Goal: Contribute content: Contribute content

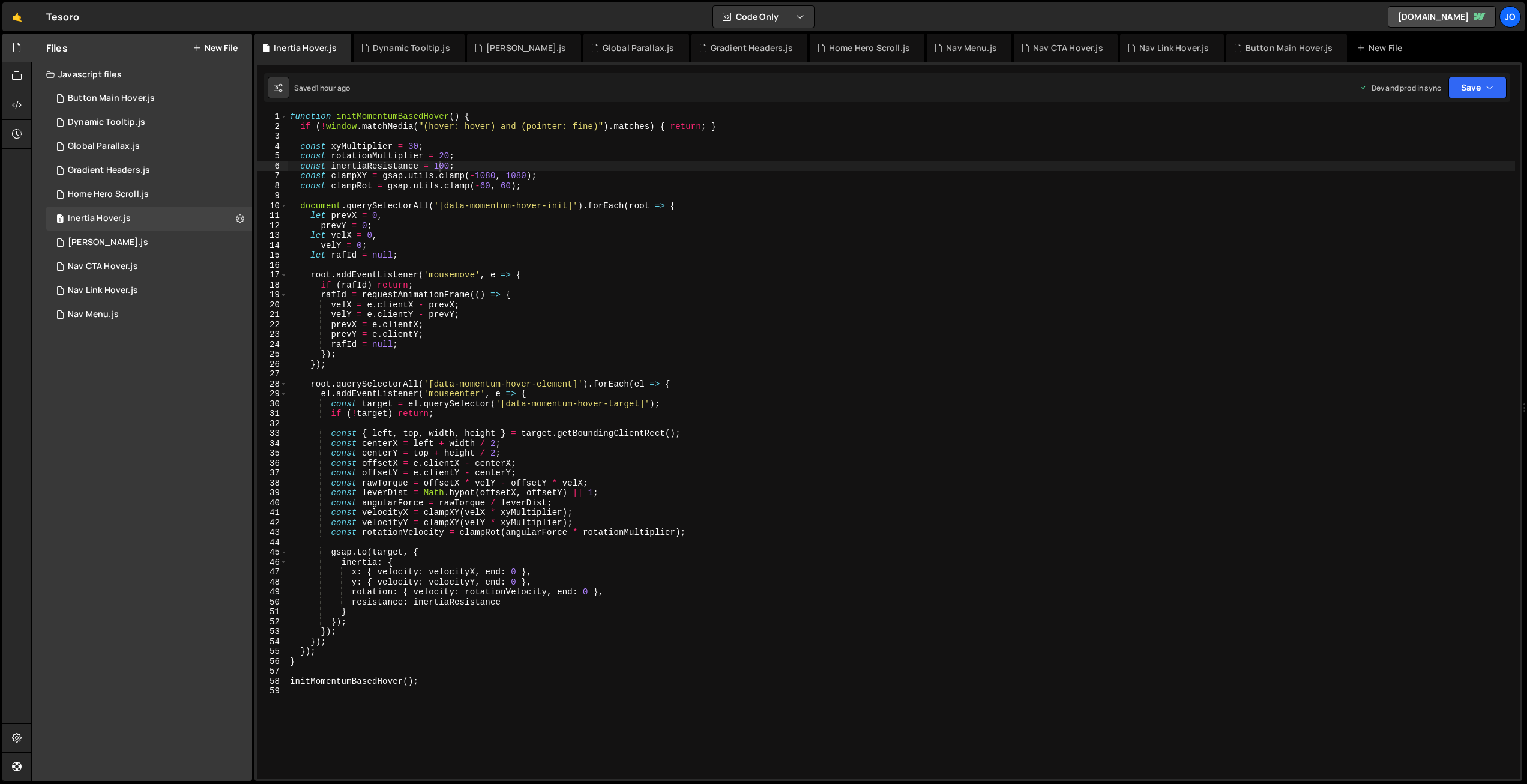
scroll to position [1, 0]
click at [15, 78] on icon at bounding box center [17, 76] width 10 height 13
click at [241, 98] on icon at bounding box center [240, 98] width 8 height 12
click at [14, 50] on icon at bounding box center [17, 47] width 10 height 13
click at [220, 47] on button "New File" at bounding box center [215, 48] width 45 height 10
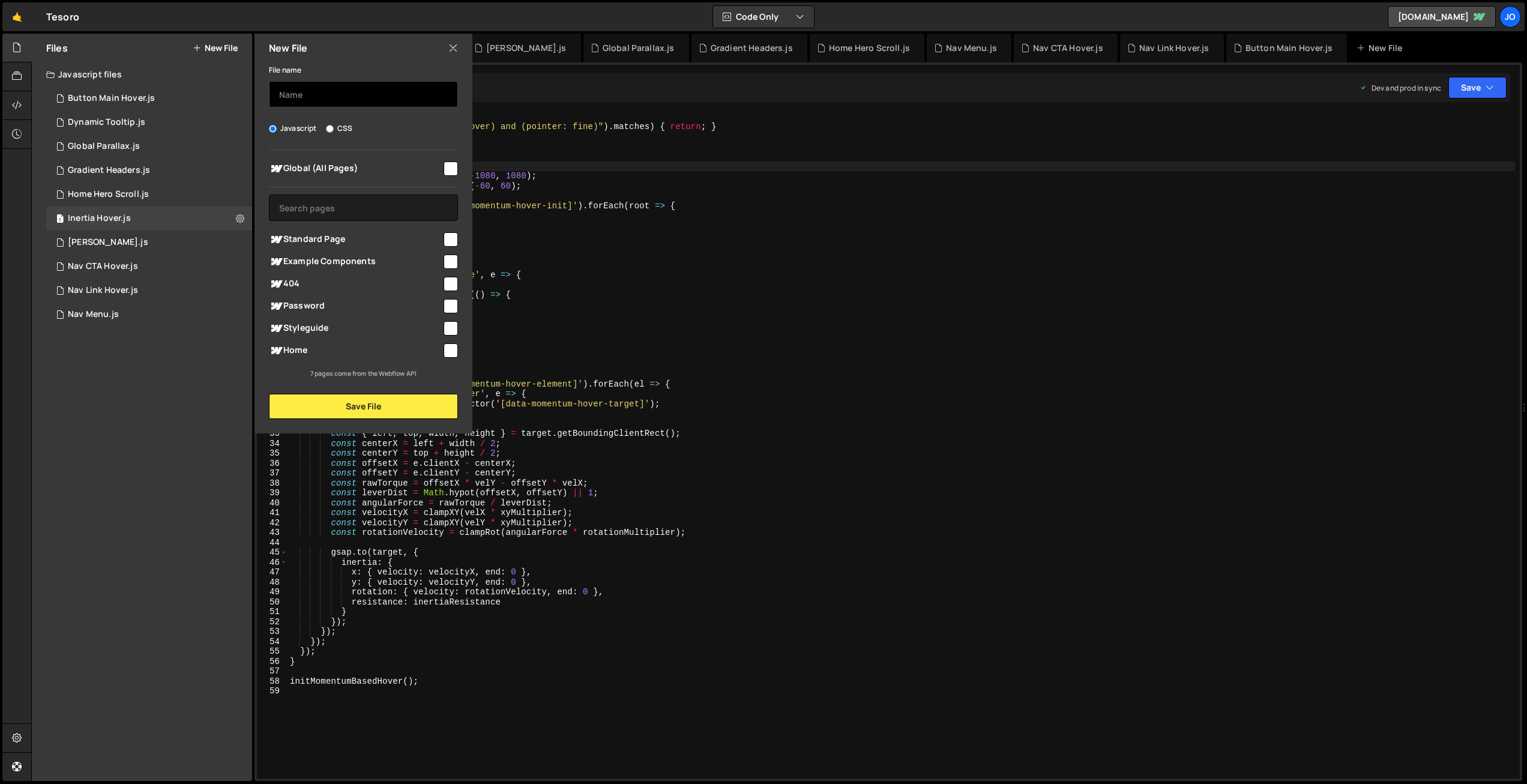
click at [332, 94] on input "text" at bounding box center [364, 94] width 189 height 27
type input "Headers scroll into view"
click at [448, 166] on input "checkbox" at bounding box center [451, 169] width 14 height 14
checkbox input "true"
click at [373, 406] on button "Save File" at bounding box center [364, 406] width 189 height 25
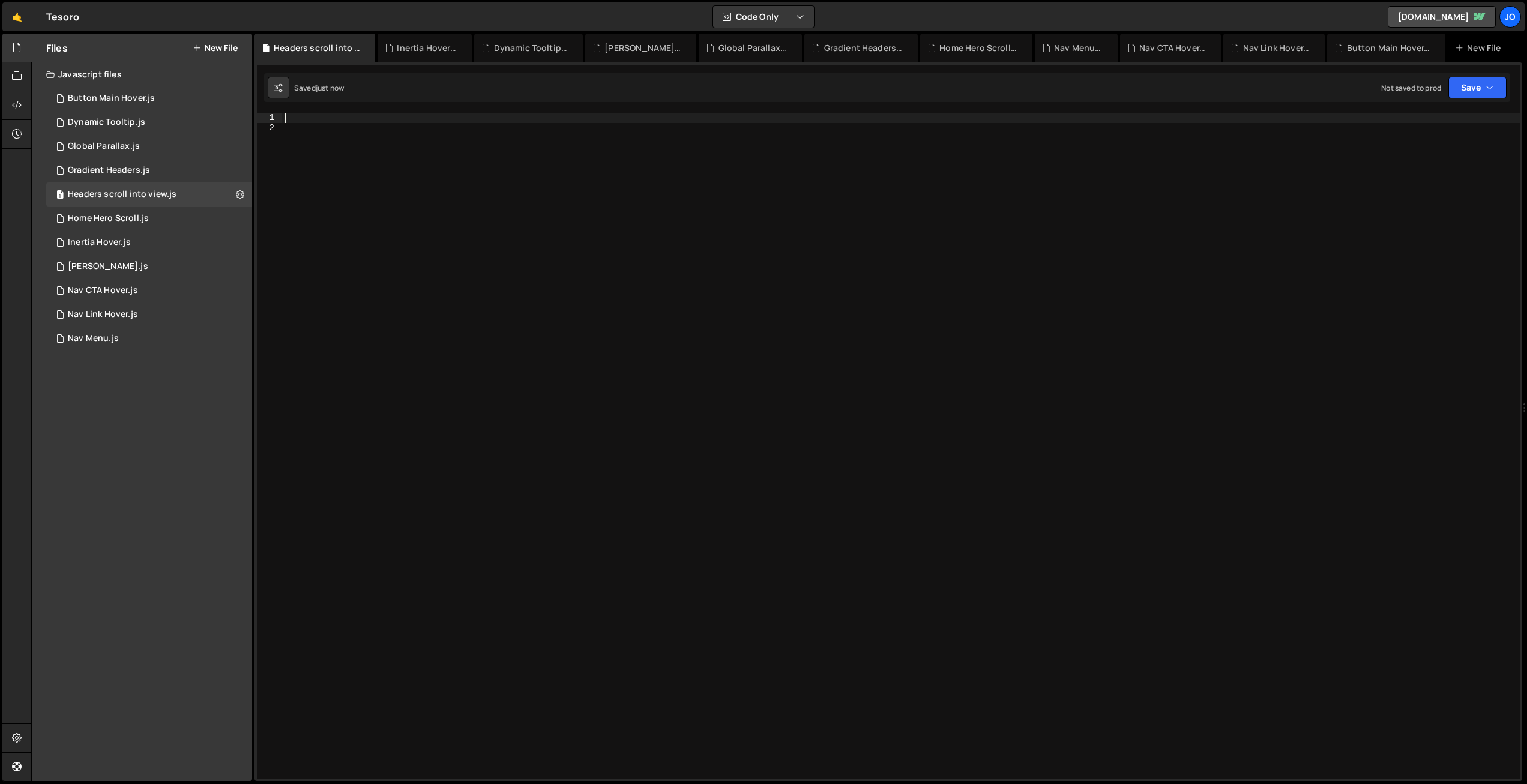
click at [370, 115] on div at bounding box center [901, 455] width 1238 height 686
paste textarea "// Check for reduced motion preference const prefersReducedMotion = window.matc…"
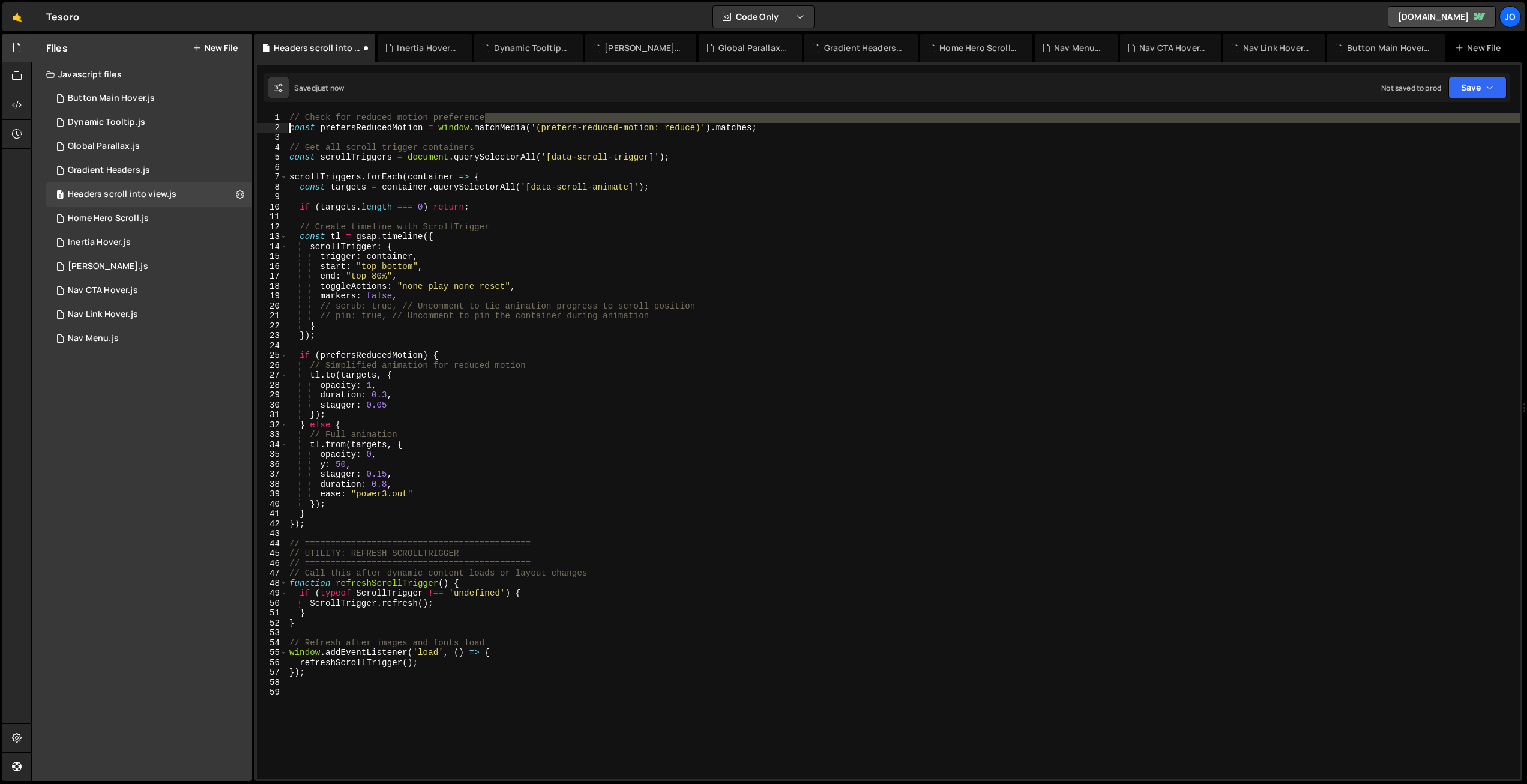
drag, startPoint x: 510, startPoint y: 118, endPoint x: 281, endPoint y: 122, distance: 229.0
click at [262, 124] on div "1 2 3 4 5 6 7 8 9 10 11 12 13 14 15 16 17 18 19 20 21 22 23 24 25 26 27 28 29 3…" at bounding box center [888, 445] width 1263 height 666
click at [340, 121] on div "// Check for reduced motion preference const prefersReducedMotion = window . ma…" at bounding box center [903, 455] width 1233 height 686
drag, startPoint x: 290, startPoint y: 126, endPoint x: 288, endPoint y: 117, distance: 9.2
click at [288, 117] on div "// Check for reduced motion preference const prefersReducedMotion = window . ma…" at bounding box center [903, 455] width 1233 height 686
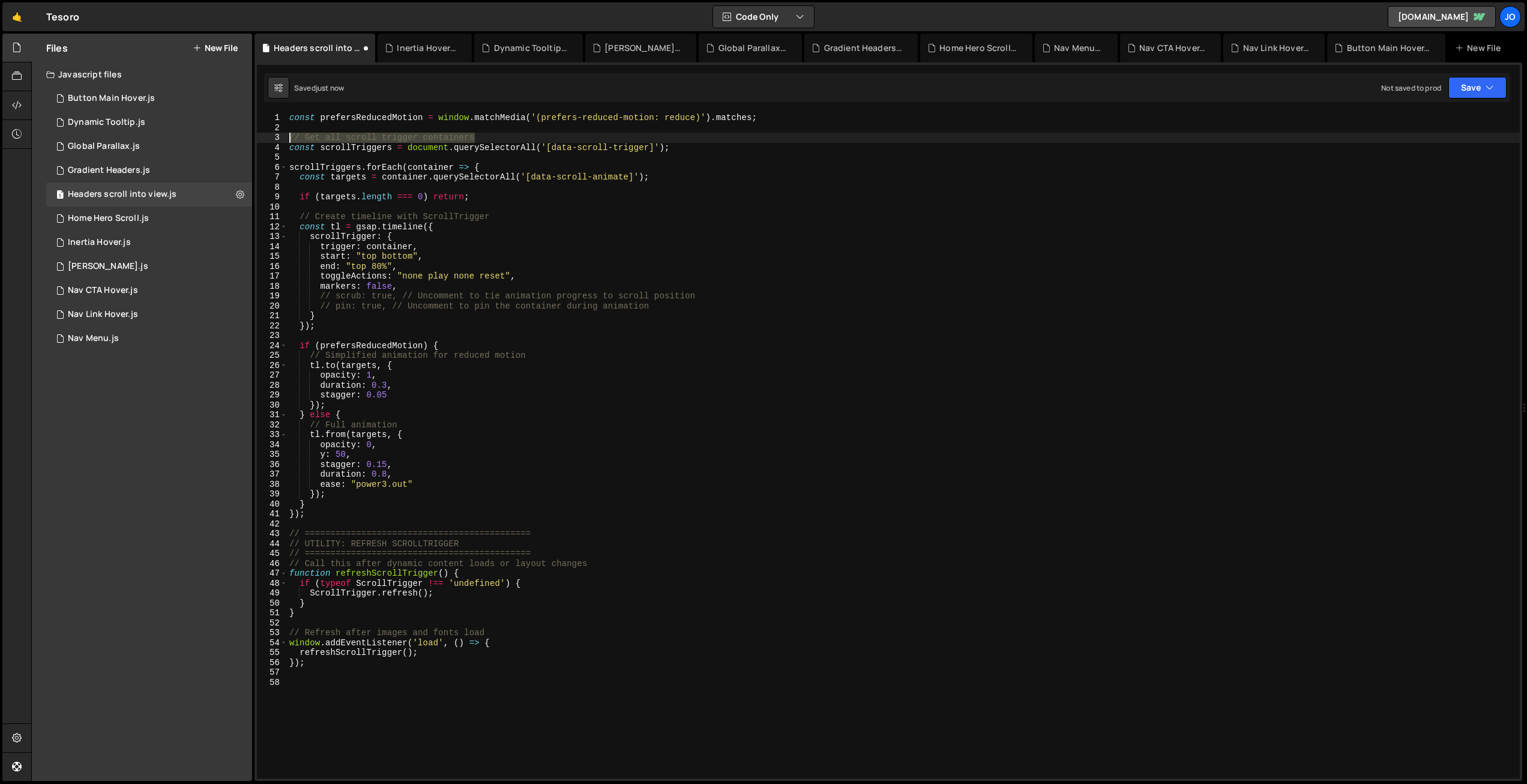
drag, startPoint x: 485, startPoint y: 138, endPoint x: 285, endPoint y: 140, distance: 200.0
click at [285, 140] on div "const prefersReducedMotion = window.matchMedia('(prefers-reduced-motion: reduce…" at bounding box center [888, 445] width 1263 height 666
click at [551, 200] on div "const prefersReducedMotion = window . matchMedia ( '(prefers-reduced-motion: re…" at bounding box center [903, 455] width 1233 height 686
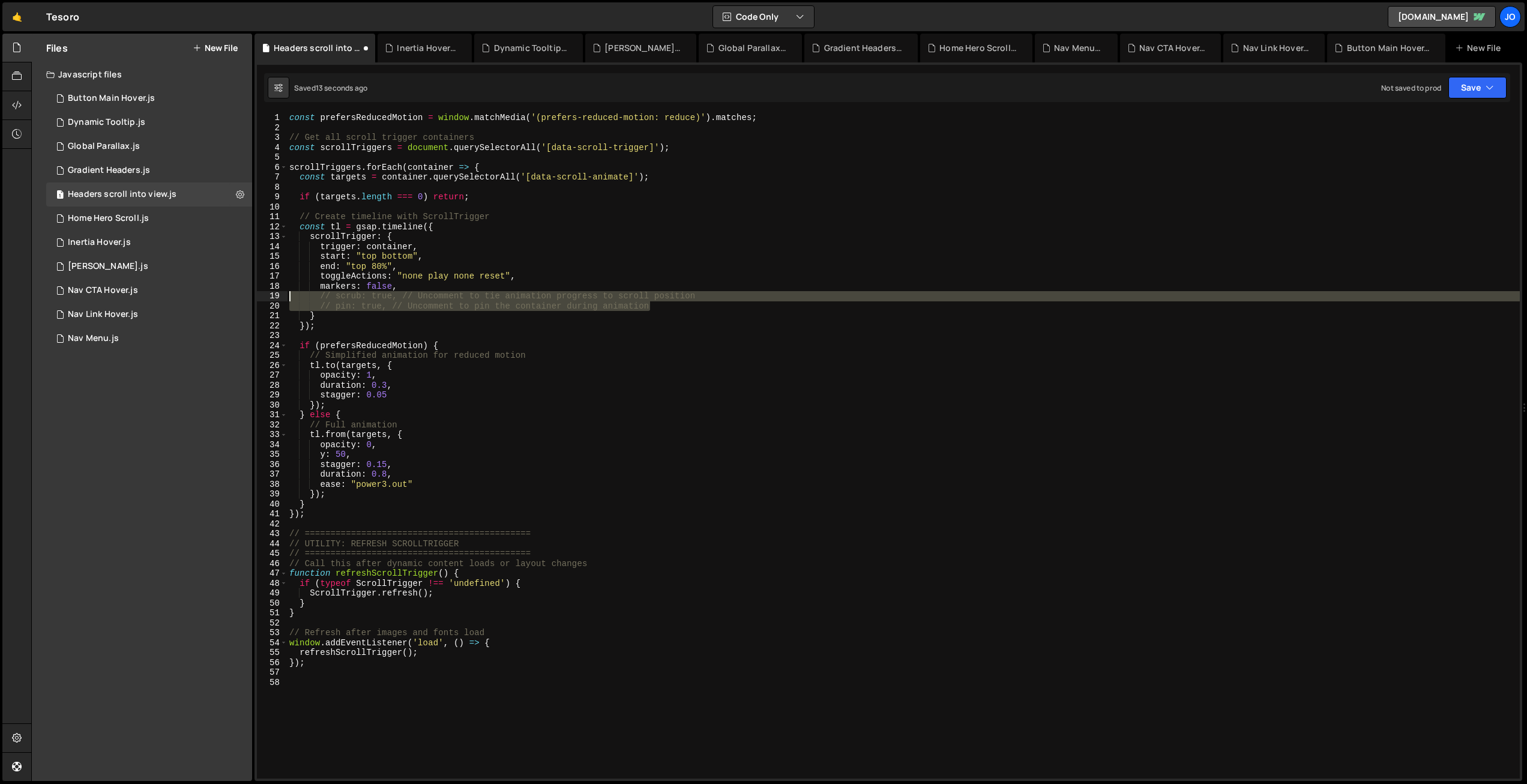
drag, startPoint x: 535, startPoint y: 303, endPoint x: 278, endPoint y: 301, distance: 257.0
click at [278, 301] on div "if (targets.length === 0) return; 1 2 3 4 5 6 7 8 9 10 11 12 13 14 15 16 17 18 …" at bounding box center [888, 445] width 1263 height 666
type textarea "// scrub: true, // Uncomment to tie animation progress to scroll position // pi…"
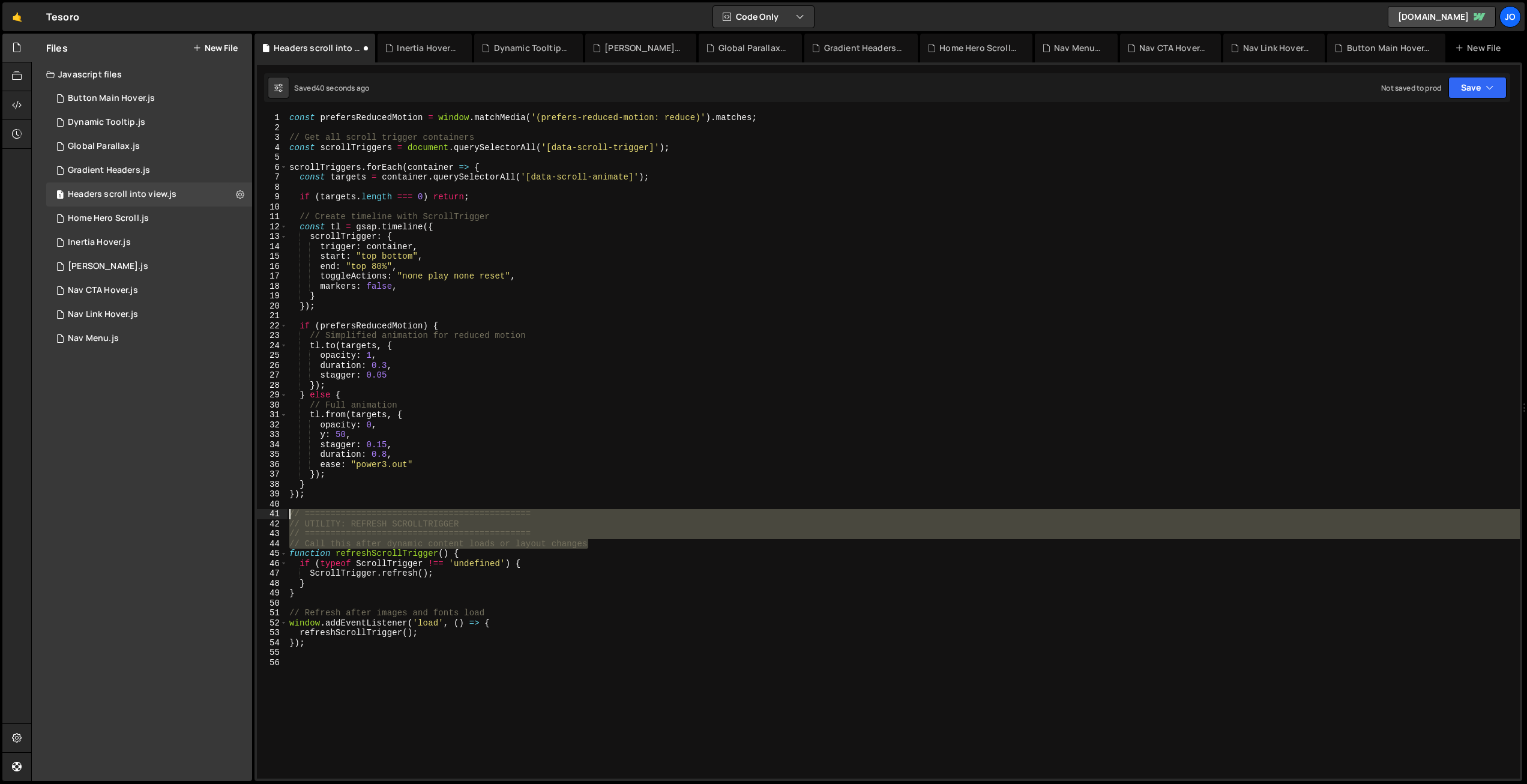
drag, startPoint x: 590, startPoint y: 542, endPoint x: 274, endPoint y: 516, distance: 317.1
click at [274, 516] on div "markers: false, 1 2 3 4 5 6 7 8 9 10 11 12 13 14 15 16 17 18 19 20 21 22 23 24 …" at bounding box center [888, 445] width 1263 height 666
type textarea "// ============================================ // UTILITY: REFRESH SCROLLTRIGG…"
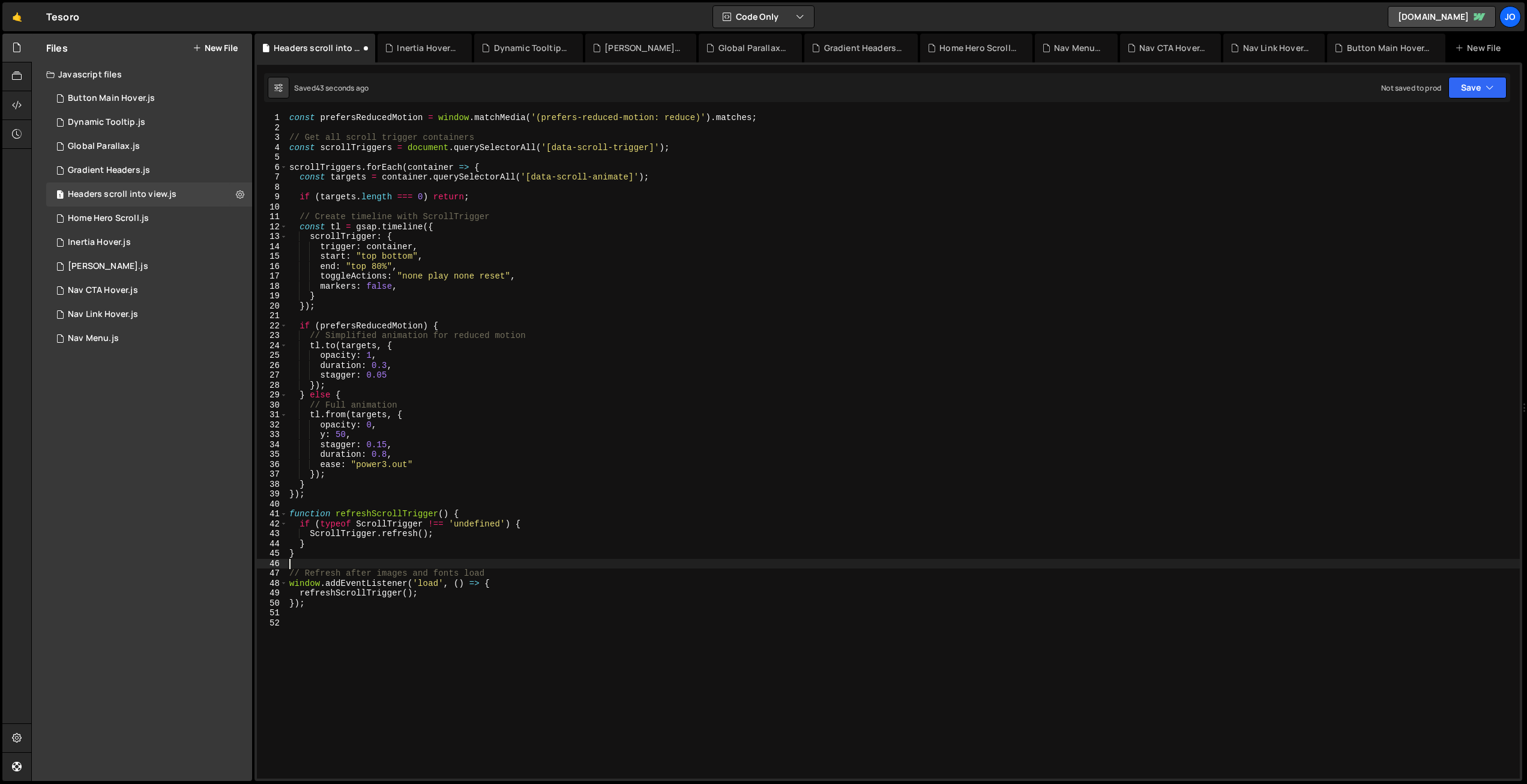
click at [315, 562] on div "const prefersReducedMotion = window . matchMedia ( '(prefers-reduced-motion: re…" at bounding box center [903, 455] width 1233 height 686
drag, startPoint x: 486, startPoint y: 572, endPoint x: 271, endPoint y: 569, distance: 215.0
click at [271, 569] on div "1 2 3 4 5 6 7 8 9 10 11 12 13 14 15 16 17 18 19 20 21 22 23 24 25 26 27 28 29 3…" at bounding box center [888, 445] width 1263 height 666
type textarea "// Refresh after images and fonts load"
click at [459, 478] on div "const prefersReducedMotion = window . matchMedia ( '(prefers-reduced-motion: re…" at bounding box center [903, 455] width 1233 height 686
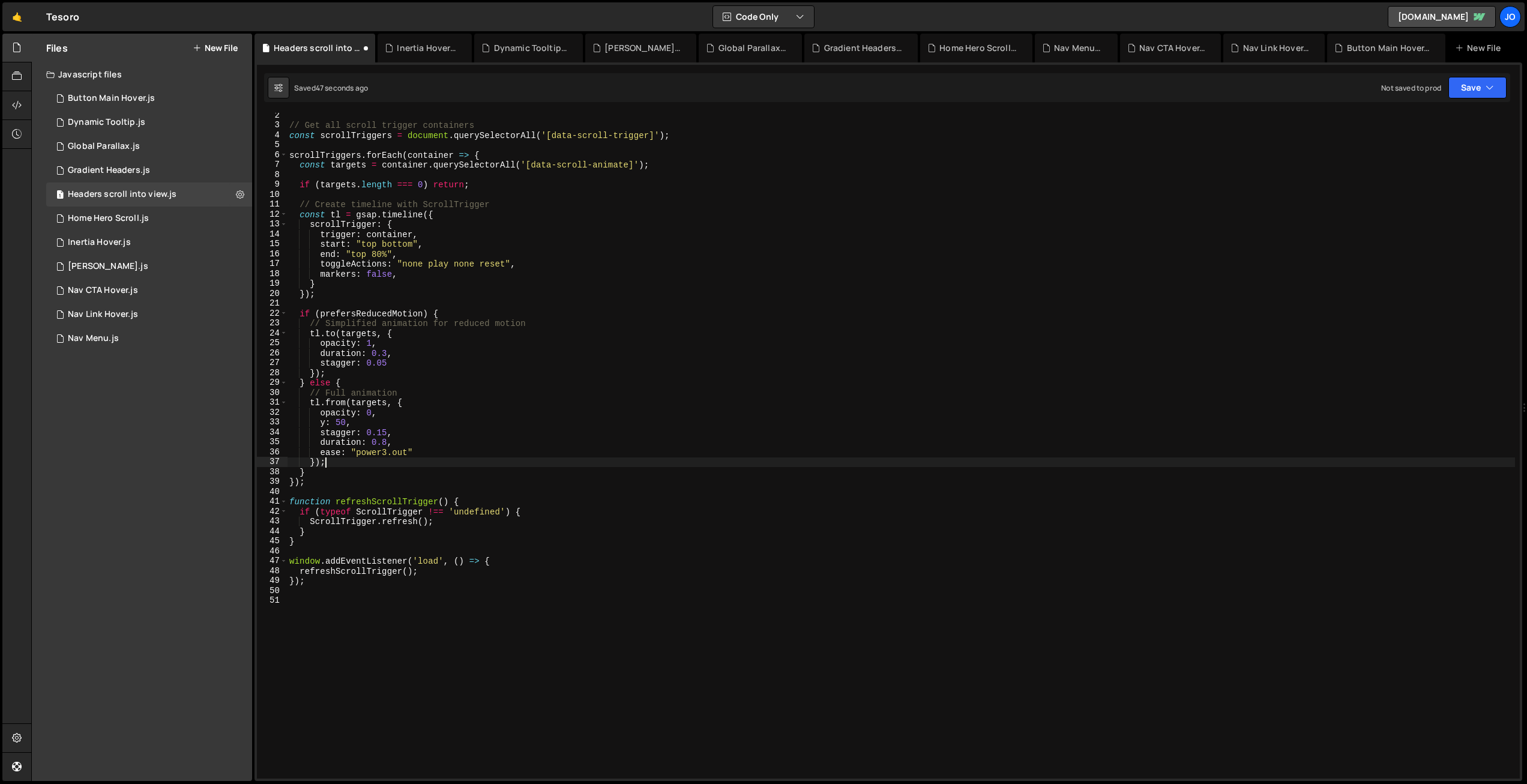
scroll to position [0, 0]
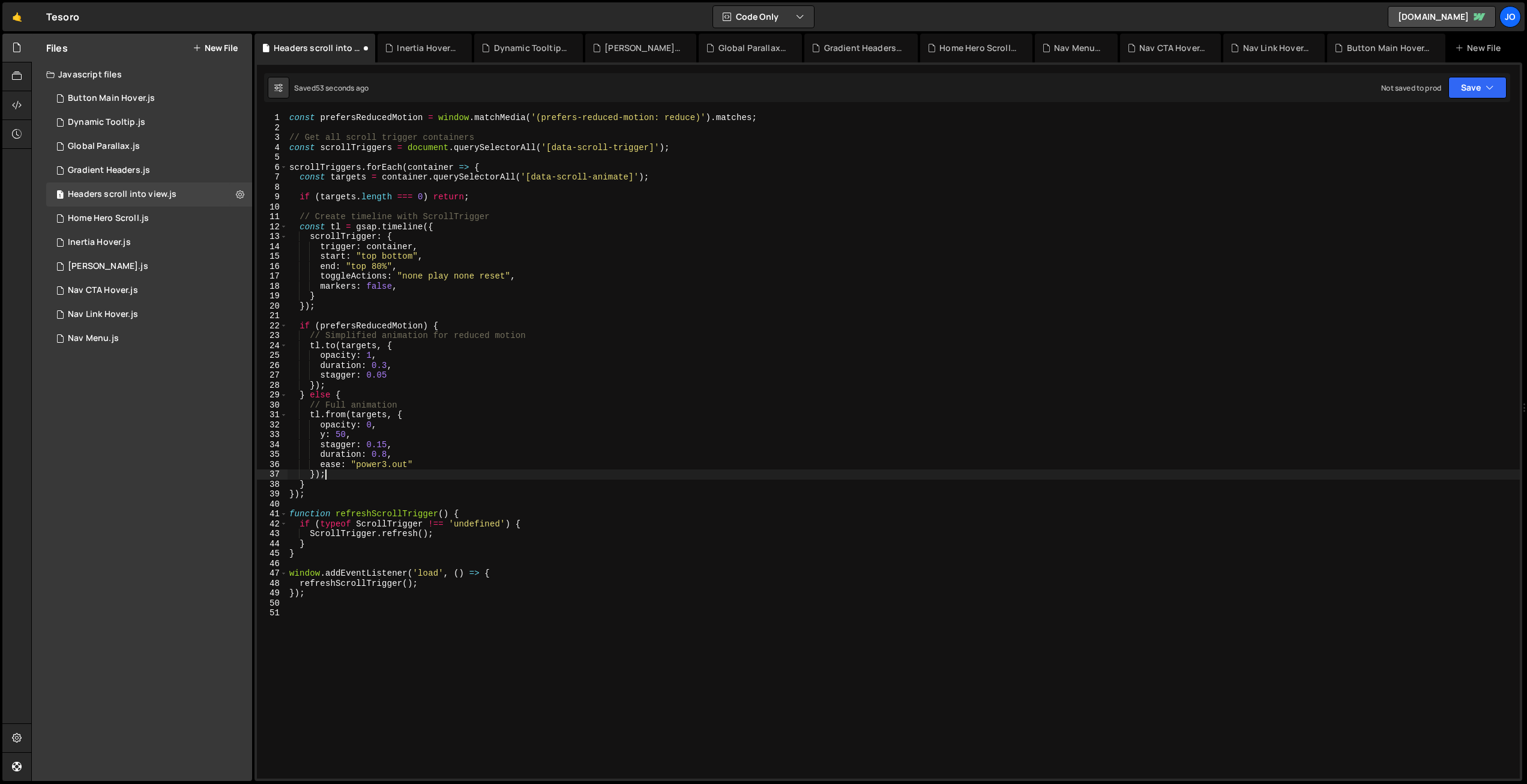
click at [361, 284] on div "const prefersReducedMotion = window . matchMedia ( '(prefers-reduced-motion: re…" at bounding box center [903, 455] width 1233 height 686
click at [511, 219] on div "const prefersReducedMotion = window . matchMedia ( '(prefers-reduced-motion: re…" at bounding box center [903, 455] width 1233 height 686
type textarea "// Create timeline with ScrollTrigger"
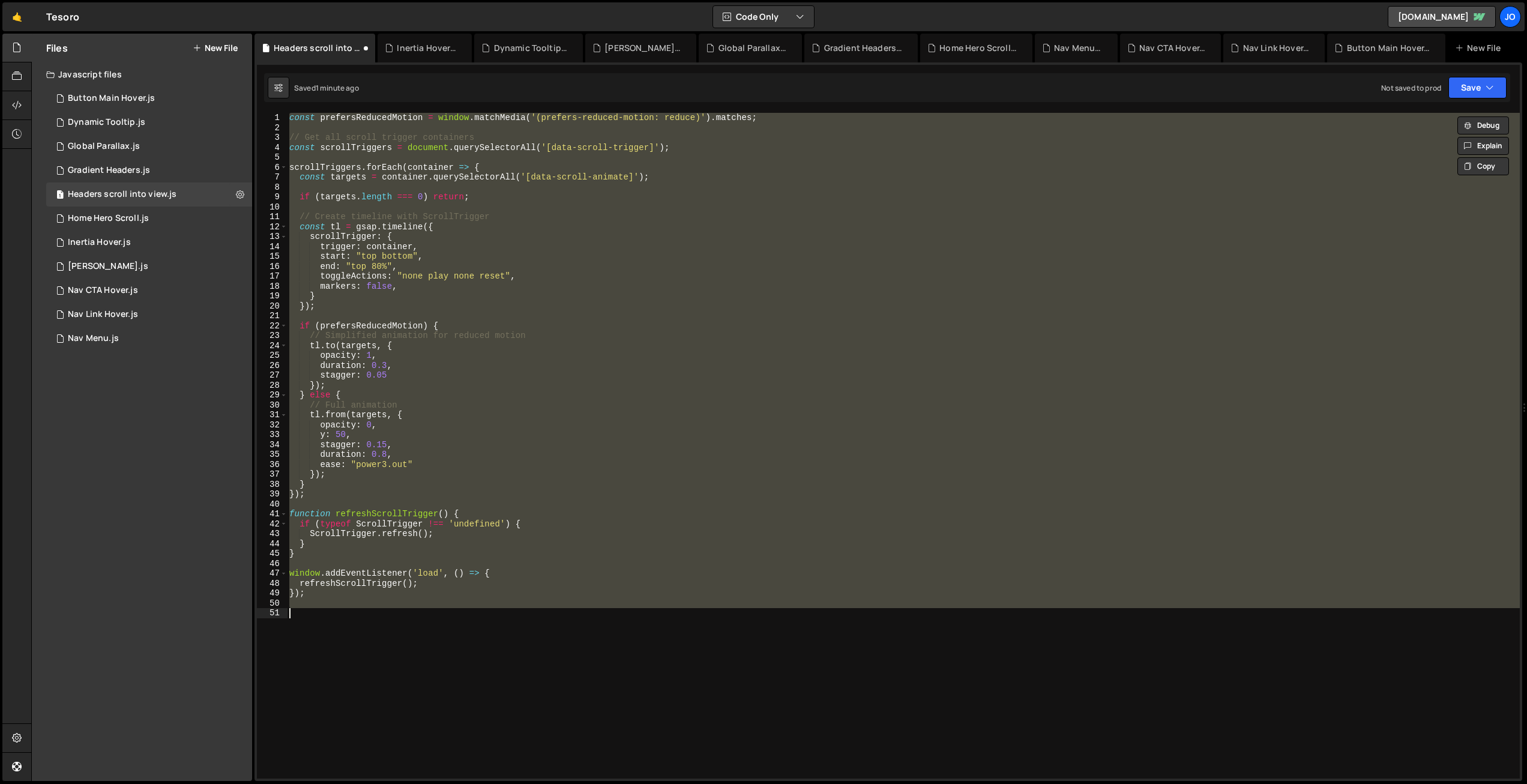
paste textarea "});"
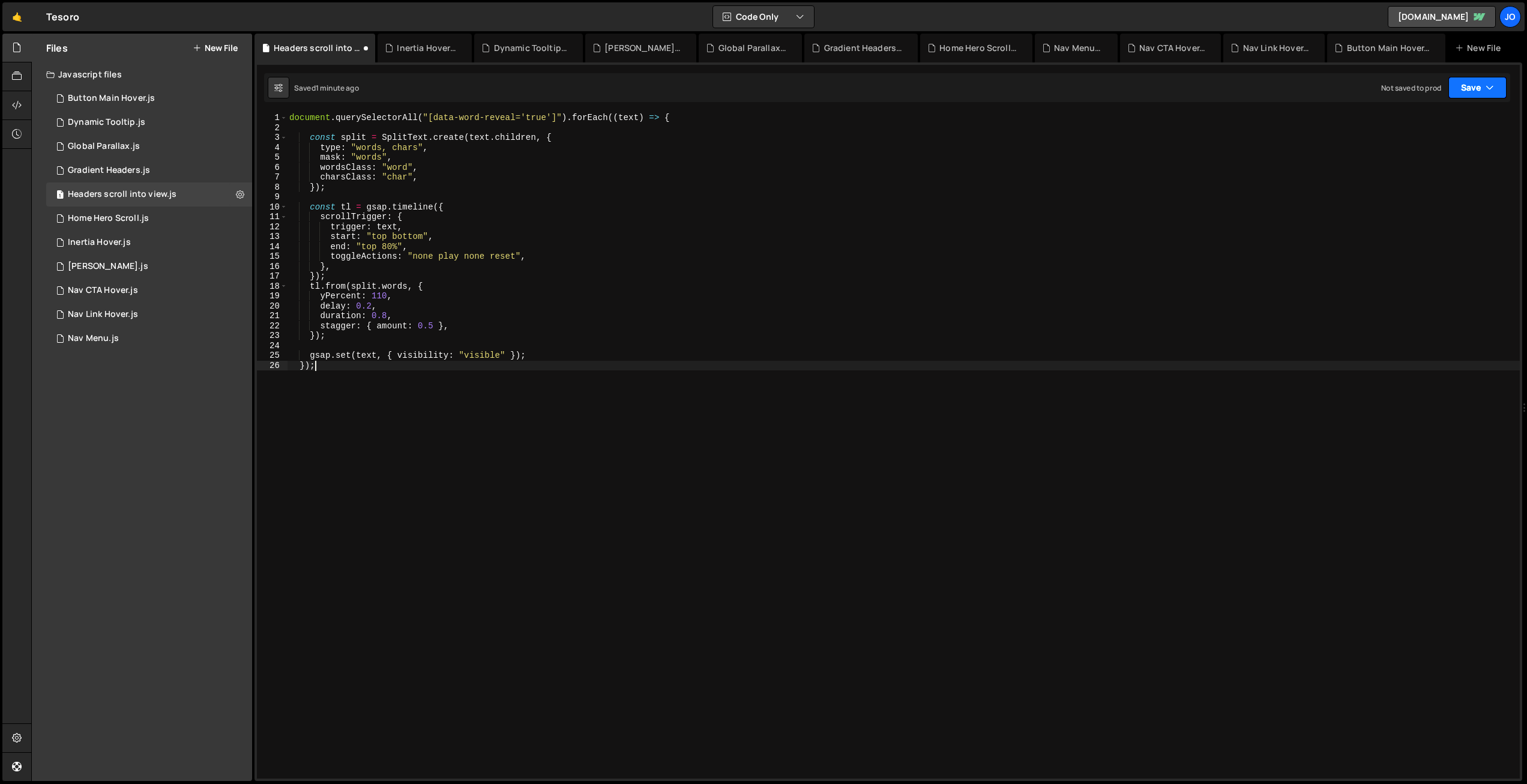
drag, startPoint x: 1474, startPoint y: 94, endPoint x: 1471, endPoint y: 100, distance: 6.7
click at [1474, 94] on button "Save" at bounding box center [1478, 87] width 58 height 21
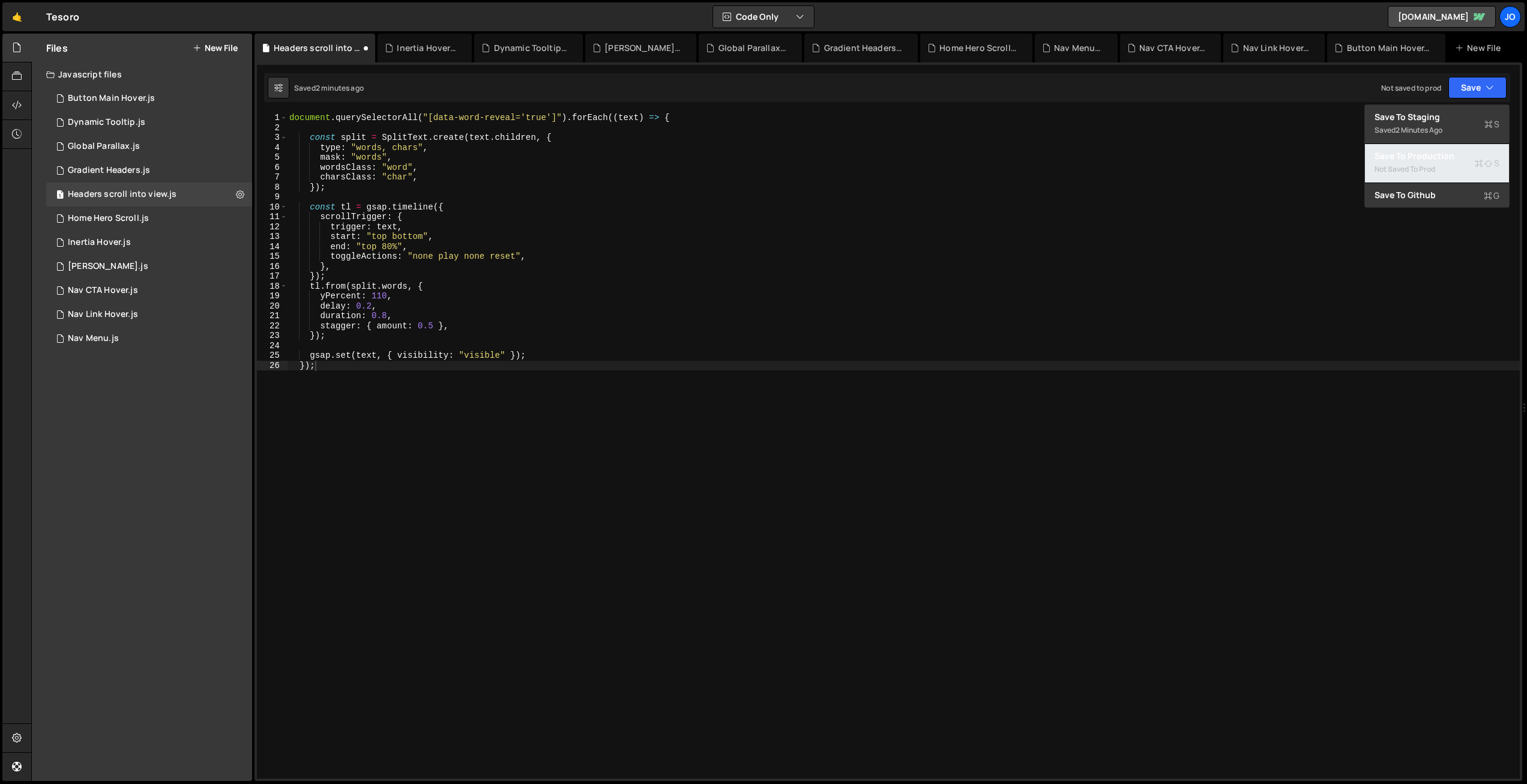
click at [1451, 156] on div "Save to Production S" at bounding box center [1437, 156] width 125 height 12
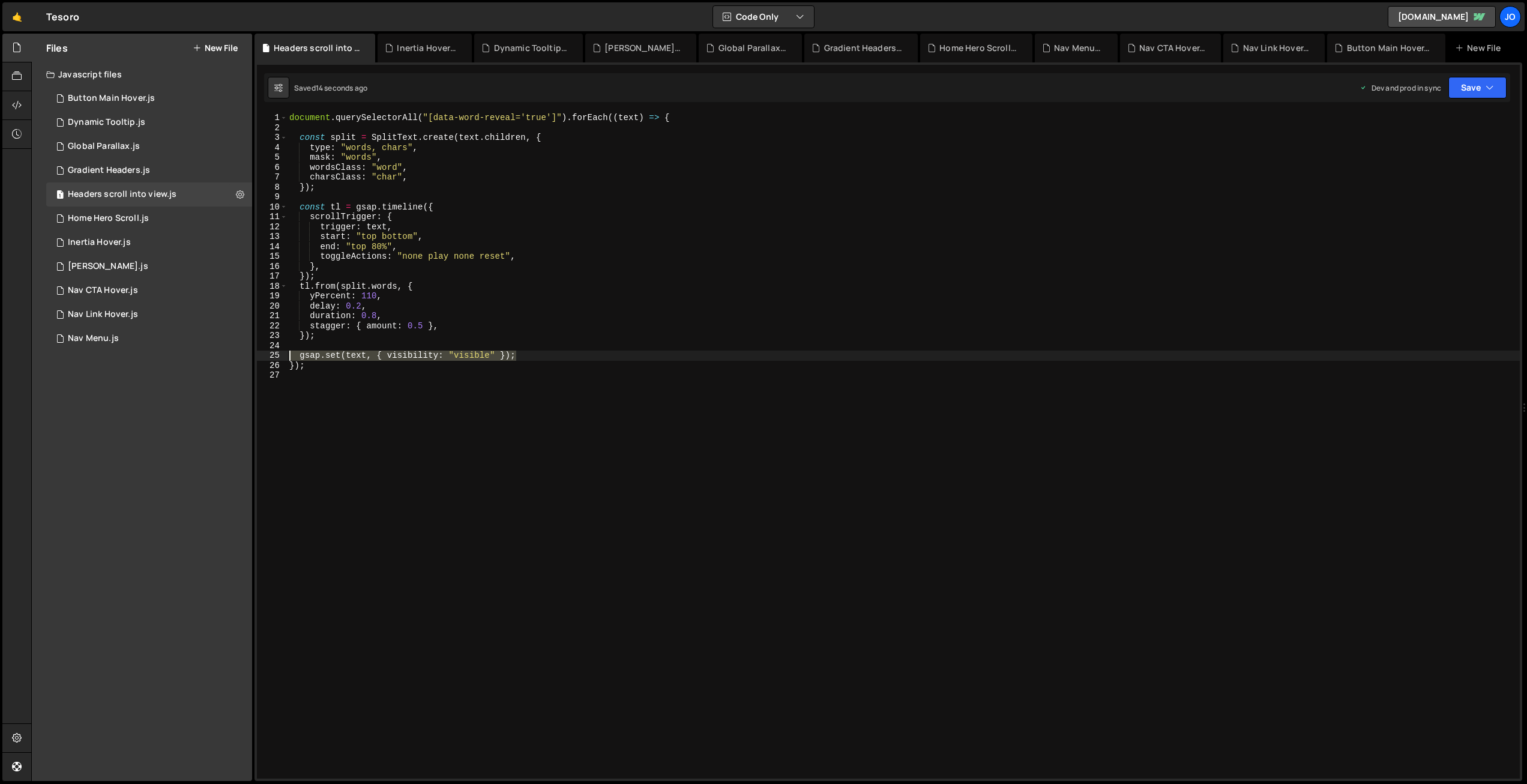
drag, startPoint x: 528, startPoint y: 353, endPoint x: 237, endPoint y: 355, distance: 291.0
click at [237, 355] on div "Files New File Javascript files 1 Button Main Hover.js 0 1 Dynamic Tooltip.js 0…" at bounding box center [779, 408] width 1496 height 748
click at [515, 354] on div "document . querySelectorAll ( "[data-word-reveal='true']" ) . forEach (( text )…" at bounding box center [903, 455] width 1233 height 686
drag, startPoint x: 512, startPoint y: 116, endPoint x: 461, endPoint y: 116, distance: 51.0
click at [461, 116] on div "document . querySelectorAll ( "[data-word-reveal='true']" ) . forEach (( text )…" at bounding box center [903, 455] width 1233 height 686
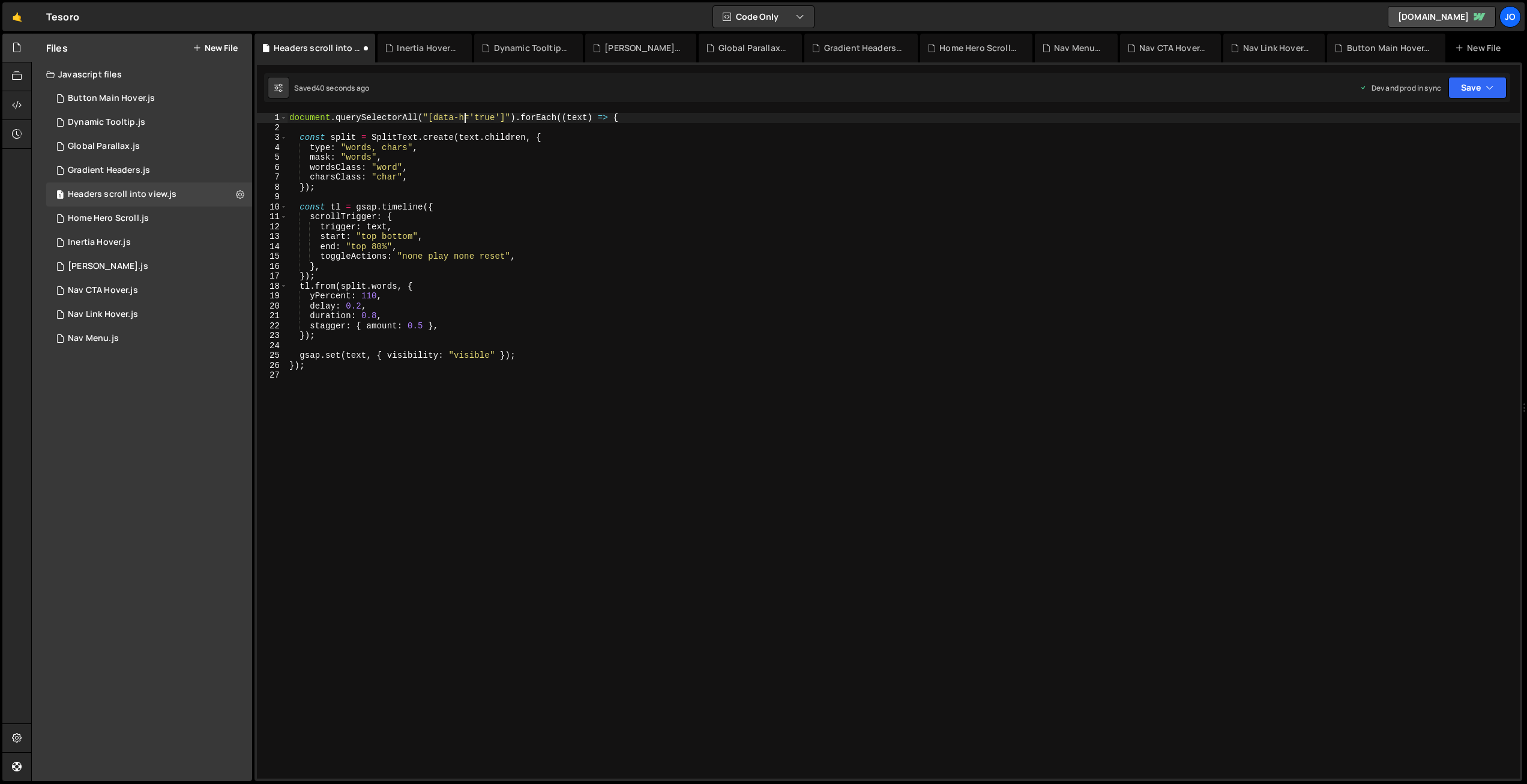
scroll to position [0, 12]
click at [553, 116] on div "document . querySelectorAll ( "[data-word-reveal='true']" ) . forEach (( text )…" at bounding box center [903, 455] width 1233 height 686
drag, startPoint x: 368, startPoint y: 157, endPoint x: 262, endPoint y: 160, distance: 106.0
click at [262, 160] on div "document.querySelectorAll("[data-word-reveal]").forEach((text) => { 1 2 3 4 5 6…" at bounding box center [888, 445] width 1263 height 666
type textarea "mask: "words","
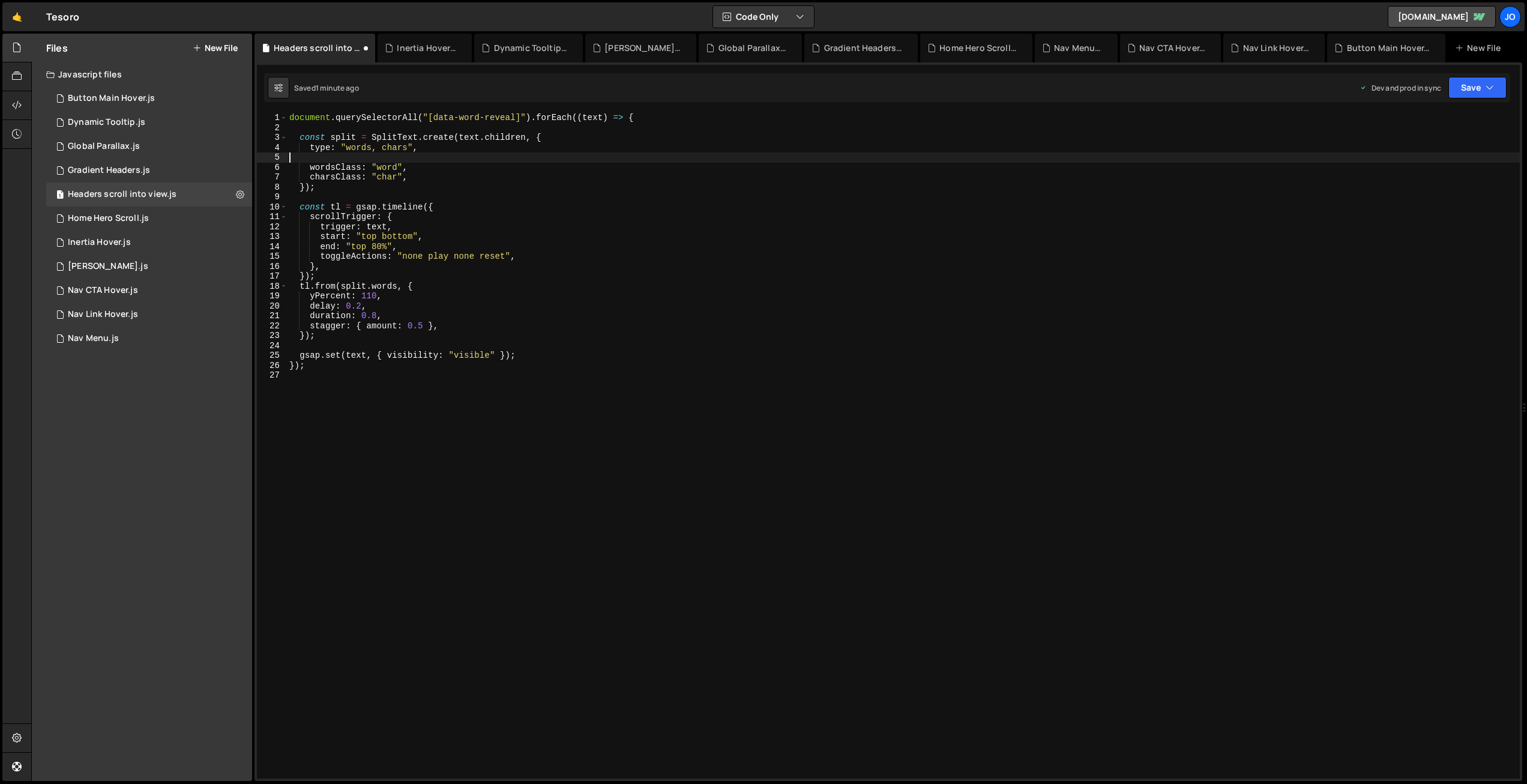
scroll to position [0, 0]
drag, startPoint x: 398, startPoint y: 276, endPoint x: 374, endPoint y: 273, distance: 24.2
click at [374, 273] on div "document . querySelectorAll ( "[data-word-reveal]" ) . forEach (( text ) => { c…" at bounding box center [903, 455] width 1233 height 686
click at [452, 261] on div "document . querySelectorAll ( "[data-word-reveal]" ) . forEach (( text ) => { c…" at bounding box center [903, 455] width 1233 height 686
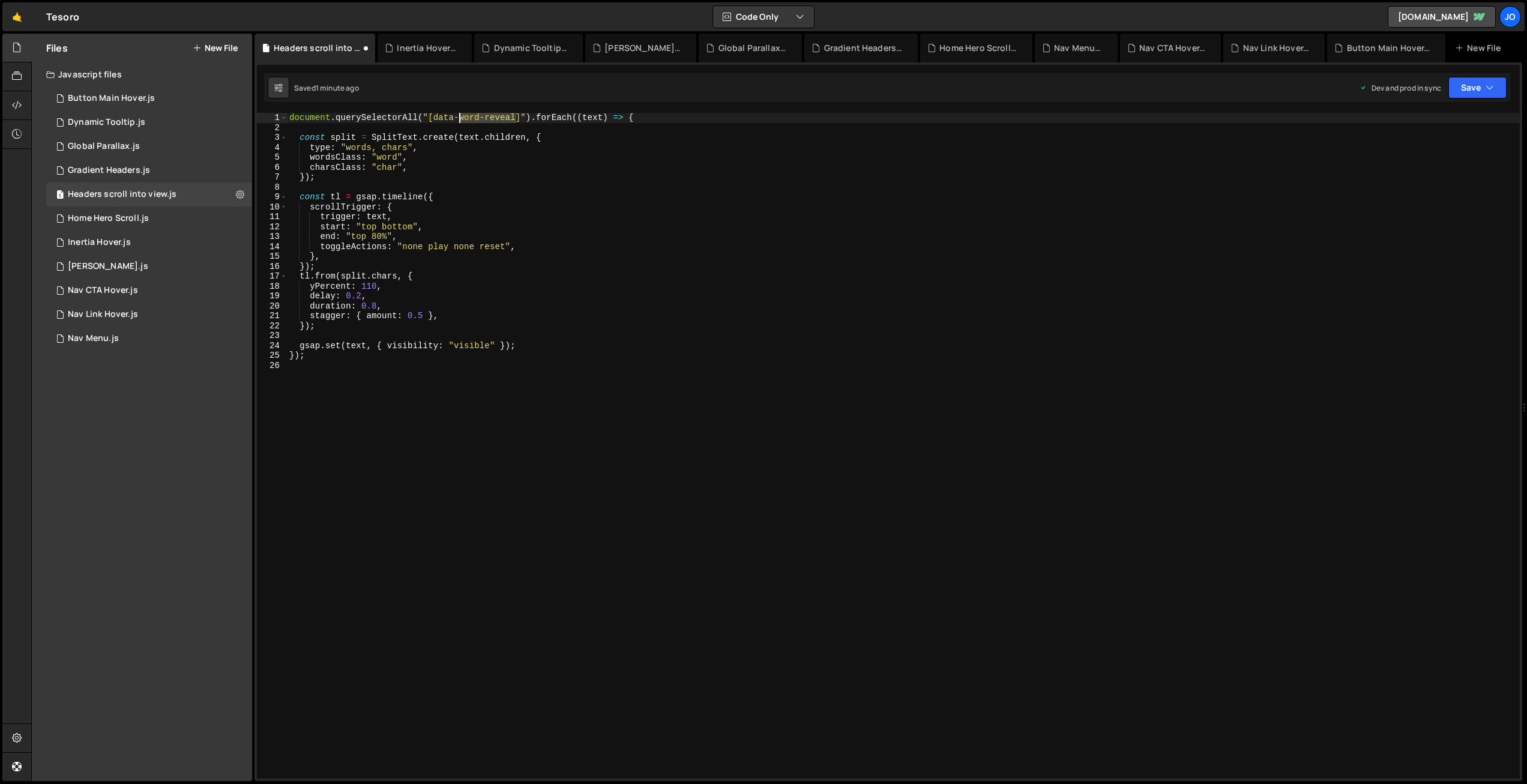
drag, startPoint x: 515, startPoint y: 118, endPoint x: 463, endPoint y: 118, distance: 52.0
click at [461, 118] on div "document . querySelectorAll ( "[data-word-reveal]" ) . forEach (( text ) => { c…" at bounding box center [903, 455] width 1233 height 686
click at [478, 119] on div "document . querySelectorAll ( "[data-word-reveal]" ) . forEach (( text ) => { c…" at bounding box center [903, 445] width 1233 height 666
click at [478, 115] on div "document . querySelectorAll ( "[data-word-reveal]" ) . forEach (( text ) => { c…" at bounding box center [903, 455] width 1233 height 686
drag, startPoint x: 496, startPoint y: 118, endPoint x: 461, endPoint y: 118, distance: 35.0
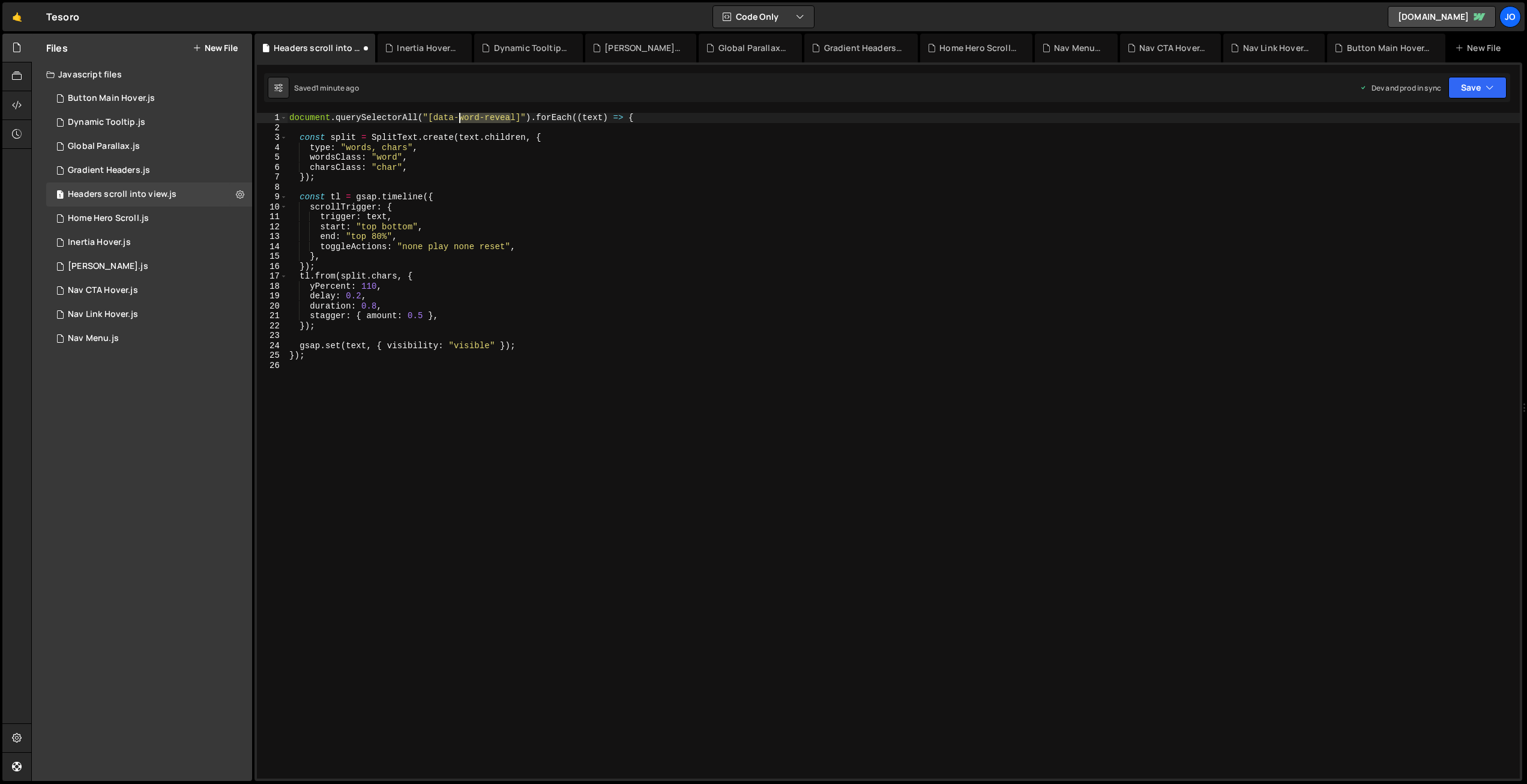
click at [461, 118] on div "document . querySelectorAll ( "[data-word-reveal]" ) . forEach (( text ) => { c…" at bounding box center [903, 455] width 1233 height 686
drag, startPoint x: 527, startPoint y: 118, endPoint x: 435, endPoint y: 118, distance: 92.0
click at [435, 118] on div "document . querySelectorAll ( "[data-heading-reveal]" ) . forEach (( text ) => …" at bounding box center [903, 455] width 1233 height 686
click at [531, 115] on div "document . querySelectorAll ( "[data-heading-reveal]" ) . forEach (( text ) => …" at bounding box center [903, 445] width 1233 height 666
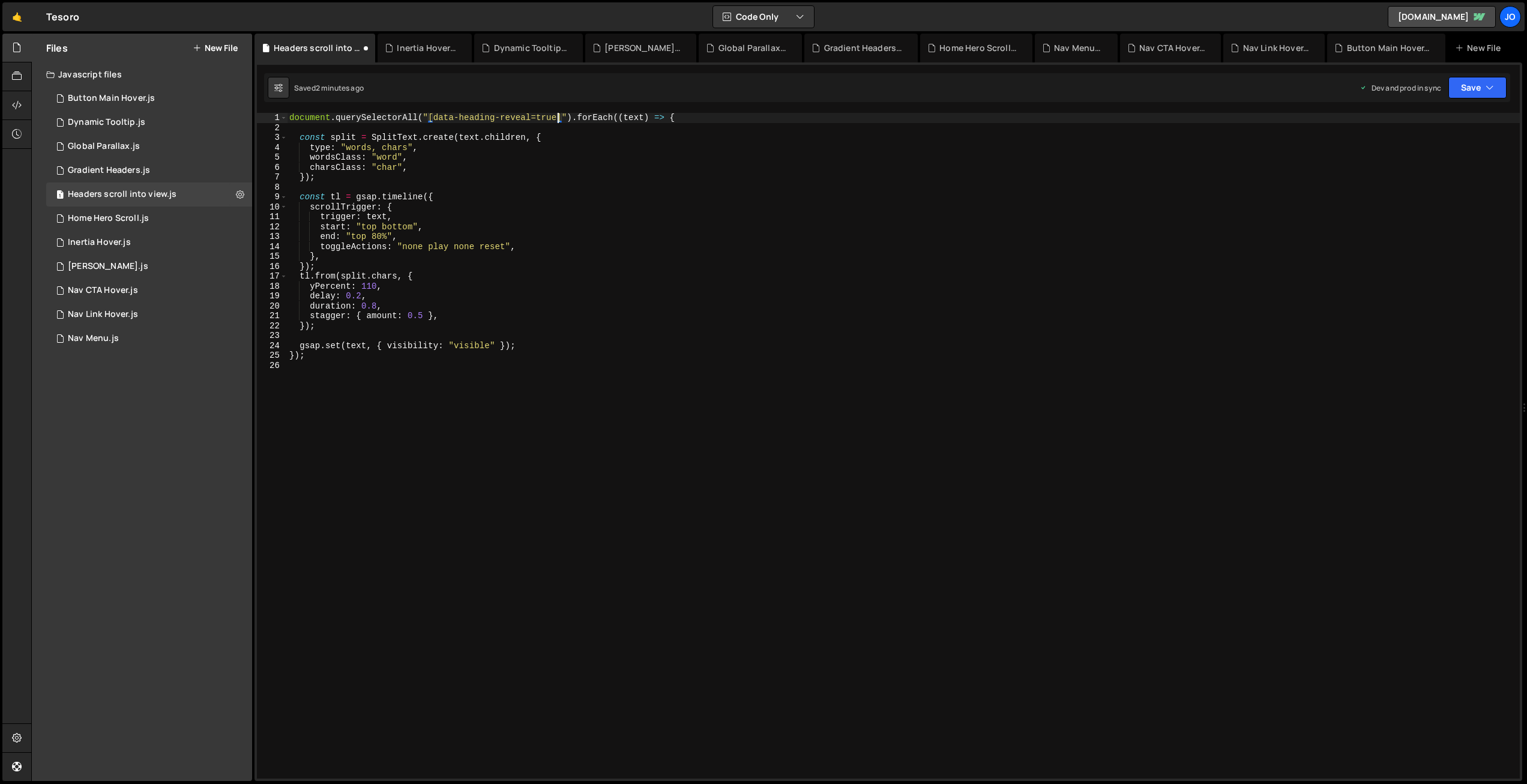
click at [628, 212] on div "document . querySelectorAll ( "[data-heading-reveal=true]" ) . forEach (( text …" at bounding box center [903, 455] width 1233 height 686
click at [493, 225] on div "document . querySelectorAll ( "[data-heading-reveal=true]" ) . forEach (( text …" at bounding box center [903, 455] width 1233 height 686
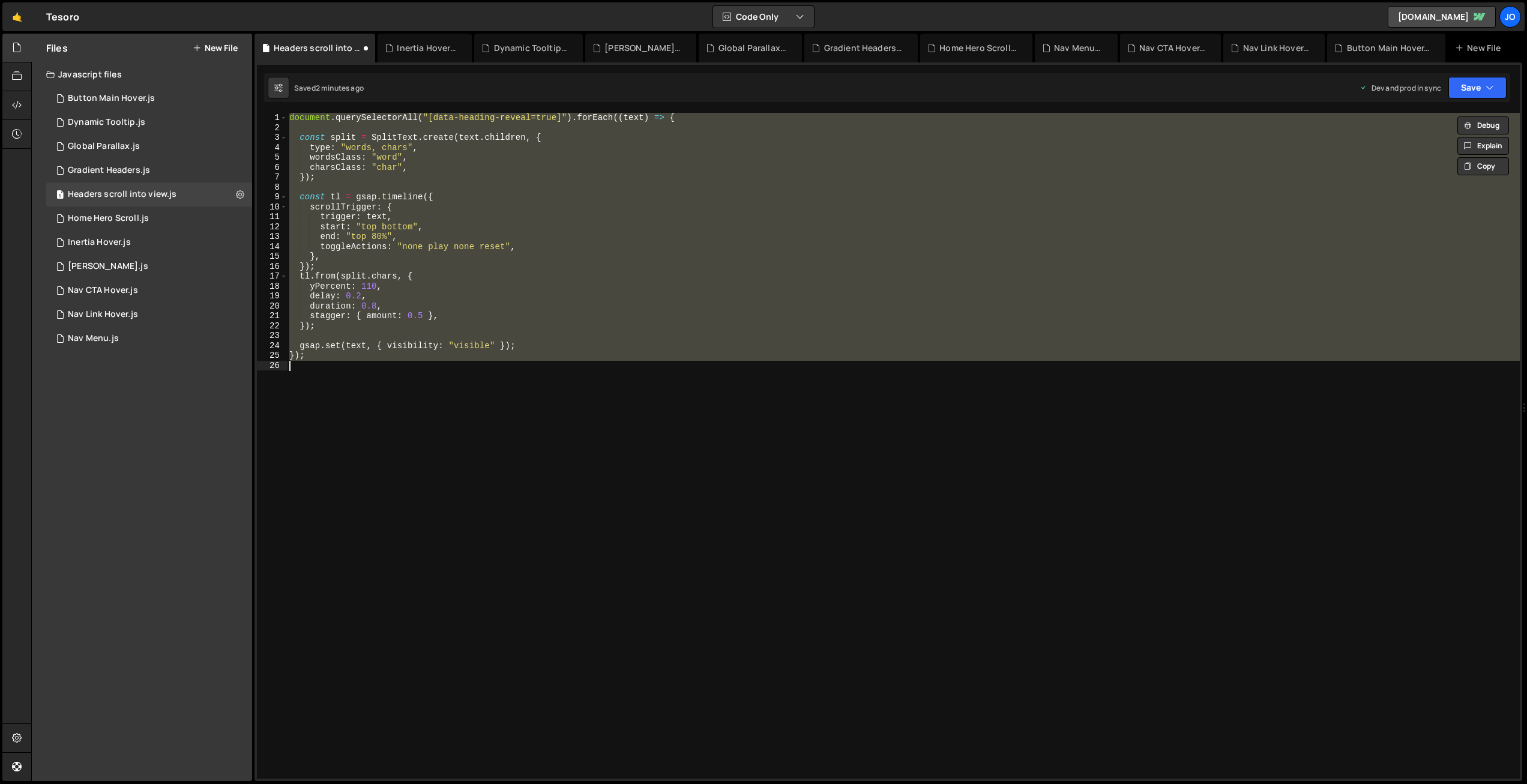
click at [482, 256] on div "document . querySelectorAll ( "[data-heading-reveal=true]" ) . forEach (( text …" at bounding box center [903, 445] width 1233 height 666
click at [358, 287] on div "document . querySelectorAll ( "[data-heading-reveal=true]" ) . forEach (( text …" at bounding box center [903, 445] width 1233 height 666
click at [666, 274] on div "document . querySelectorAll ( "[data-heading-reveal=true]" ) . forEach (( text …" at bounding box center [903, 445] width 1233 height 666
paste textarea
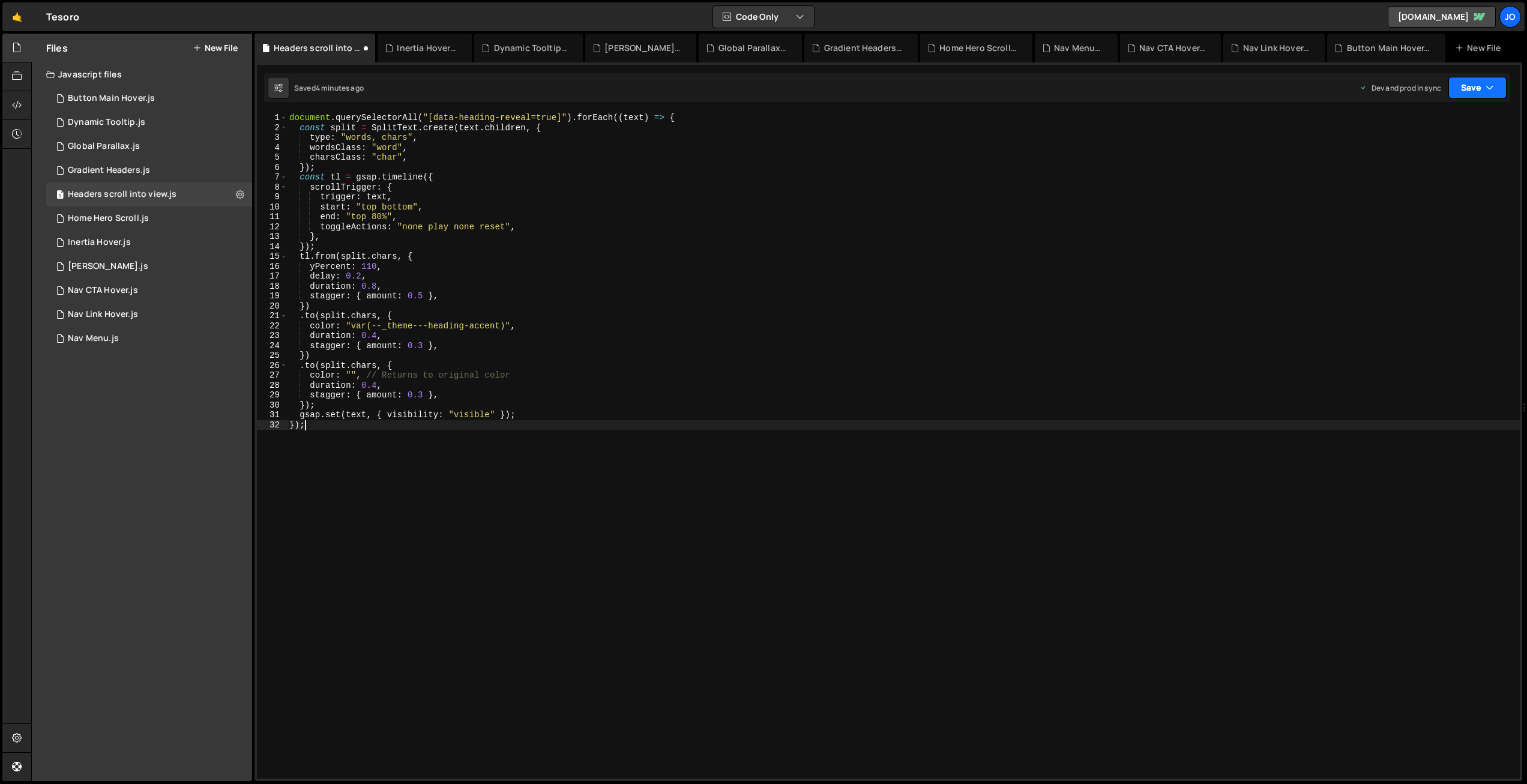
drag, startPoint x: 1478, startPoint y: 82, endPoint x: 1477, endPoint y: 103, distance: 21.0
click at [1478, 83] on button "Save" at bounding box center [1478, 87] width 58 height 21
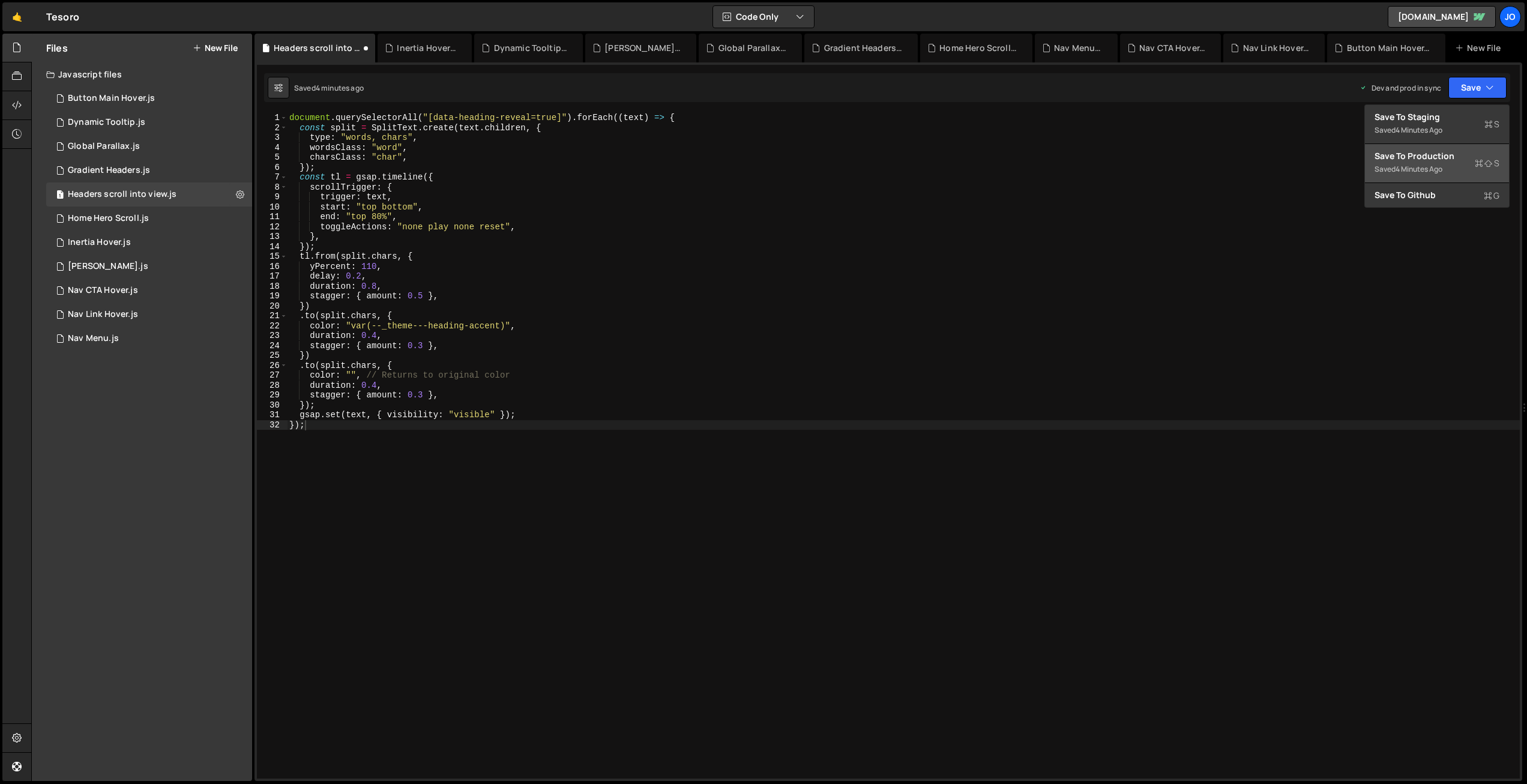
click at [1439, 159] on div "Save to Production S" at bounding box center [1437, 156] width 125 height 12
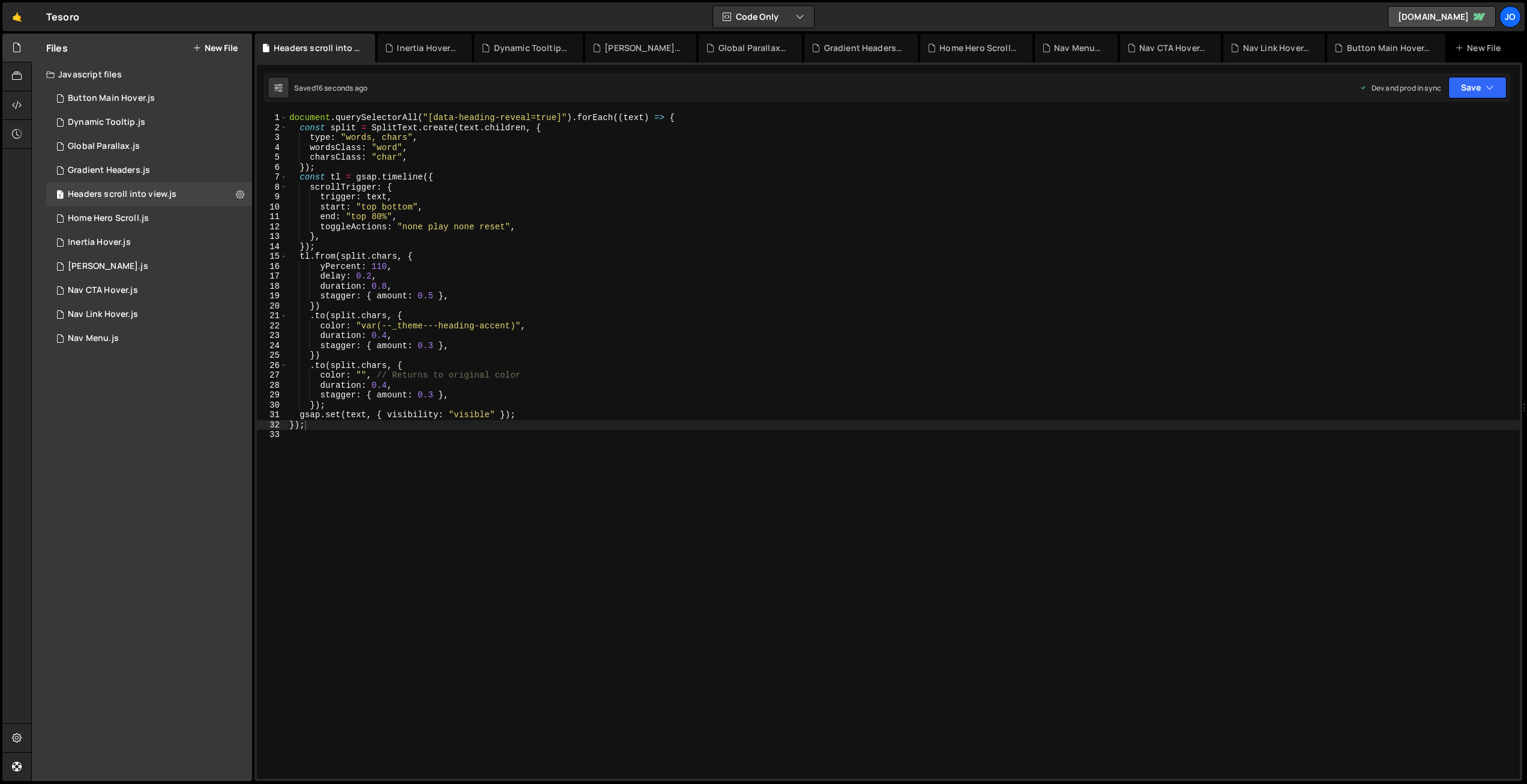
click at [377, 386] on div "document . querySelectorAll ( "[data-heading-reveal=true]" ) . forEach (( text …" at bounding box center [903, 455] width 1233 height 686
drag, startPoint x: 520, startPoint y: 373, endPoint x: 374, endPoint y: 374, distance: 146.0
click at [373, 372] on div "document . querySelectorAll ( "[data-heading-reveal=true]" ) . forEach (( text …" at bounding box center [903, 455] width 1233 height 686
drag, startPoint x: 419, startPoint y: 395, endPoint x: 370, endPoint y: 394, distance: 49.0
click at [369, 394] on div "document . querySelectorAll ( "[data-heading-reveal=true]" ) . forEach (( text …" at bounding box center [903, 455] width 1233 height 686
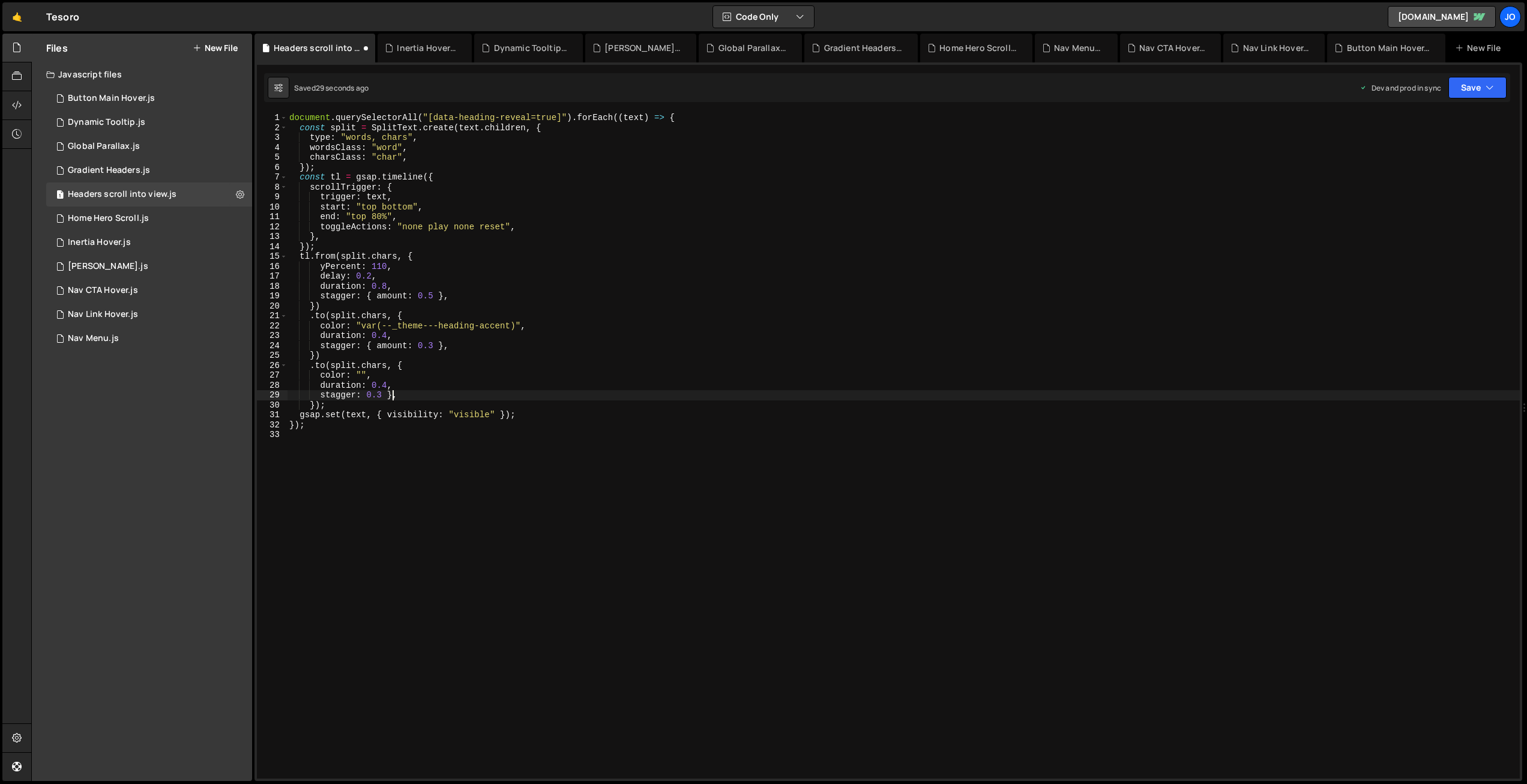
drag, startPoint x: 393, startPoint y: 395, endPoint x: 423, endPoint y: 393, distance: 30.1
click at [393, 395] on div "document . querySelectorAll ( "[data-heading-reveal=true]" ) . forEach (( text …" at bounding box center [903, 455] width 1233 height 686
click at [382, 394] on div "document . querySelectorAll ( "[data-heading-reveal=true]" ) . forEach (( text …" at bounding box center [903, 455] width 1233 height 686
drag, startPoint x: 386, startPoint y: 334, endPoint x: 398, endPoint y: 341, distance: 13.9
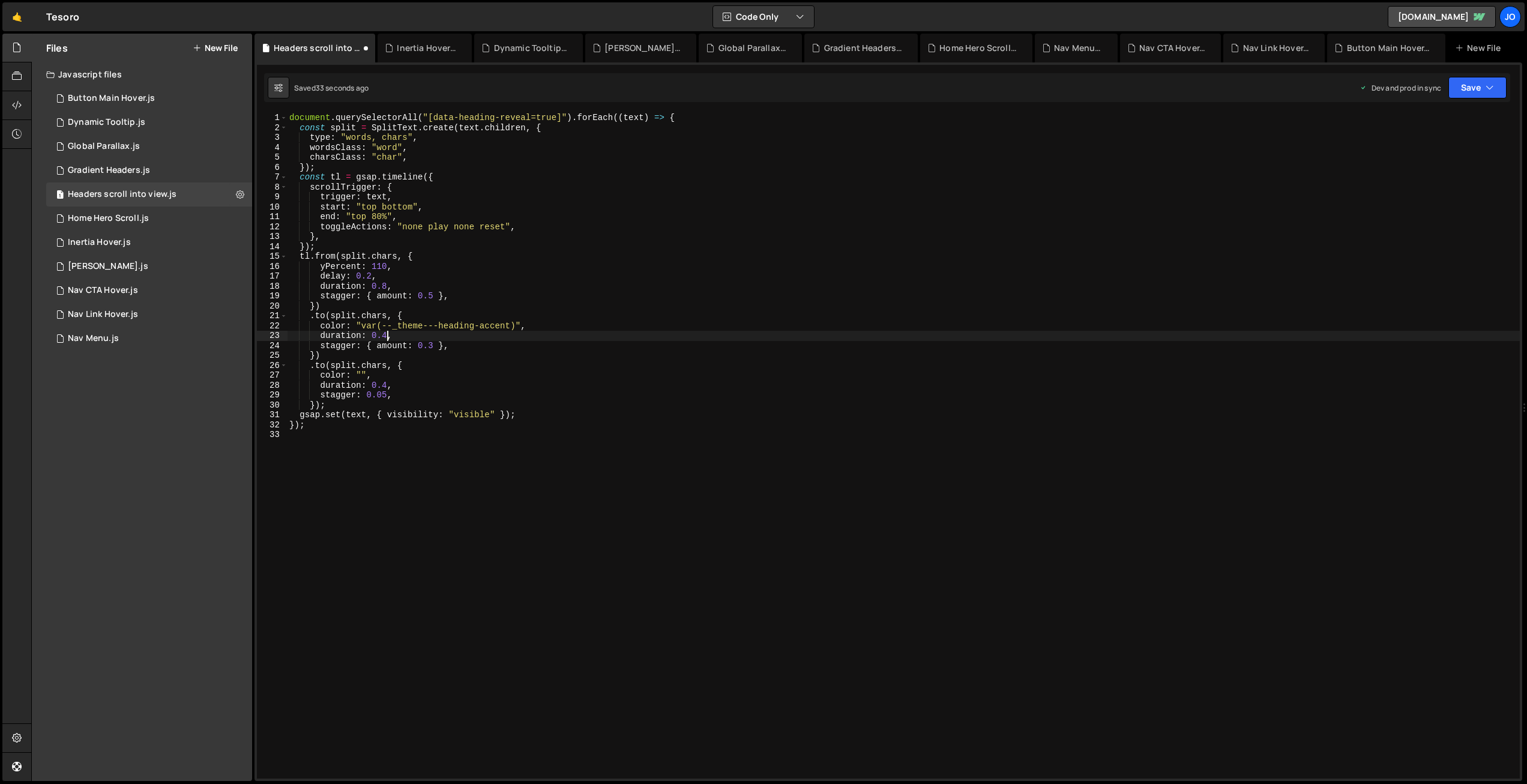
click at [386, 334] on div "document . querySelectorAll ( "[data-heading-reveal=true]" ) . forEach (( text …" at bounding box center [903, 455] width 1233 height 686
drag, startPoint x: 443, startPoint y: 345, endPoint x: 365, endPoint y: 343, distance: 78.0
click at [365, 343] on div "document . querySelectorAll ( "[data-heading-reveal=true]" ) . forEach (( text …" at bounding box center [903, 455] width 1233 height 686
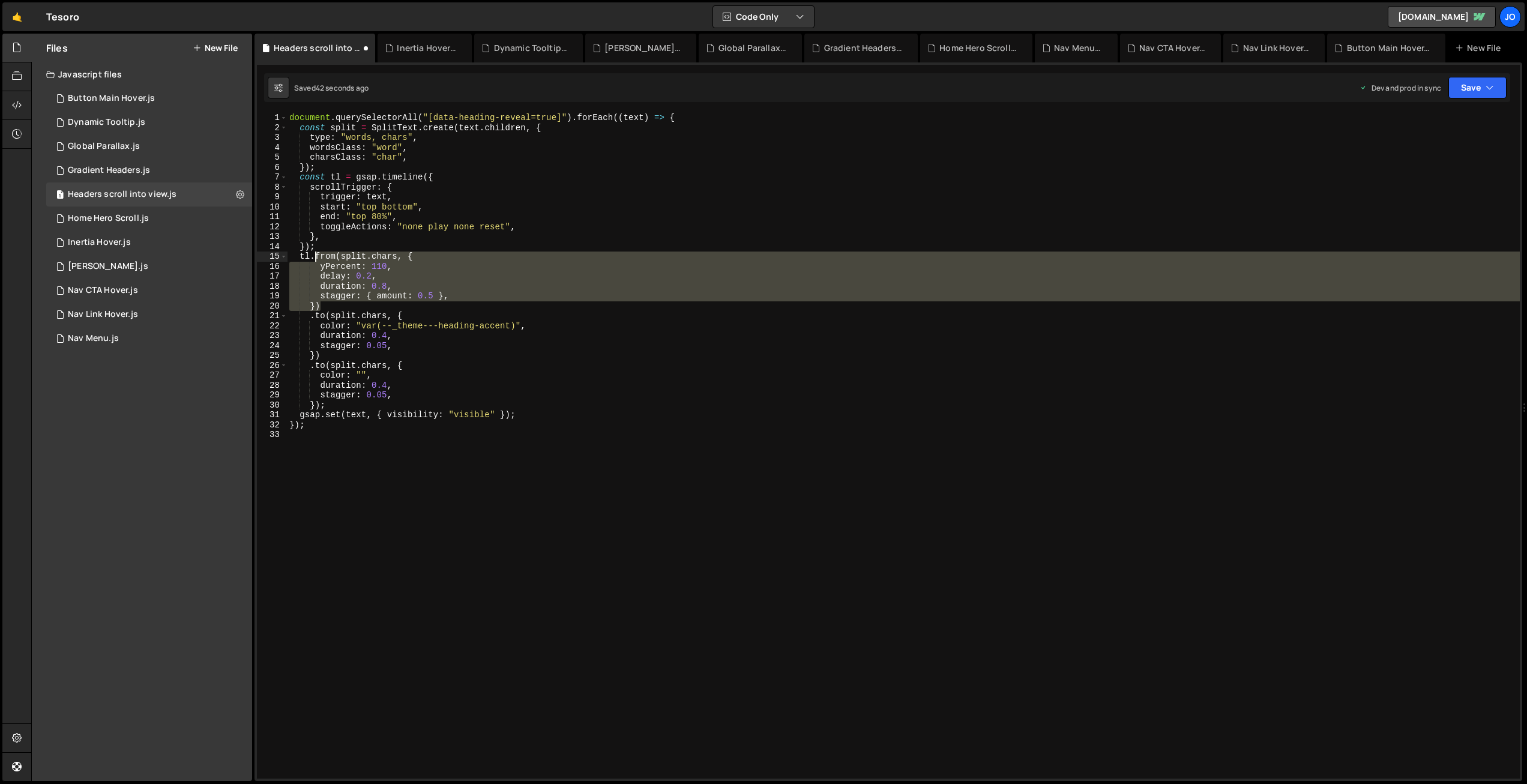
drag, startPoint x: 314, startPoint y: 305, endPoint x: 316, endPoint y: 257, distance: 48.0
click at [316, 257] on div "document . querySelectorAll ( "[data-heading-reveal=true]" ) . forEach (( text …" at bounding box center [903, 455] width 1233 height 686
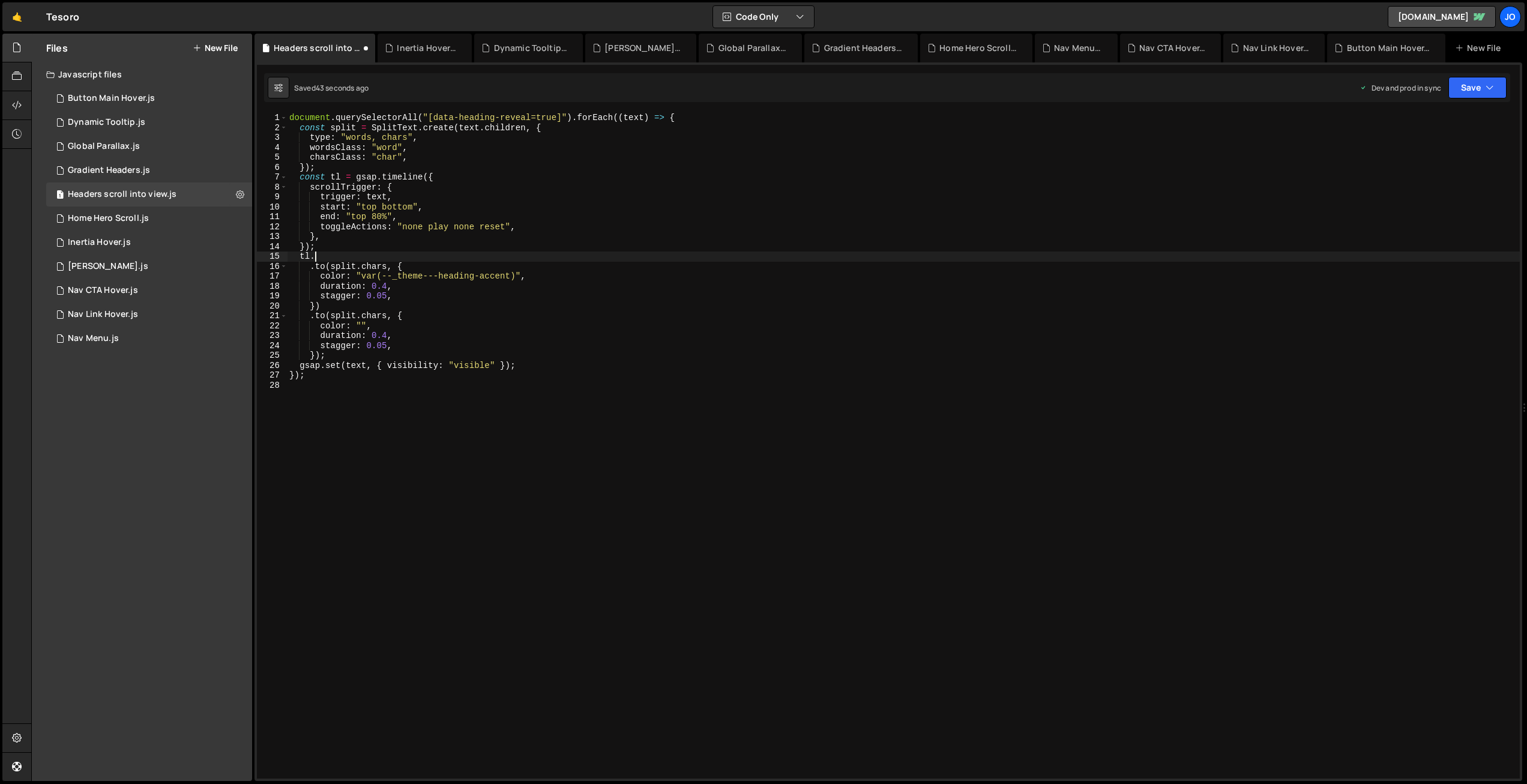
scroll to position [0, 1]
click at [1474, 83] on button "Save" at bounding box center [1478, 87] width 58 height 21
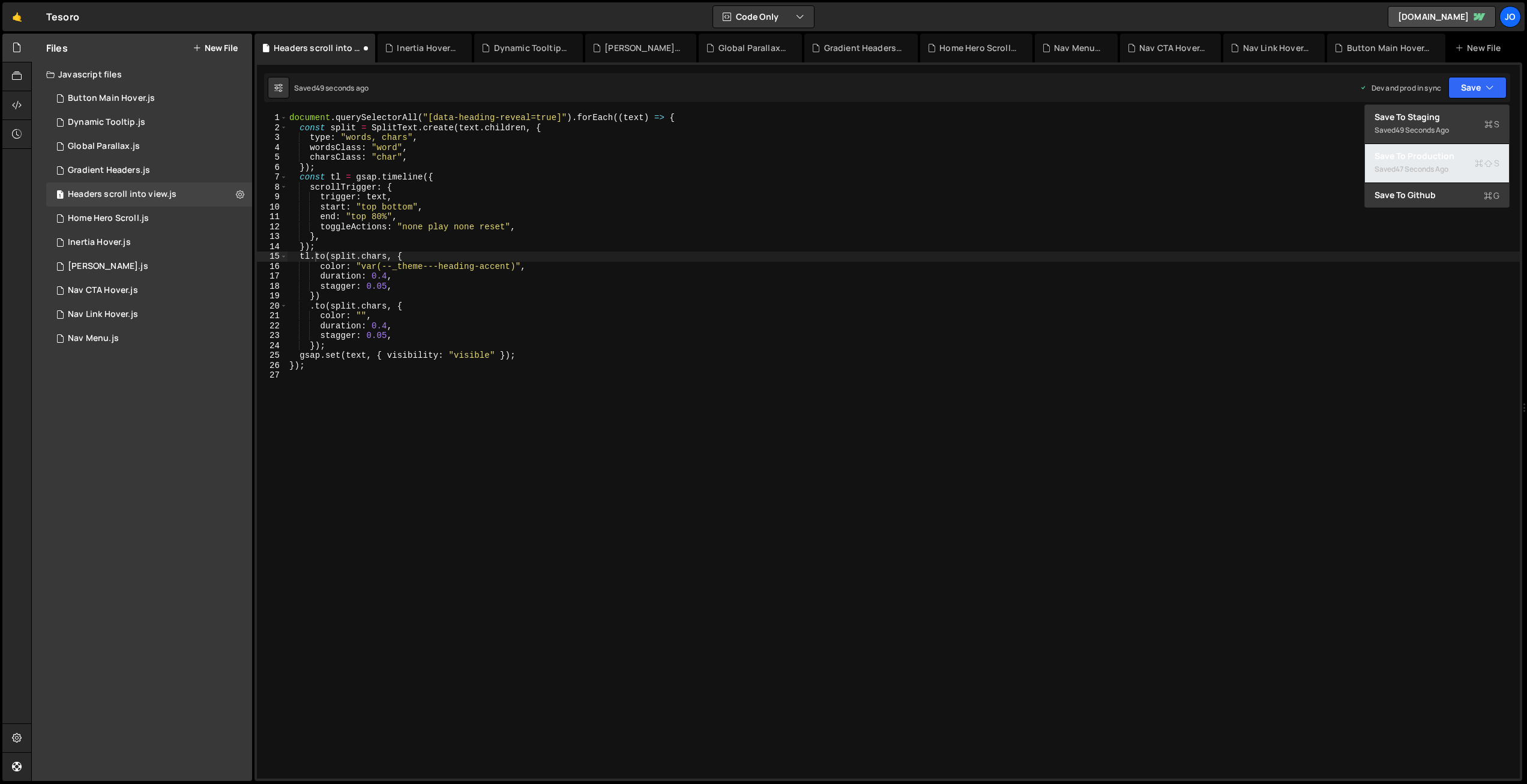
drag, startPoint x: 1449, startPoint y: 156, endPoint x: 1400, endPoint y: 160, distance: 49.2
click at [1449, 156] on div "Save to Production S" at bounding box center [1437, 156] width 125 height 12
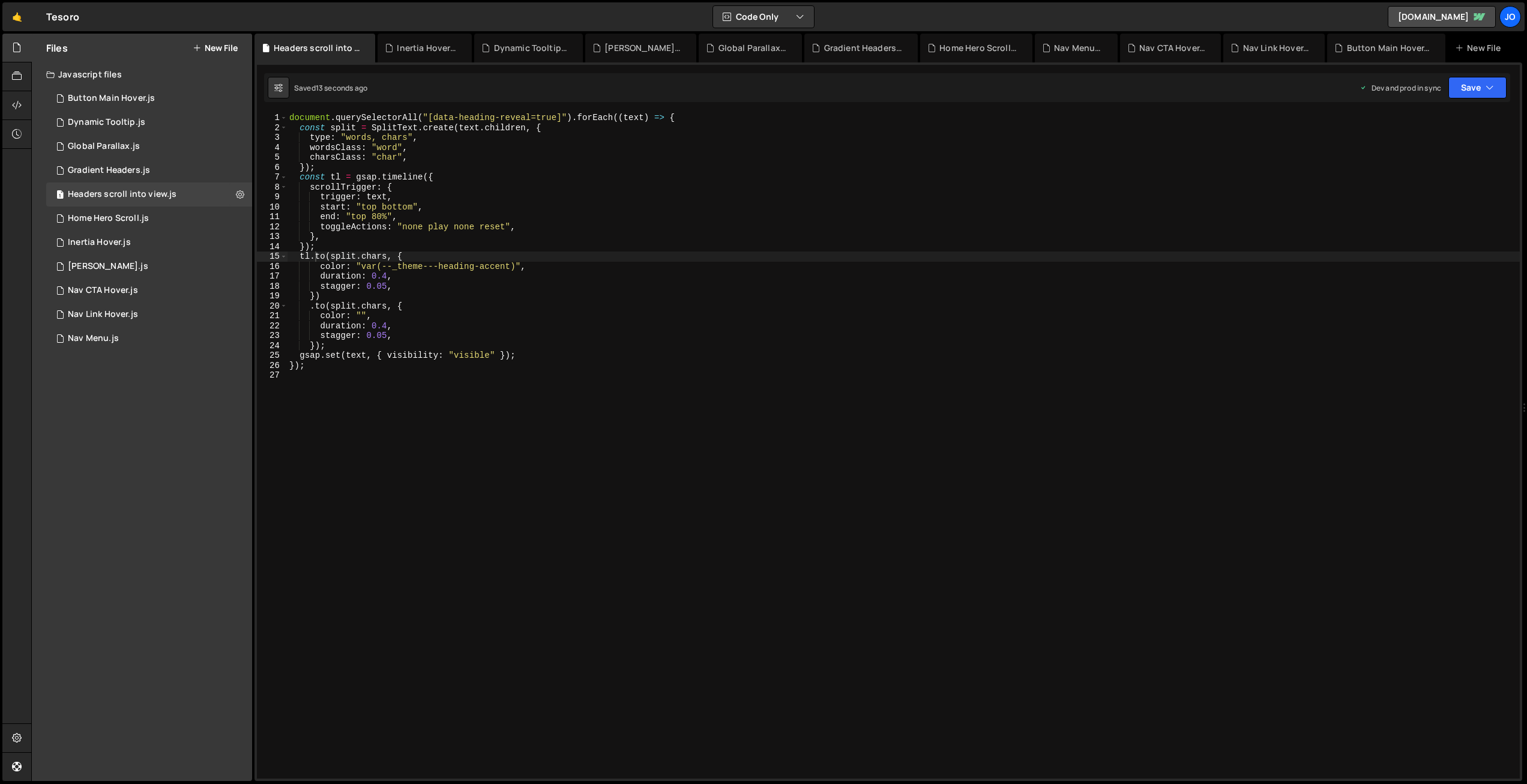
click at [432, 282] on div "document . querySelectorAll ( "[data-heading-reveal=true]" ) . forEach (( text …" at bounding box center [903, 455] width 1233 height 686
drag, startPoint x: 505, startPoint y: 266, endPoint x: 493, endPoint y: 268, distance: 12.2
click at [362, 264] on div "document . querySelectorAll ( "[data-heading-reveal=true]" ) . forEach (( text …" at bounding box center [903, 455] width 1233 height 686
click at [541, 266] on div "document . querySelectorAll ( "[data-heading-reveal=true]" ) . forEach (( text …" at bounding box center [903, 455] width 1233 height 686
drag, startPoint x: 522, startPoint y: 265, endPoint x: 355, endPoint y: 265, distance: 167.0
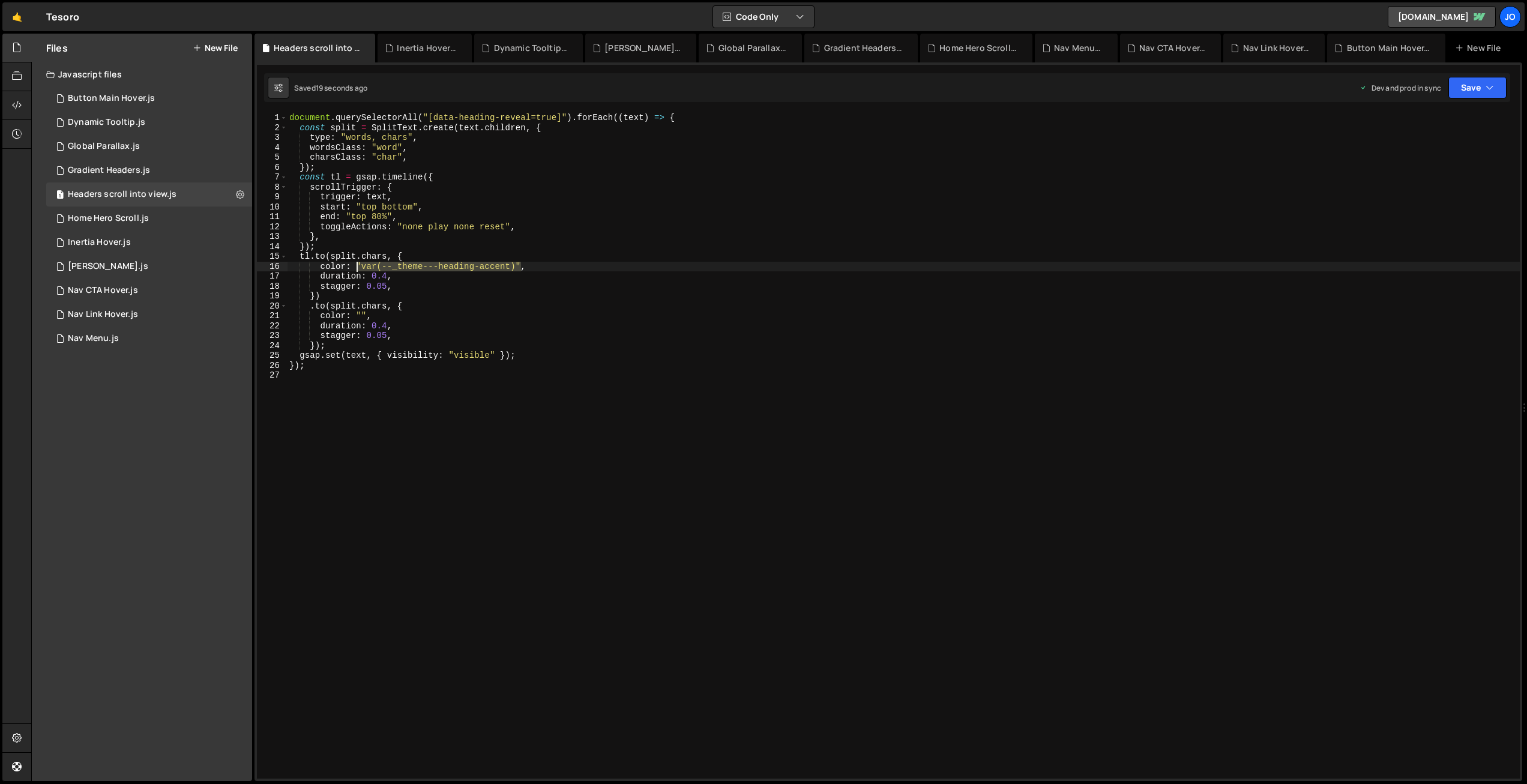
click at [355, 265] on div "document . querySelectorAll ( "[data-heading-reveal=true]" ) . forEach (( text …" at bounding box center [903, 455] width 1233 height 686
drag, startPoint x: 367, startPoint y: 314, endPoint x: 384, endPoint y: 310, distance: 17.5
click at [354, 311] on div "document . querySelectorAll ( "[data-heading-reveal=true]" ) . forEach (( text …" at bounding box center [903, 455] width 1233 height 686
paste textarea "var(--_theme---heading-accent)"
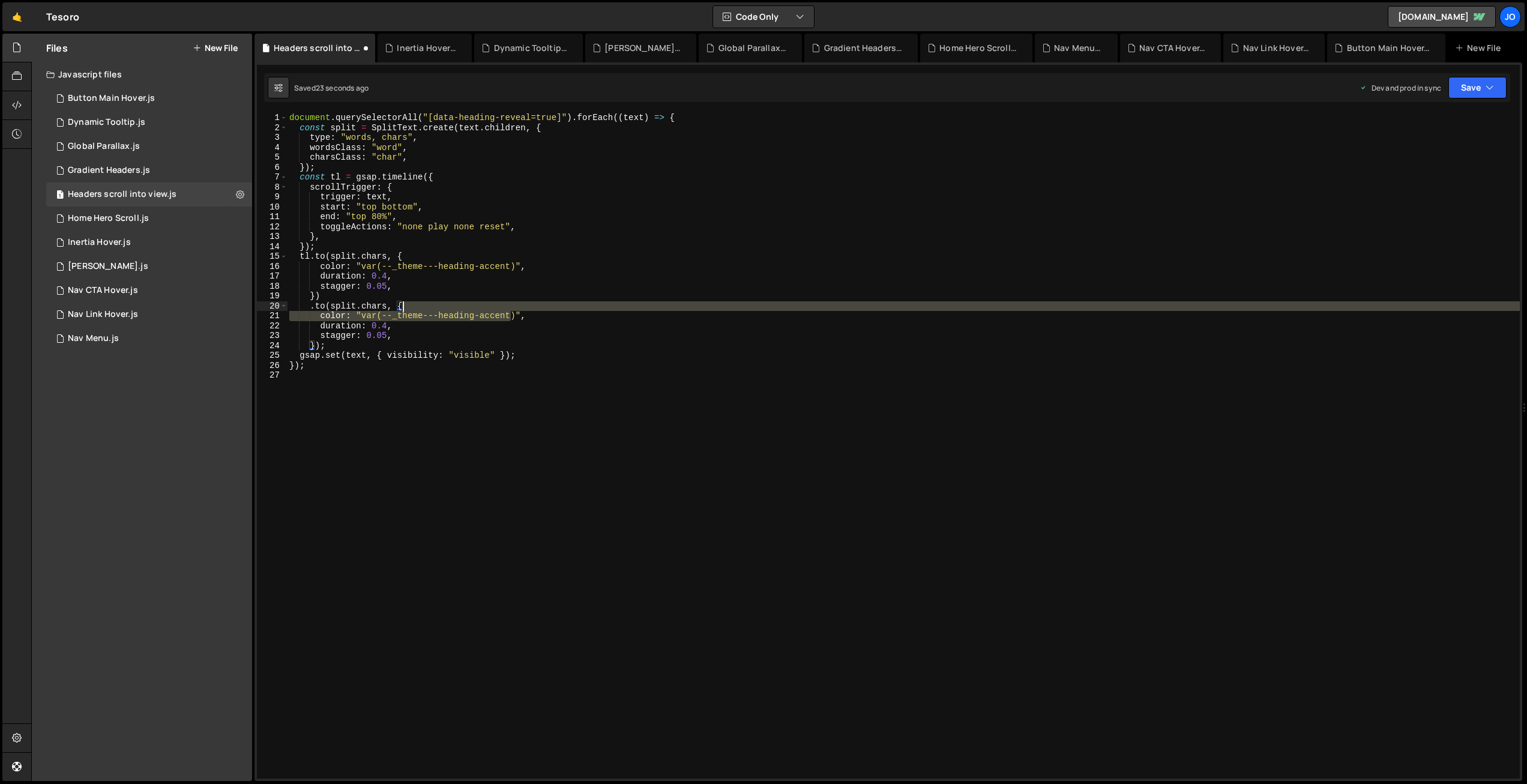
drag, startPoint x: 494, startPoint y: 314, endPoint x: 443, endPoint y: 310, distance: 51.2
click at [442, 310] on div "document . querySelectorAll ( "[data-heading-reveal=true]" ) . forEach (( text …" at bounding box center [903, 455] width 1233 height 686
click at [463, 317] on div "document . querySelectorAll ( "[data-heading-reveal=true]" ) . forEach (( text …" at bounding box center [903, 445] width 1233 height 666
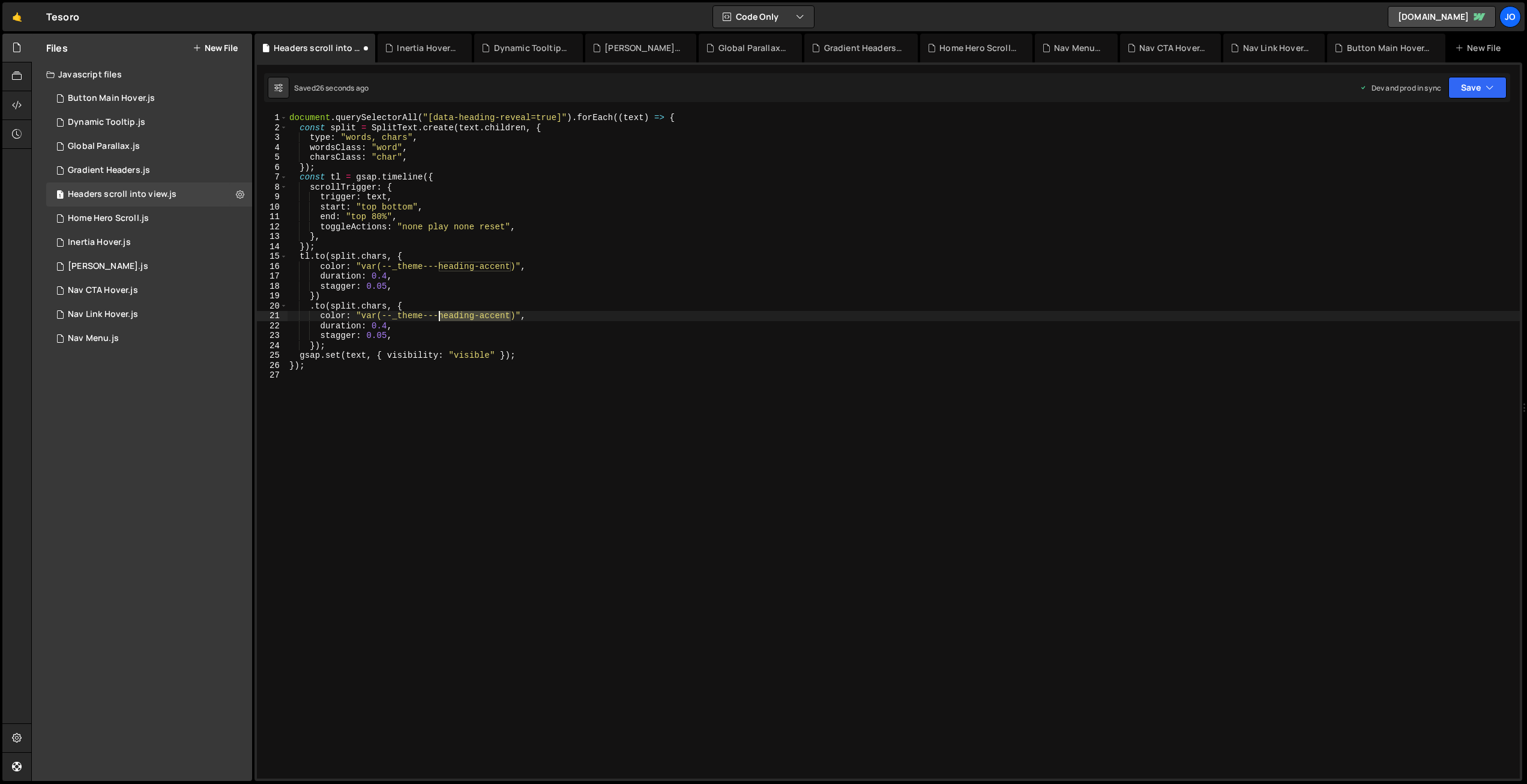
drag, startPoint x: 511, startPoint y: 315, endPoint x: 442, endPoint y: 312, distance: 69.1
click at [442, 312] on div "document . querySelectorAll ( "[data-heading-reveal=true]" ) . forEach (( text …" at bounding box center [903, 455] width 1233 height 686
click at [1467, 91] on button "Save" at bounding box center [1478, 87] width 58 height 21
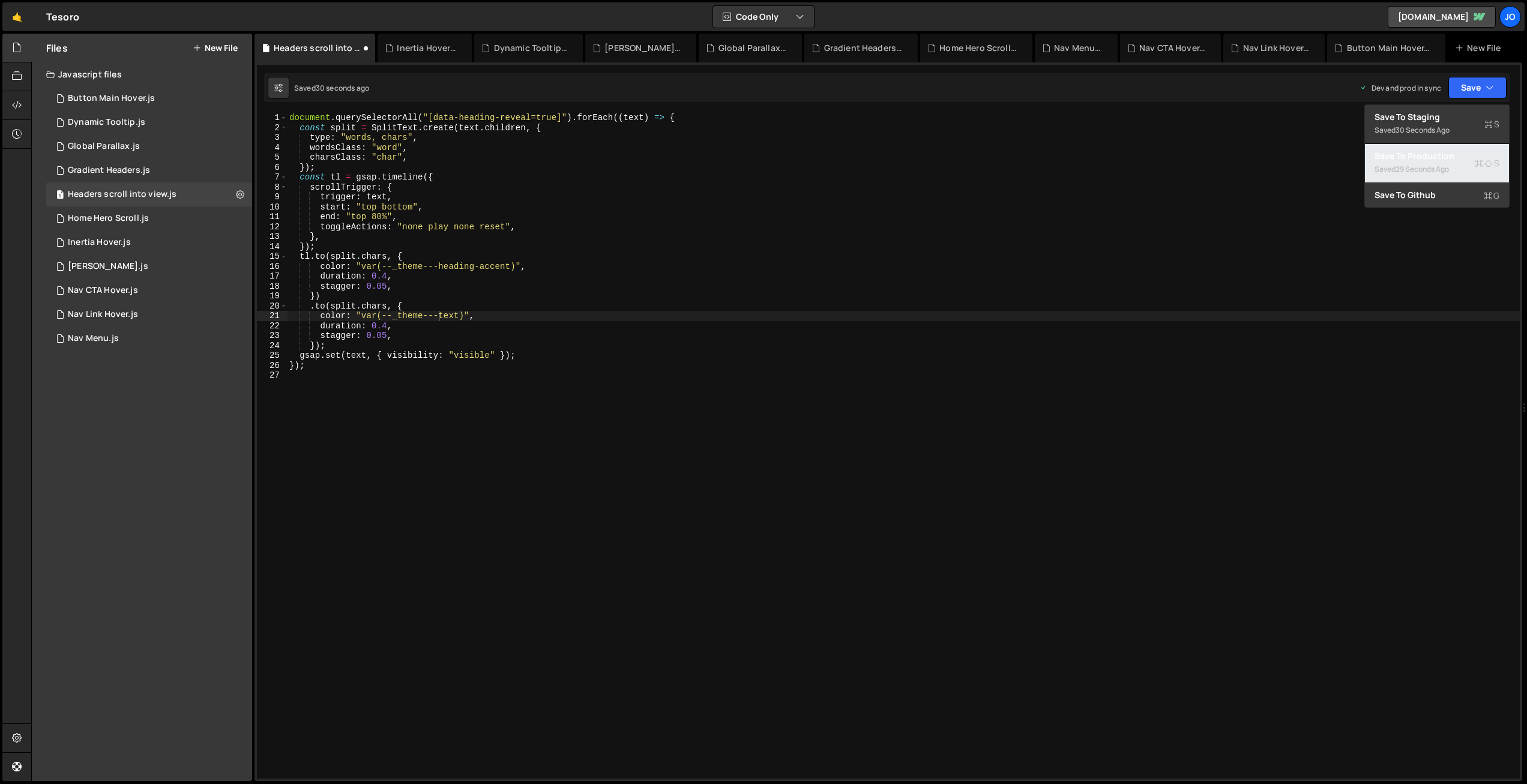
click at [1436, 157] on div "Save to Production S" at bounding box center [1437, 156] width 125 height 12
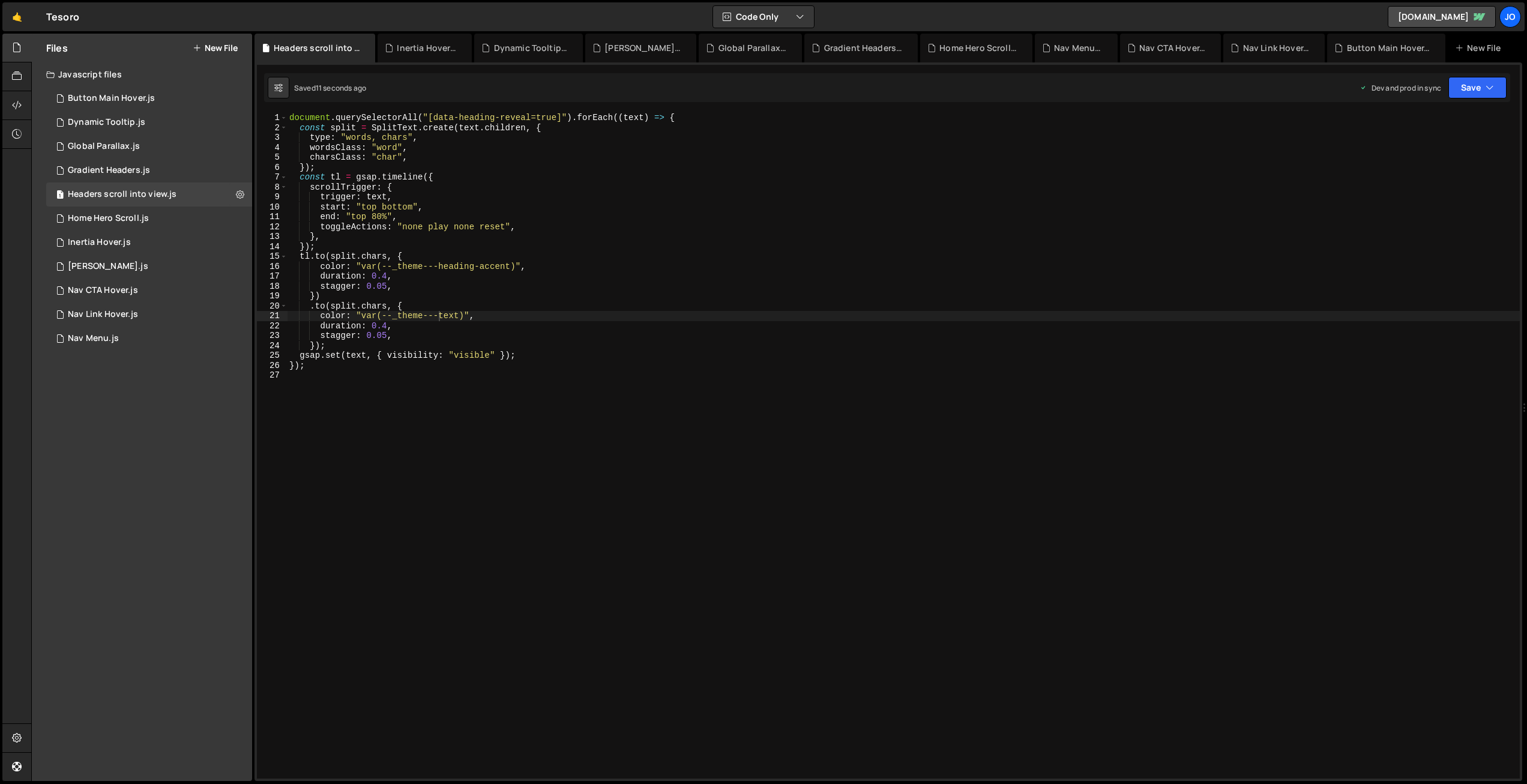
click at [315, 345] on div "document . querySelectorAll ( "[data-heading-reveal=true]" ) . forEach (( text …" at bounding box center [903, 455] width 1233 height 686
drag, startPoint x: 1468, startPoint y: 90, endPoint x: 1451, endPoint y: 126, distance: 39.8
click at [1467, 91] on button "Save" at bounding box center [1478, 87] width 58 height 21
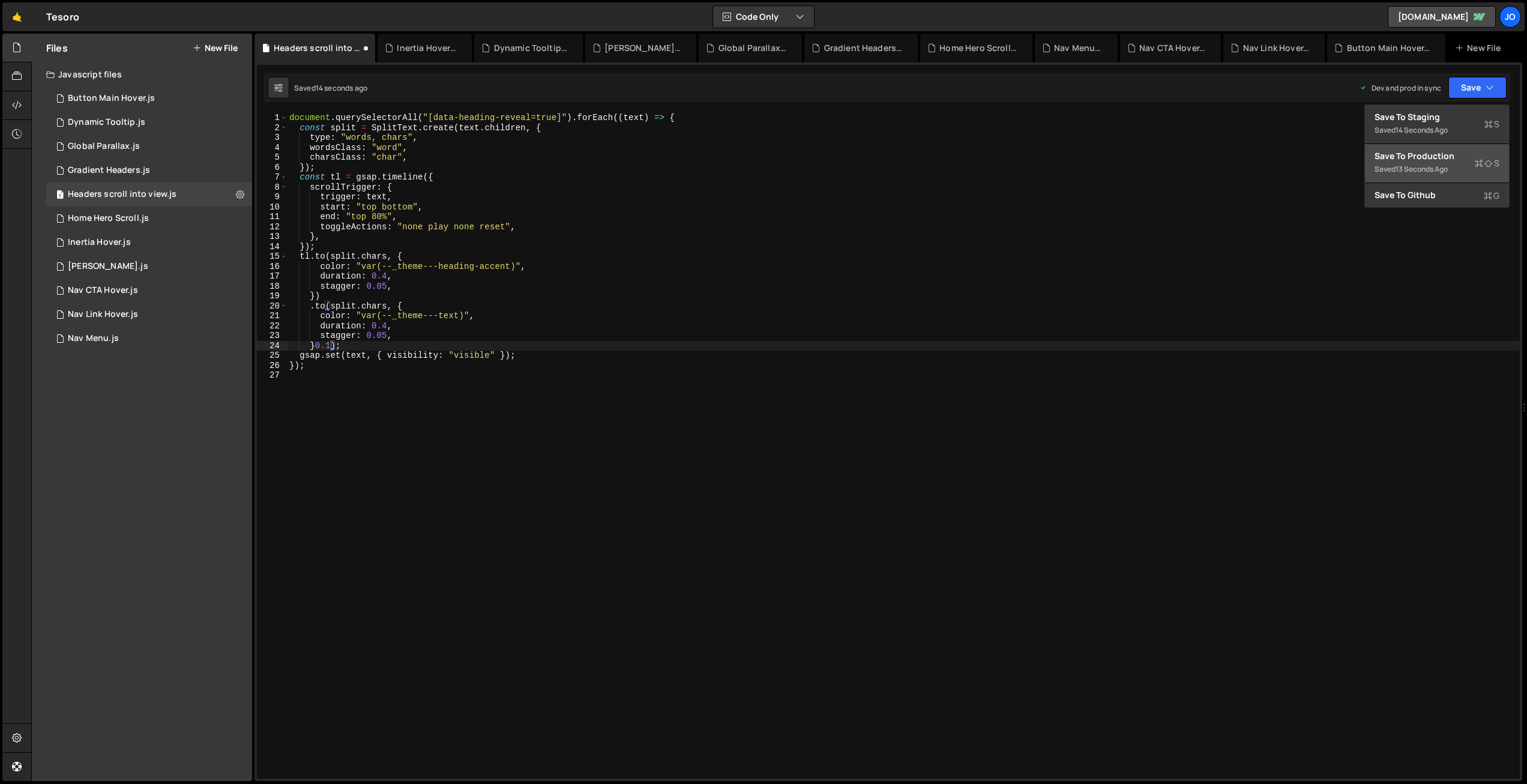
click at [1417, 166] on div "13 seconds ago" at bounding box center [1422, 169] width 52 height 10
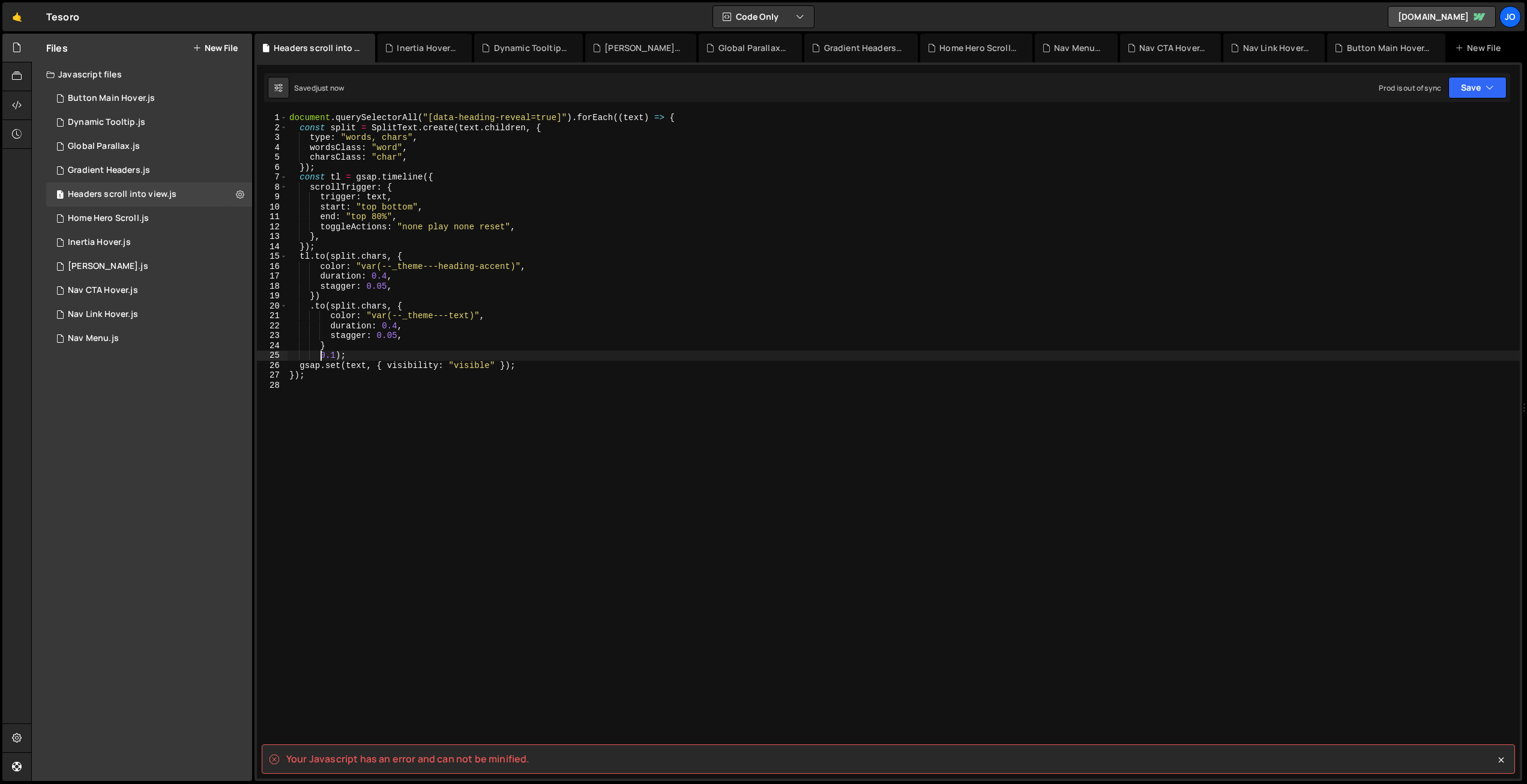
click at [321, 353] on div "document . querySelectorAll ( "[data-heading-reveal=true]" ) . forEach (( text …" at bounding box center [903, 455] width 1233 height 686
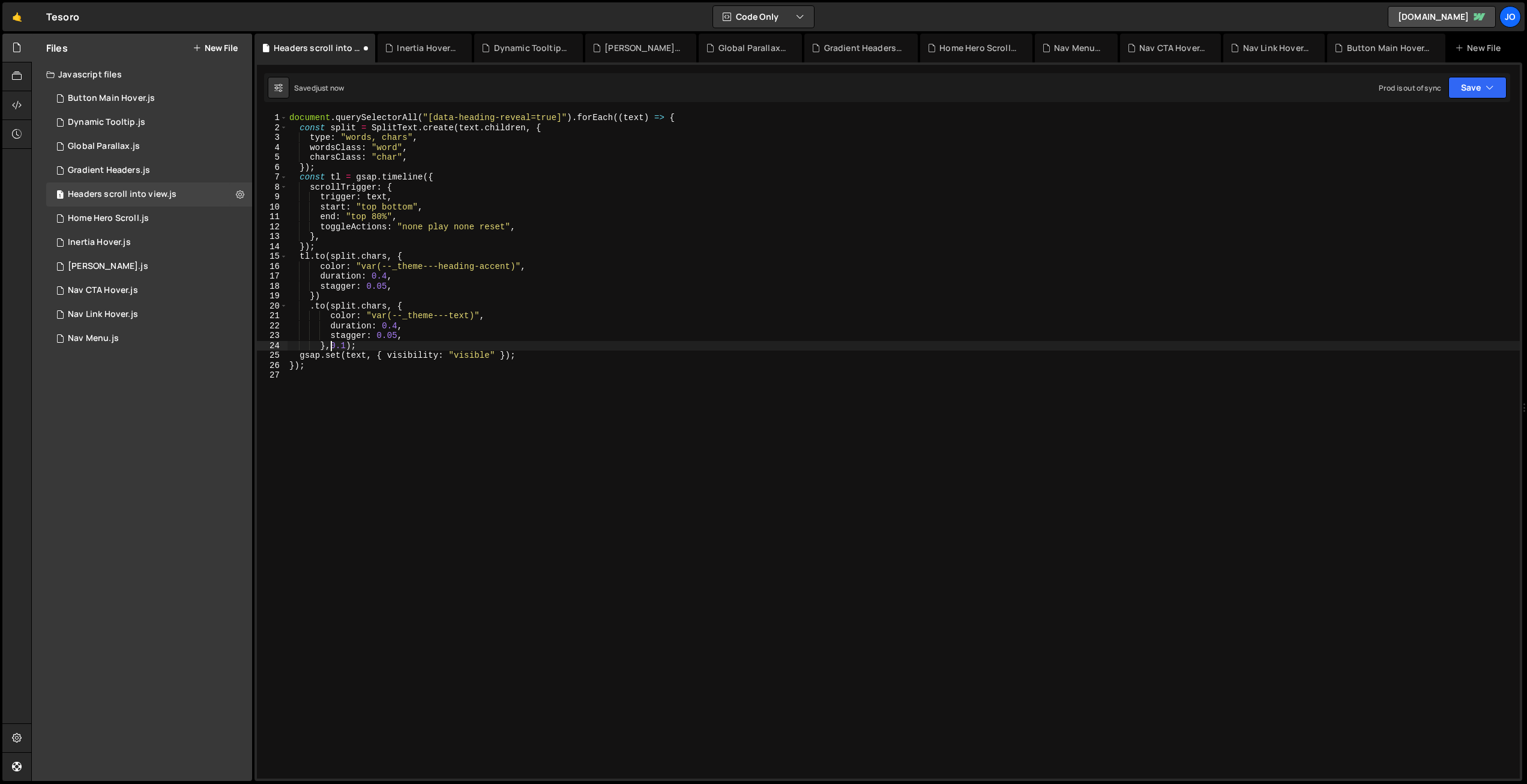
scroll to position [0, 3]
click at [1462, 87] on button "Save" at bounding box center [1478, 87] width 58 height 21
click at [1435, 158] on div "Save to Production S" at bounding box center [1437, 156] width 125 height 12
click at [316, 245] on div "document . querySelectorAll ( "[data-heading-reveal=true]" ) . forEach (( text …" at bounding box center [903, 455] width 1233 height 686
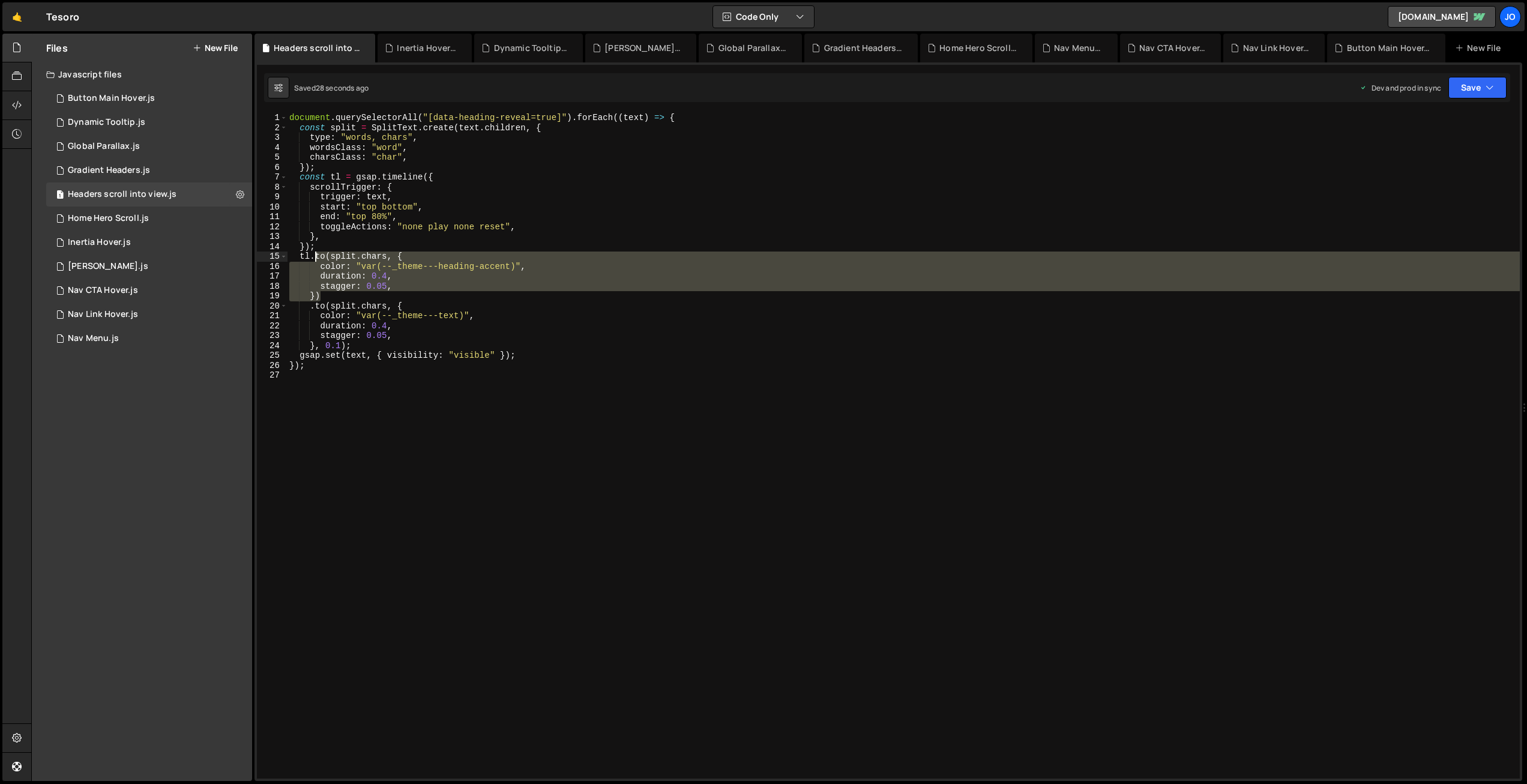
drag, startPoint x: 324, startPoint y: 296, endPoint x: 312, endPoint y: 257, distance: 40.8
click at [313, 257] on div "document . querySelectorAll ( "[data-heading-reveal=true]" ) . forEach (( text …" at bounding box center [903, 455] width 1233 height 686
drag, startPoint x: 319, startPoint y: 259, endPoint x: 322, endPoint y: 282, distance: 23.2
click at [319, 260] on div "document . querySelectorAll ( "[data-heading-reveal=true]" ) . forEach (( text …" at bounding box center [903, 445] width 1233 height 666
drag, startPoint x: 321, startPoint y: 296, endPoint x: 321, endPoint y: 281, distance: 15.0
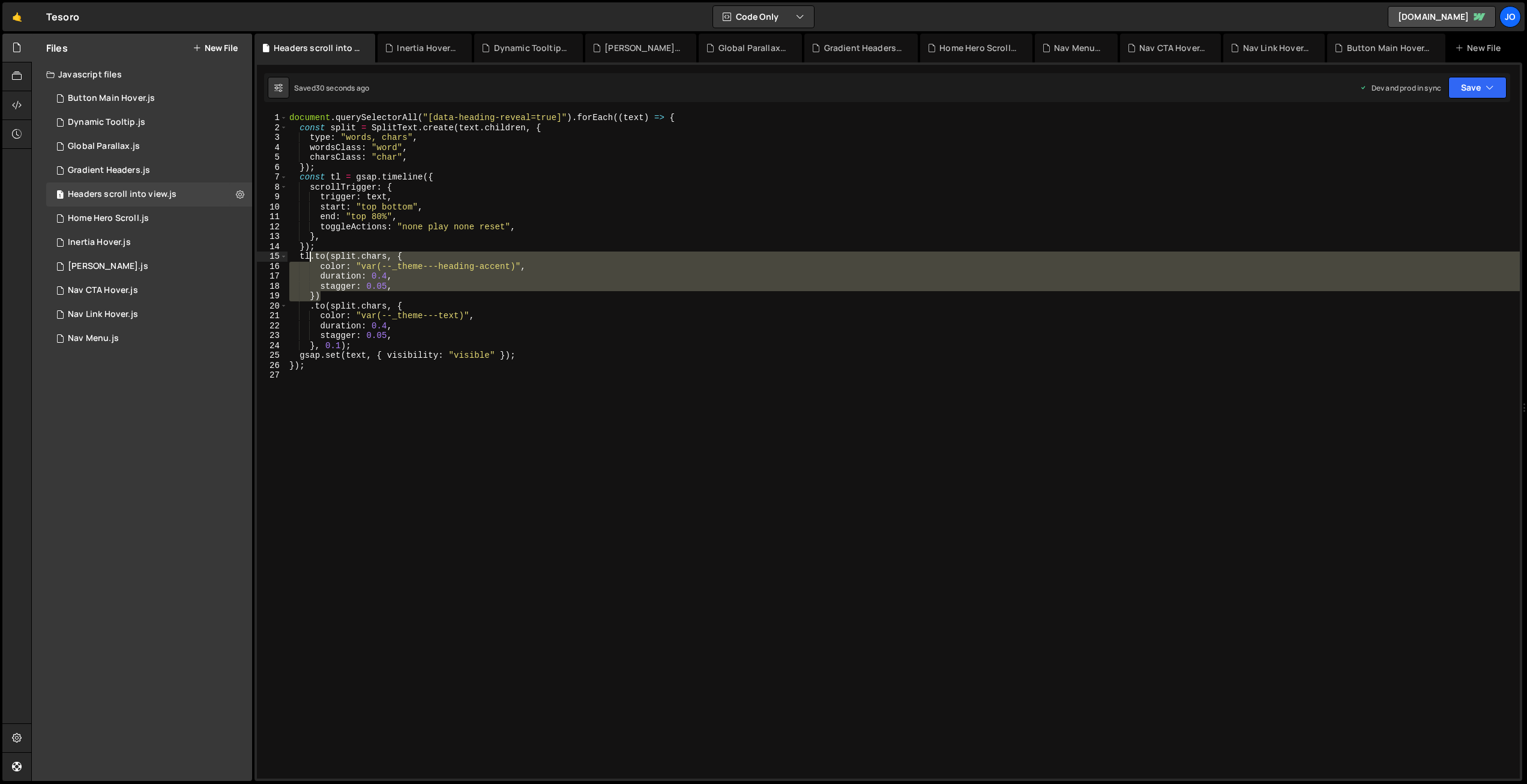
click at [312, 260] on div "document . querySelectorAll ( "[data-heading-reveal=true]" ) . forEach (( text …" at bounding box center [903, 455] width 1233 height 686
click at [324, 294] on div "document . querySelectorAll ( "[data-heading-reveal=true]" ) . forEach (( text …" at bounding box center [903, 445] width 1233 height 666
type textarea "})"
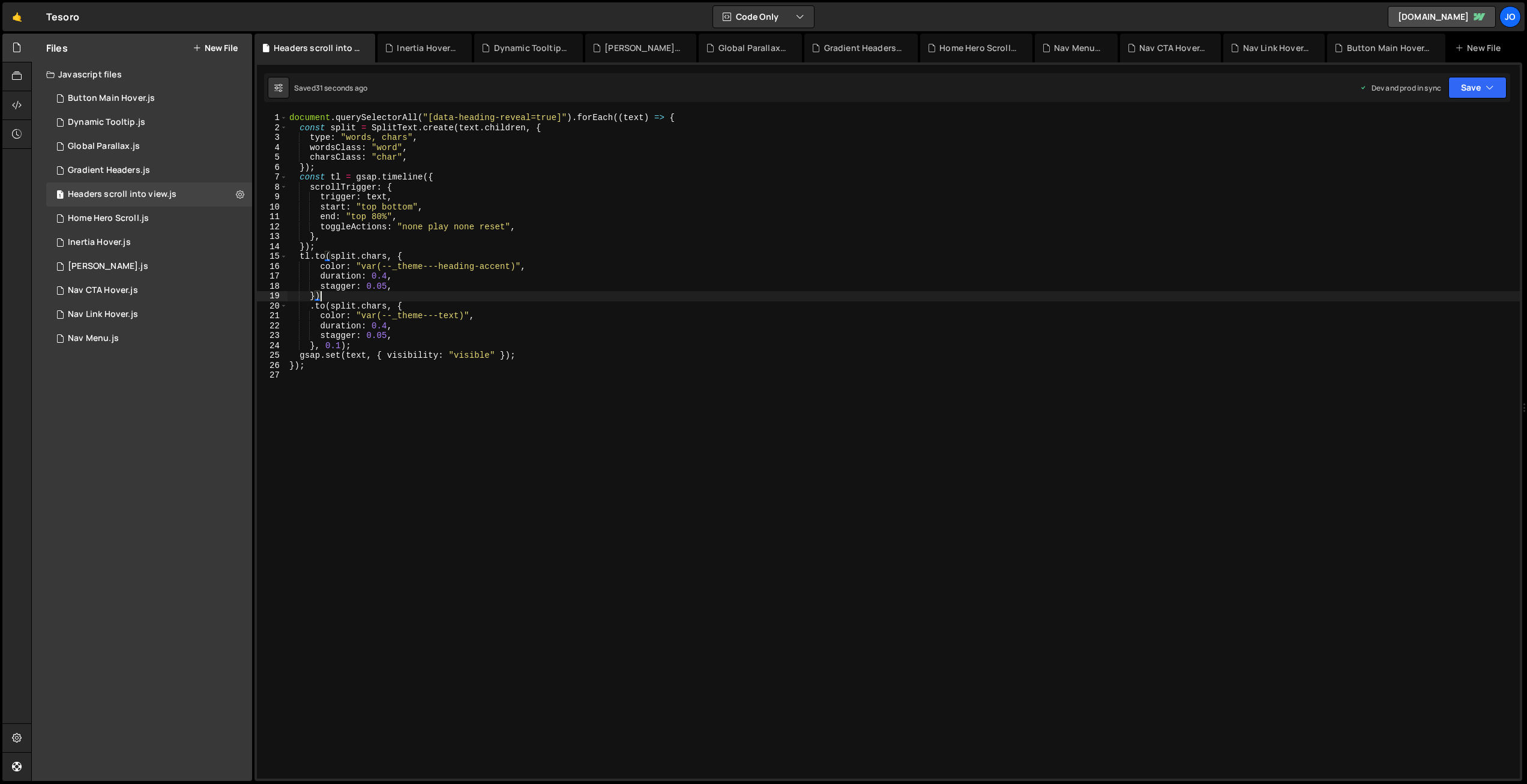
scroll to position [0, 1]
paste textarea "})"
click at [527, 315] on div "document . querySelectorAll ( "[data-heading-reveal=true]" ) . forEach (( text …" at bounding box center [903, 455] width 1233 height 686
drag, startPoint x: 522, startPoint y: 314, endPoint x: 323, endPoint y: 314, distance: 199.0
click at [323, 314] on div "document . querySelectorAll ( "[data-heading-reveal=true]" ) . forEach (( text …" at bounding box center [903, 455] width 1233 height 686
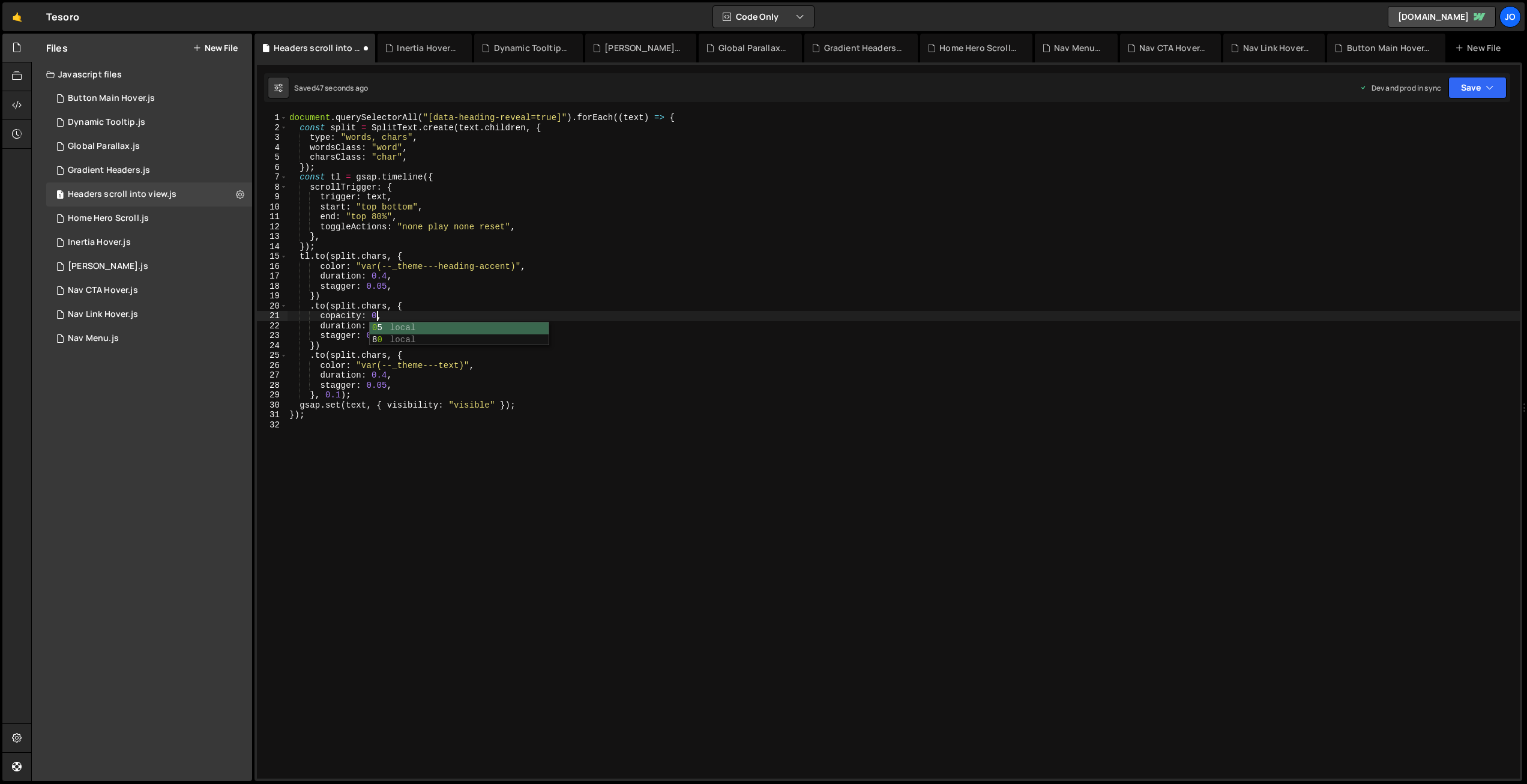
scroll to position [0, 5]
click at [323, 315] on div "document . querySelectorAll ( "[data-heading-reveal=true]" ) . forEach (( text …" at bounding box center [903, 455] width 1233 height 686
click at [316, 346] on div "document . querySelectorAll ( "[data-heading-reveal=true]" ) . forEach (( text …" at bounding box center [903, 455] width 1233 height 686
click at [1472, 82] on button "Save" at bounding box center [1478, 87] width 58 height 21
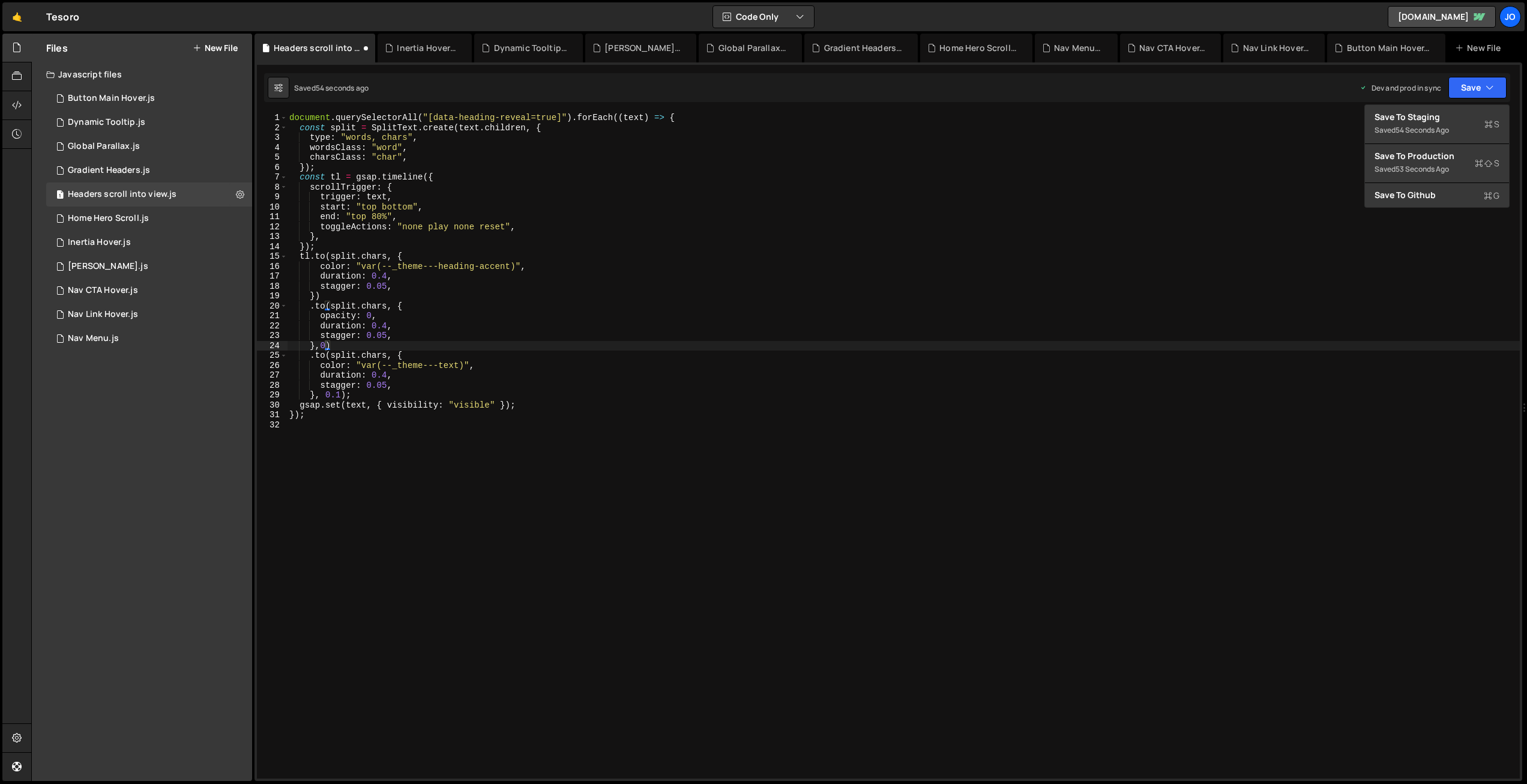
drag, startPoint x: 338, startPoint y: 393, endPoint x: 360, endPoint y: 425, distance: 38.8
click at [339, 395] on div "document . querySelectorAll ( "[data-heading-reveal=true]" ) . forEach (( text …" at bounding box center [903, 455] width 1233 height 686
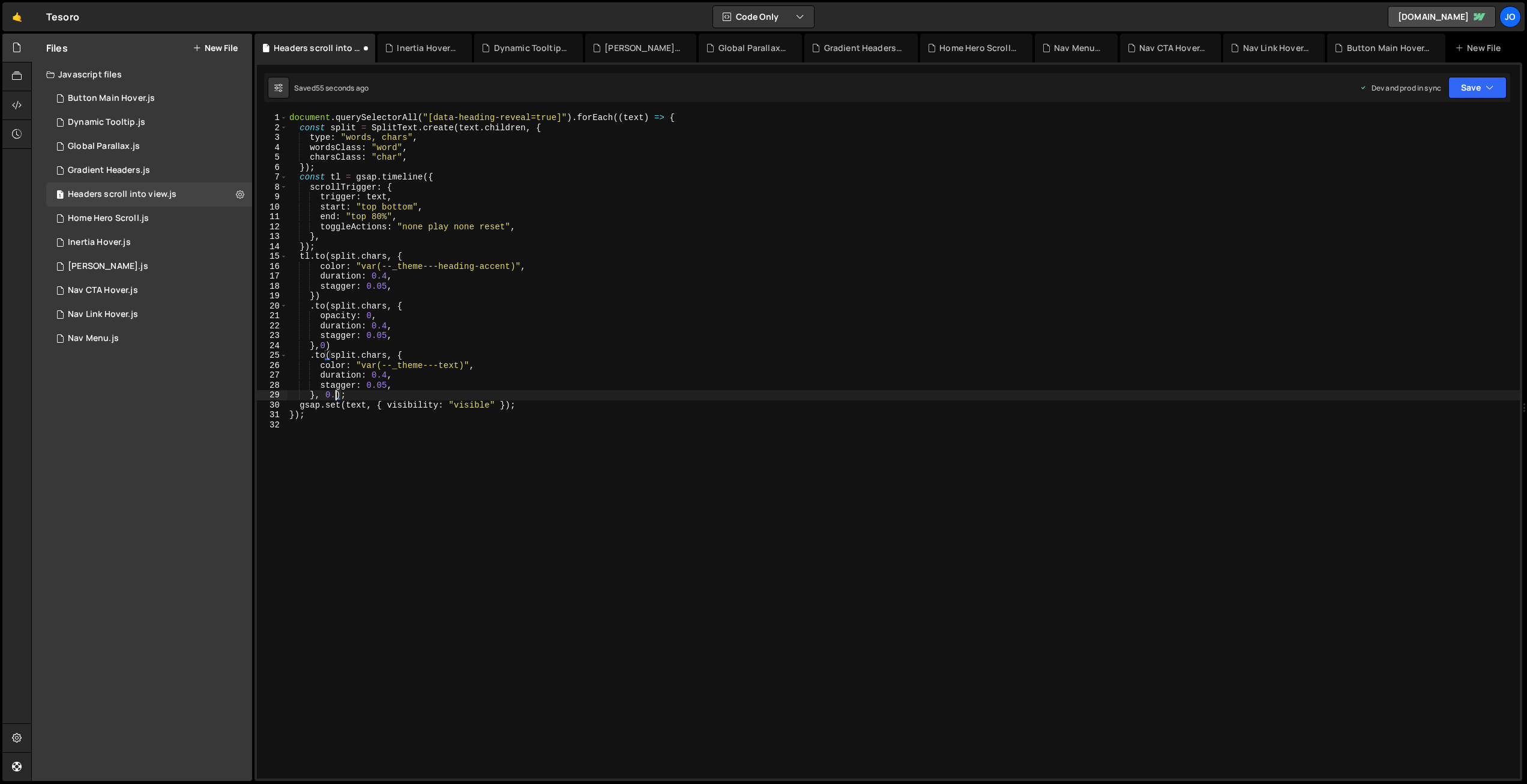
scroll to position [0, 3]
click at [1478, 87] on button "Save" at bounding box center [1478, 87] width 58 height 21
click at [1453, 159] on div "Save to Production S" at bounding box center [1437, 156] width 125 height 12
click at [344, 287] on div "document . querySelectorAll ( "[data-heading-reveal=true]" ) . forEach (( text …" at bounding box center [903, 455] width 1233 height 686
drag, startPoint x: 324, startPoint y: 304, endPoint x: 333, endPoint y: 318, distance: 16.6
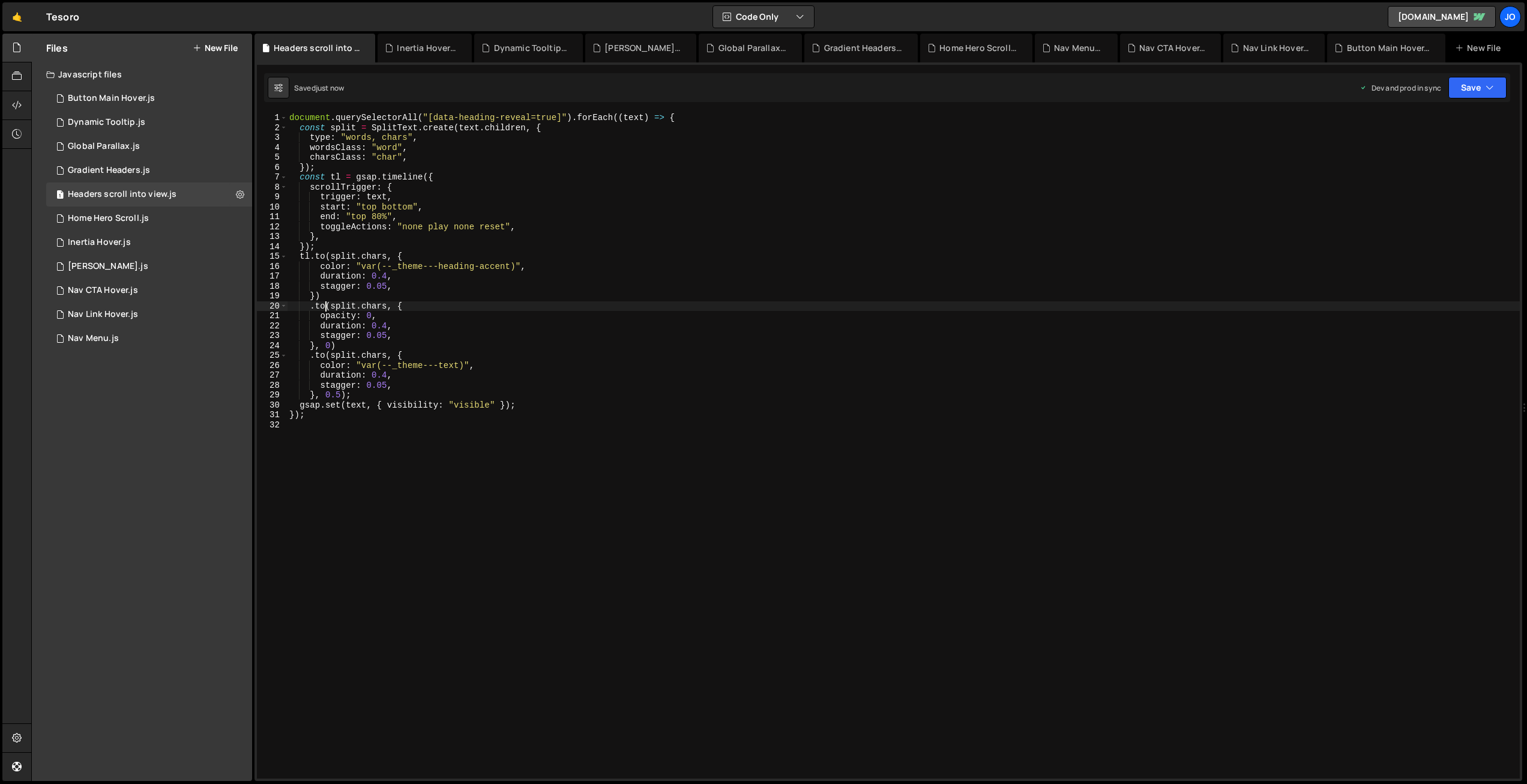
click at [324, 304] on div "document . querySelectorAll ( "[data-heading-reveal=true]" ) . forEach (( text …" at bounding box center [903, 455] width 1233 height 686
drag, startPoint x: 1478, startPoint y: 76, endPoint x: 1467, endPoint y: 78, distance: 11.2
click at [1477, 77] on button "Save" at bounding box center [1478, 87] width 58 height 21
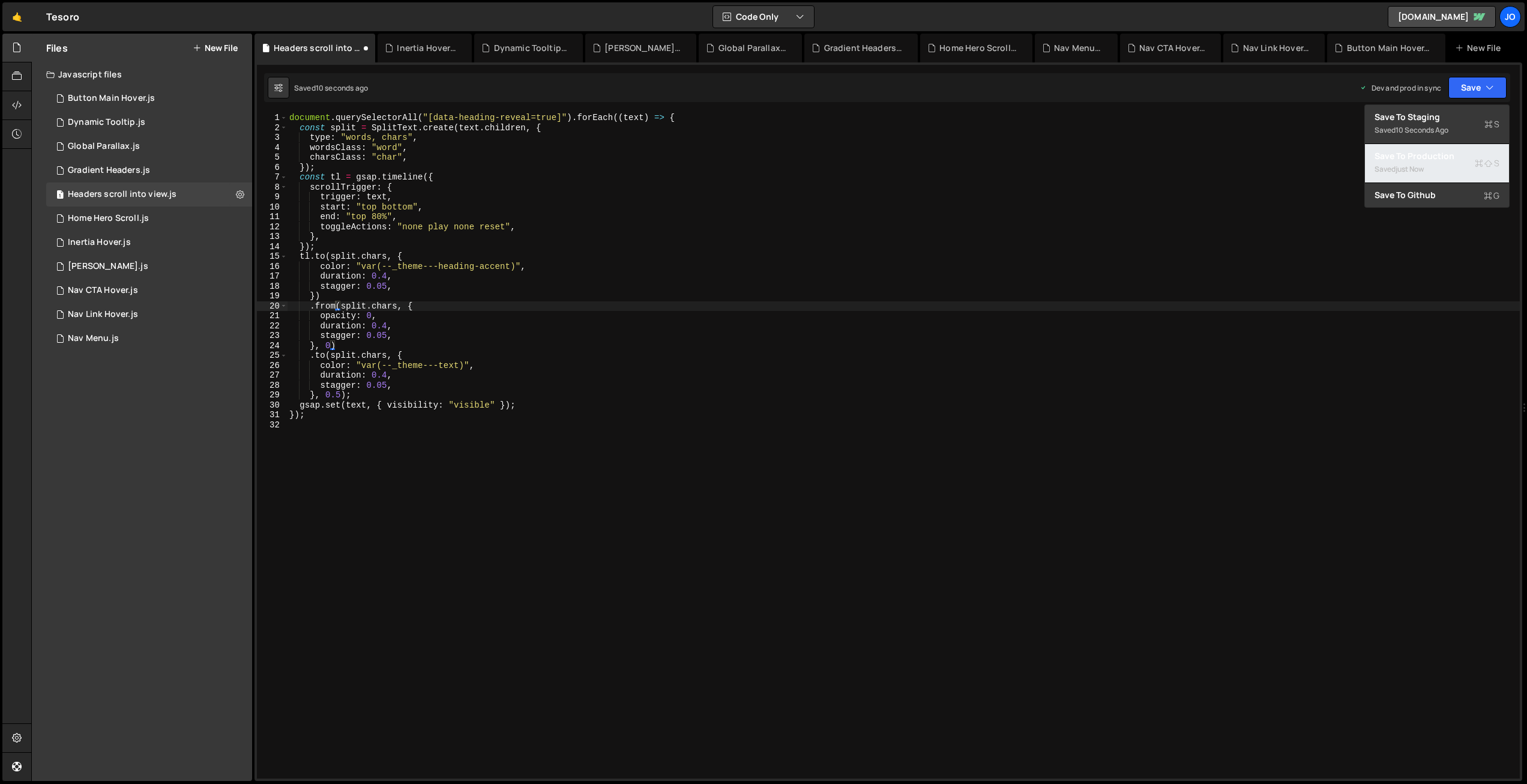
click at [1443, 162] on div "Save to Production S" at bounding box center [1437, 156] width 125 height 12
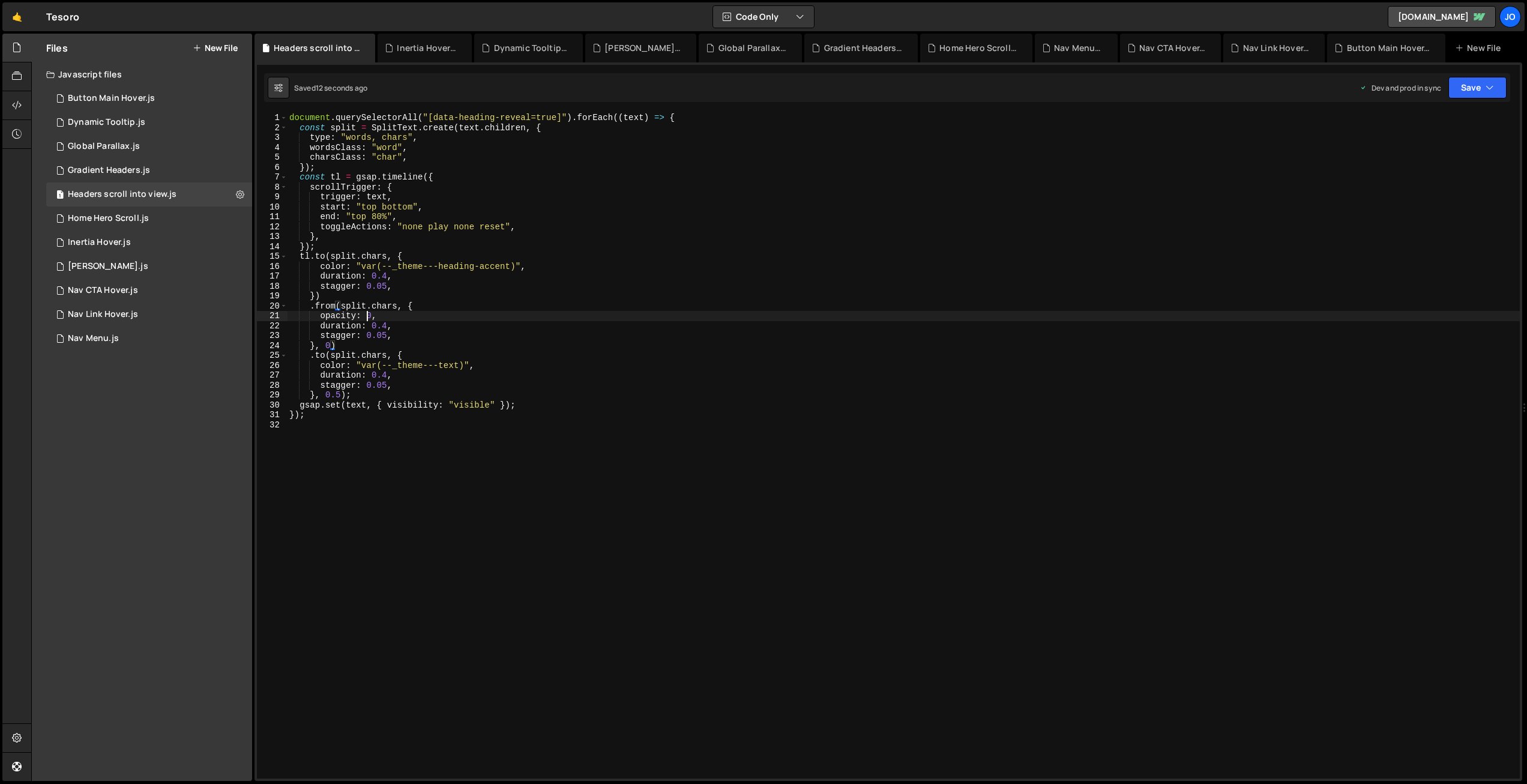
click at [366, 319] on div "document . querySelectorAll ( "[data-heading-reveal=true]" ) . forEach (( text …" at bounding box center [903, 455] width 1233 height 686
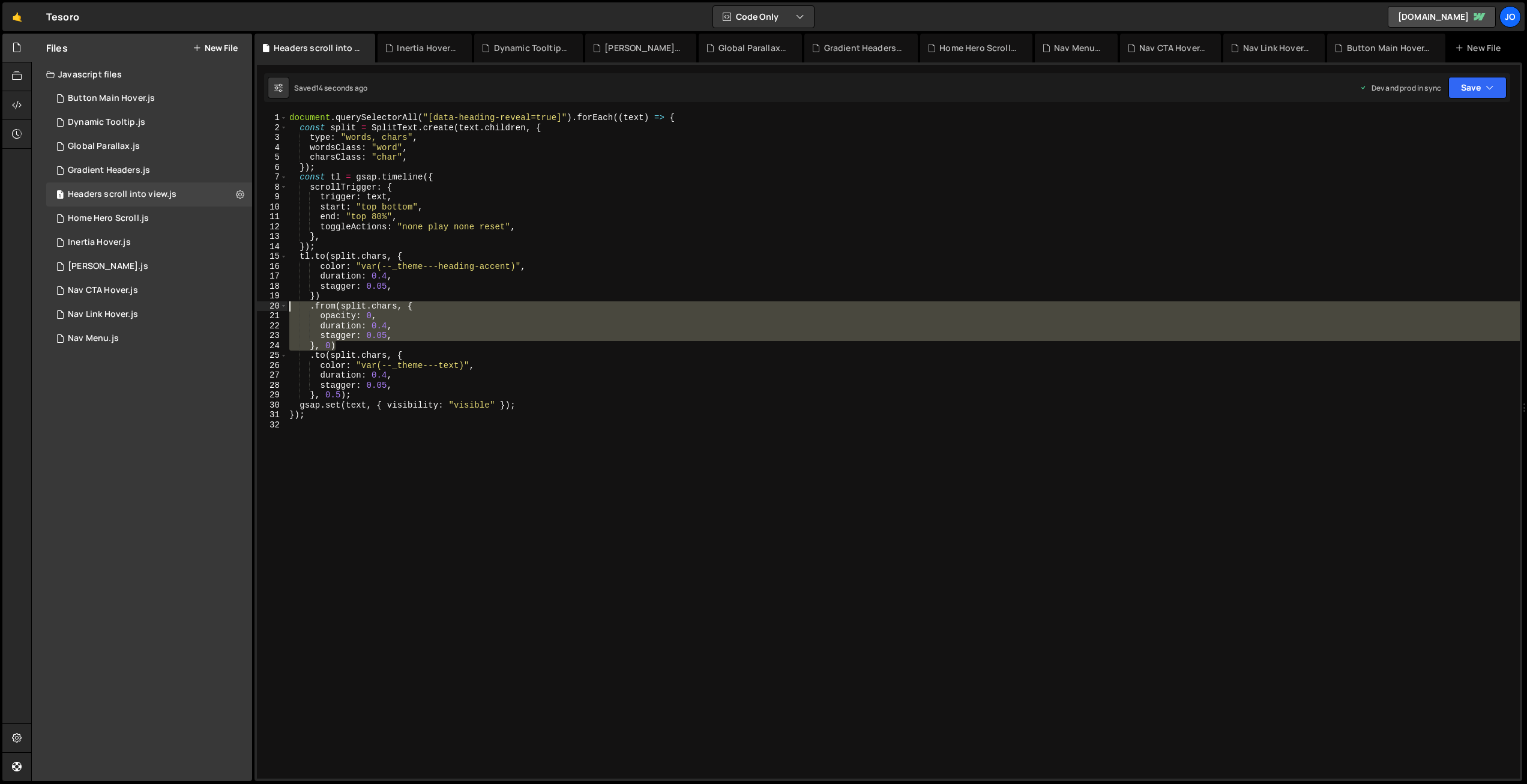
drag, startPoint x: 327, startPoint y: 345, endPoint x: 256, endPoint y: 306, distance: 81.0
click at [256, 306] on div "XXXXXXXXXXXXXXXXXXXXXXXXXXXXXXXXXXXXXXXXXXXXXXXXXXXXXXXXXXXXXXXXXXXXXXXXXXXXXXX…" at bounding box center [888, 421] width 1268 height 719
type textarea ".from(split.chars, { opacity: 0,"
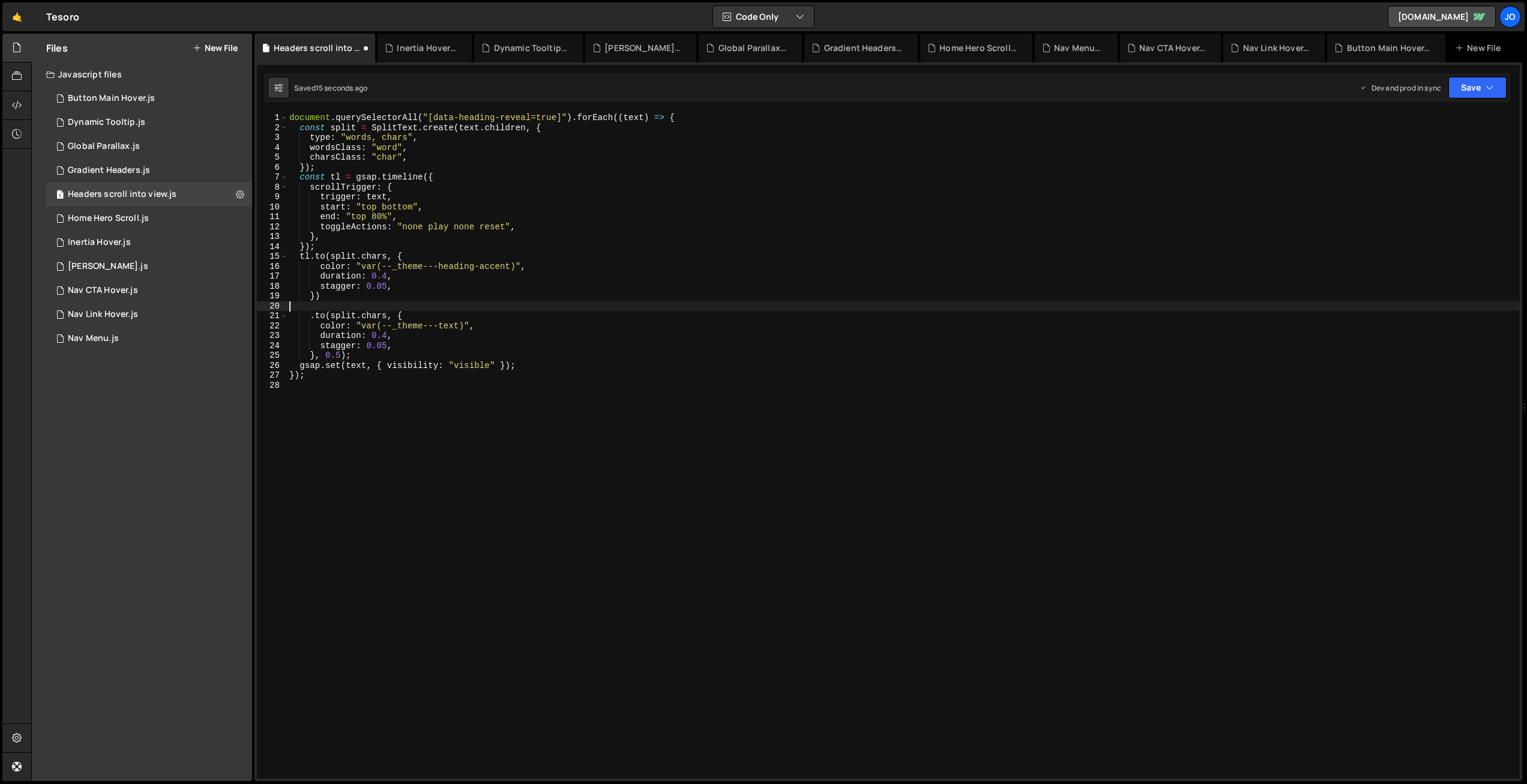
scroll to position [0, 0]
click at [1467, 89] on button "Save" at bounding box center [1478, 87] width 58 height 21
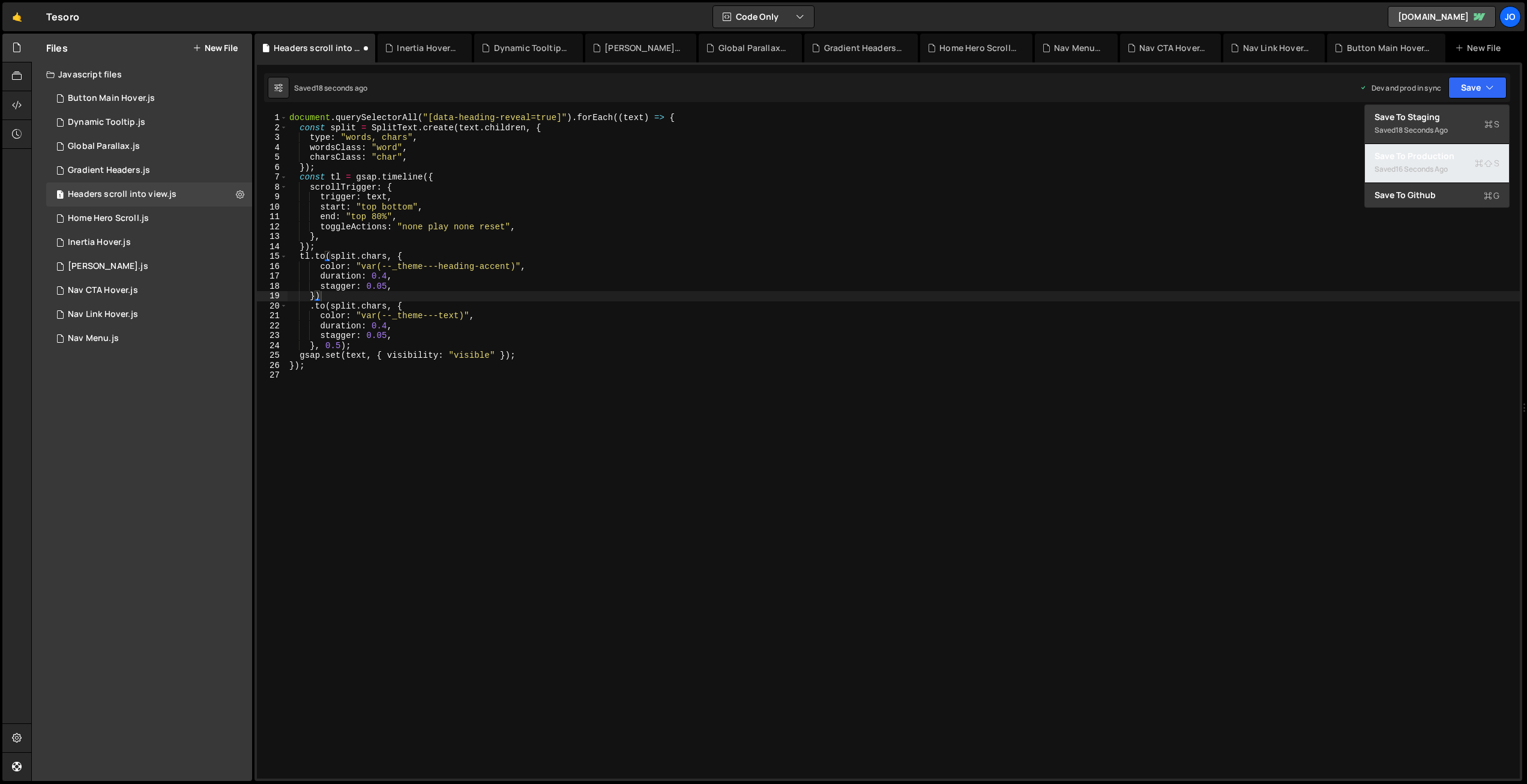
click at [1425, 172] on div "16 seconds ago" at bounding box center [1422, 169] width 52 height 10
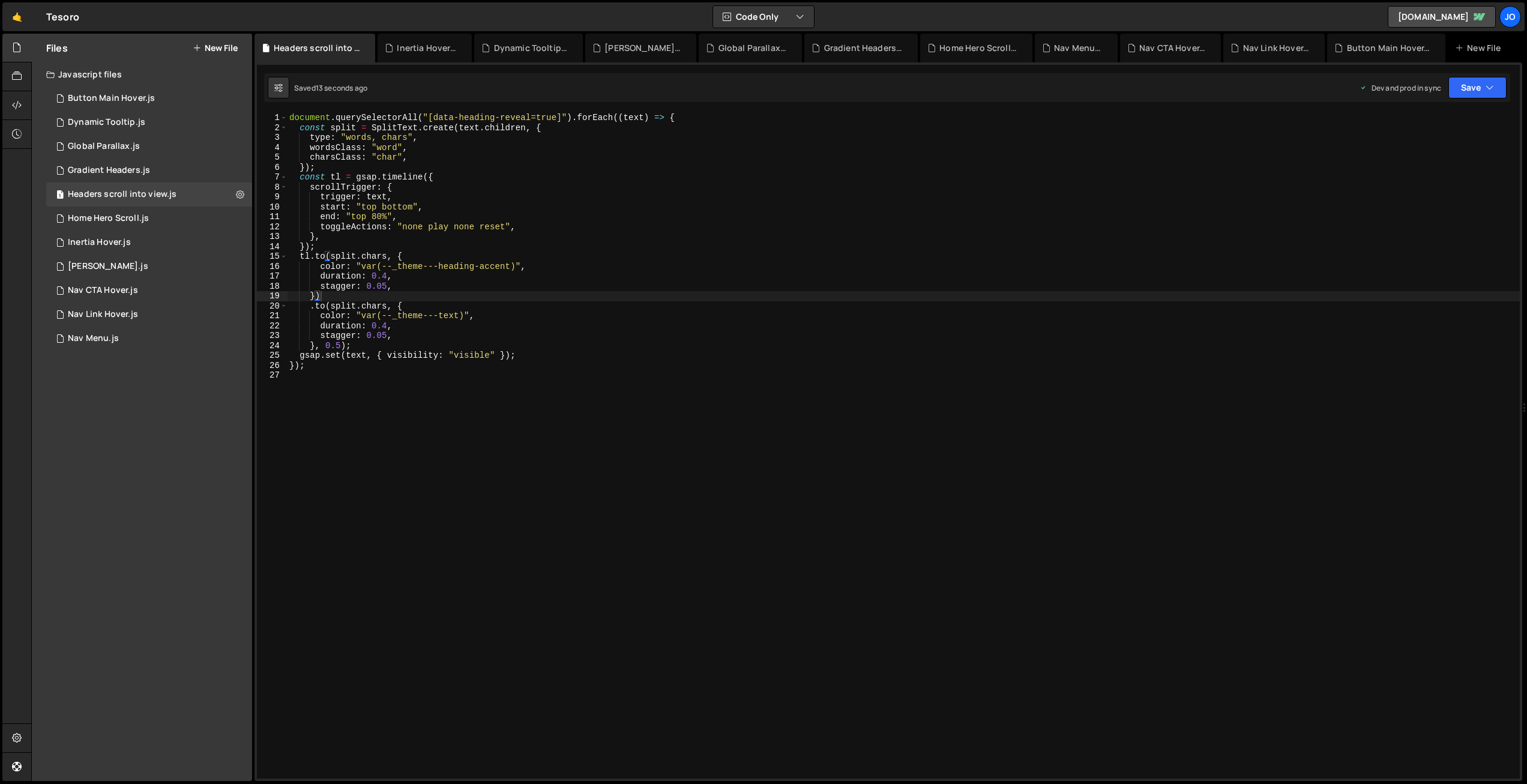
click at [388, 276] on div "document . querySelectorAll ( "[data-heading-reveal=true]" ) . forEach (( text …" at bounding box center [903, 455] width 1233 height 686
drag, startPoint x: 391, startPoint y: 285, endPoint x: 321, endPoint y: 283, distance: 70.0
click at [321, 283] on div "document . querySelectorAll ( "[data-heading-reveal=true]" ) . forEach (( text …" at bounding box center [903, 455] width 1233 height 686
paste textarea "{ amount: 0.5 }"
click at [432, 285] on div "document . querySelectorAll ( "[data-heading-reveal=true]" ) . forEach (( text …" at bounding box center [903, 455] width 1233 height 686
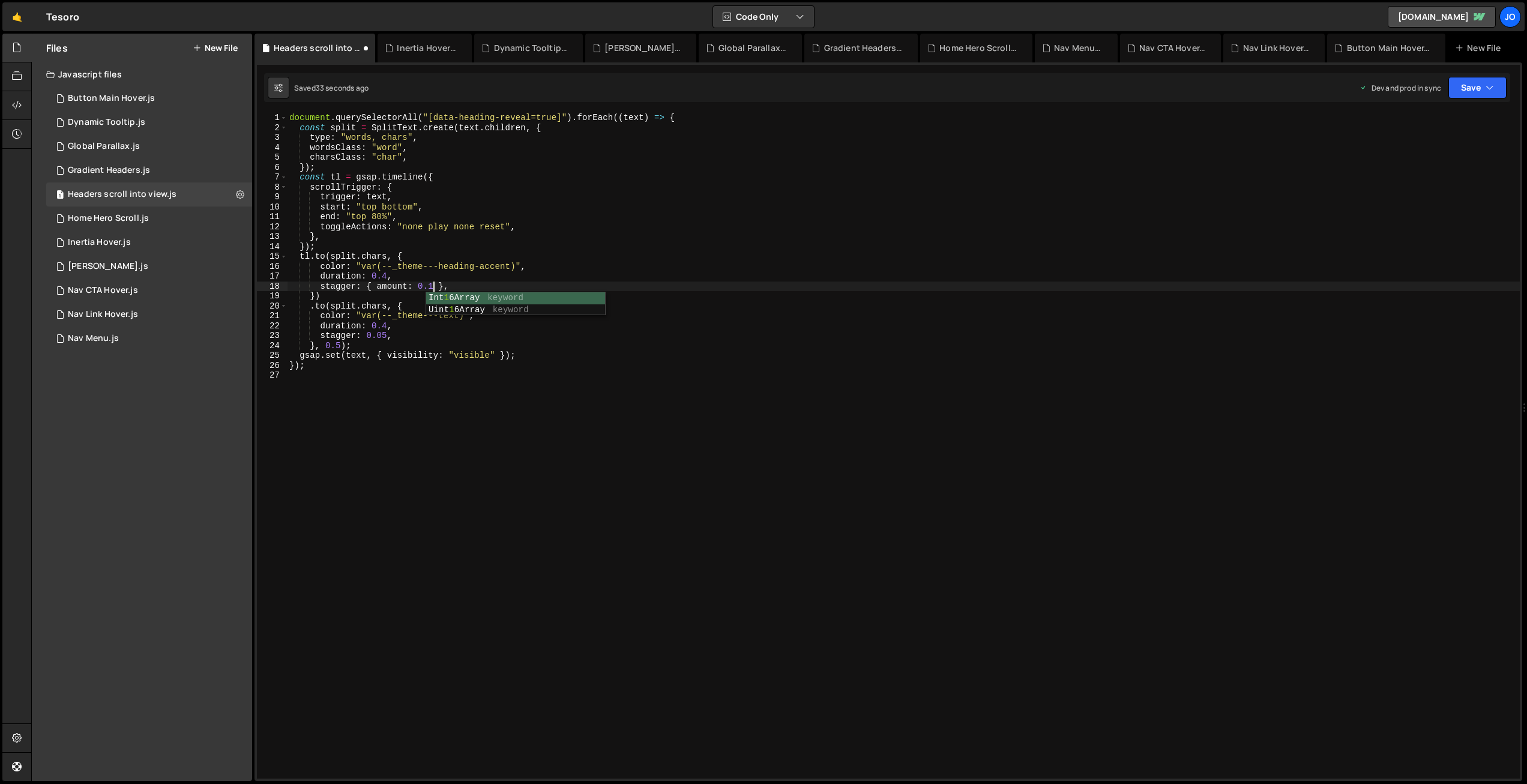
scroll to position [0, 10]
drag, startPoint x: 457, startPoint y: 283, endPoint x: 413, endPoint y: 291, distance: 44.7
click at [322, 287] on div "document . querySelectorAll ( "[data-heading-reveal=true]" ) . forEach (( text …" at bounding box center [903, 455] width 1233 height 686
click at [470, 287] on div "document . querySelectorAll ( "[data-heading-reveal=true]" ) . forEach (( text …" at bounding box center [903, 445] width 1233 height 666
drag, startPoint x: 395, startPoint y: 287, endPoint x: 322, endPoint y: 287, distance: 73.0
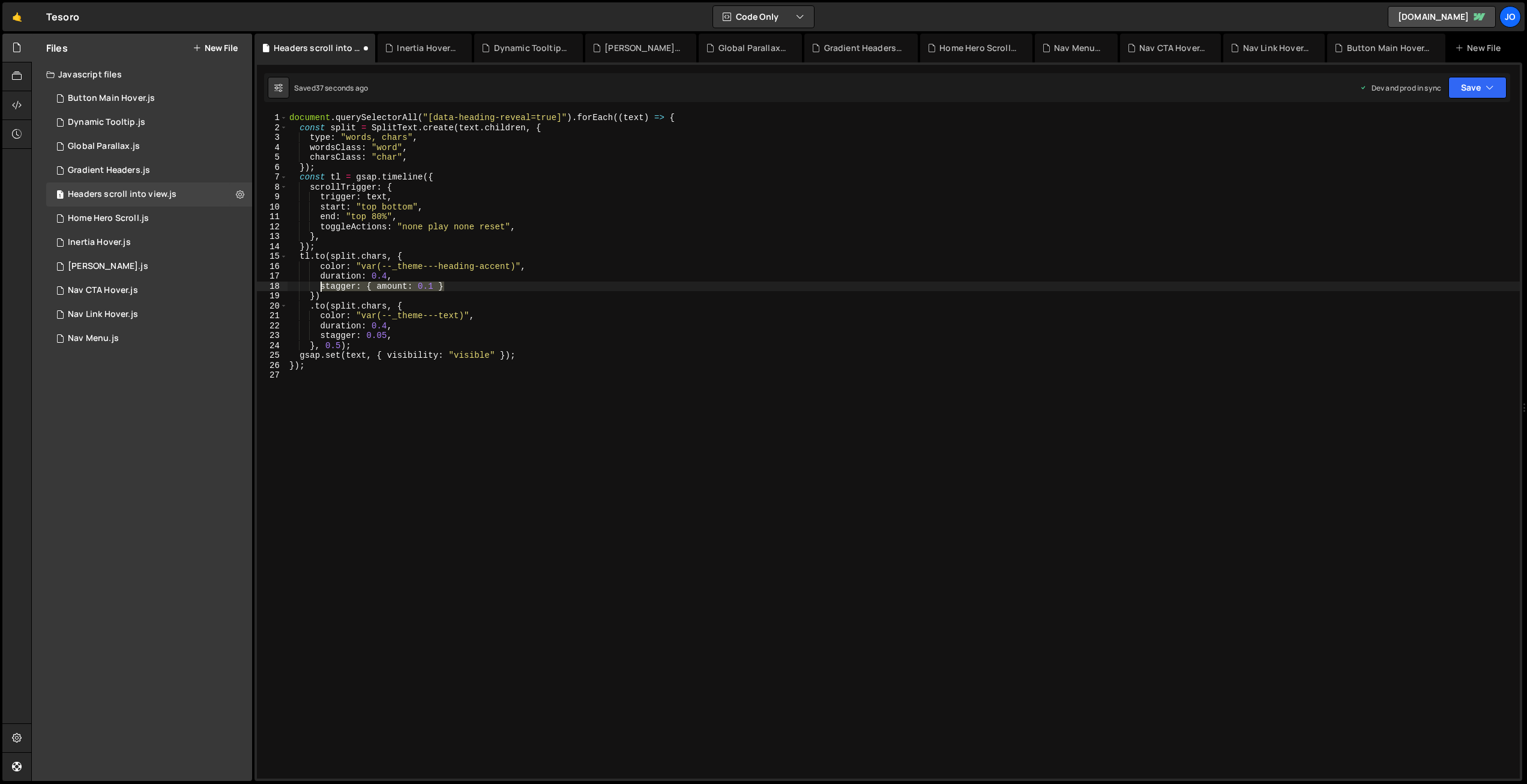
click at [322, 287] on div "document . querySelectorAll ( "[data-heading-reveal=true]" ) . forEach (( text …" at bounding box center [903, 455] width 1233 height 686
drag, startPoint x: 386, startPoint y: 336, endPoint x: 355, endPoint y: 342, distance: 31.6
click at [322, 334] on div "document . querySelectorAll ( "[data-heading-reveal=true]" ) . forEach (( text …" at bounding box center [903, 455] width 1233 height 686
paste textarea "{ amount: 0.1 }"
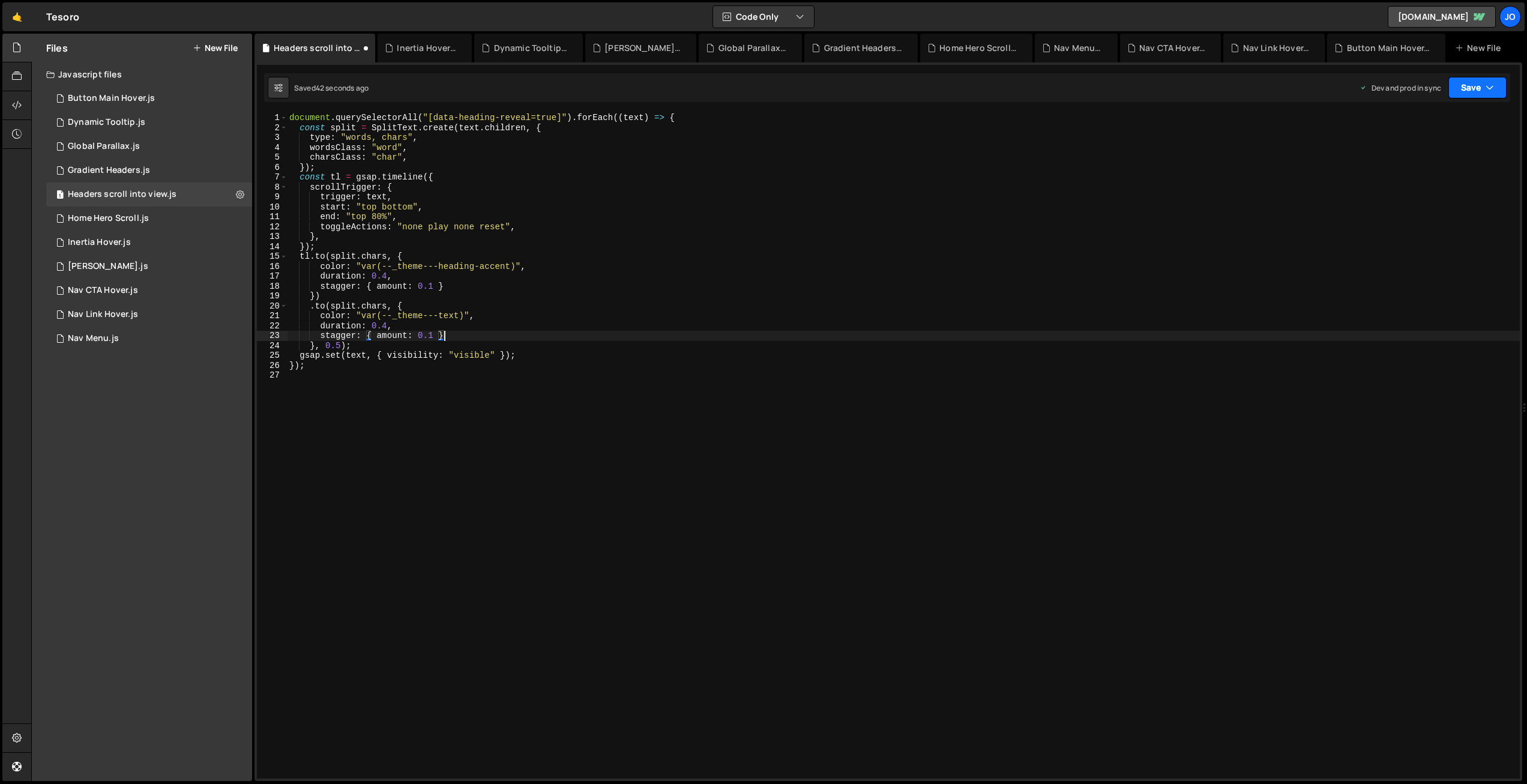
click at [1480, 89] on button "Save" at bounding box center [1478, 87] width 58 height 21
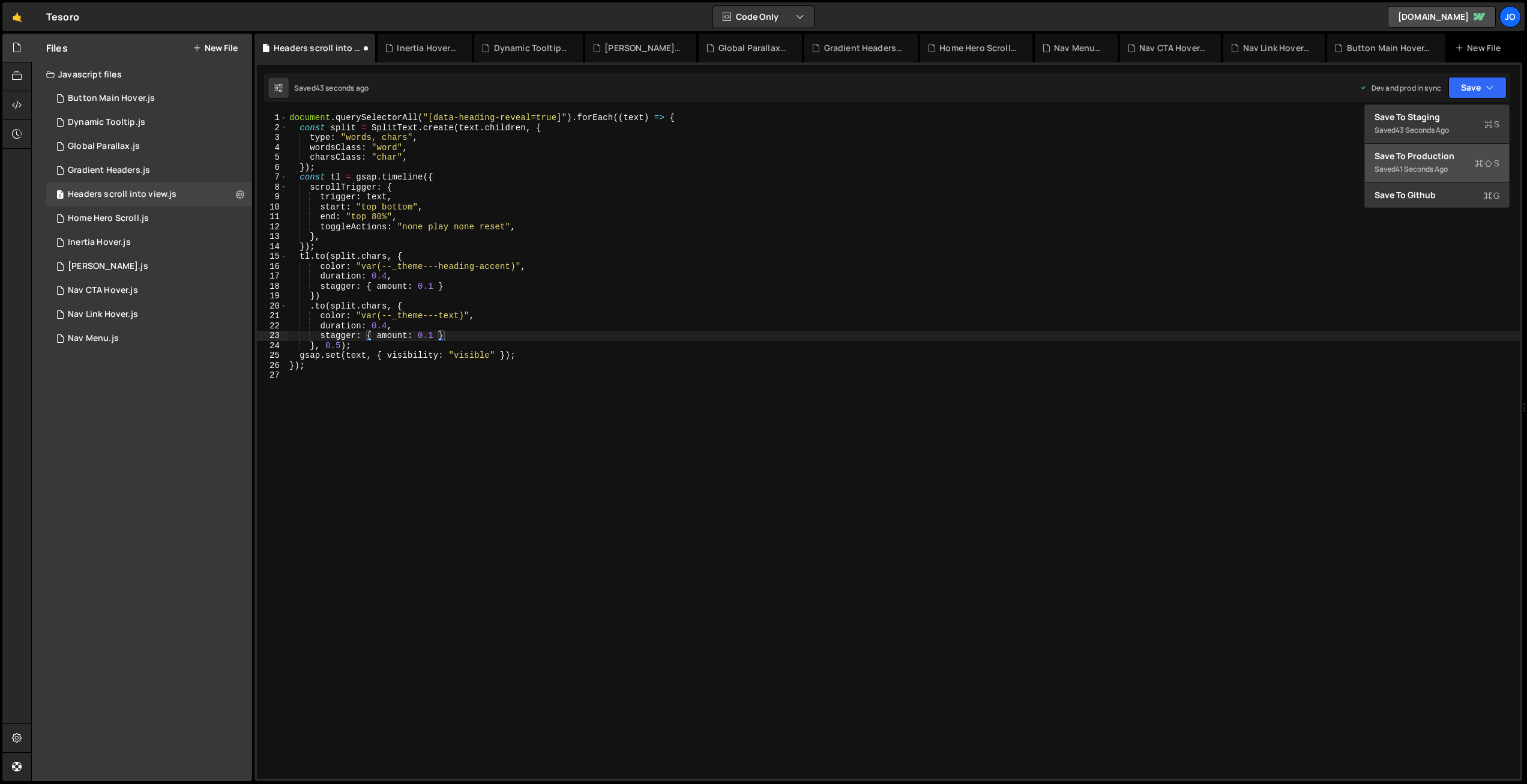
click at [1446, 155] on div "Save to Production S" at bounding box center [1437, 156] width 125 height 12
click at [434, 331] on div "document . querySelectorAll ( "[data-heading-reveal=true]" ) . forEach (( text …" at bounding box center [903, 455] width 1233 height 686
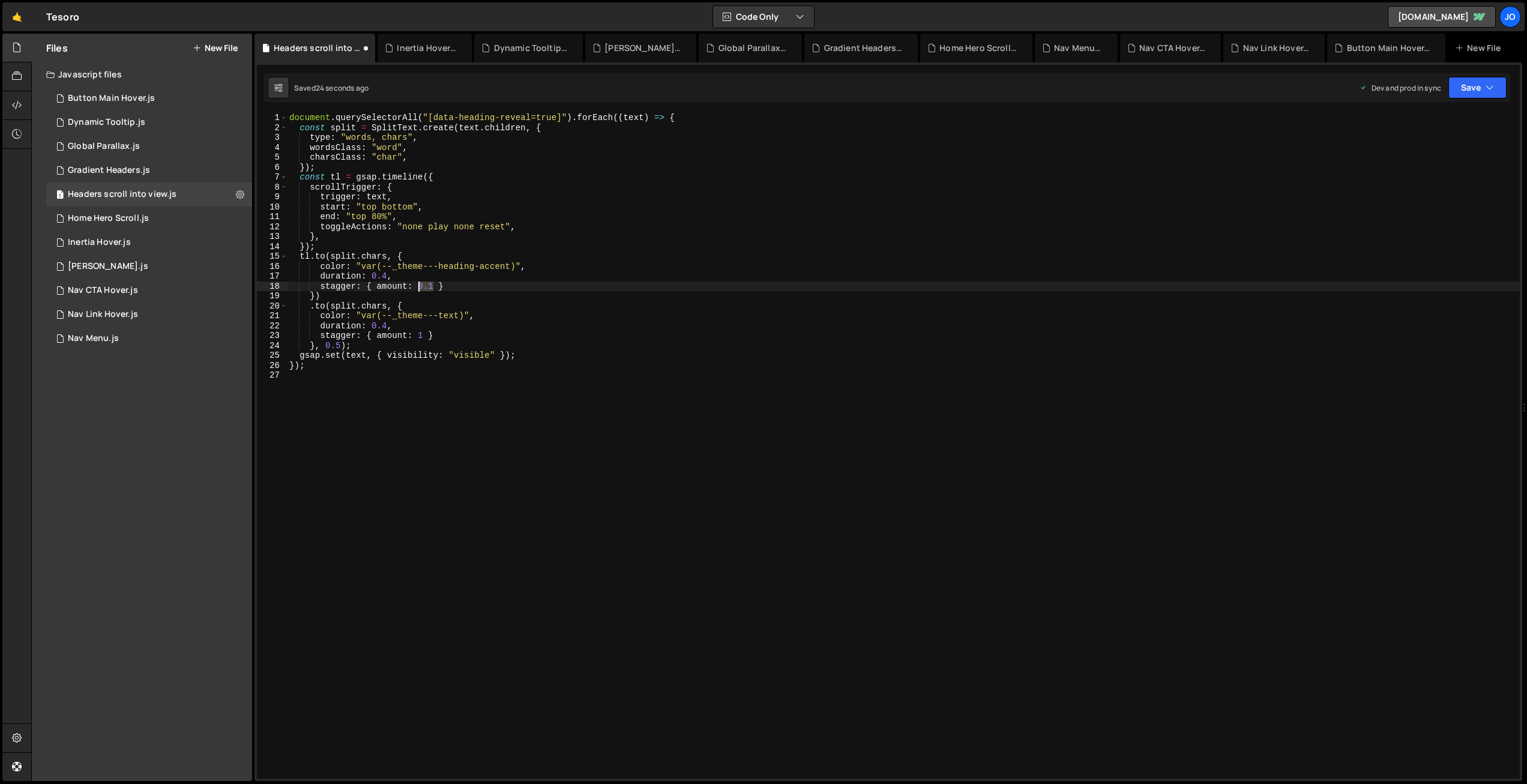
drag, startPoint x: 434, startPoint y: 282, endPoint x: 421, endPoint y: 282, distance: 13.0
click at [420, 282] on div "document . querySelectorAll ( "[data-heading-reveal=true]" ) . forEach (( text …" at bounding box center [903, 455] width 1233 height 686
drag, startPoint x: 1486, startPoint y: 80, endPoint x: 1460, endPoint y: 135, distance: 60.8
click at [1486, 80] on button "Save" at bounding box center [1478, 87] width 58 height 21
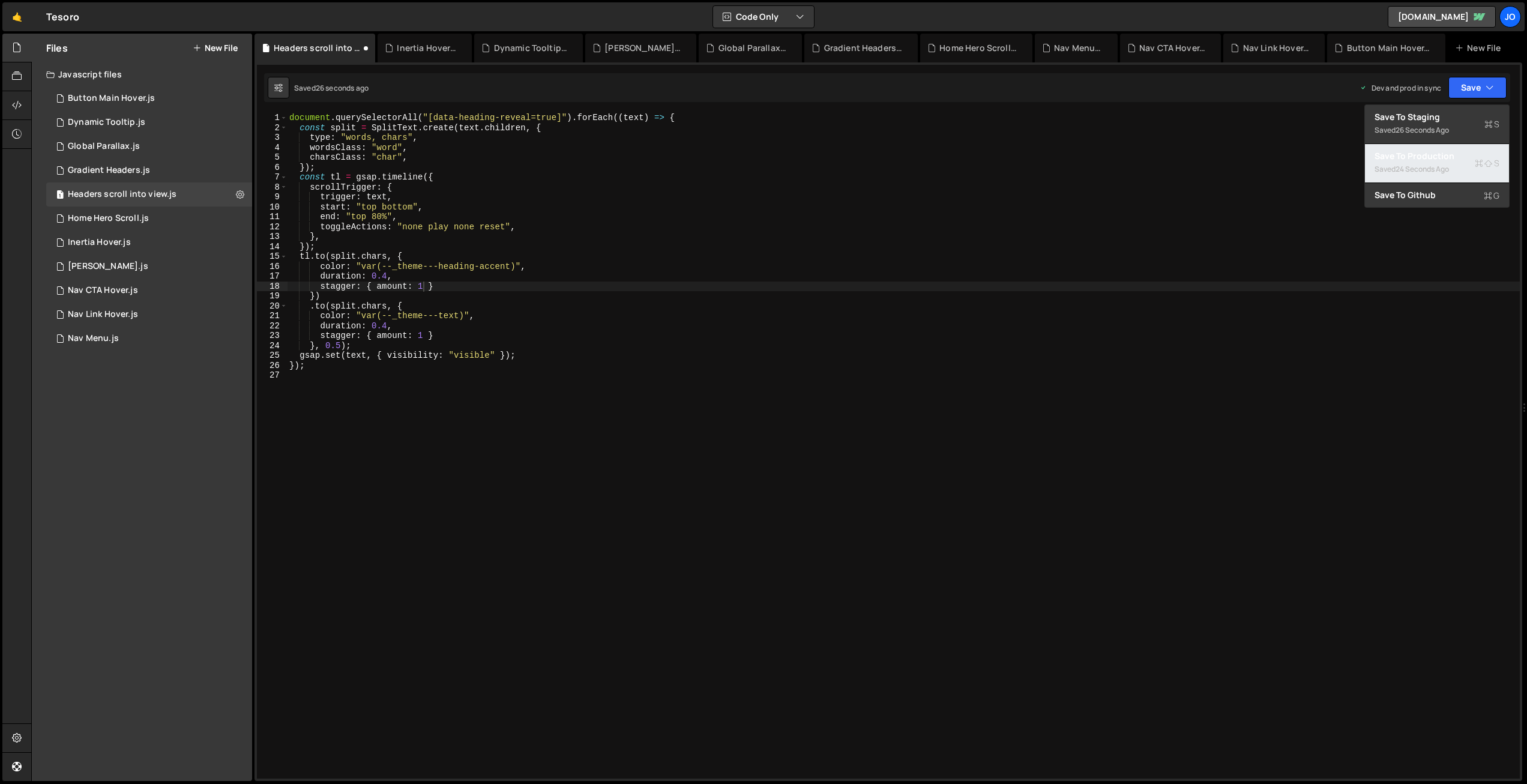
drag, startPoint x: 1445, startPoint y: 160, endPoint x: 1081, endPoint y: 127, distance: 365.5
click at [1445, 161] on div "Save to Production S" at bounding box center [1437, 156] width 125 height 12
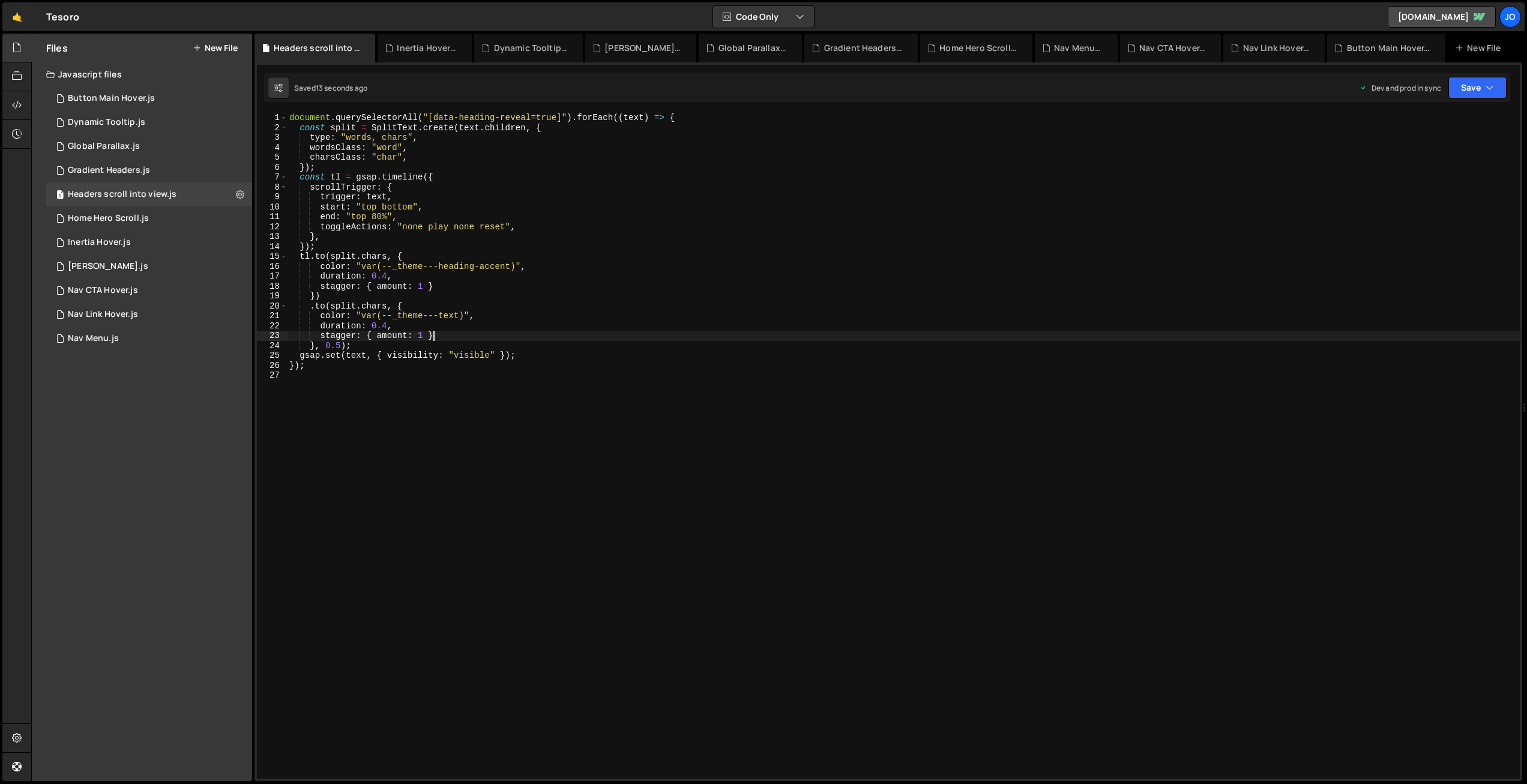
click at [512, 336] on div "document . querySelectorAll ( "[data-heading-reveal=true]" ) . forEach (( text …" at bounding box center [903, 455] width 1233 height 686
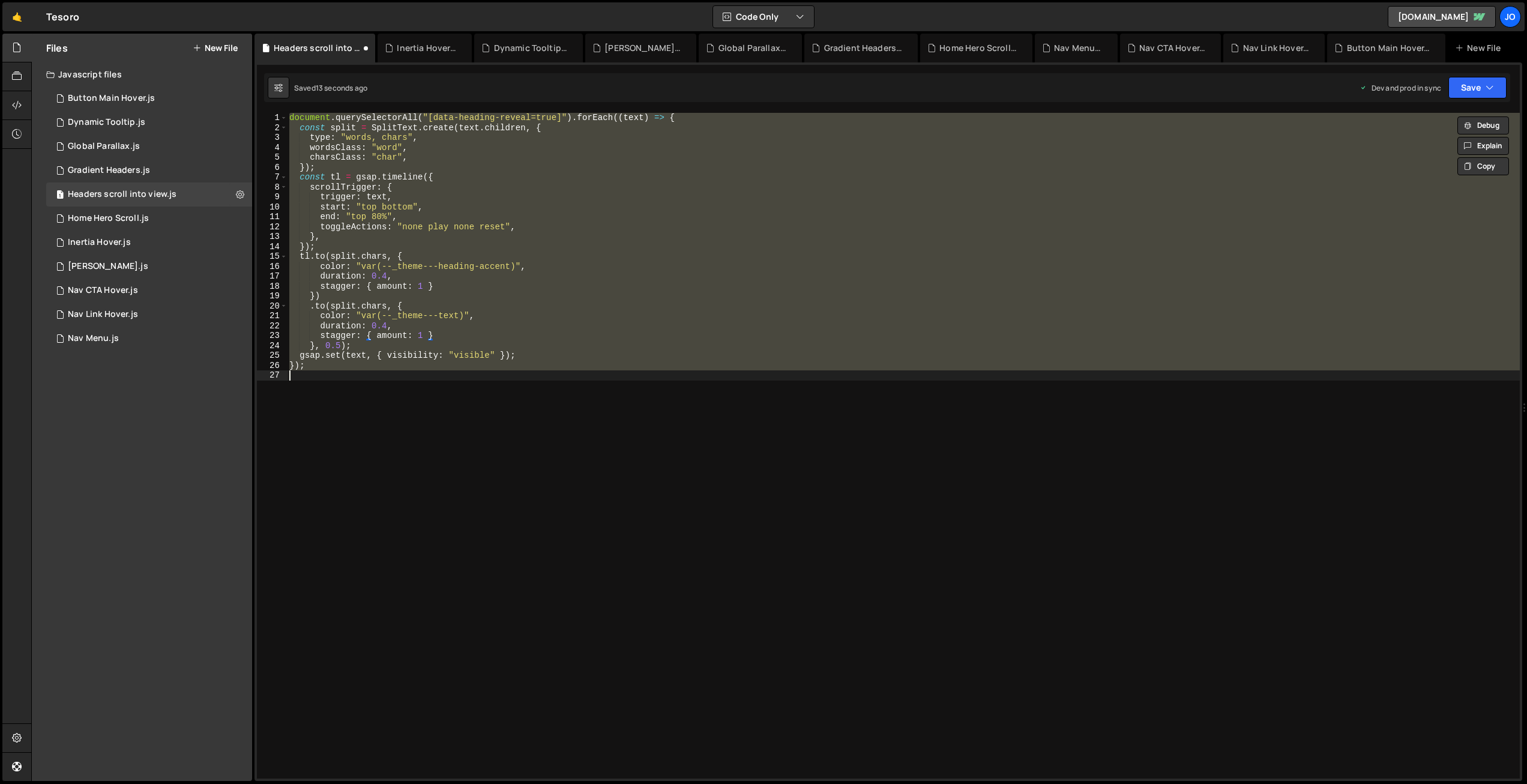
scroll to position [0, 1]
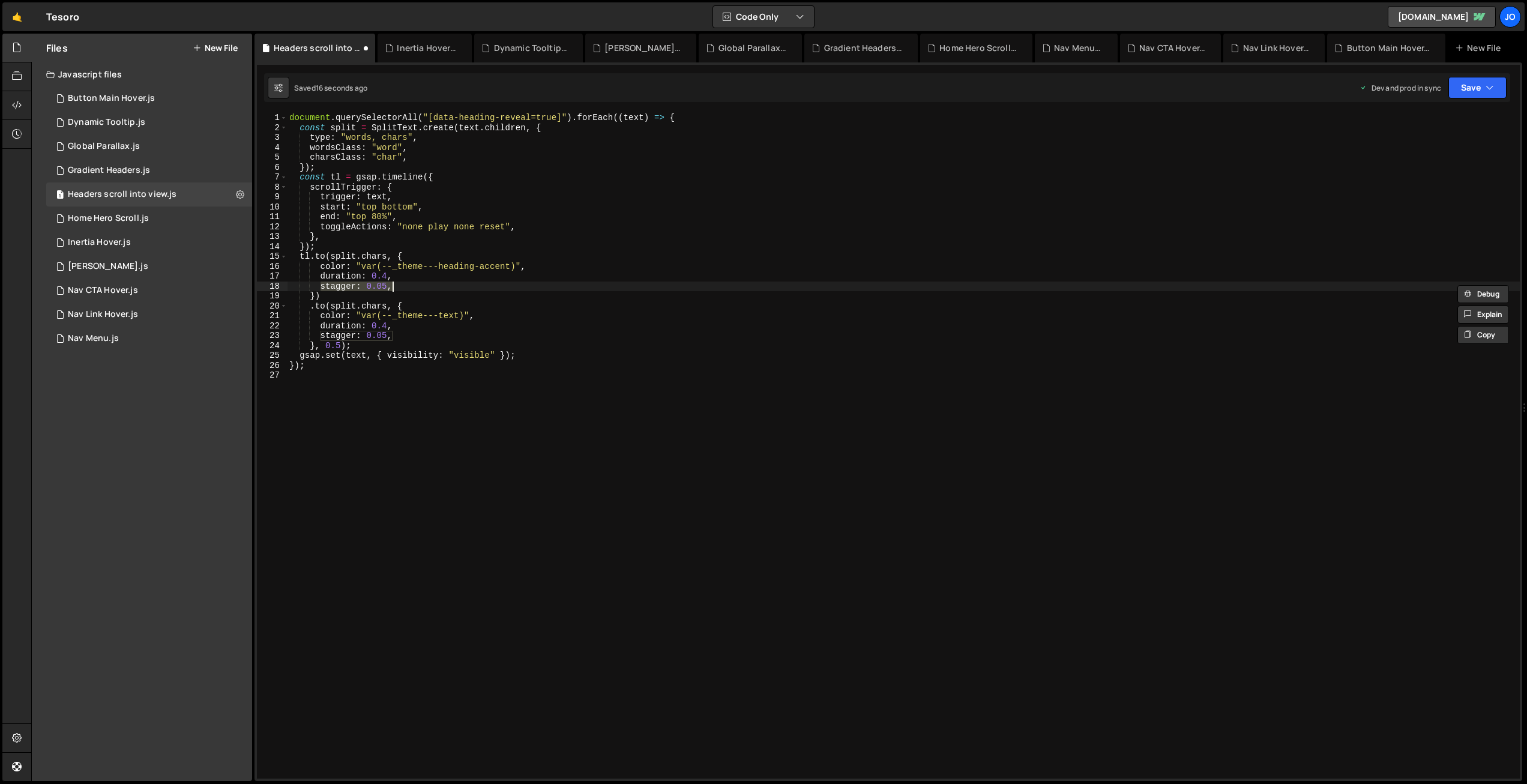
click at [390, 285] on div "document . querySelectorAll ( "[data-heading-reveal=true]" ) . forEach (( text …" at bounding box center [903, 445] width 1233 height 666
click at [386, 276] on div "document . querySelectorAll ( "[data-heading-reveal=true]" ) . forEach (( text …" at bounding box center [903, 455] width 1233 height 686
click at [386, 327] on div "document . querySelectorAll ( "[data-heading-reveal=true]" ) . forEach (( text …" at bounding box center [903, 455] width 1233 height 686
drag, startPoint x: 1484, startPoint y: 80, endPoint x: 1475, endPoint y: 93, distance: 15.8
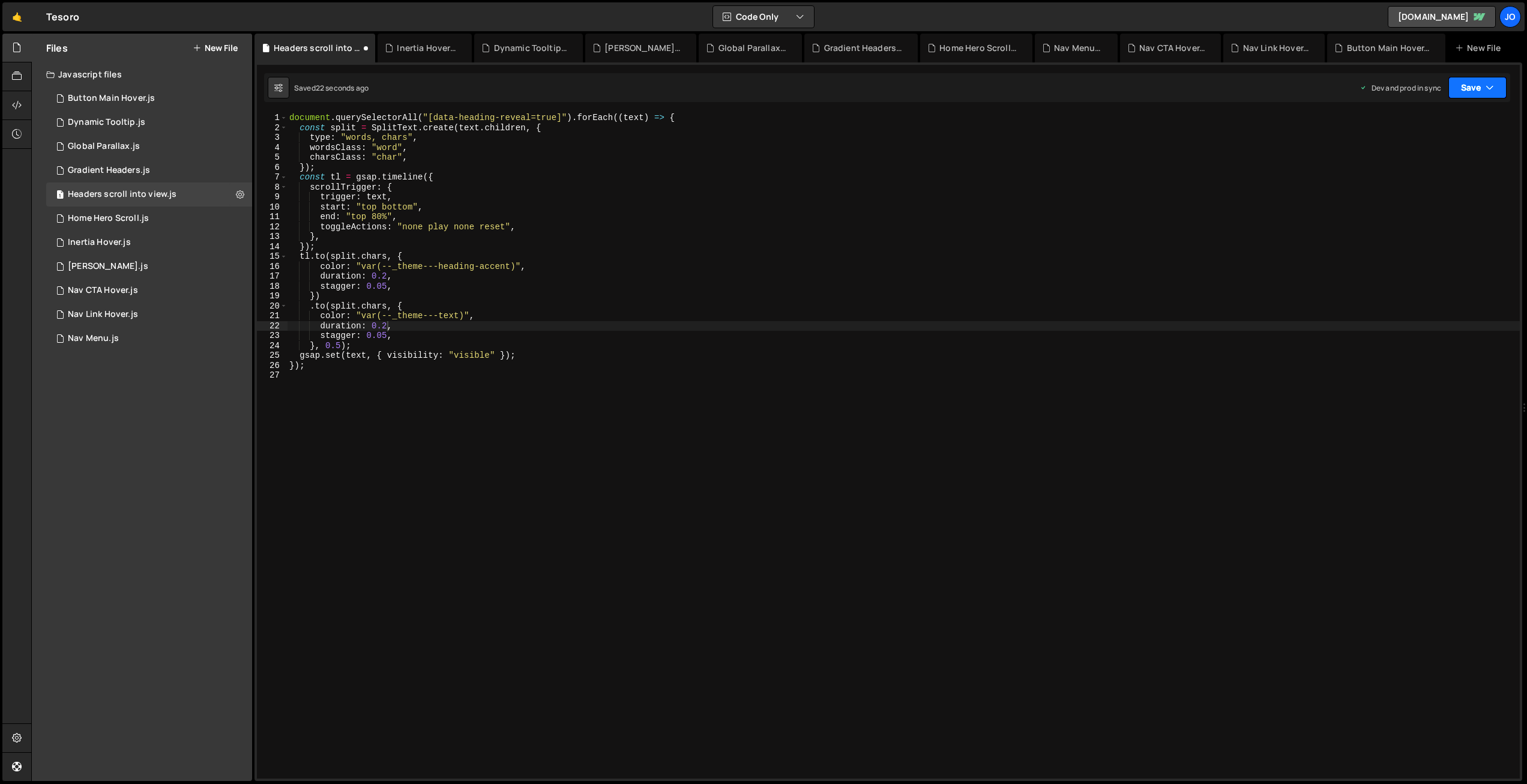
click at [1484, 80] on button "Save" at bounding box center [1478, 87] width 58 height 21
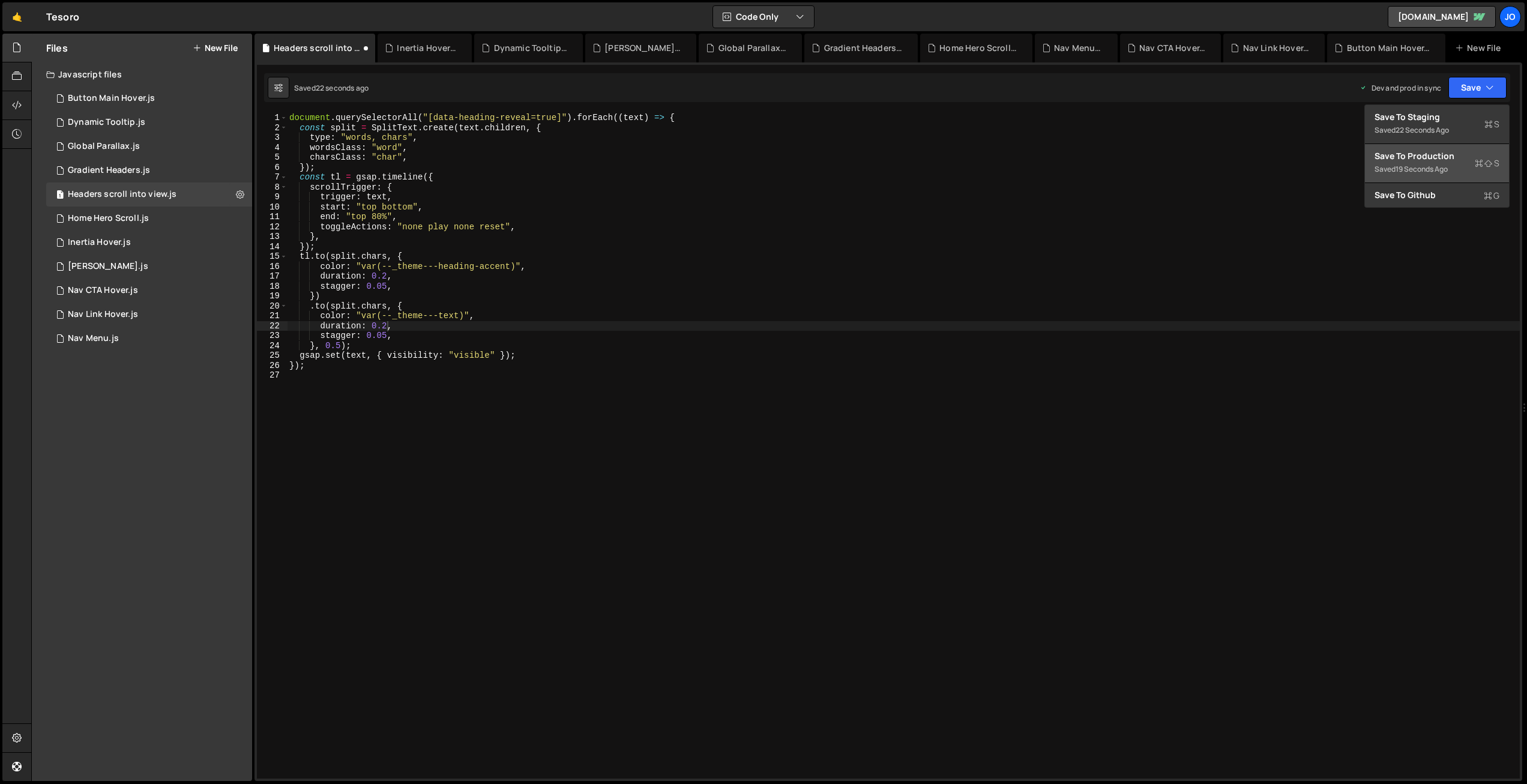
click at [1445, 161] on div "Save to Production S" at bounding box center [1437, 156] width 125 height 12
click at [340, 347] on div "document . querySelectorAll ( "[data-heading-reveal=true]" ) . forEach (( text …" at bounding box center [903, 455] width 1233 height 686
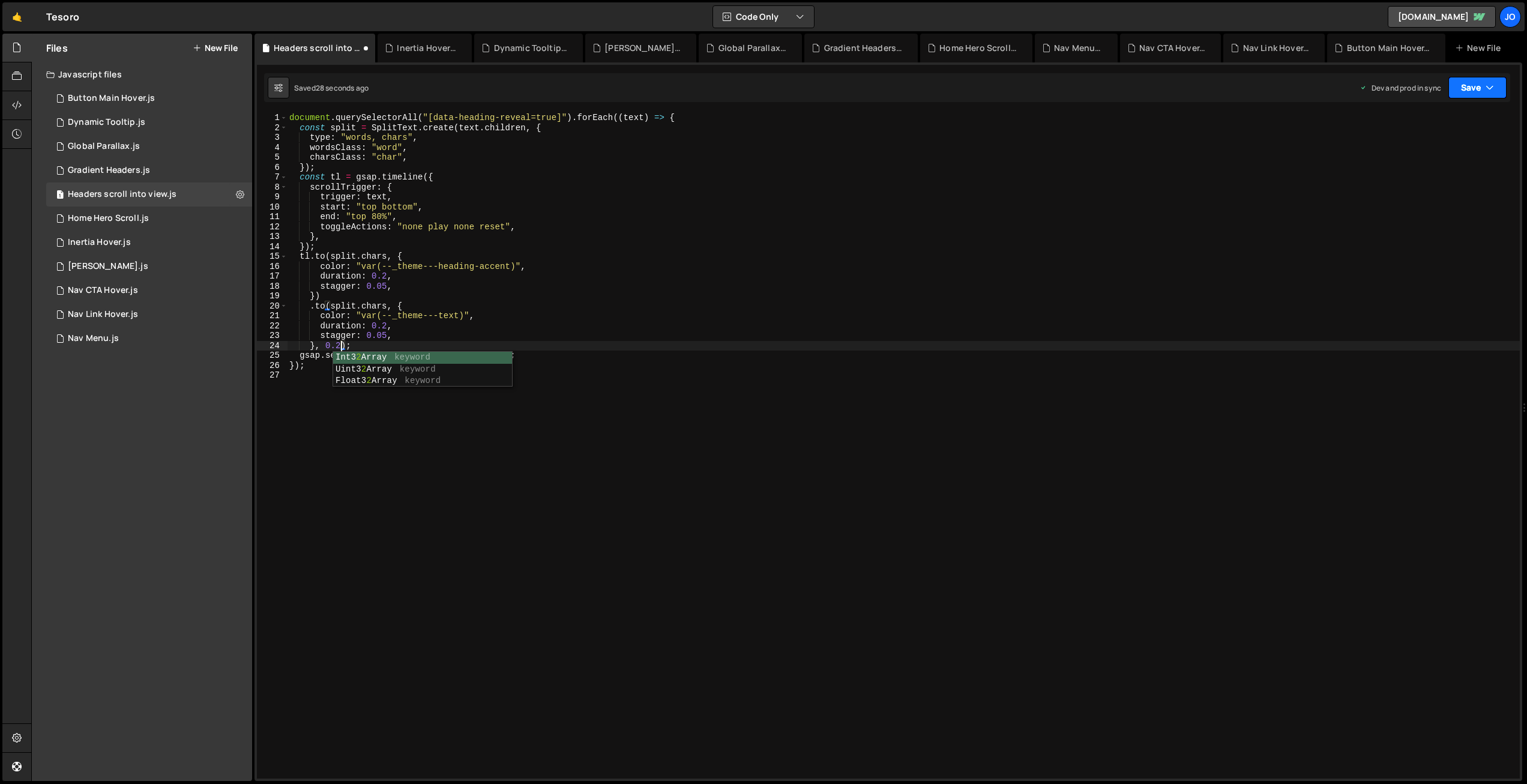
click at [1464, 88] on button "Save" at bounding box center [1478, 87] width 58 height 21
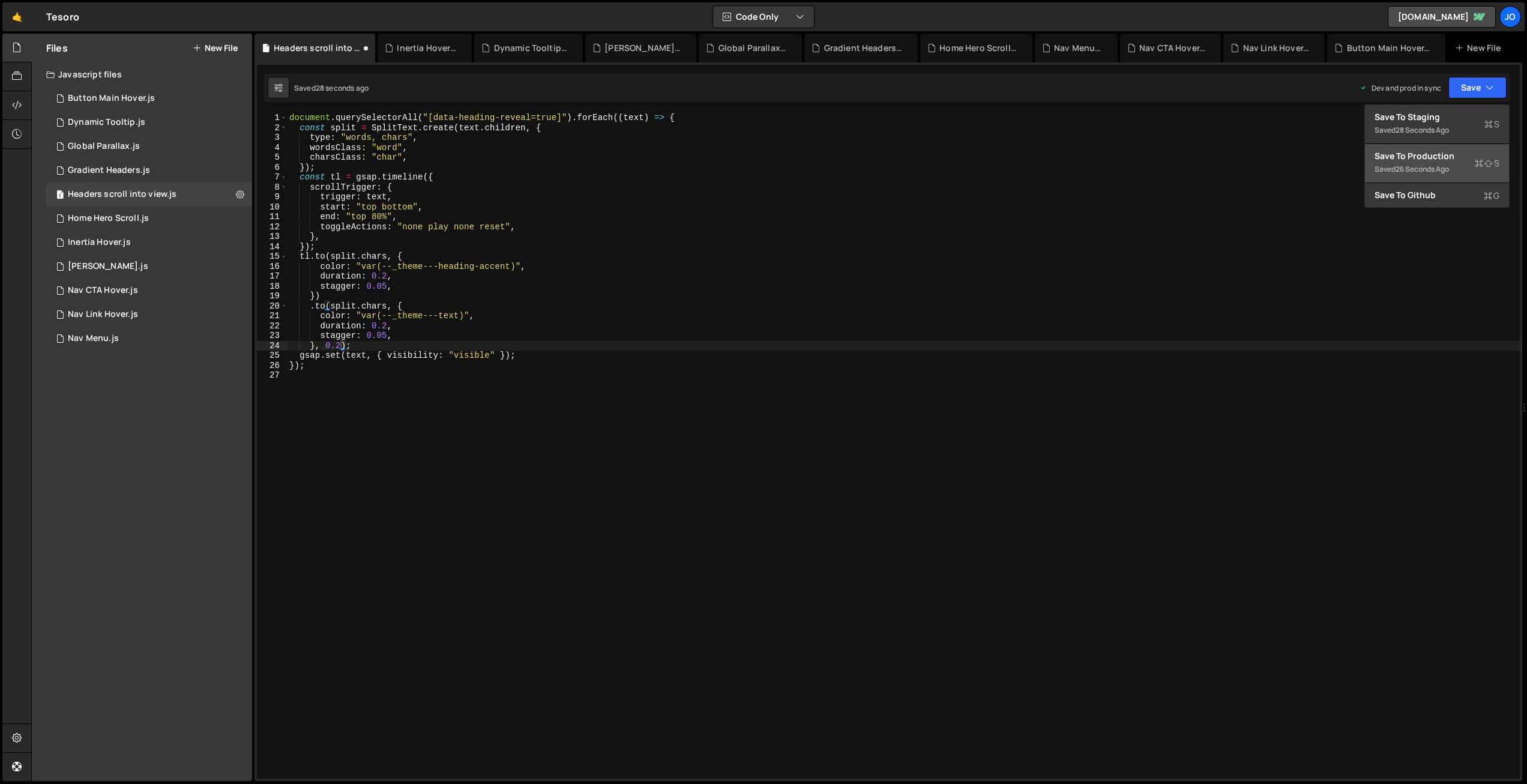
click at [1449, 156] on div "Save to Production S" at bounding box center [1437, 156] width 125 height 12
click at [340, 345] on div "document . querySelectorAll ( "[data-heading-reveal=true]" ) . forEach (( text …" at bounding box center [903, 455] width 1233 height 686
click at [412, 332] on div "document . querySelectorAll ( "[data-heading-reveal=true]" ) . forEach (( text …" at bounding box center [903, 455] width 1233 height 686
drag, startPoint x: 386, startPoint y: 321, endPoint x: 391, endPoint y: 325, distance: 6.4
click at [386, 321] on div "document . querySelectorAll ( "[data-heading-reveal=true]" ) . forEach (( text …" at bounding box center [903, 455] width 1233 height 686
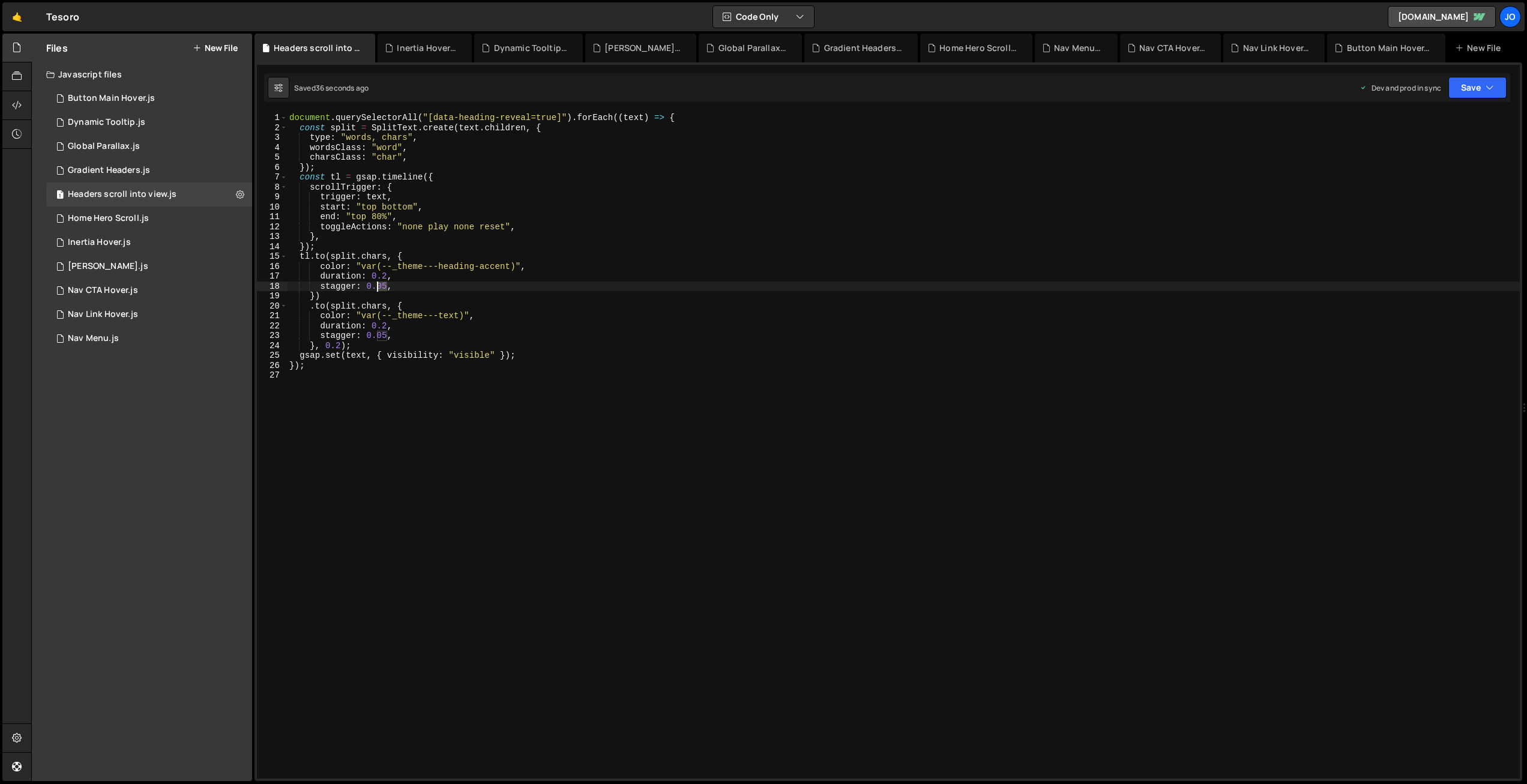
drag, startPoint x: 386, startPoint y: 285, endPoint x: 379, endPoint y: 284, distance: 7.1
click at [379, 284] on div "document . querySelectorAll ( "[data-heading-reveal=true]" ) . forEach (( text …" at bounding box center [903, 455] width 1233 height 686
click at [379, 334] on div "document . querySelectorAll ( "[data-heading-reveal=true]" ) . forEach (( text …" at bounding box center [903, 455] width 1233 height 686
drag, startPoint x: 1467, startPoint y: 87, endPoint x: 1455, endPoint y: 137, distance: 51.4
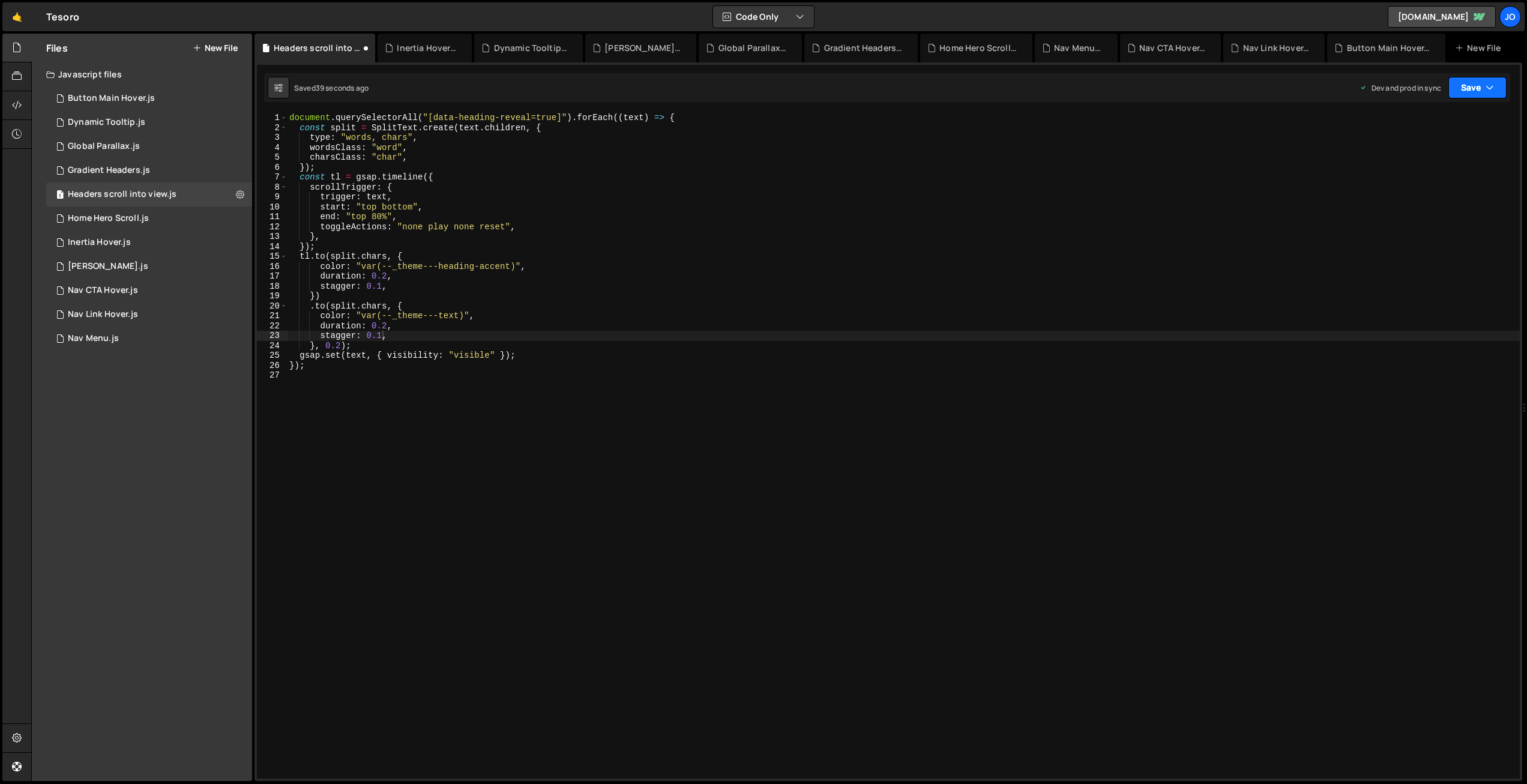
click at [1467, 87] on button "Save" at bounding box center [1478, 87] width 58 height 21
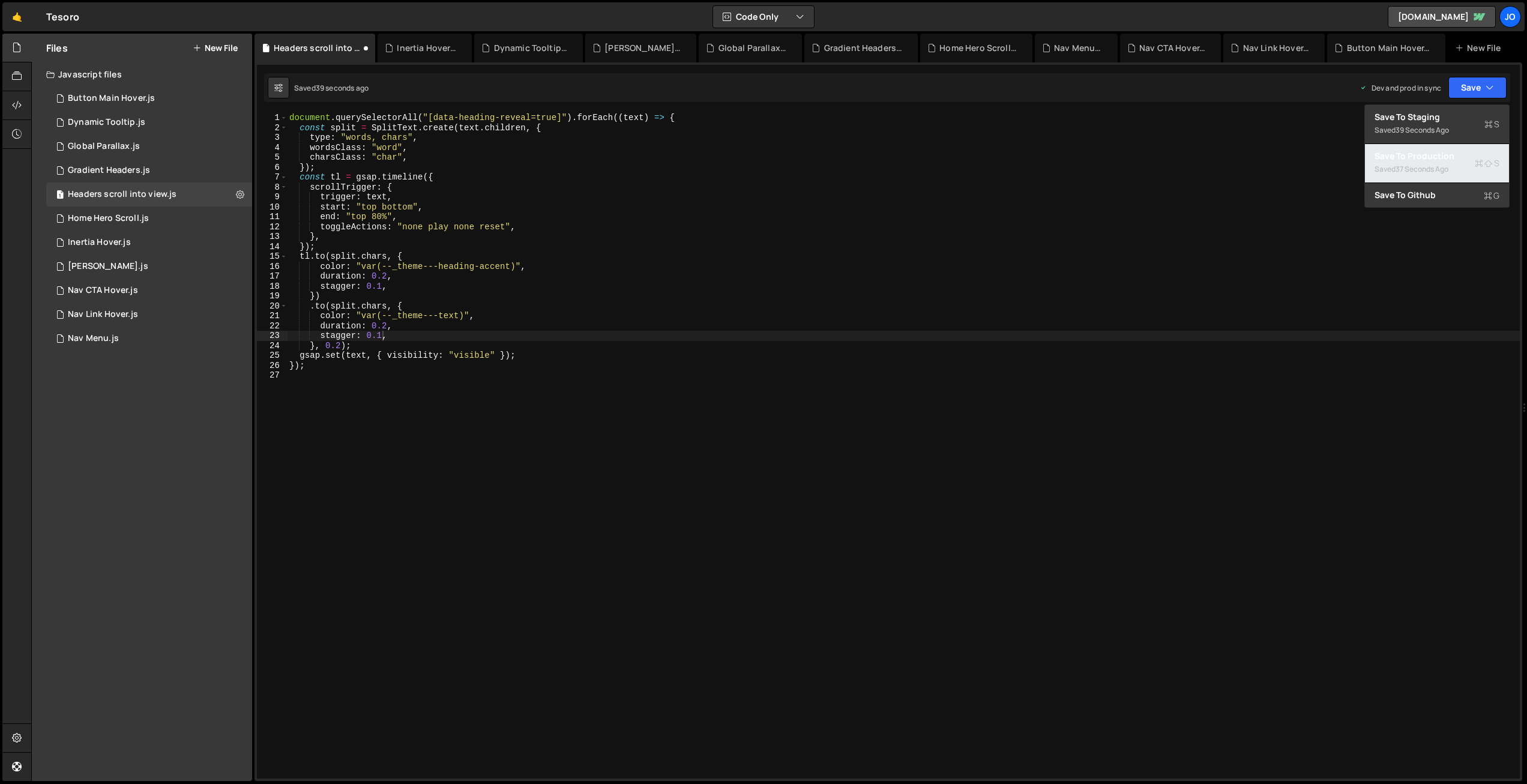
click at [1450, 163] on div "Saved 37 seconds ago" at bounding box center [1437, 169] width 125 height 14
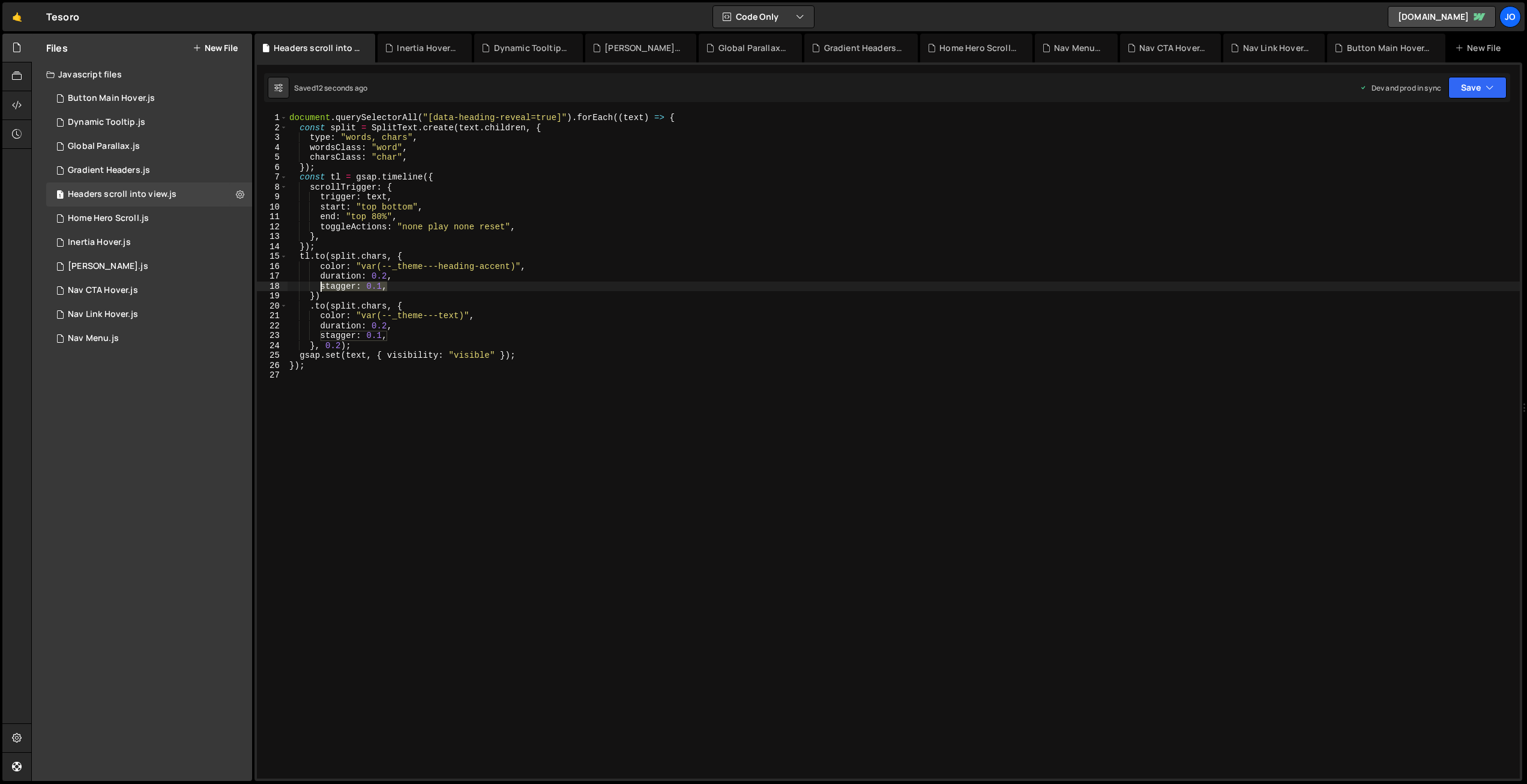
drag, startPoint x: 386, startPoint y: 286, endPoint x: 356, endPoint y: 325, distance: 49.2
click at [322, 284] on div "document . querySelectorAll ( "[data-heading-reveal=true]" ) . forEach (( text …" at bounding box center [903, 455] width 1233 height 686
paste textarea "{ amount: 0.5 }"
drag, startPoint x: 378, startPoint y: 333, endPoint x: 321, endPoint y: 332, distance: 57.0
click at [320, 332] on div "document . querySelectorAll ( "[data-heading-reveal=true]" ) . forEach (( text …" at bounding box center [903, 455] width 1233 height 686
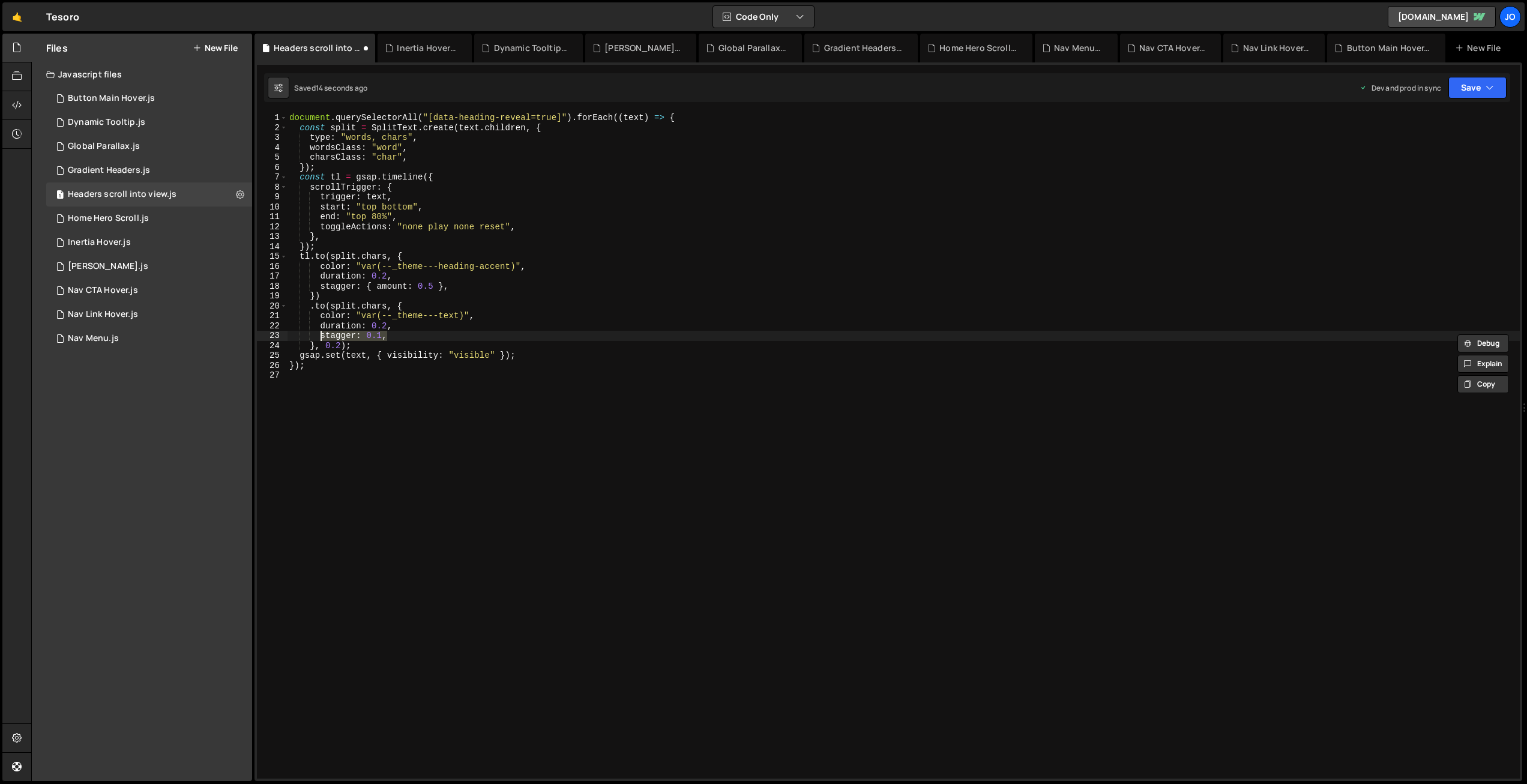
paste textarea "{ amount: 0.5 }"
drag, startPoint x: 1482, startPoint y: 79, endPoint x: 1469, endPoint y: 120, distance: 43.0
click at [1482, 79] on button "Save" at bounding box center [1478, 87] width 58 height 21
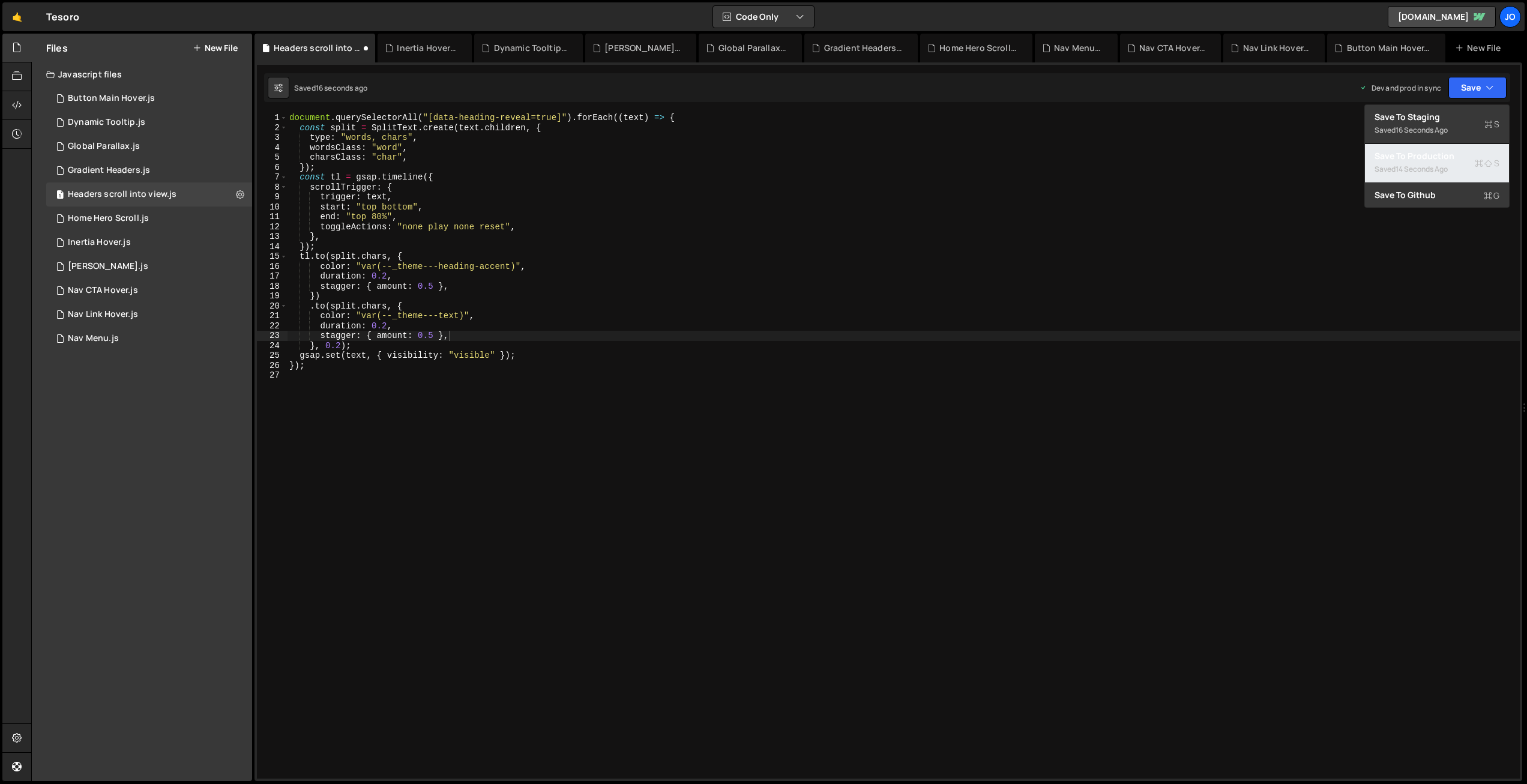
click at [1454, 158] on div "Save to Production S" at bounding box center [1437, 156] width 125 height 12
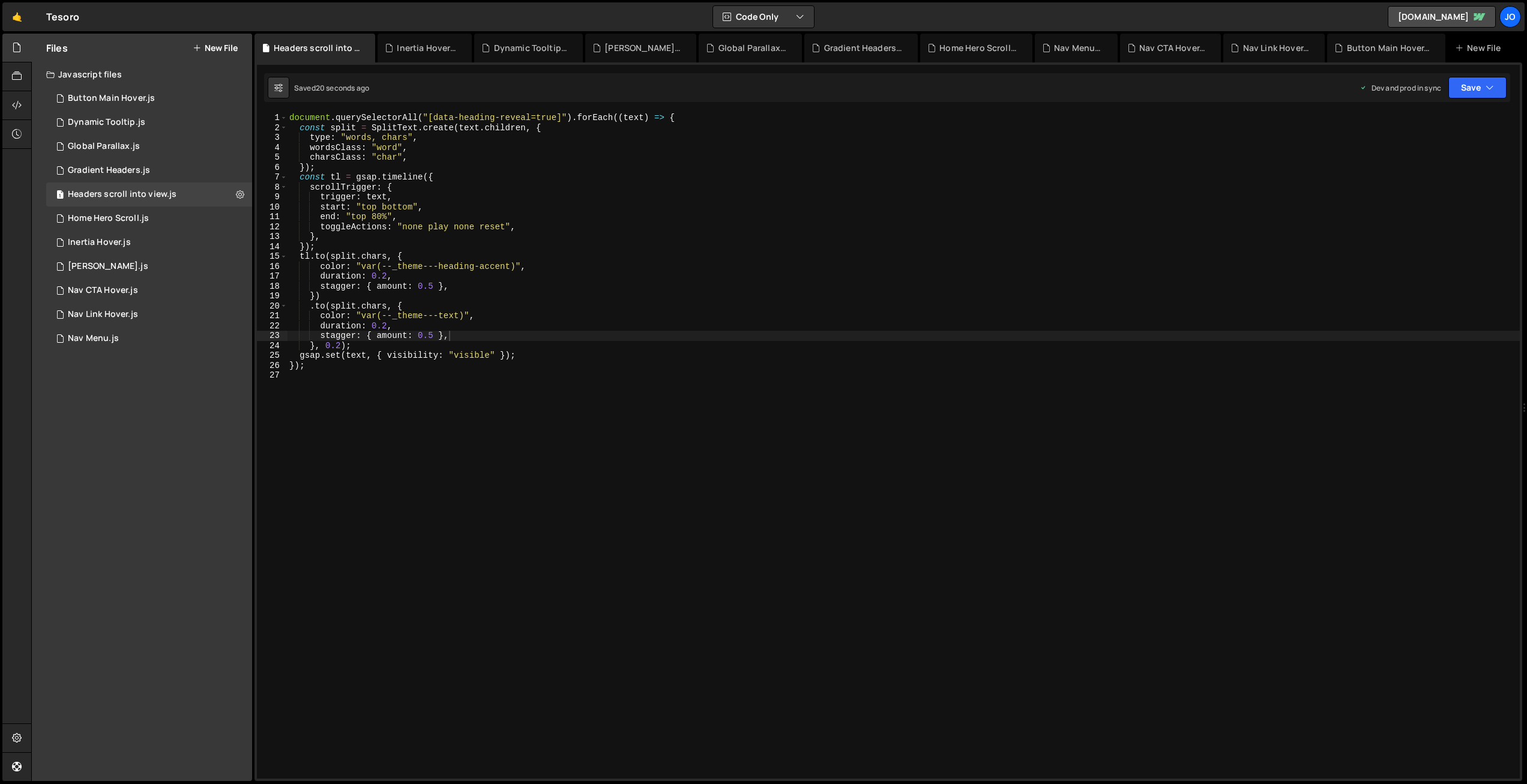
click at [377, 215] on div "document . querySelectorAll ( "[data-heading-reveal=true]" ) . forEach (( text …" at bounding box center [903, 455] width 1233 height 686
click at [1482, 91] on button "Save" at bounding box center [1478, 87] width 58 height 21
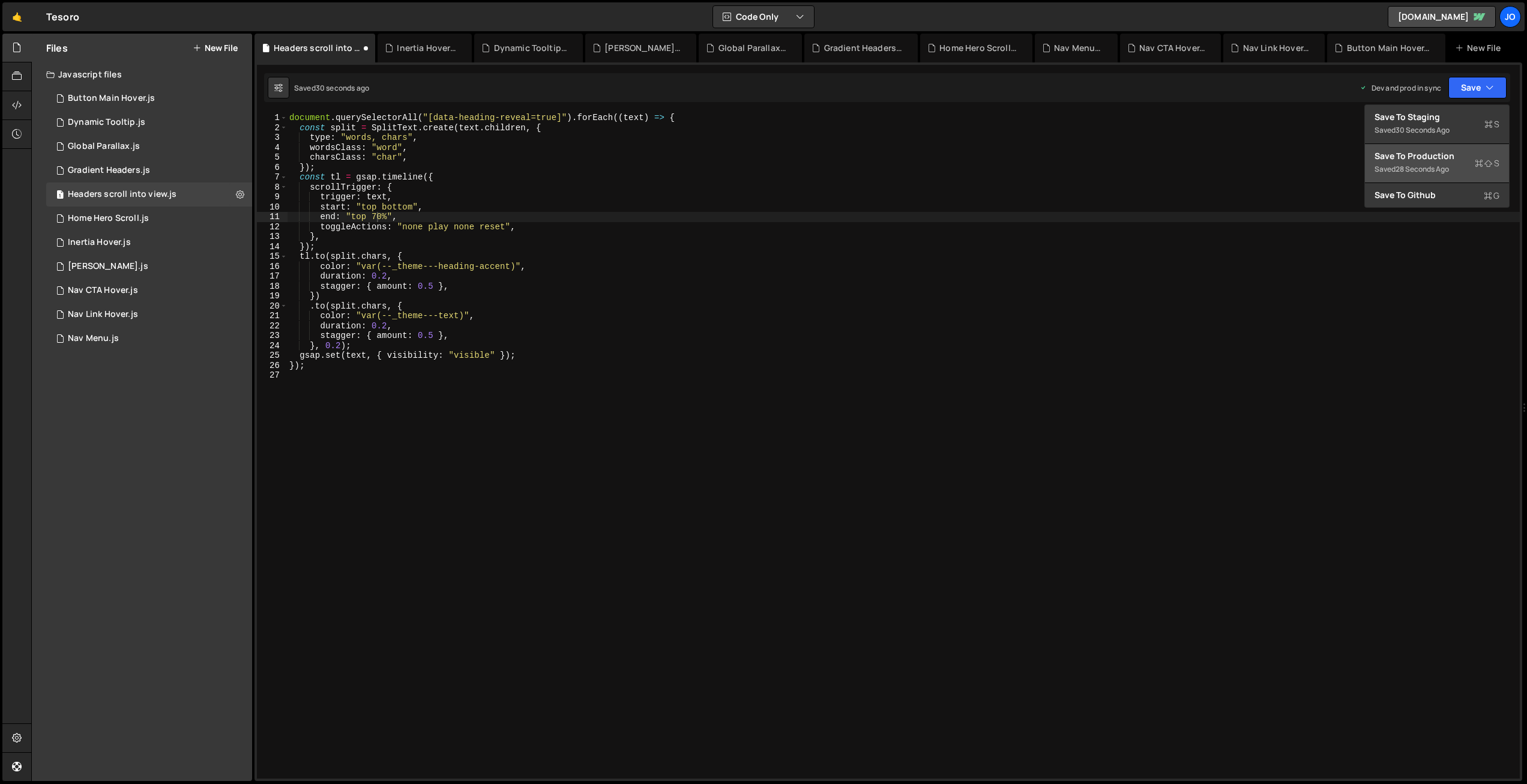
click at [1440, 157] on div "Save to Production S" at bounding box center [1437, 156] width 125 height 12
click at [388, 274] on div "document . querySelectorAll ( "[data-heading-reveal=true]" ) . forEach (( text …" at bounding box center [903, 455] width 1233 height 686
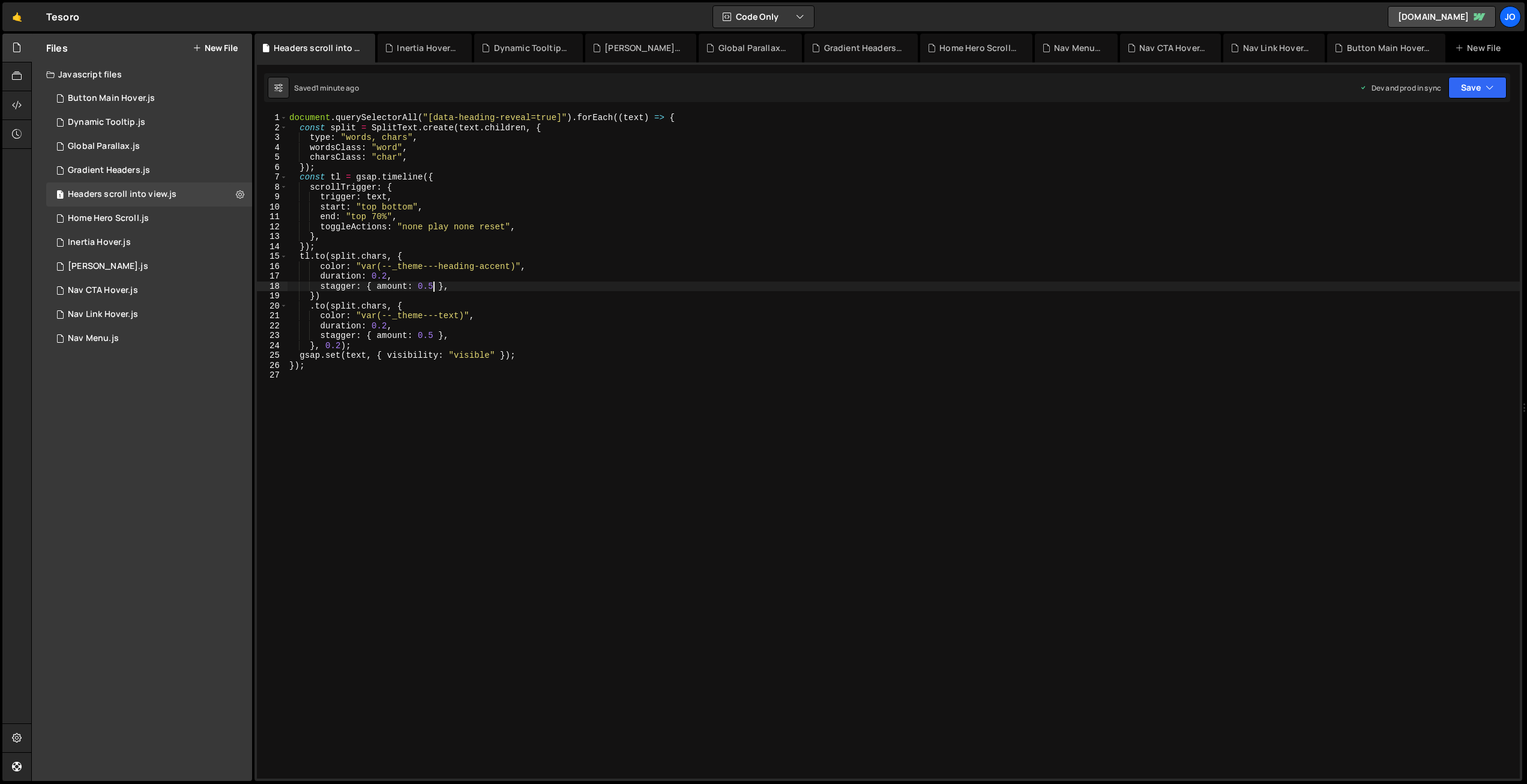
click at [435, 284] on div "document . querySelectorAll ( "[data-heading-reveal=true]" ) . forEach (( text …" at bounding box center [903, 455] width 1233 height 686
drag, startPoint x: 433, startPoint y: 332, endPoint x: 444, endPoint y: 354, distance: 24.6
click at [433, 332] on div "document . querySelectorAll ( "[data-heading-reveal=true]" ) . forEach (( text …" at bounding box center [903, 455] width 1233 height 686
click at [1473, 88] on button "Save" at bounding box center [1478, 87] width 58 height 21
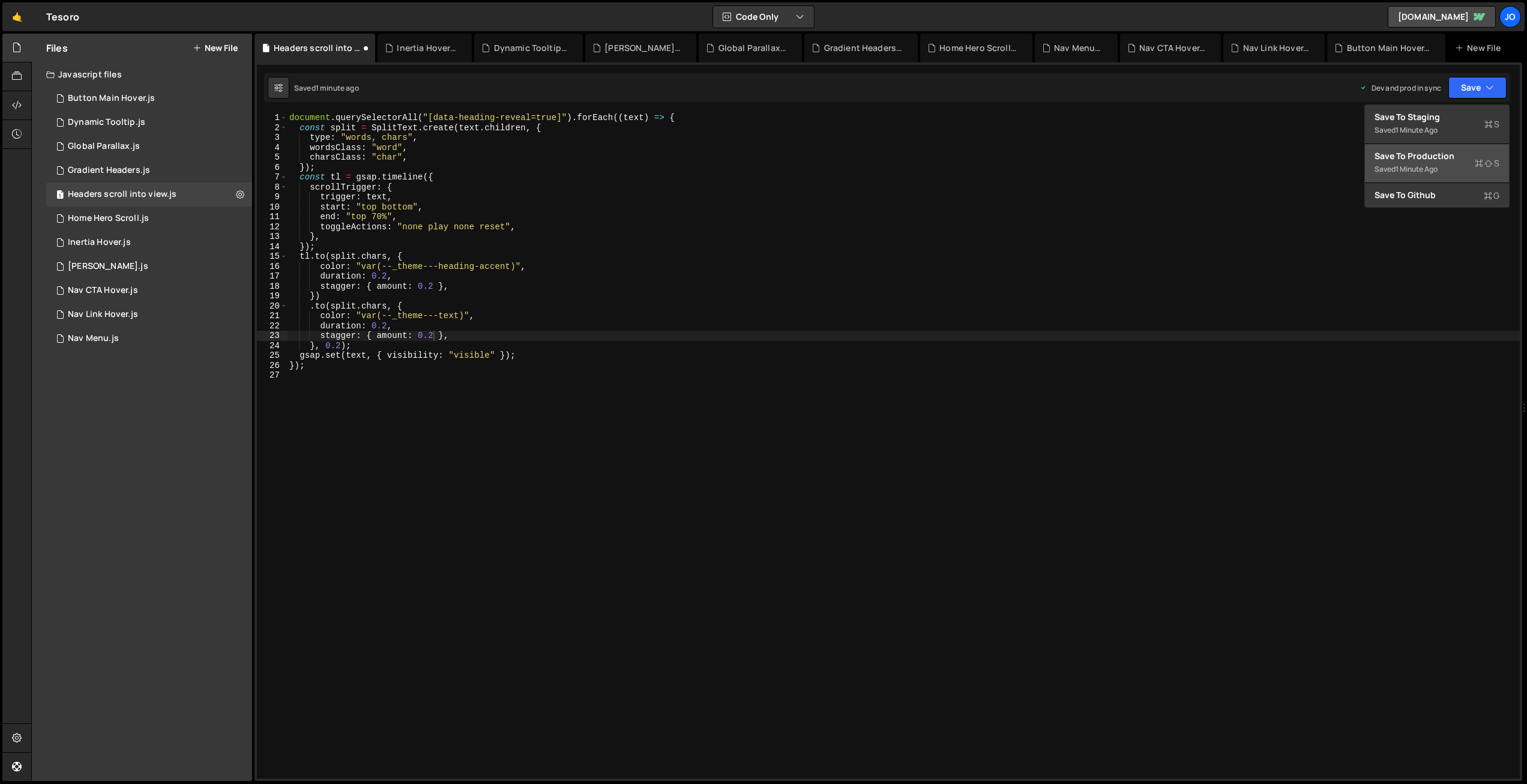
click at [1424, 158] on div "Save to Production S" at bounding box center [1437, 156] width 125 height 12
drag, startPoint x: 340, startPoint y: 343, endPoint x: 364, endPoint y: 400, distance: 61.8
click at [340, 343] on div "document . querySelectorAll ( "[data-heading-reveal=true]" ) . forEach (( text …" at bounding box center [903, 455] width 1233 height 686
click at [387, 323] on div "document . querySelectorAll ( "[data-heading-reveal=true]" ) . forEach (( text …" at bounding box center [903, 455] width 1233 height 686
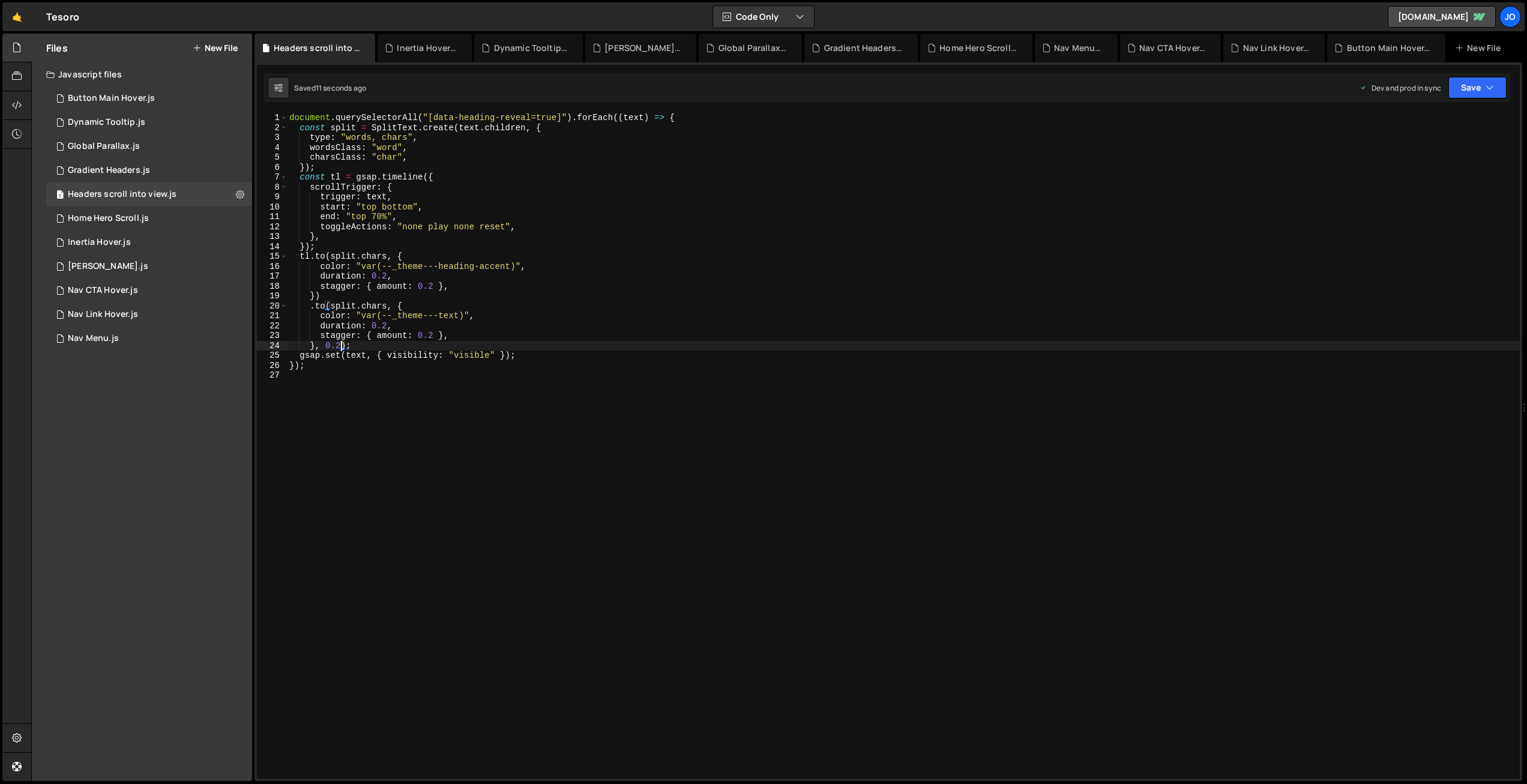
drag, startPoint x: 340, startPoint y: 344, endPoint x: 366, endPoint y: 393, distance: 55.5
click at [340, 346] on div "document . querySelectorAll ( "[data-heading-reveal=true]" ) . forEach (( text …" at bounding box center [903, 455] width 1233 height 686
click at [387, 327] on div "document . querySelectorAll ( "[data-heading-reveal=true]" ) . forEach (( text …" at bounding box center [903, 455] width 1233 height 686
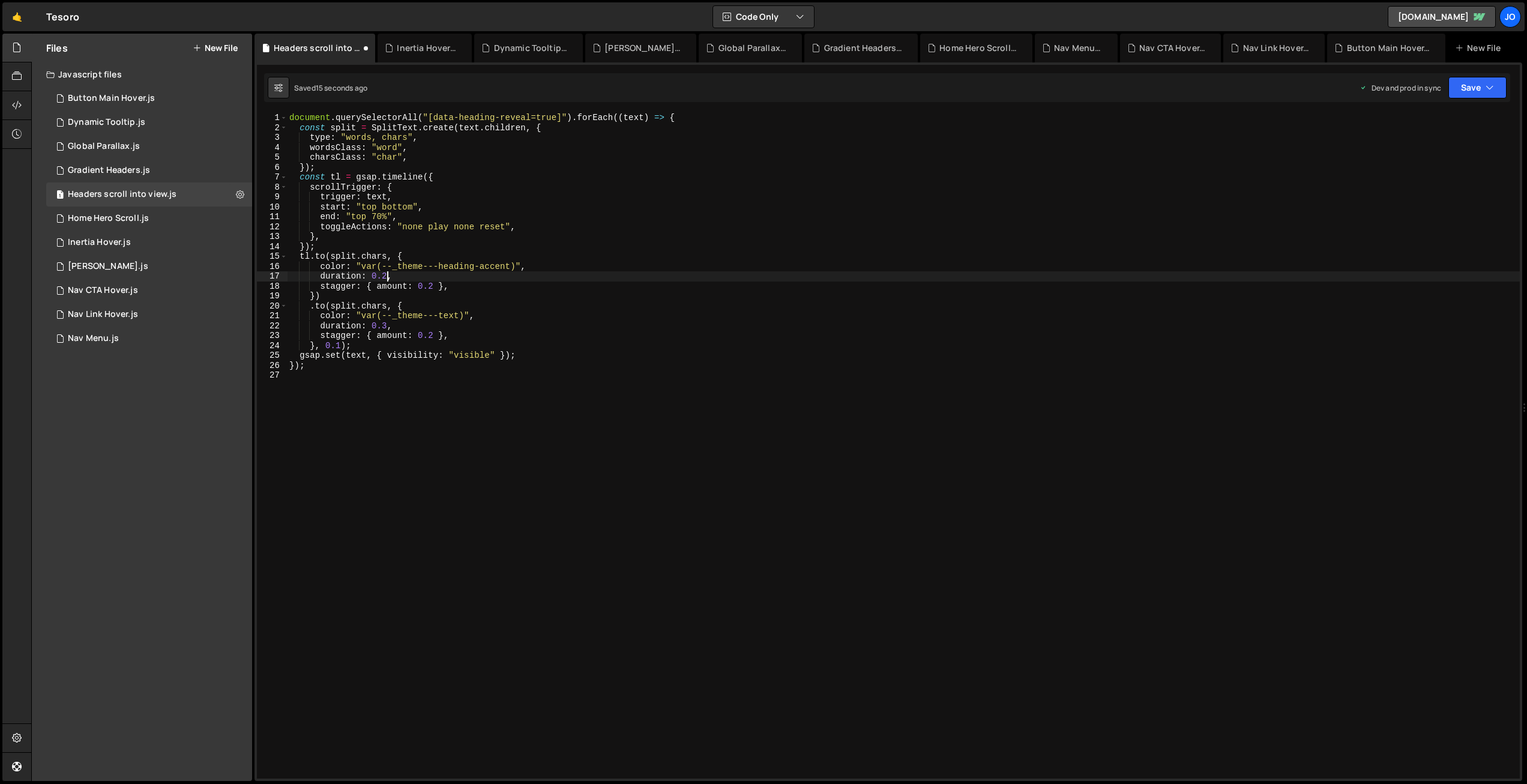
drag, startPoint x: 386, startPoint y: 273, endPoint x: 413, endPoint y: 348, distance: 79.7
click at [386, 276] on div "document . querySelectorAll ( "[data-heading-reveal=true]" ) . forEach (( text …" at bounding box center [903, 455] width 1233 height 686
click at [1478, 94] on button "Save" at bounding box center [1478, 87] width 58 height 21
click at [1444, 164] on div "15 seconds ago" at bounding box center [1422, 169] width 52 height 10
drag, startPoint x: 434, startPoint y: 334, endPoint x: 464, endPoint y: 341, distance: 30.8
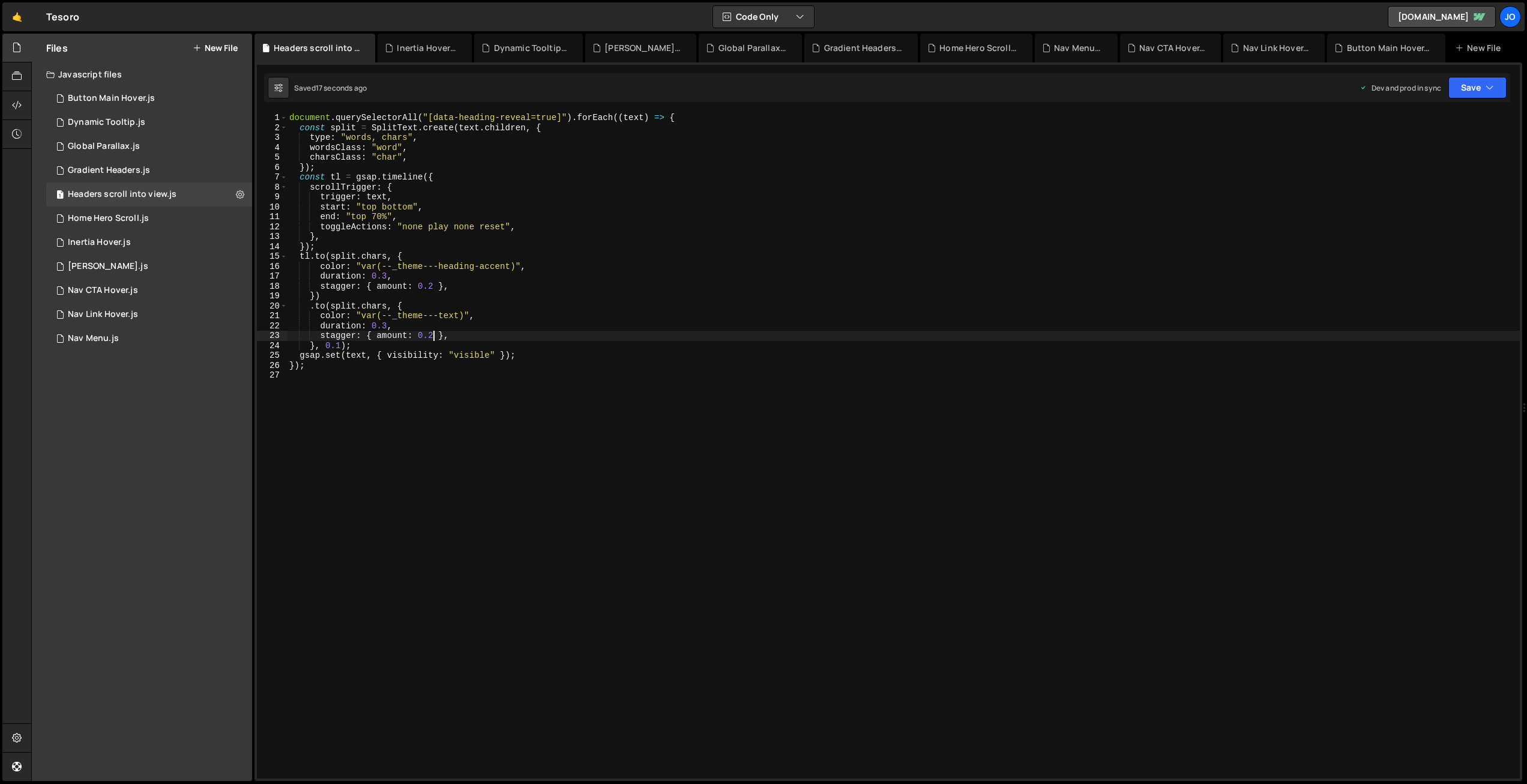
click at [434, 334] on div "document . querySelectorAll ( "[data-heading-reveal=true]" ) . forEach (( text …" at bounding box center [903, 455] width 1233 height 686
drag, startPoint x: 385, startPoint y: 324, endPoint x: 436, endPoint y: 339, distance: 53.2
click at [386, 325] on div "document . querySelectorAll ( "[data-heading-reveal=true]" ) . forEach (( text …" at bounding box center [903, 455] width 1233 height 686
drag, startPoint x: 386, startPoint y: 275, endPoint x: 389, endPoint y: 310, distance: 35.1
click at [386, 278] on div "document . querySelectorAll ( "[data-heading-reveal=true]" ) . forEach (( text …" at bounding box center [903, 455] width 1233 height 686
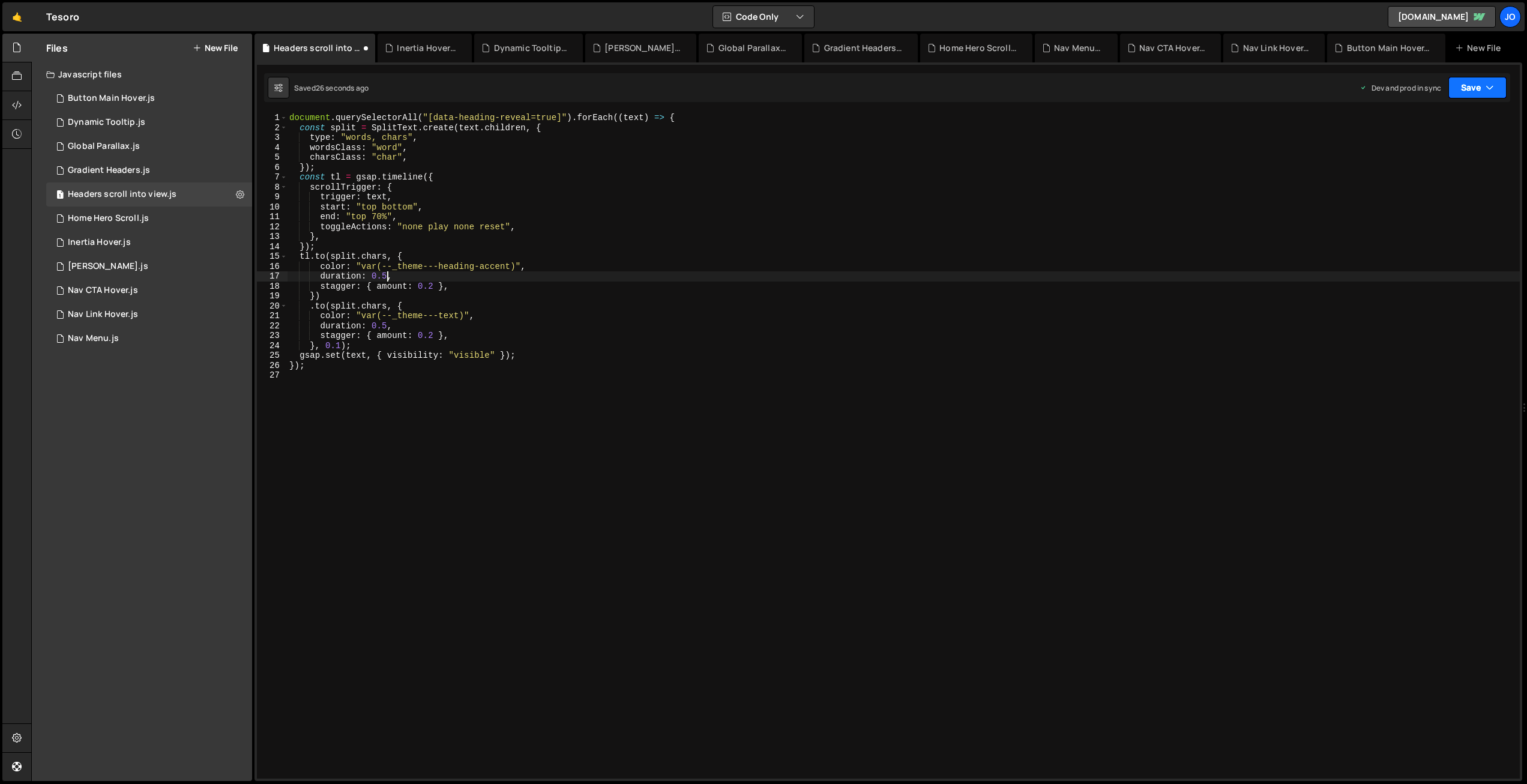
drag, startPoint x: 1482, startPoint y: 87, endPoint x: 1469, endPoint y: 113, distance: 29.1
click at [1482, 87] on button "Save" at bounding box center [1478, 87] width 58 height 21
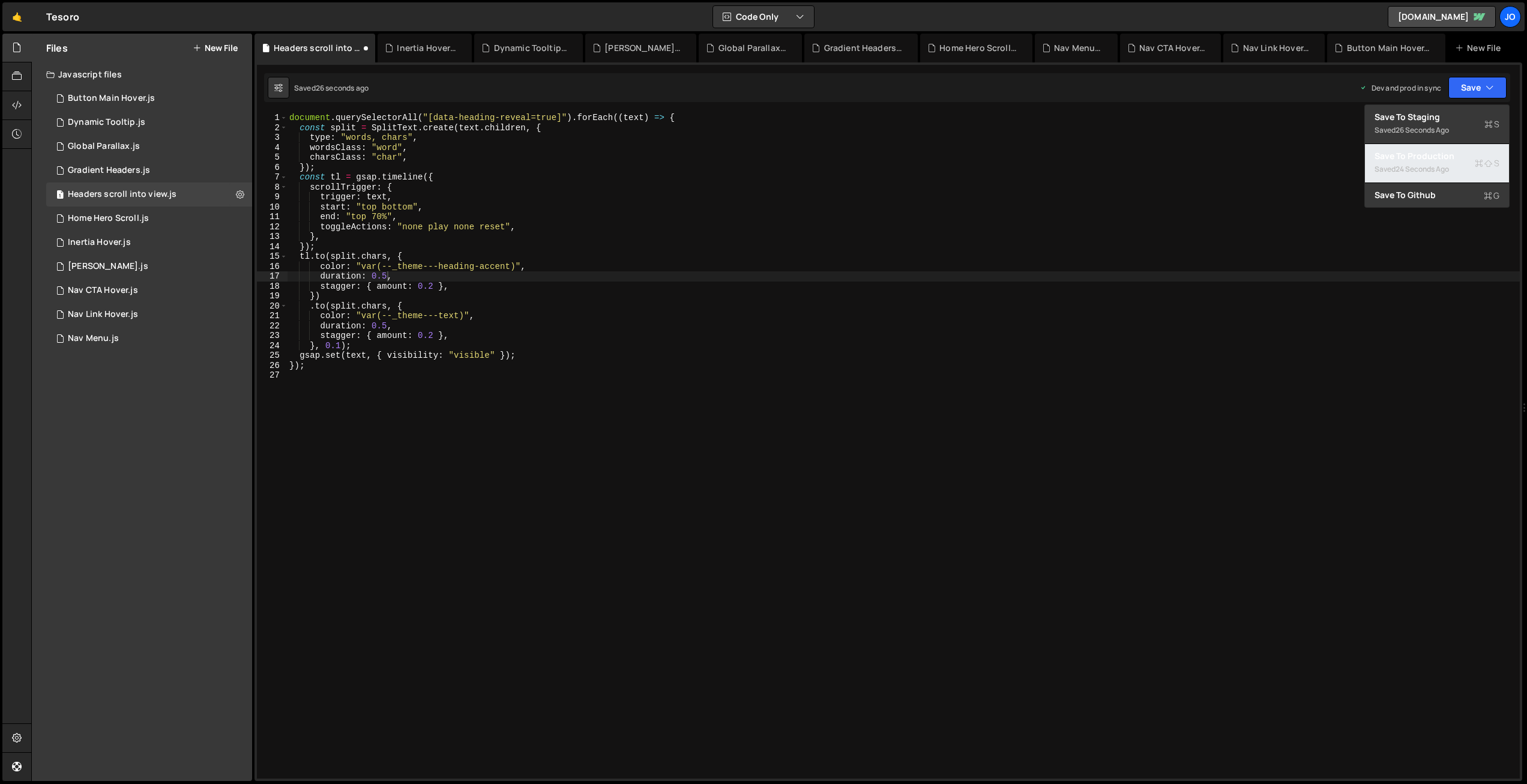
click at [1446, 157] on div "Save to Production S" at bounding box center [1437, 156] width 125 height 12
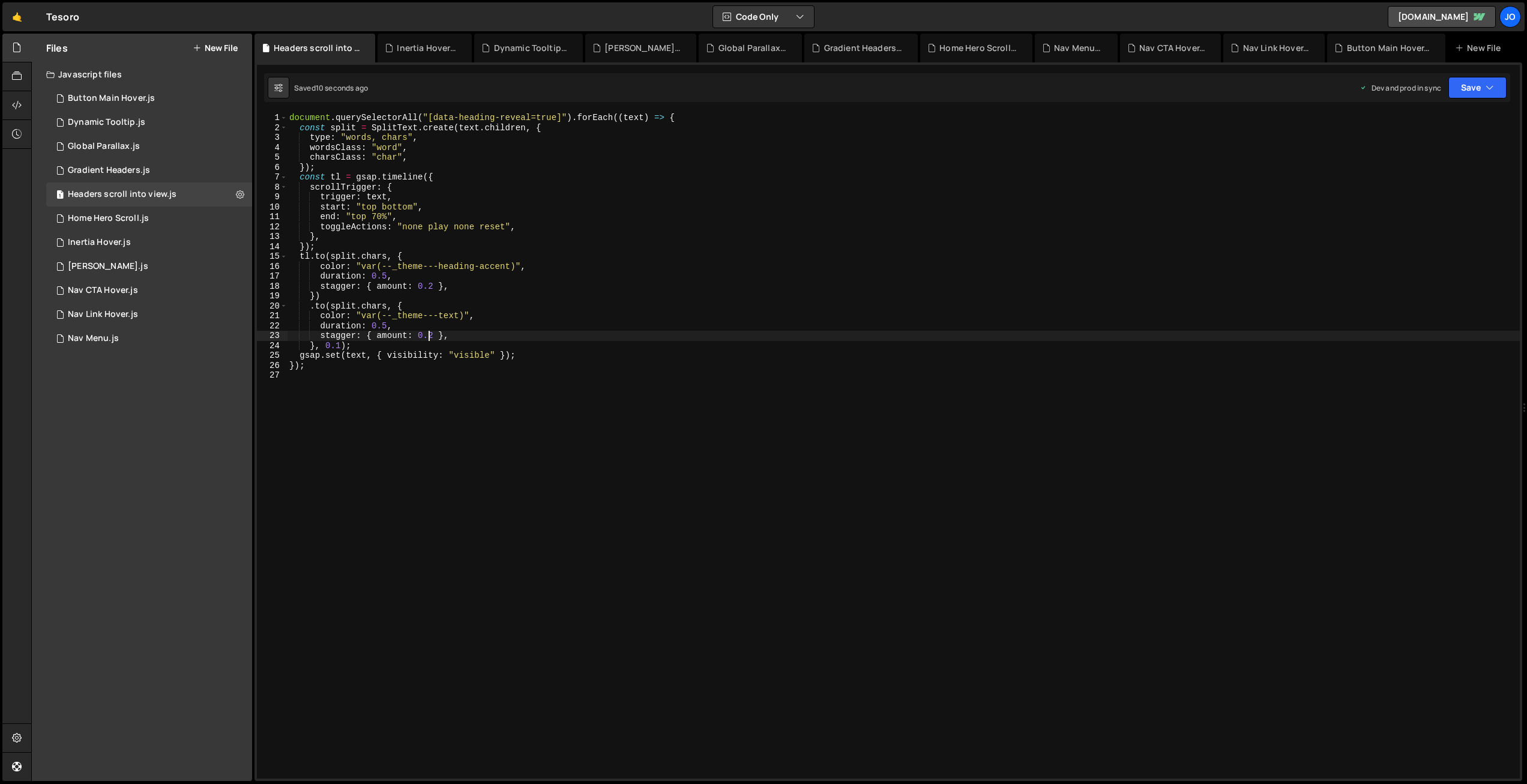
click at [430, 332] on div "document . querySelectorAll ( "[data-heading-reveal=true]" ) . forEach (( text …" at bounding box center [903, 455] width 1233 height 686
click at [431, 287] on div "document . querySelectorAll ( "[data-heading-reveal=true]" ) . forEach (( text …" at bounding box center [903, 455] width 1233 height 686
click at [1475, 88] on button "Save" at bounding box center [1478, 87] width 58 height 21
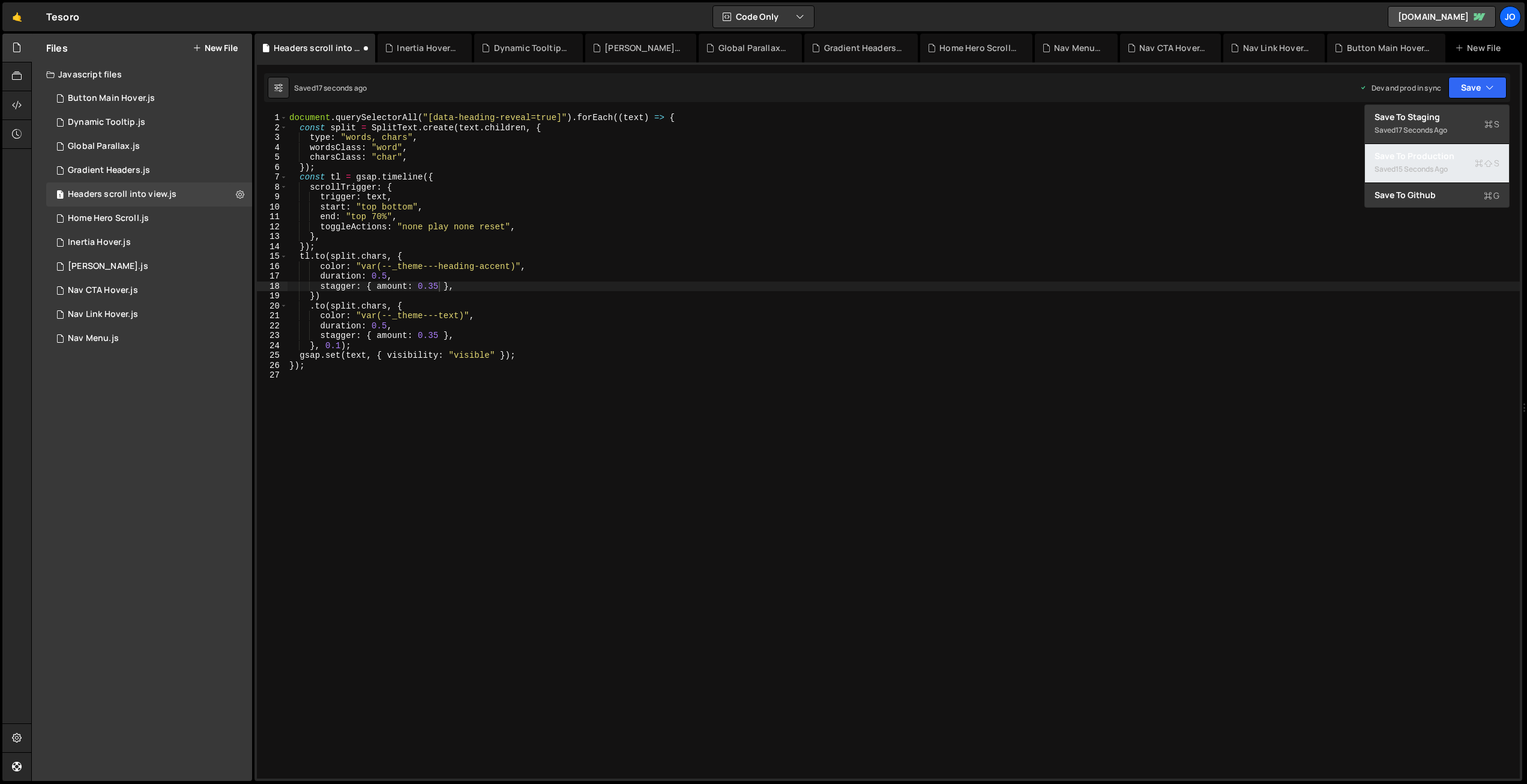
drag, startPoint x: 1442, startPoint y: 155, endPoint x: 1429, endPoint y: 153, distance: 13.2
click at [1442, 155] on div "Save to Production S" at bounding box center [1437, 156] width 125 height 12
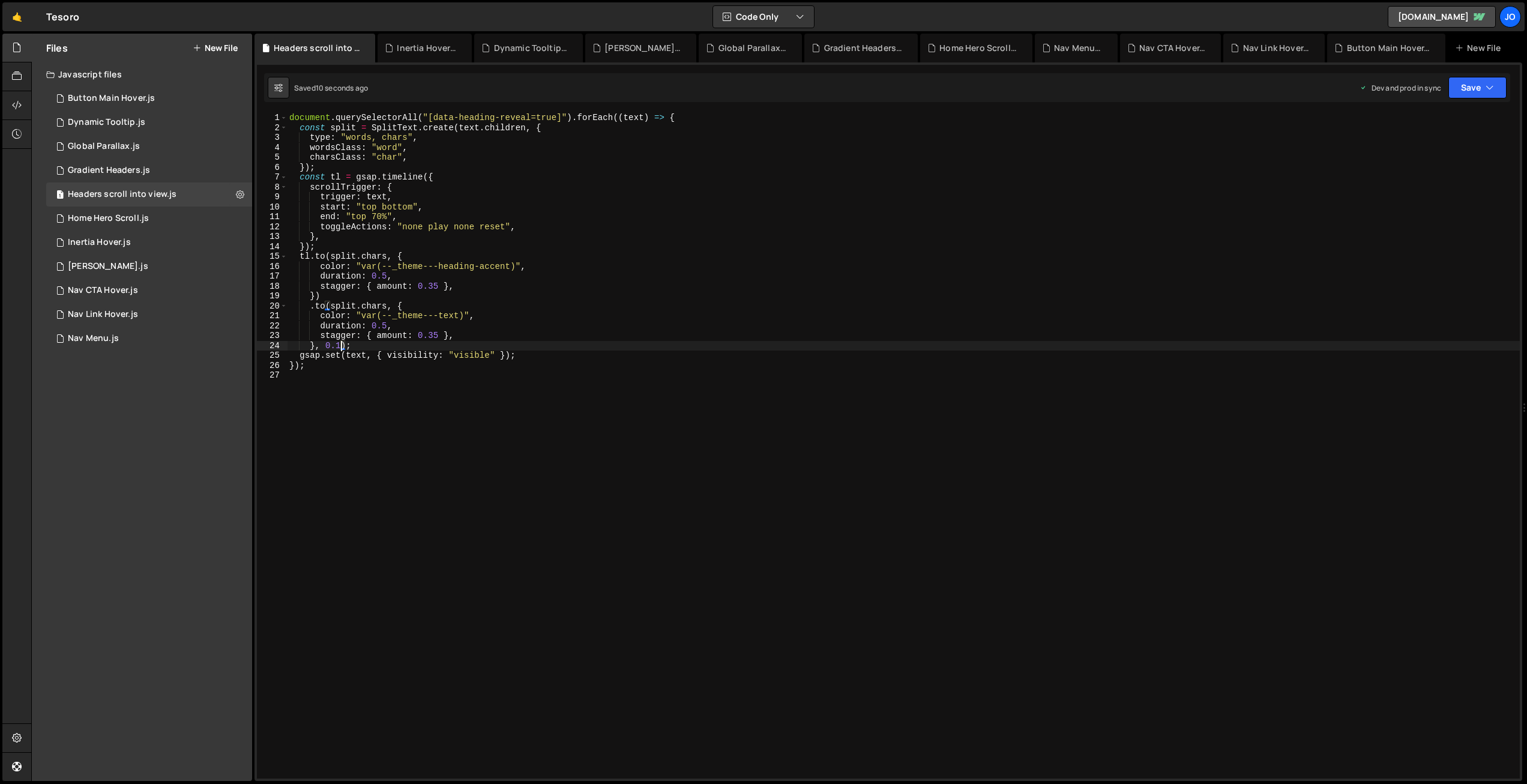
click at [340, 344] on div "document . querySelectorAll ( "[data-heading-reveal=true]" ) . forEach (( text …" at bounding box center [903, 455] width 1233 height 686
click at [1467, 83] on button "Save" at bounding box center [1478, 87] width 58 height 21
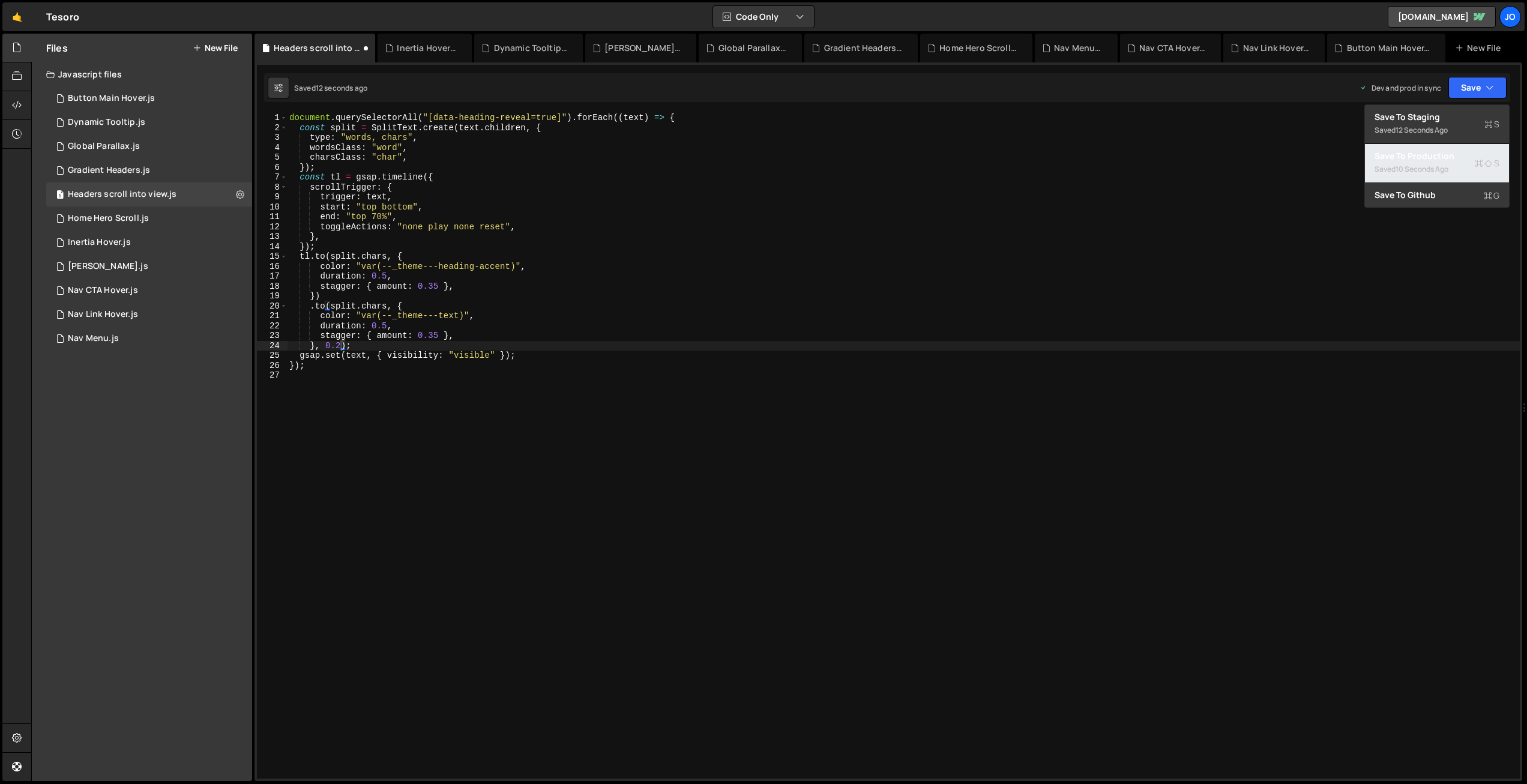
click at [1434, 160] on div "Save to Production S" at bounding box center [1437, 156] width 125 height 12
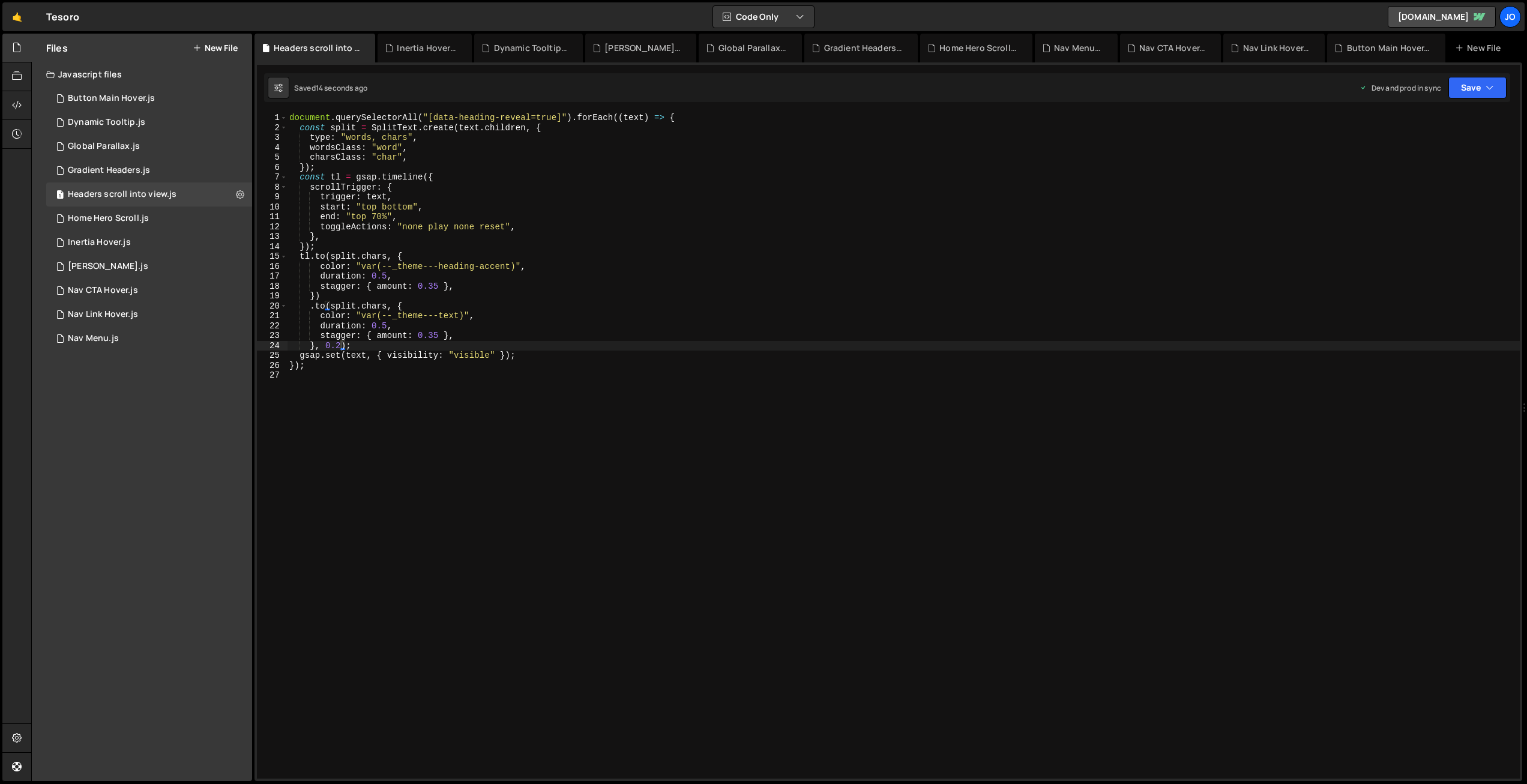
drag, startPoint x: 439, startPoint y: 334, endPoint x: 460, endPoint y: 378, distance: 48.8
click at [440, 334] on div "document . querySelectorAll ( "[data-heading-reveal=true]" ) . forEach (( text …" at bounding box center [903, 455] width 1233 height 686
click at [436, 286] on div "document . querySelectorAll ( "[data-heading-reveal=true]" ) . forEach (( text …" at bounding box center [903, 455] width 1233 height 686
drag, startPoint x: 1469, startPoint y: 85, endPoint x: 1442, endPoint y: 129, distance: 51.6
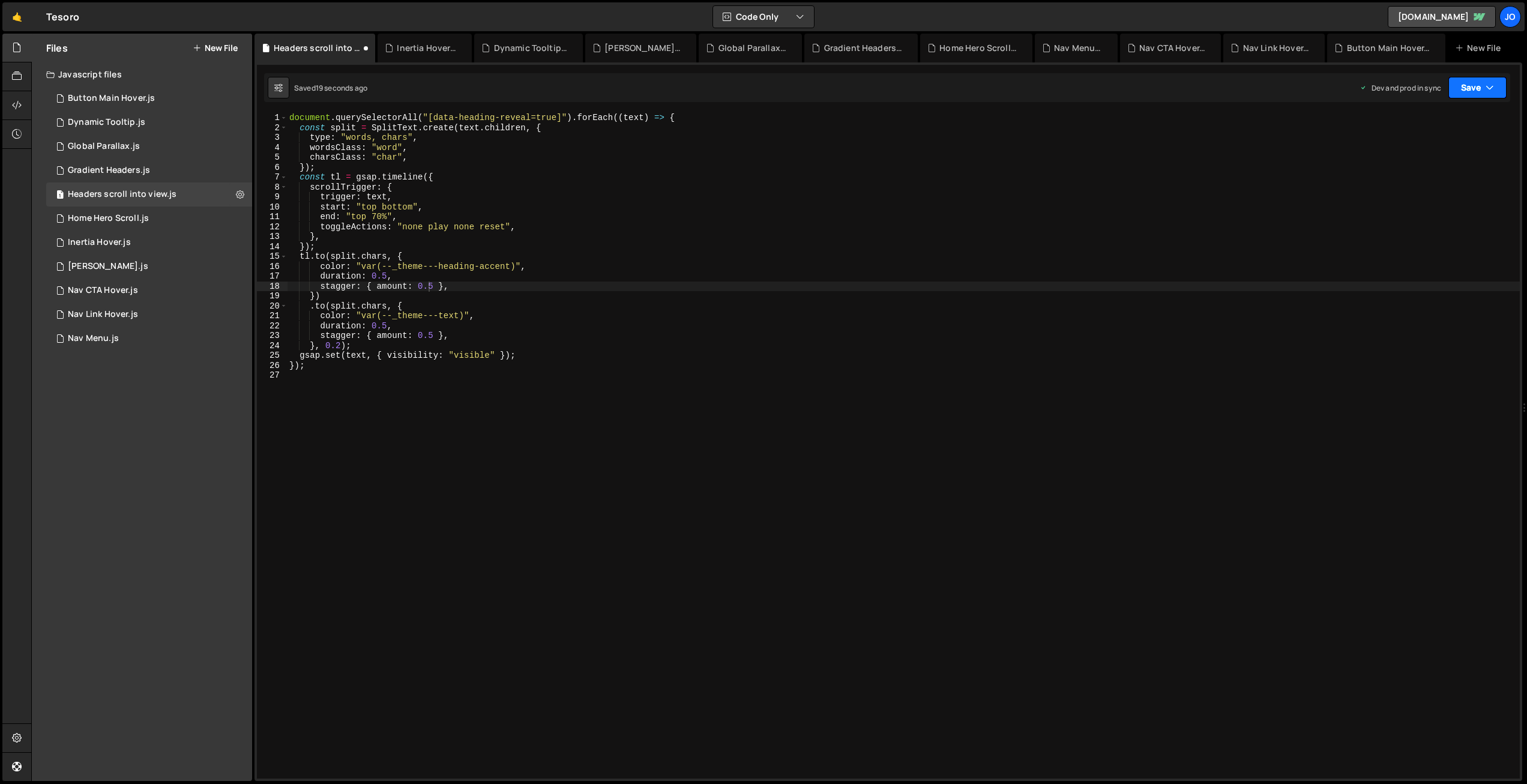
click at [1469, 85] on button "Save" at bounding box center [1478, 87] width 58 height 21
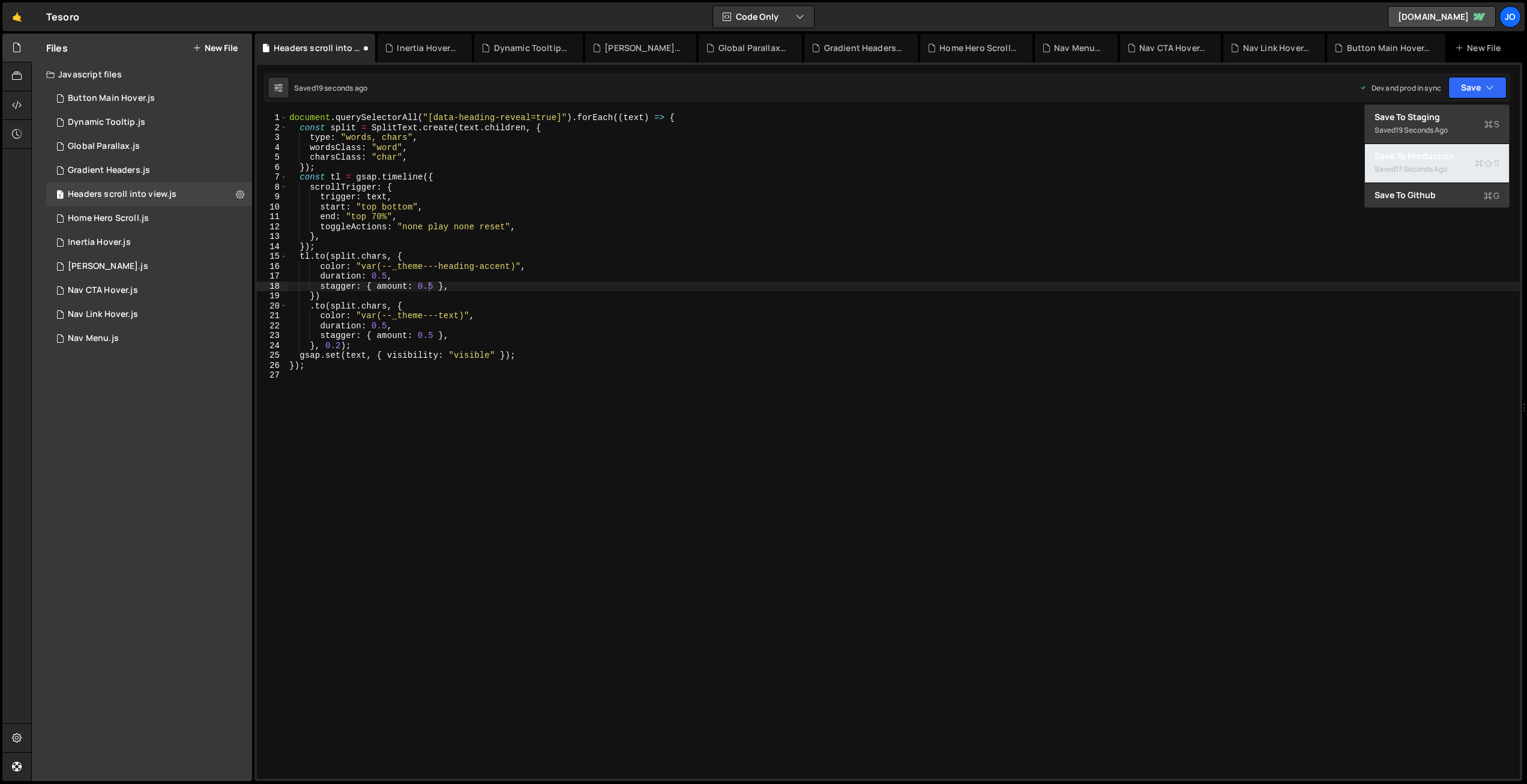
click at [1425, 155] on div "Save to Production S" at bounding box center [1437, 156] width 125 height 12
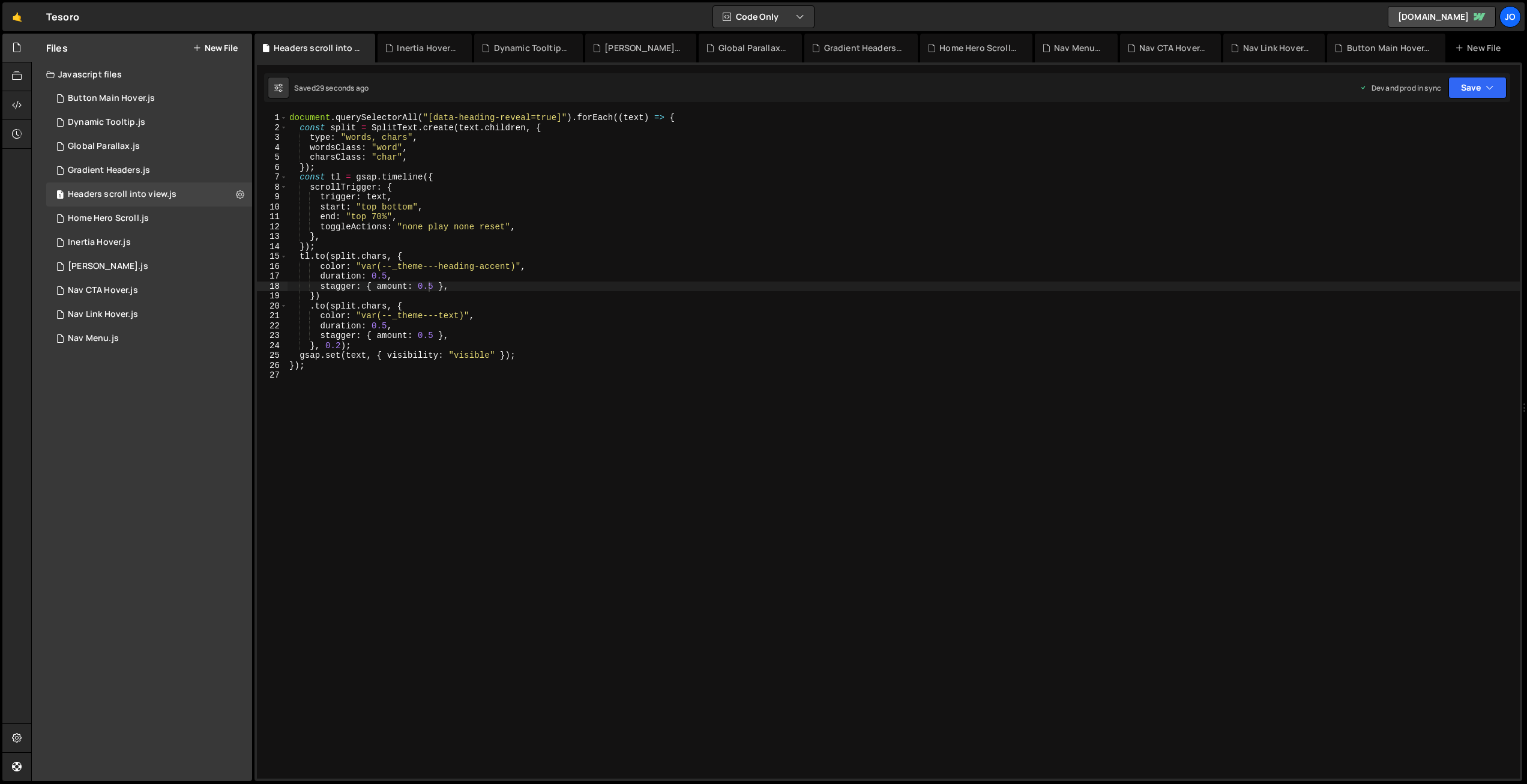
click at [428, 283] on div "document . querySelectorAll ( "[data-heading-reveal=true]" ) . forEach (( text …" at bounding box center [903, 455] width 1233 height 686
drag, startPoint x: 386, startPoint y: 274, endPoint x: 378, endPoint y: 272, distance: 8.2
click at [377, 273] on div "document . querySelectorAll ( "[data-heading-reveal=true]" ) . forEach (( text …" at bounding box center [903, 455] width 1233 height 686
click at [384, 274] on div "document . querySelectorAll ( "[data-heading-reveal=true]" ) . forEach (( text …" at bounding box center [903, 445] width 1233 height 666
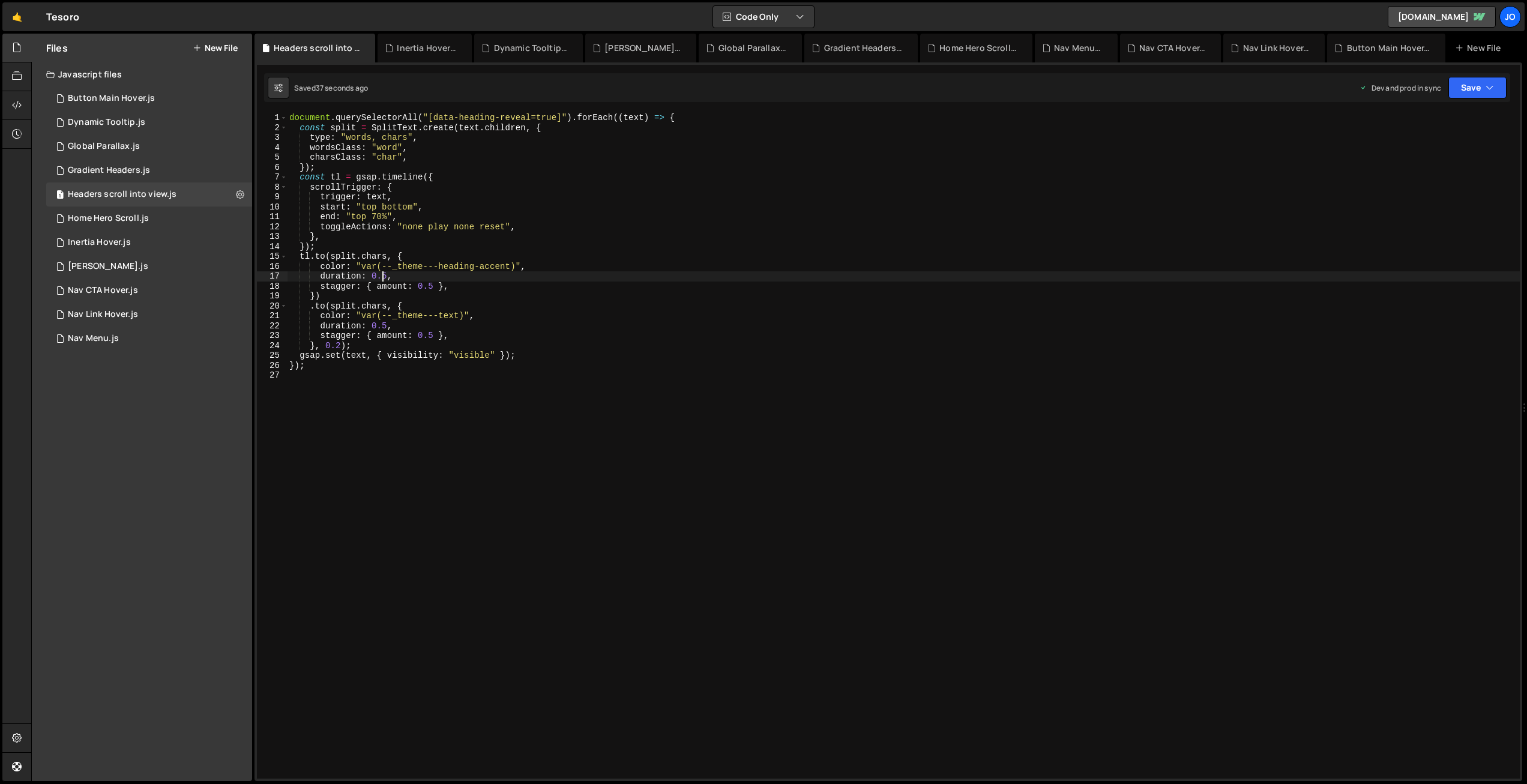
click at [385, 277] on div "document . querySelectorAll ( "[data-heading-reveal=true]" ) . forEach (( text …" at bounding box center [903, 455] width 1233 height 686
click at [384, 324] on div "document . querySelectorAll ( "[data-heading-reveal=true]" ) . forEach (( text …" at bounding box center [903, 455] width 1233 height 686
click at [1475, 82] on button "Save" at bounding box center [1478, 87] width 58 height 21
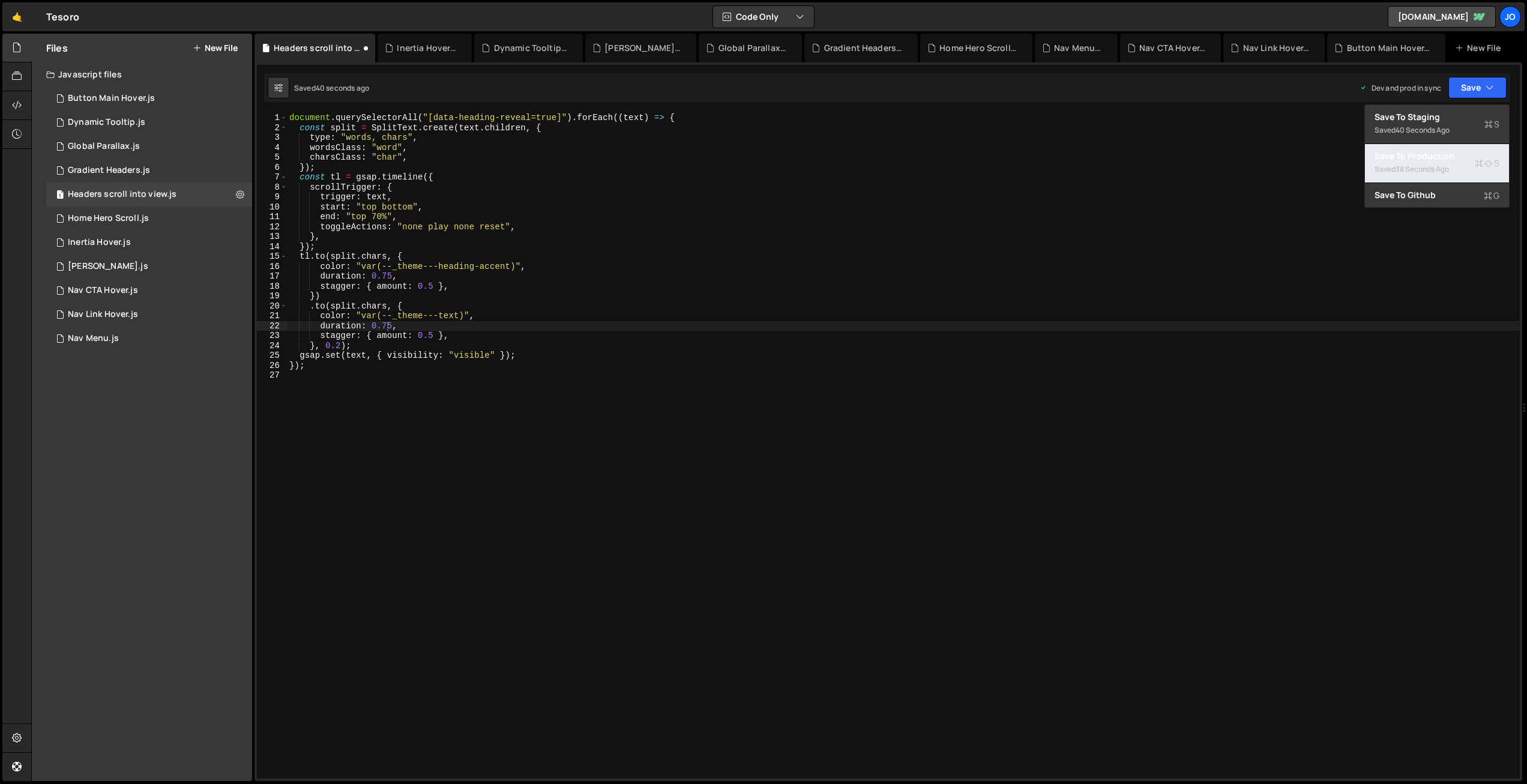
click at [1451, 153] on div "Save to Production S" at bounding box center [1437, 156] width 125 height 12
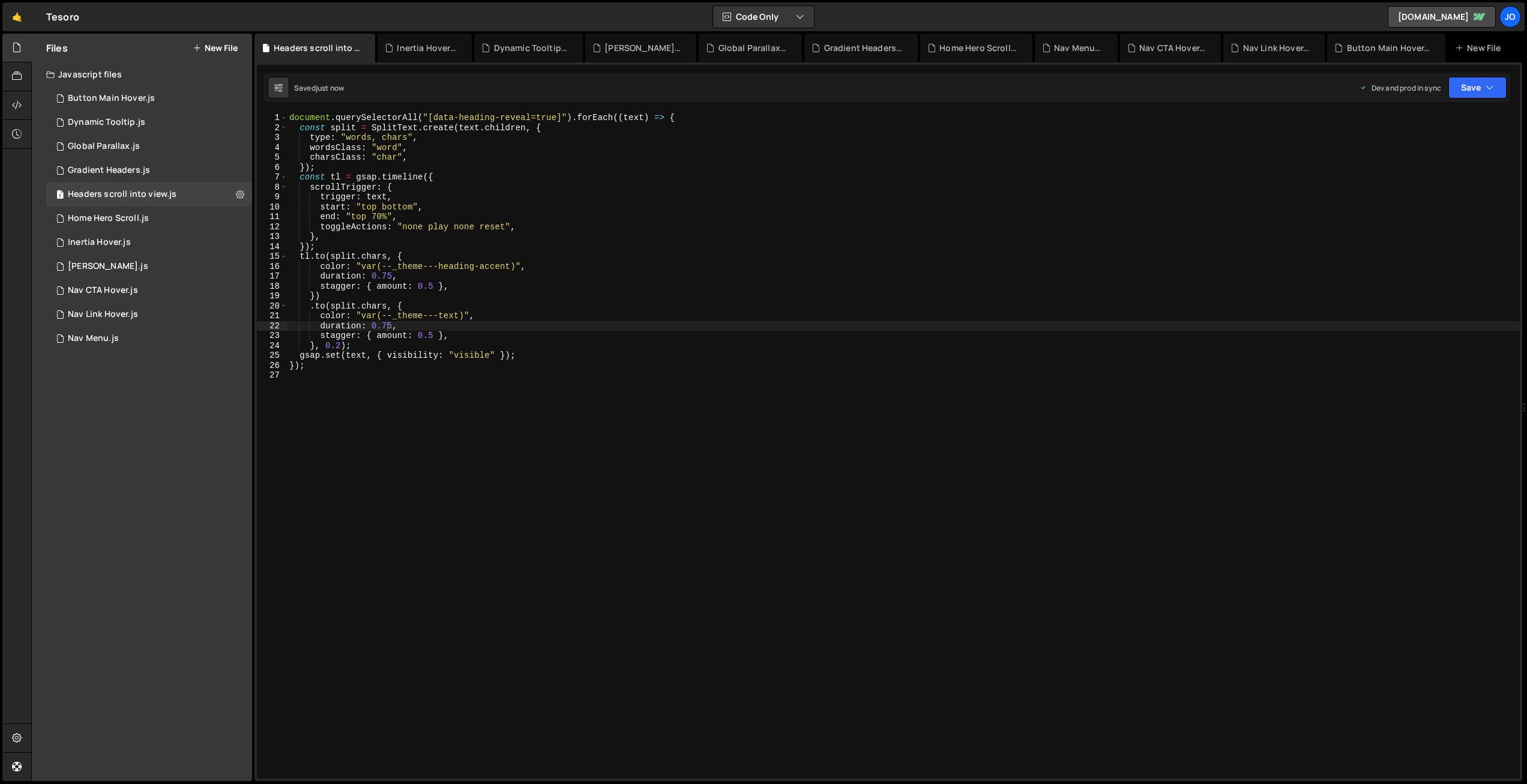
drag, startPoint x: 340, startPoint y: 345, endPoint x: 347, endPoint y: 357, distance: 13.9
click at [341, 345] on div "document . querySelectorAll ( "[data-heading-reveal=true]" ) . forEach (( text …" at bounding box center [903, 455] width 1233 height 686
click at [387, 274] on div "document . querySelectorAll ( "[data-heading-reveal=true]" ) . forEach (( text …" at bounding box center [903, 455] width 1233 height 686
click at [387, 322] on div "document . querySelectorAll ( "[data-heading-reveal=true]" ) . forEach (( text …" at bounding box center [903, 455] width 1233 height 686
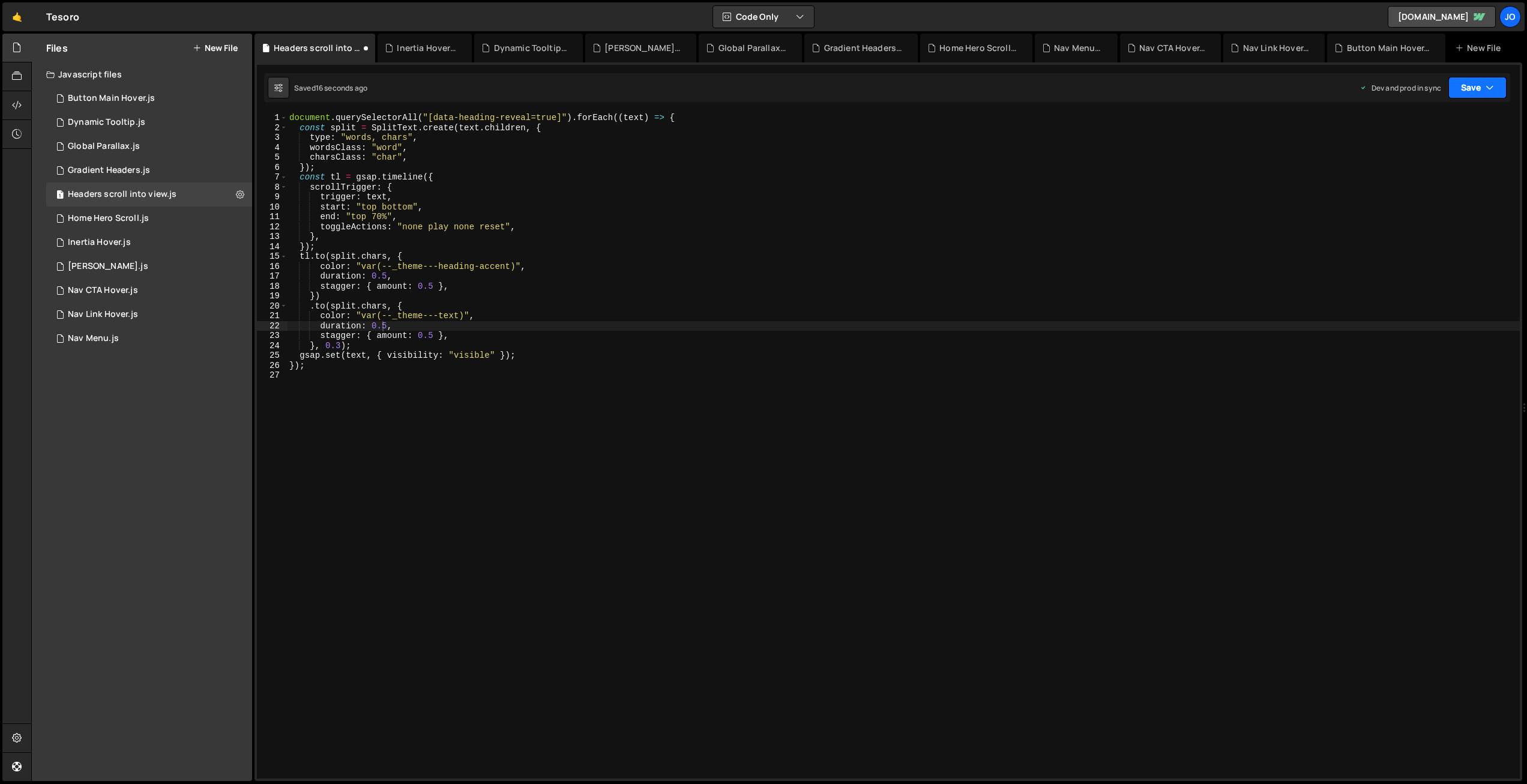
drag, startPoint x: 1481, startPoint y: 87, endPoint x: 1470, endPoint y: 97, distance: 14.9
click at [1481, 87] on button "Save" at bounding box center [1478, 87] width 58 height 21
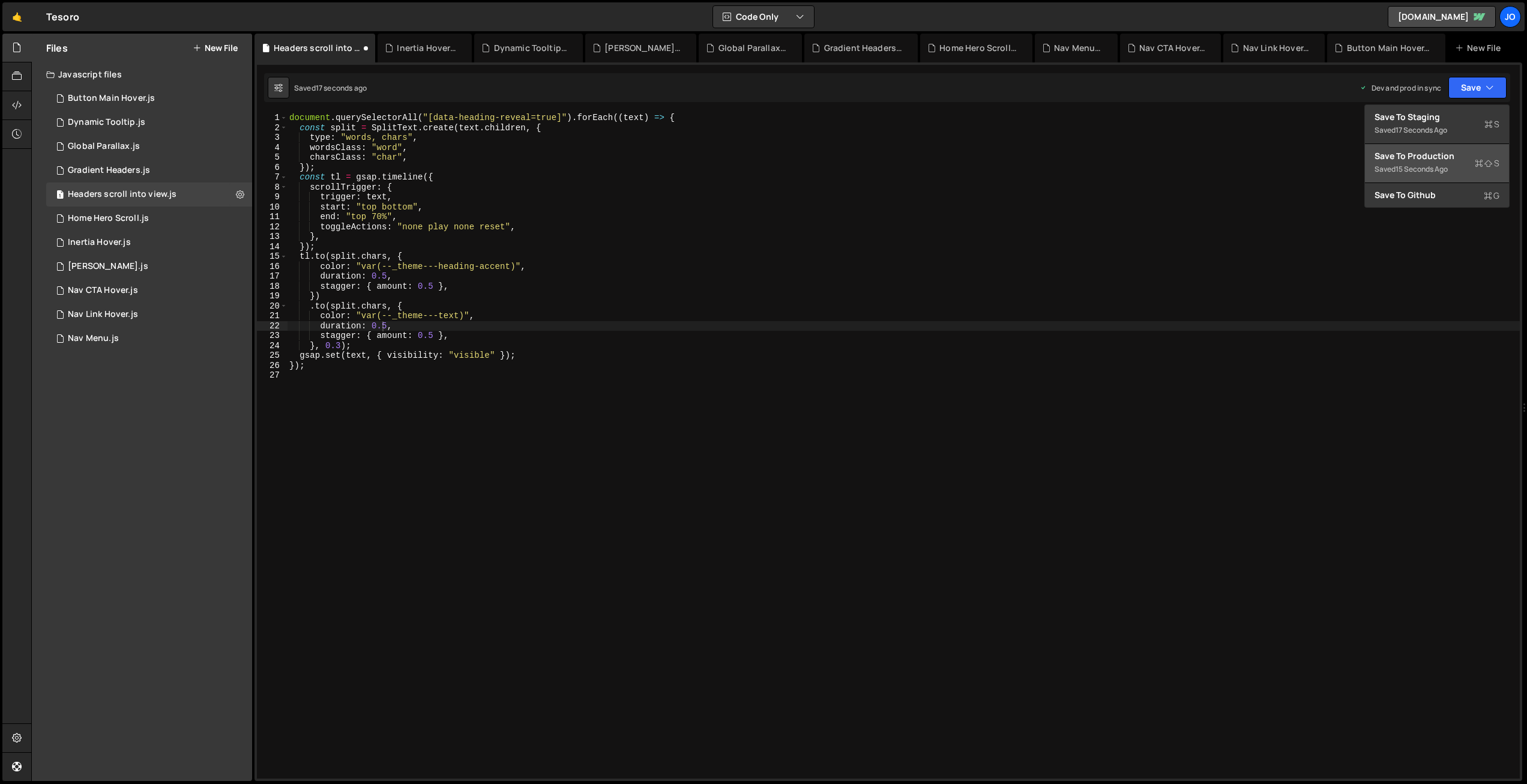
click at [1425, 157] on div "Save to Production S" at bounding box center [1437, 156] width 125 height 12
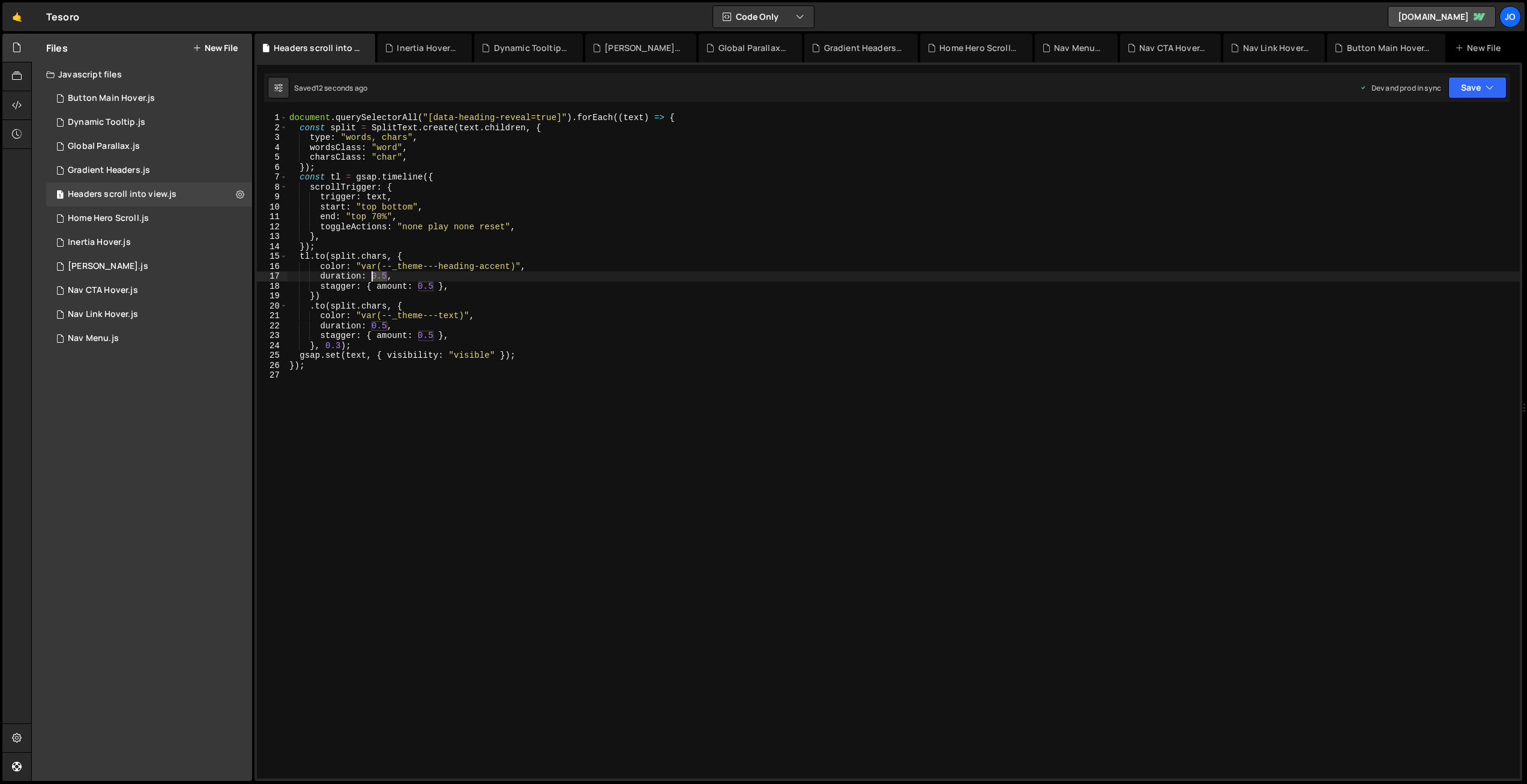
drag, startPoint x: 386, startPoint y: 273, endPoint x: 374, endPoint y: 275, distance: 12.2
click at [374, 274] on div "document . querySelectorAll ( "[data-heading-reveal=true]" ) . forEach (( text …" at bounding box center [903, 455] width 1233 height 686
click at [382, 274] on div "document . querySelectorAll ( "[data-heading-reveal=true]" ) . forEach (( text …" at bounding box center [903, 445] width 1233 height 666
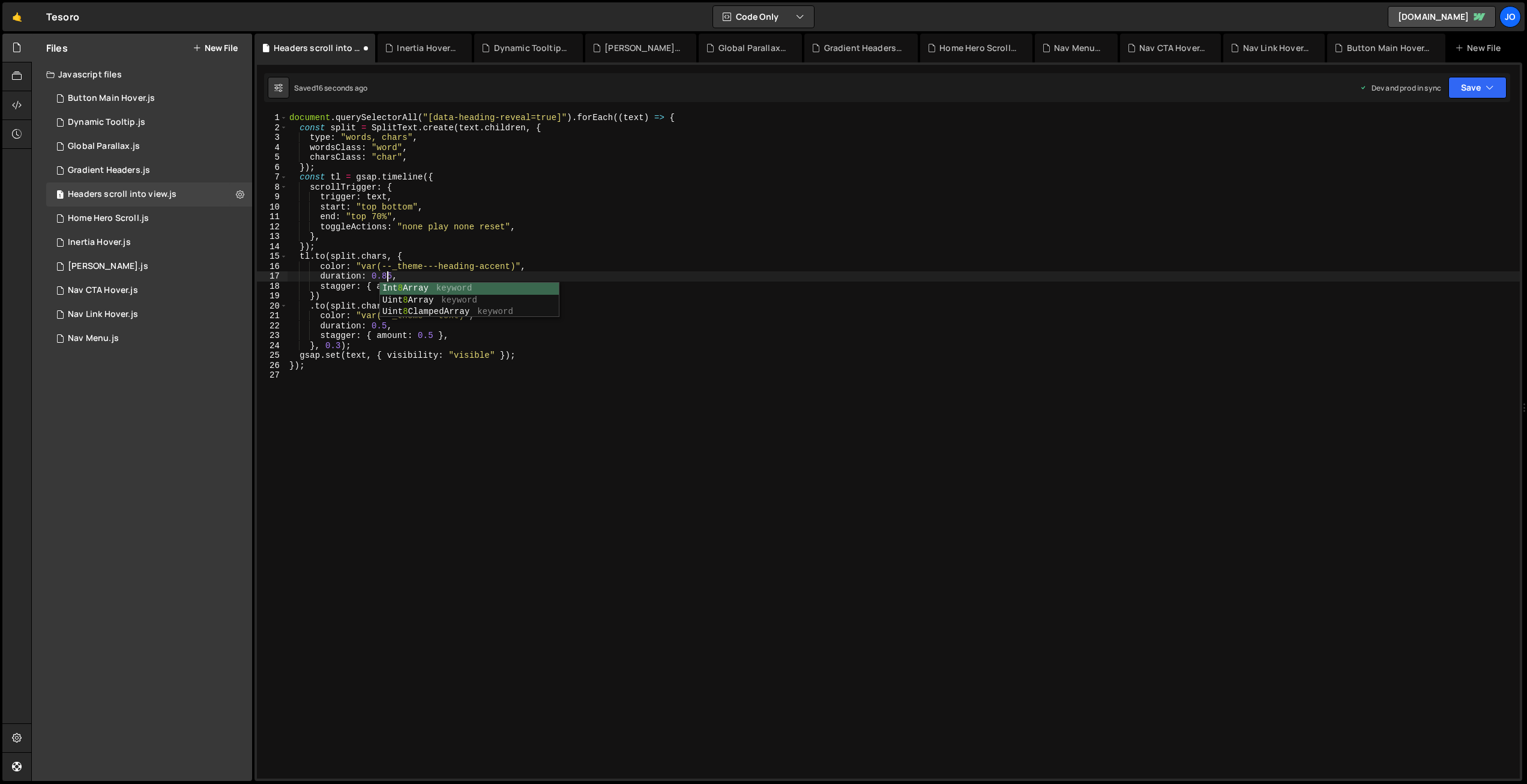
click at [382, 326] on div "document . querySelectorAll ( "[data-heading-reveal=true]" ) . forEach (( text …" at bounding box center [903, 455] width 1233 height 686
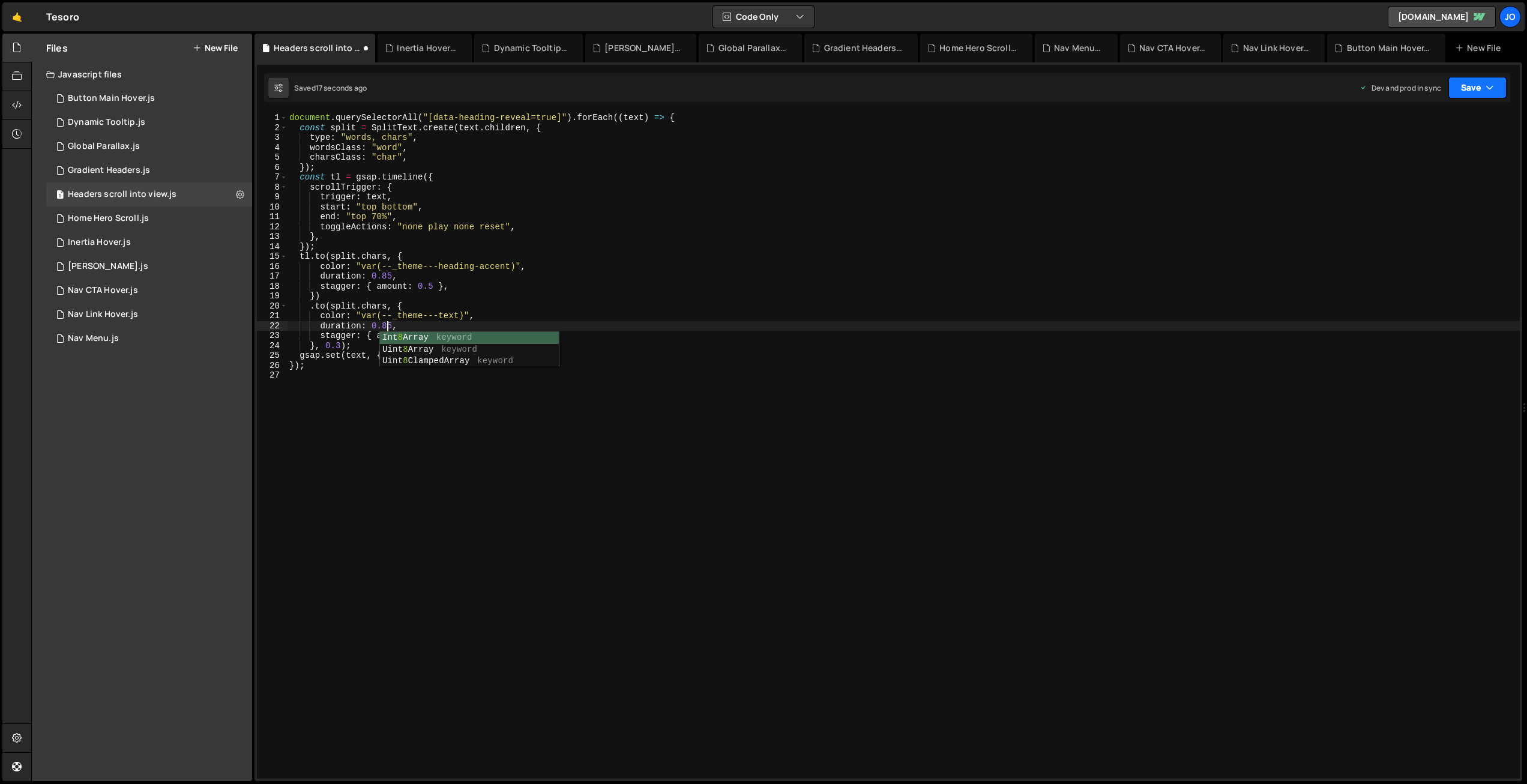
click at [1480, 90] on button "Save" at bounding box center [1478, 87] width 58 height 21
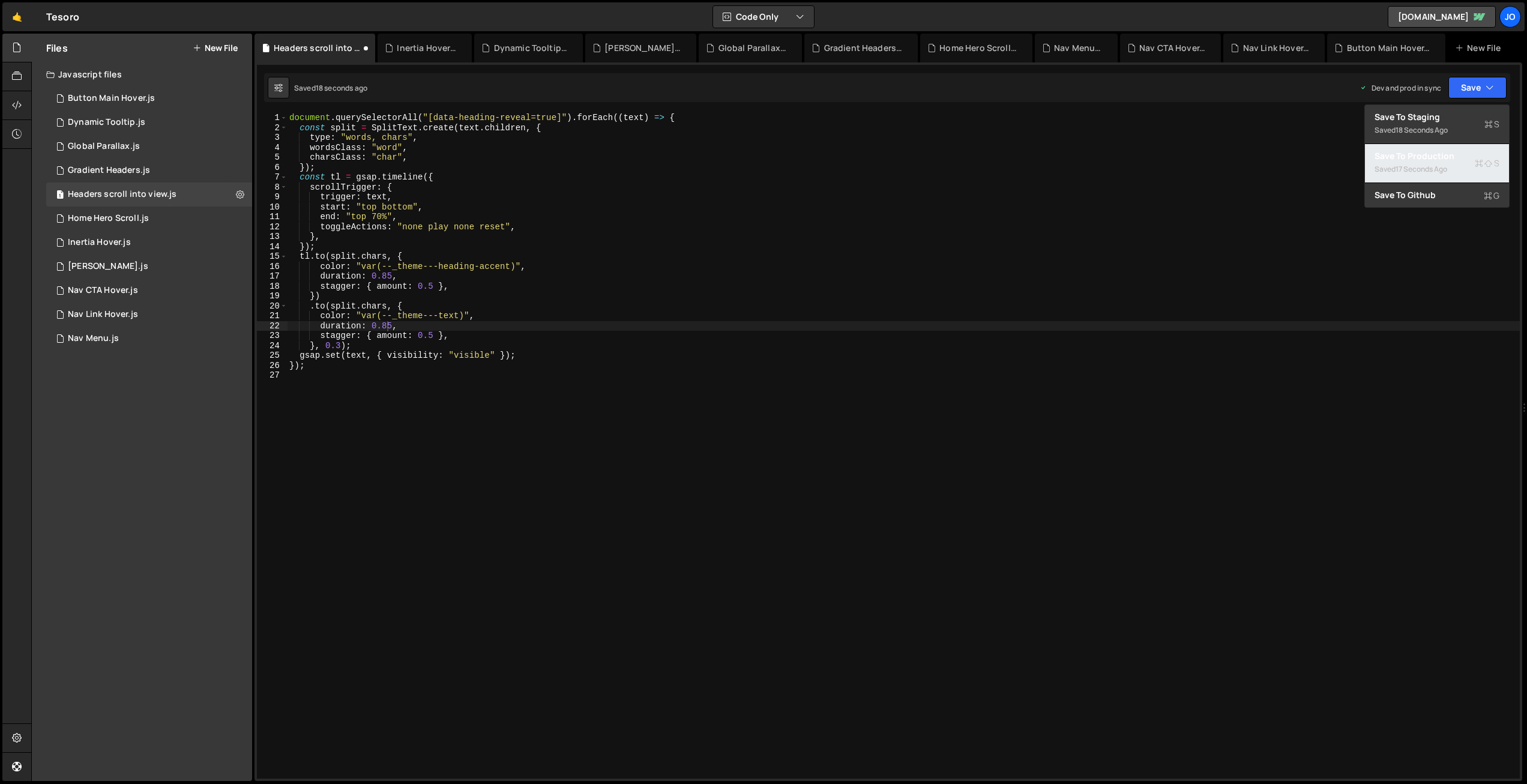
click at [1447, 148] on button "Save to Production S Saved 17 seconds ago" at bounding box center [1437, 164] width 144 height 39
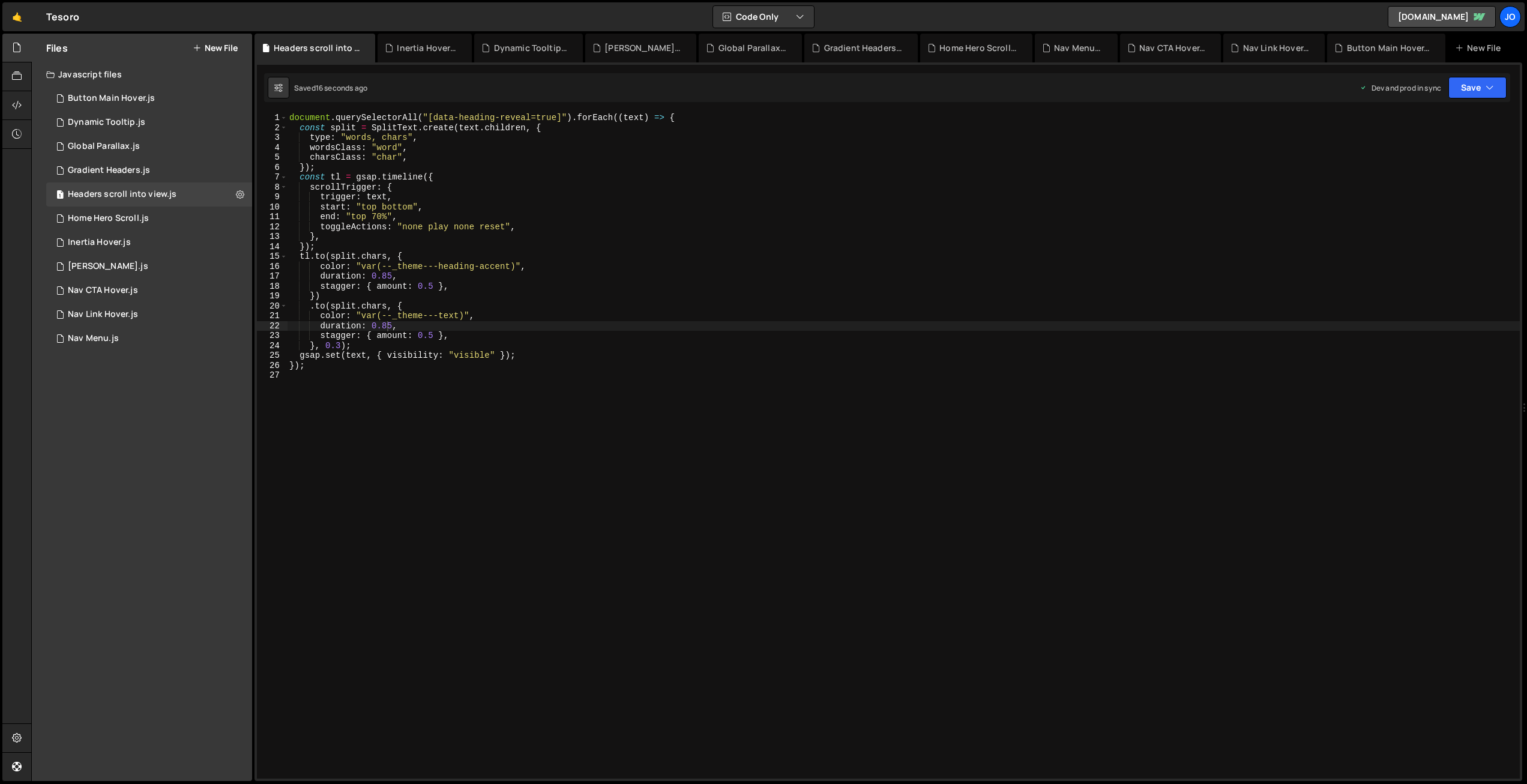
click at [409, 285] on div "document . querySelectorAll ( "[data-heading-reveal=true]" ) . forEach (( text …" at bounding box center [903, 455] width 1233 height 686
click at [388, 325] on div "document . querySelectorAll ( "[data-heading-reveal=true]" ) . forEach (( text …" at bounding box center [903, 455] width 1233 height 686
drag, startPoint x: 432, startPoint y: 334, endPoint x: 421, endPoint y: 331, distance: 11.4
click at [417, 333] on div "document . querySelectorAll ( "[data-heading-reveal=true]" ) . forEach (( text …" at bounding box center [903, 455] width 1233 height 686
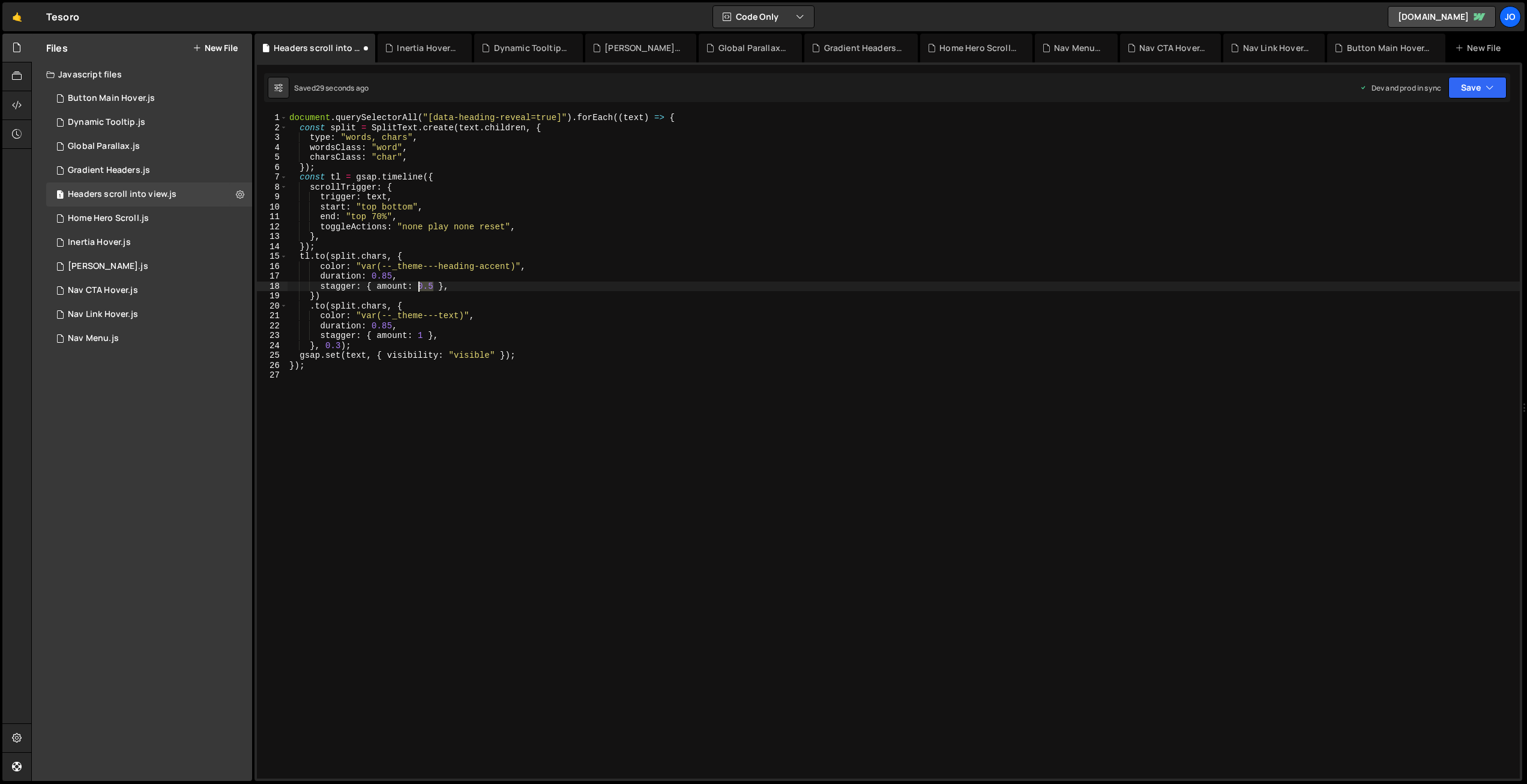
drag, startPoint x: 428, startPoint y: 283, endPoint x: 419, endPoint y: 283, distance: 9.0
click at [419, 283] on div "document . querySelectorAll ( "[data-heading-reveal=true]" ) . forEach (( text …" at bounding box center [903, 455] width 1233 height 686
click at [1474, 89] on button "Save" at bounding box center [1478, 87] width 58 height 21
click at [1442, 156] on div "Save to Production S" at bounding box center [1437, 156] width 125 height 12
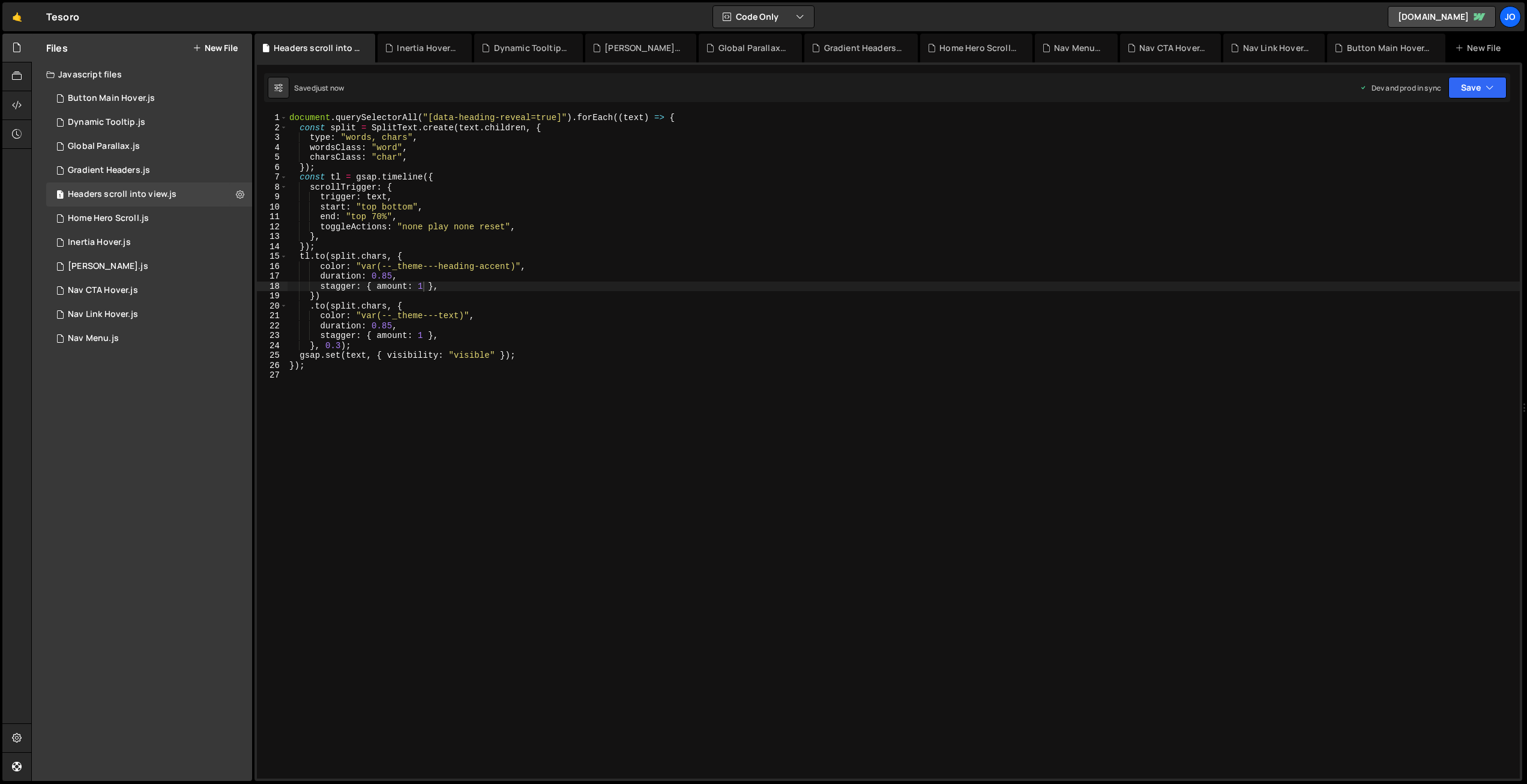
click at [420, 328] on div "document . querySelectorAll ( "[data-heading-reveal=true]" ) . forEach (( text …" at bounding box center [903, 455] width 1233 height 686
drag, startPoint x: 339, startPoint y: 344, endPoint x: 344, endPoint y: 348, distance: 6.4
click at [340, 344] on div "document . querySelectorAll ( "[data-heading-reveal=true]" ) . forEach (( text …" at bounding box center [903, 455] width 1233 height 686
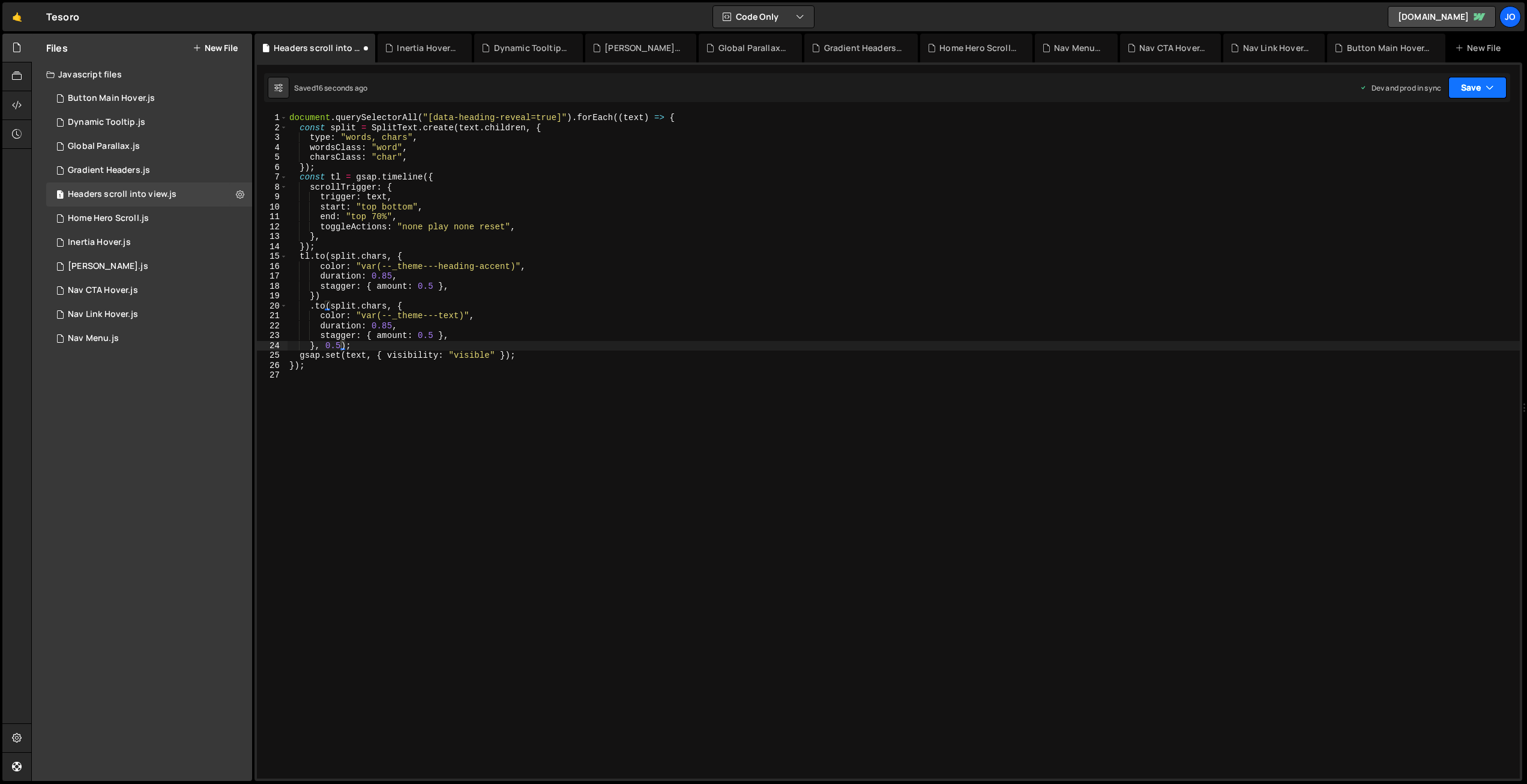
click at [1486, 93] on icon "button" at bounding box center [1489, 87] width 8 height 12
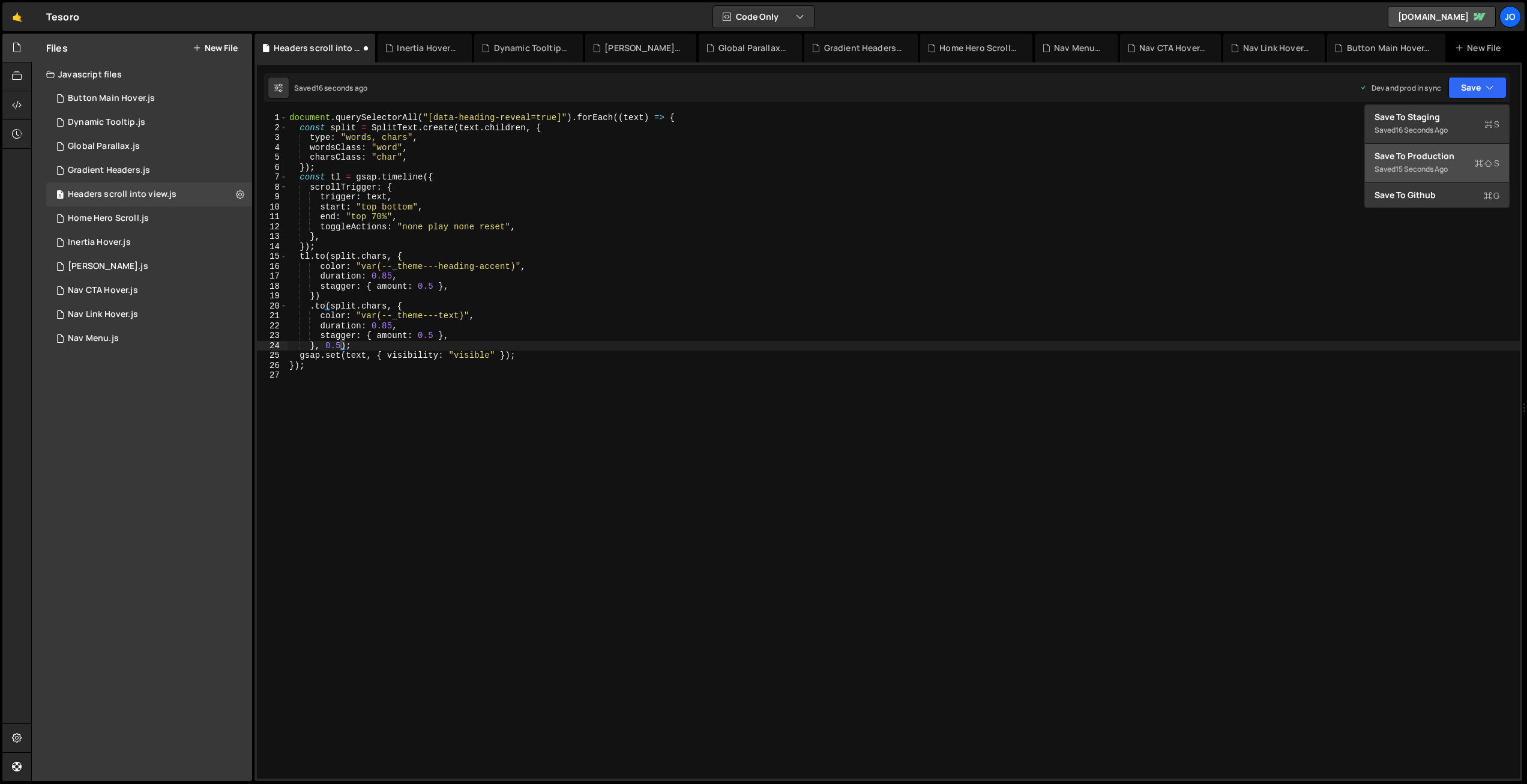
click at [1435, 162] on div "Save to Production S" at bounding box center [1437, 156] width 125 height 12
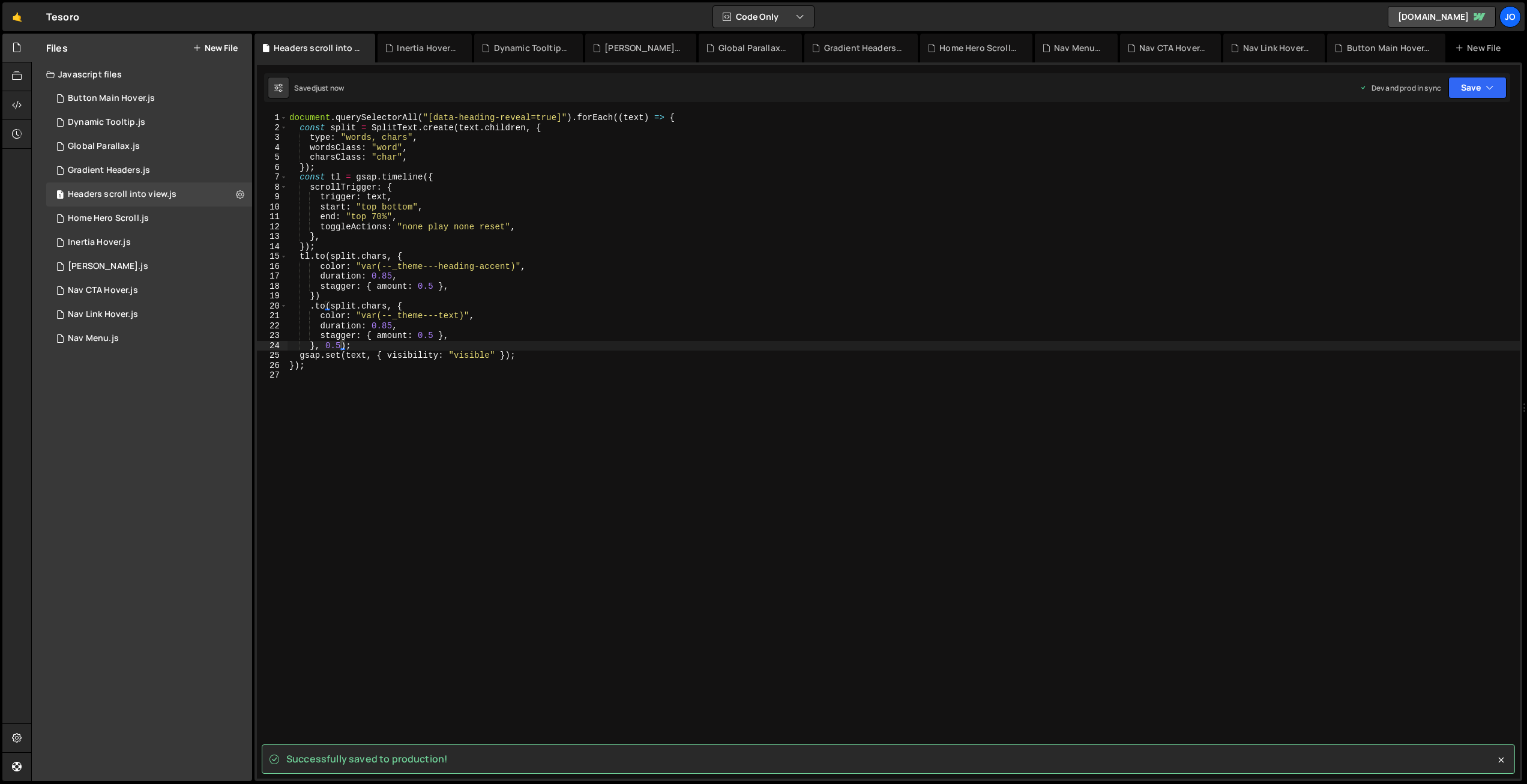
click at [389, 272] on div "document . querySelectorAll ( "[data-heading-reveal=true]" ) . forEach (( text …" at bounding box center [903, 455] width 1233 height 686
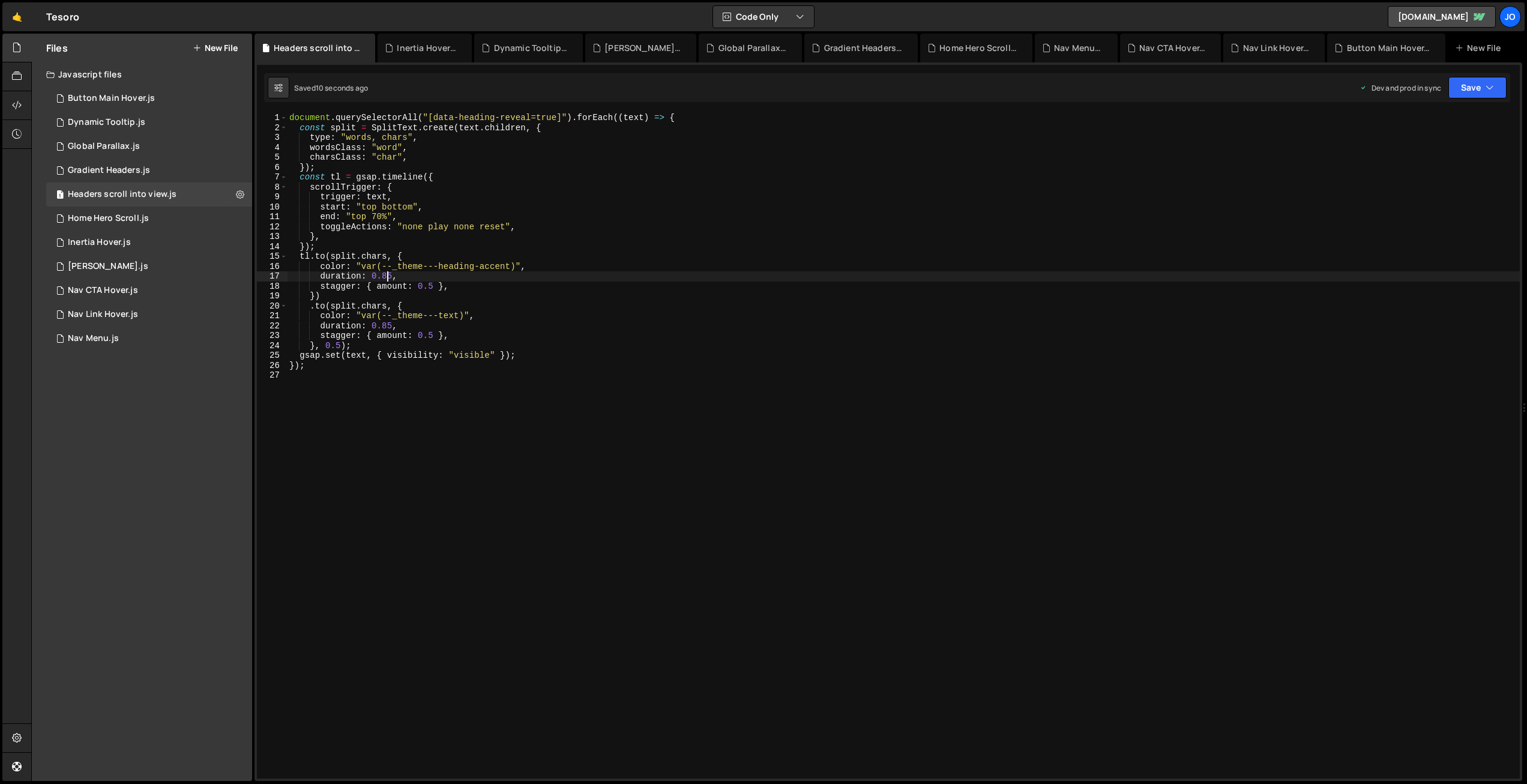
drag, startPoint x: 336, startPoint y: 344, endPoint x: 349, endPoint y: 360, distance: 20.6
click at [336, 344] on div "document . querySelectorAll ( "[data-heading-reveal=true]" ) . forEach (( text …" at bounding box center [903, 455] width 1233 height 686
click at [1488, 94] on button "Save" at bounding box center [1478, 87] width 58 height 21
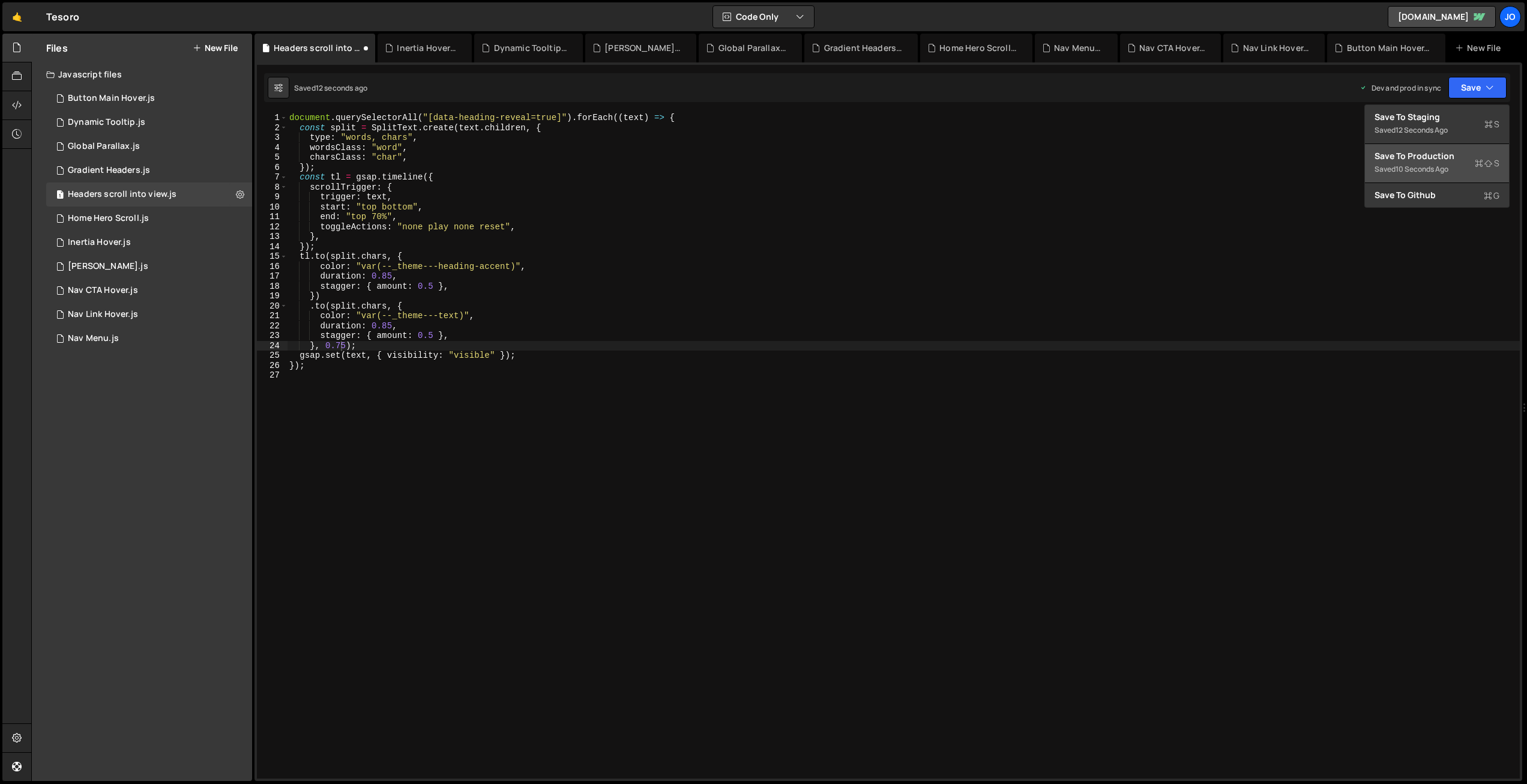
click at [1438, 158] on div "Save to Production S" at bounding box center [1437, 156] width 125 height 12
click at [390, 274] on div "document . querySelectorAll ( "[data-heading-reveal=true]" ) . forEach (( text …" at bounding box center [903, 455] width 1233 height 686
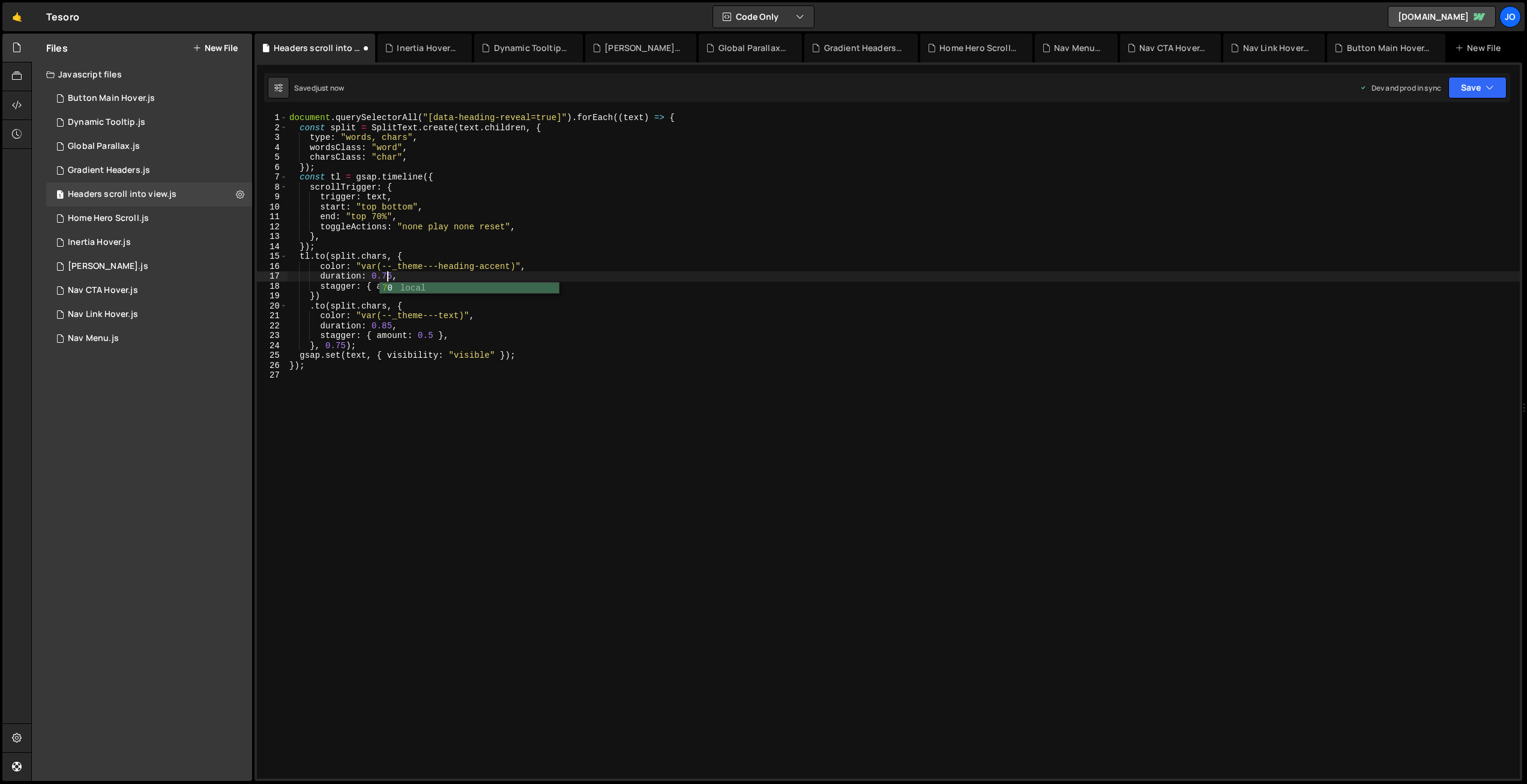
scroll to position [0, 6]
click at [389, 327] on div "document . querySelectorAll ( "[data-heading-reveal=true]" ) . forEach (( text …" at bounding box center [903, 455] width 1233 height 686
click at [1482, 89] on button "Save" at bounding box center [1478, 87] width 58 height 21
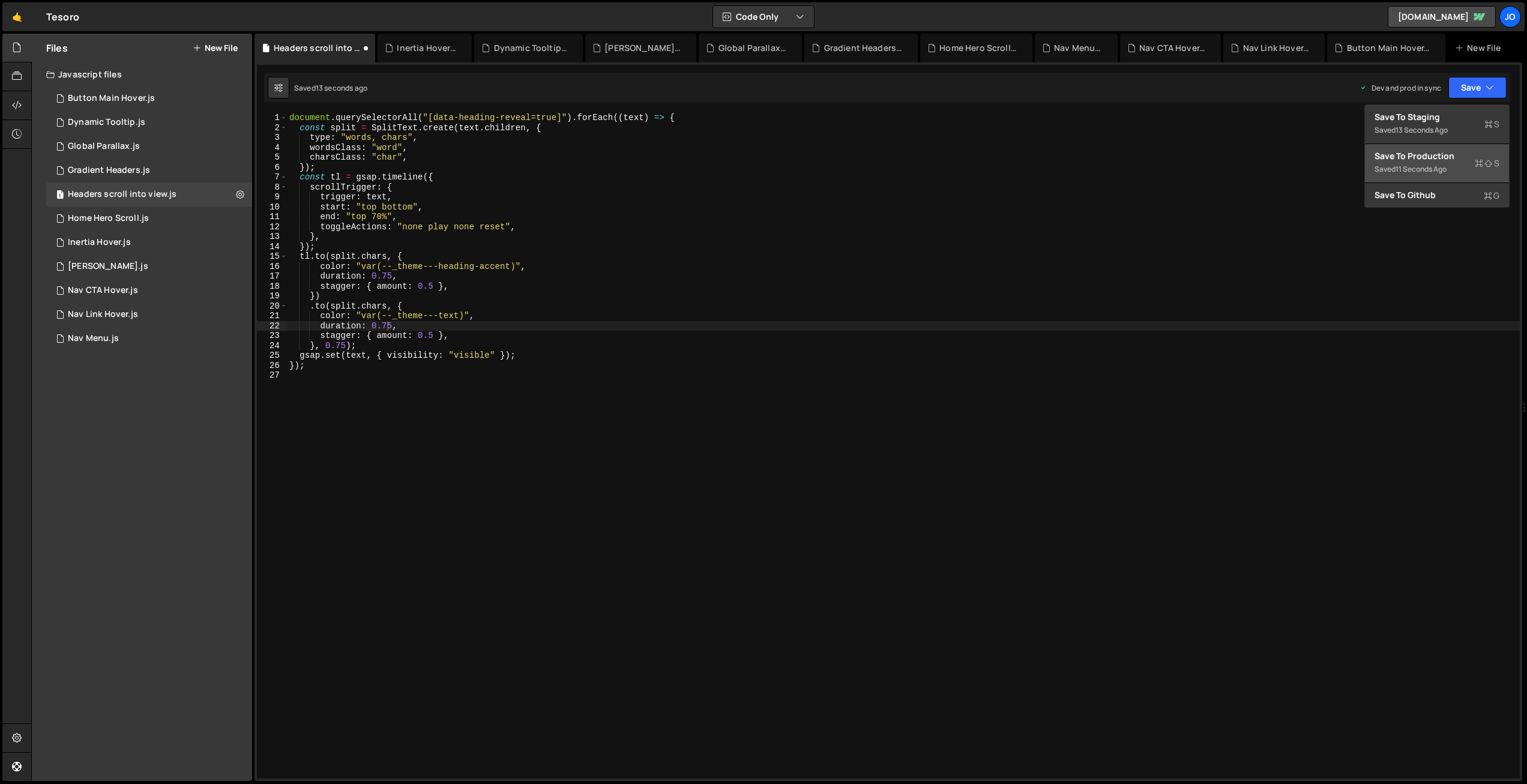
click at [1439, 158] on div "Save to Production S" at bounding box center [1437, 156] width 125 height 12
click at [341, 347] on div "document . querySelectorAll ( "[data-heading-reveal=true]" ) . forEach (( text …" at bounding box center [903, 455] width 1233 height 686
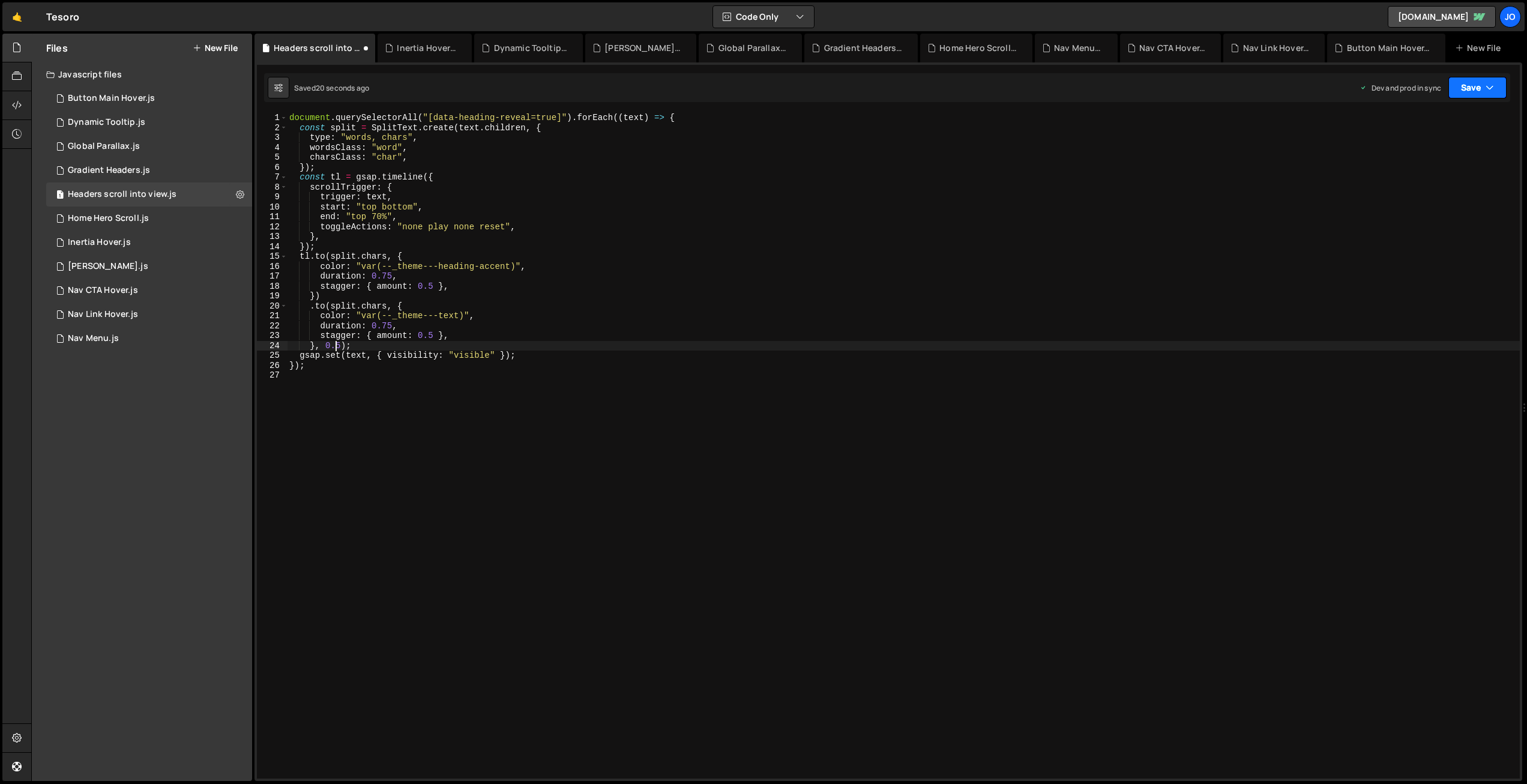
click at [1475, 93] on button "Save" at bounding box center [1478, 87] width 58 height 21
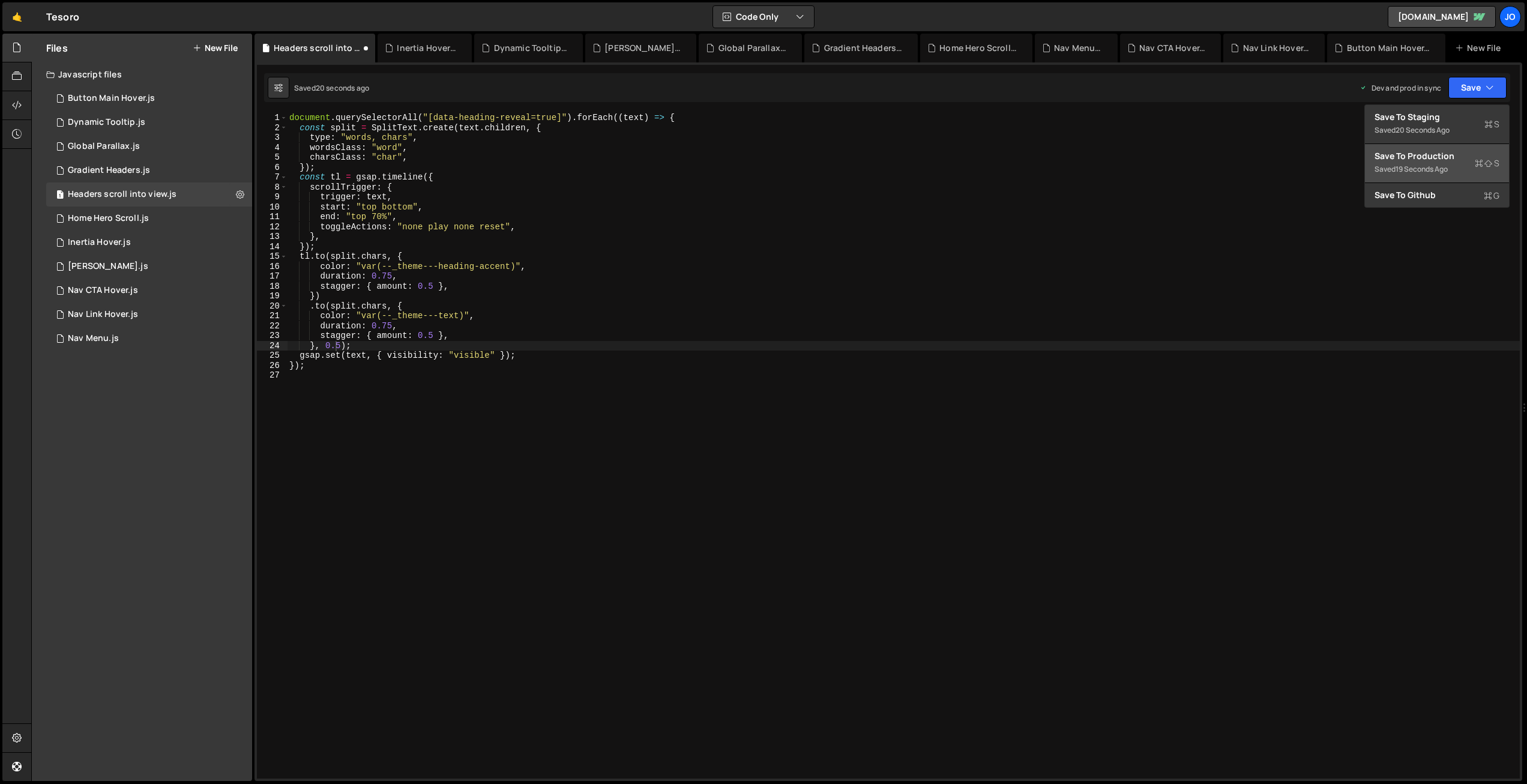
click at [1443, 160] on div "Save to Production S" at bounding box center [1437, 156] width 125 height 12
click at [406, 340] on div "document . querySelectorAll ( "[data-heading-reveal=true]" ) . forEach (( text …" at bounding box center [903, 455] width 1233 height 686
click at [429, 334] on div "document . querySelectorAll ( "[data-heading-reveal=true]" ) . forEach (( text …" at bounding box center [903, 455] width 1233 height 686
click at [430, 284] on div "document . querySelectorAll ( "[data-heading-reveal=true]" ) . forEach (( text …" at bounding box center [903, 455] width 1233 height 686
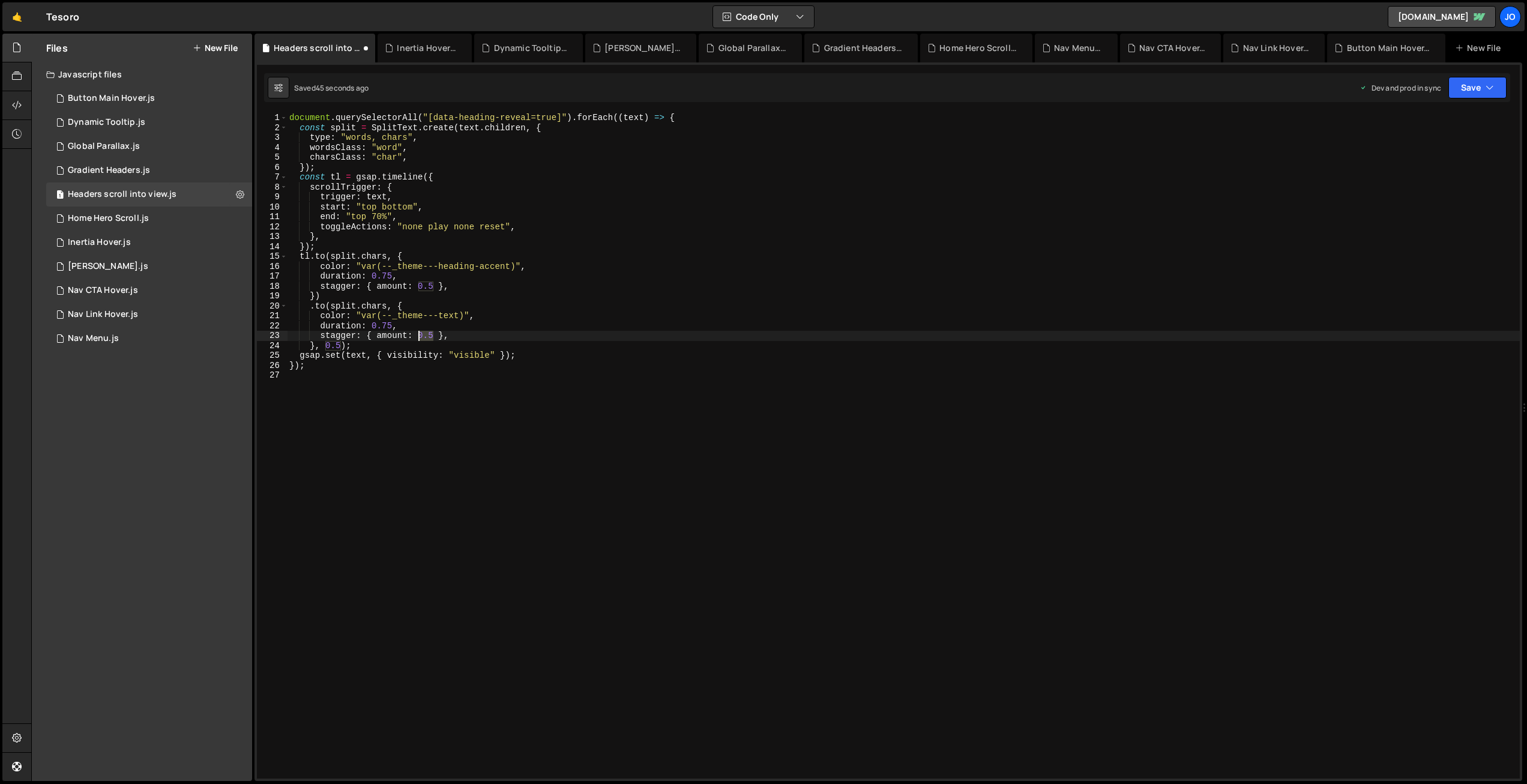
drag, startPoint x: 430, startPoint y: 333, endPoint x: 430, endPoint y: 305, distance: 28.0
click at [420, 332] on div "document . querySelectorAll ( "[data-heading-reveal=true]" ) . forEach (( text …" at bounding box center [903, 455] width 1233 height 686
drag, startPoint x: 432, startPoint y: 285, endPoint x: 448, endPoint y: 286, distance: 16.0
click at [420, 284] on div "document . querySelectorAll ( "[data-heading-reveal=true]" ) . forEach (( text …" at bounding box center [903, 455] width 1233 height 686
type textarea "stagger: { amount: 1 },"
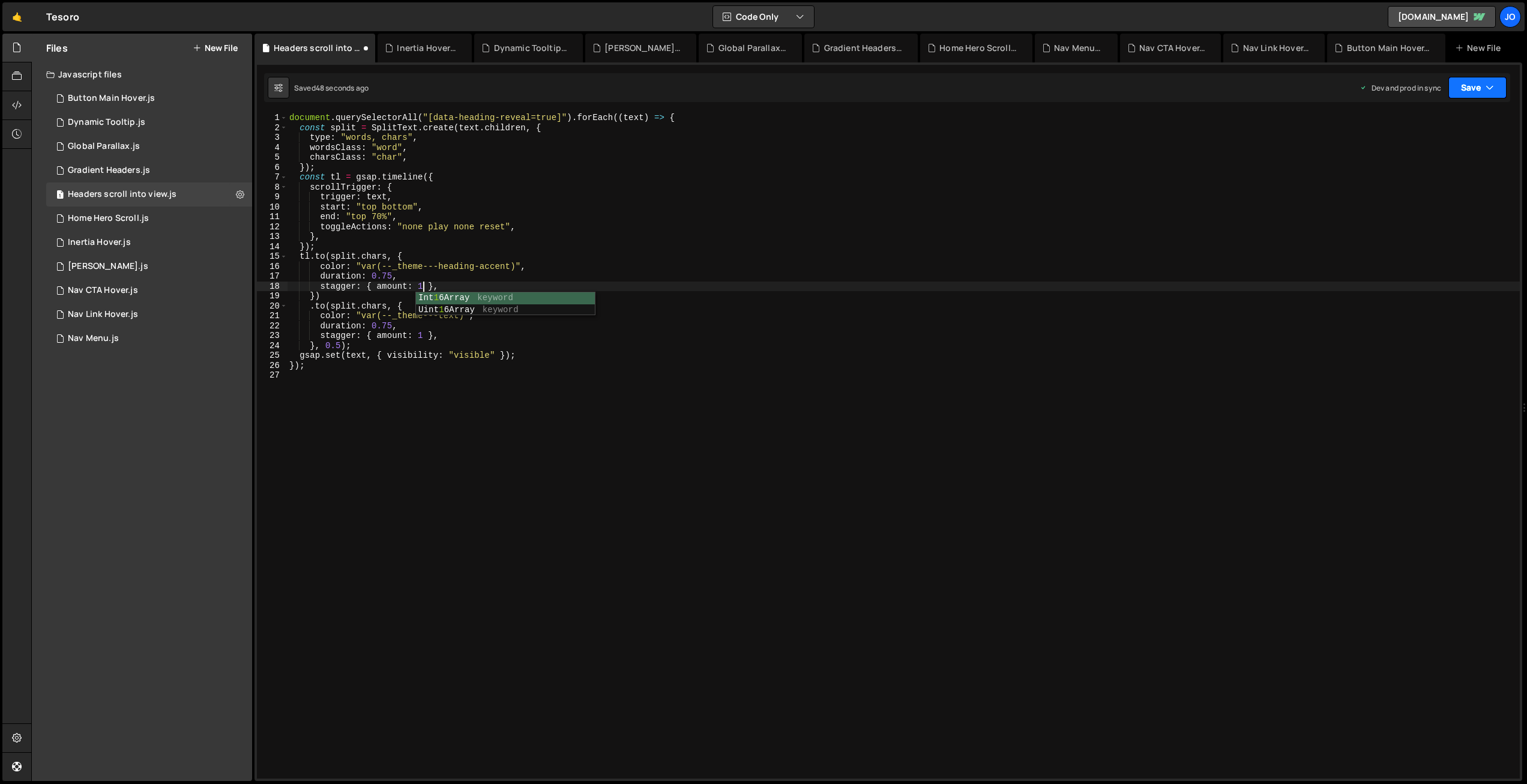
click at [1478, 87] on button "Save" at bounding box center [1478, 87] width 58 height 21
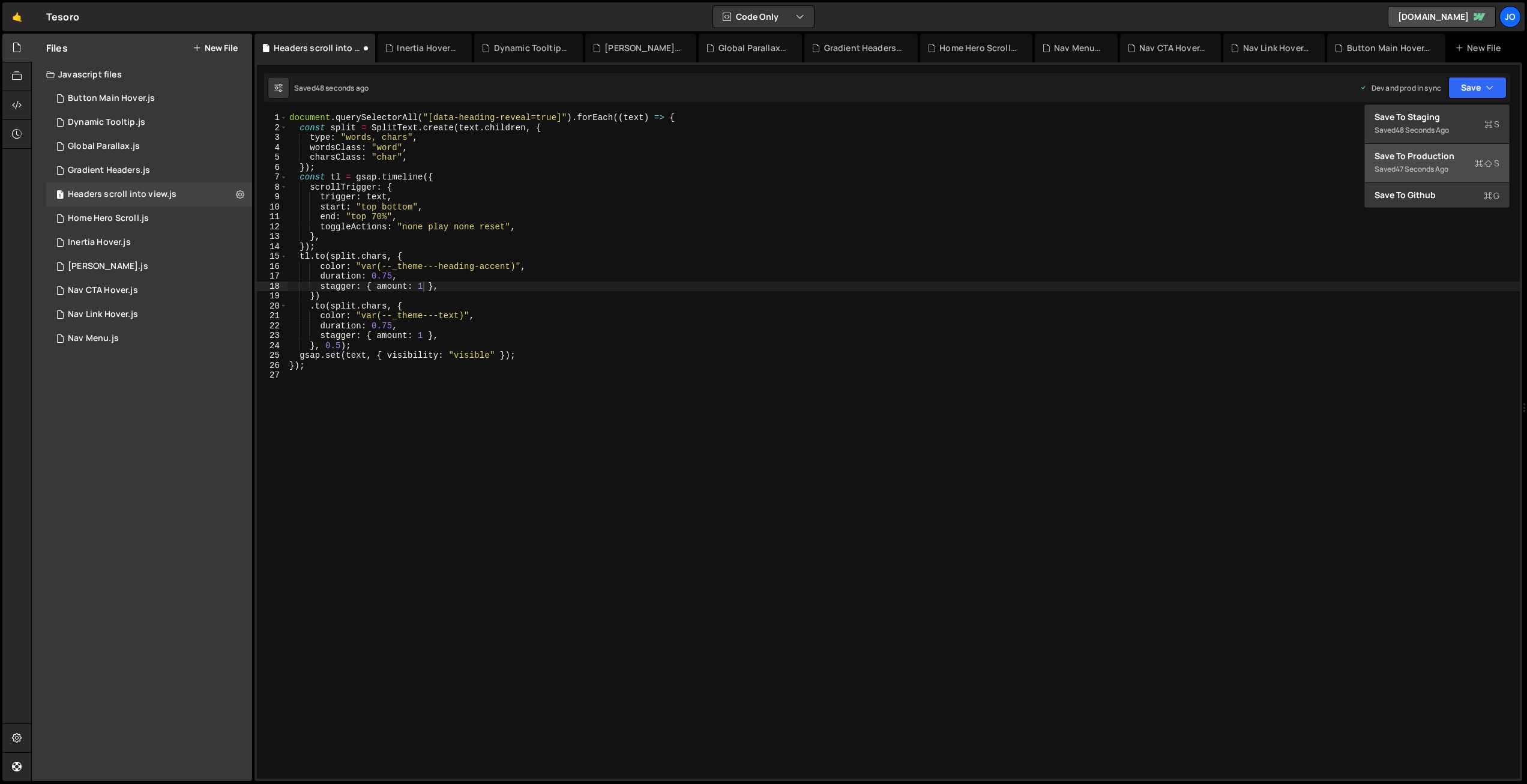
click at [1442, 151] on div "Save to Production S" at bounding box center [1437, 156] width 125 height 12
click at [109, 287] on div "Nav CTA Hover.js" at bounding box center [103, 290] width 71 height 11
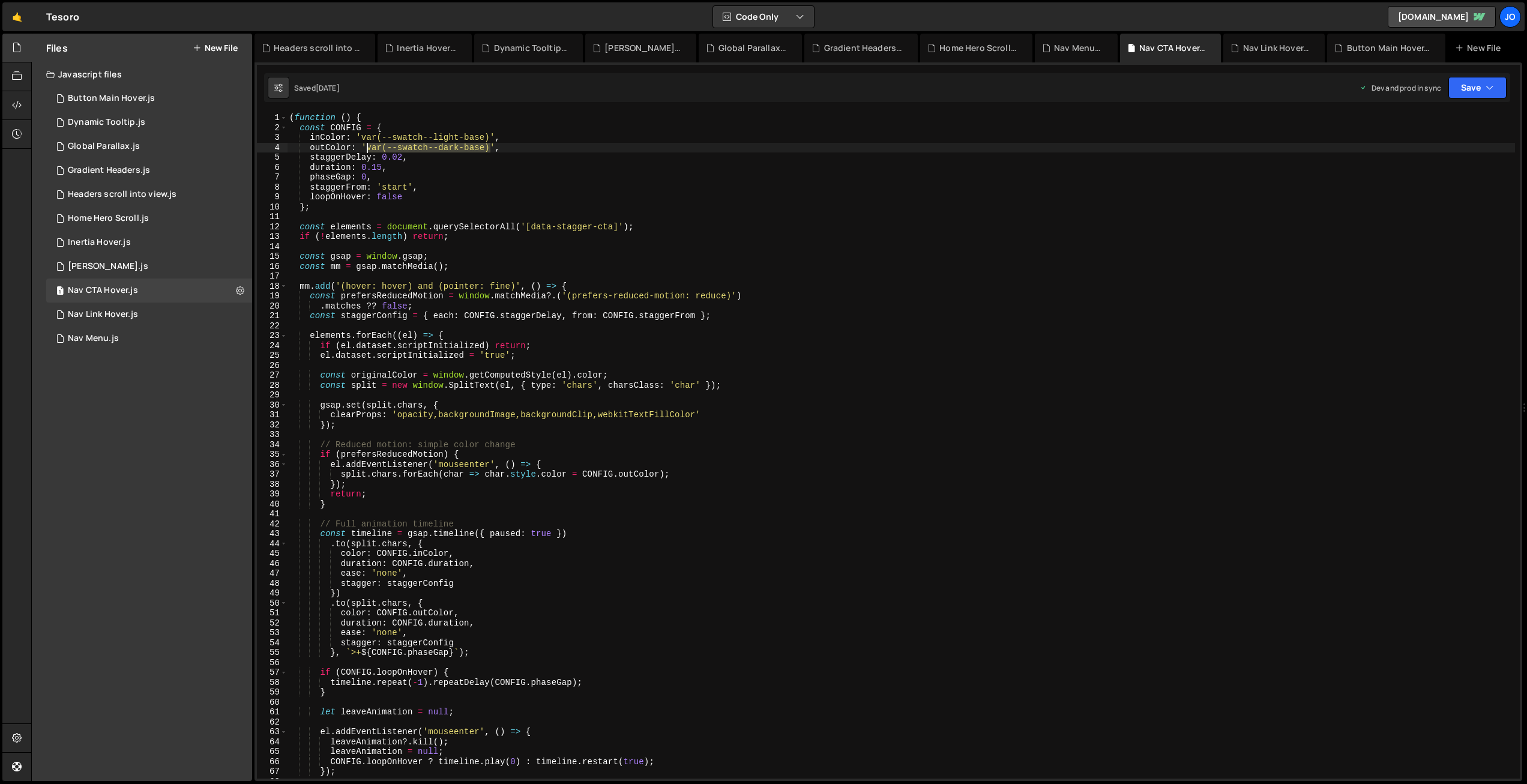
drag, startPoint x: 489, startPoint y: 146, endPoint x: 367, endPoint y: 147, distance: 122.0
click at [367, 147] on div "( function ( ) { const CONFIG = { inColor : 'var(--swatch--light-base)' , outCo…" at bounding box center [901, 455] width 1228 height 686
paste textarea "_theme---text"
drag, startPoint x: 1484, startPoint y: 85, endPoint x: 1470, endPoint y: 102, distance: 22.0
click at [1484, 85] on button "Save" at bounding box center [1478, 87] width 58 height 21
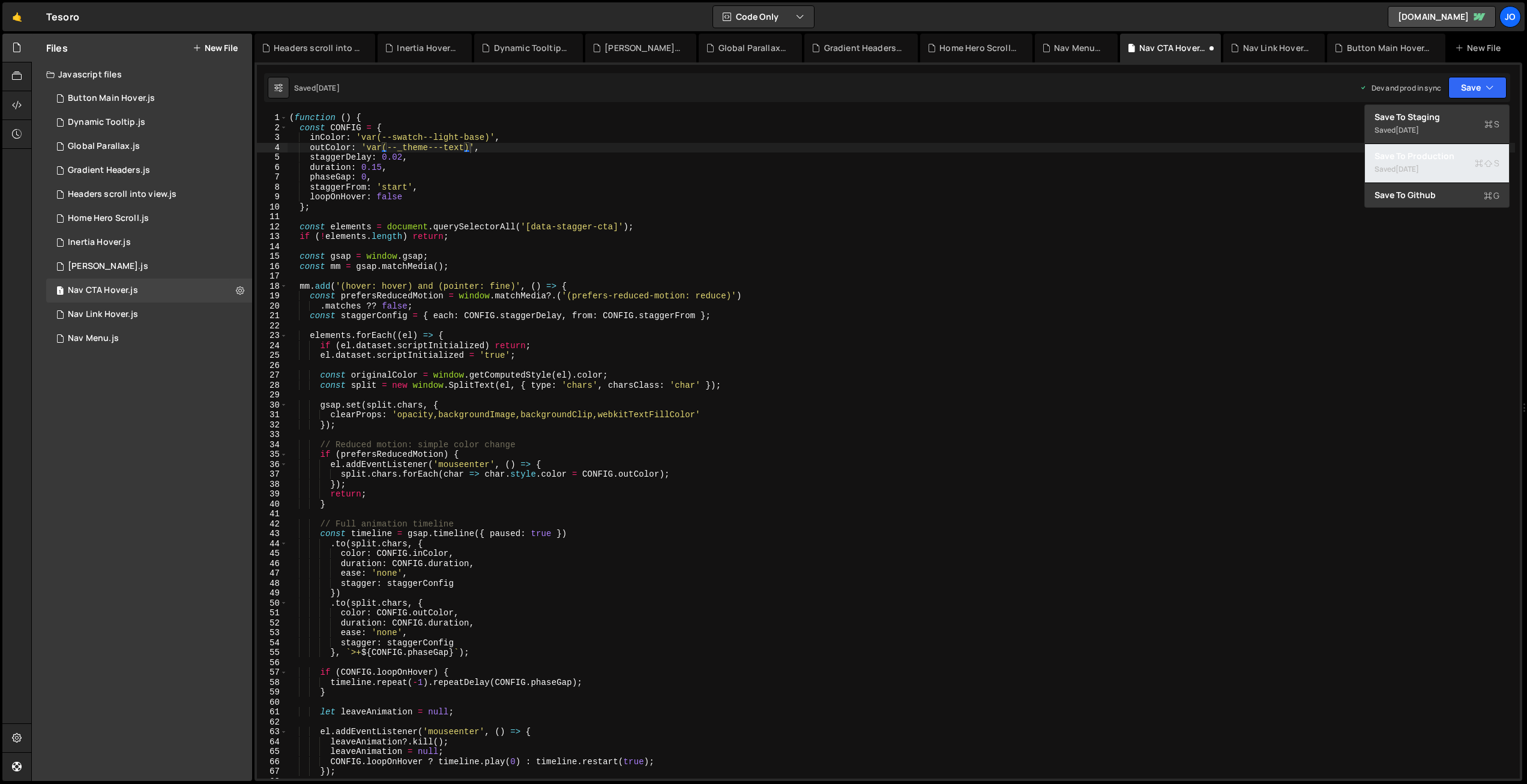
drag, startPoint x: 1433, startPoint y: 158, endPoint x: 1395, endPoint y: 155, distance: 38.1
click at [1433, 158] on div "Save to Production S" at bounding box center [1437, 156] width 125 height 12
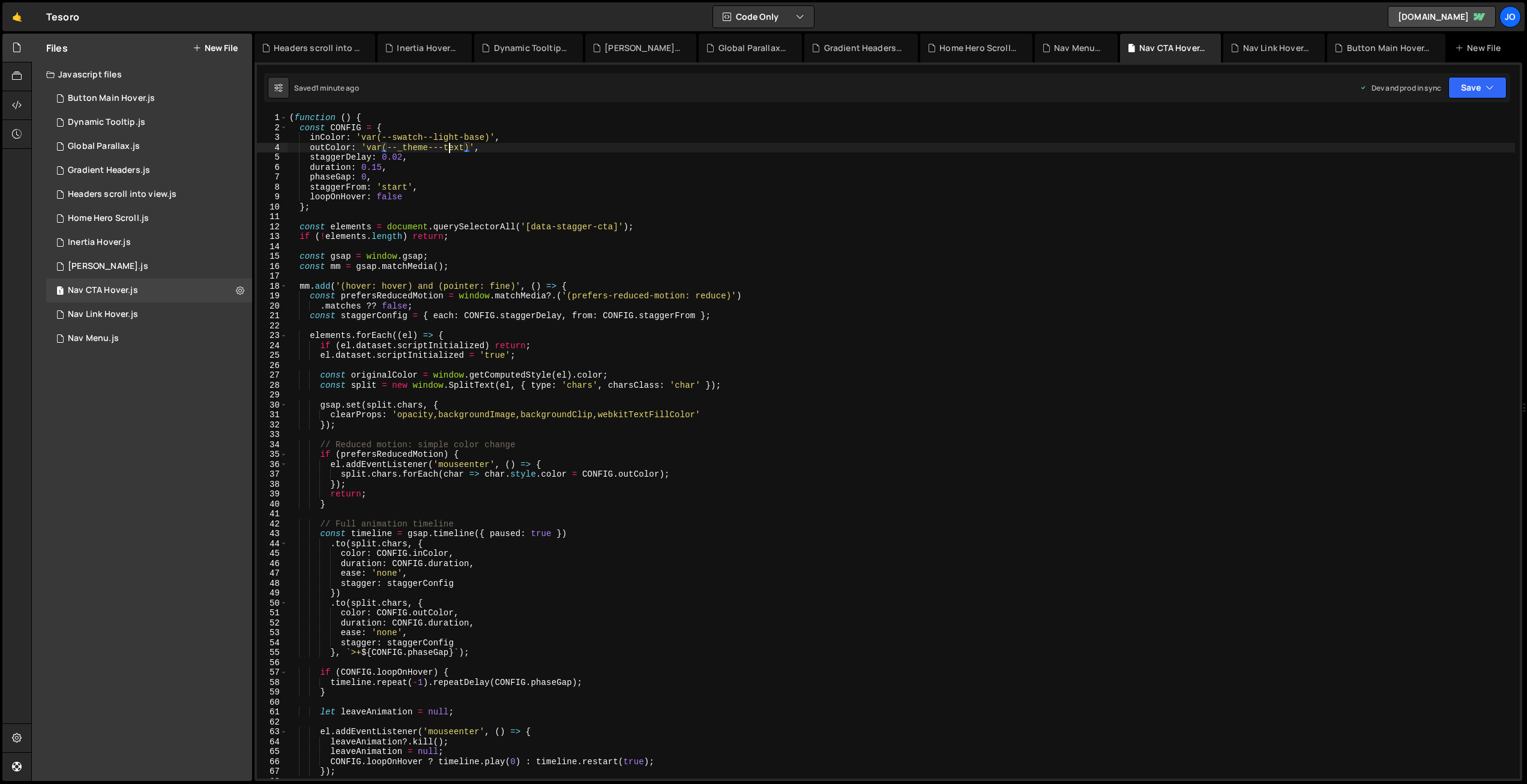
click at [449, 146] on div "( function ( ) { const CONFIG = { inColor : 'var(--swatch--light-base)' , outCo…" at bounding box center [901, 455] width 1228 height 686
click at [349, 136] on div "( function ( ) { const CONFIG = { inColor : 'var(--swatch--light-base)' , outCo…" at bounding box center [901, 455] width 1228 height 686
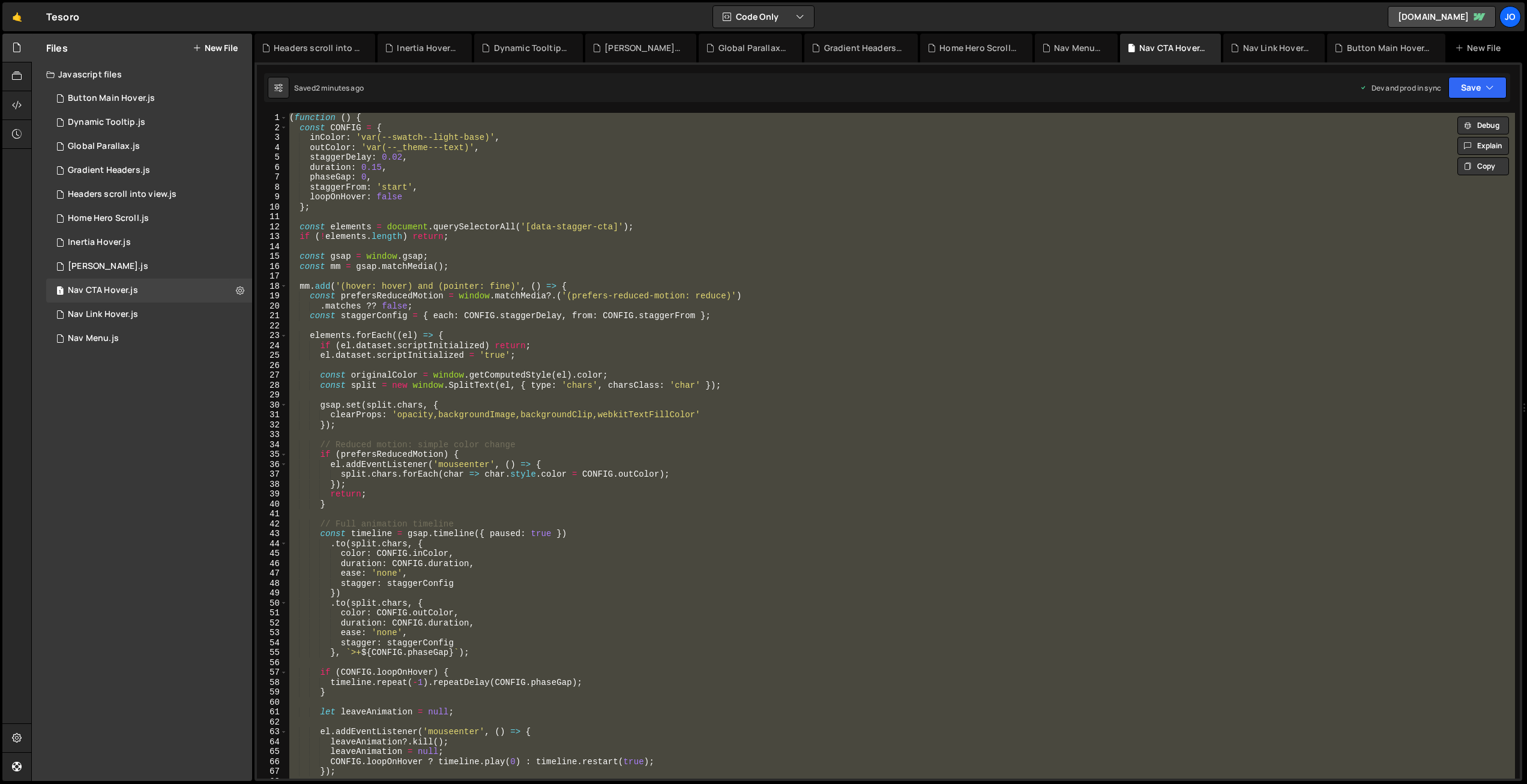
click at [463, 168] on div "( function ( ) { const CONFIG = { inColor : 'var(--swatch--light-base)' , outCo…" at bounding box center [901, 445] width 1228 height 666
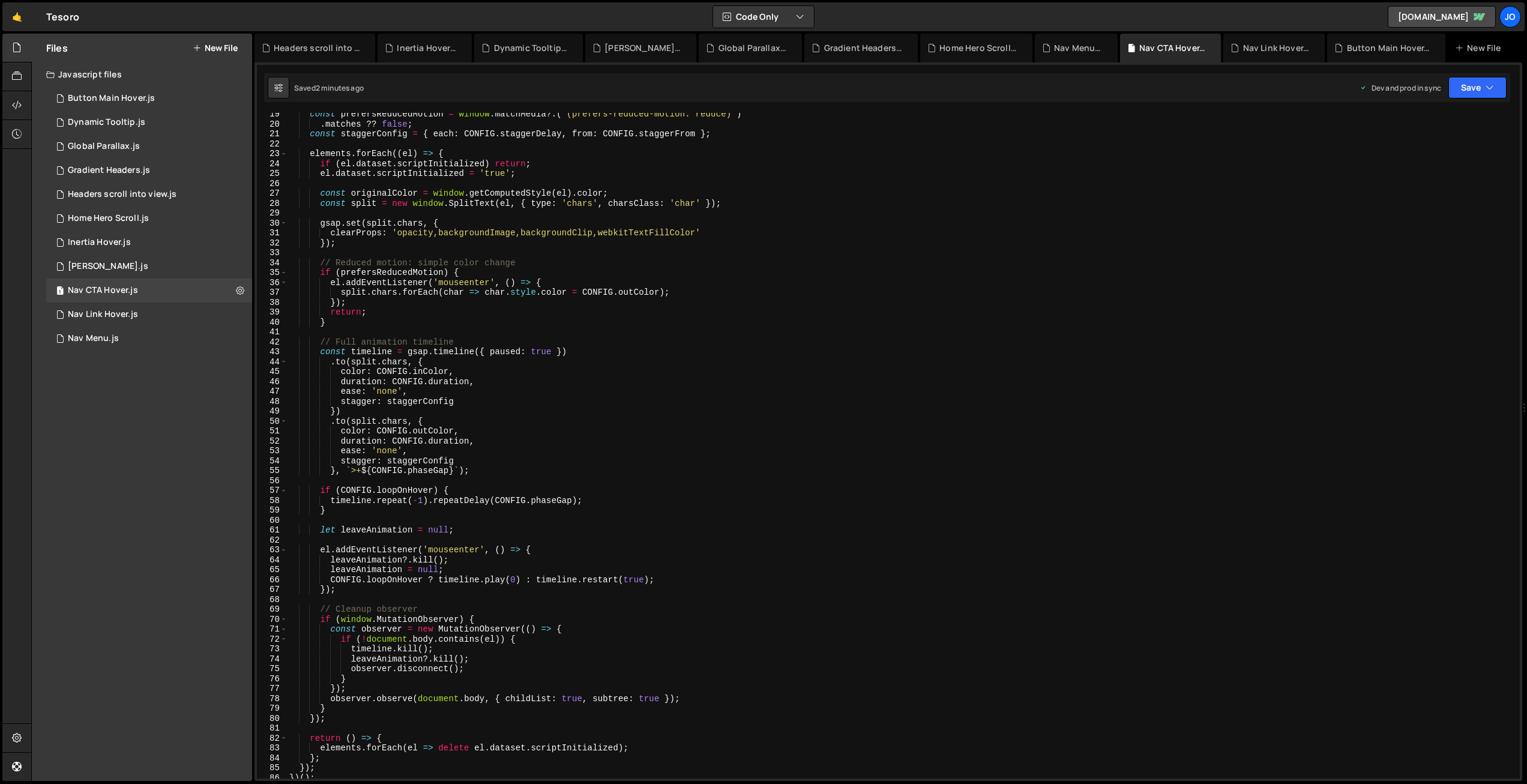
scroll to position [0, 0]
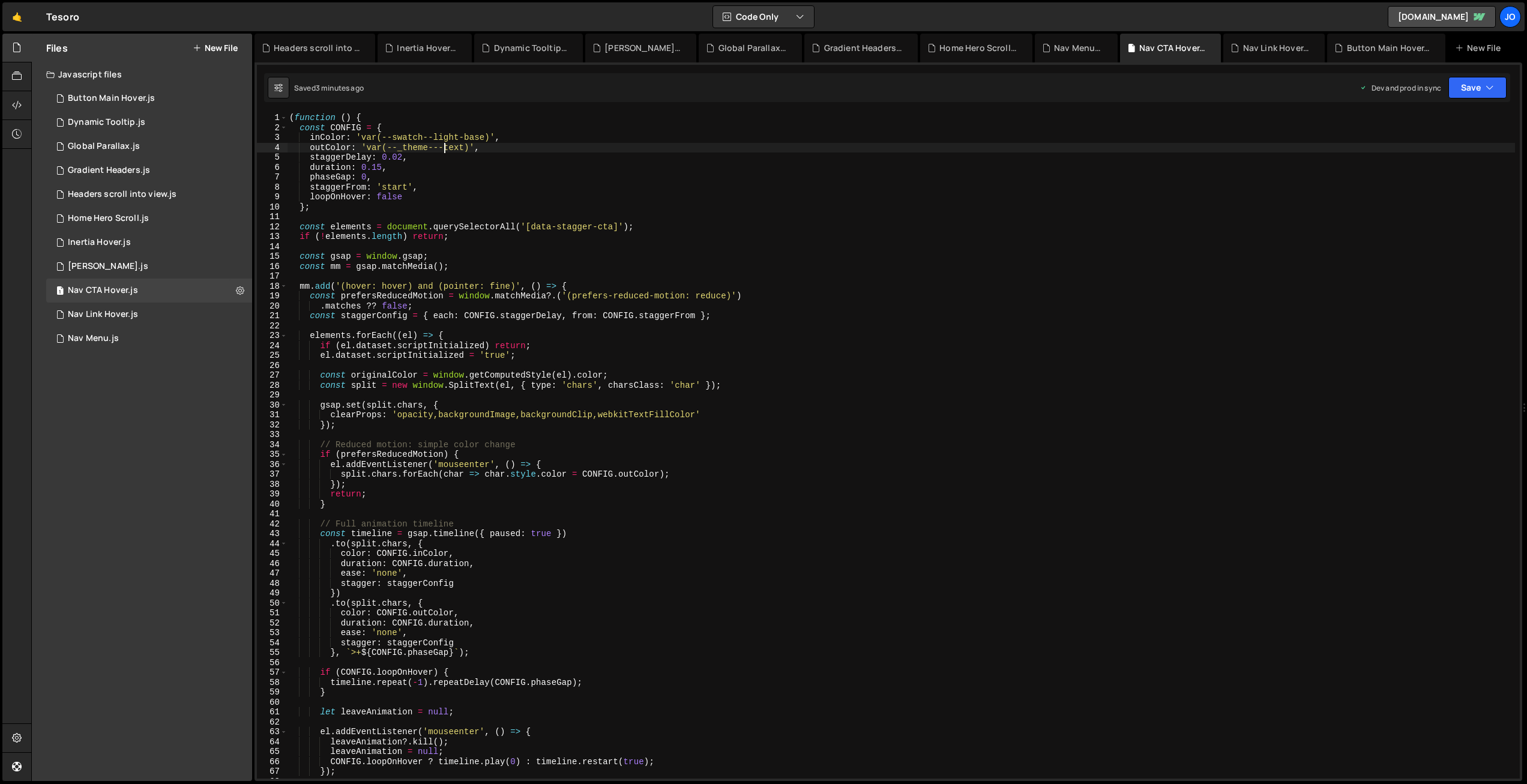
drag, startPoint x: 444, startPoint y: 151, endPoint x: 451, endPoint y: 149, distance: 7.3
click at [445, 150] on div "( function ( ) { const CONFIG = { inColor : 'var(--swatch--light-base)' , outCo…" at bounding box center [901, 455] width 1228 height 686
drag, startPoint x: 479, startPoint y: 137, endPoint x: 364, endPoint y: 133, distance: 115.1
click at [362, 133] on div "( function ( ) { const CONFIG = { inColor : 'var(--swatch--light-base)' , outCo…" at bounding box center [901, 455] width 1228 height 686
click at [544, 282] on div "( function ( ) { const CONFIG = { inColor : 'var(--swatch--light-base)' , outCo…" at bounding box center [901, 455] width 1228 height 686
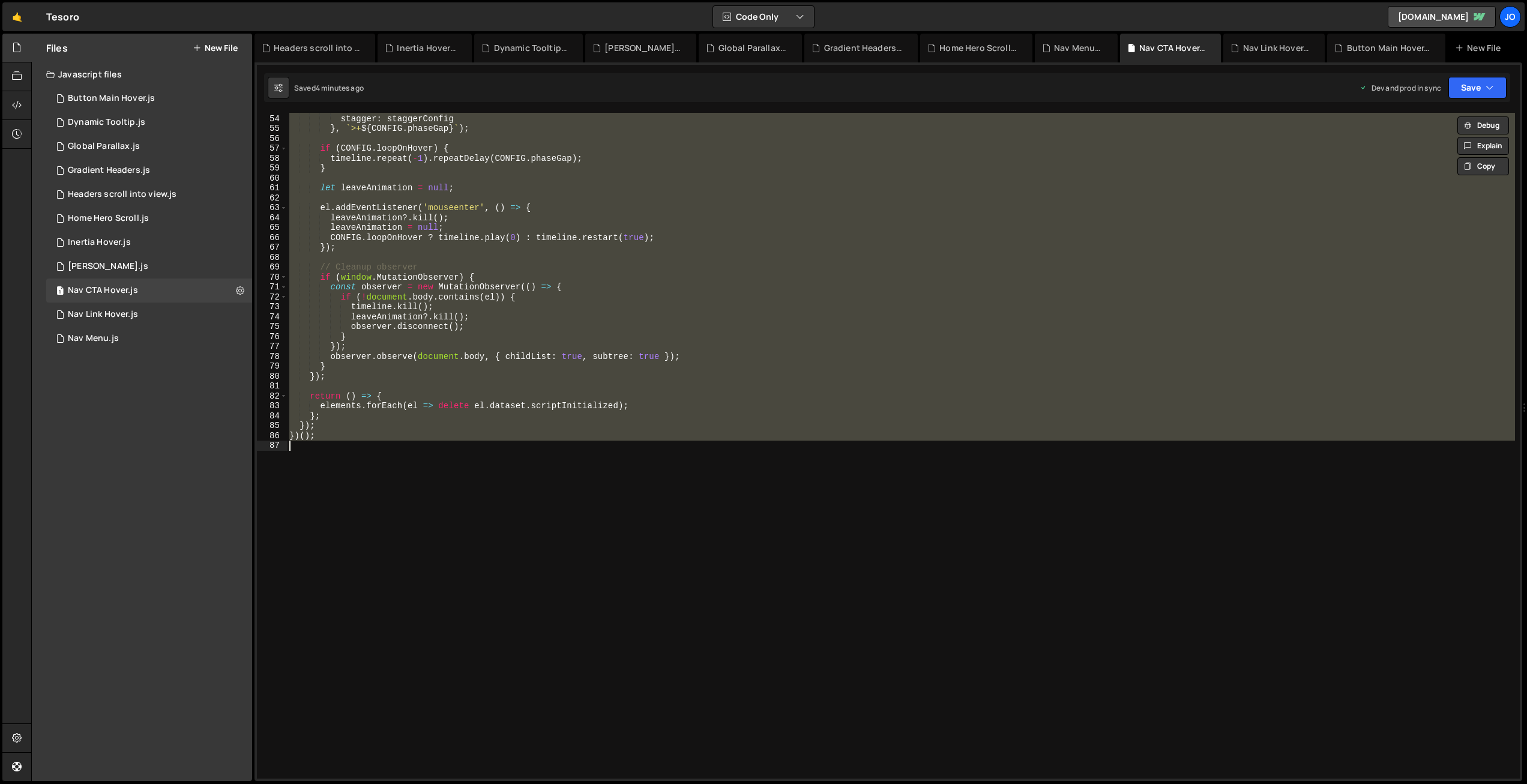
paste textarea
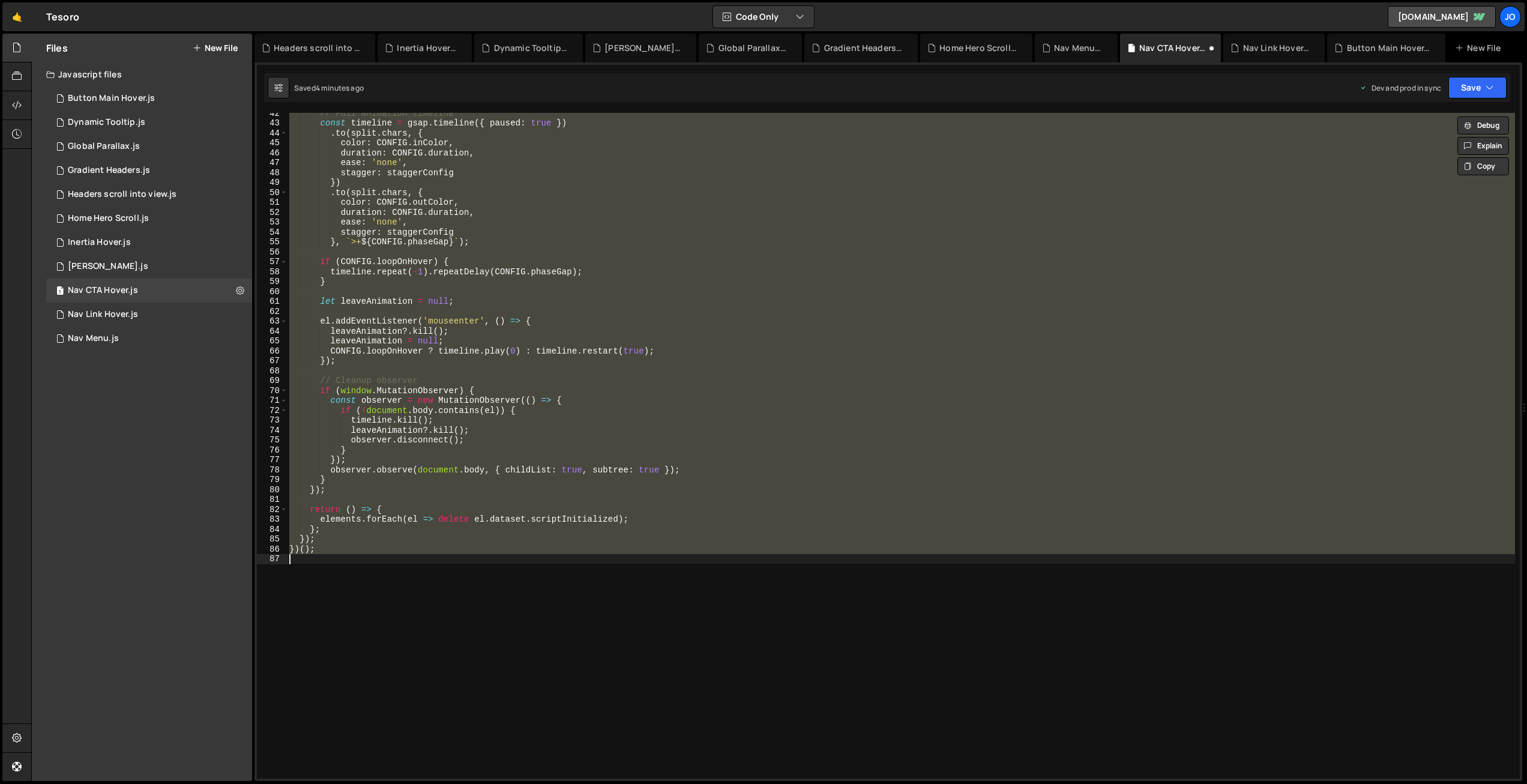
scroll to position [411, 0]
paste textarea
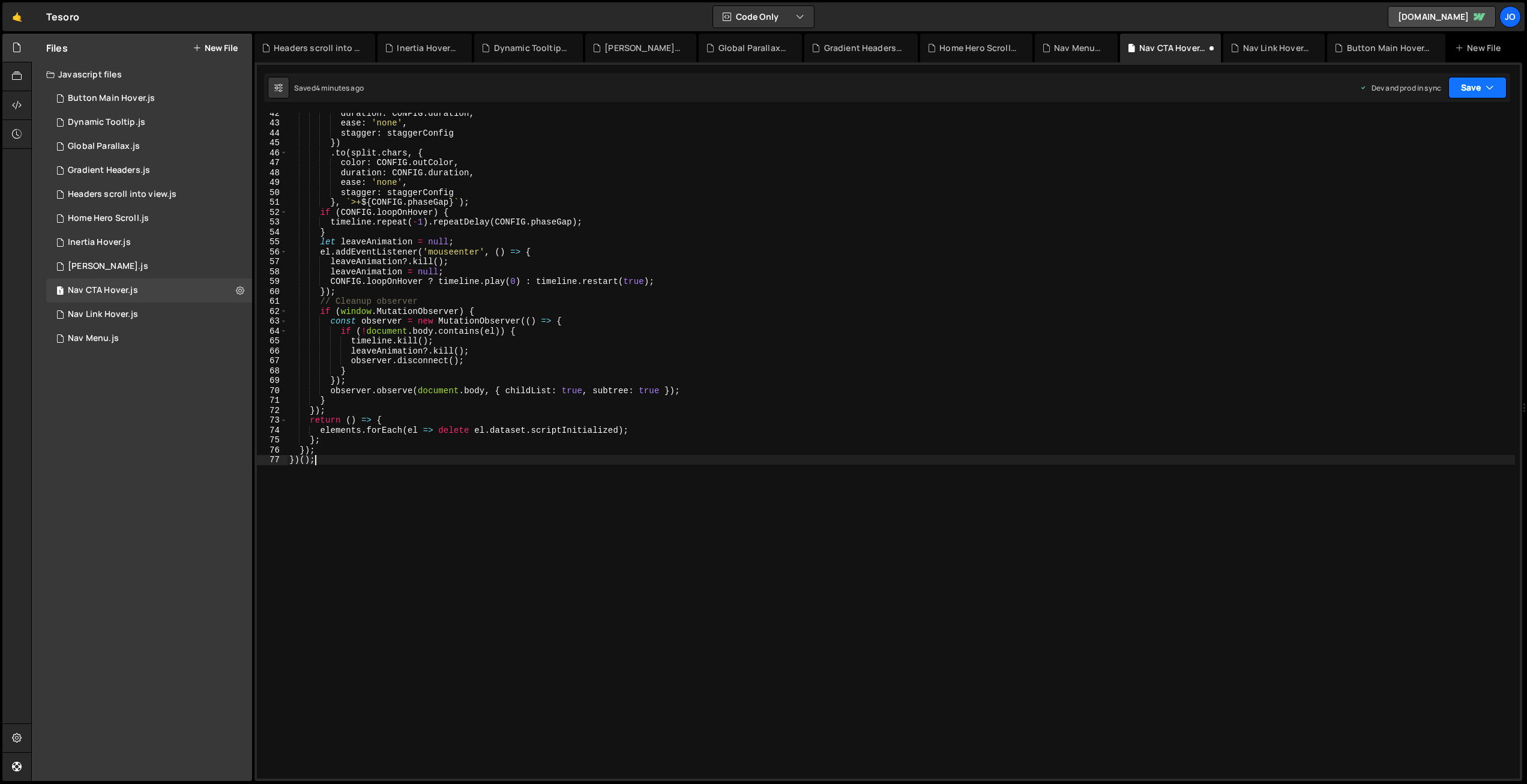
drag, startPoint x: 1466, startPoint y: 91, endPoint x: 1464, endPoint y: 102, distance: 11.2
click at [1466, 91] on button "Save" at bounding box center [1478, 87] width 58 height 21
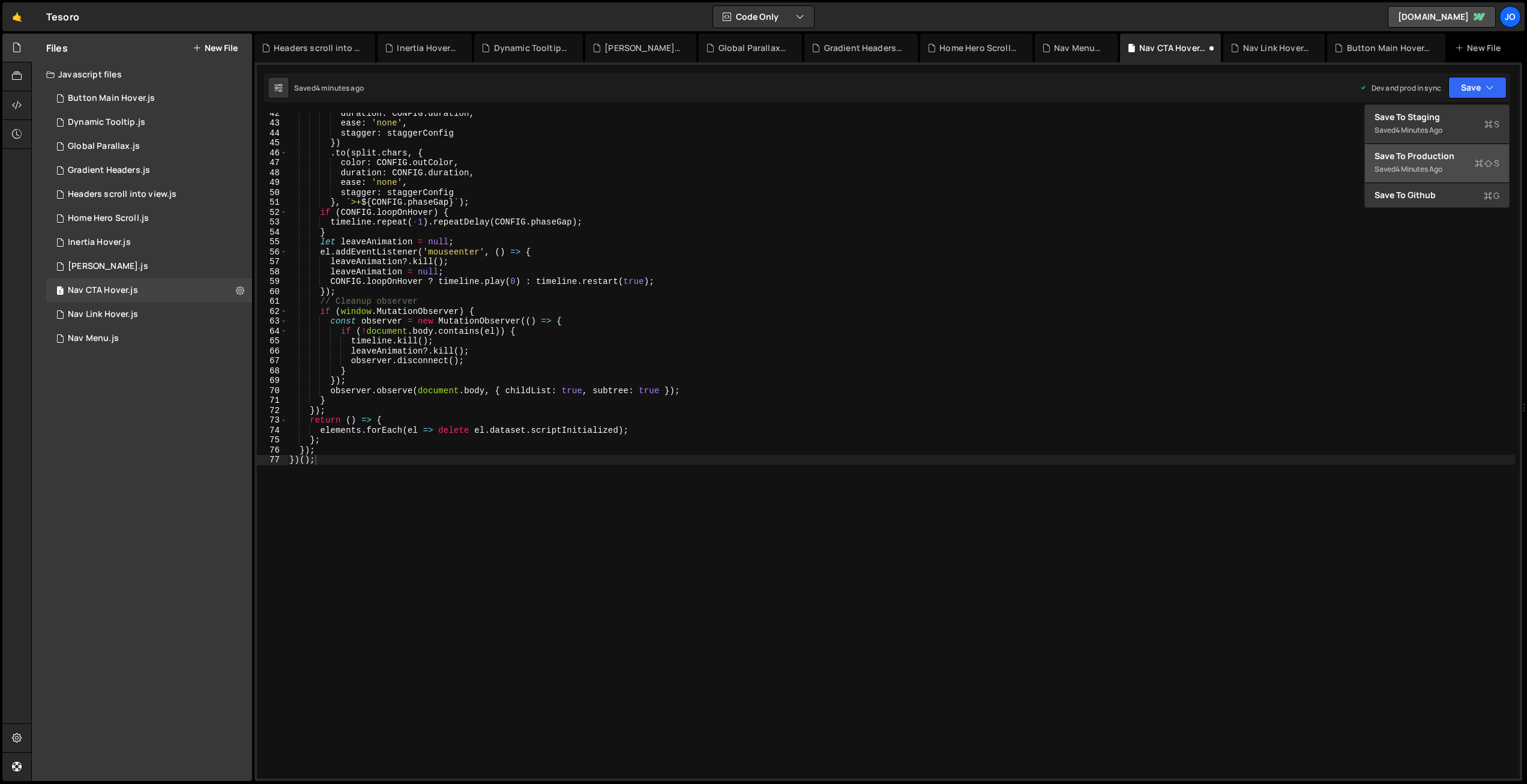
click at [1449, 144] on button "Save to Production S Saved 4 minutes ago" at bounding box center [1437, 164] width 144 height 39
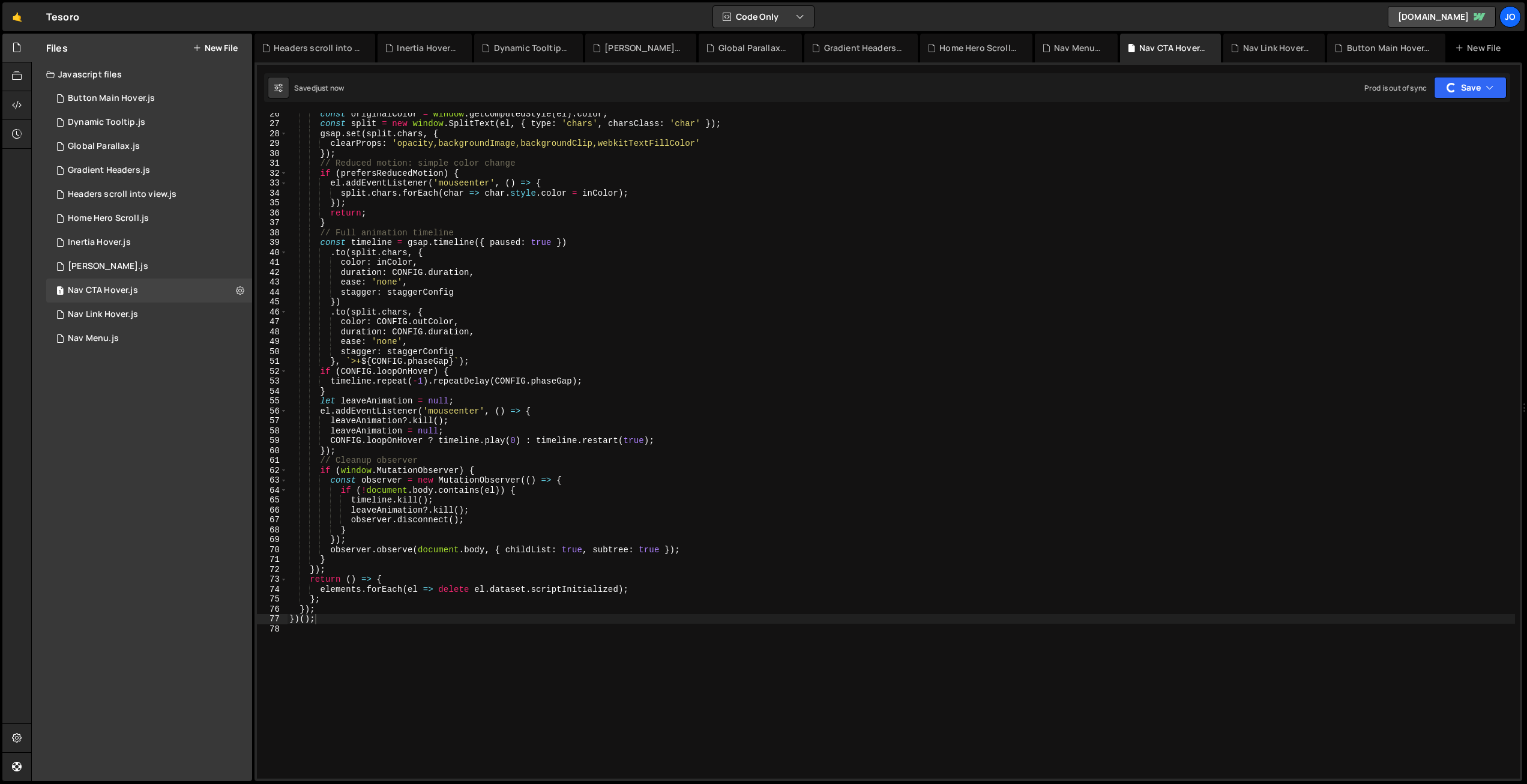
scroll to position [0, 0]
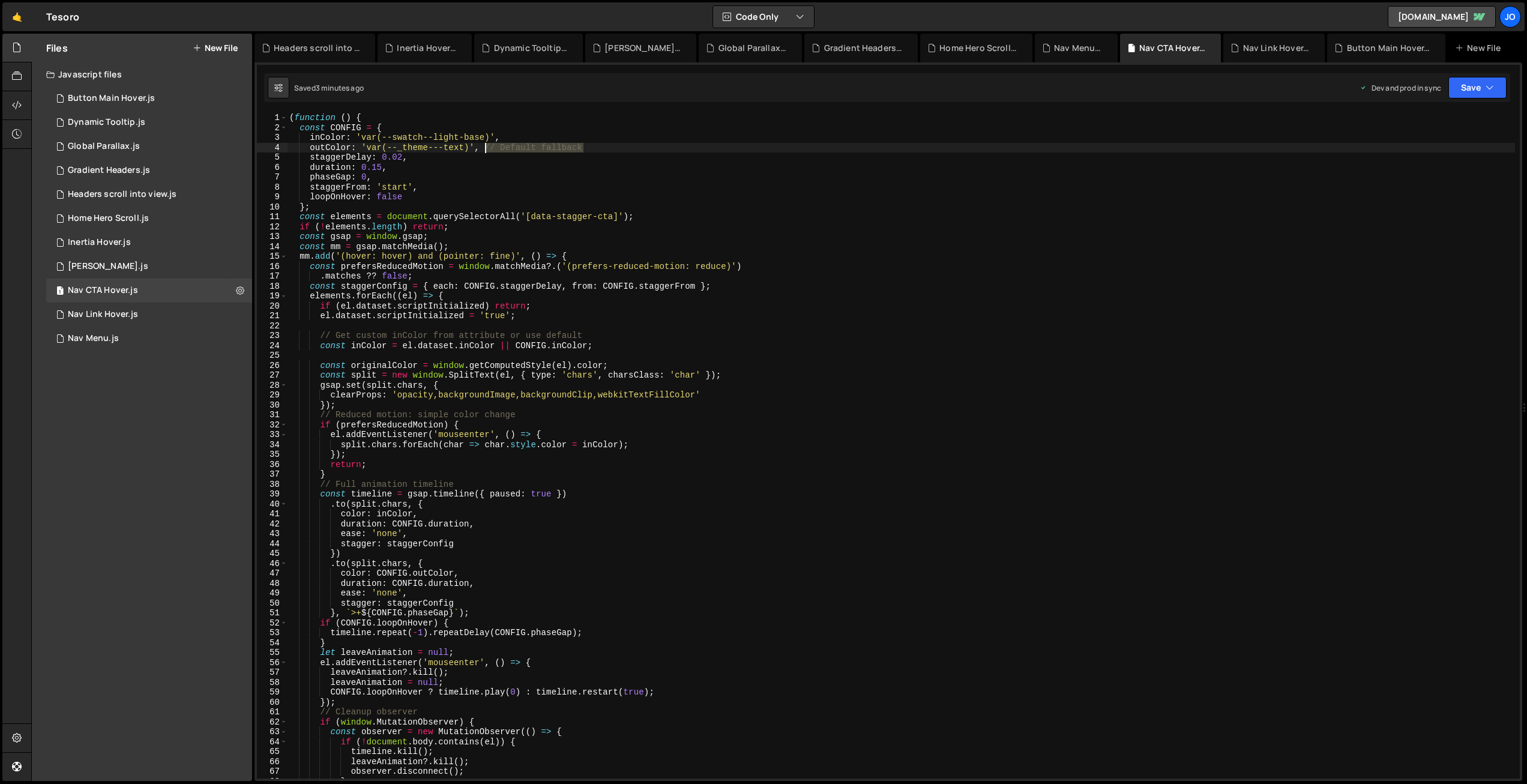
drag, startPoint x: 586, startPoint y: 145, endPoint x: 514, endPoint y: 153, distance: 72.4
click at [483, 145] on div "( function ( ) { const CONFIG = { inColor : 'var(--swatch--light-base)' , outCo…" at bounding box center [901, 455] width 1228 height 686
click at [505, 316] on div "( function ( ) { const CONFIG = { inColor : 'var(--swatch--light-base)' , outCo…" at bounding box center [901, 455] width 1228 height 686
click at [466, 254] on div "( function ( ) { const CONFIG = { inColor : 'var(--swatch--light-base)' , outCo…" at bounding box center [901, 455] width 1228 height 686
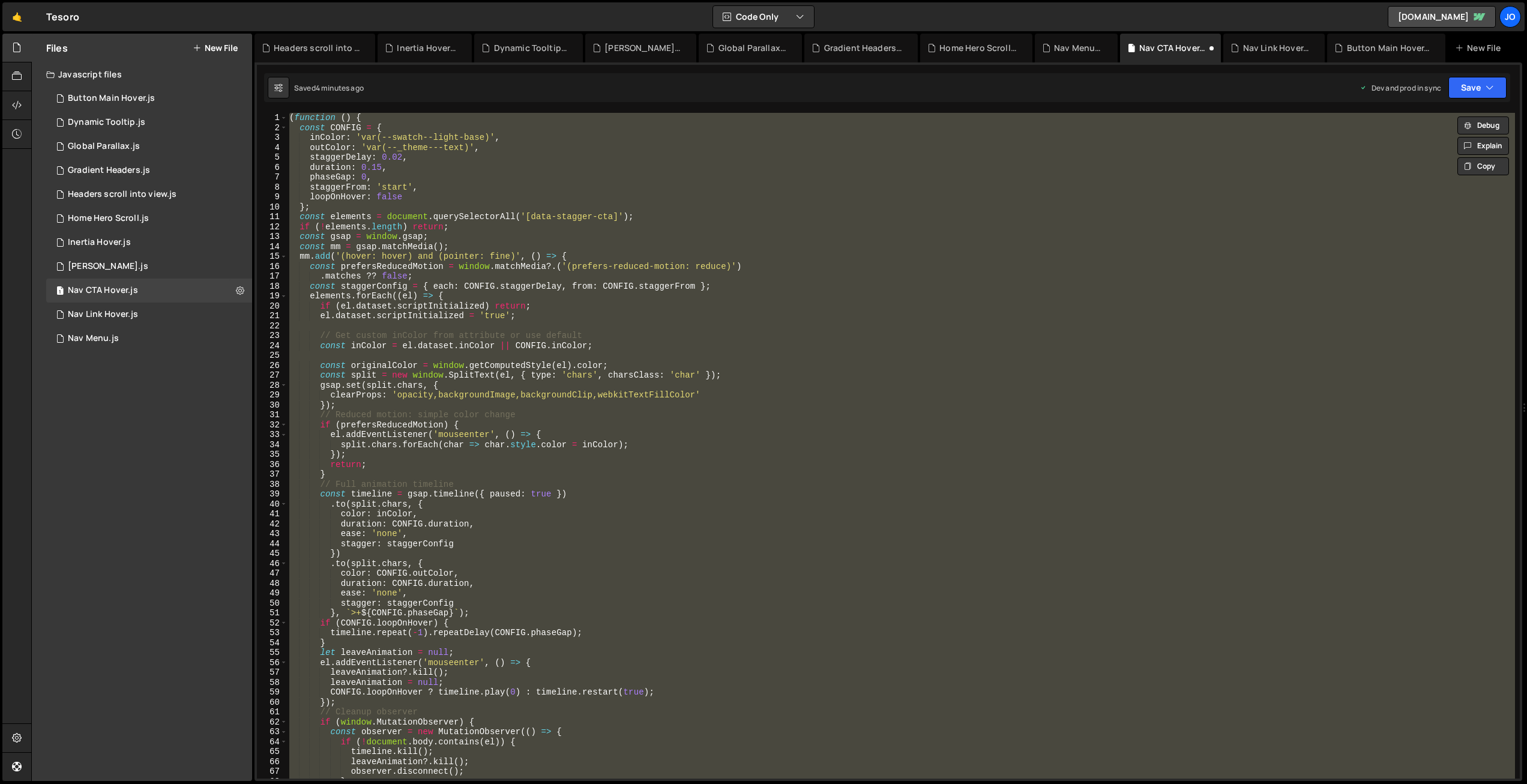
paste textarea
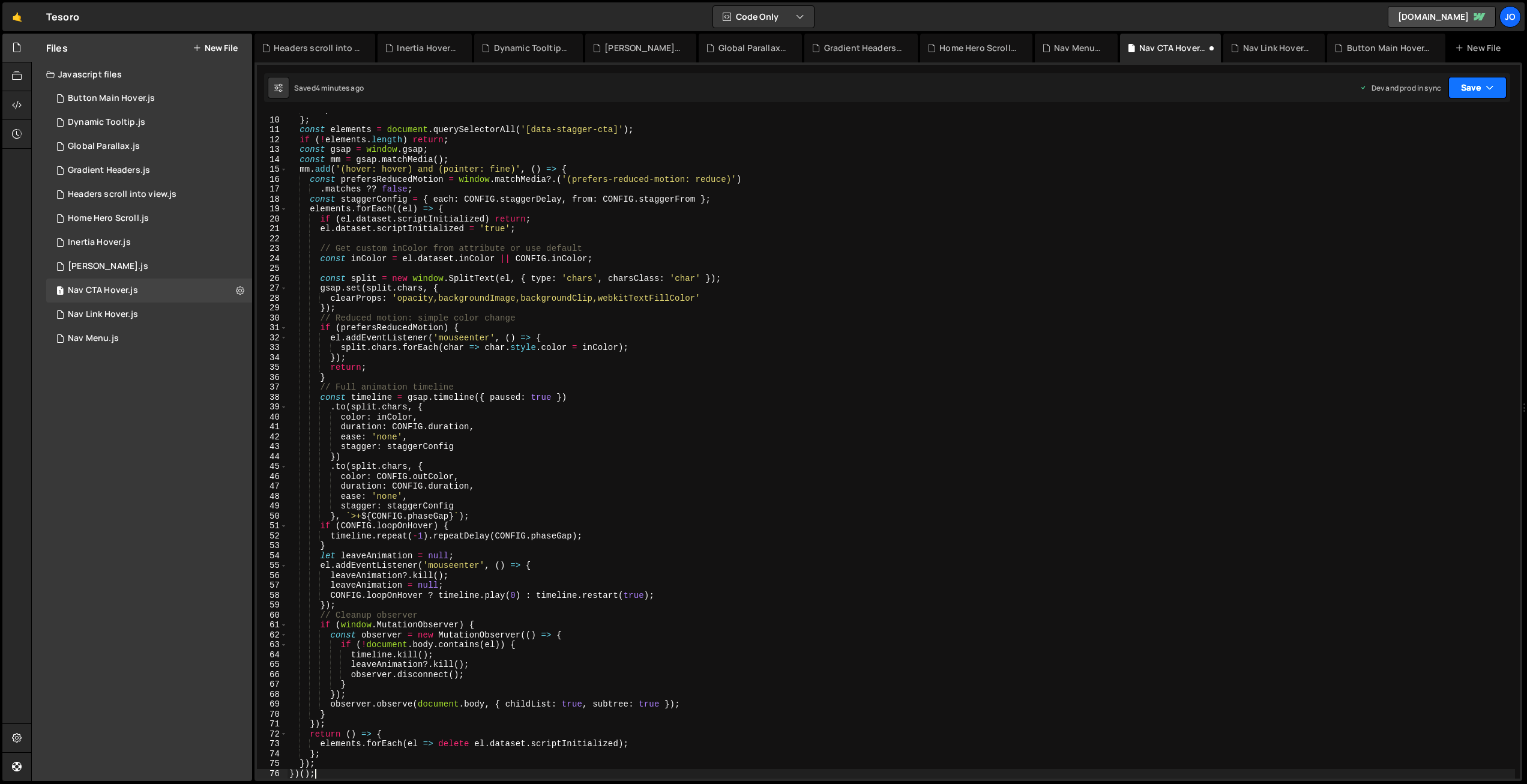
click at [1475, 85] on button "Save" at bounding box center [1478, 87] width 58 height 21
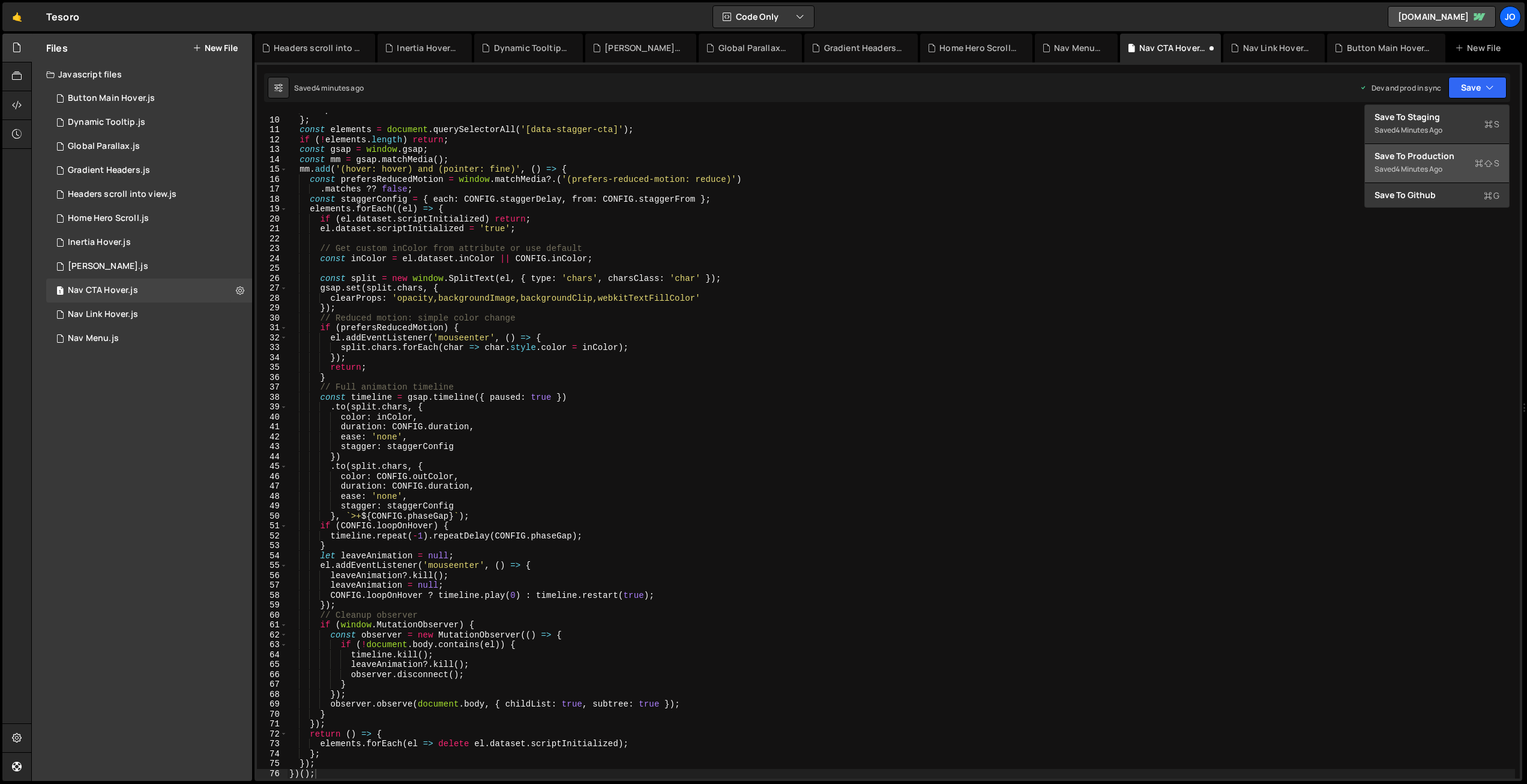
click at [1442, 158] on div "Save to Production S" at bounding box center [1437, 156] width 125 height 12
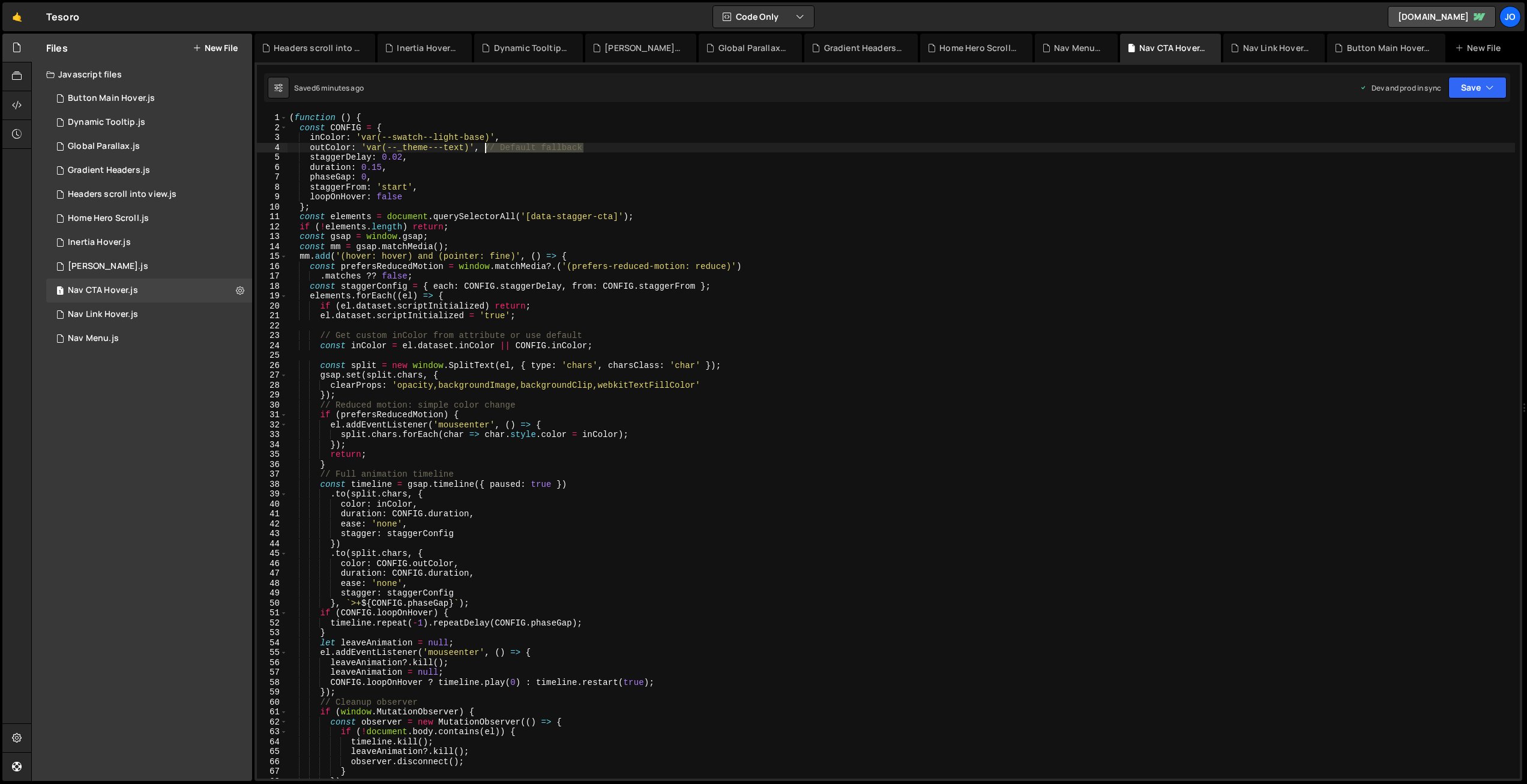
drag, startPoint x: 586, startPoint y: 146, endPoint x: 484, endPoint y: 146, distance: 102.0
click at [484, 146] on div "( function ( ) { const CONFIG = { inColor : 'var(--swatch--light-base)' , outCo…" at bounding box center [901, 455] width 1228 height 686
type textarea "outColor: 'var(--_theme---text)',"
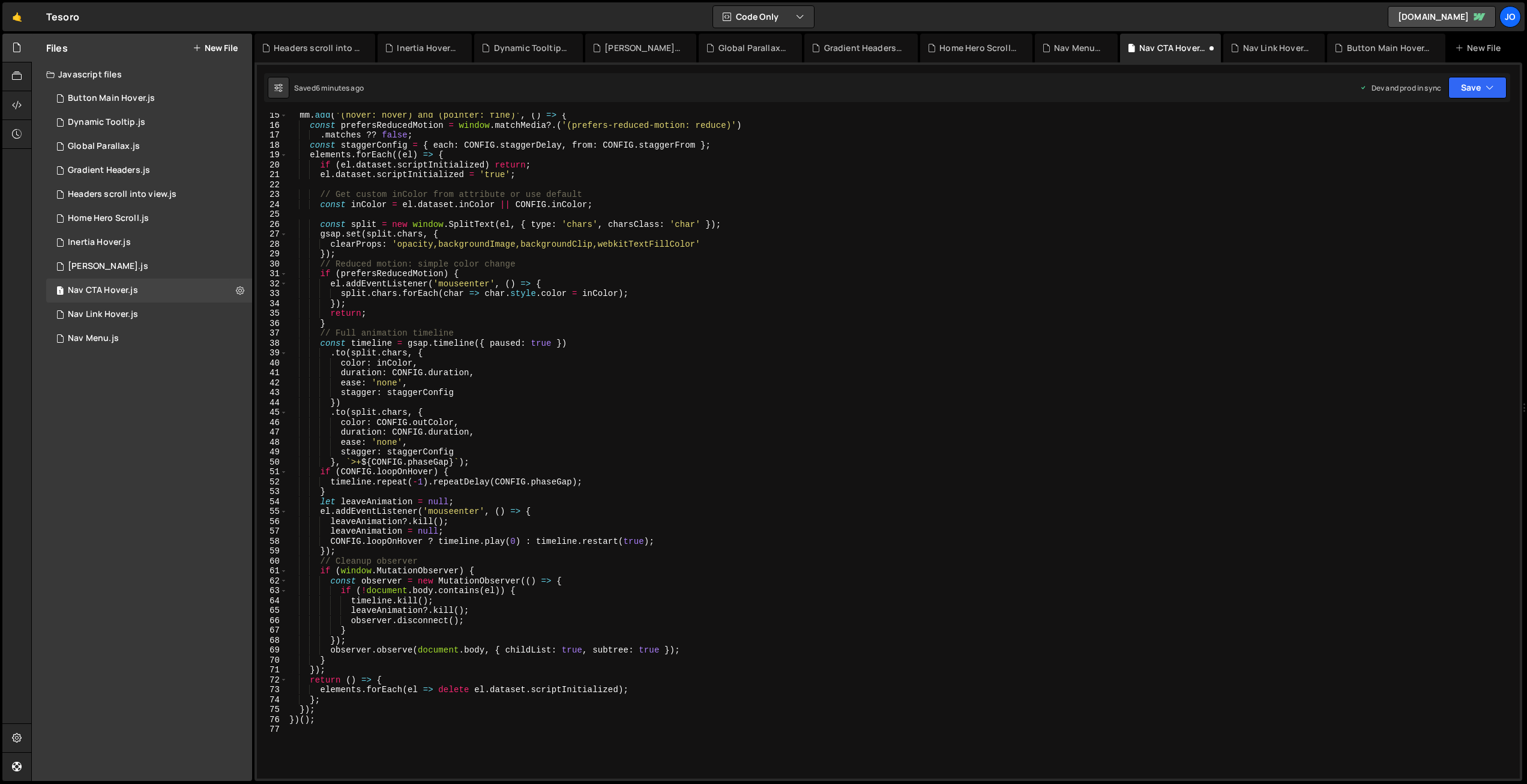
scroll to position [145, 0]
click at [122, 98] on div "Button Main Hover.js" at bounding box center [111, 98] width 87 height 11
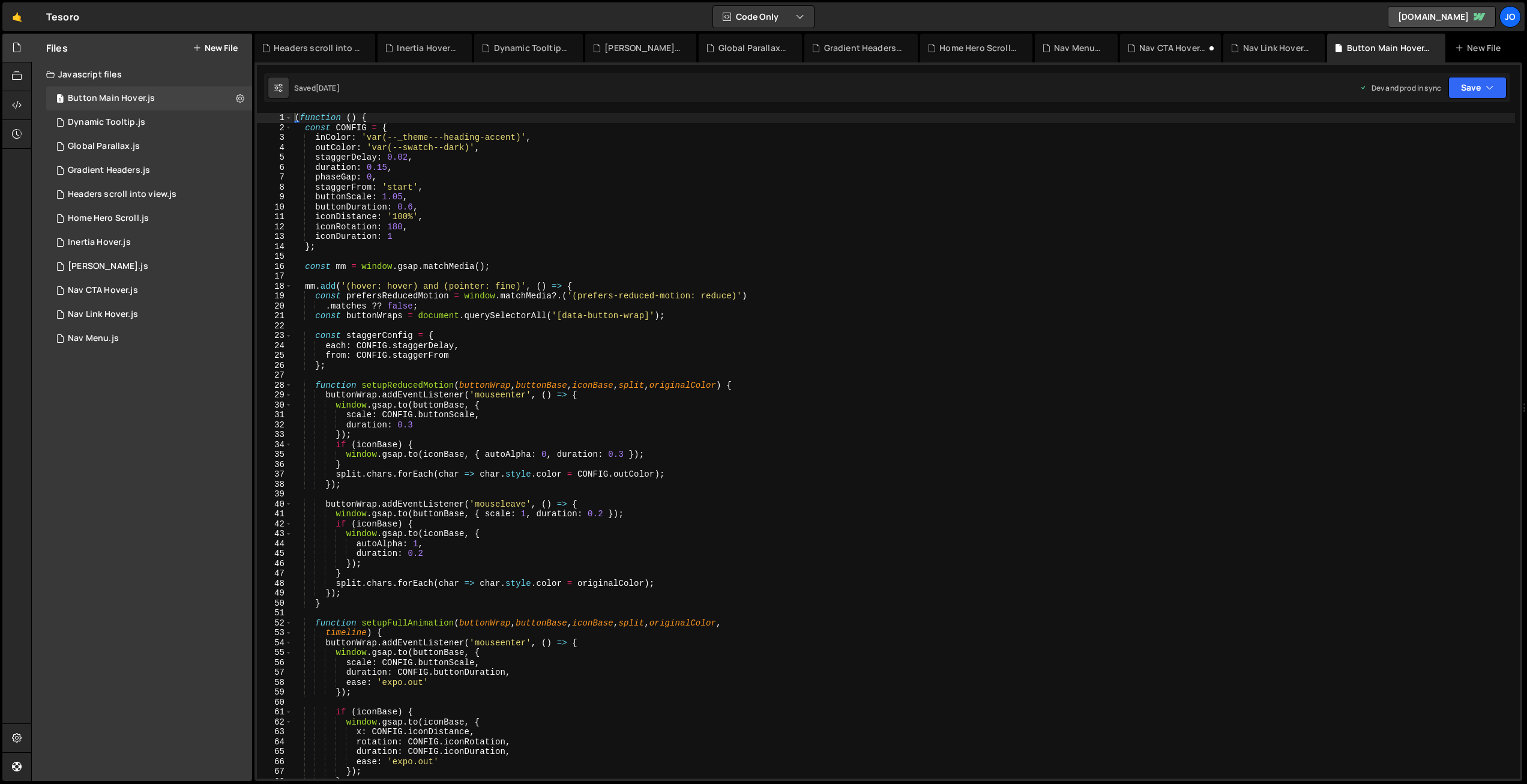
click at [492, 304] on div "( function ( ) { const CONFIG = { inColor : 'var(--_theme---heading-accent)' , …" at bounding box center [904, 455] width 1223 height 686
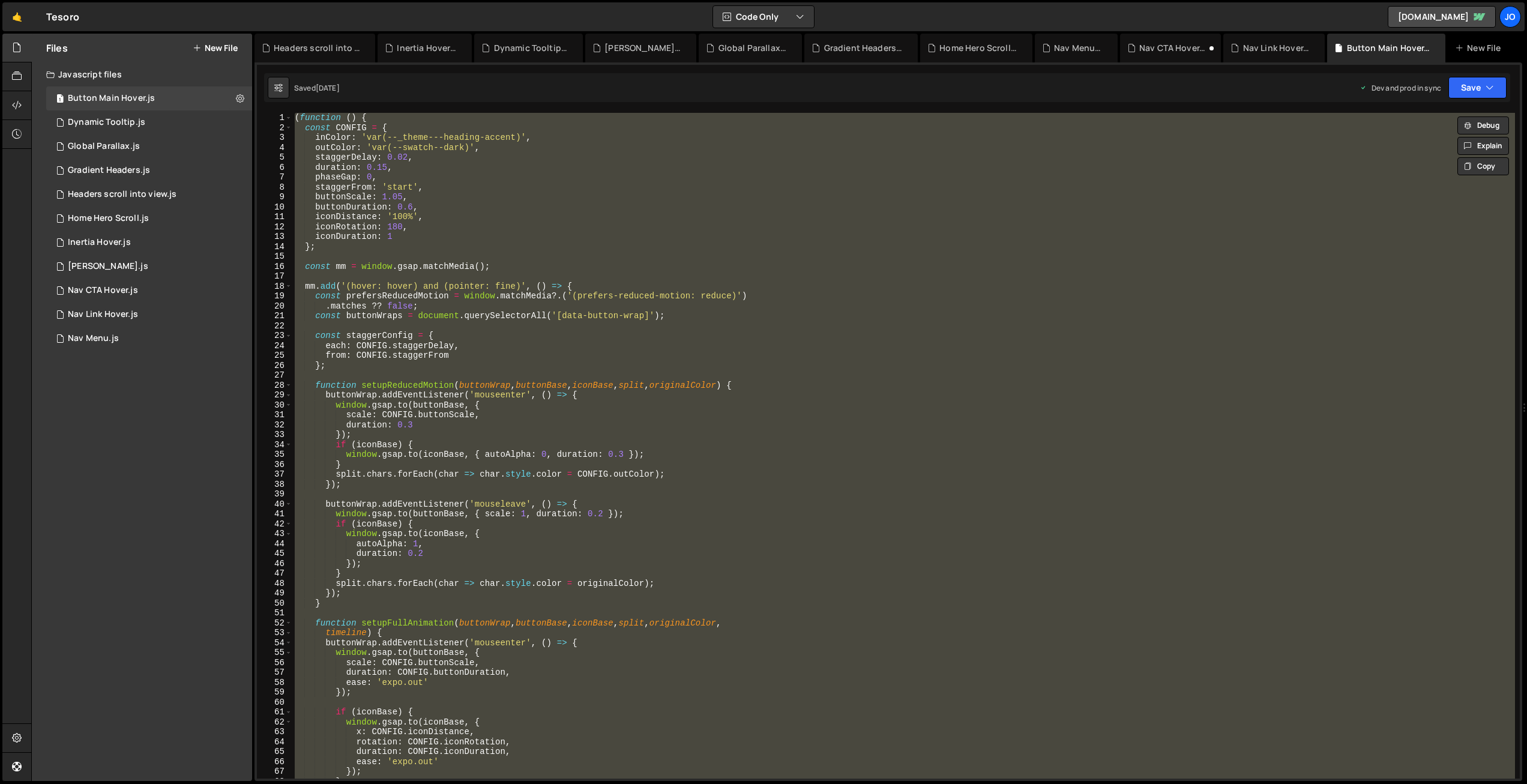
click at [643, 342] on div "( function ( ) { const CONFIG = { inColor : 'var(--_theme---heading-accent)' , …" at bounding box center [904, 445] width 1223 height 666
type textarea "each: CONFIG.staggerDelay,"
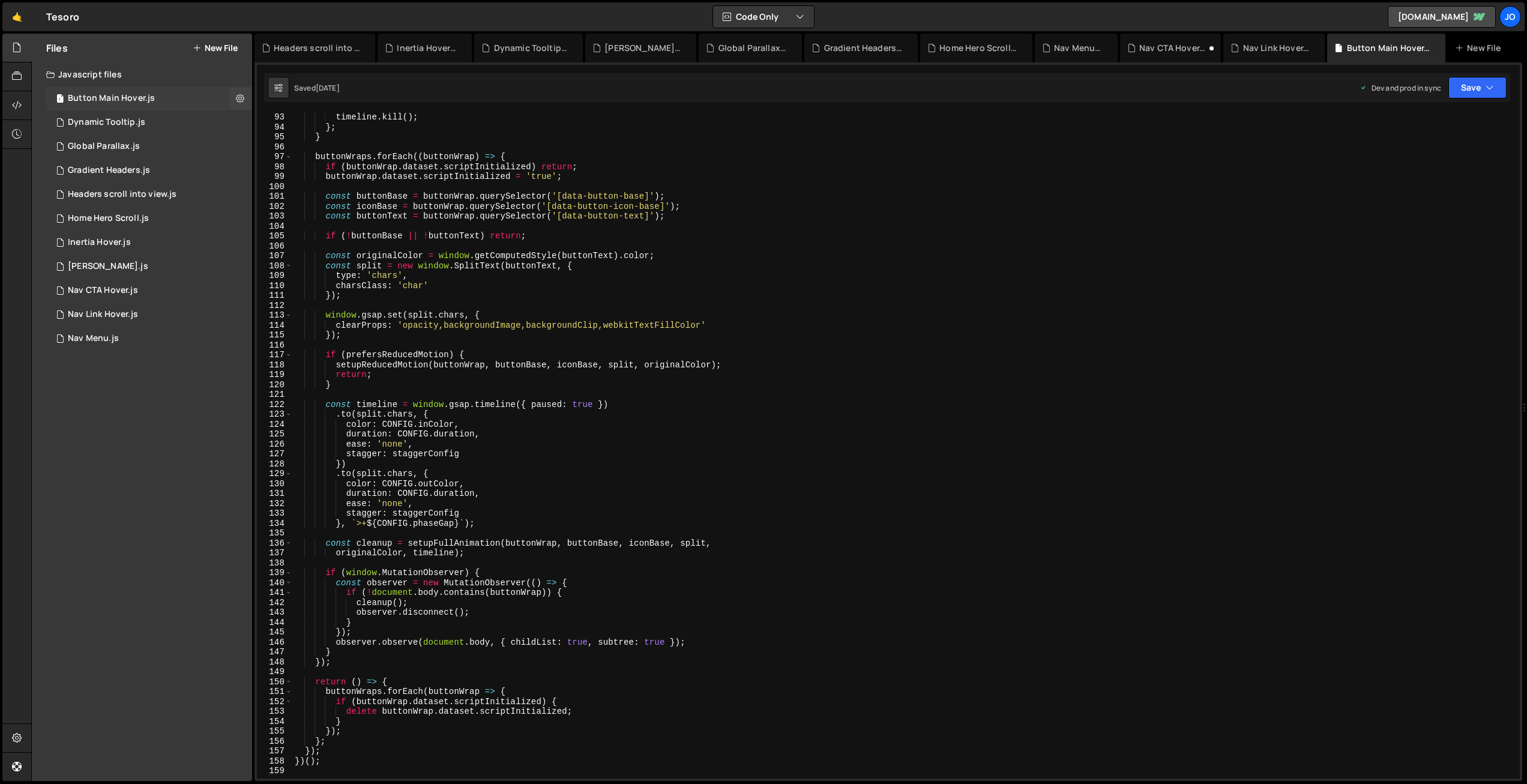
scroll to position [911, 0]
click at [16, 72] on icon at bounding box center [17, 76] width 10 height 13
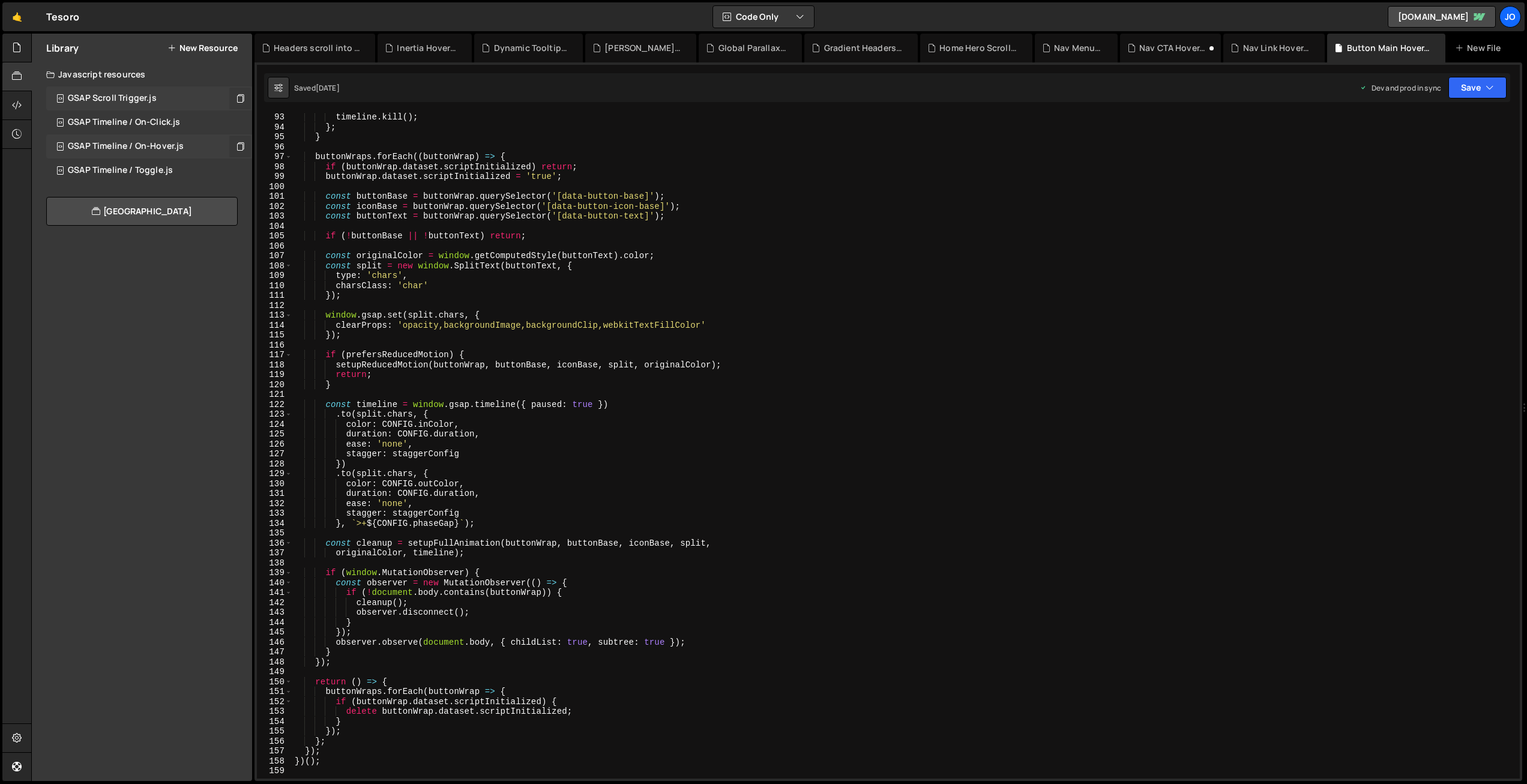
click at [238, 146] on icon at bounding box center [240, 146] width 8 height 12
click at [8, 46] on div at bounding box center [17, 48] width 29 height 29
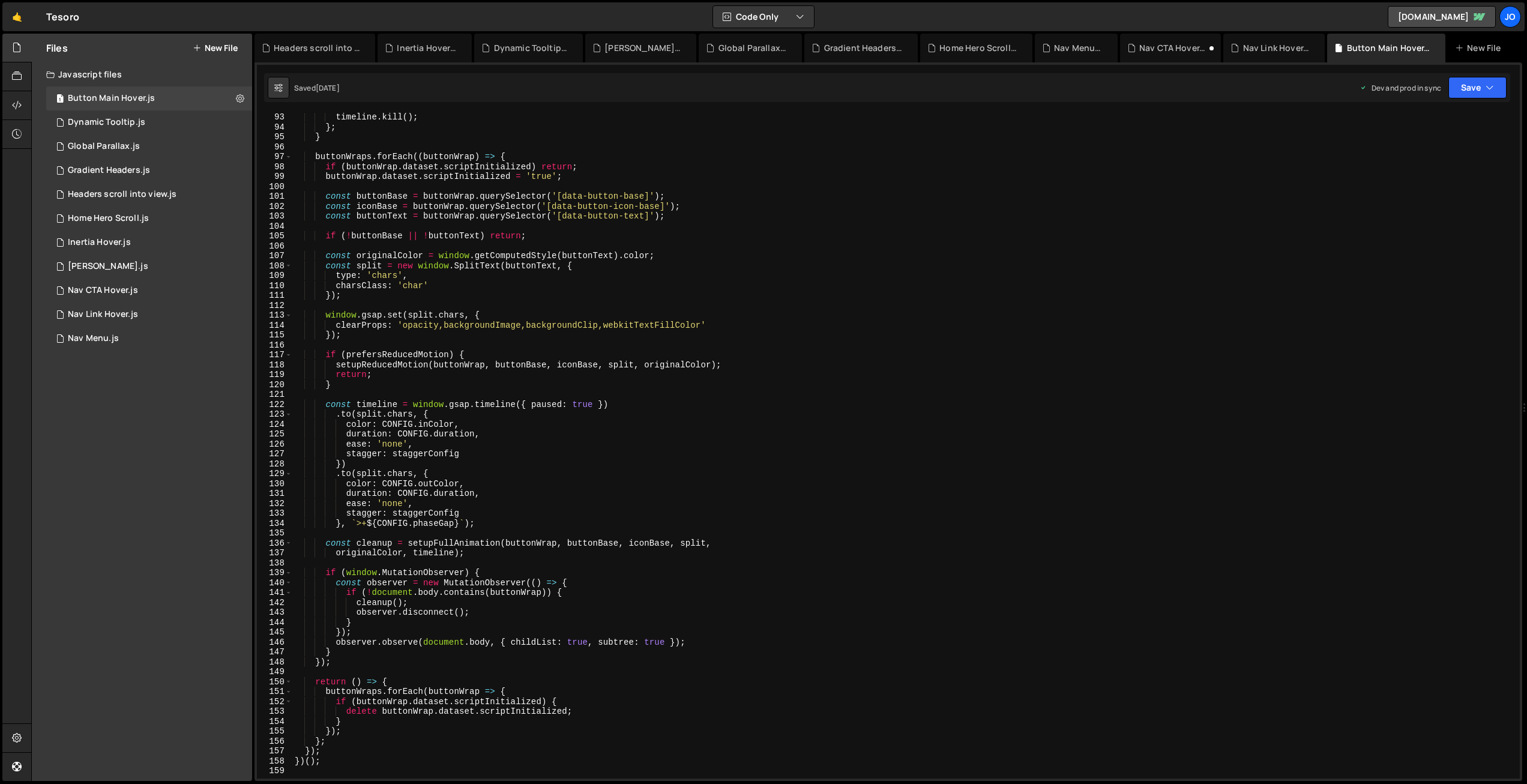
click at [221, 44] on button "New File" at bounding box center [215, 48] width 45 height 10
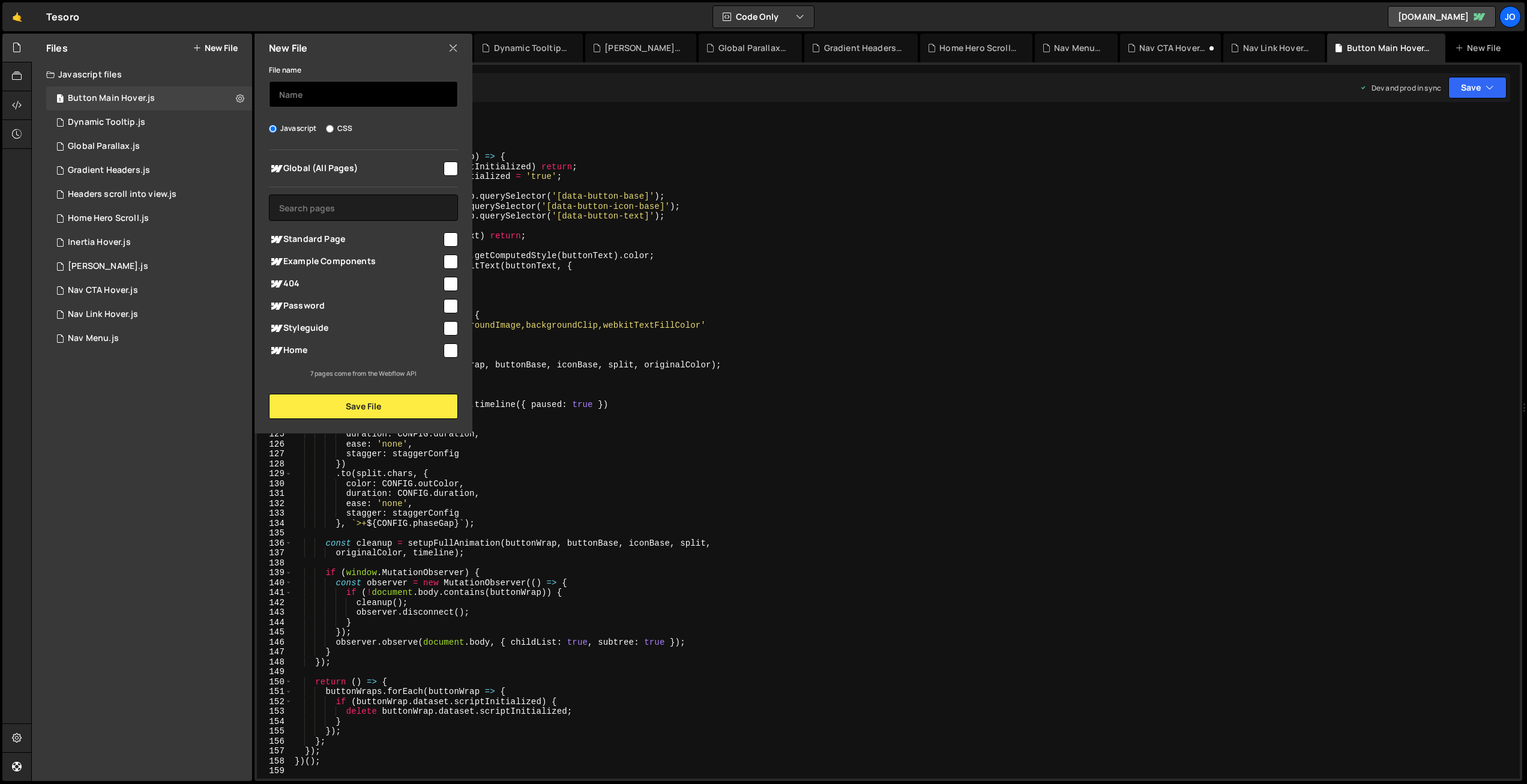
click at [304, 96] on input "text" at bounding box center [364, 94] width 189 height 27
type input "Button Icon Hover"
drag, startPoint x: 450, startPoint y: 167, endPoint x: 428, endPoint y: 274, distance: 109.2
click at [449, 168] on input "checkbox" at bounding box center [451, 169] width 14 height 14
checkbox input "true"
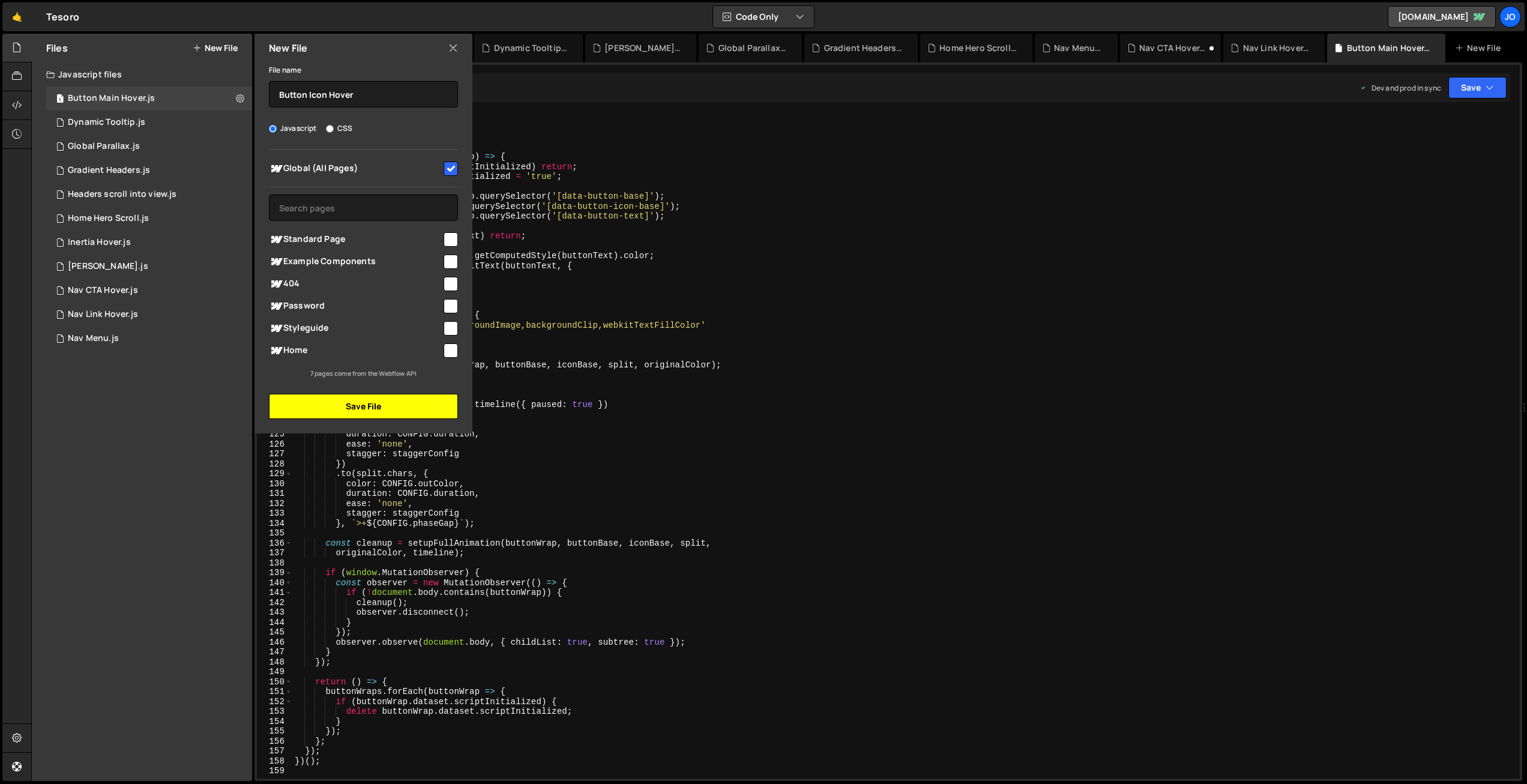
click at [347, 408] on button "Save File" at bounding box center [364, 406] width 189 height 25
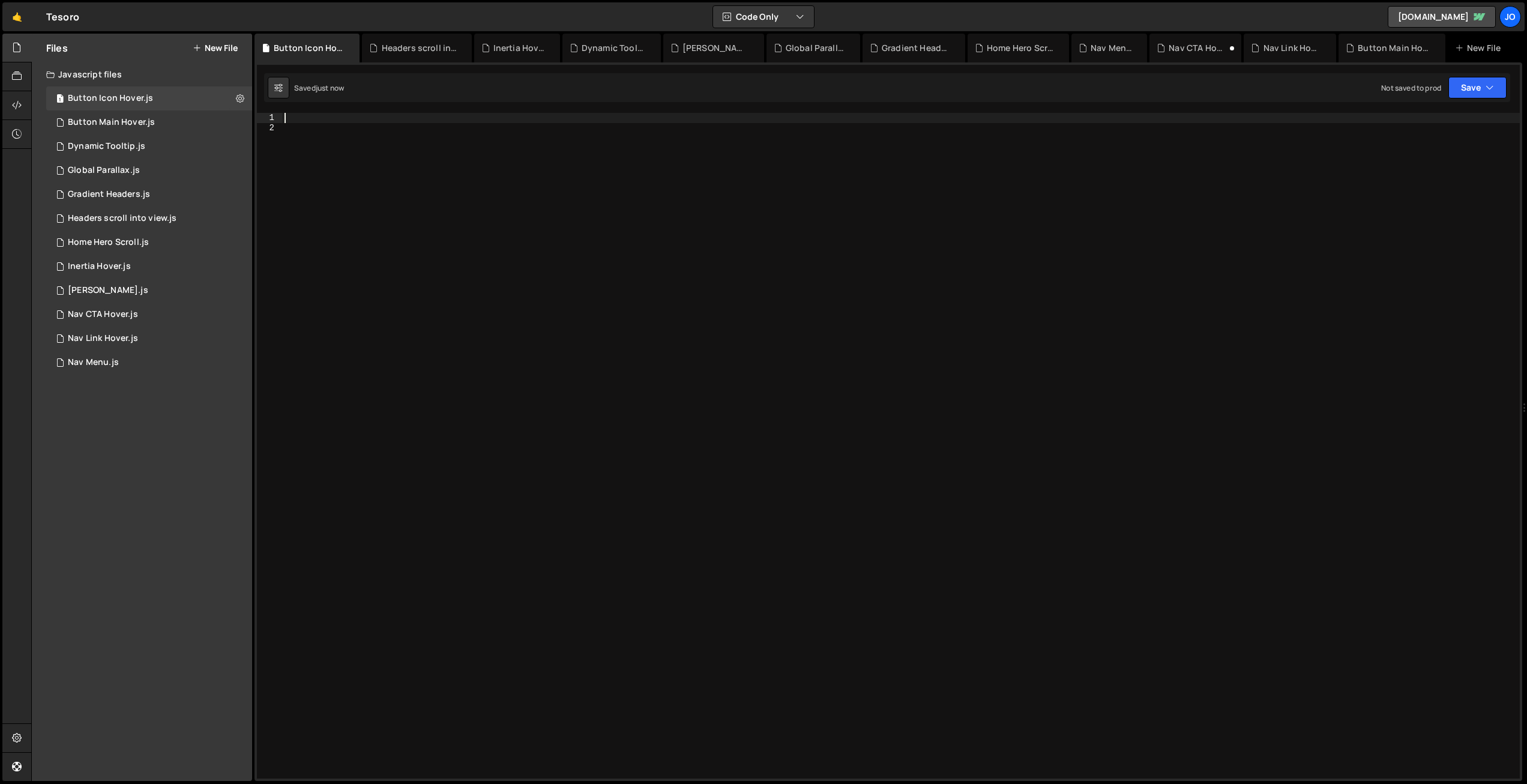
click at [356, 118] on div at bounding box center [901, 455] width 1238 height 686
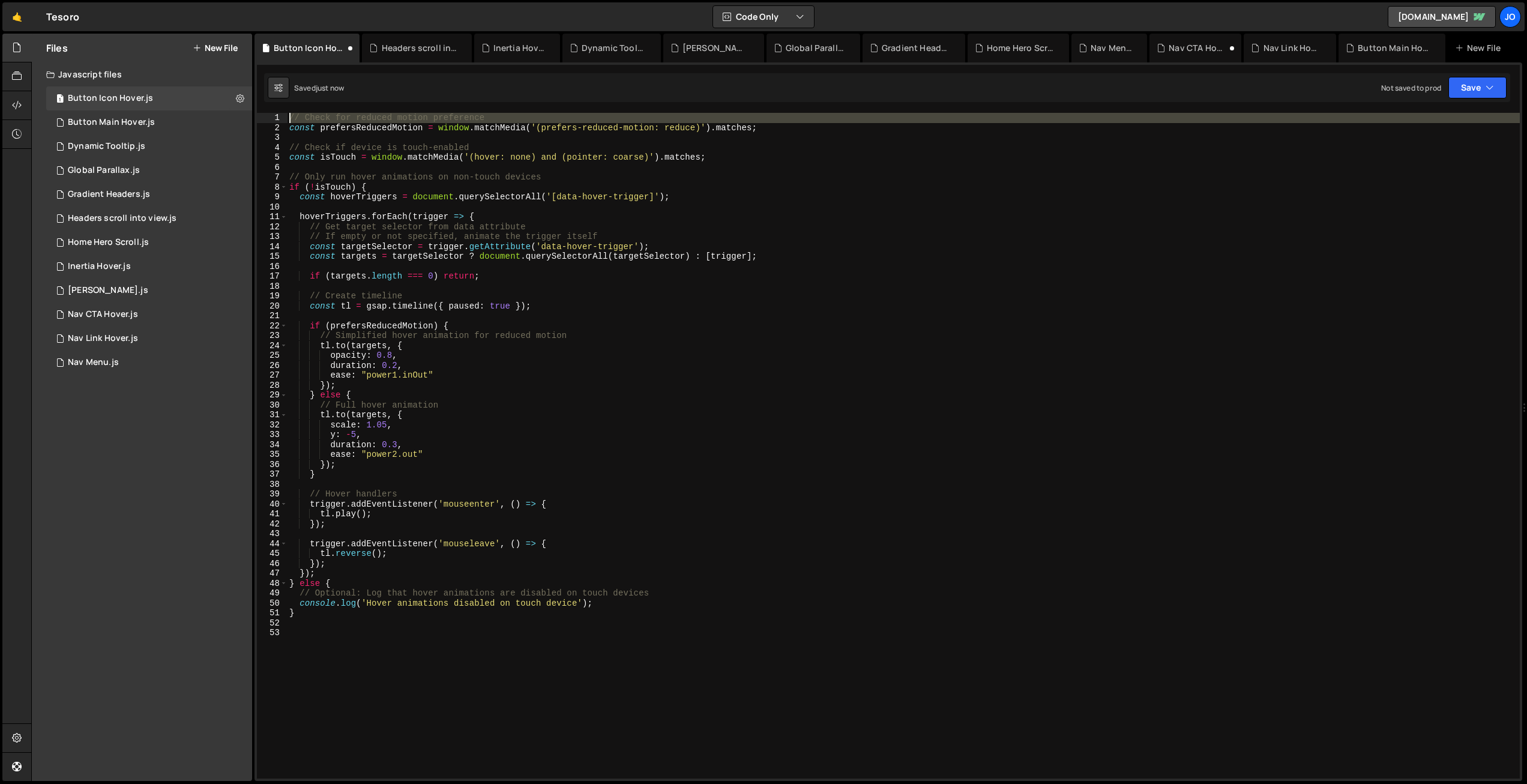
drag, startPoint x: 287, startPoint y: 123, endPoint x: 281, endPoint y: 111, distance: 13.4
click at [281, 111] on div "each: CONFIG.staggerDelay, 93 94 95 96 97 98 99 100 101 102 103 104 105 106 107…" at bounding box center [888, 421] width 1268 height 719
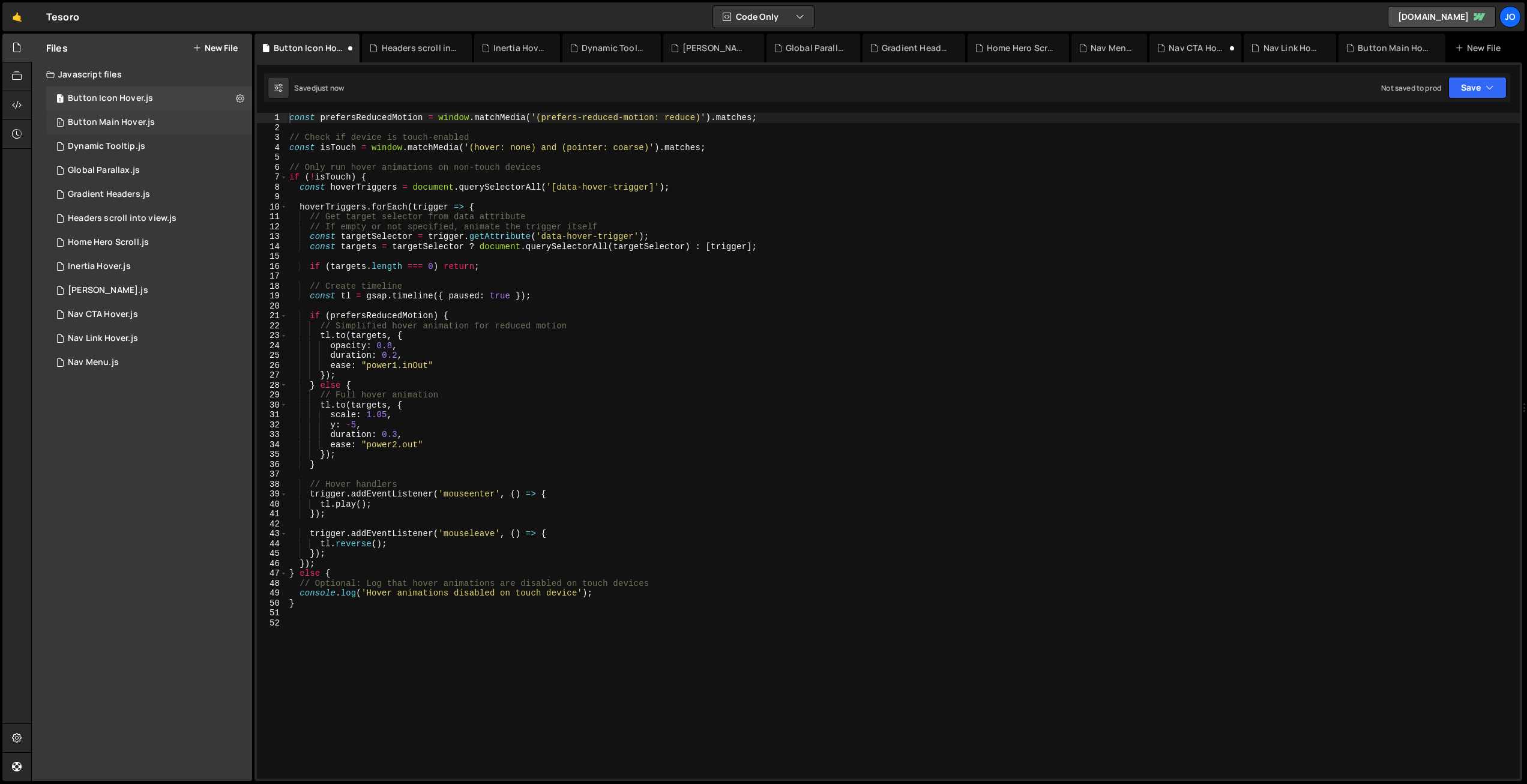
click at [116, 120] on div "Button Main Hover.js" at bounding box center [111, 122] width 87 height 11
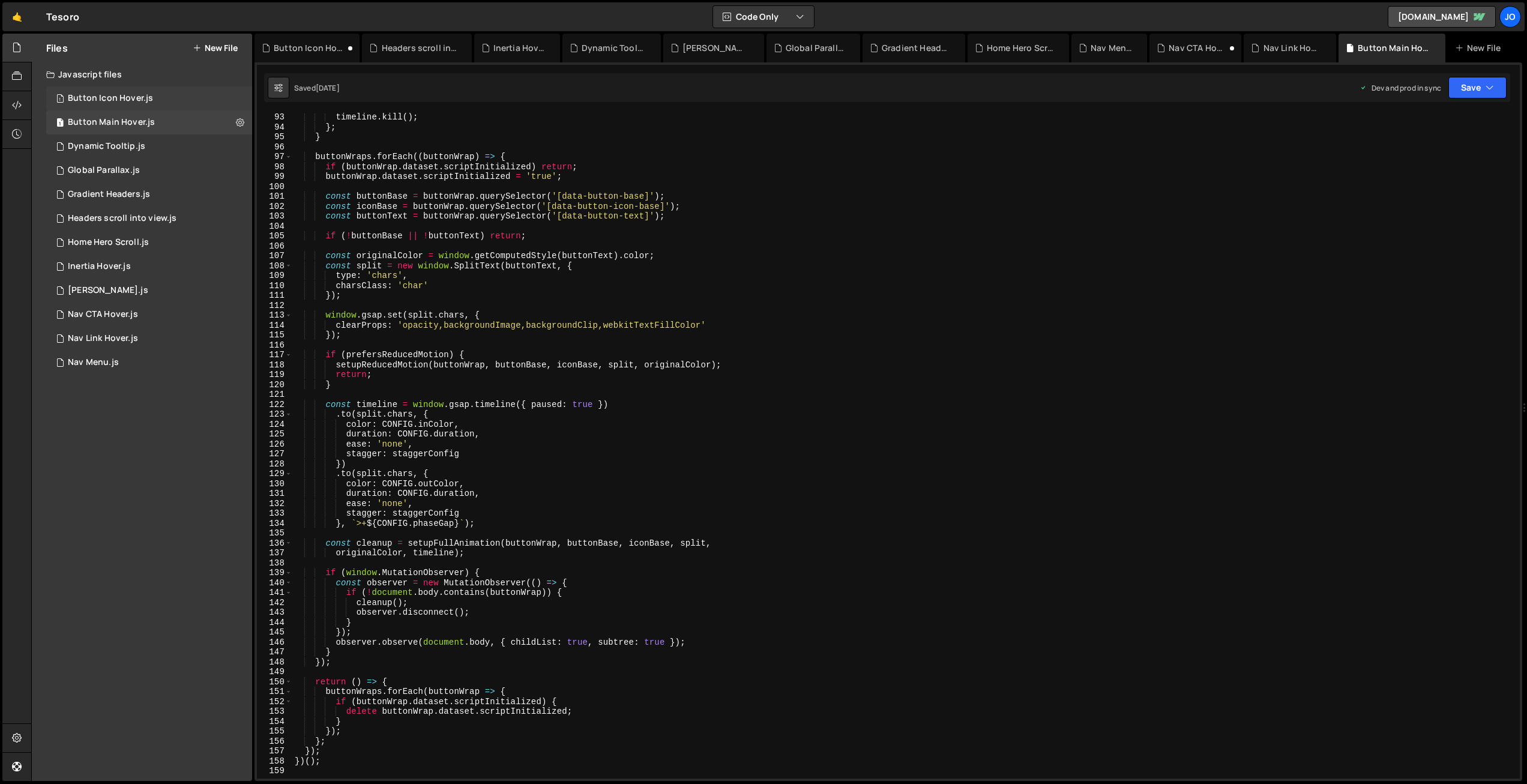
click at [115, 94] on div "Button Icon Hover.js" at bounding box center [111, 98] width 85 height 11
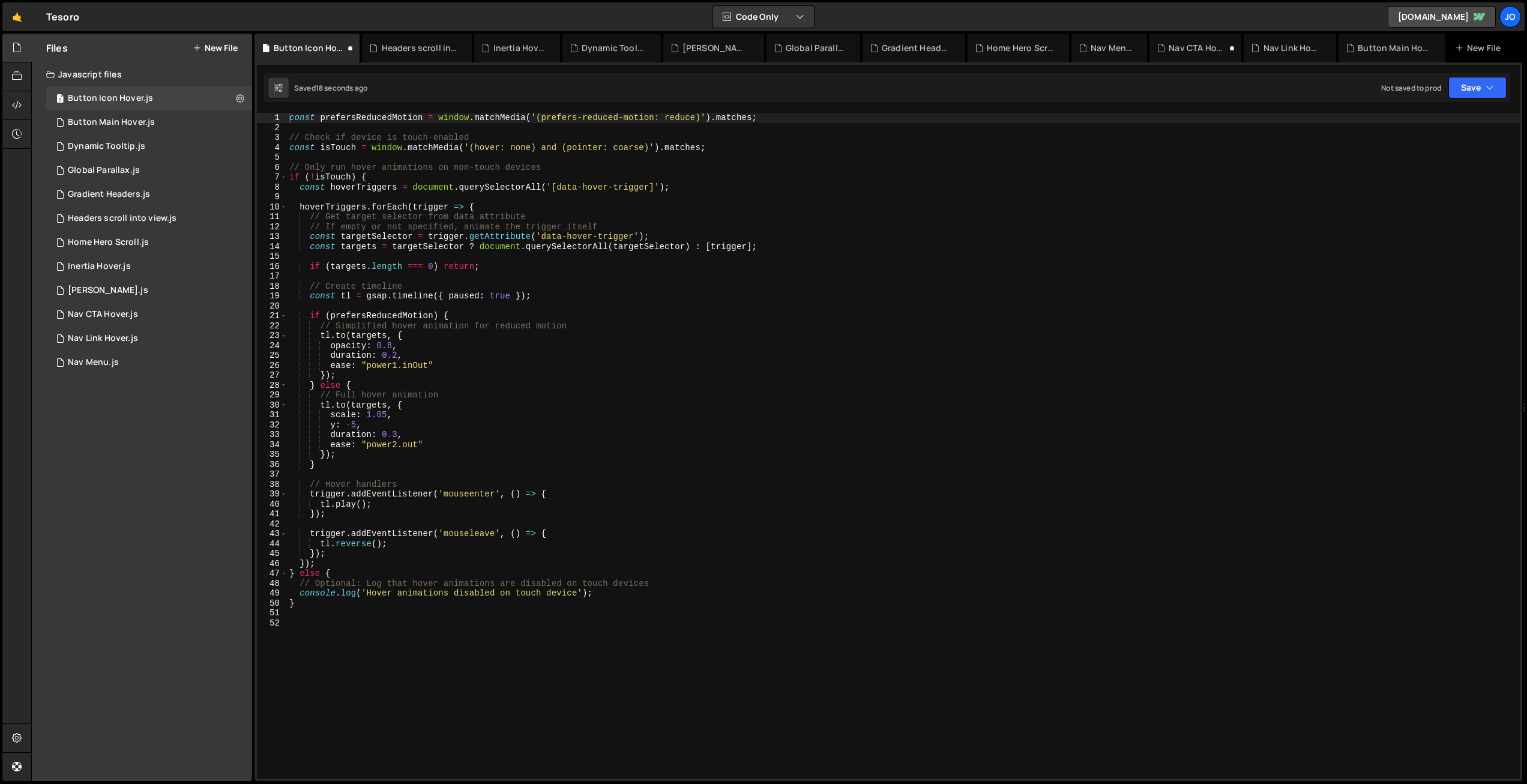
type textarea "// Only run hover animations on non-touch devices"
drag, startPoint x: 545, startPoint y: 168, endPoint x: 274, endPoint y: 167, distance: 271.0
click at [274, 167] on div "// Only run hover animations on non-touch devices 1 2 3 4 5 6 7 8 9 10 11 12 13…" at bounding box center [888, 445] width 1263 height 666
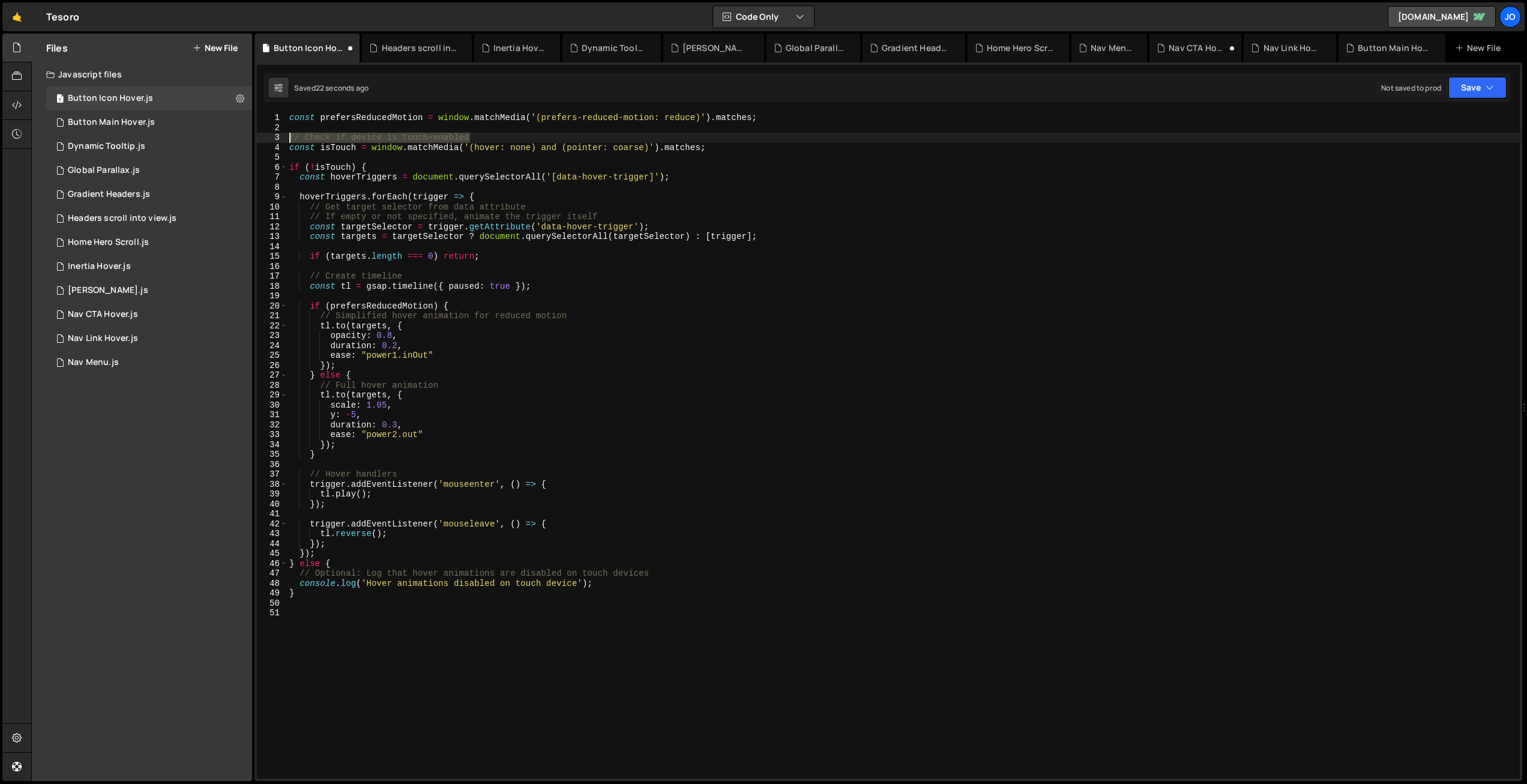
drag, startPoint x: 484, startPoint y: 137, endPoint x: 270, endPoint y: 137, distance: 214.0
click at [270, 137] on div "1 2 3 4 5 6 7 8 9 10 11 12 13 14 15 16 17 18 19 20 21 22 23 24 25 26 27 28 29 3…" at bounding box center [888, 445] width 1263 height 666
type textarea "// Check if device is touch-enabled"
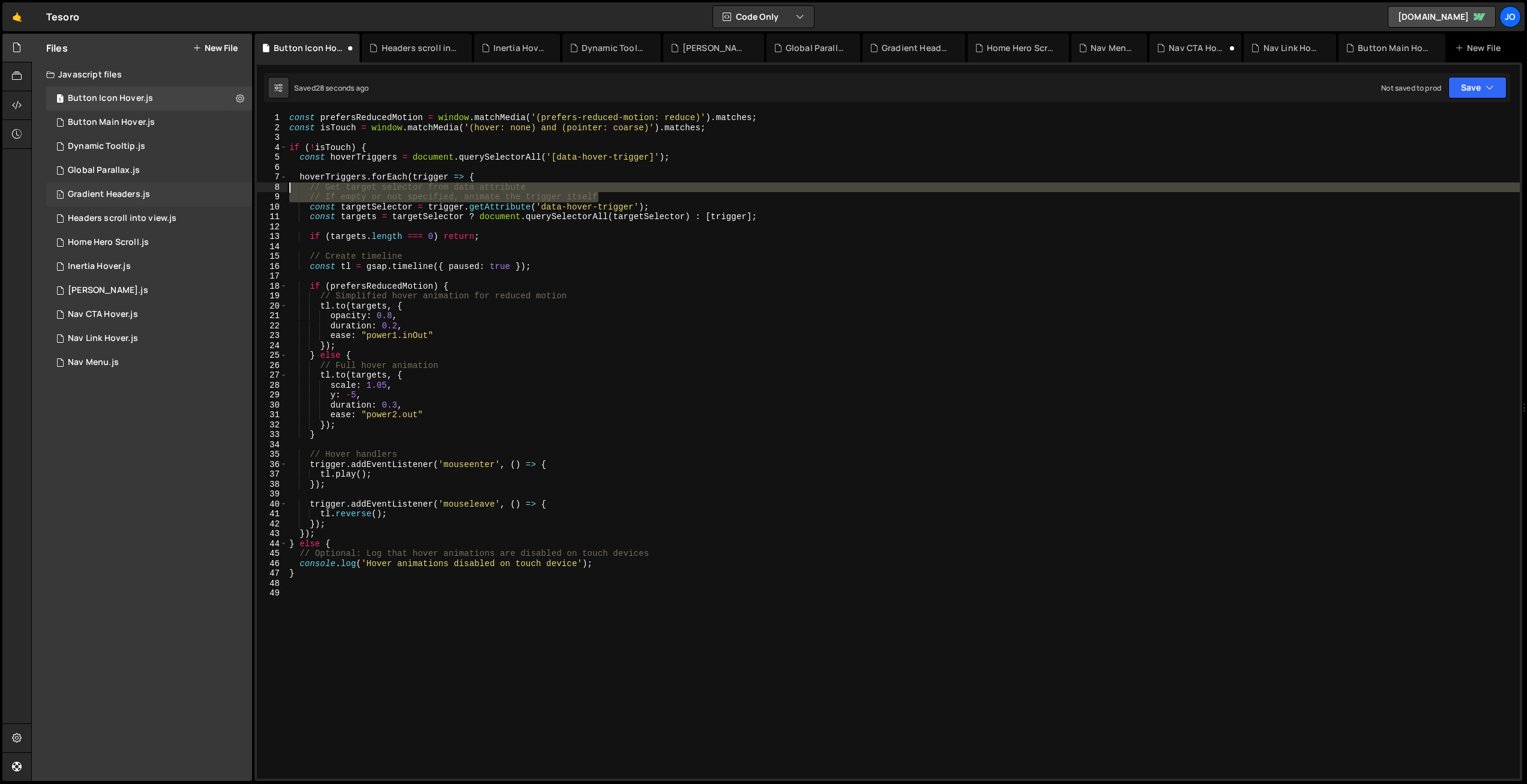
drag, startPoint x: 500, startPoint y: 194, endPoint x: 246, endPoint y: 184, distance: 254.2
click at [246, 184] on div "Files New File Javascript files 1 Button Icon Hover.js 0 1 Button Main Hover.js…" at bounding box center [779, 408] width 1496 height 748
type textarea "// Get target selector from data attribute // If empty or not specified, animat…"
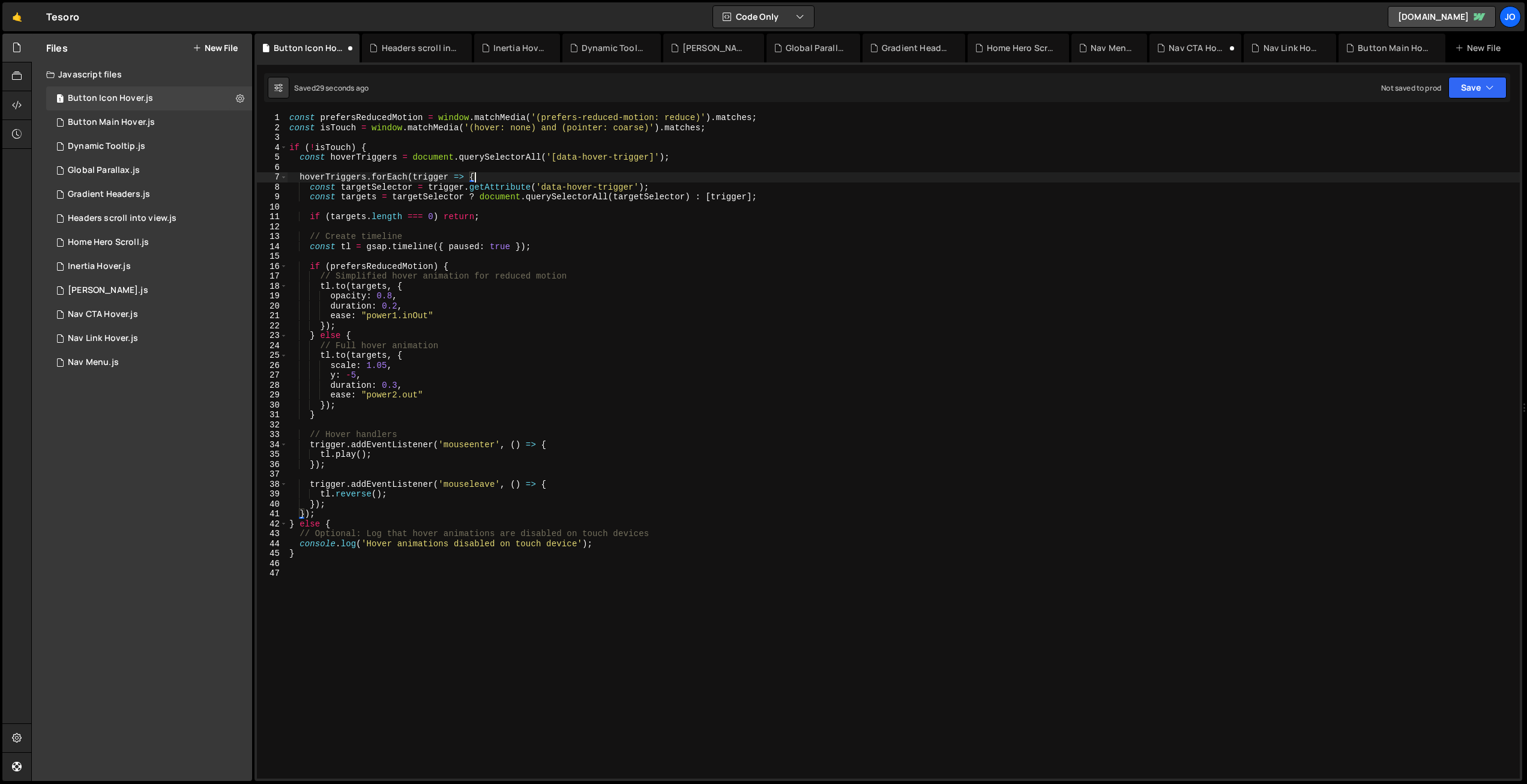
click at [650, 232] on div "const prefersReducedMotion = window . matchMedia ( '(prefers-reduced-motion: re…" at bounding box center [903, 455] width 1233 height 686
type textarea "// Create timeline"
click at [467, 47] on icon at bounding box center [462, 48] width 8 height 12
click at [459, 47] on icon at bounding box center [459, 48] width 8 height 12
click at [474, 47] on icon at bounding box center [478, 48] width 8 height 12
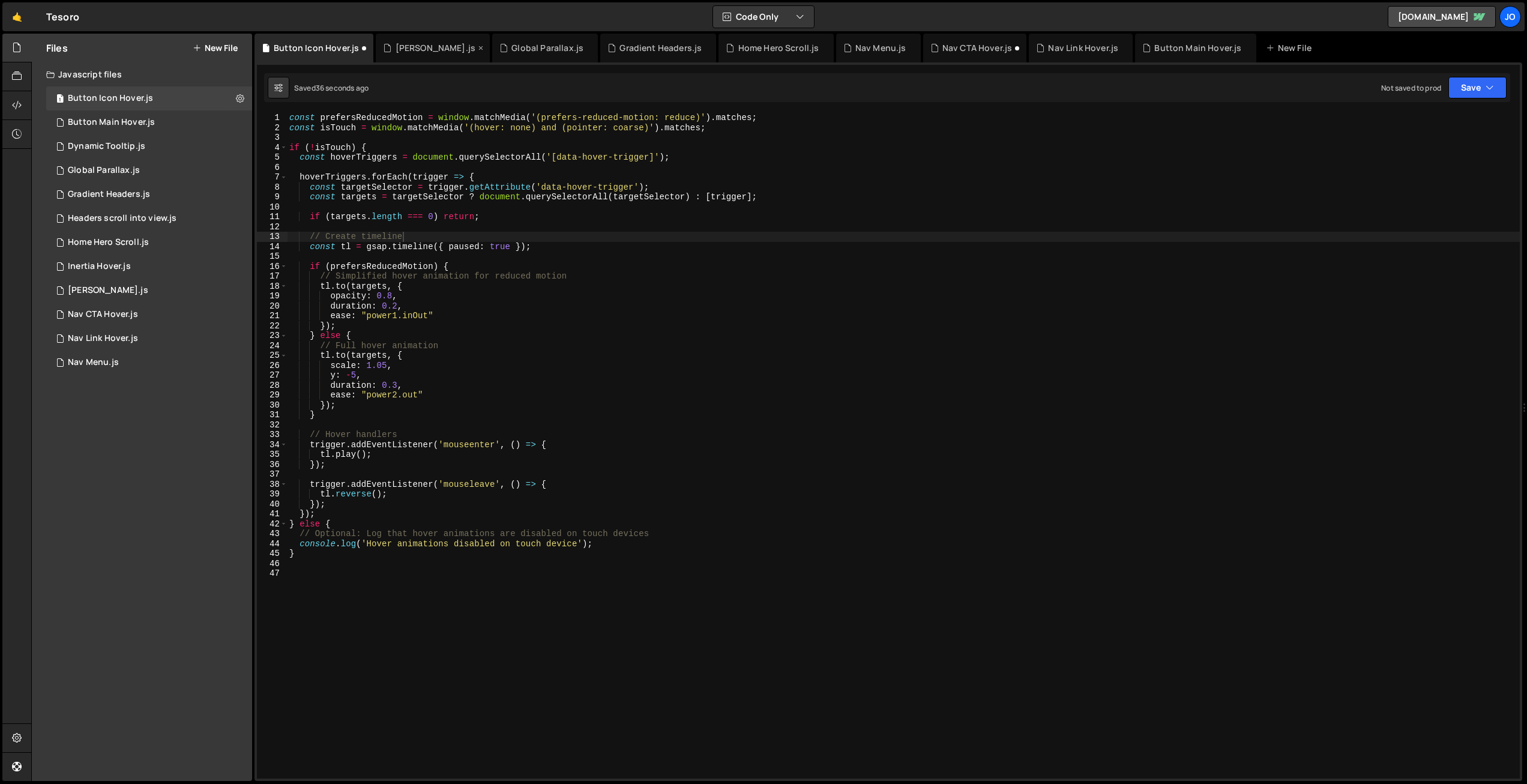
click at [477, 48] on icon at bounding box center [481, 48] width 8 height 12
click at [468, 46] on icon at bounding box center [472, 48] width 8 height 12
click at [0, 0] on icon at bounding box center [0, 0] width 0 height 0
click at [478, 45] on icon at bounding box center [481, 48] width 8 height 12
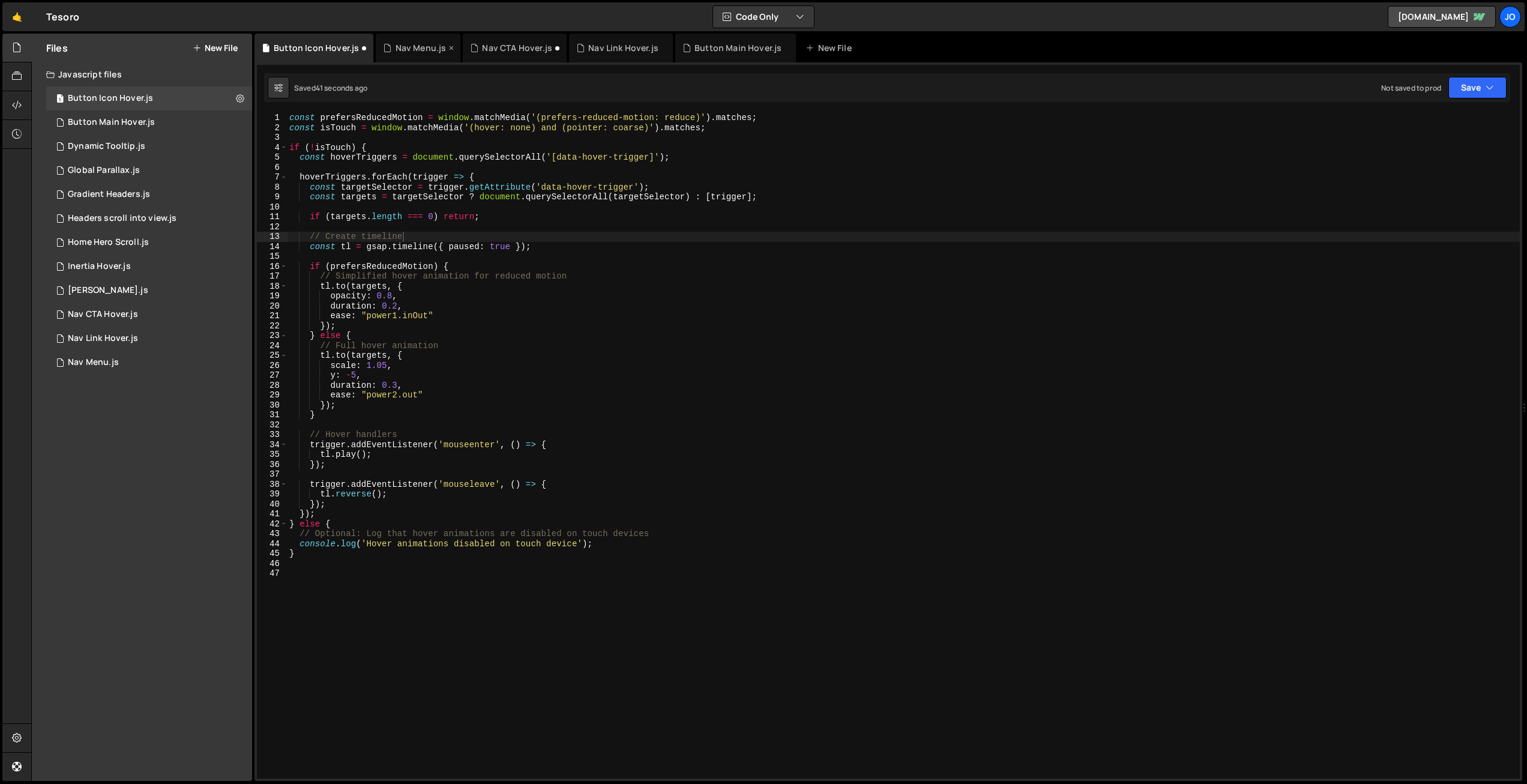
click at [447, 47] on icon at bounding box center [451, 48] width 8 height 12
drag, startPoint x: 463, startPoint y: 47, endPoint x: 465, endPoint y: 64, distance: 17.1
click at [0, 0] on icon at bounding box center [0, 0] width 0 height 0
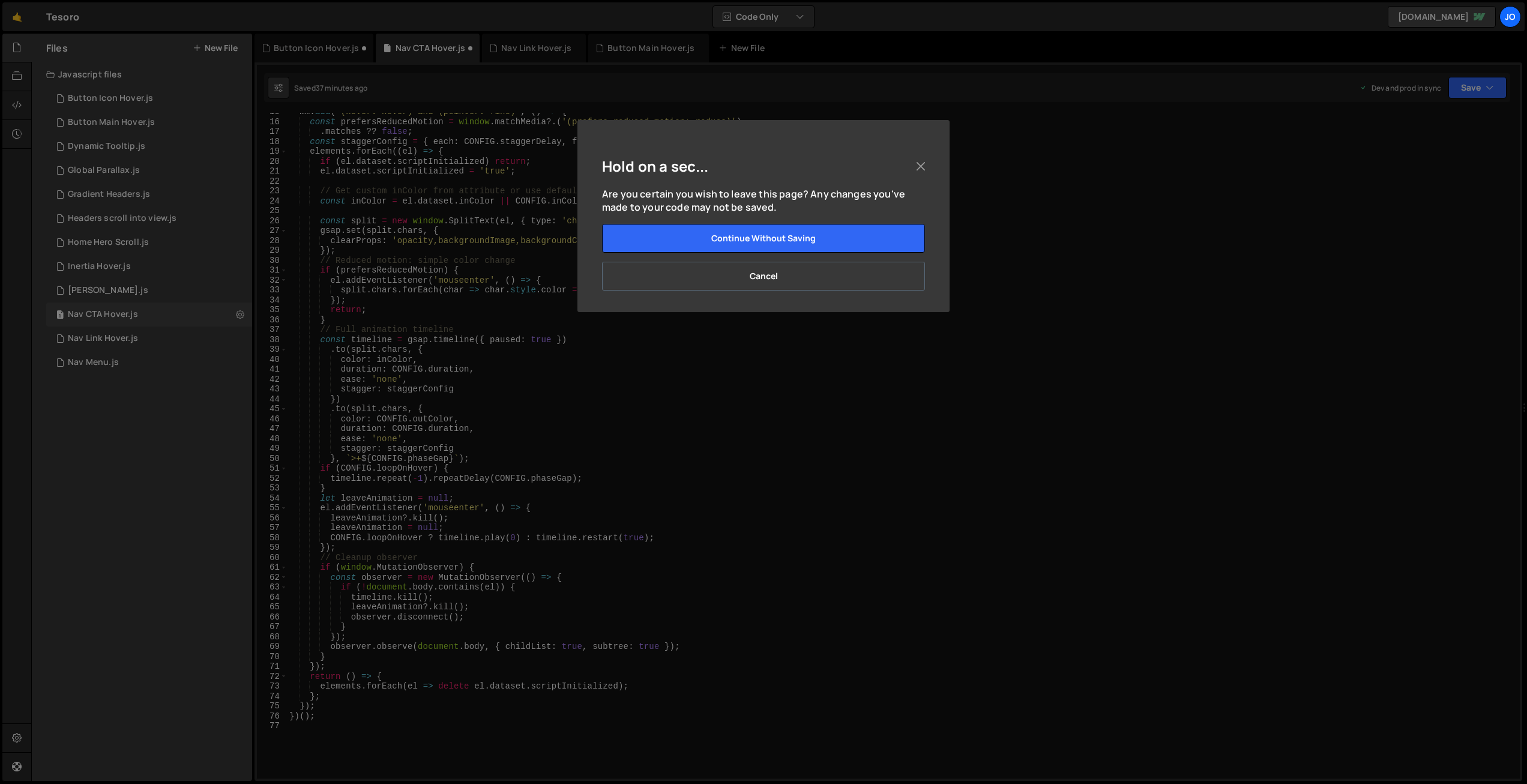
click at [771, 273] on button "Cancel" at bounding box center [764, 276] width 323 height 29
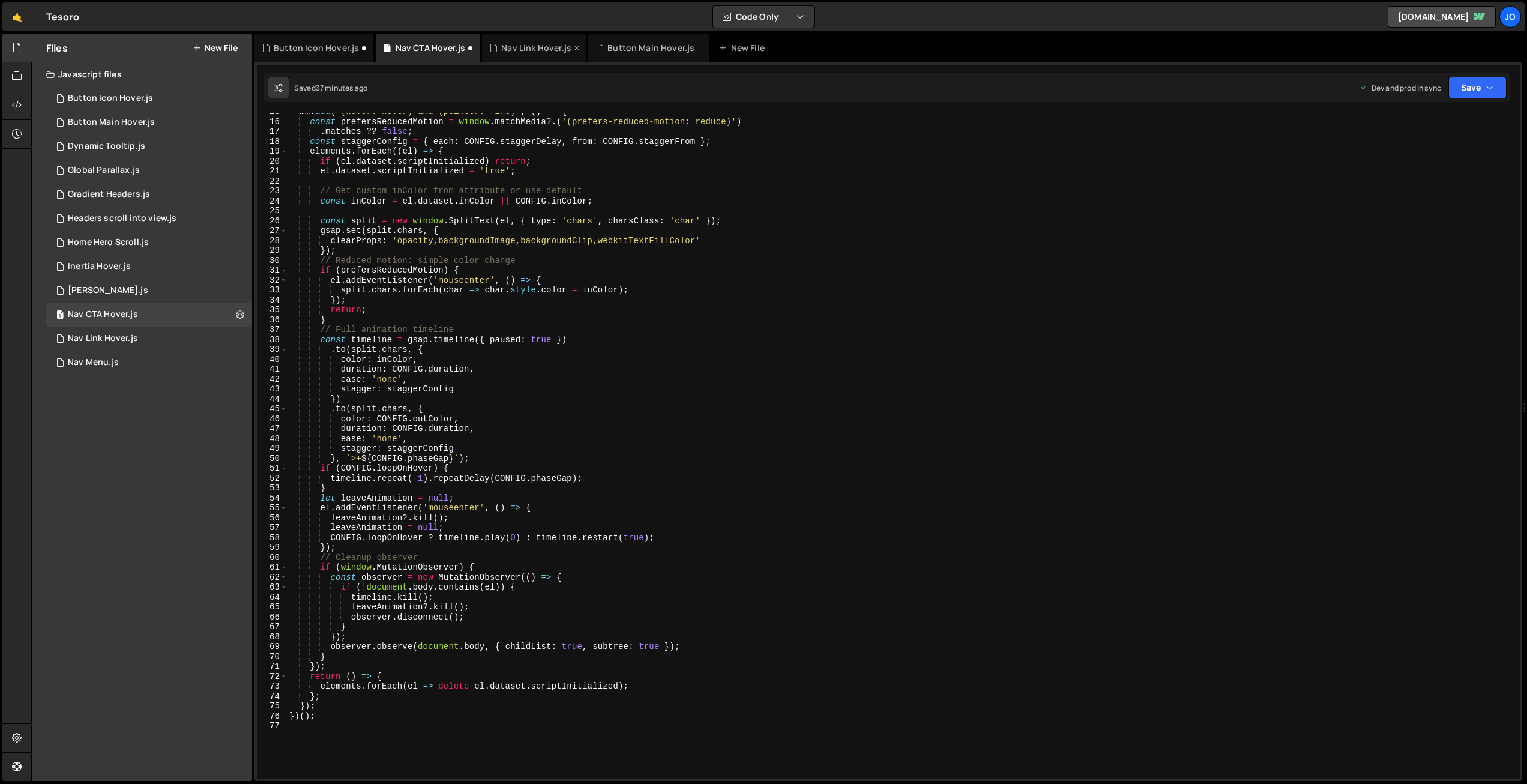
click at [513, 49] on div "Nav Link Hover.js" at bounding box center [536, 48] width 71 height 12
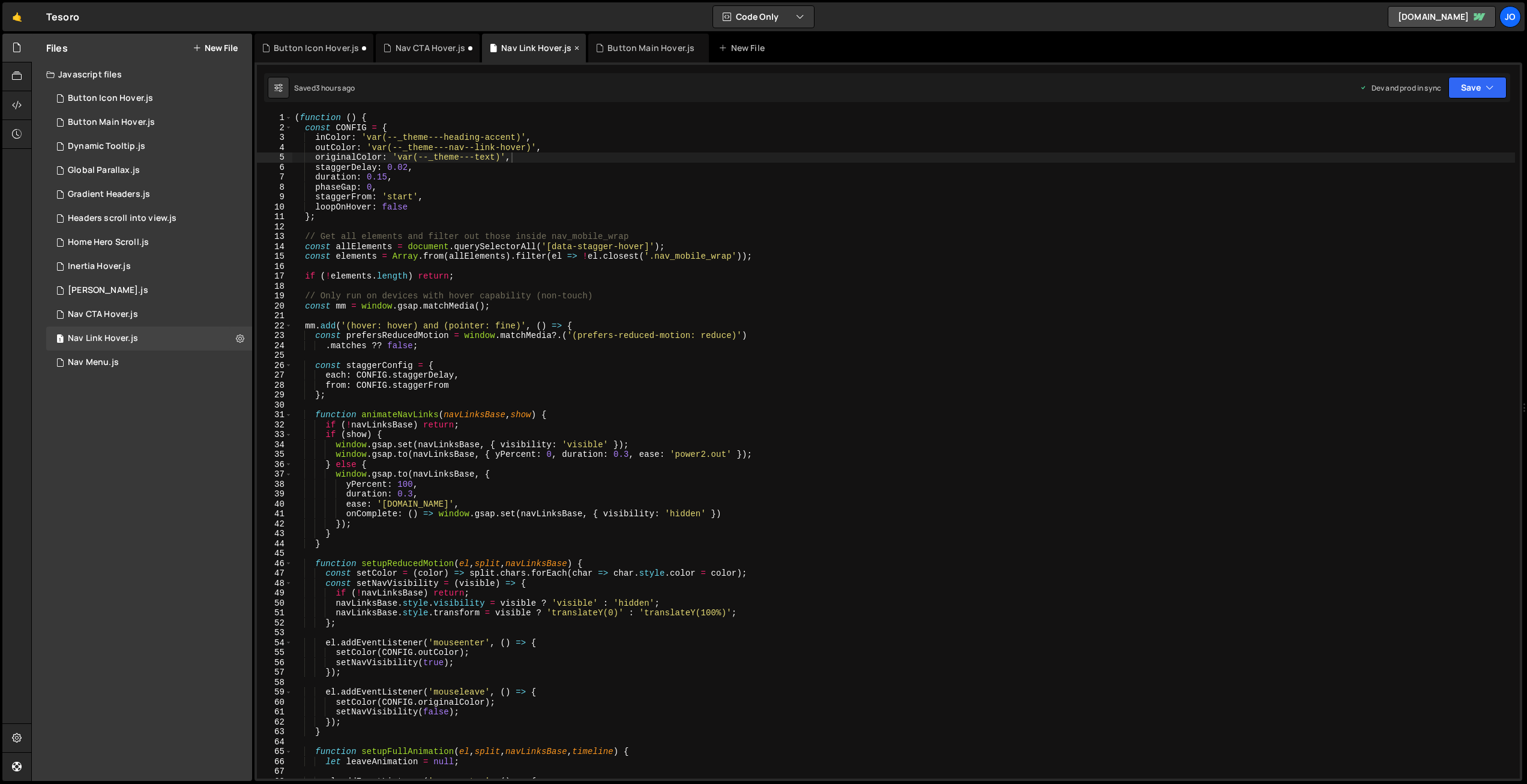
scroll to position [5044, 0]
click at [0, 0] on icon at bounding box center [0, 0] width 0 height 0
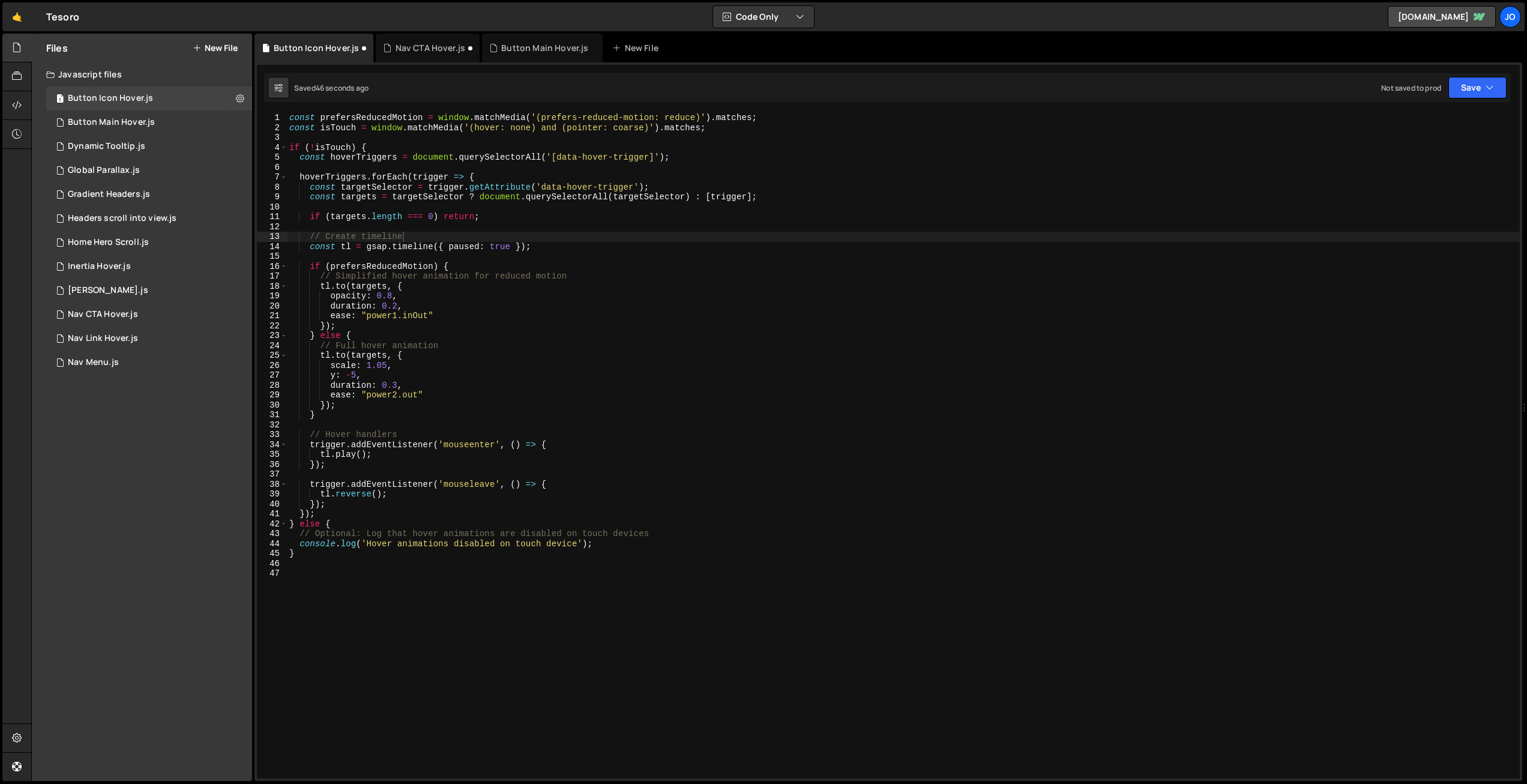
scroll to position [0, 0]
click at [0, 0] on icon at bounding box center [0, 0] width 0 height 0
click at [435, 42] on div "Nav CTA Hover.js" at bounding box center [430, 48] width 71 height 12
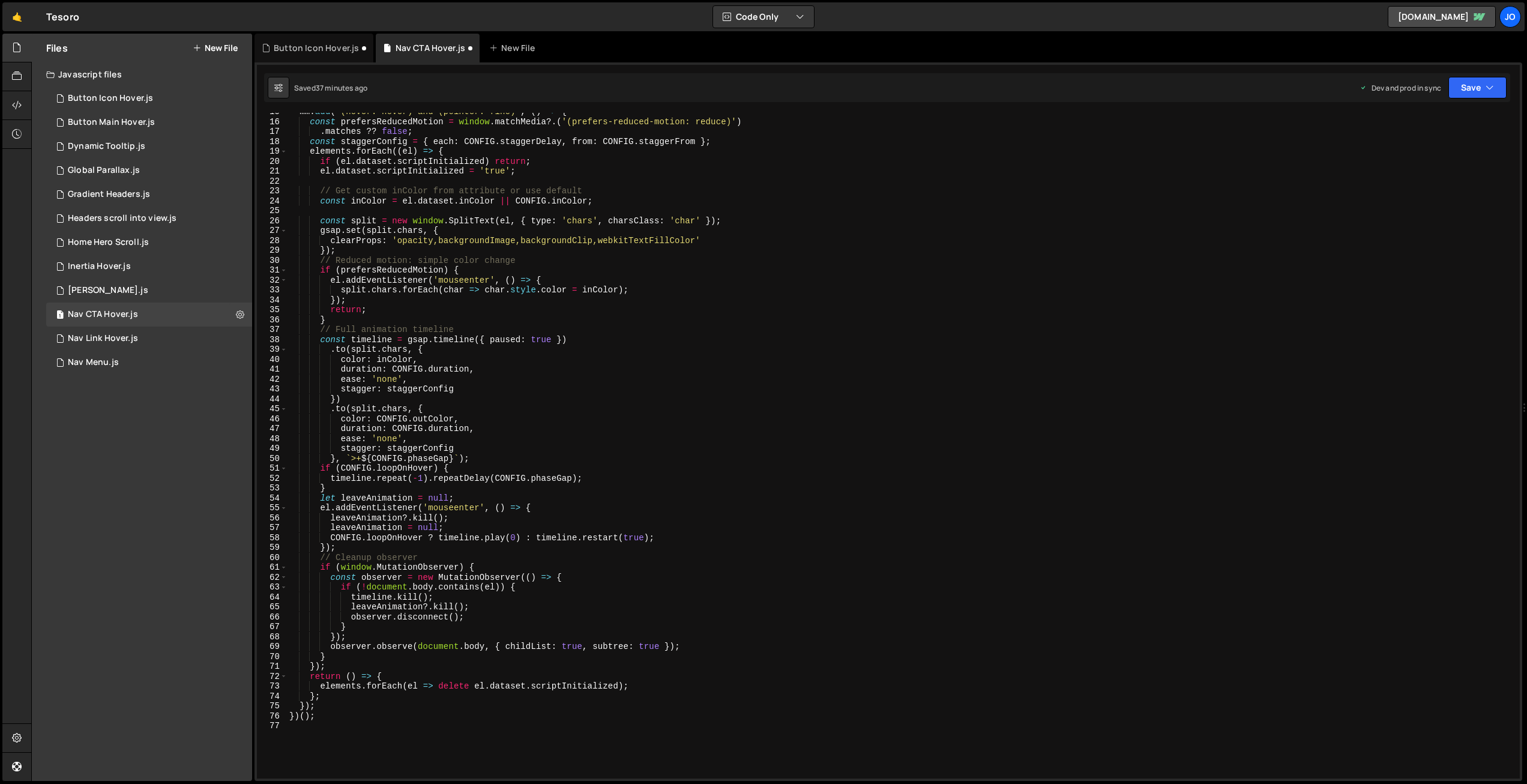
type textarea "if (prefersReducedMotion) {"
click at [574, 274] on div "mm . add ( '(hover: hover) and (pointer: fine)' , ( ) => { const prefersReduced…" at bounding box center [901, 450] width 1228 height 686
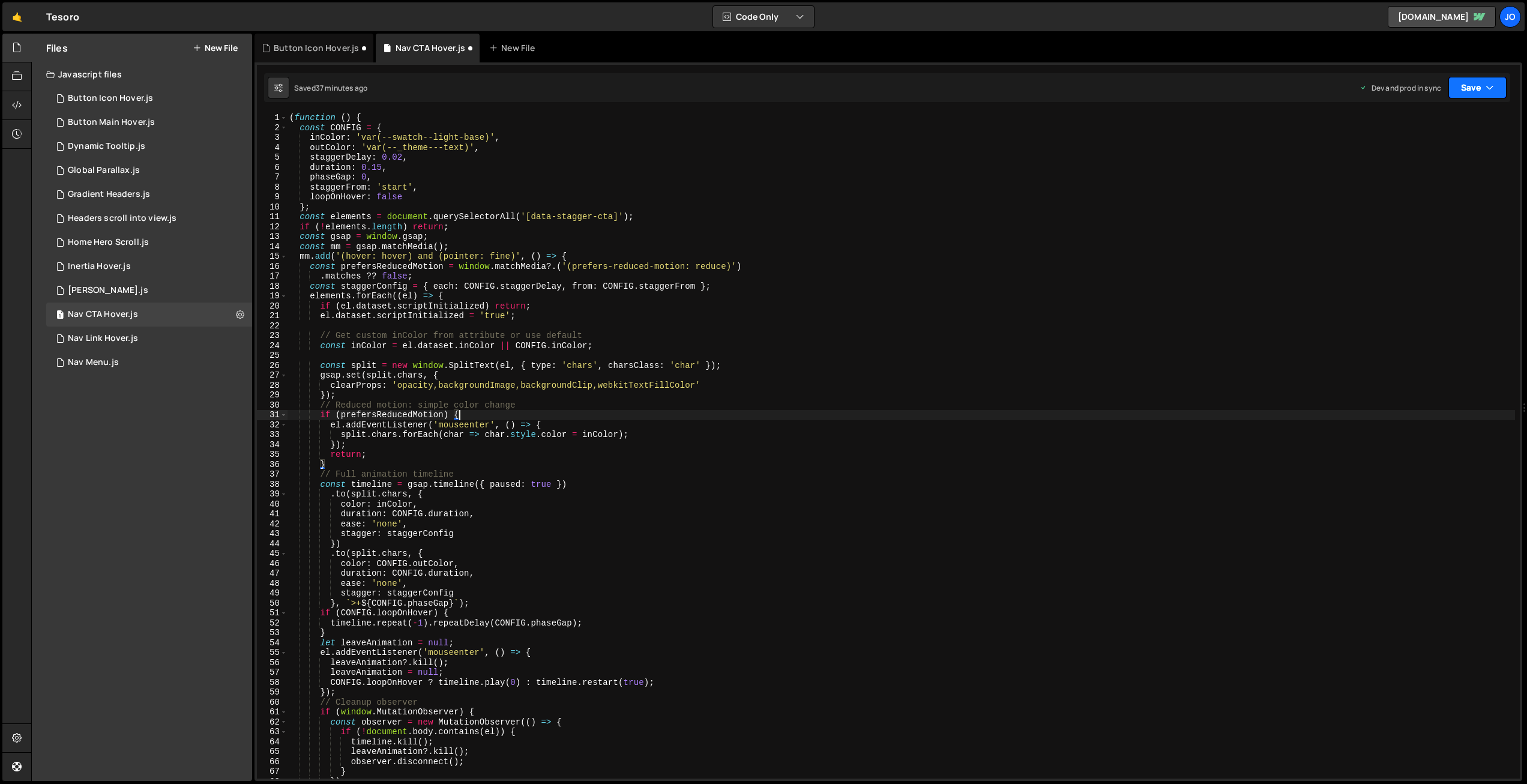
click at [1475, 84] on button "Save" at bounding box center [1478, 87] width 58 height 21
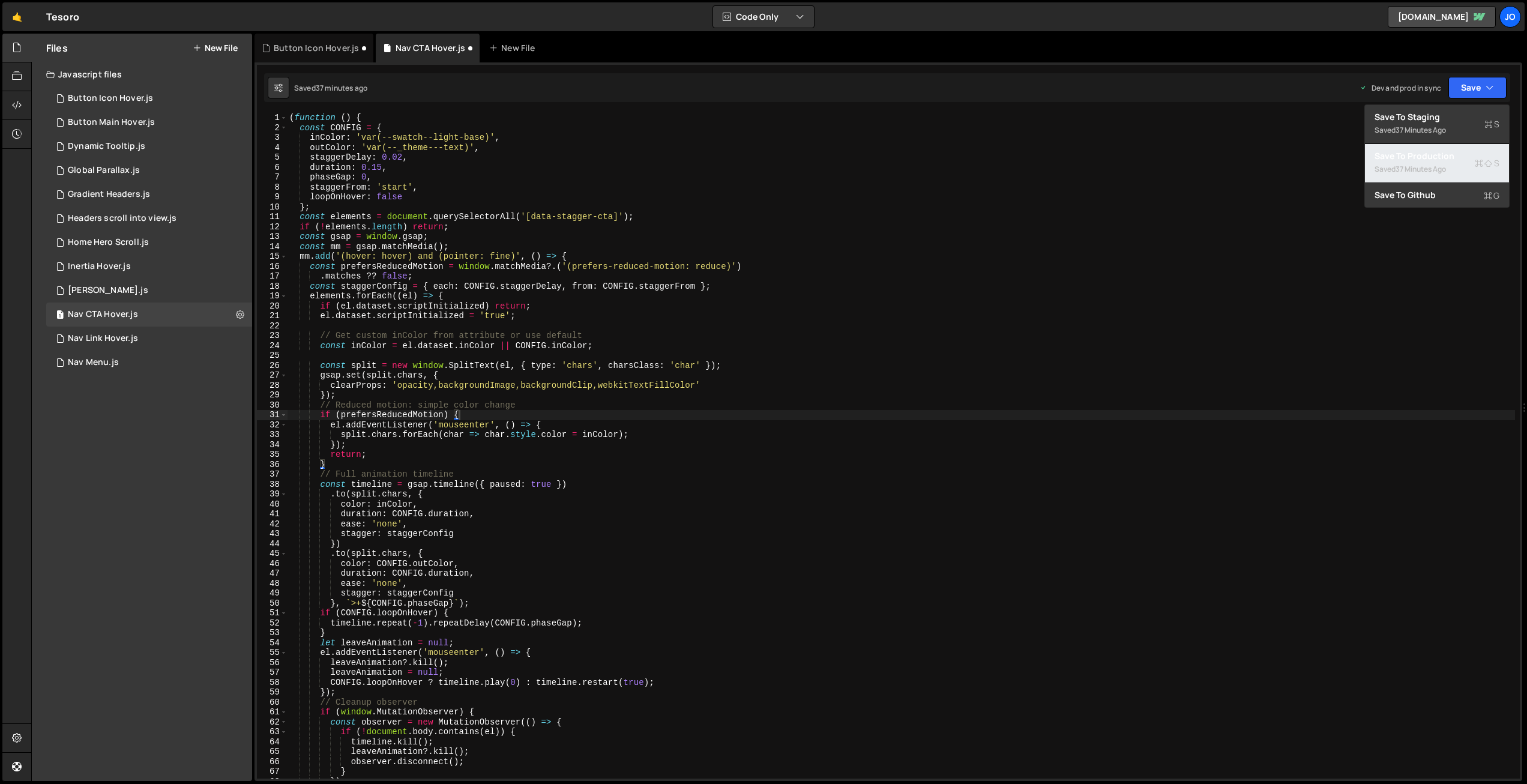
click at [1438, 161] on div "Save to Production S" at bounding box center [1437, 156] width 125 height 12
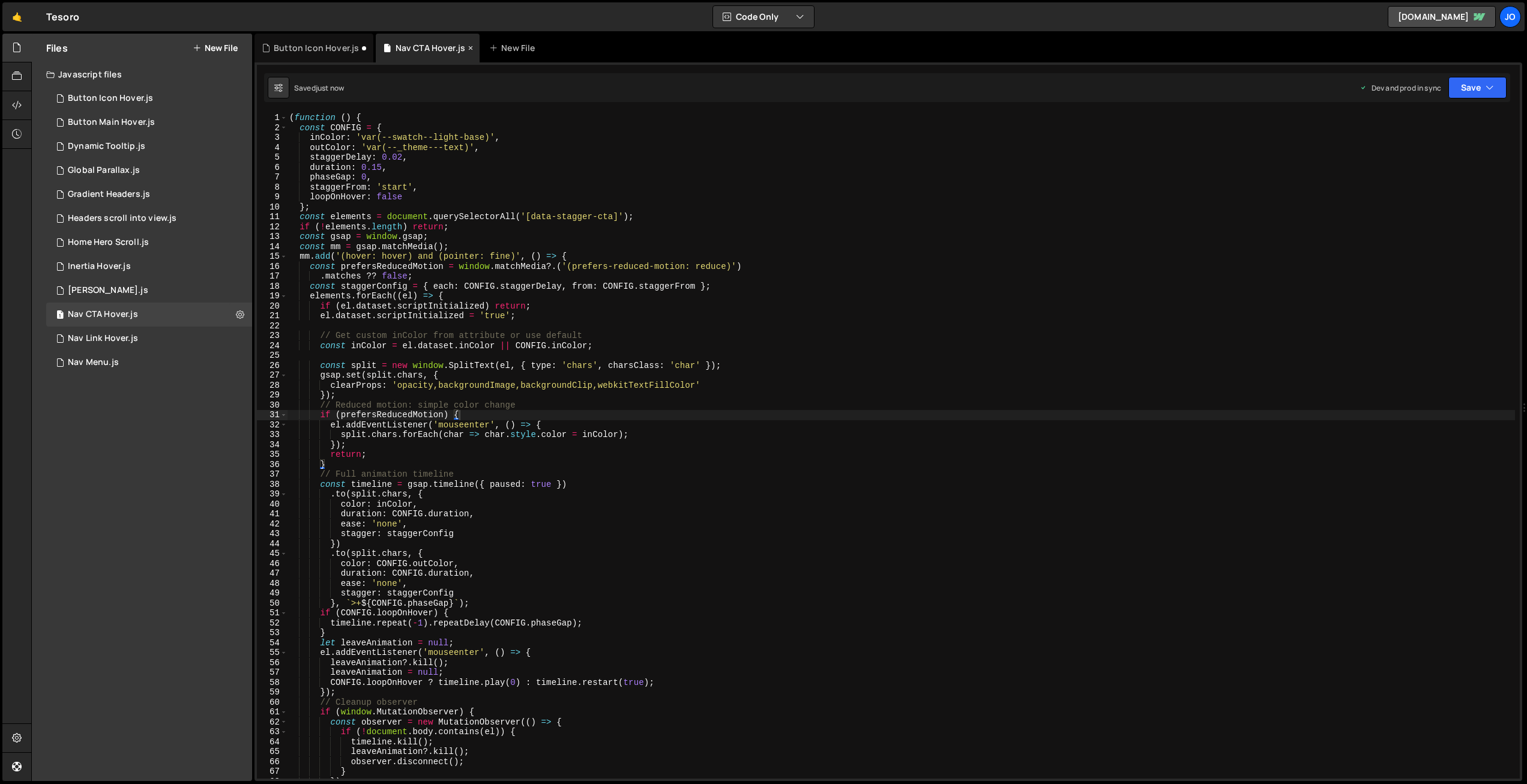
click at [467, 46] on icon at bounding box center [470, 48] width 8 height 12
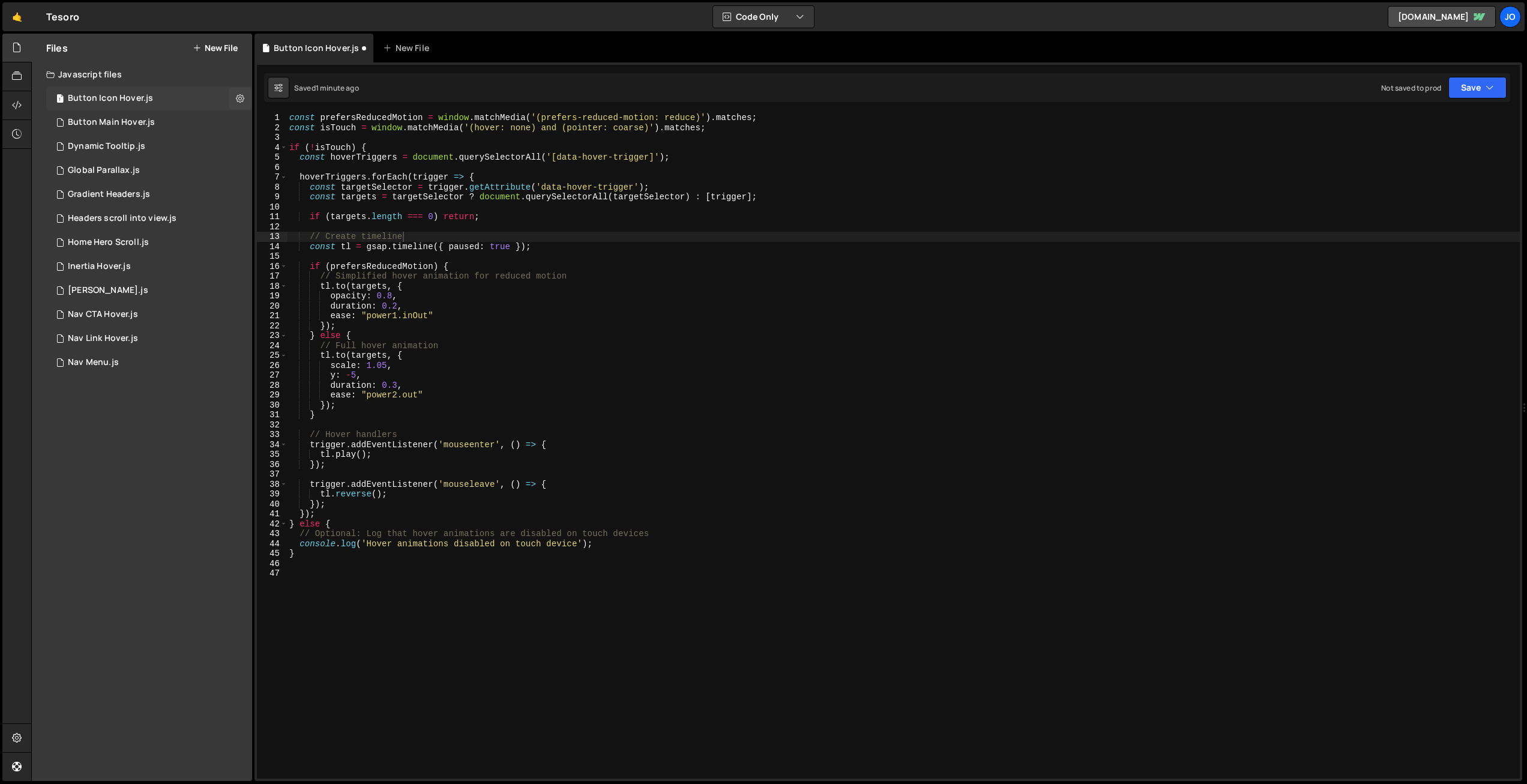
click at [123, 98] on div "Button Icon Hover.js" at bounding box center [111, 98] width 85 height 11
click at [116, 118] on div "Button Main Hover.js" at bounding box center [111, 122] width 87 height 11
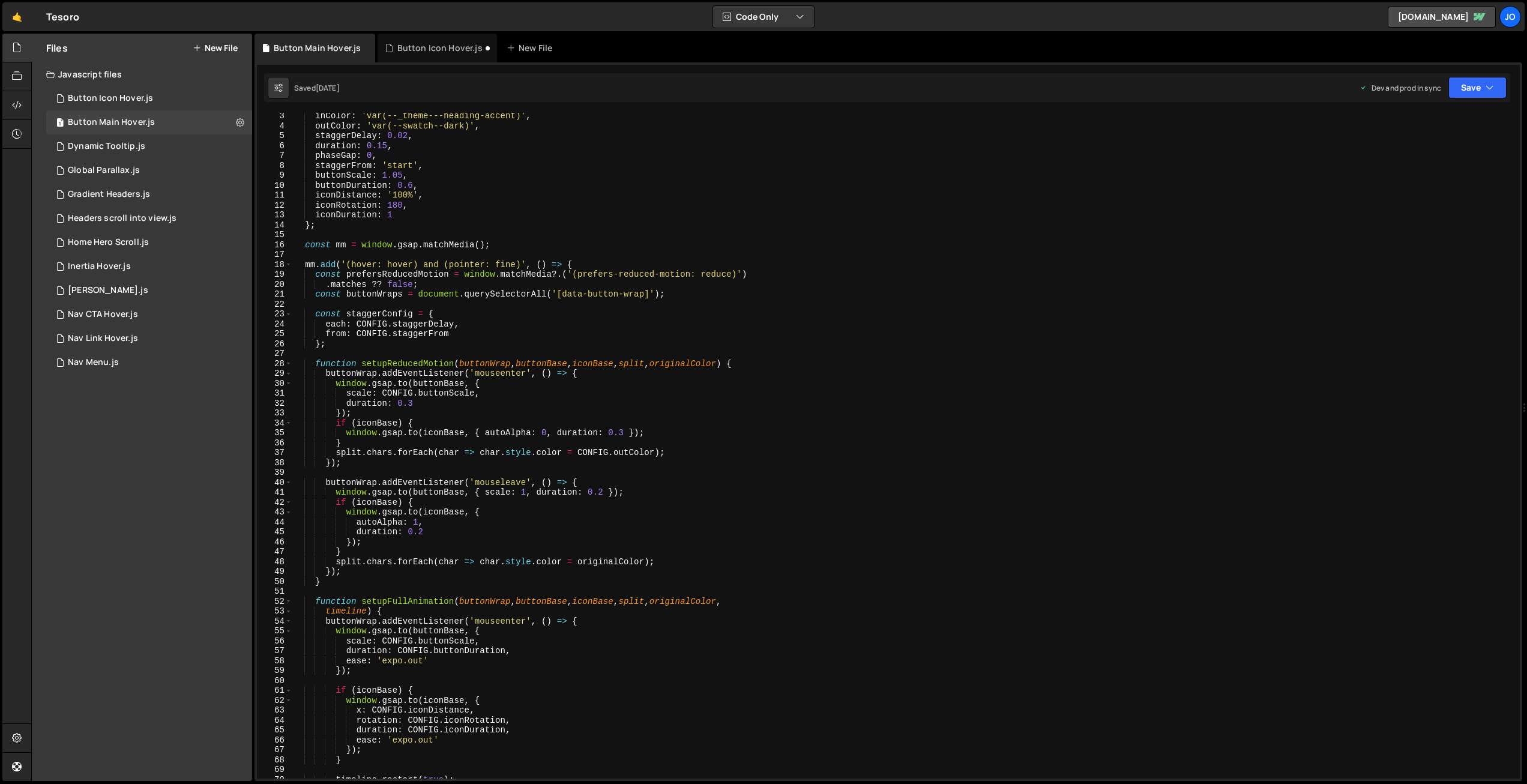
scroll to position [21, 0]
type textarea "const buttonWraps = document.querySelectorAll('[data-button-wrap]');"
drag, startPoint x: 644, startPoint y: 294, endPoint x: 564, endPoint y: 292, distance: 80.0
click at [564, 292] on div "inColor : 'var(--_theme---heading-accent)' , outColor : 'var(--swatch--dark)' ,…" at bounding box center [904, 455] width 1223 height 686
click at [413, 47] on div "Button Icon Hover.js" at bounding box center [440, 48] width 85 height 12
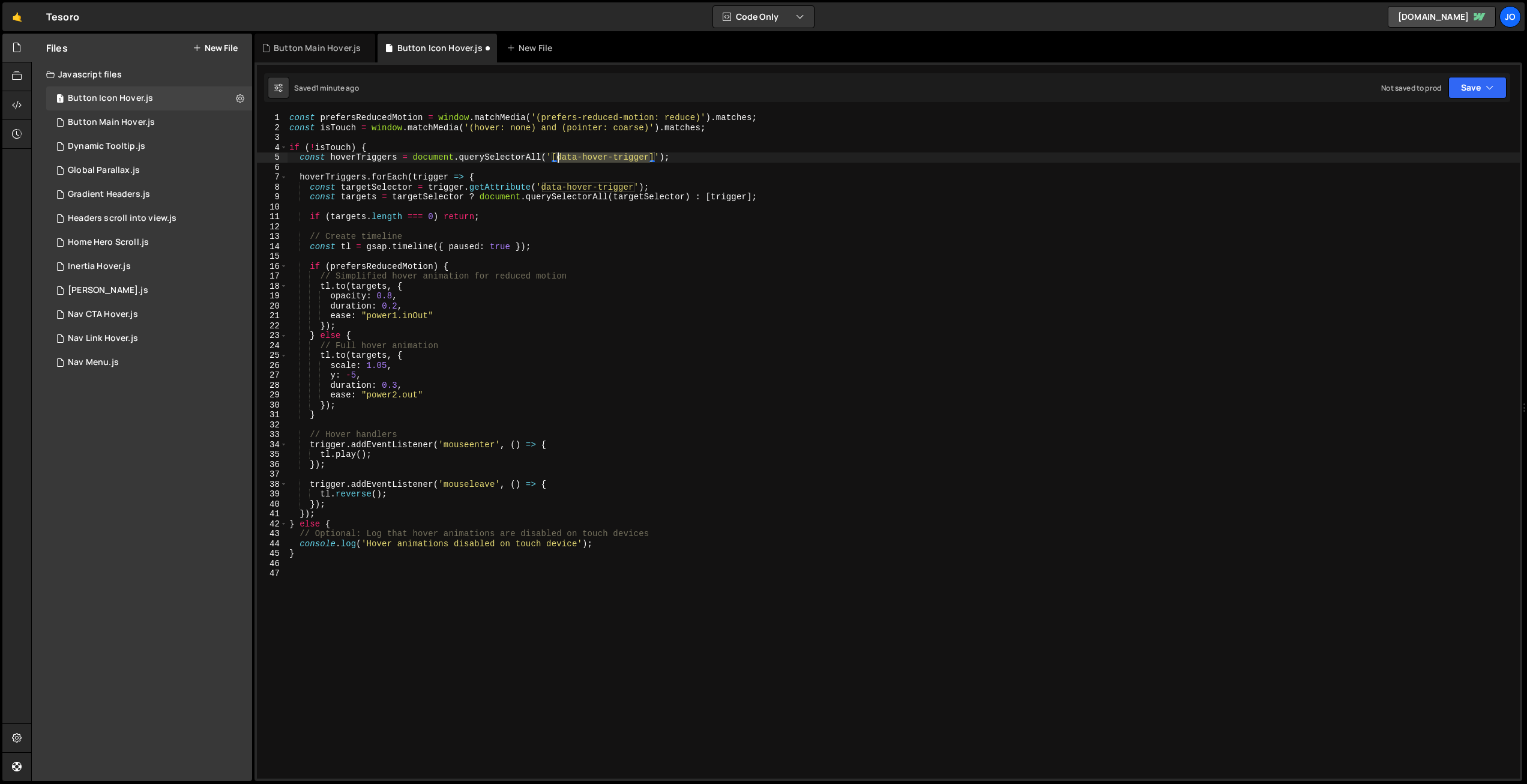
drag, startPoint x: 650, startPoint y: 157, endPoint x: 558, endPoint y: 154, distance: 92.0
click at [558, 154] on div "const prefersReducedMotion = window . matchMedia ( '(prefers-reduced-motion: re…" at bounding box center [903, 455] width 1233 height 686
paste textarea "button-wrap"
drag, startPoint x: 314, startPoint y: 45, endPoint x: 418, endPoint y: 46, distance: 104.0
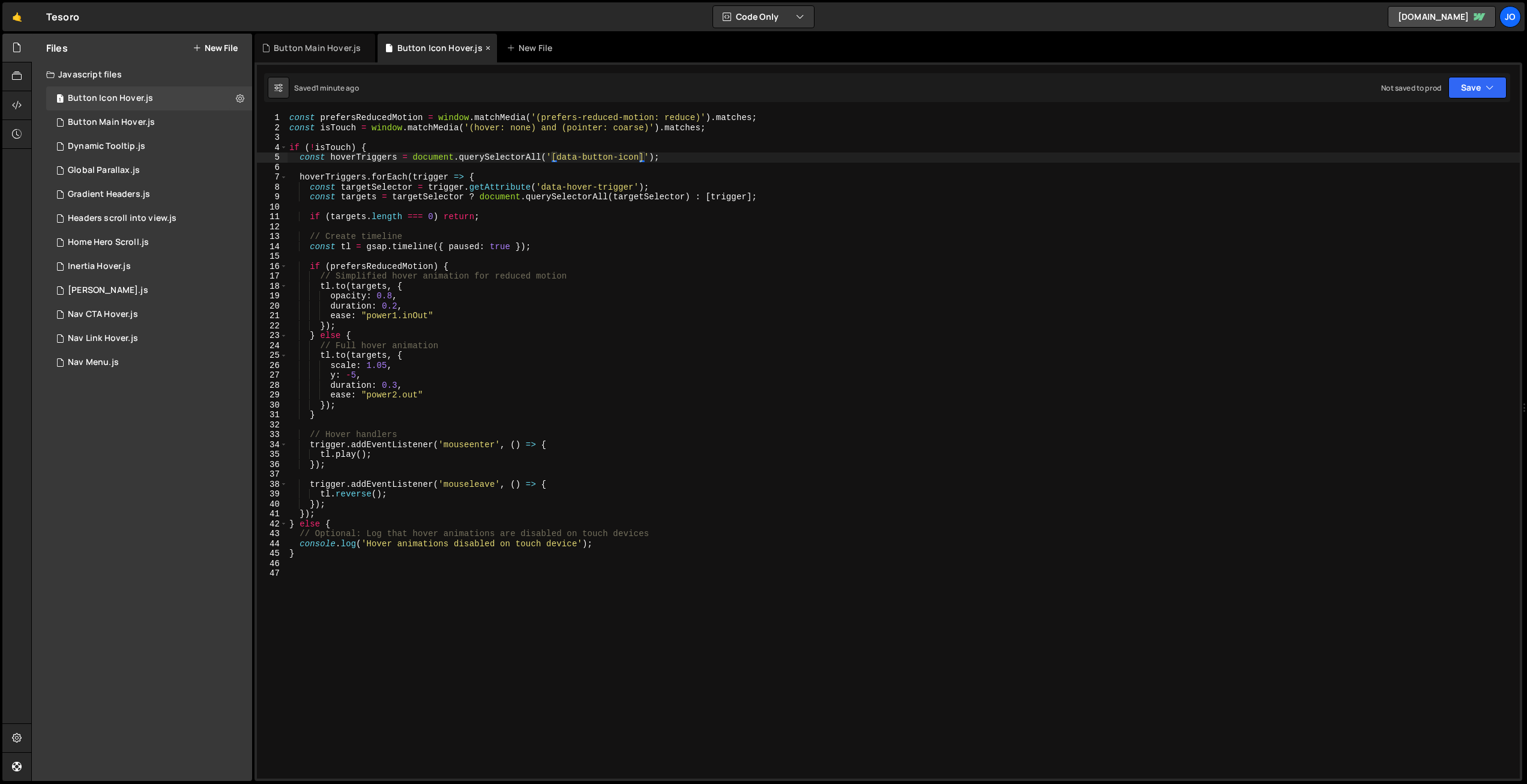
click at [315, 45] on div "Button Main Hover.js" at bounding box center [317, 48] width 87 height 12
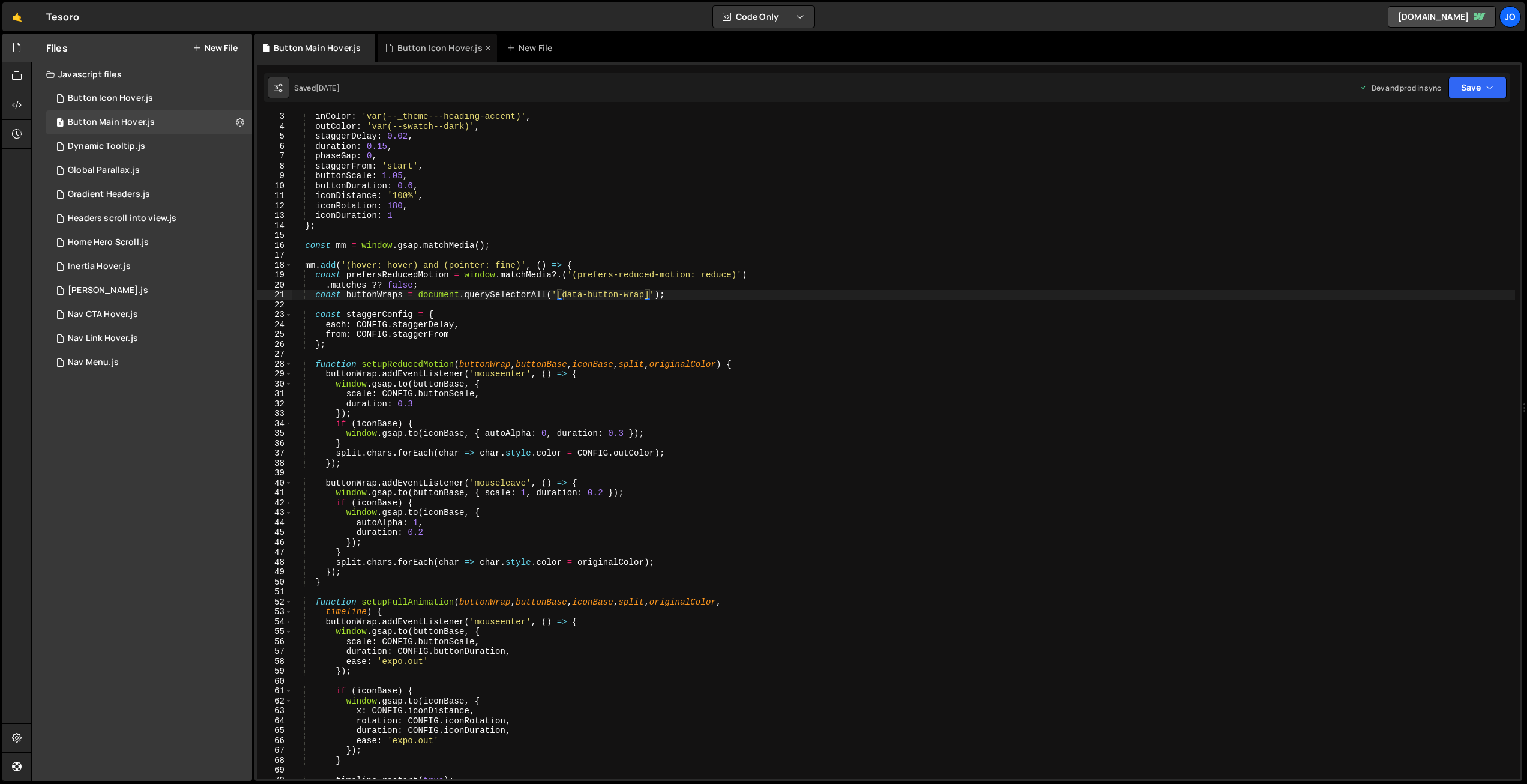
click at [423, 45] on div "Button Icon Hover.js" at bounding box center [440, 48] width 85 height 12
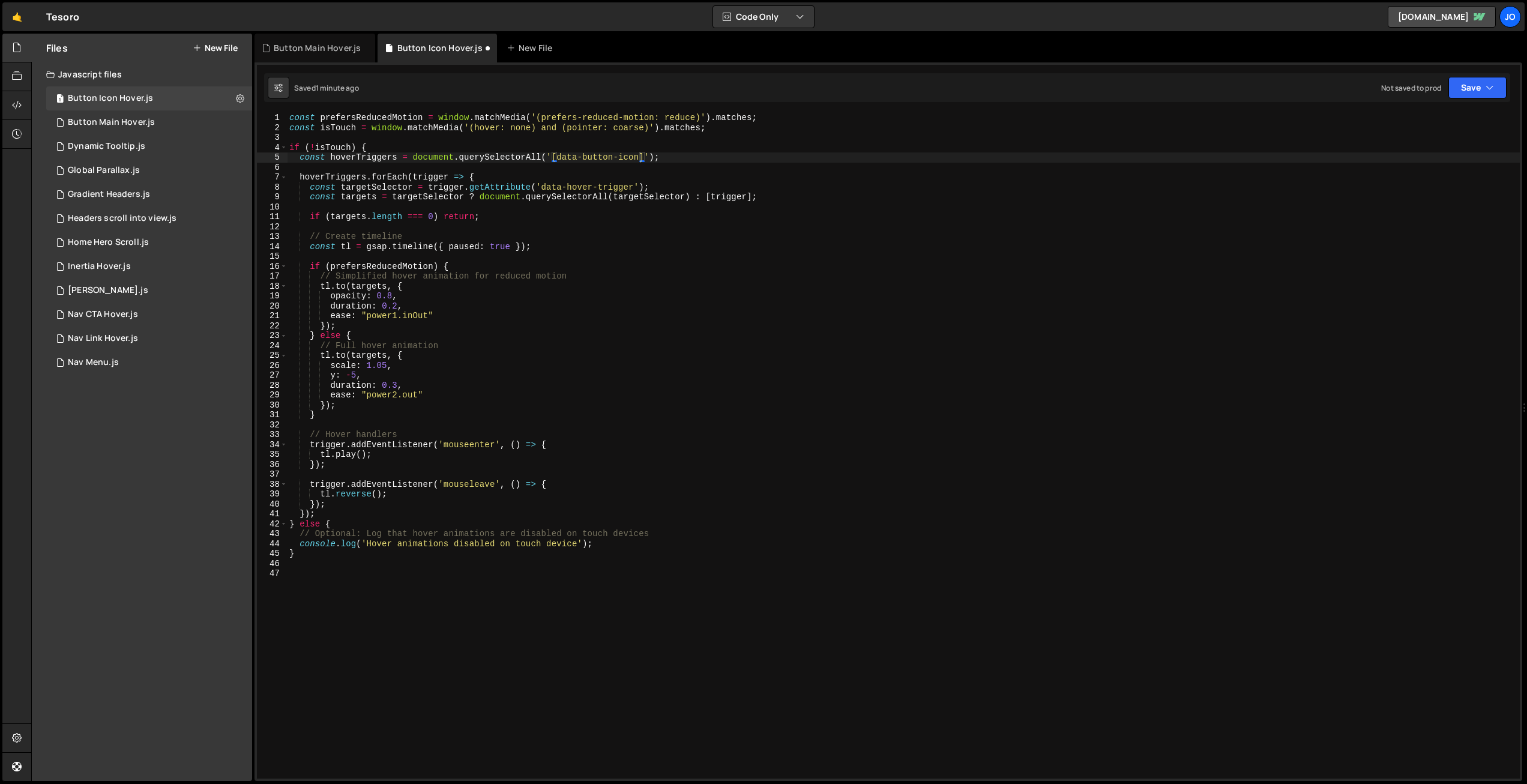
type textarea "// Optional: Log that hover animations are disabled on touch devices"
drag, startPoint x: 660, startPoint y: 532, endPoint x: 233, endPoint y: 535, distance: 427.0
click at [233, 535] on div "Files New File Javascript files 1 Button Icon Hover.js 0 1 Button Main Hover.js…" at bounding box center [779, 408] width 1496 height 748
click at [567, 277] on div "const prefersReducedMotion = window . matchMedia ( '(prefers-reduced-motion: re…" at bounding box center [903, 455] width 1233 height 686
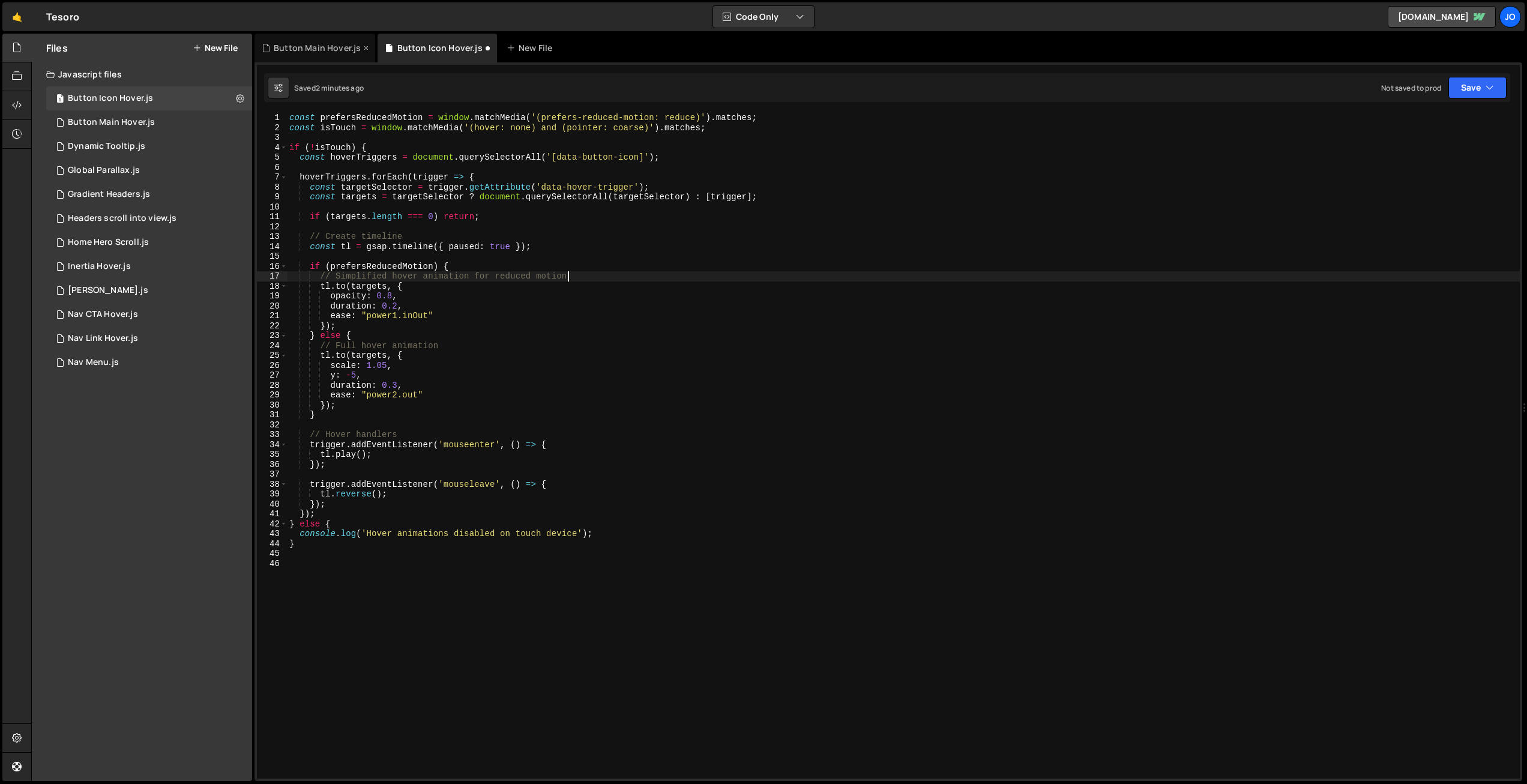
drag, startPoint x: 316, startPoint y: 48, endPoint x: 340, endPoint y: 47, distance: 24.0
click at [316, 48] on div "Button Main Hover.js" at bounding box center [317, 48] width 87 height 12
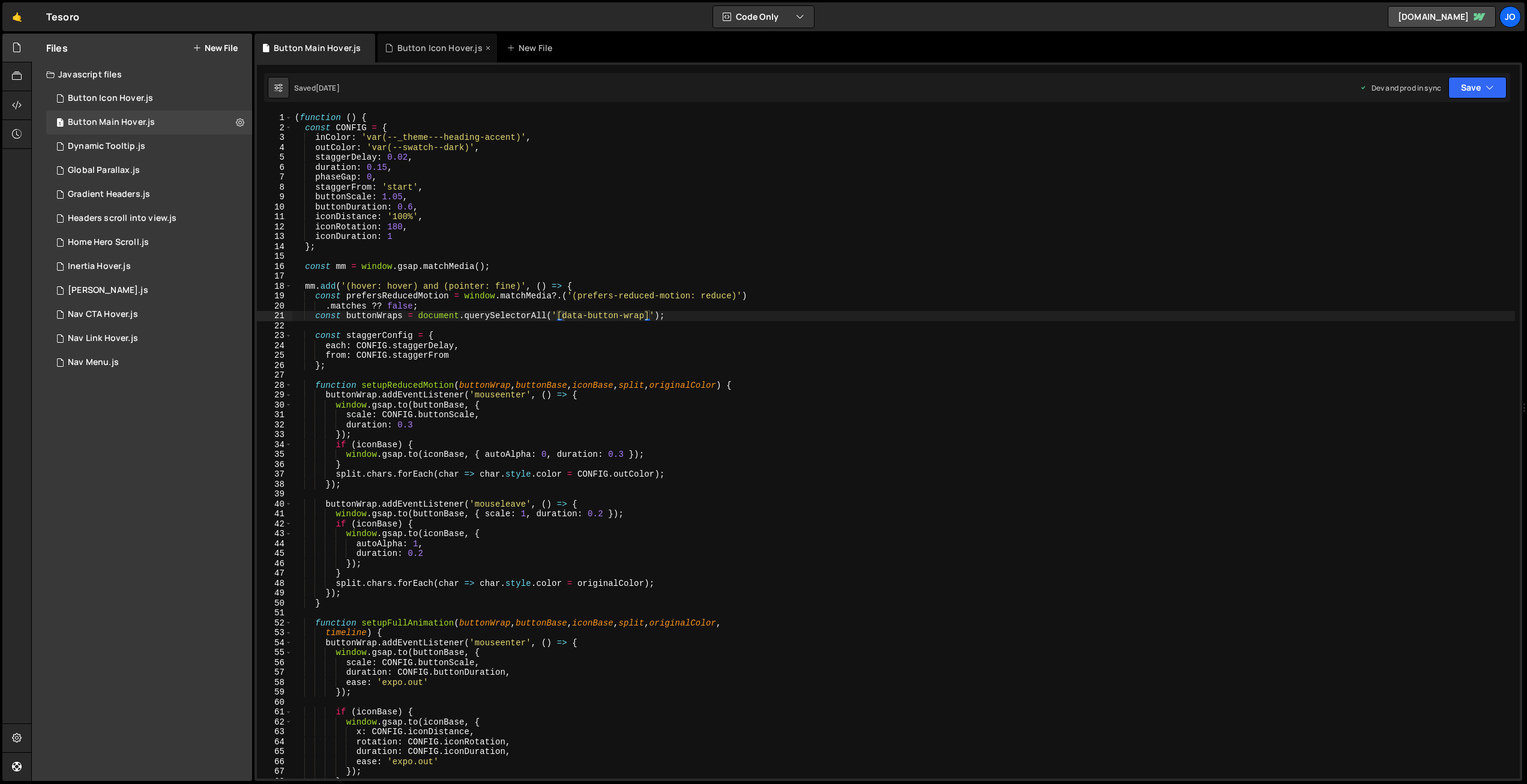
click at [423, 49] on div "Button Icon Hover.js" at bounding box center [440, 48] width 85 height 12
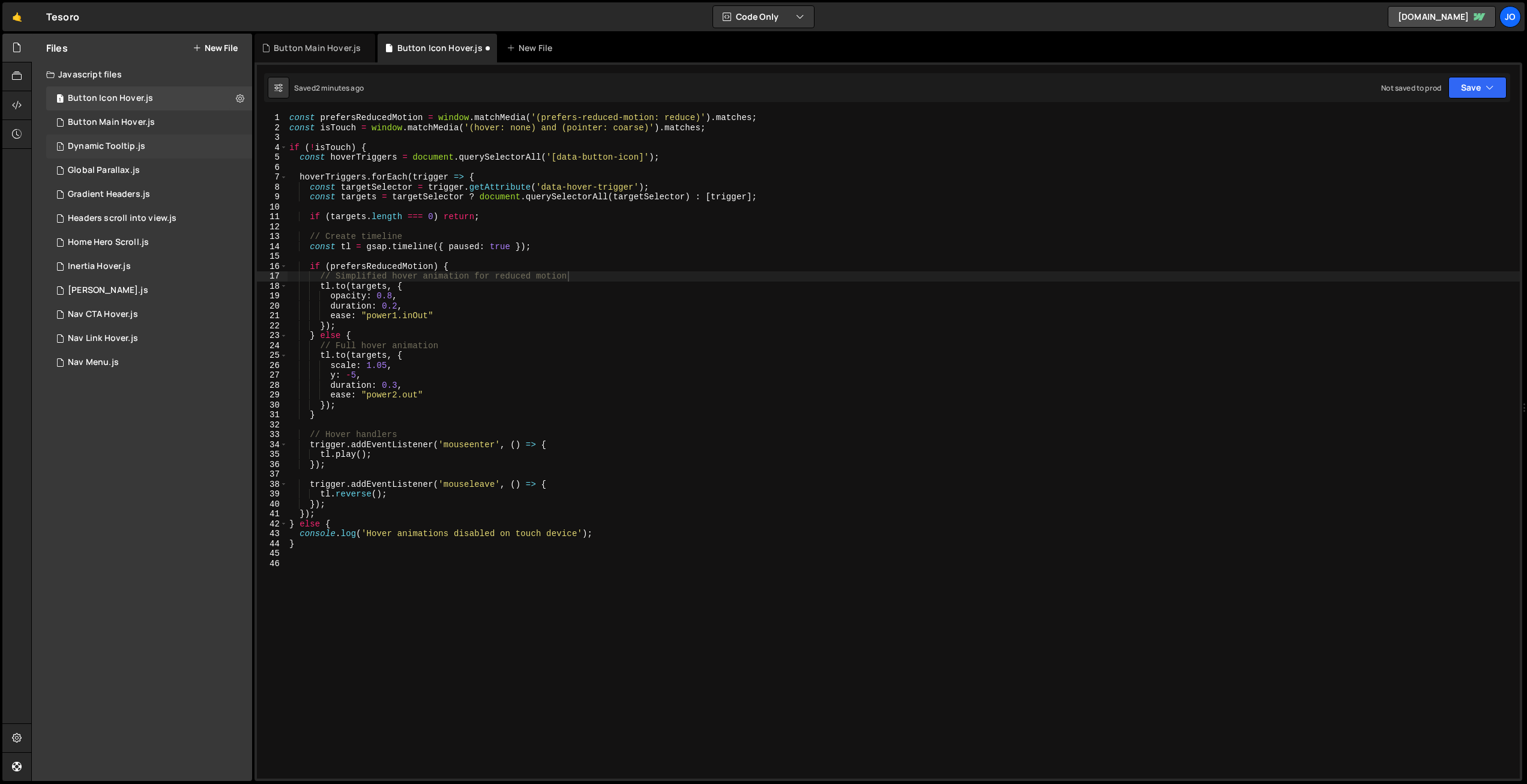
click at [104, 142] on div "Dynamic Tooltip.js" at bounding box center [107, 146] width 78 height 11
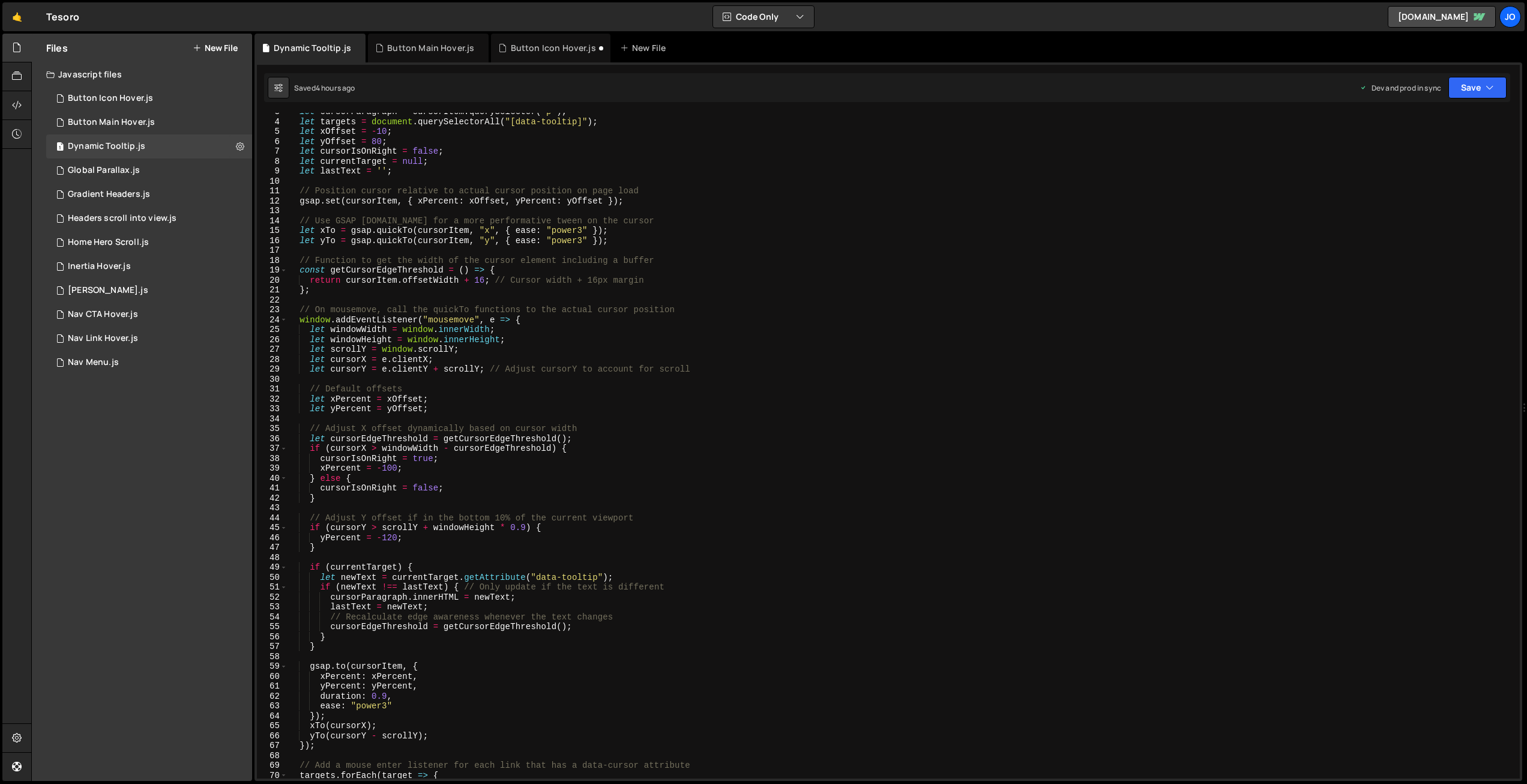
scroll to position [31, 0]
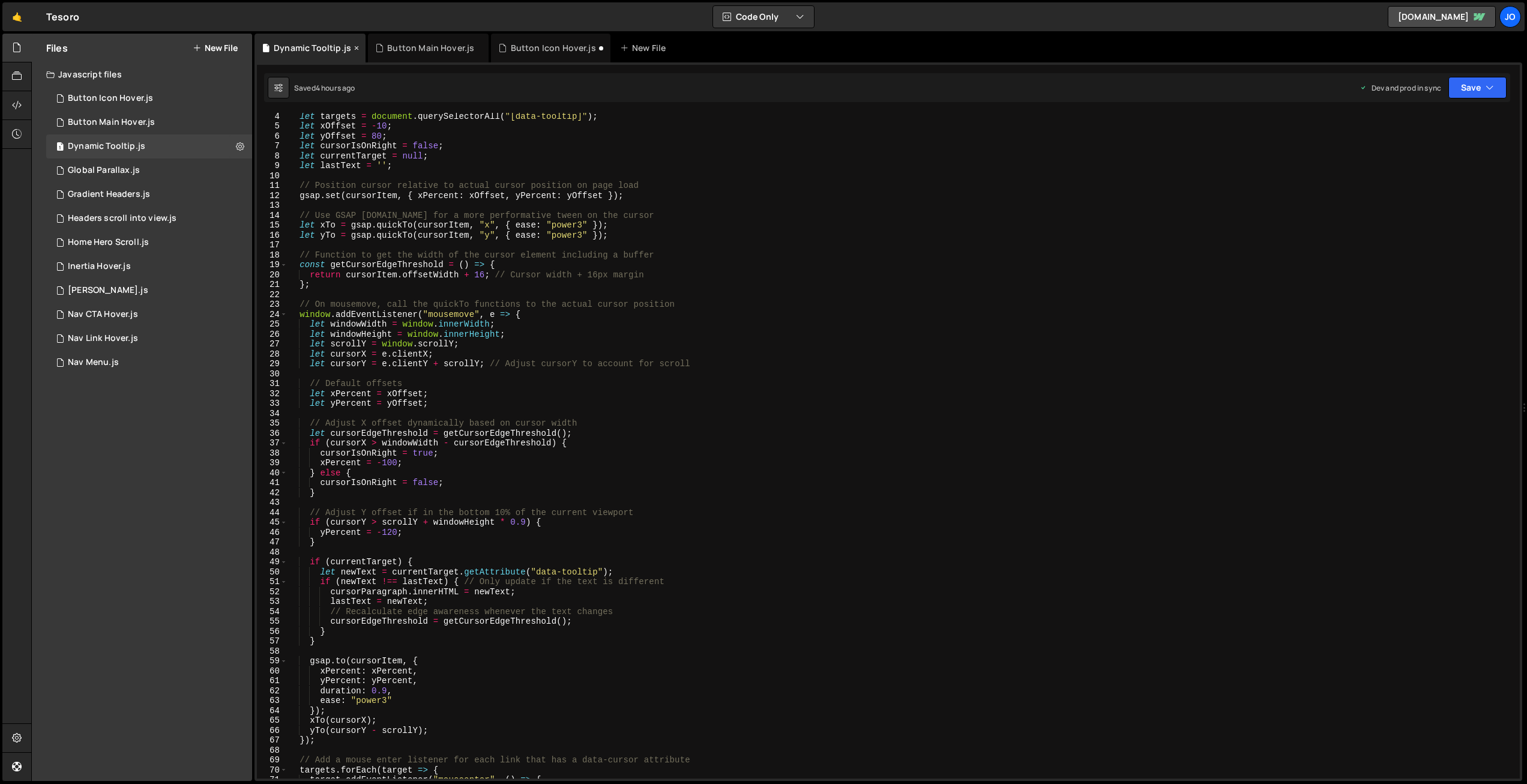
drag, startPoint x: 353, startPoint y: 46, endPoint x: 280, endPoint y: 72, distance: 77.5
click at [353, 47] on icon at bounding box center [357, 48] width 8 height 12
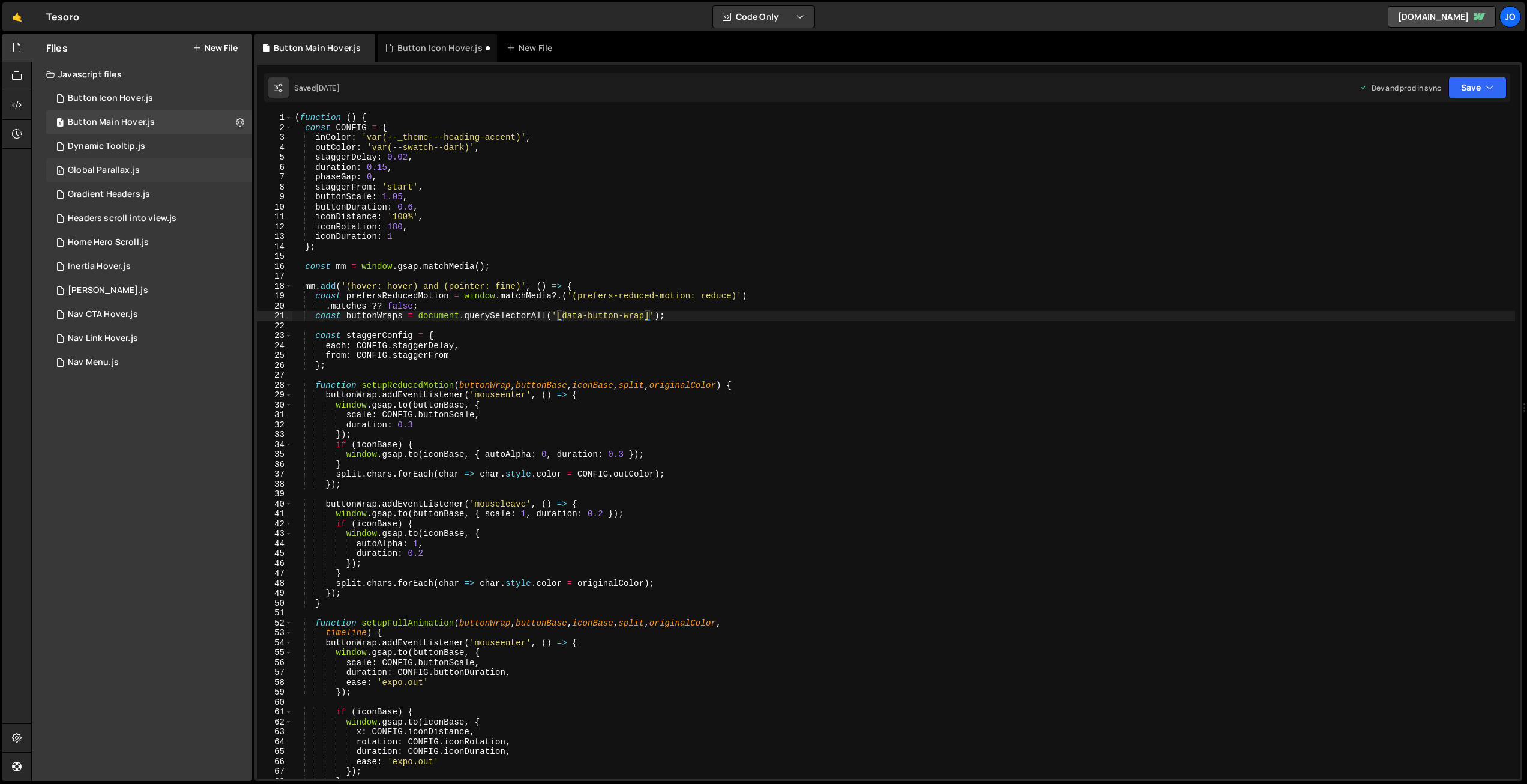
click at [103, 170] on div "Global Parallax.js" at bounding box center [104, 170] width 72 height 11
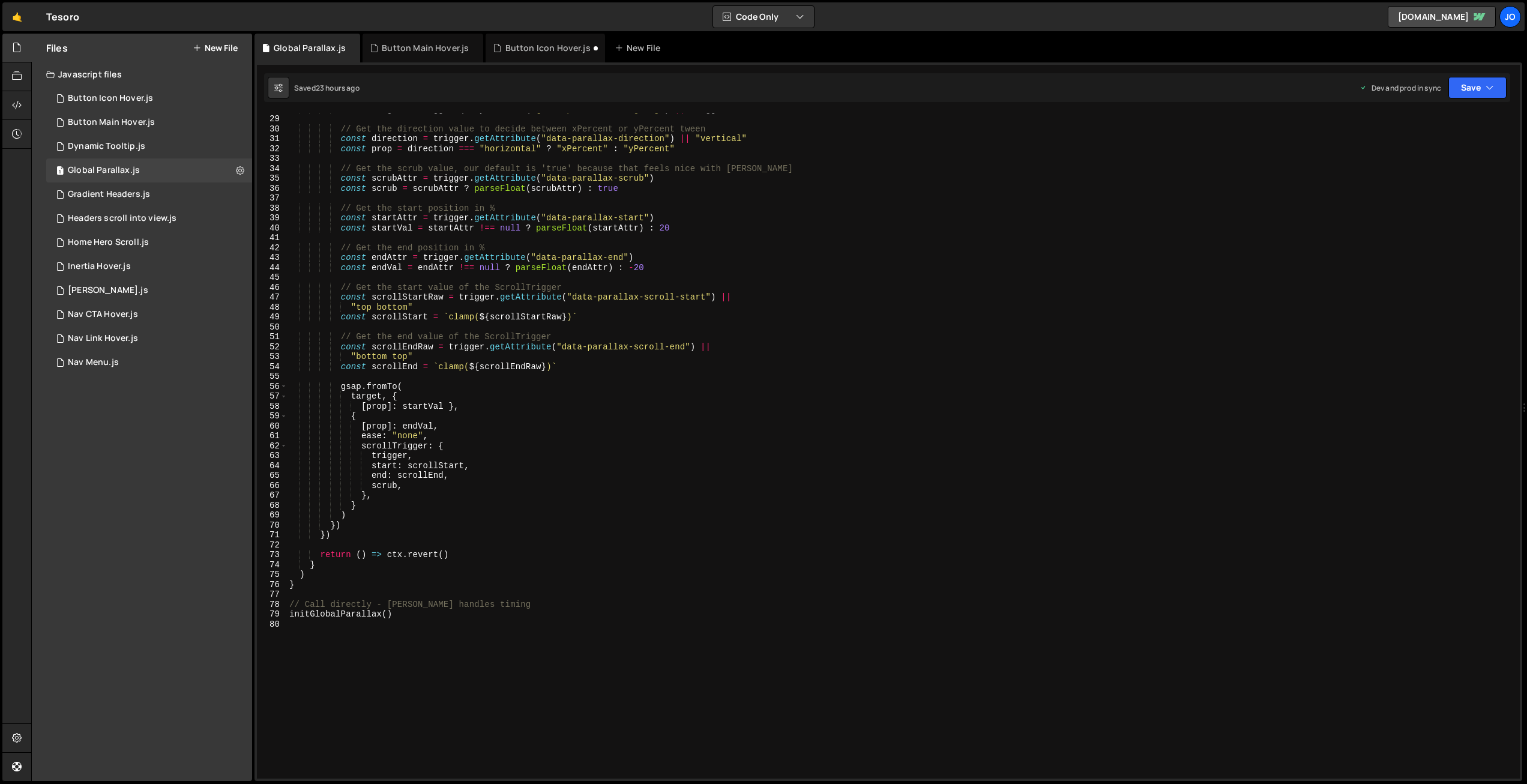
scroll to position [289, 0]
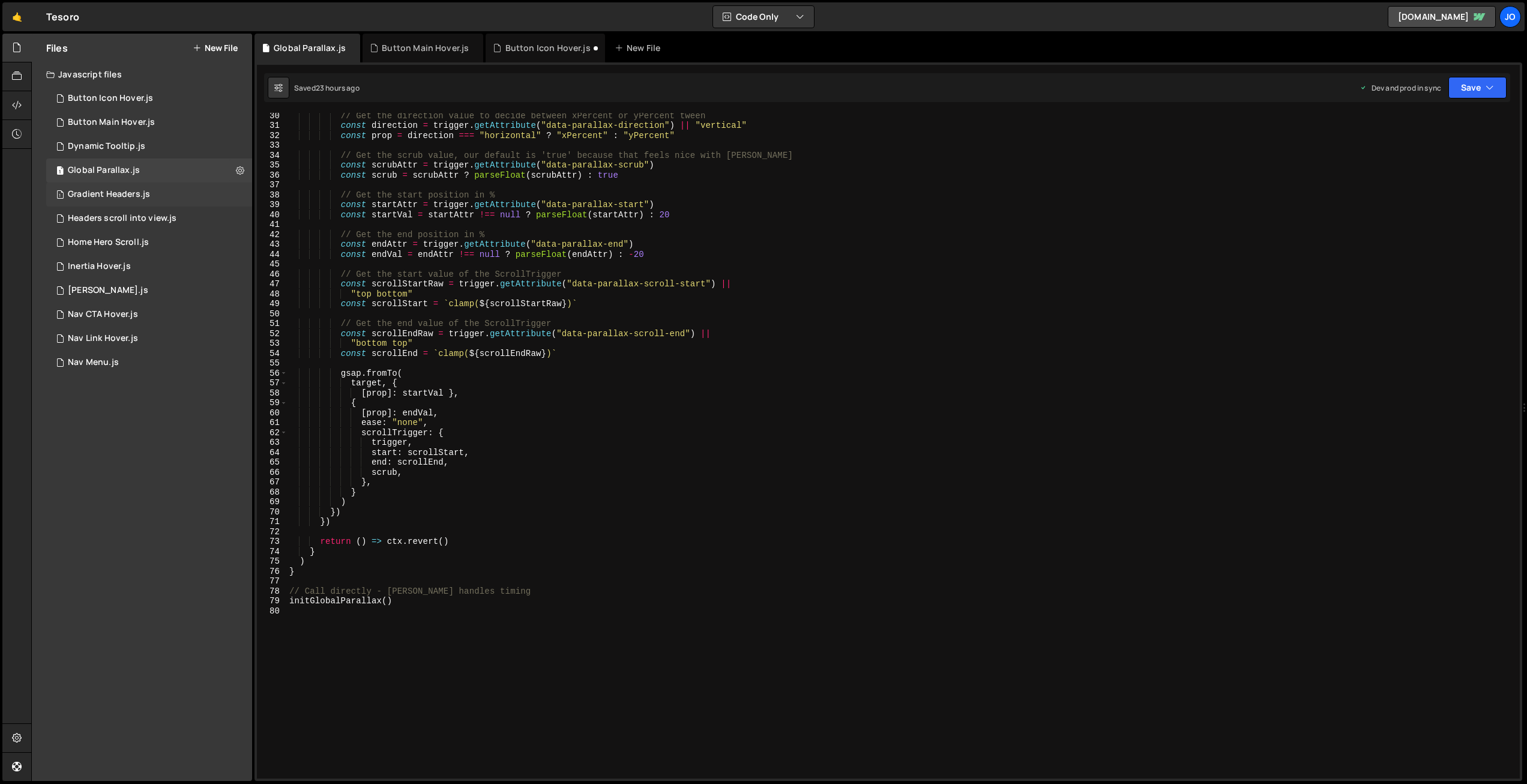
click at [122, 195] on div "Gradient Headers.js" at bounding box center [109, 194] width 82 height 11
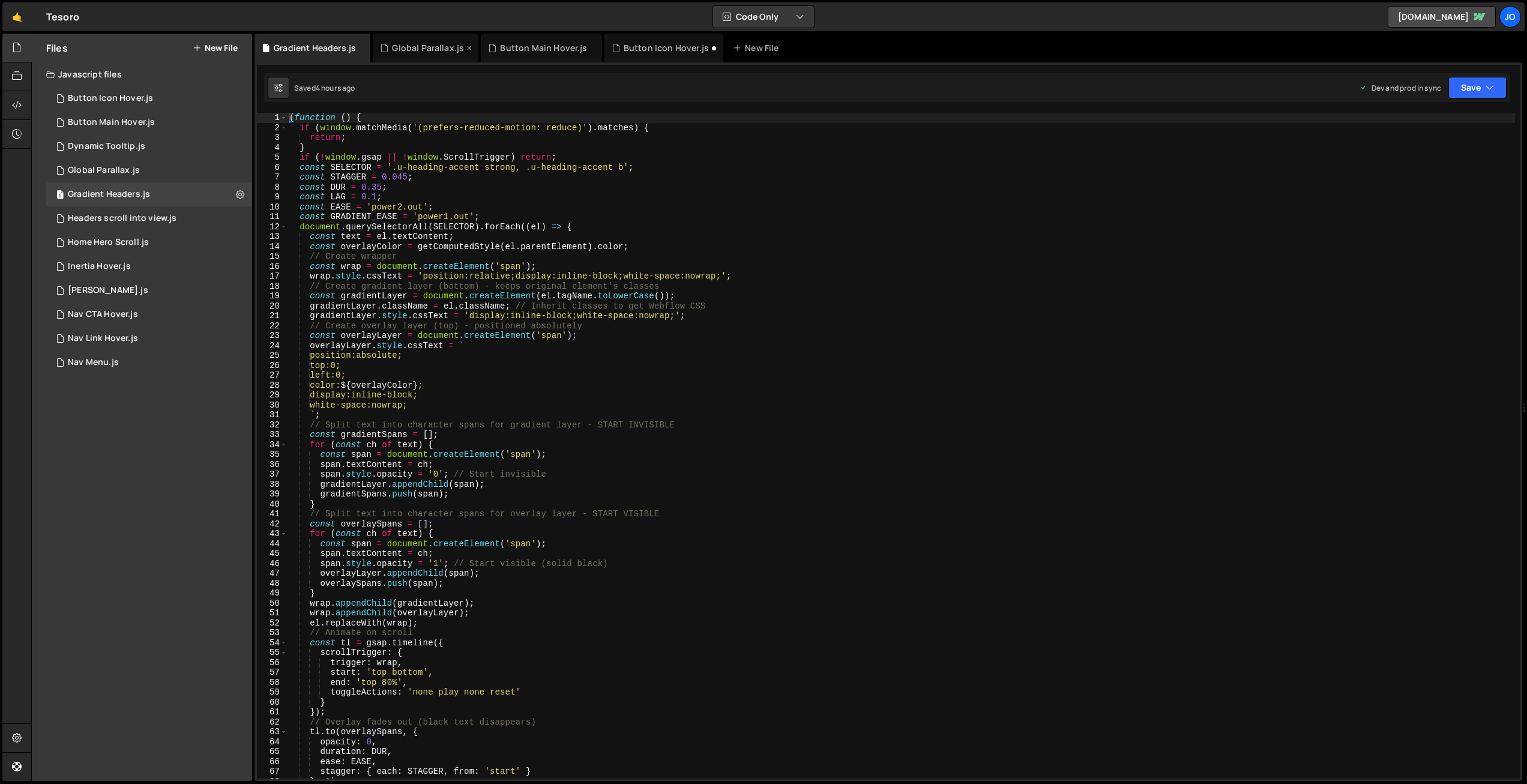
click at [466, 46] on icon at bounding box center [469, 48] width 8 height 12
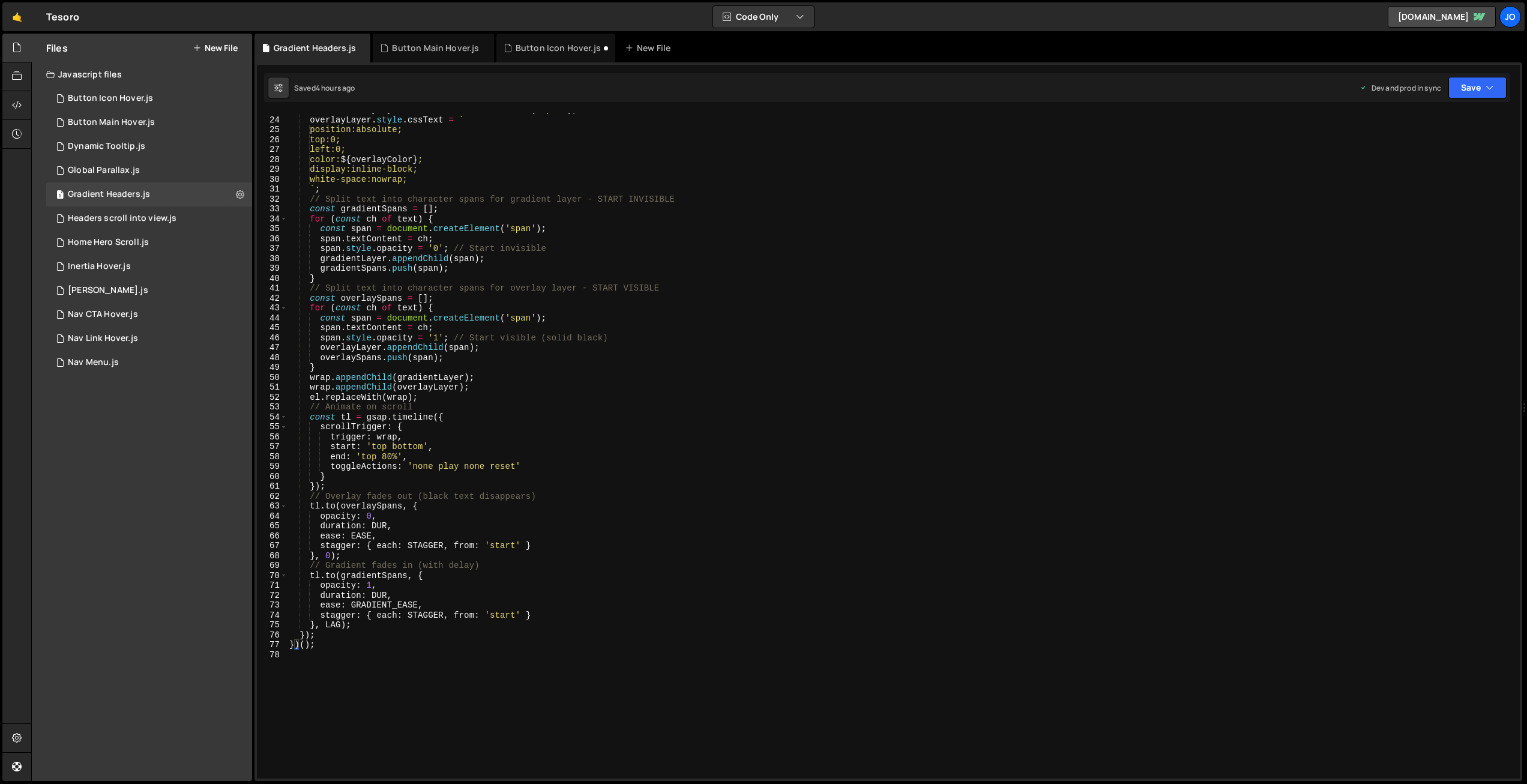
scroll to position [234, 0]
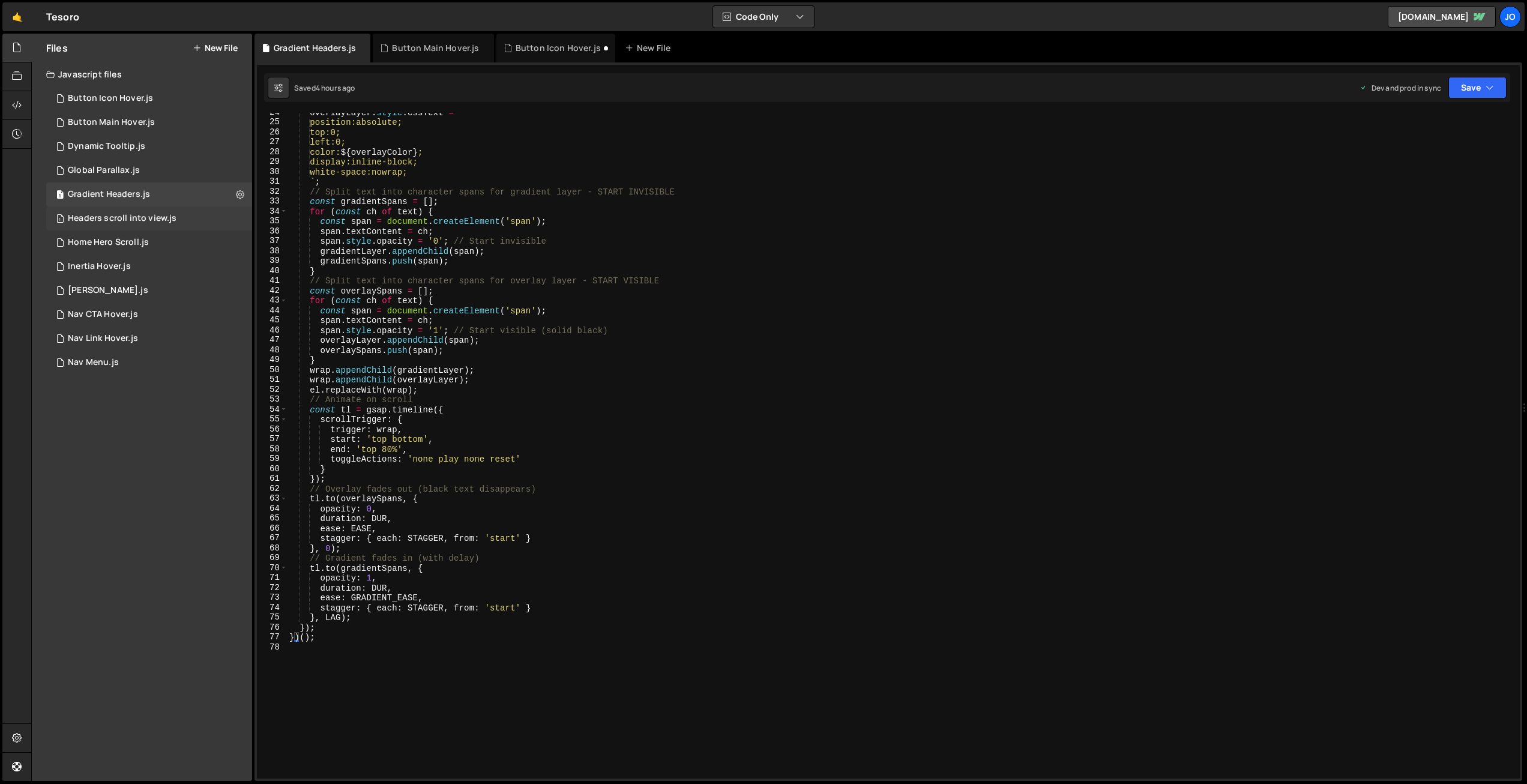
click at [120, 216] on div "Headers scroll into view.js" at bounding box center [122, 218] width 109 height 11
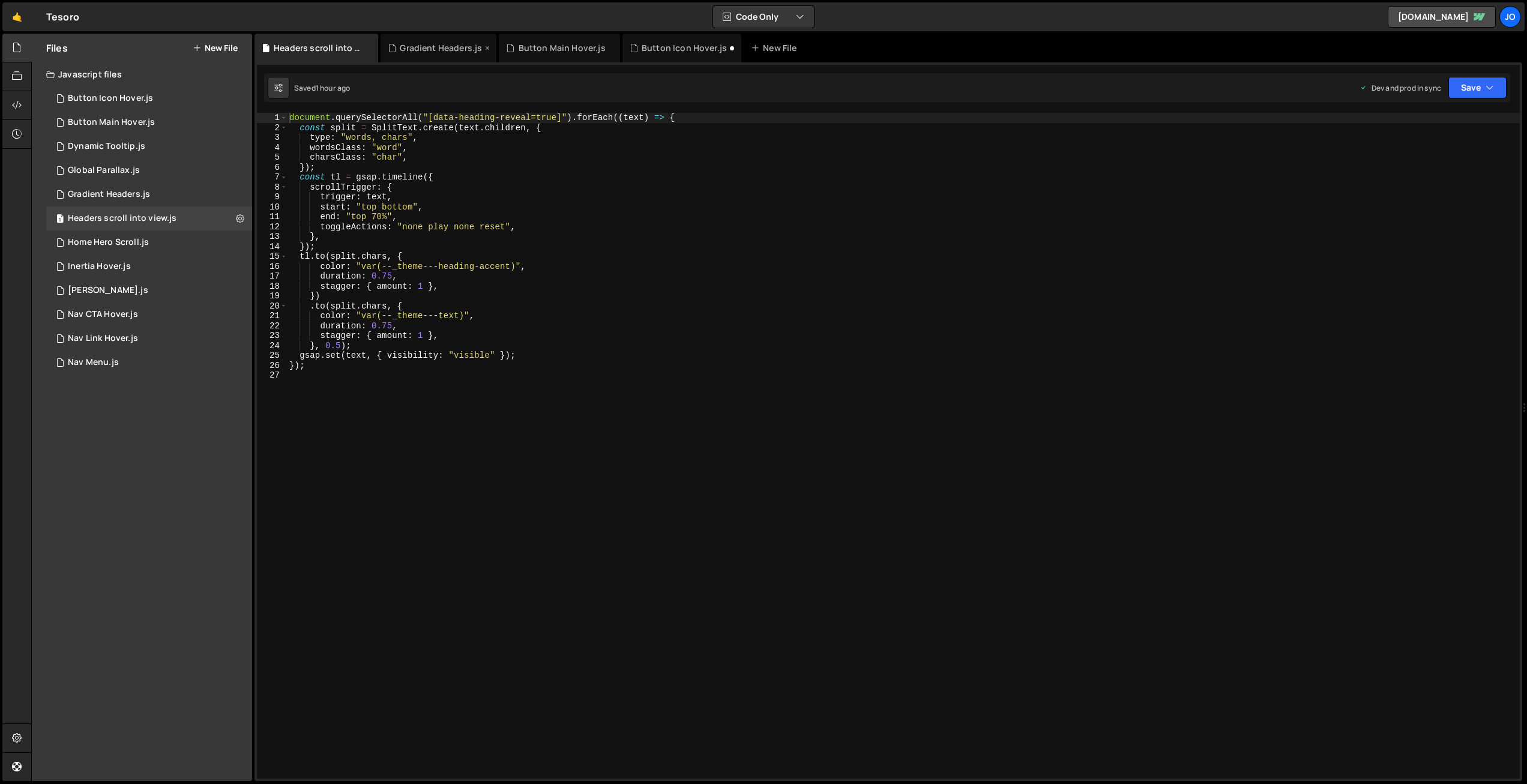
click at [487, 47] on icon at bounding box center [487, 48] width 8 height 12
click at [368, 47] on icon at bounding box center [369, 48] width 8 height 12
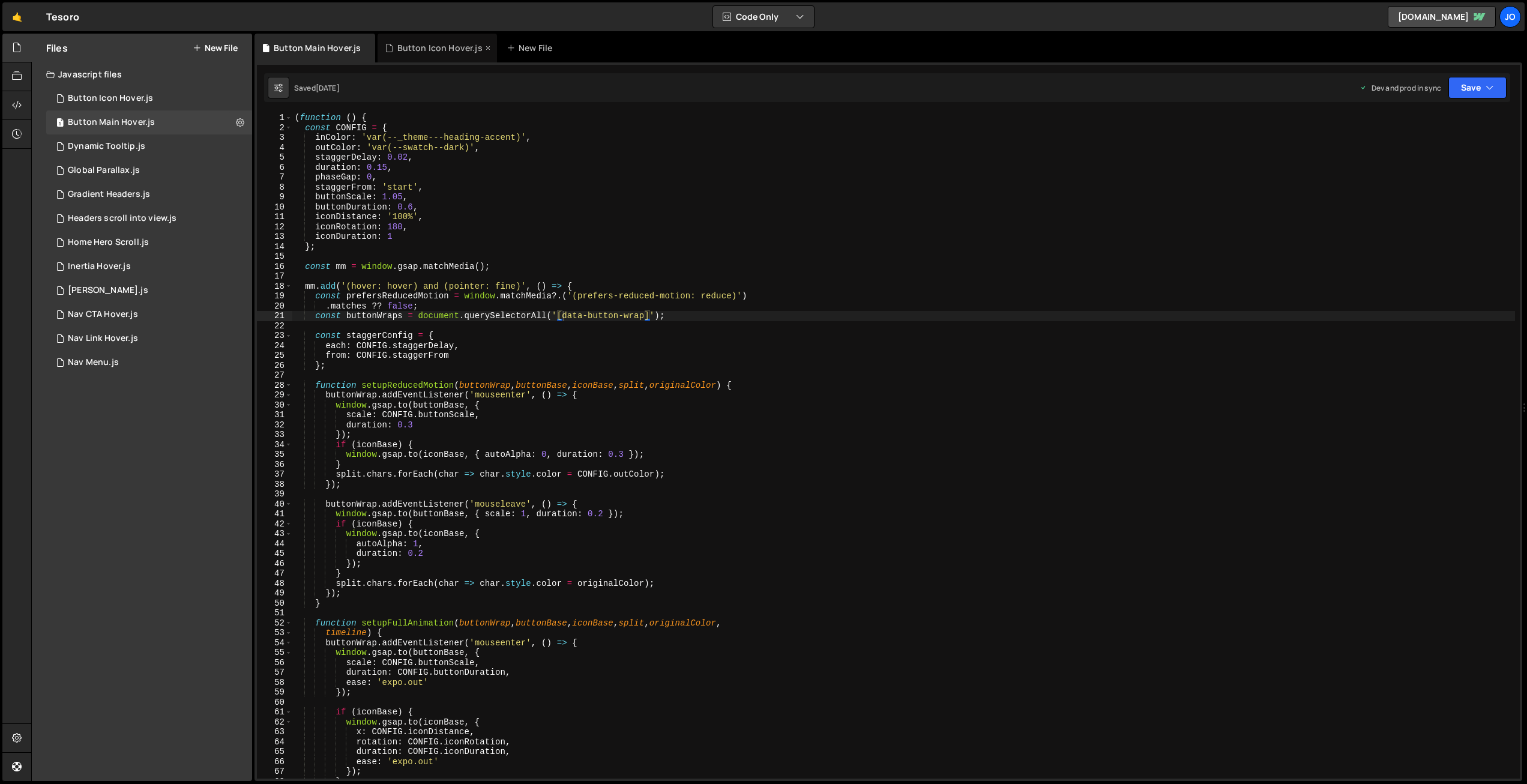
click at [412, 49] on div "Button Icon Hover.js" at bounding box center [440, 48] width 85 height 12
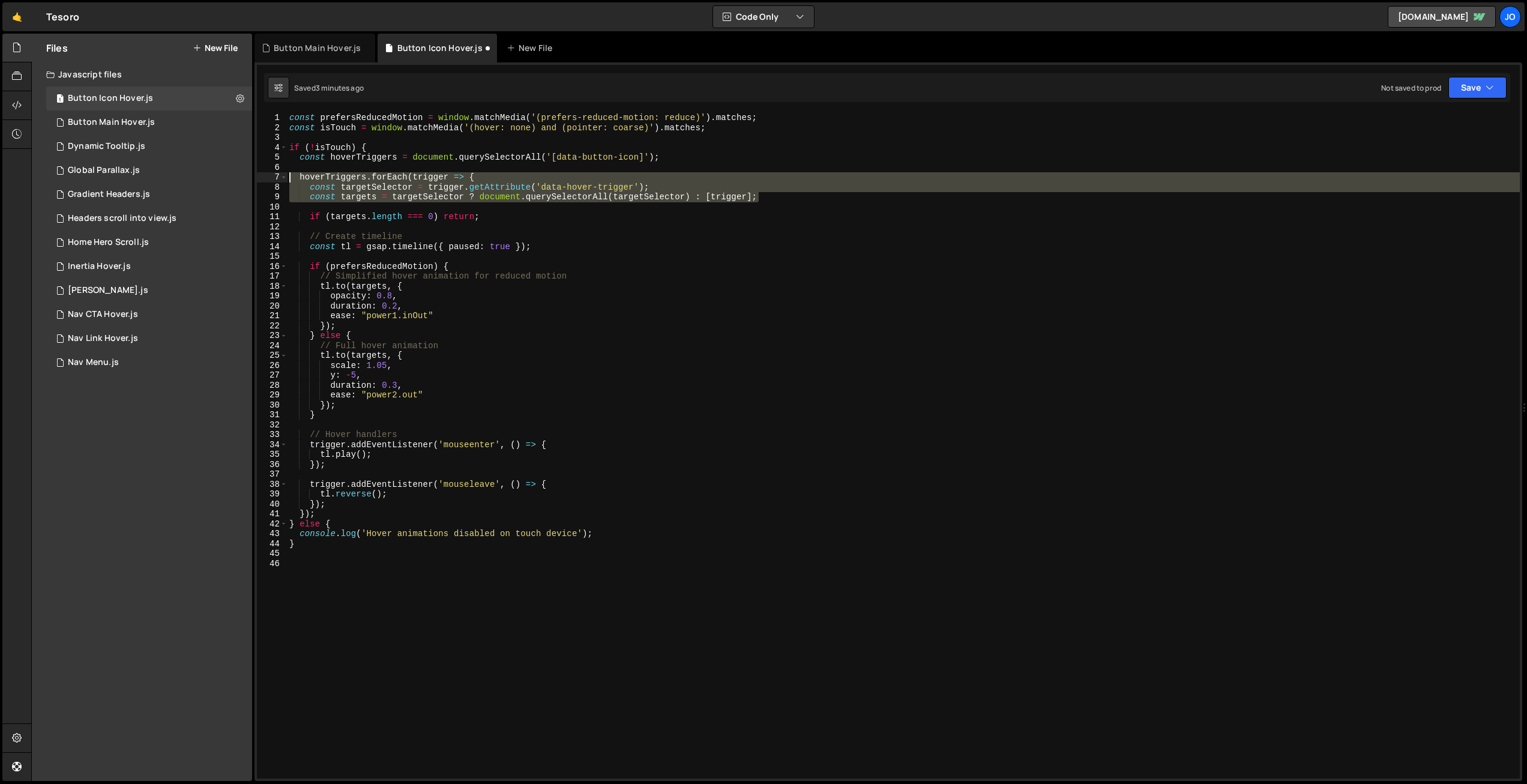
drag, startPoint x: 755, startPoint y: 197, endPoint x: 308, endPoint y: 187, distance: 447.1
click at [272, 181] on div "const targets = targetSelector ? document.querySelectorAll(targetSelector) : [t…" at bounding box center [888, 445] width 1263 height 666
type textarea "hoverTriggers.forEach(trigger => { const targetSelector = trigger.getAttribute(…"
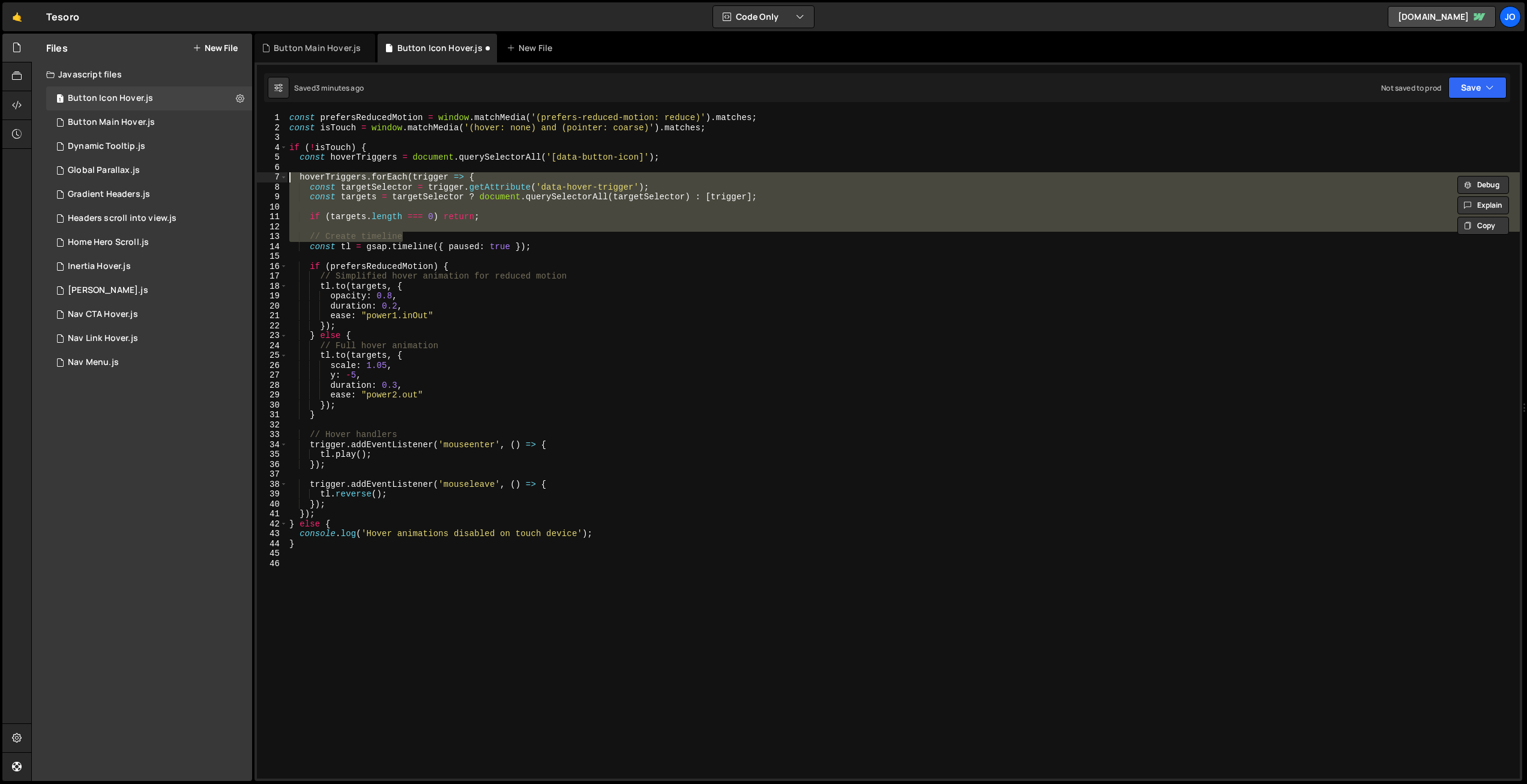
drag, startPoint x: 410, startPoint y: 236, endPoint x: 266, endPoint y: 177, distance: 155.6
click at [266, 177] on div "hoverTriggers.forEach(trigger => { const targetSelector = trigger.getAttribute(…" at bounding box center [888, 445] width 1263 height 666
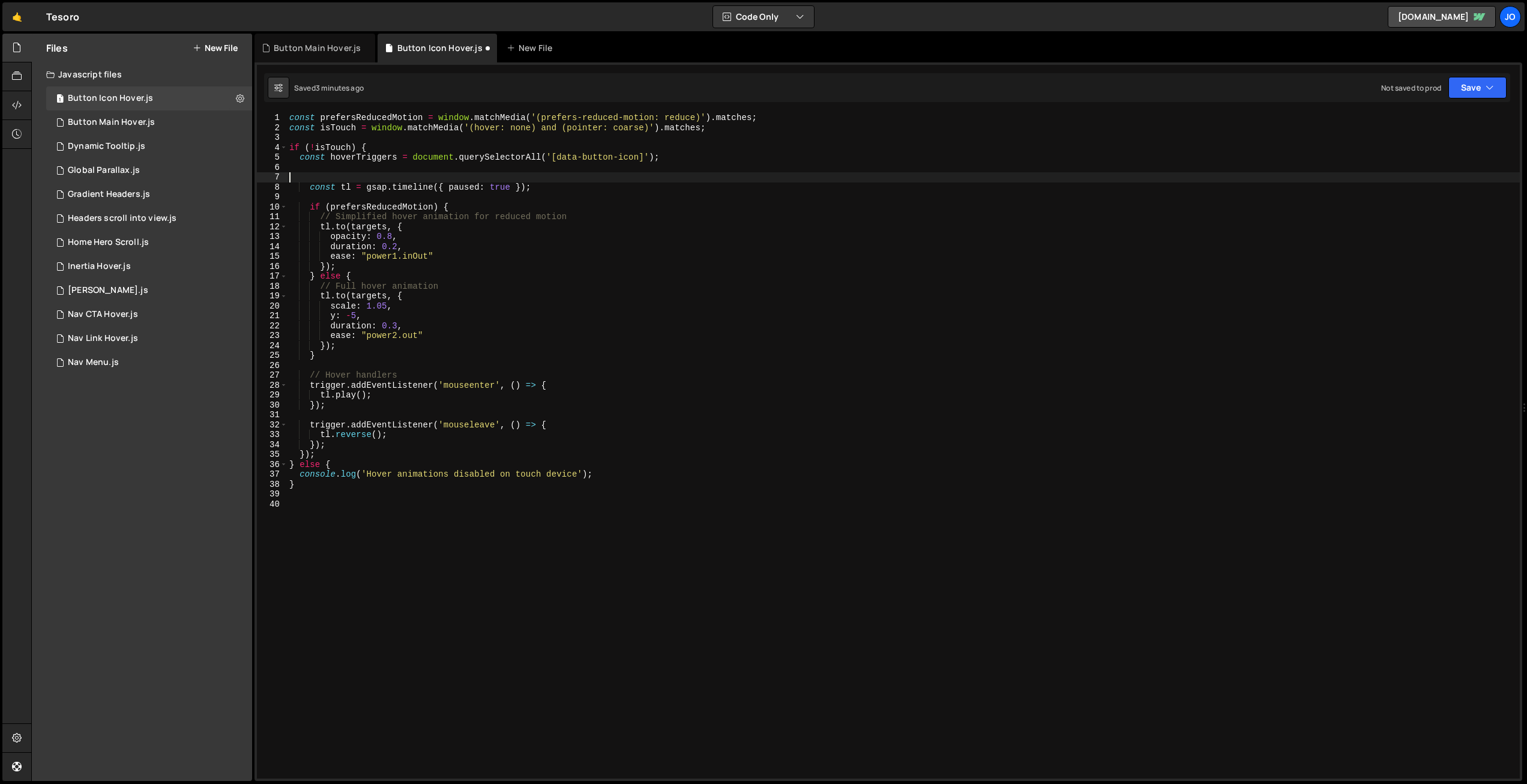
type textarea "// Create timeline"
drag, startPoint x: 655, startPoint y: 157, endPoint x: 298, endPoint y: 153, distance: 357.0
click at [298, 153] on div "const prefersReducedMotion = window . matchMedia ( '(prefers-reduced-motion: re…" at bounding box center [903, 455] width 1233 height 686
type textarea "// Create timeline"
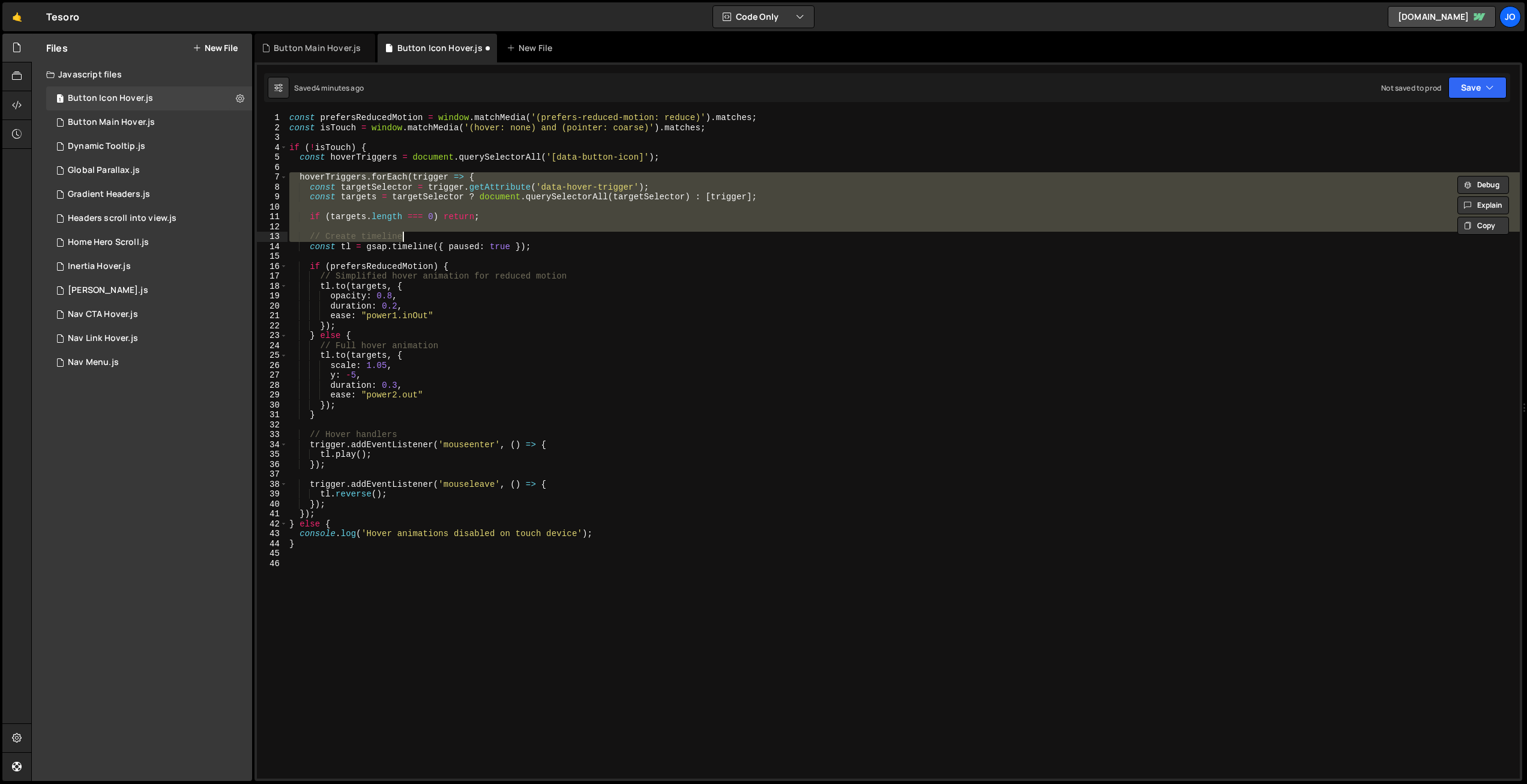
click at [424, 230] on div "const prefersReducedMotion = window . matchMedia ( '(prefers-reduced-motion: re…" at bounding box center [903, 445] width 1233 height 666
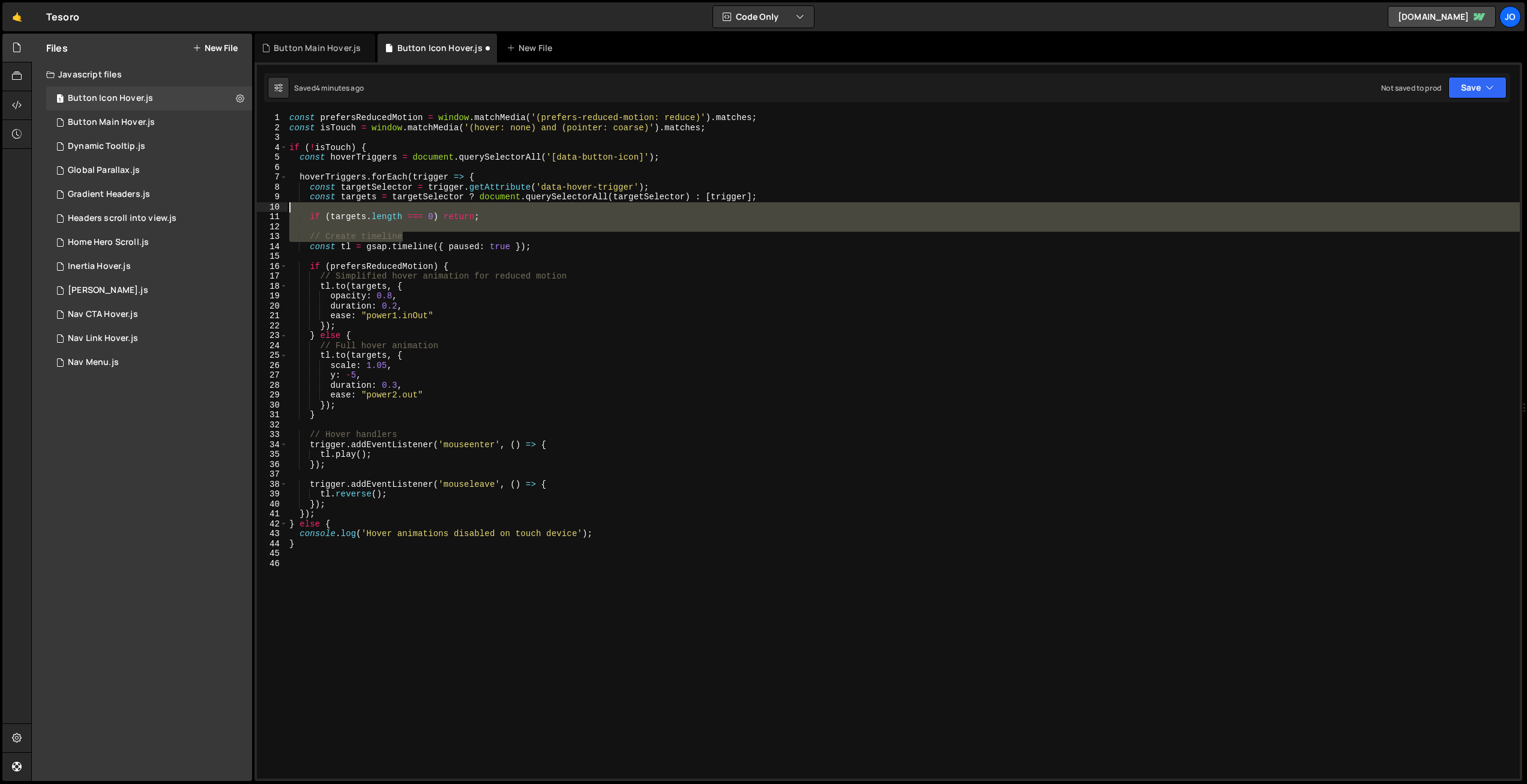
drag, startPoint x: 419, startPoint y: 238, endPoint x: 252, endPoint y: 214, distance: 168.7
click at [238, 209] on div "Files New File Javascript files 1 Button Icon Hover.js 0 1 Button Main Hover.js…" at bounding box center [779, 408] width 1496 height 748
type textarea "if (targets.length === 0) return;"
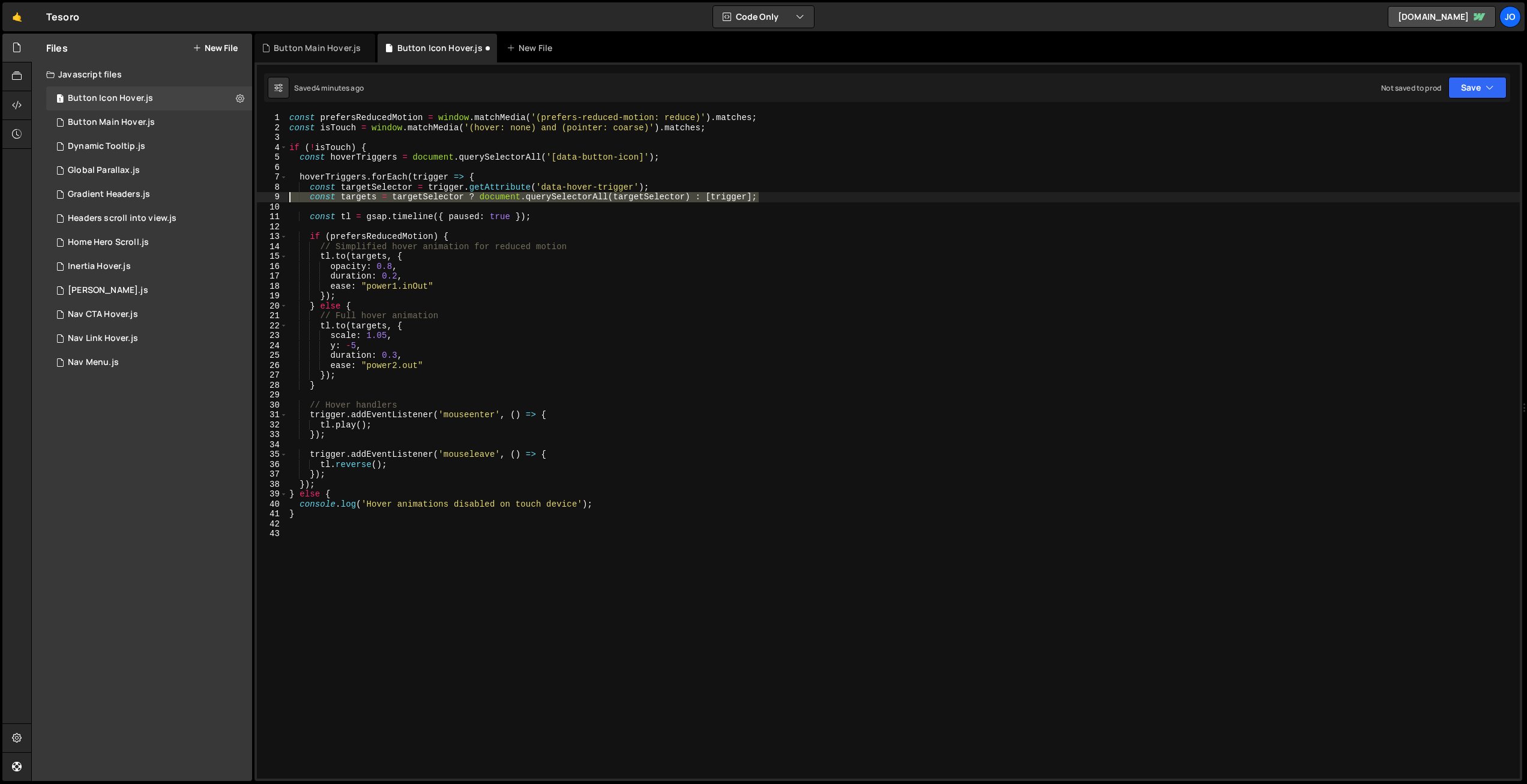
drag, startPoint x: 719, startPoint y: 195, endPoint x: 268, endPoint y: 195, distance: 451.0
click at [243, 192] on div "Files New File Javascript files 1 Button Icon Hover.js 0 1 Button Main Hover.js…" at bounding box center [779, 408] width 1496 height 748
click at [580, 197] on div "const prefersReducedMotion = window . matchMedia ( '(prefers-reduced-motion: re…" at bounding box center [903, 445] width 1233 height 666
drag, startPoint x: 607, startPoint y: 196, endPoint x: 526, endPoint y: 194, distance: 81.0
click at [526, 194] on div "const prefersReducedMotion = window . matchMedia ( '(prefers-reduced-motion: re…" at bounding box center [903, 455] width 1233 height 686
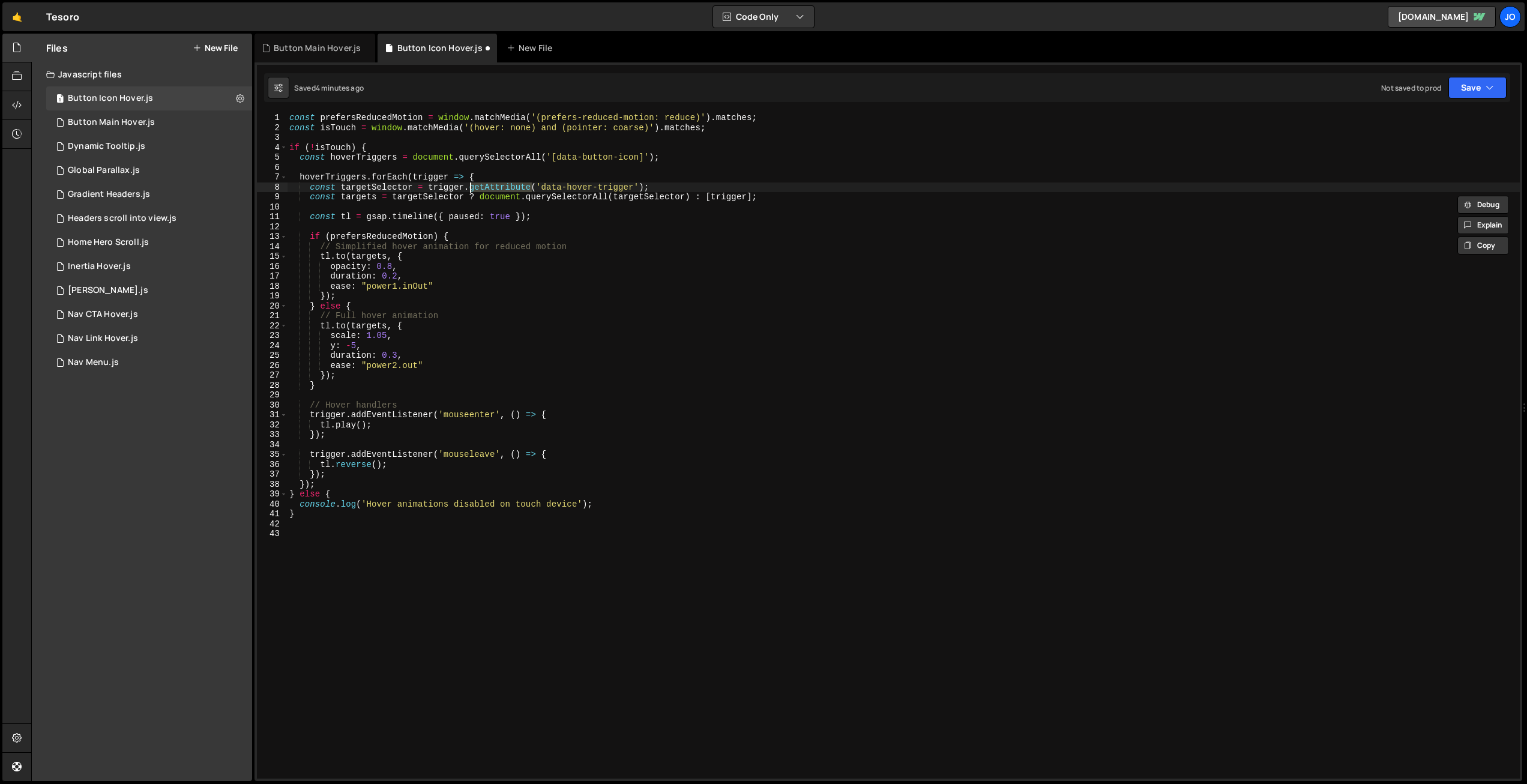
drag, startPoint x: 531, startPoint y: 186, endPoint x: 470, endPoint y: 186, distance: 61.0
click at [470, 186] on div "const prefersReducedMotion = window . matchMedia ( '(prefers-reduced-motion: re…" at bounding box center [903, 455] width 1233 height 686
paste textarea "querySelectorAll"
drag, startPoint x: 759, startPoint y: 197, endPoint x: 253, endPoint y: 195, distance: 506.0
click at [252, 194] on div "Files New File Javascript files 1 Button Icon Hover.js 0 1 Button Main Hover.js…" at bounding box center [779, 408] width 1496 height 748
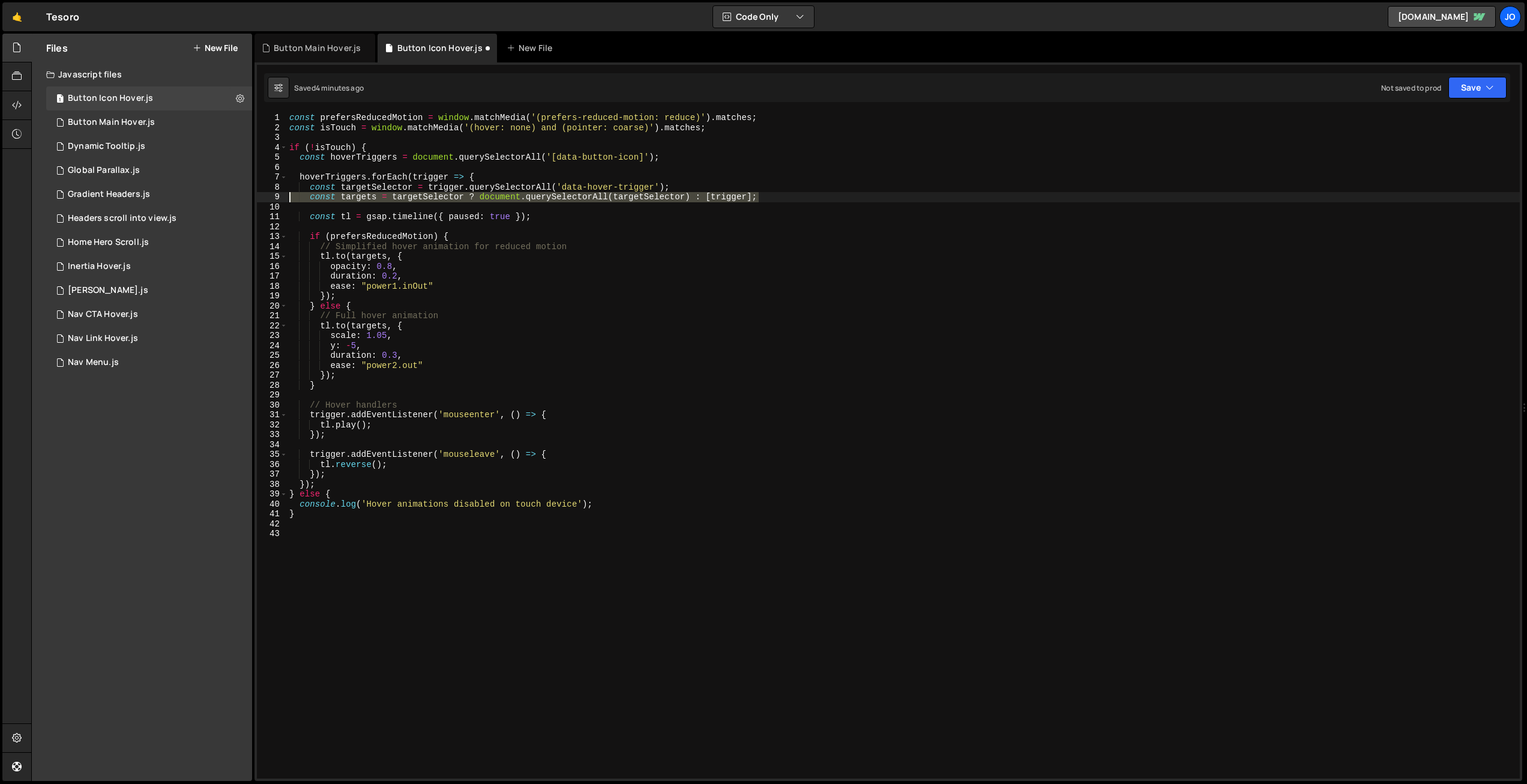
type textarea "const targets = targetSelector ? document.querySelectorAll(targetSelector) : [t…"
click at [412, 199] on div "const prefersReducedMotion = window . matchMedia ( '(prefers-reduced-motion: re…" at bounding box center [903, 445] width 1233 height 666
drag, startPoint x: 760, startPoint y: 198, endPoint x: 263, endPoint y: 199, distance: 497.0
click at [263, 199] on div "const targets = targetSelector ? document.querySelectorAll(targetSelector) : [t…" at bounding box center [888, 445] width 1263 height 666
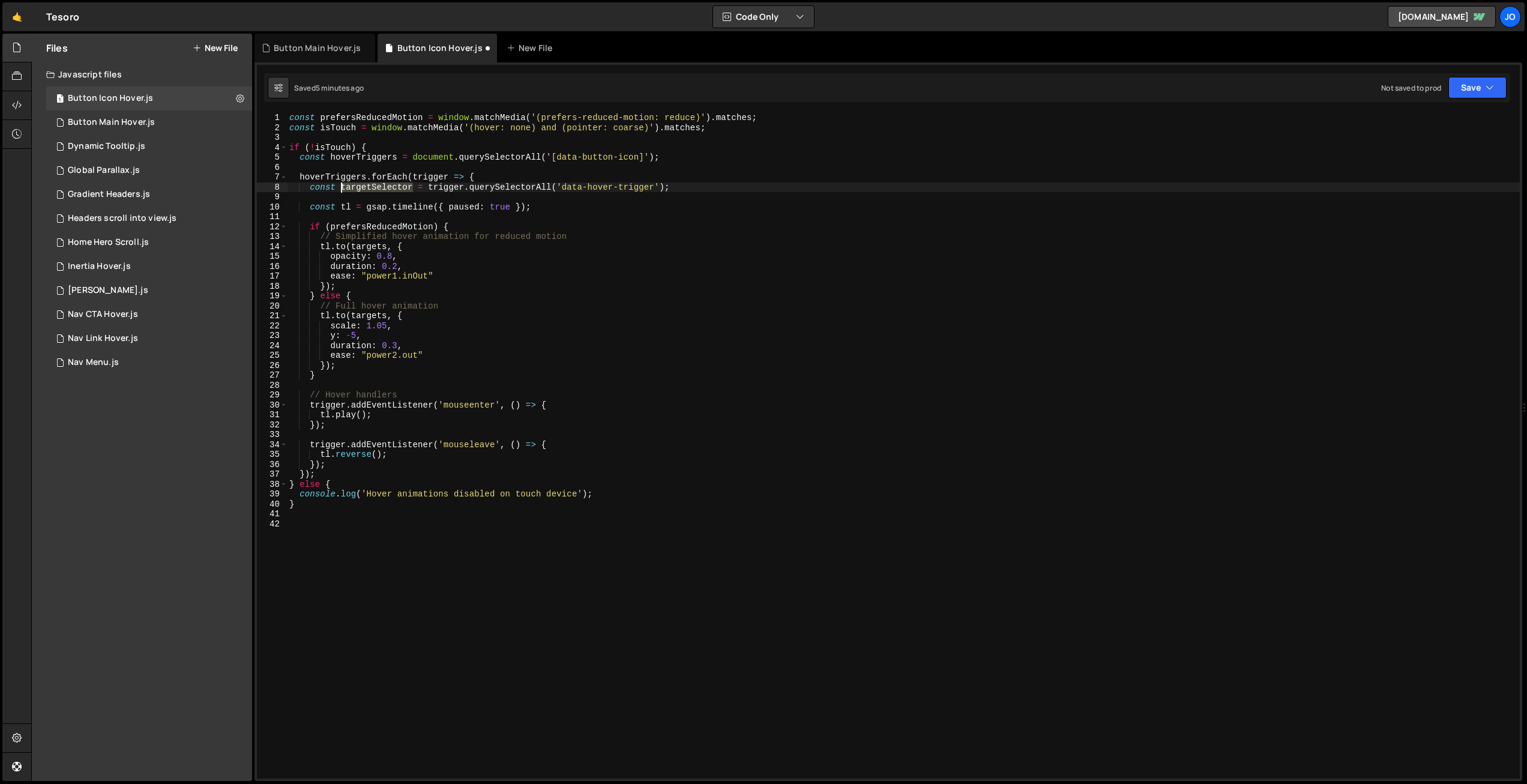
drag, startPoint x: 412, startPoint y: 187, endPoint x: 375, endPoint y: 205, distance: 41.1
click at [342, 187] on div "const prefersReducedMotion = window . matchMedia ( '(prefers-reduced-motion: re…" at bounding box center [903, 455] width 1233 height 686
click at [320, 49] on div "Button Main Hover.js" at bounding box center [317, 48] width 87 height 12
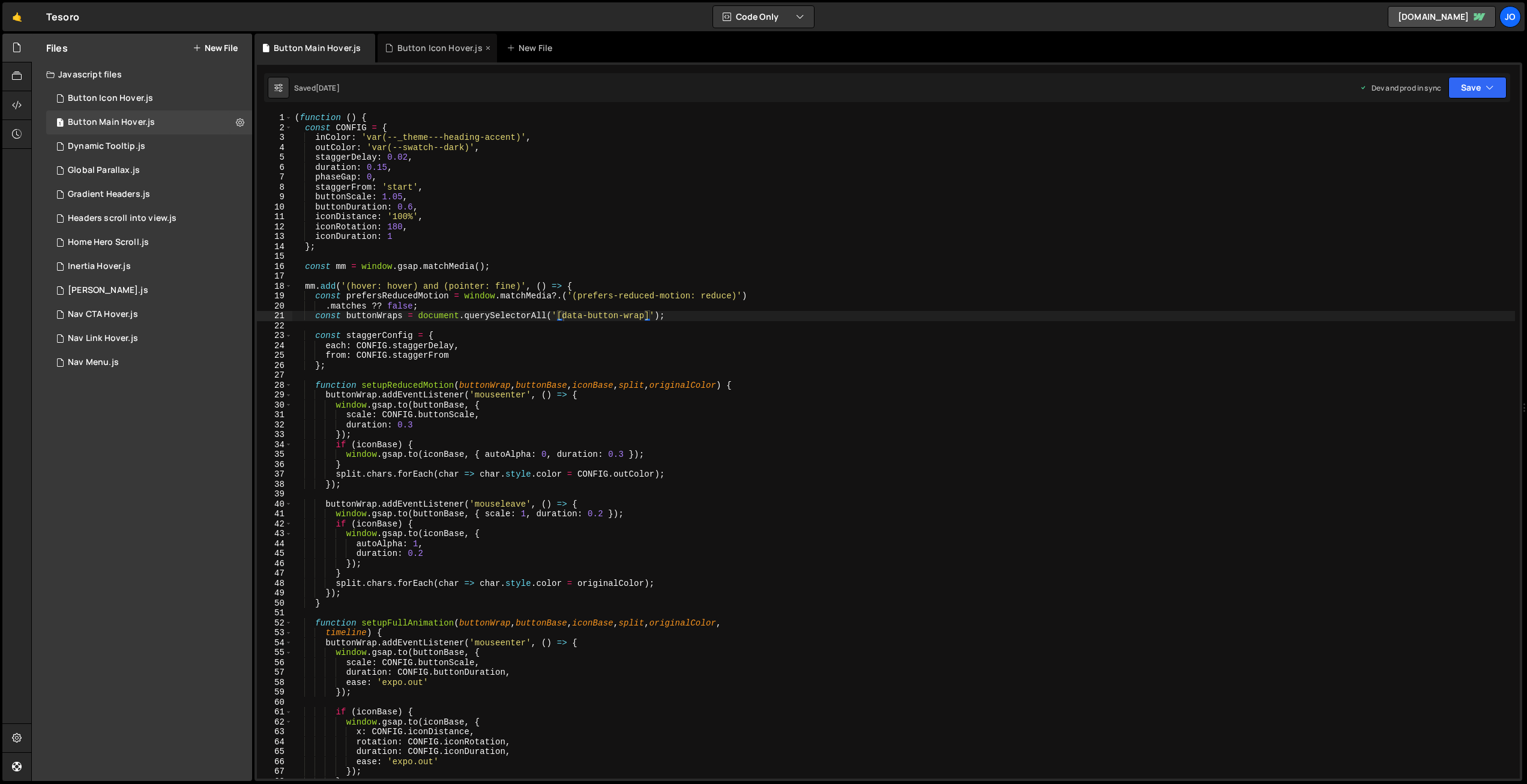
click at [414, 45] on div "Button Icon Hover.js" at bounding box center [440, 48] width 85 height 12
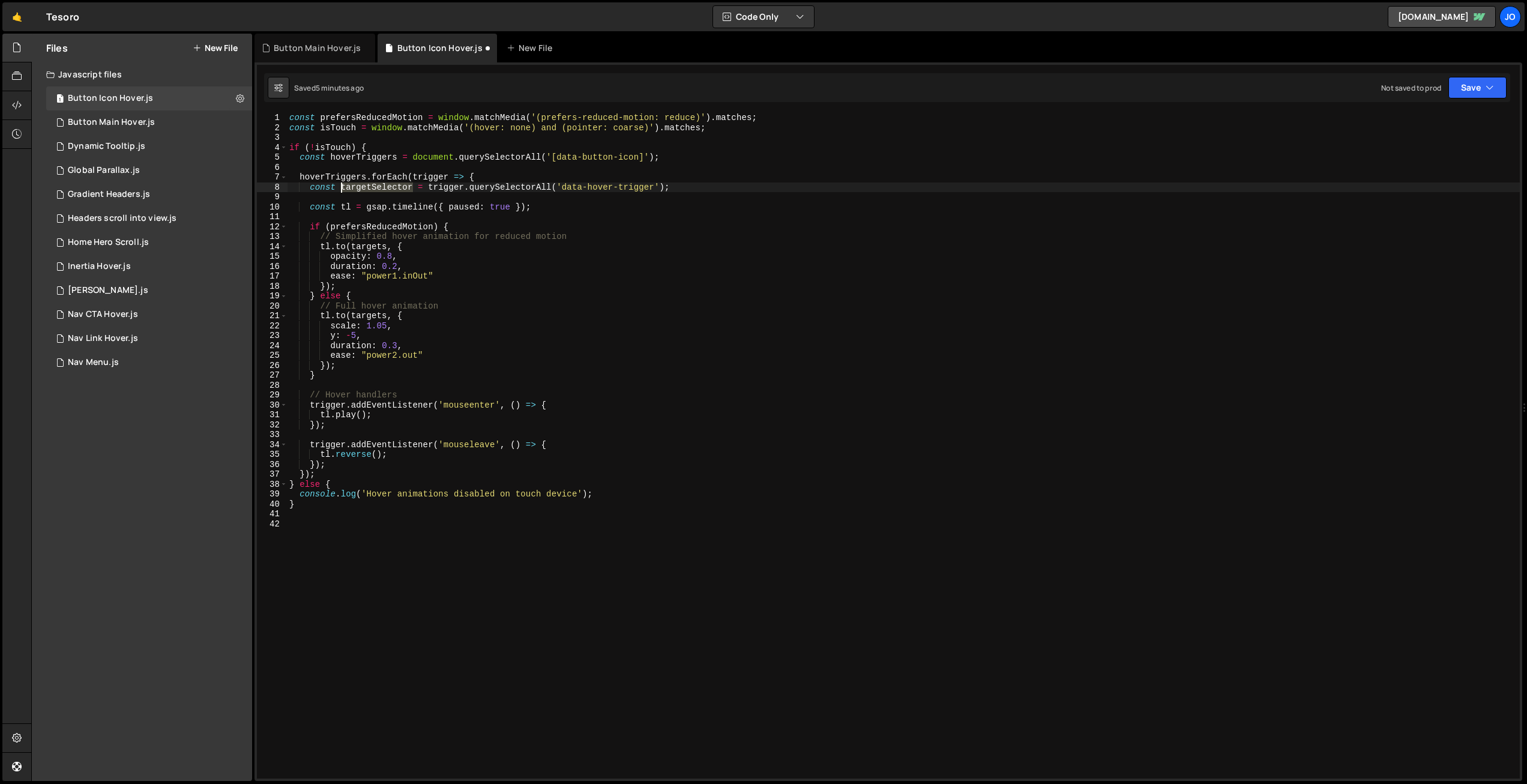
drag, startPoint x: 412, startPoint y: 185, endPoint x: 342, endPoint y: 184, distance: 70.0
click at [342, 184] on div "const prefersReducedMotion = window . matchMedia ( '(prefers-reduced-motion: re…" at bounding box center [903, 455] width 1233 height 686
drag, startPoint x: 322, startPoint y: 59, endPoint x: 334, endPoint y: 79, distance: 23.3
click at [322, 59] on div "Button Main Hover.js" at bounding box center [314, 48] width 120 height 29
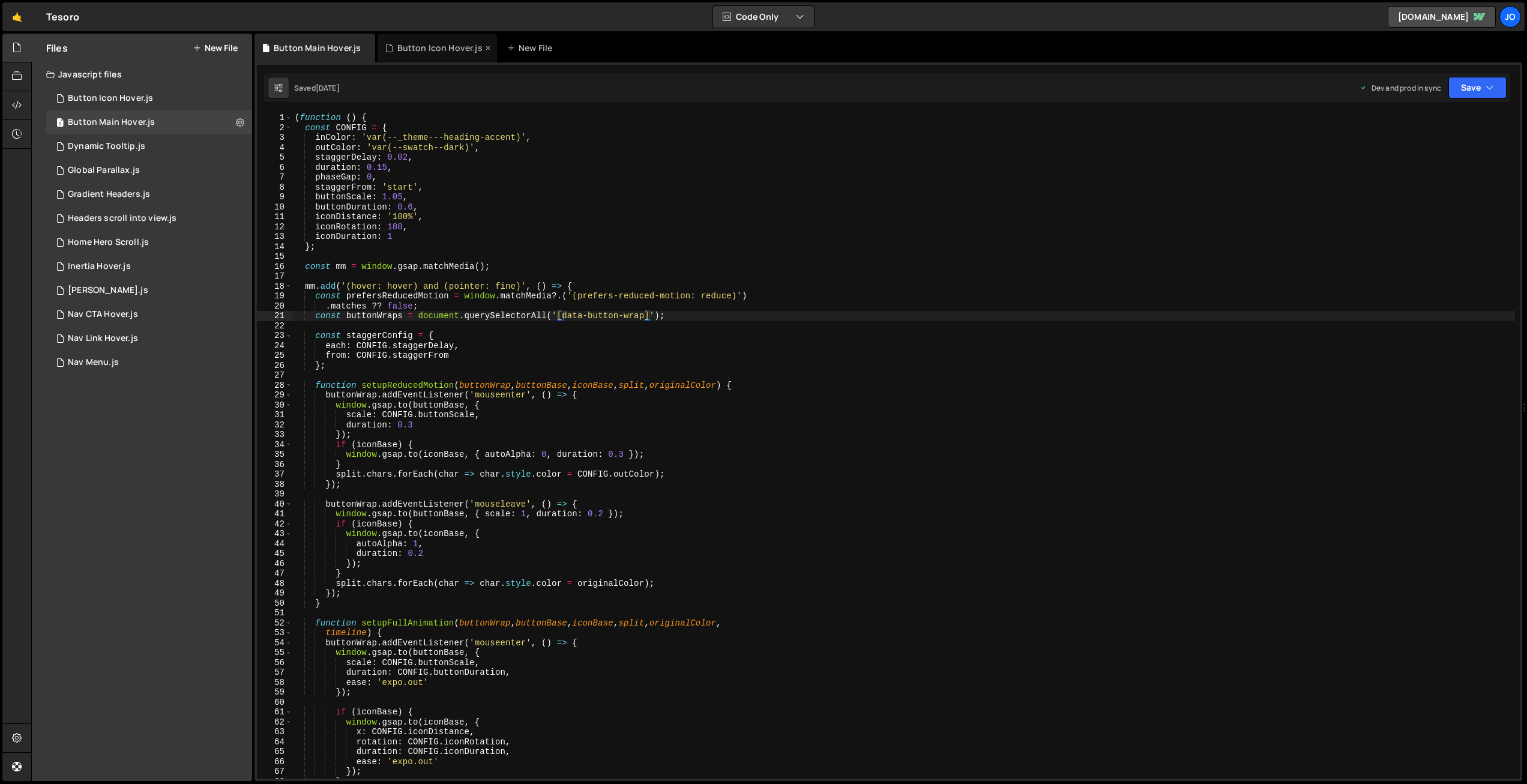
click at [421, 43] on div "Button Icon Hover.js" at bounding box center [440, 48] width 85 height 12
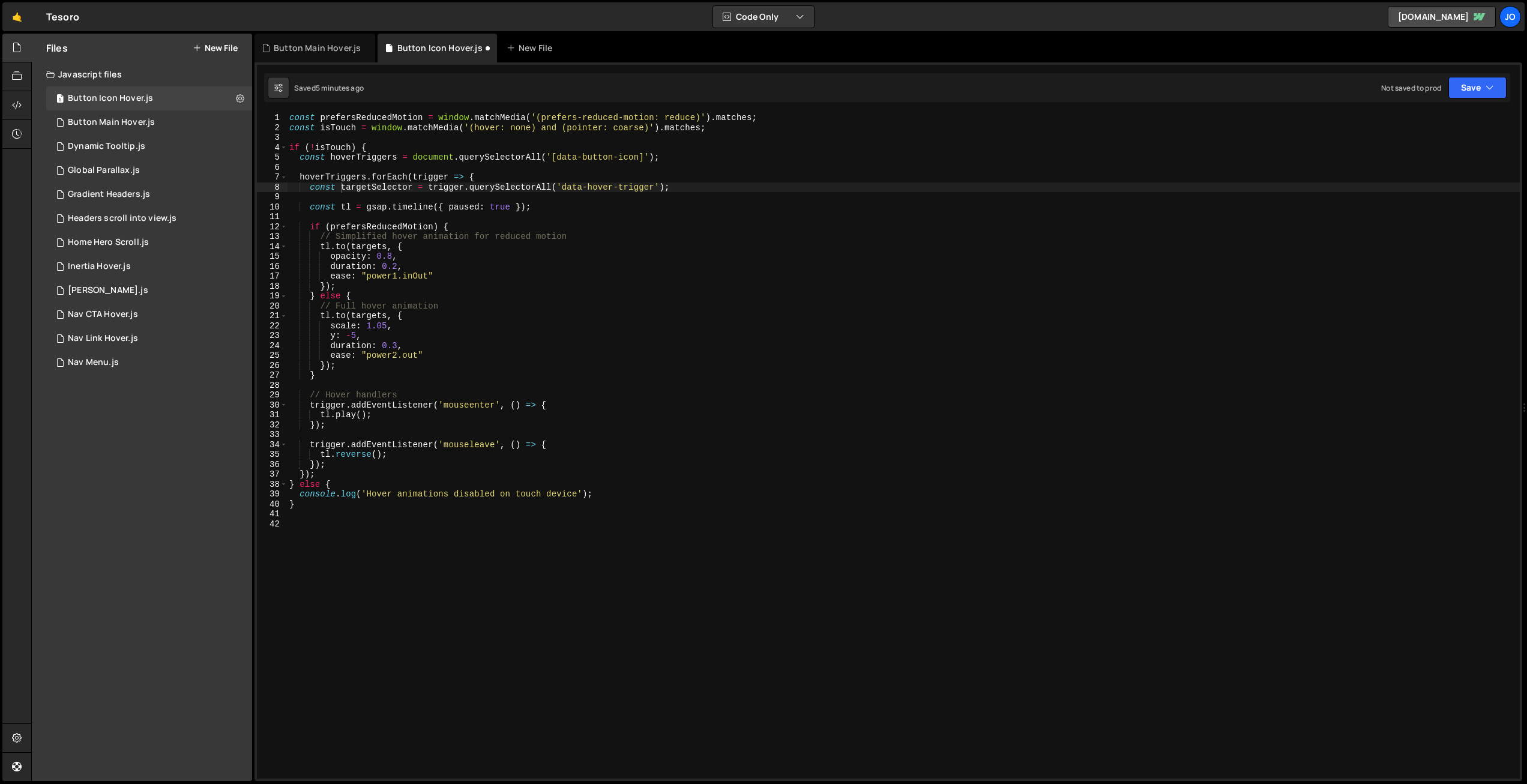
click at [403, 189] on div "const prefersReducedMotion = window . matchMedia ( '(prefers-reduced-motion: re…" at bounding box center [903, 455] width 1233 height 686
drag, startPoint x: 413, startPoint y: 187, endPoint x: 342, endPoint y: 187, distance: 71.0
click at [342, 187] on div "const prefersReducedMotion = window . matchMedia ( '(prefers-reduced-motion: re…" at bounding box center [903, 455] width 1233 height 686
click at [516, 187] on div "const prefersReducedMotion = window . matchMedia ( '(prefers-reduced-motion: re…" at bounding box center [903, 455] width 1233 height 686
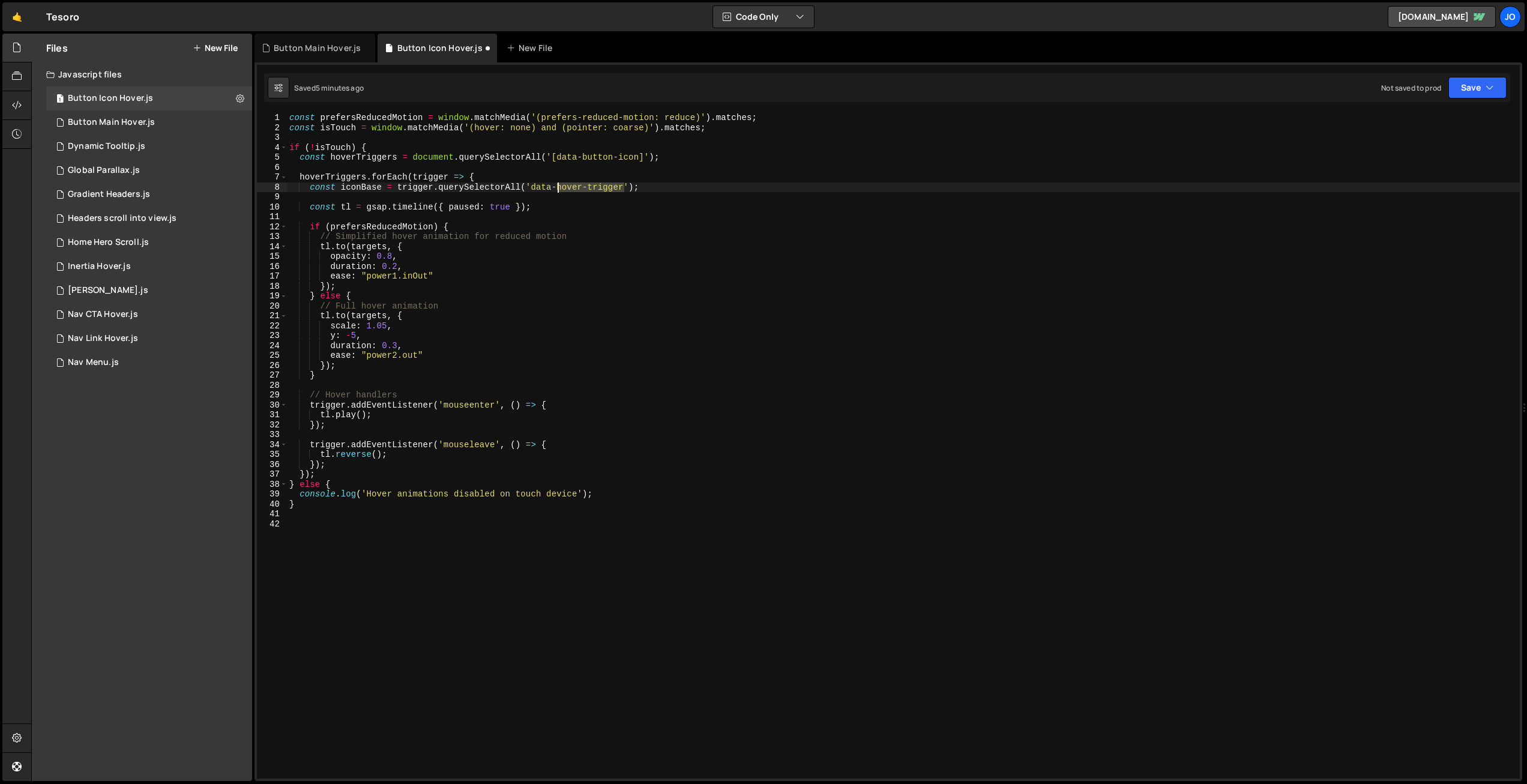
drag, startPoint x: 619, startPoint y: 186, endPoint x: 558, endPoint y: 185, distance: 61.0
click at [558, 185] on div "const prefersReducedMotion = window . matchMedia ( '(prefers-reduced-motion: re…" at bounding box center [903, 455] width 1233 height 686
type textarea "const iconBase = trigger.querySelectorAll('data-button-icon-base');"
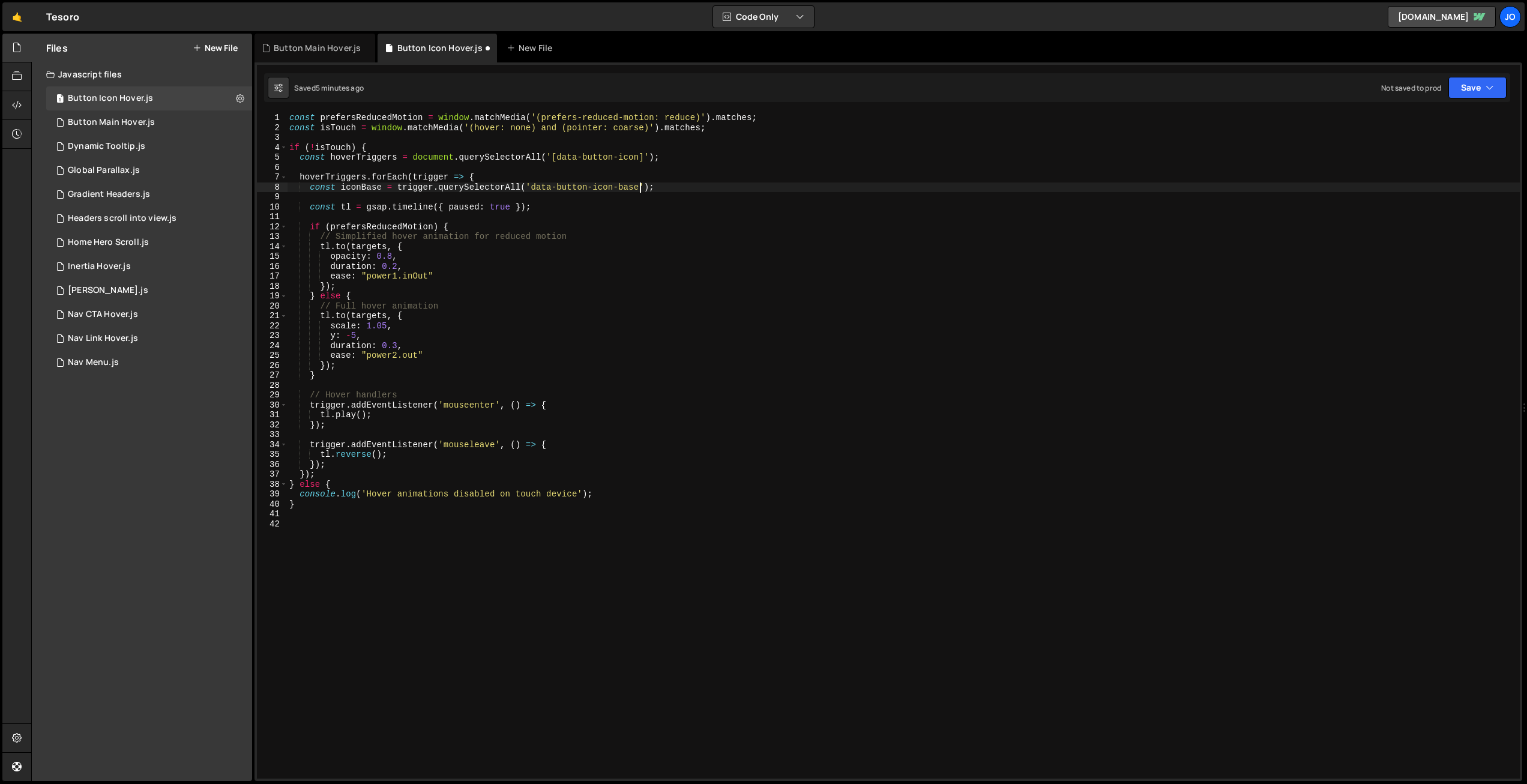
click at [615, 194] on div "const prefersReducedMotion = window . matchMedia ( '(prefers-reduced-motion: re…" at bounding box center [903, 455] width 1233 height 686
drag, startPoint x: 641, startPoint y: 186, endPoint x: 537, endPoint y: 186, distance: 104.0
click at [533, 185] on div "const prefersReducedMotion = window . matchMedia ( '(prefers-reduced-motion: re…" at bounding box center [903, 455] width 1233 height 686
drag, startPoint x: 590, startPoint y: 183, endPoint x: 564, endPoint y: 184, distance: 26.0
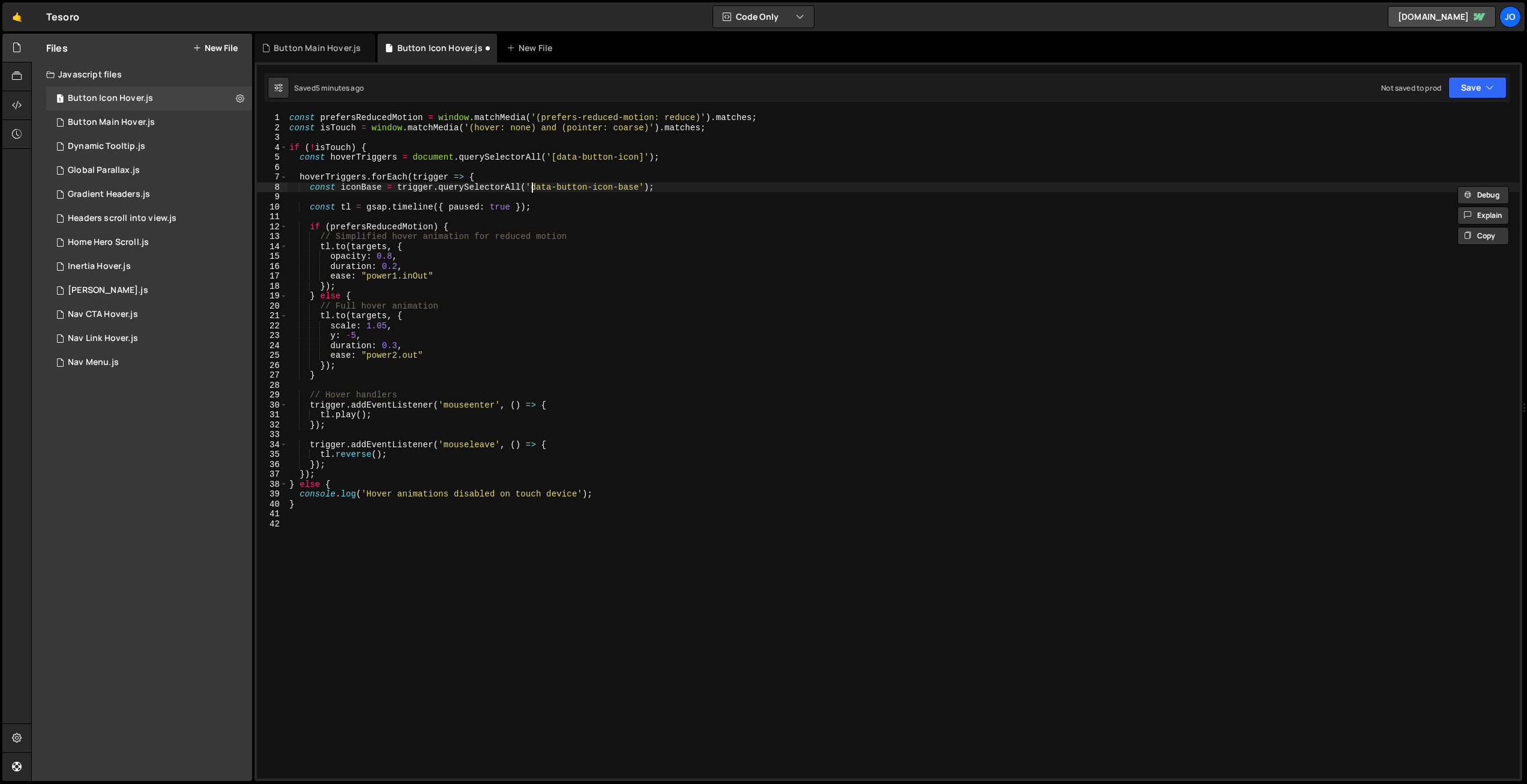
click at [532, 186] on div "const prefersReducedMotion = window . matchMedia ( '(prefers-reduced-motion: re…" at bounding box center [903, 455] width 1233 height 686
click at [643, 187] on div "const prefersReducedMotion = window . matchMedia ( '(prefers-reduced-motion: re…" at bounding box center [903, 455] width 1233 height 686
click at [640, 188] on div "const prefersReducedMotion = window . matchMedia ( '(prefers-reduced-motion: re…" at bounding box center [903, 455] width 1233 height 686
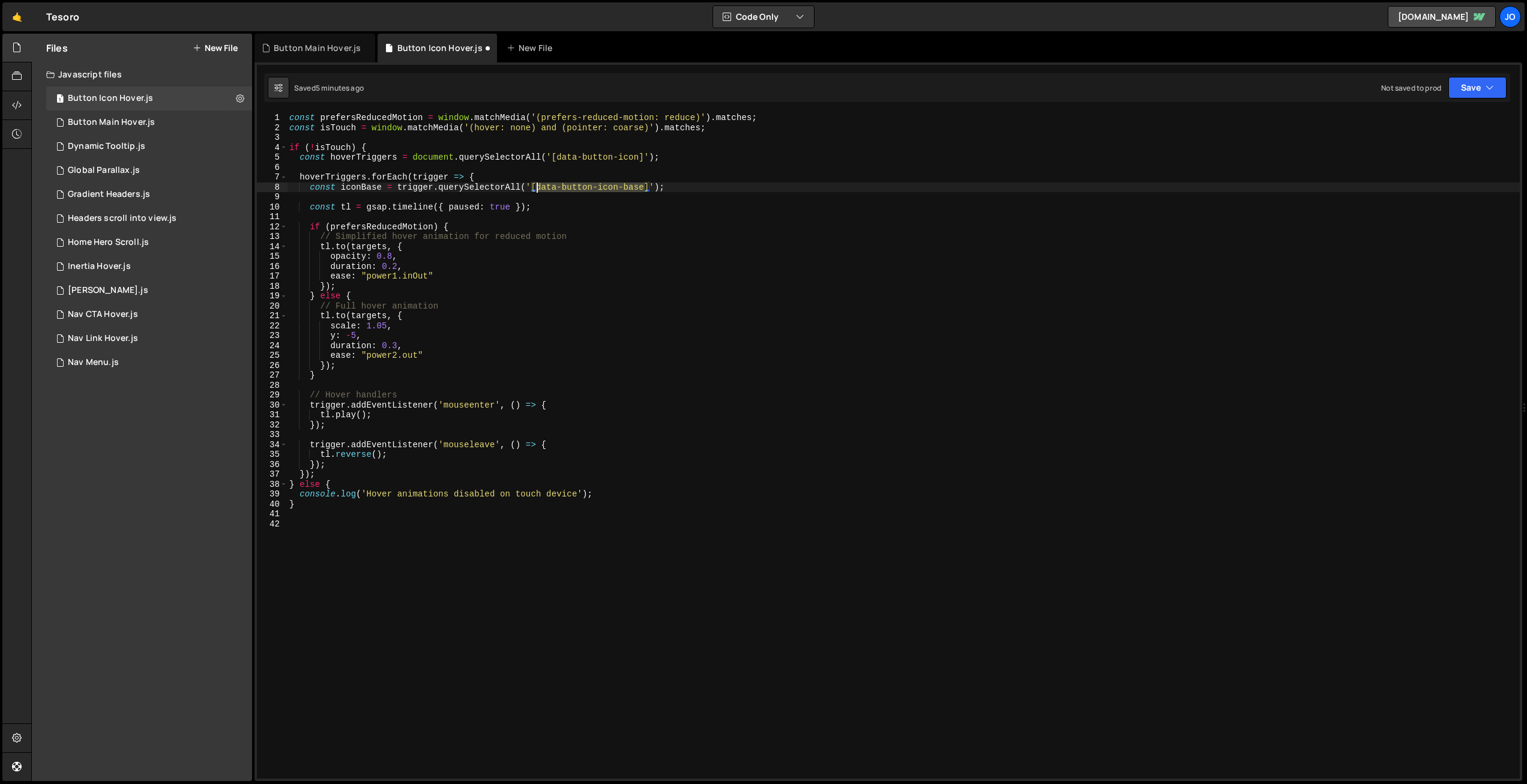
drag, startPoint x: 644, startPoint y: 187, endPoint x: 554, endPoint y: 196, distance: 90.4
click at [538, 185] on div "const prefersReducedMotion = window . matchMedia ( '(prefers-reduced-motion: re…" at bounding box center [903, 455] width 1233 height 686
click at [579, 234] on div "const prefersReducedMotion = window . matchMedia ( '(prefers-reduced-motion: re…" at bounding box center [903, 455] width 1233 height 686
drag, startPoint x: 377, startPoint y: 188, endPoint x: 342, endPoint y: 186, distance: 35.1
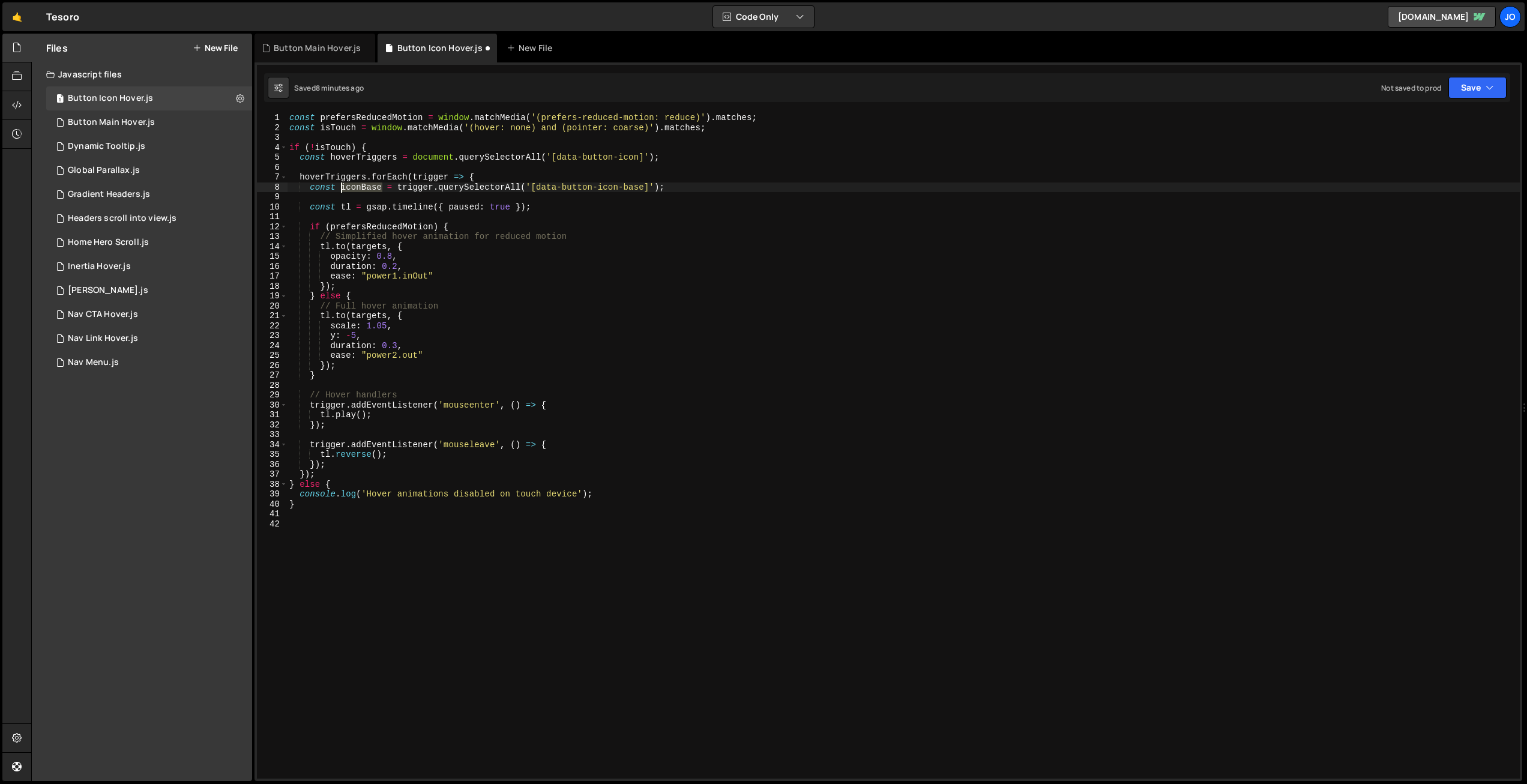
click at [342, 186] on div "const prefersReducedMotion = window . matchMedia ( '(prefers-reduced-motion: re…" at bounding box center [903, 455] width 1233 height 686
drag, startPoint x: 388, startPoint y: 315, endPoint x: 353, endPoint y: 315, distance: 35.0
click at [353, 315] on div "const prefersReducedMotion = window . matchMedia ( '(prefers-reduced-motion: re…" at bounding box center [903, 455] width 1233 height 686
paste textarea "iconBase"
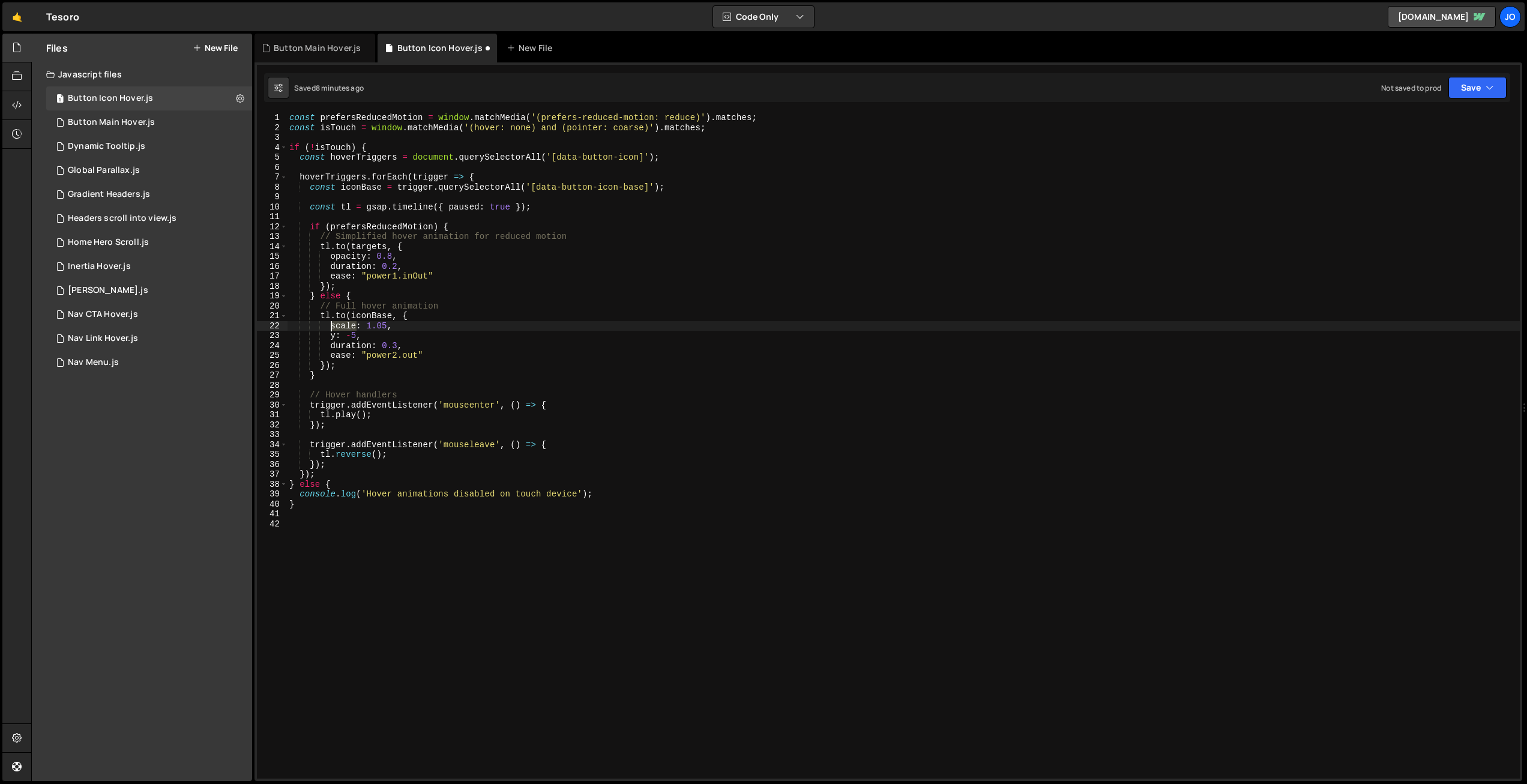
drag, startPoint x: 357, startPoint y: 322, endPoint x: 331, endPoint y: 324, distance: 26.1
click at [331, 324] on div "const prefersReducedMotion = window . matchMedia ( '(prefers-reduced-motion: re…" at bounding box center [903, 455] width 1233 height 686
type textarea "scale: 1.05,"
click at [309, 47] on div "Button Main Hover.js" at bounding box center [317, 48] width 87 height 12
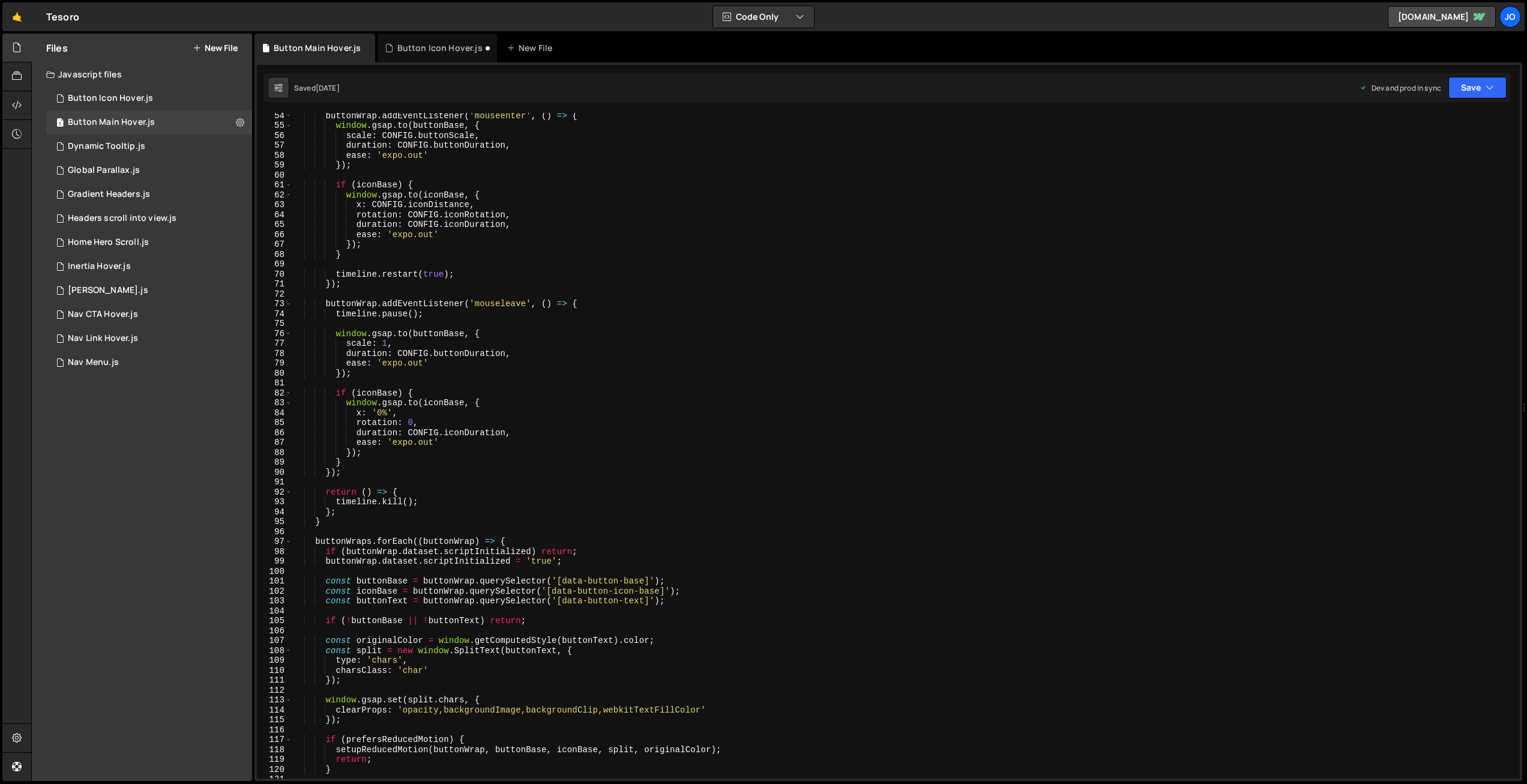
scroll to position [527, 0]
type textarea "ease: 'expo.out'"
drag, startPoint x: 413, startPoint y: 362, endPoint x: 382, endPoint y: 362, distance: 31.0
click at [382, 362] on div "buttonWrap . addEventListener ( 'mouseenter' , ( ) => { window . gsap . to ( bu…" at bounding box center [904, 454] width 1223 height 686
click at [404, 38] on div "Button Icon Hover.js" at bounding box center [437, 48] width 119 height 29
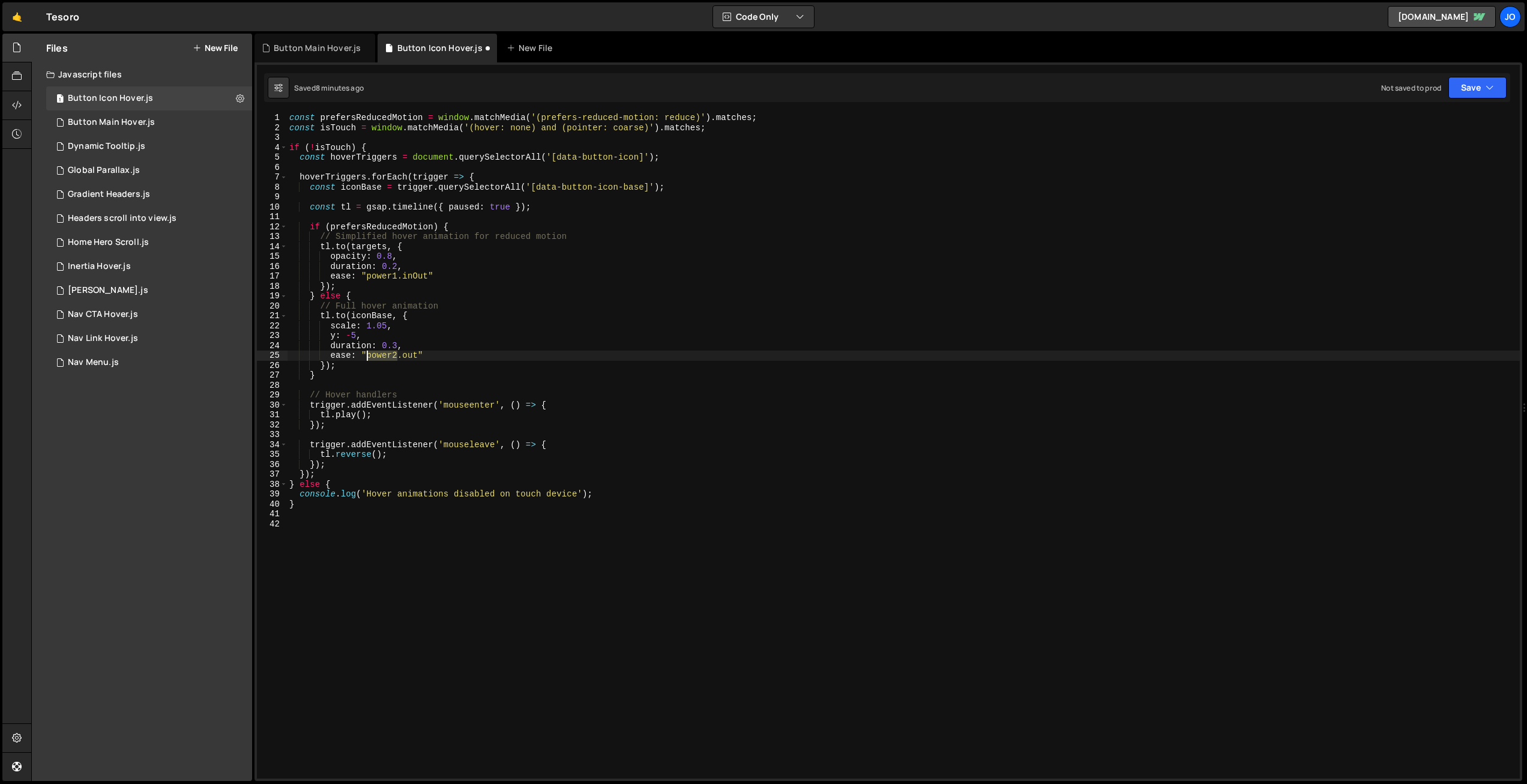
drag, startPoint x: 397, startPoint y: 354, endPoint x: 369, endPoint y: 354, distance: 28.0
click at [368, 354] on div "const prefersReducedMotion = window . matchMedia ( '(prefers-reduced-motion: re…" at bounding box center [903, 455] width 1233 height 686
click at [500, 334] on div "const prefersReducedMotion = window . matchMedia ( '(prefers-reduced-motion: re…" at bounding box center [903, 455] width 1233 height 686
click at [336, 336] on div "const prefersReducedMotion = window . matchMedia ( '(prefers-reduced-motion: re…" at bounding box center [903, 455] width 1233 height 686
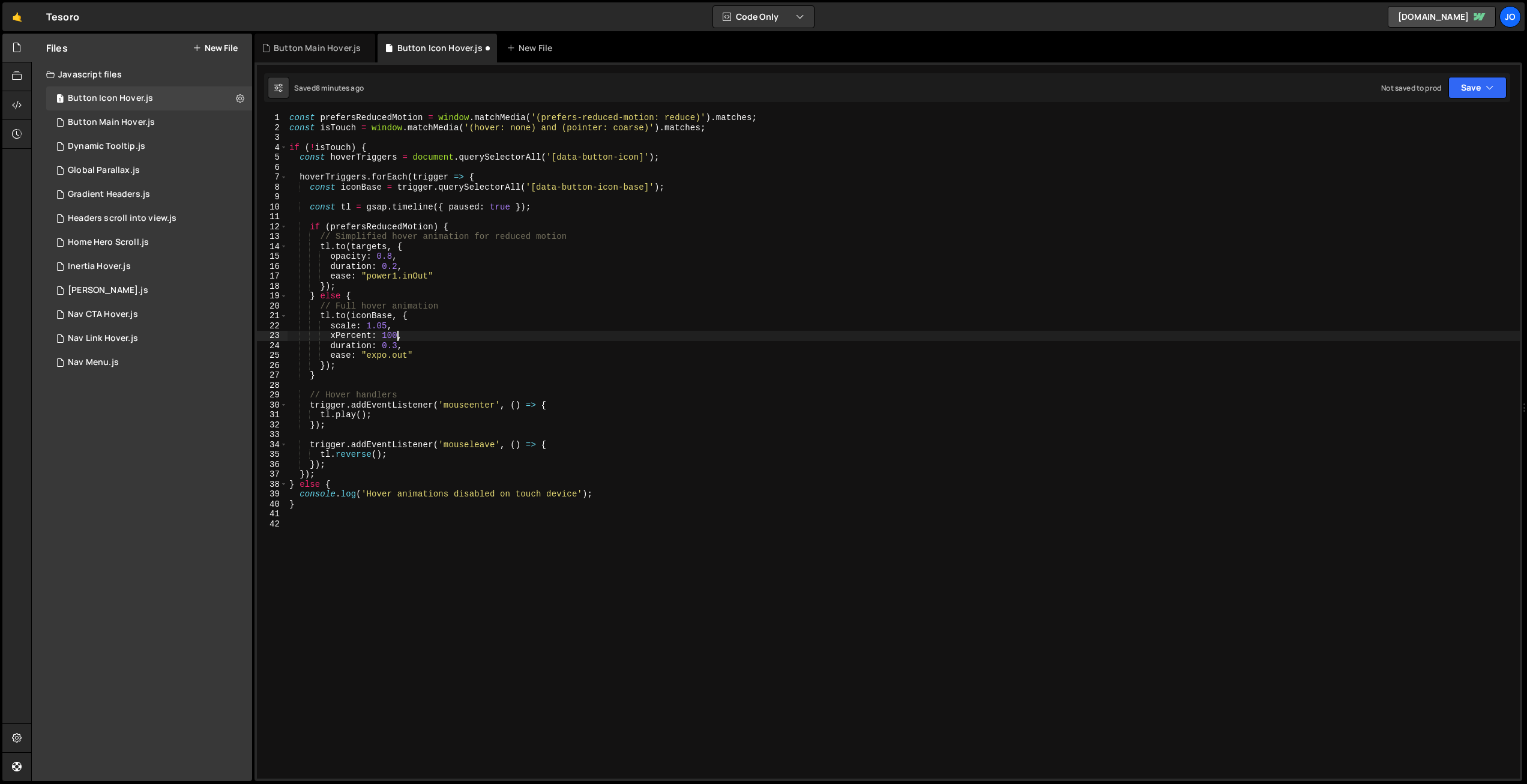
scroll to position [0, 7]
drag, startPoint x: 403, startPoint y: 324, endPoint x: 249, endPoint y: 326, distance: 154.0
click at [249, 326] on div "Files New File Javascript files 1 Button Icon Hover.js 0 1 Button Main Hover.js…" at bounding box center [779, 408] width 1496 height 748
type textarea "scale: 1.05,"
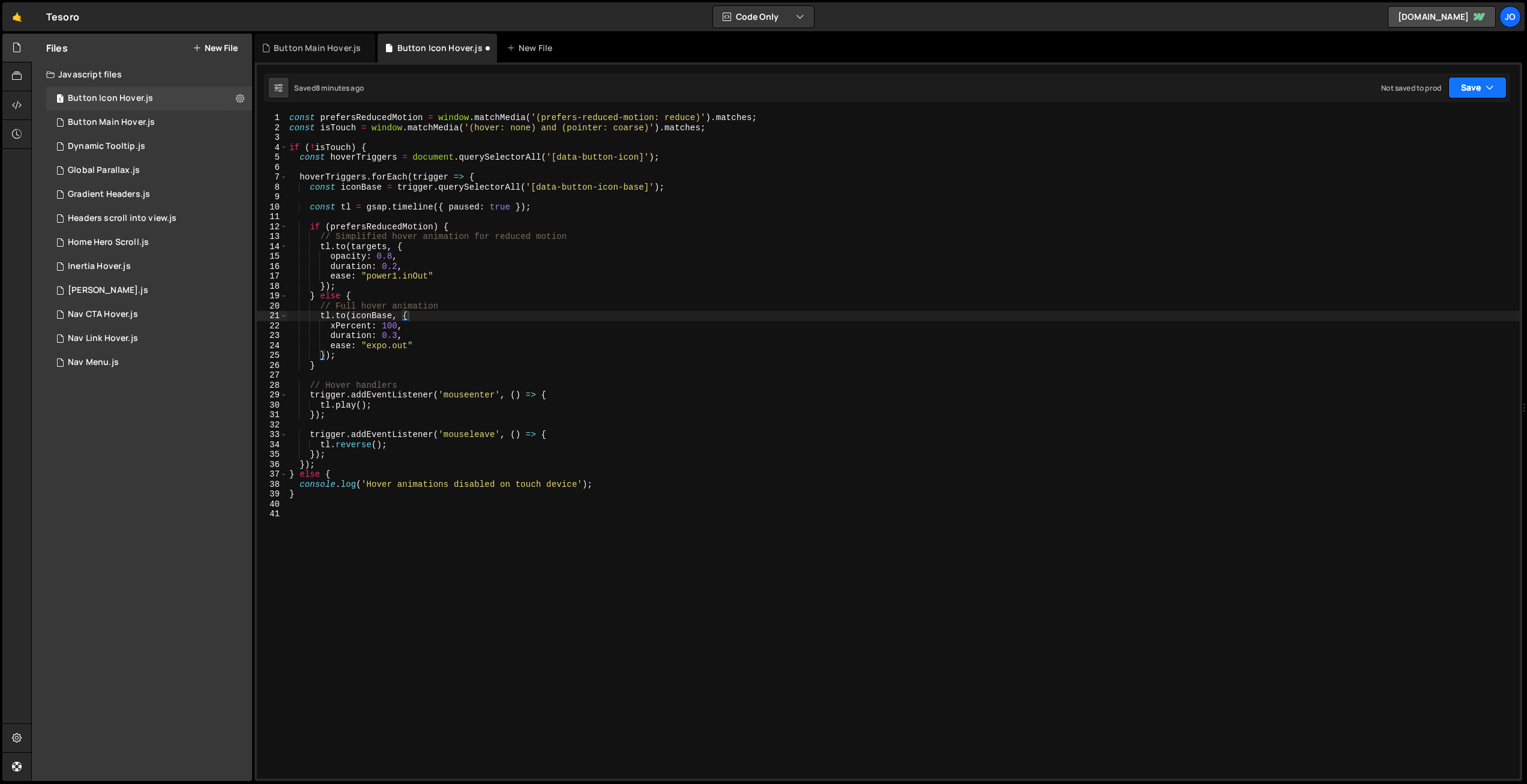
drag, startPoint x: 1470, startPoint y: 82, endPoint x: 1464, endPoint y: 104, distance: 22.8
click at [1470, 83] on button "Save" at bounding box center [1478, 87] width 58 height 21
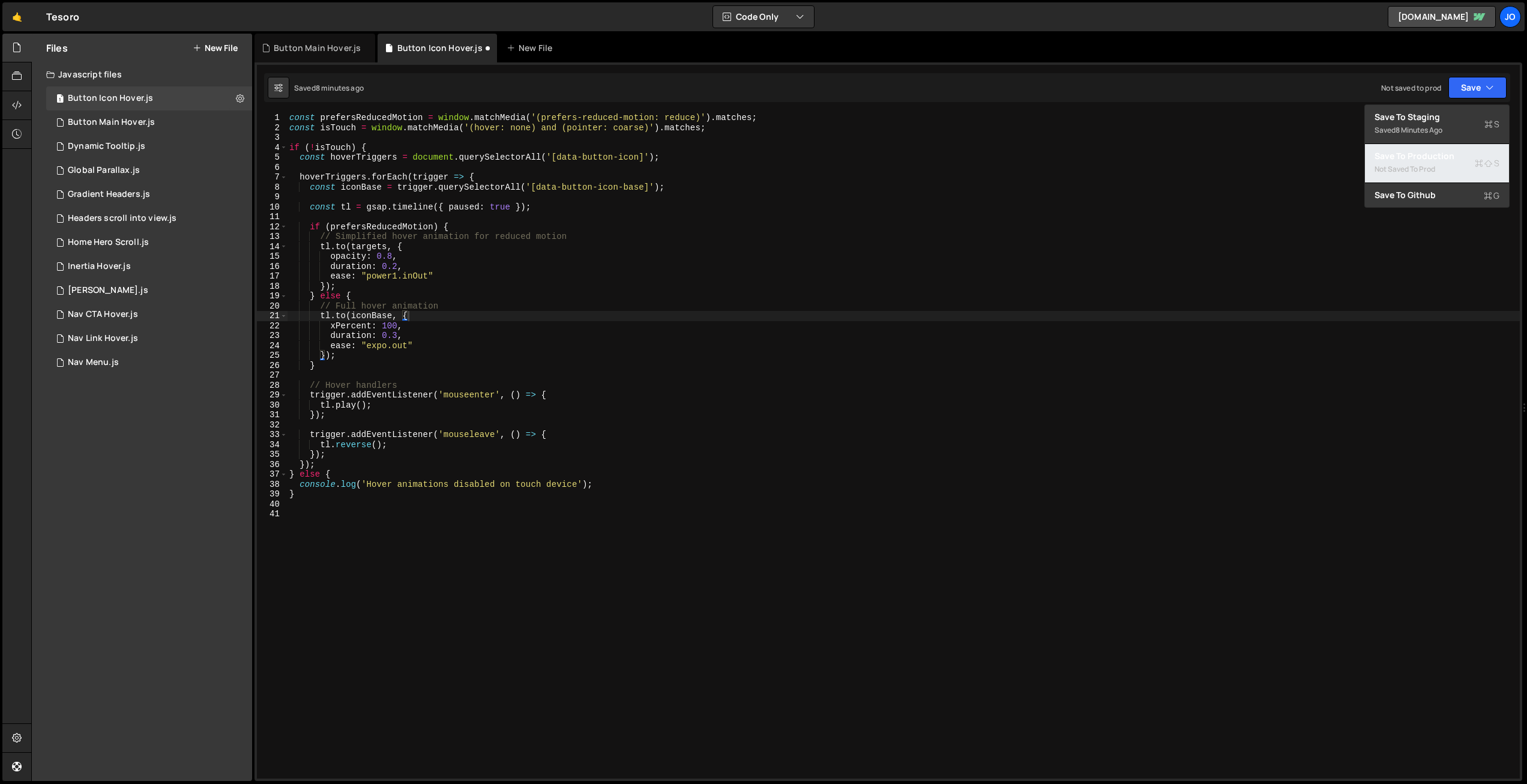
drag, startPoint x: 1433, startPoint y: 164, endPoint x: 1305, endPoint y: 145, distance: 129.4
click at [1433, 164] on div "Not saved to prod" at bounding box center [1437, 169] width 125 height 14
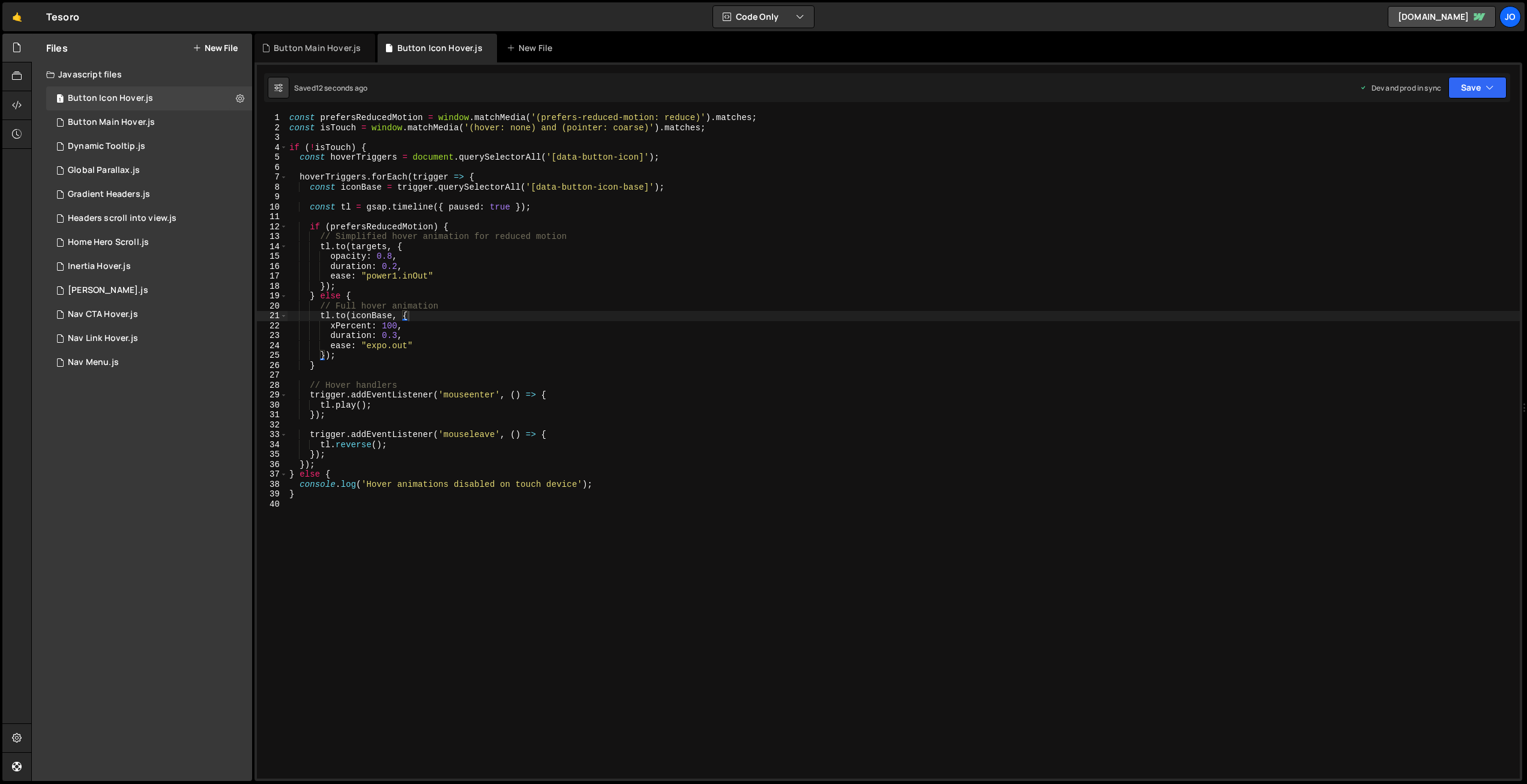
type textarea "xPercent: 100,"
click at [413, 325] on div "const prefersReducedMotion = window . matchMedia ( '(prefers-reduced-motion: re…" at bounding box center [903, 455] width 1233 height 686
drag, startPoint x: 1477, startPoint y: 87, endPoint x: 1450, endPoint y: 112, distance: 36.8
click at [1477, 87] on button "Save" at bounding box center [1478, 87] width 58 height 21
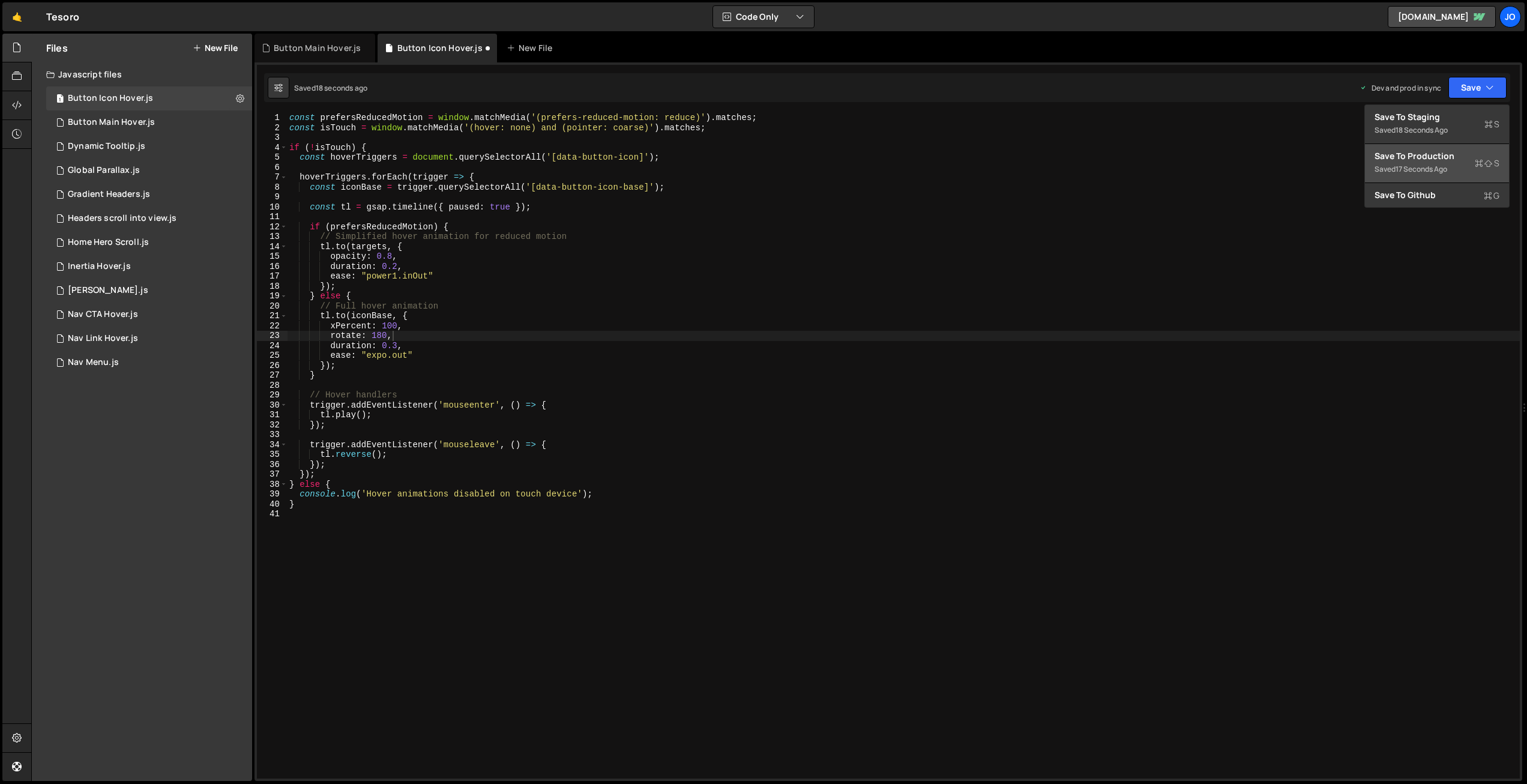
click at [1426, 155] on div "Save to Production S" at bounding box center [1437, 156] width 125 height 12
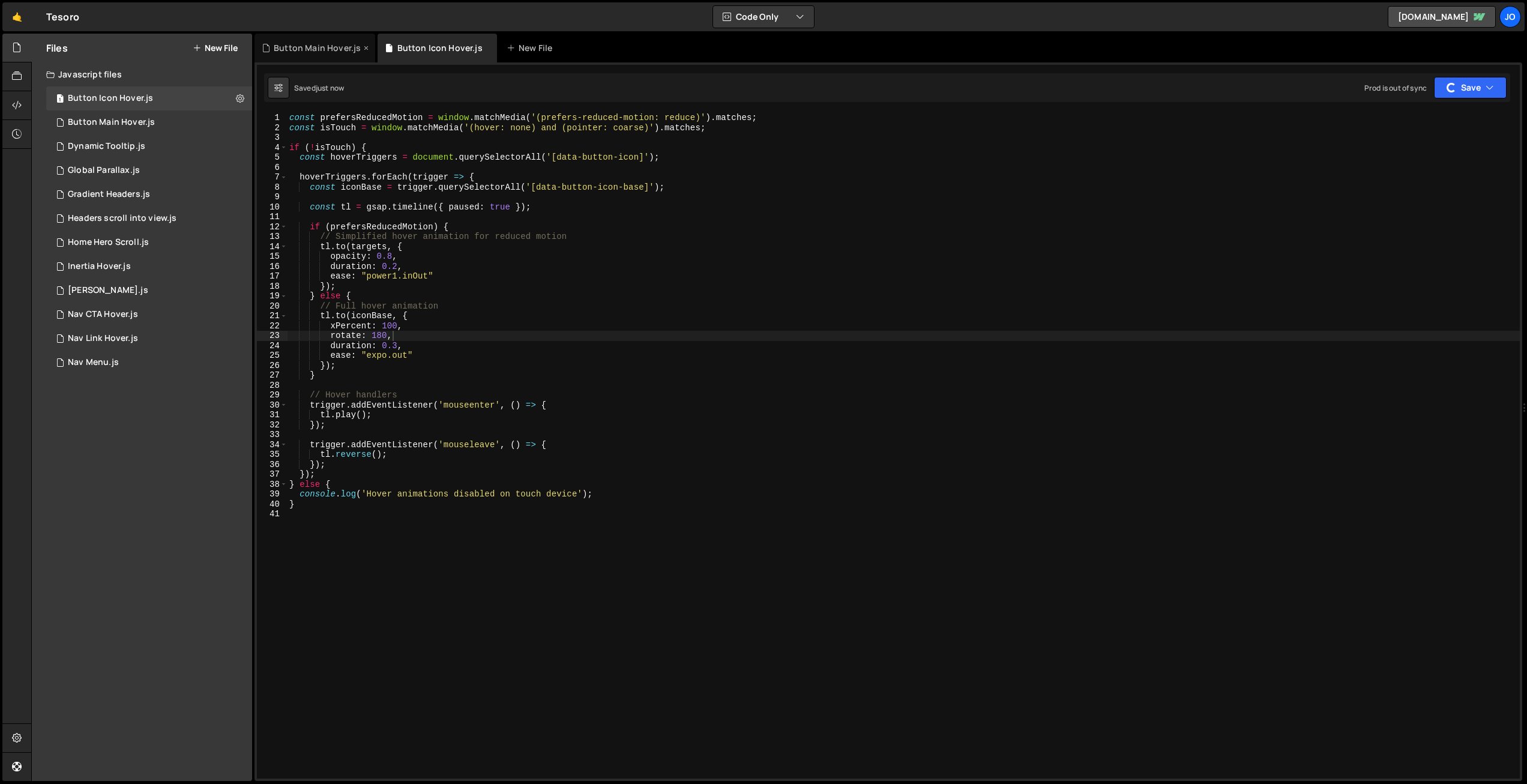
click at [336, 40] on div "Button Main Hover.js" at bounding box center [314, 48] width 120 height 29
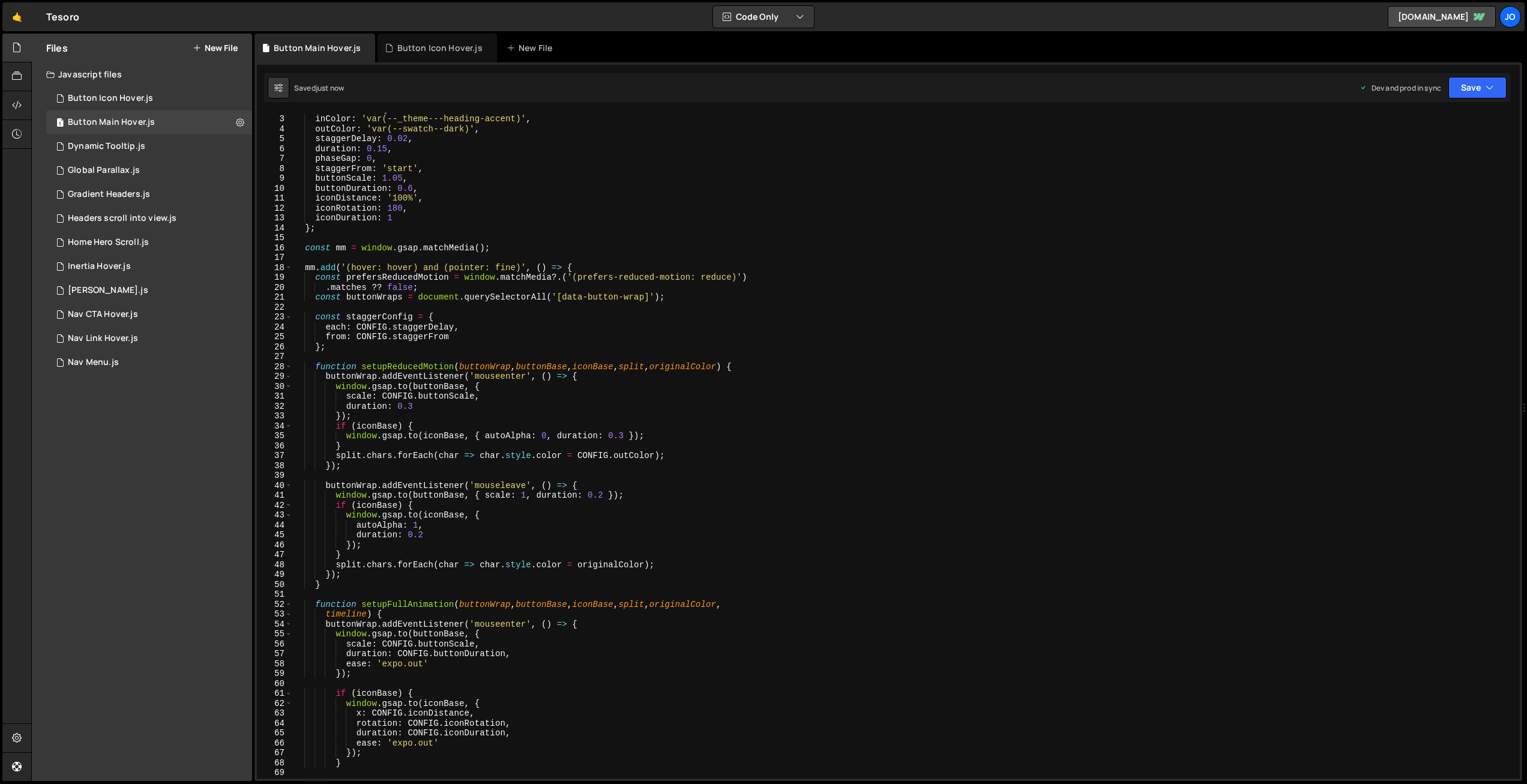
scroll to position [0, 0]
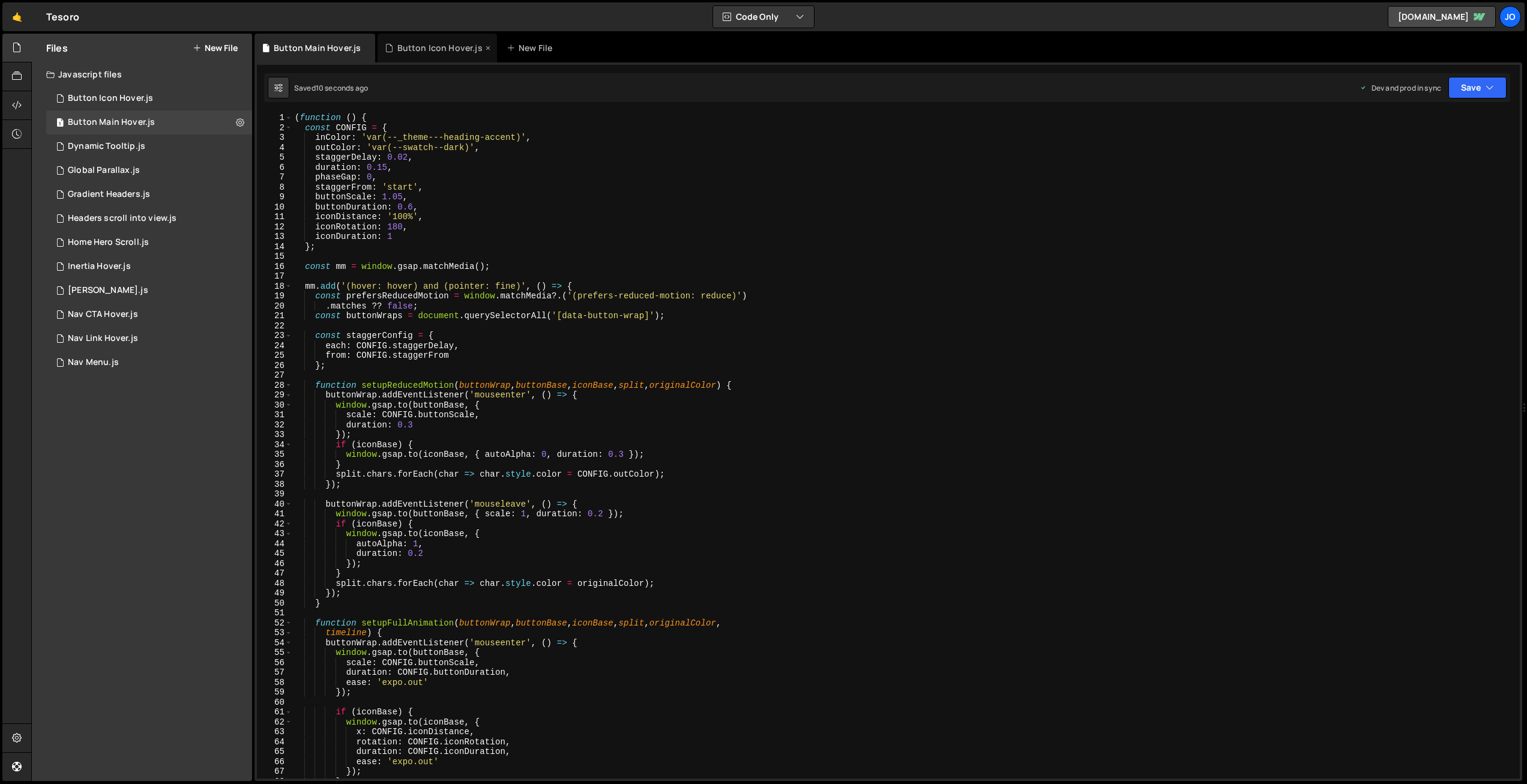
click at [435, 58] on div "Button Icon Hover.js" at bounding box center [437, 48] width 119 height 29
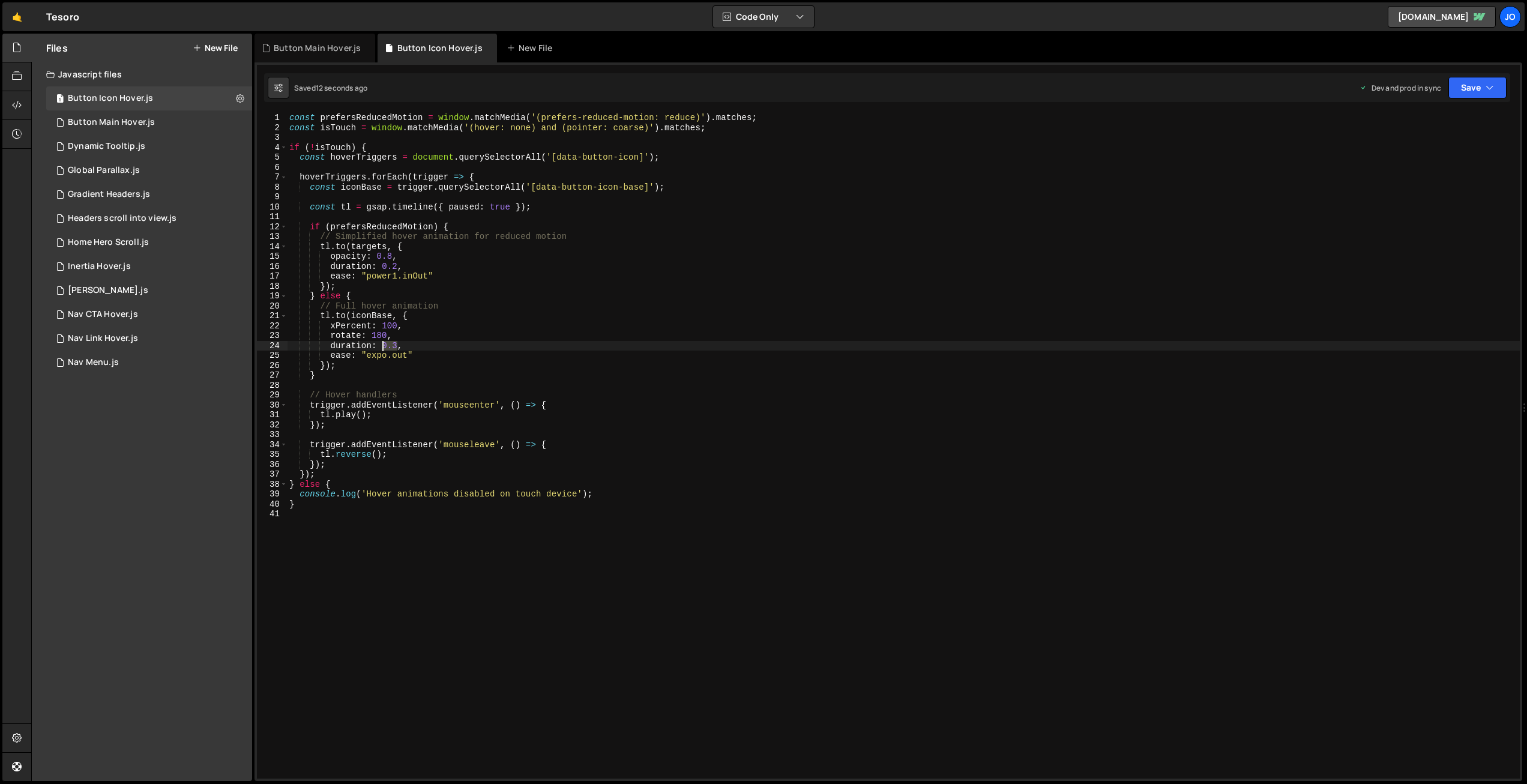
drag, startPoint x: 397, startPoint y: 345, endPoint x: 382, endPoint y: 343, distance: 15.1
click at [382, 343] on div "const prefersReducedMotion = window . matchMedia ( '(prefers-reduced-motion: re…" at bounding box center [903, 455] width 1233 height 686
drag, startPoint x: 1473, startPoint y: 87, endPoint x: 1467, endPoint y: 116, distance: 29.6
click at [1473, 88] on button "Save" at bounding box center [1478, 87] width 58 height 21
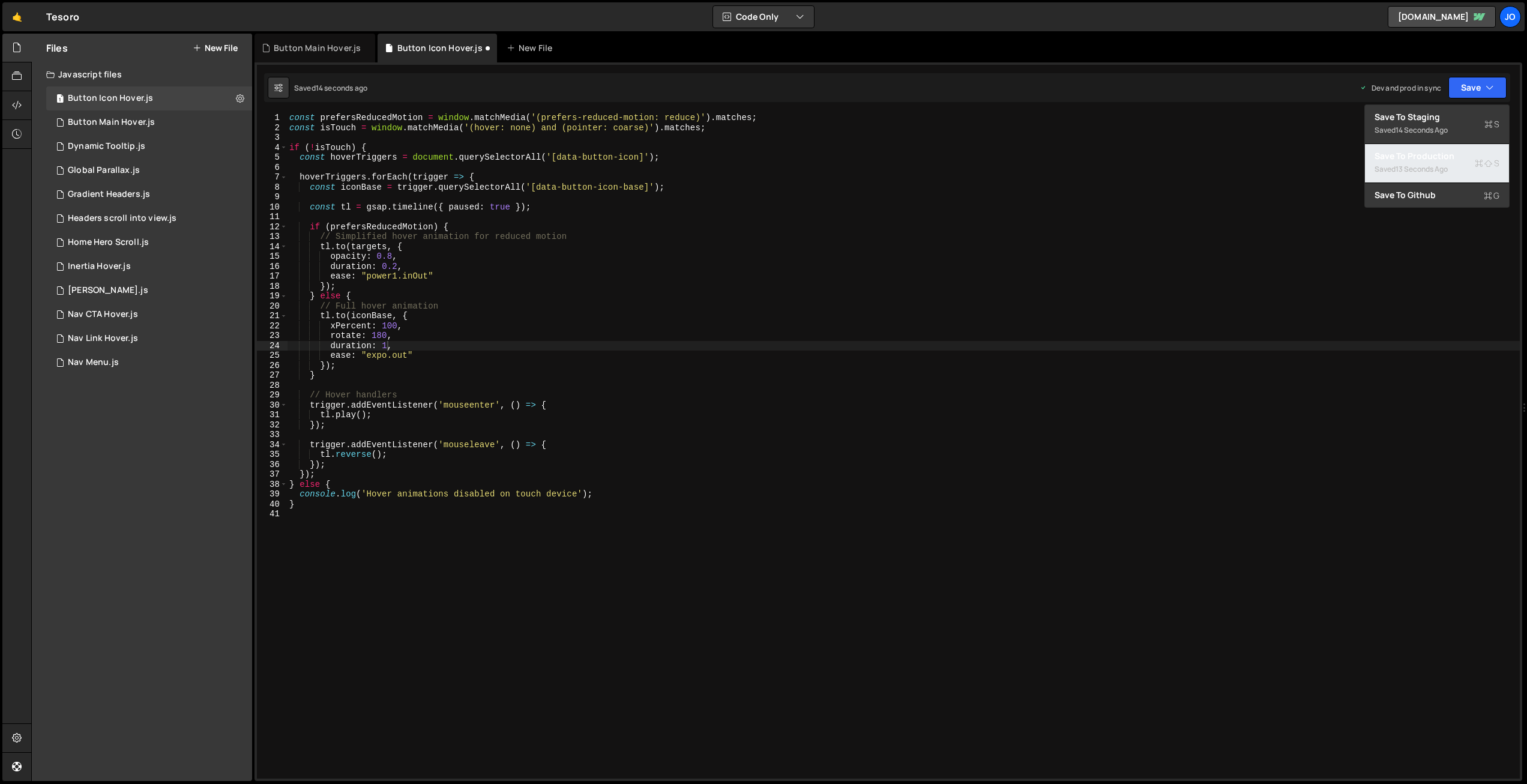
drag, startPoint x: 1453, startPoint y: 153, endPoint x: 1407, endPoint y: 147, distance: 46.4
click at [1453, 153] on div "Save to Production S" at bounding box center [1437, 156] width 125 height 12
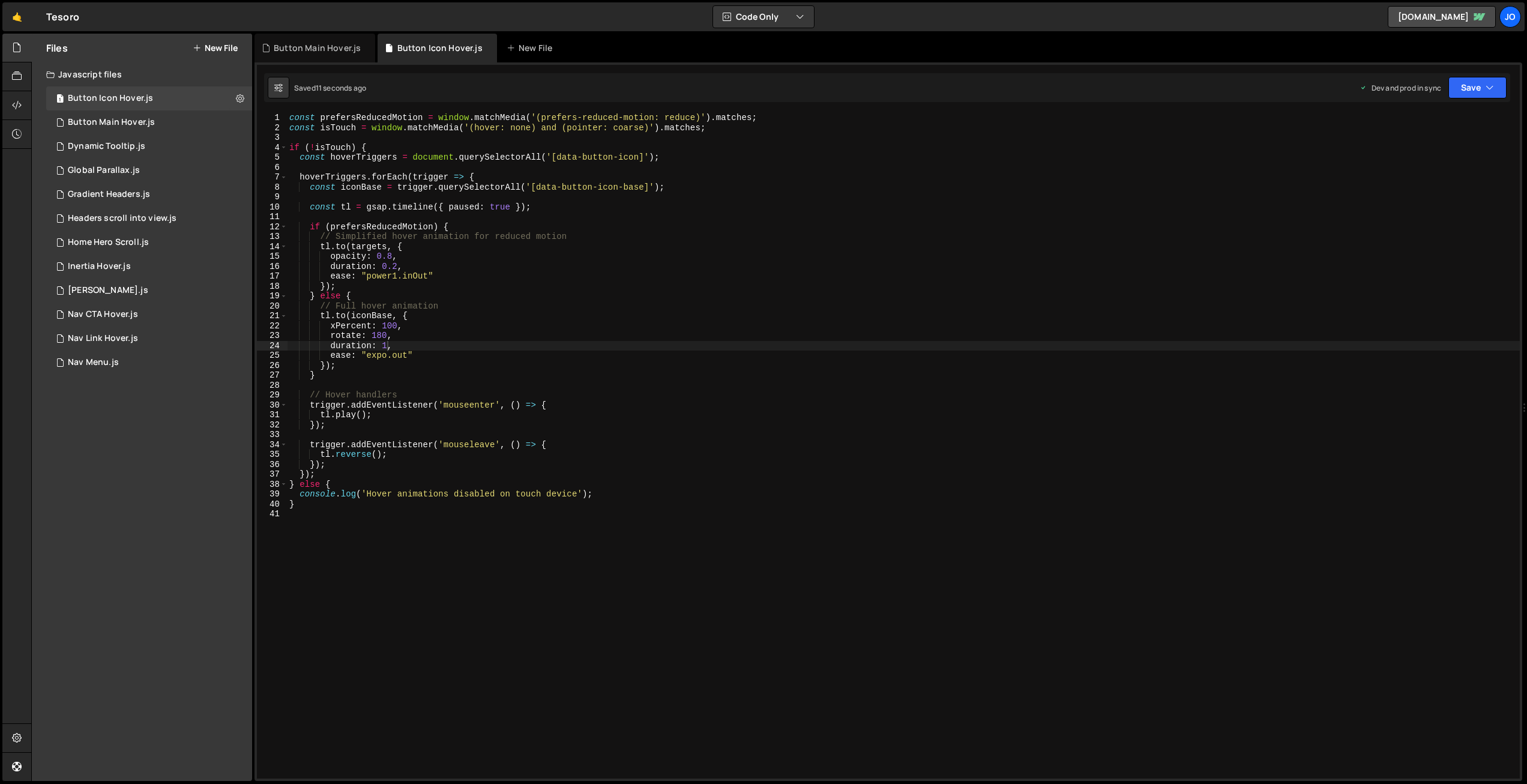
scroll to position [0, 6]
click at [589, 452] on div "const prefersReducedMotion = window . matchMedia ( '(prefers-reduced-motion: re…" at bounding box center [903, 455] width 1233 height 686
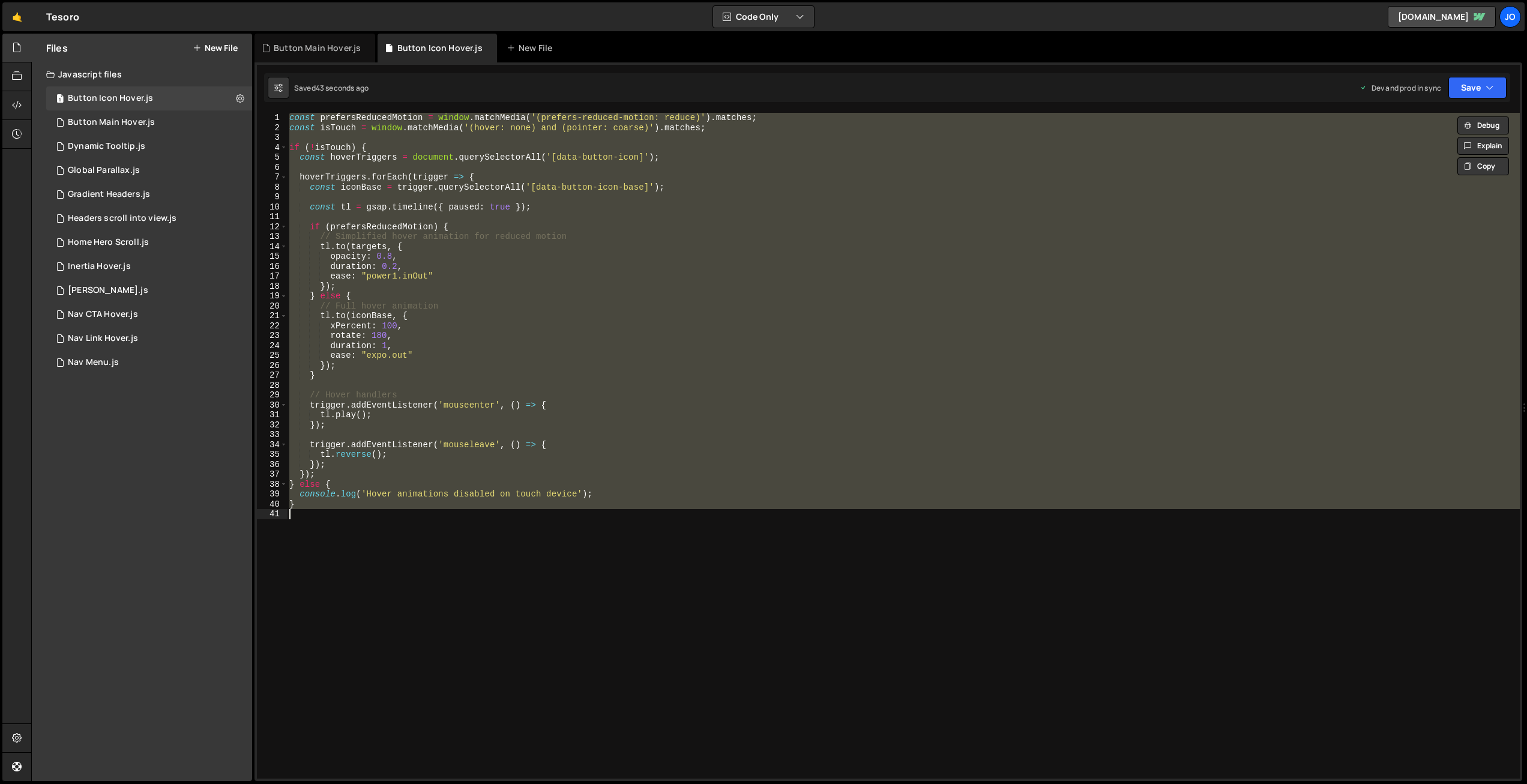
click at [594, 418] on div "const prefersReducedMotion = window . matchMedia ( '(prefers-reduced-motion: re…" at bounding box center [903, 445] width 1233 height 666
paste textarea
type textarea "}"
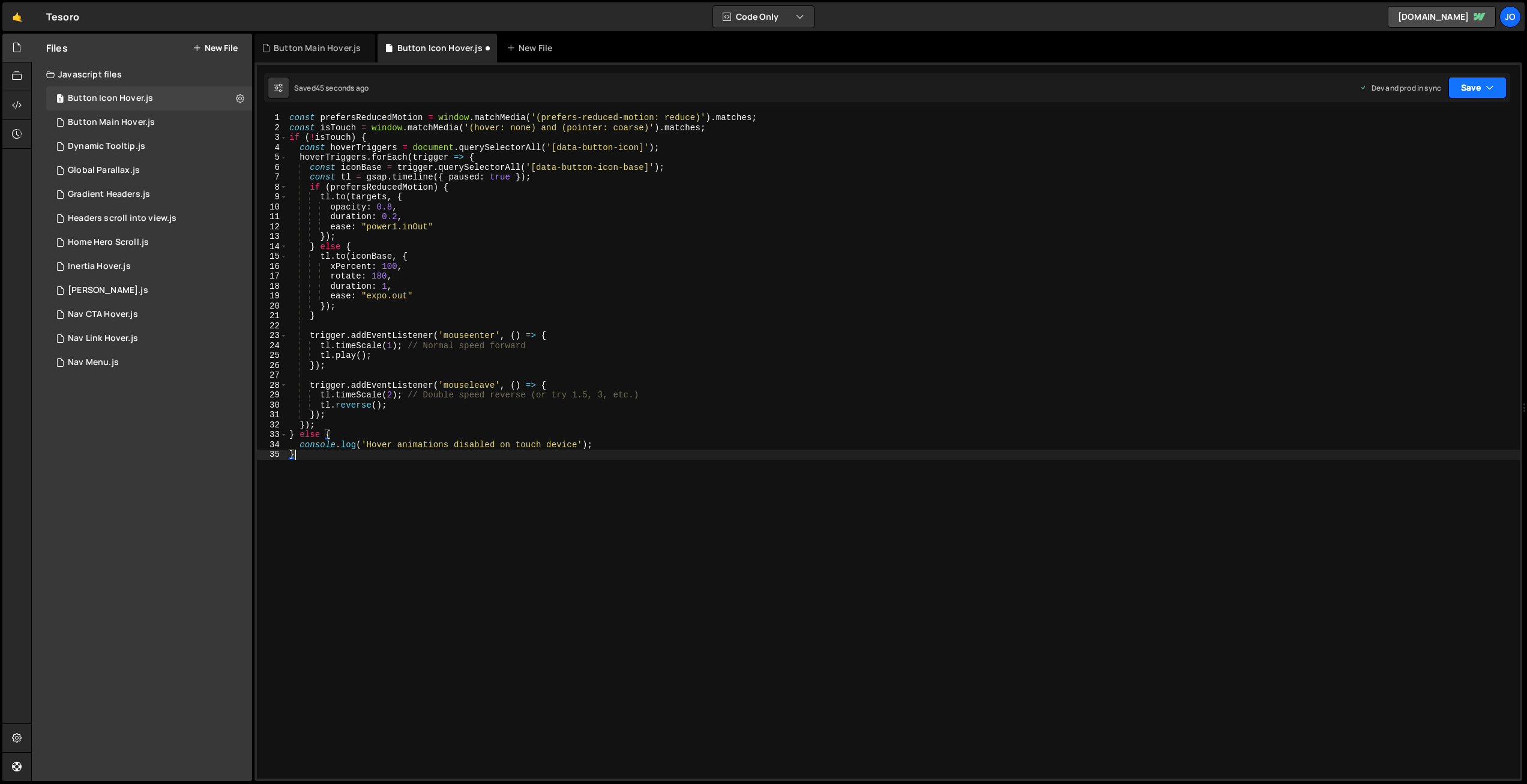
click at [1475, 82] on button "Save" at bounding box center [1478, 87] width 58 height 21
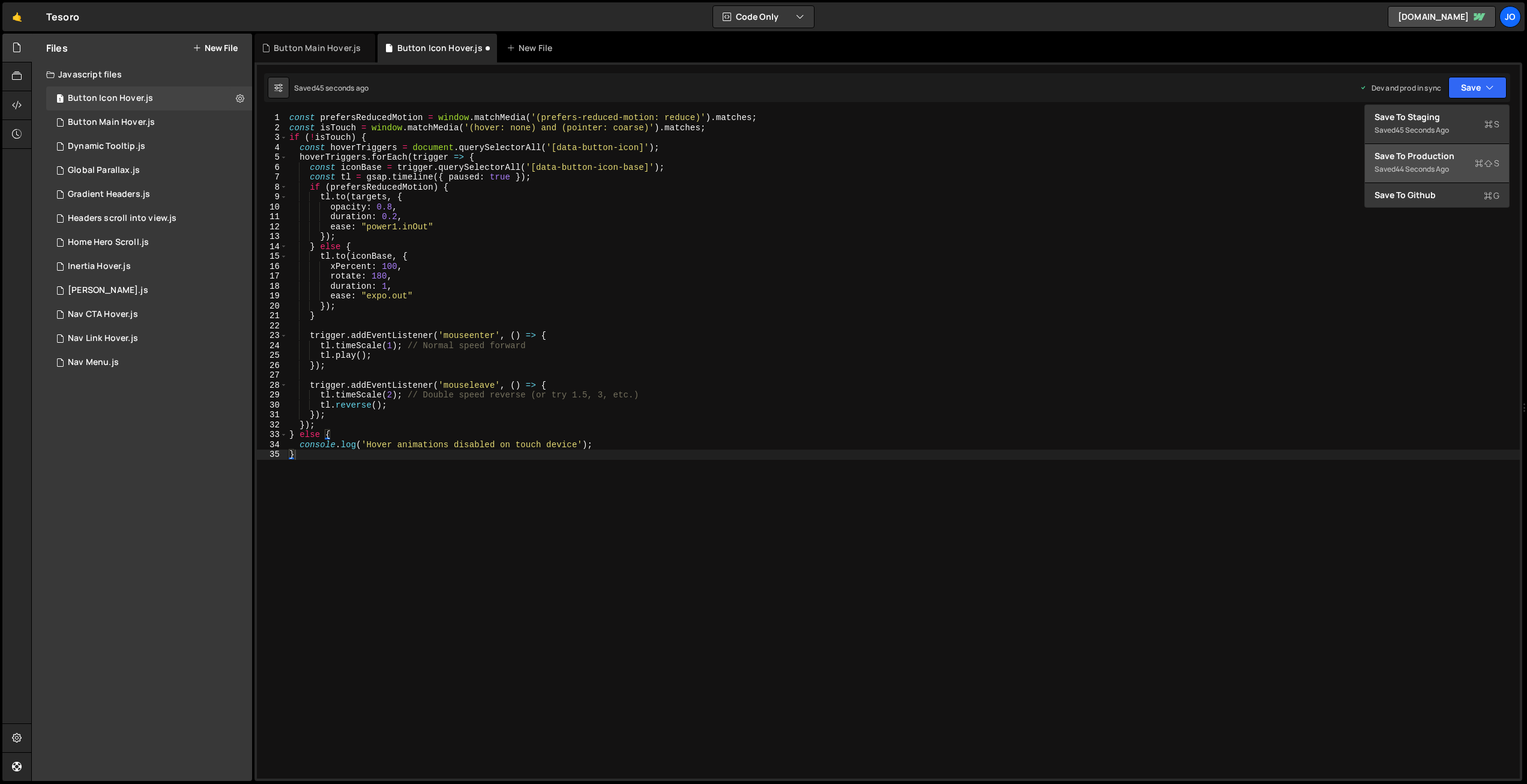
click at [1417, 171] on div "44 seconds ago" at bounding box center [1422, 169] width 54 height 10
click at [203, 46] on button "New File" at bounding box center [215, 48] width 45 height 10
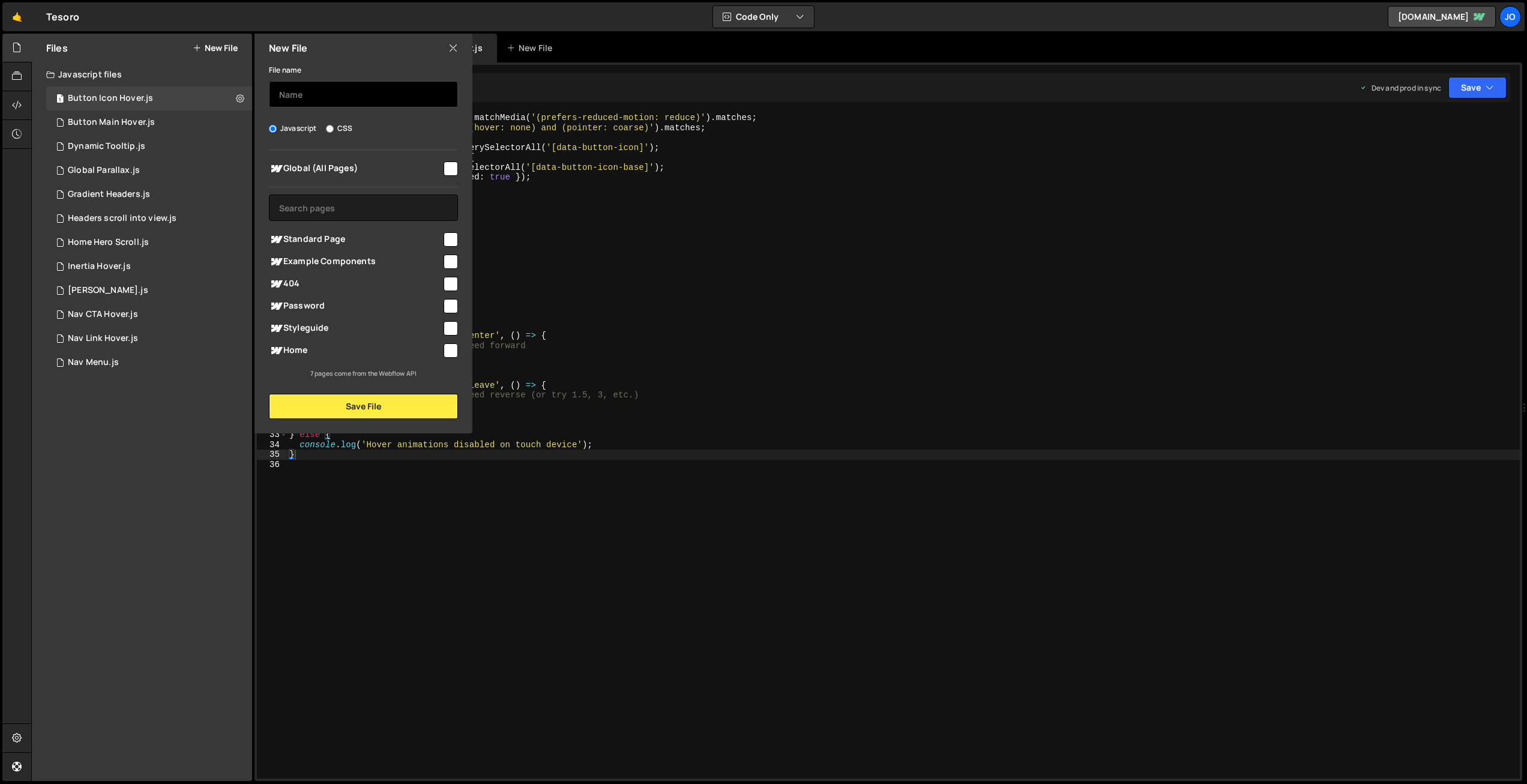
click at [334, 96] on input "text" at bounding box center [364, 94] width 189 height 27
type input "Footer Gem Fall"
click at [450, 170] on input "checkbox" at bounding box center [451, 169] width 14 height 14
checkbox input "true"
click at [361, 401] on button "Save File" at bounding box center [364, 406] width 189 height 25
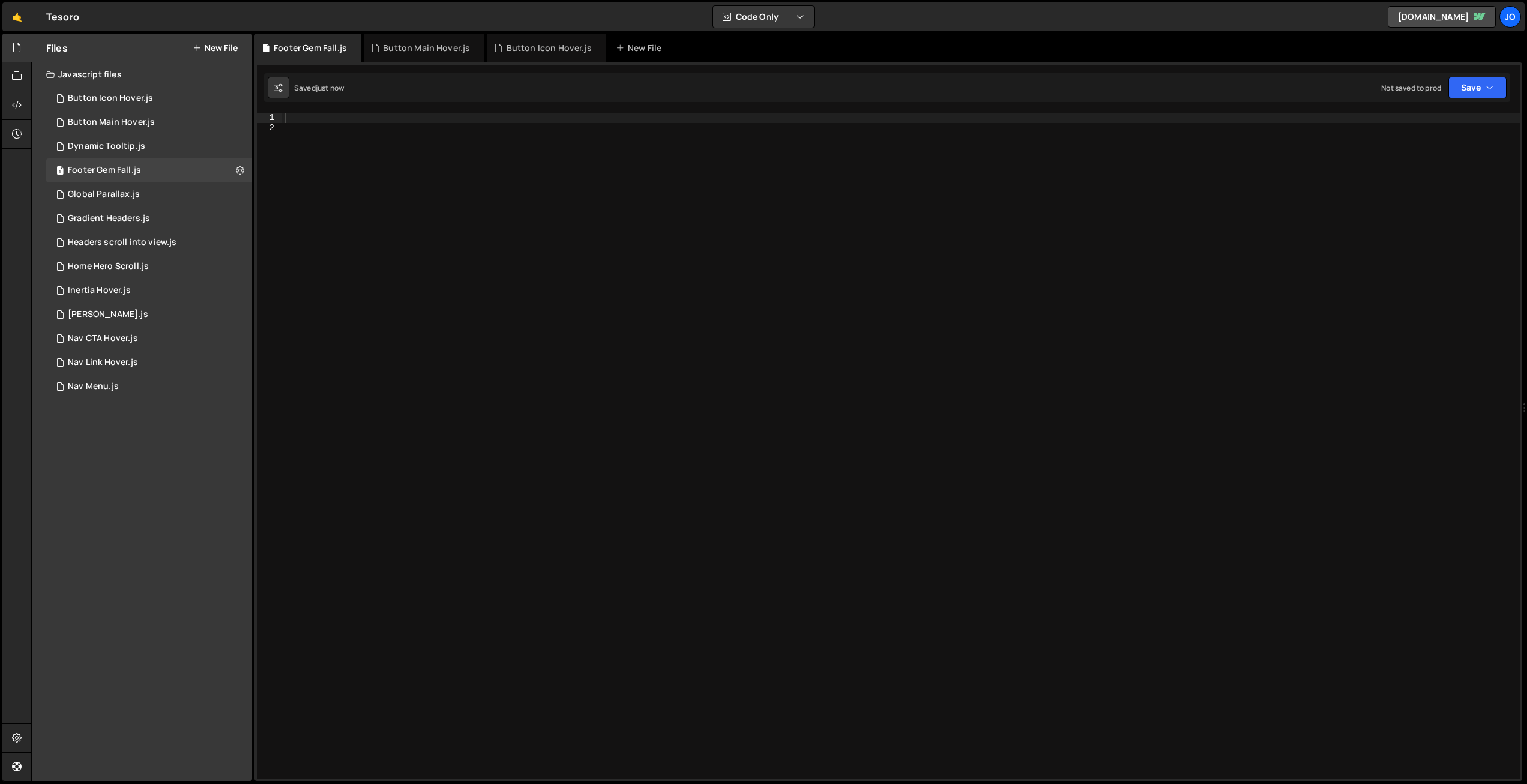
click at [336, 123] on div at bounding box center [901, 455] width 1238 height 686
click at [338, 114] on div at bounding box center [901, 455] width 1238 height 686
paste textarea "});"
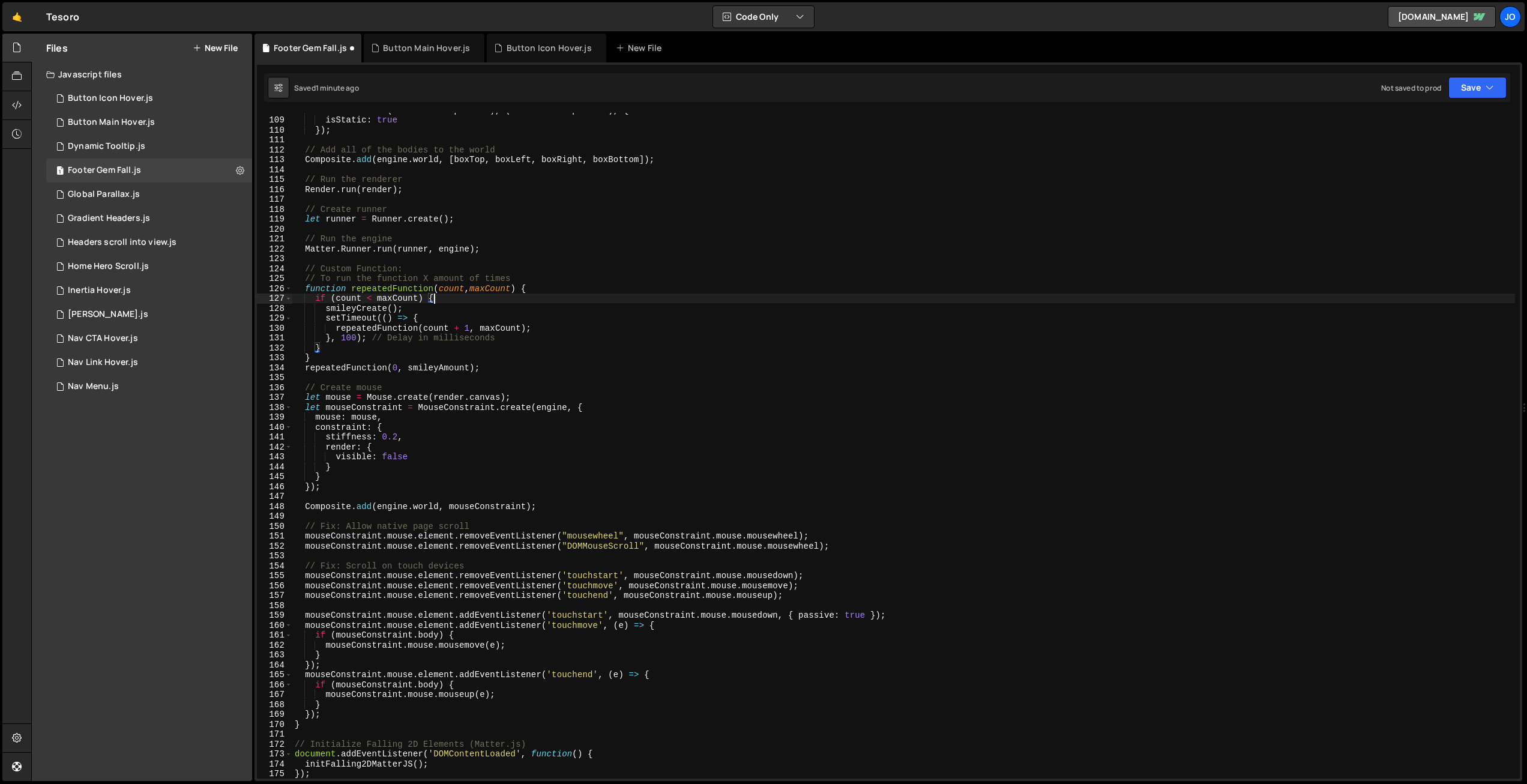
click at [471, 302] on div "canvasWidth + ( canvasWallDepth * 4 ) , ( canvasWallDepth * 2 ) , { isStatic : …" at bounding box center [904, 448] width 1223 height 686
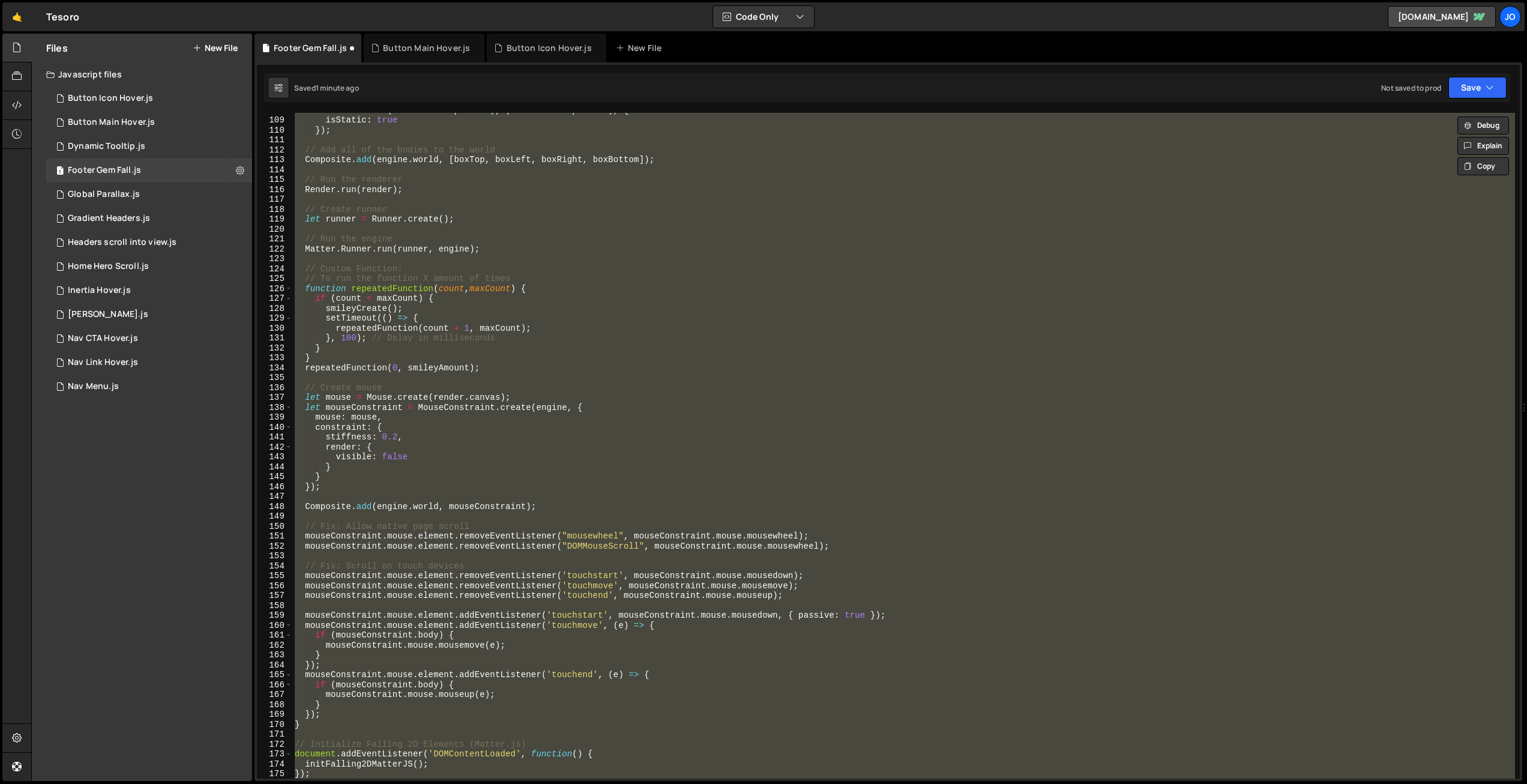
paste textarea "initFalling2DMatterJS();"
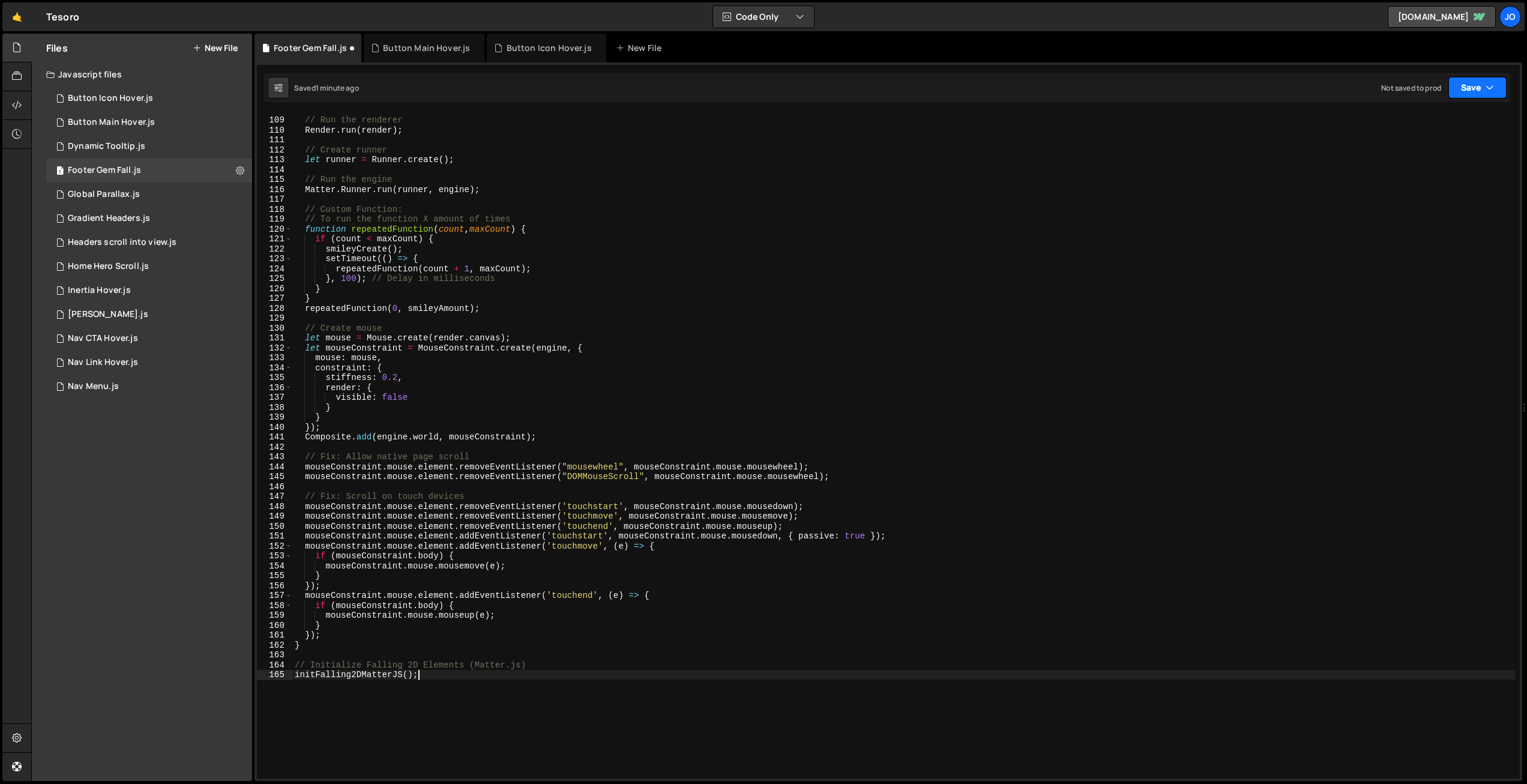
click at [1477, 90] on button "Save" at bounding box center [1478, 87] width 58 height 21
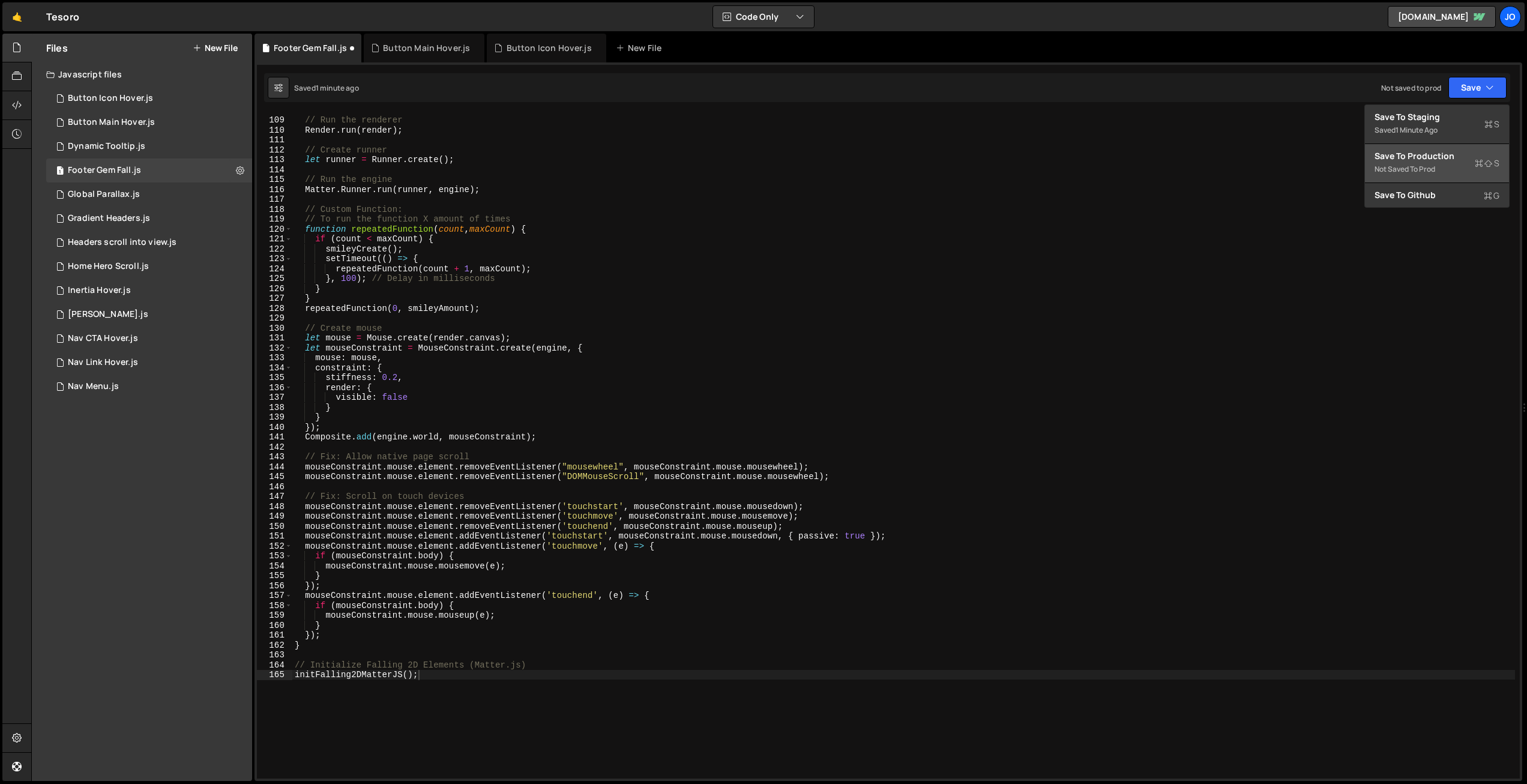
click at [1425, 156] on div "Save to Production S" at bounding box center [1437, 156] width 125 height 12
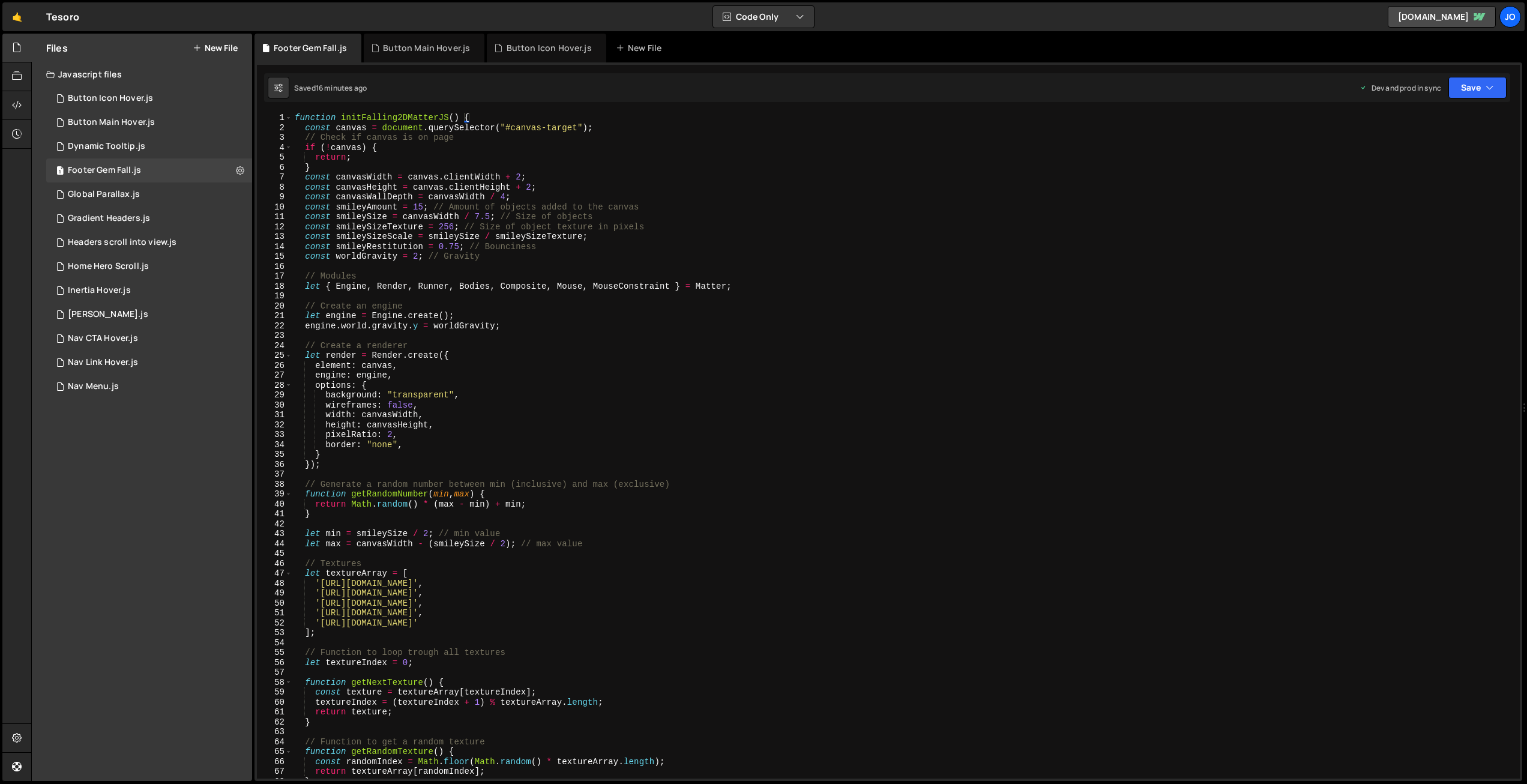
scroll to position [0, 0]
click at [423, 204] on div "function initFalling2DMatterJS ( ) { const canvas = document . querySelector ( …" at bounding box center [904, 455] width 1223 height 686
click at [537, 217] on div "function initFalling2DMatterJS ( ) { const canvas = document . querySelector ( …" at bounding box center [904, 455] width 1223 height 686
click at [491, 212] on div "function initFalling2DMatterJS ( ) { const canvas = document . querySelector ( …" at bounding box center [904, 455] width 1223 height 686
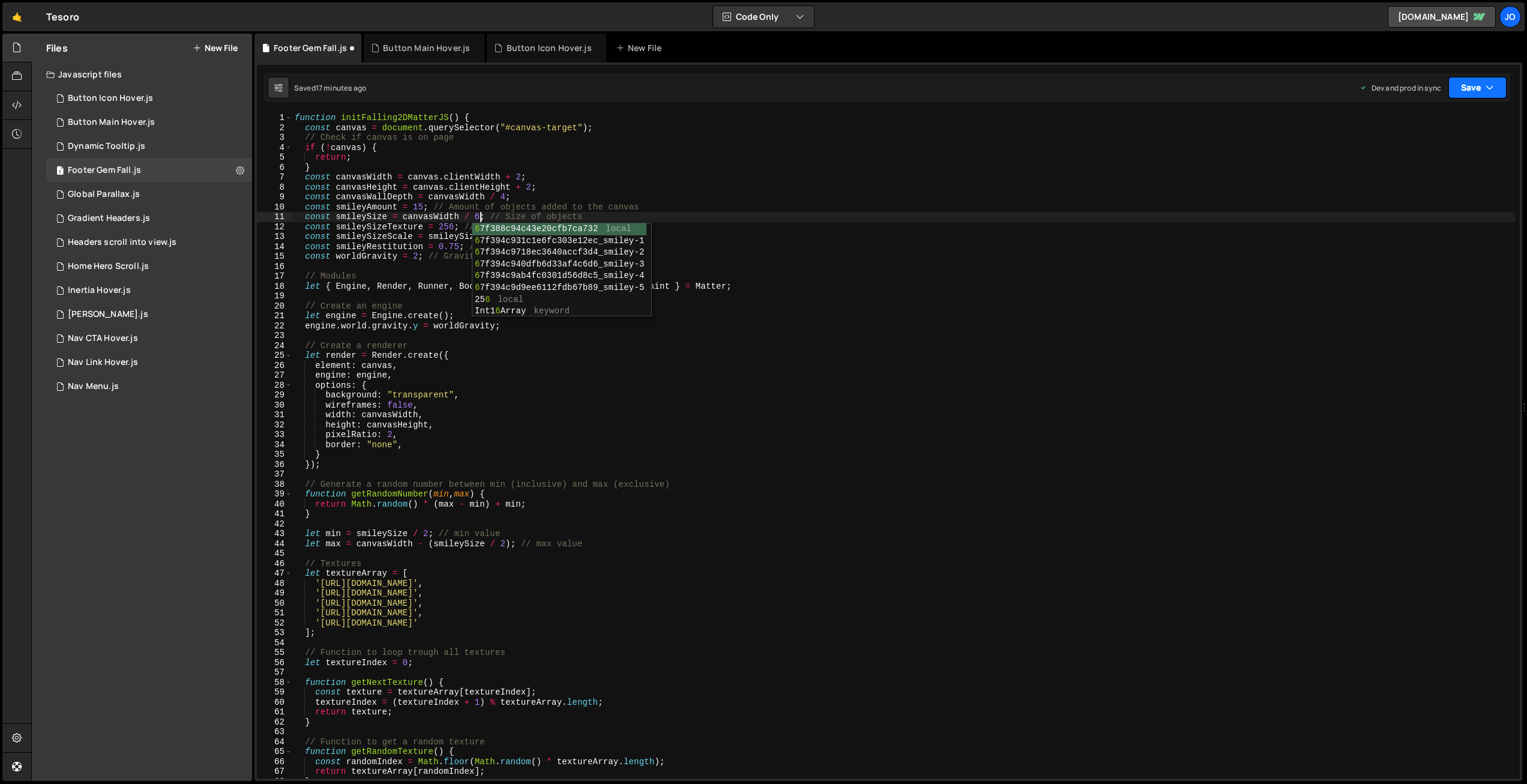
drag, startPoint x: 1467, startPoint y: 90, endPoint x: 1462, endPoint y: 103, distance: 13.9
click at [1467, 91] on button "Save" at bounding box center [1478, 87] width 58 height 21
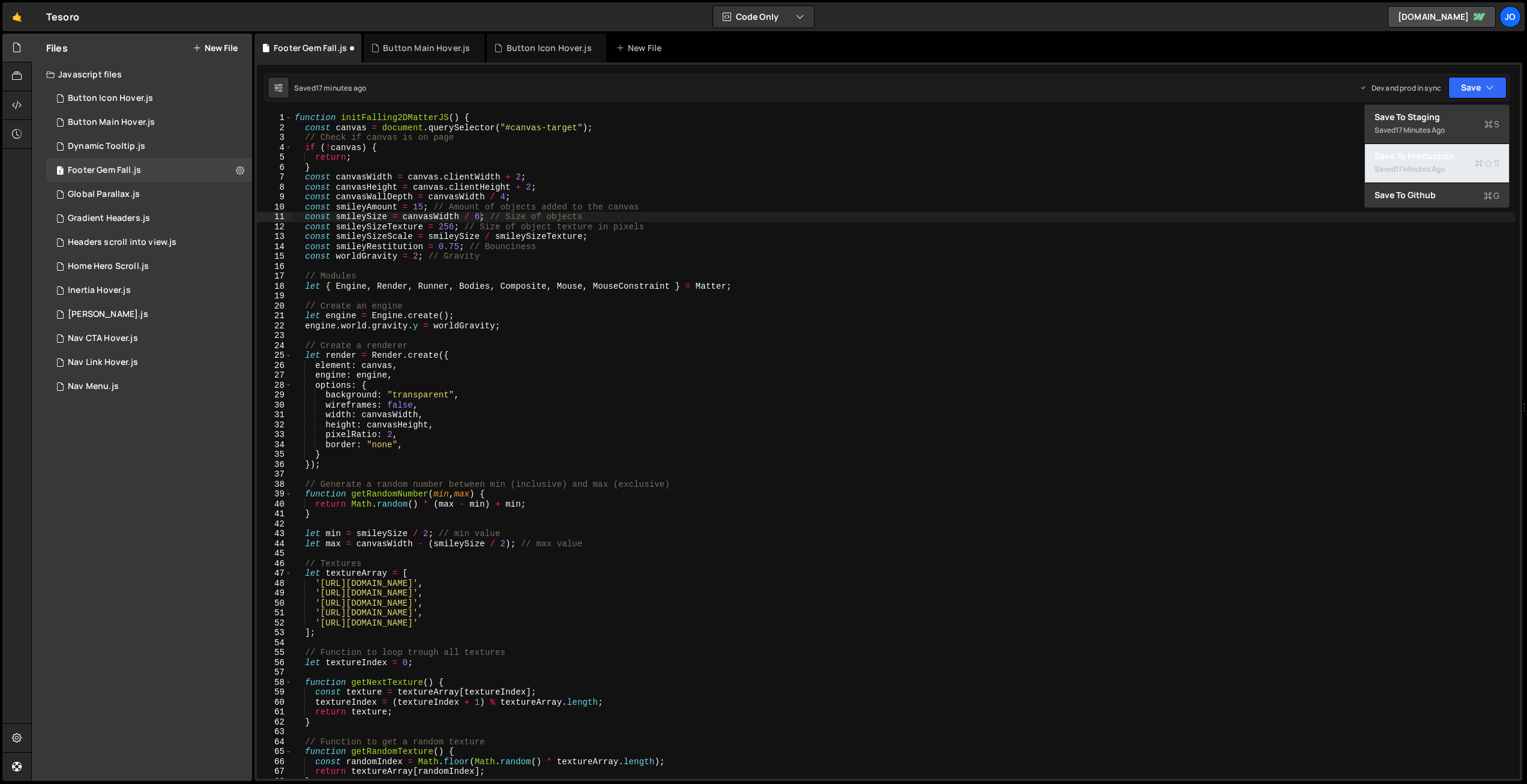
click at [1435, 167] on div "17 minutes ago" at bounding box center [1420, 169] width 49 height 10
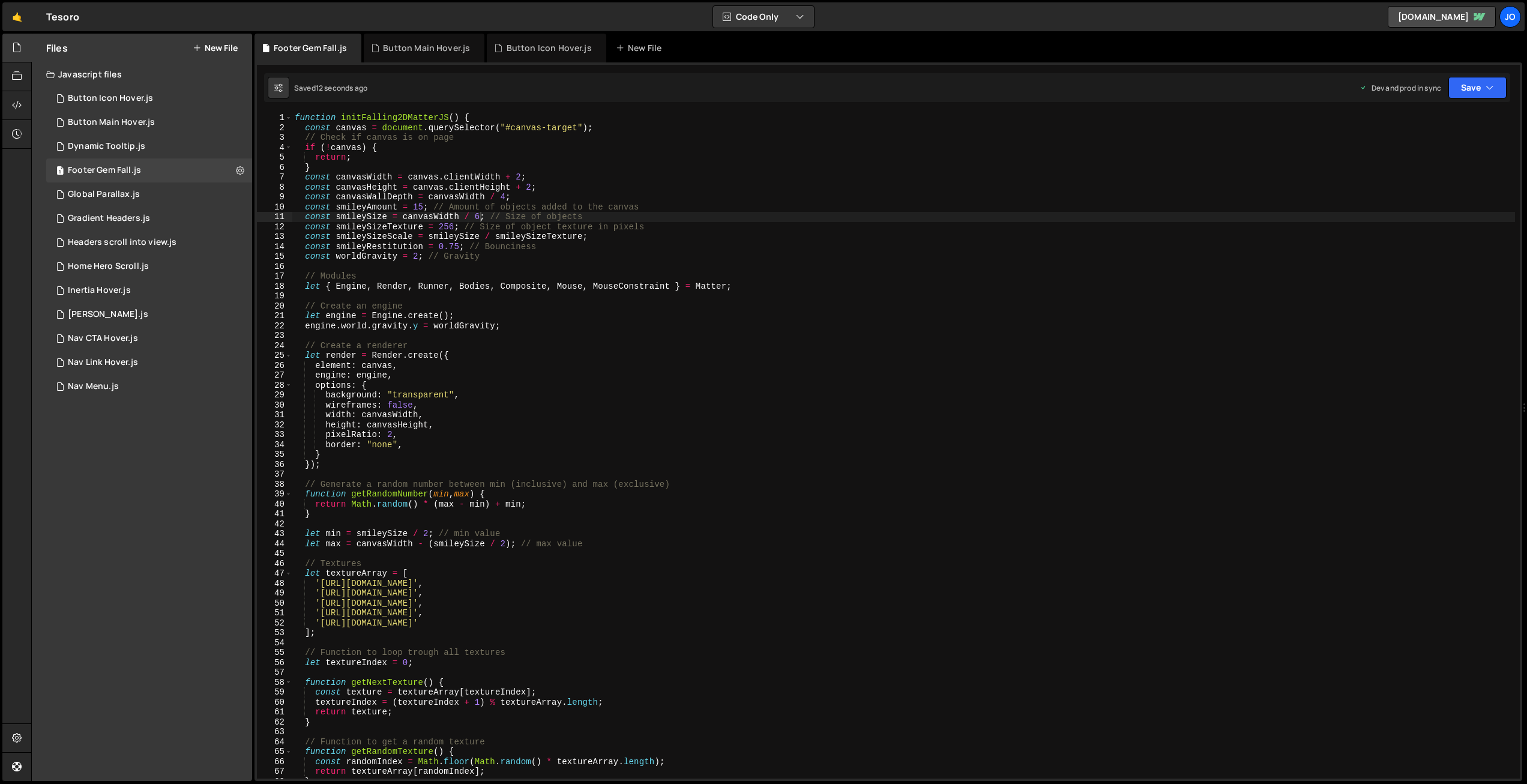
click at [480, 213] on div "function initFalling2DMatterJS ( ) { const canvas = document . querySelector ( …" at bounding box center [904, 455] width 1223 height 686
click at [452, 237] on div "function initFalling2DMatterJS ( ) { const canvas = document . querySelector ( …" at bounding box center [904, 455] width 1223 height 686
click at [452, 223] on div "function initFalling2DMatterJS ( ) { const canvas = document . querySelector ( …" at bounding box center [904, 455] width 1223 height 686
drag, startPoint x: 489, startPoint y: 213, endPoint x: 476, endPoint y: 213, distance: 13.0
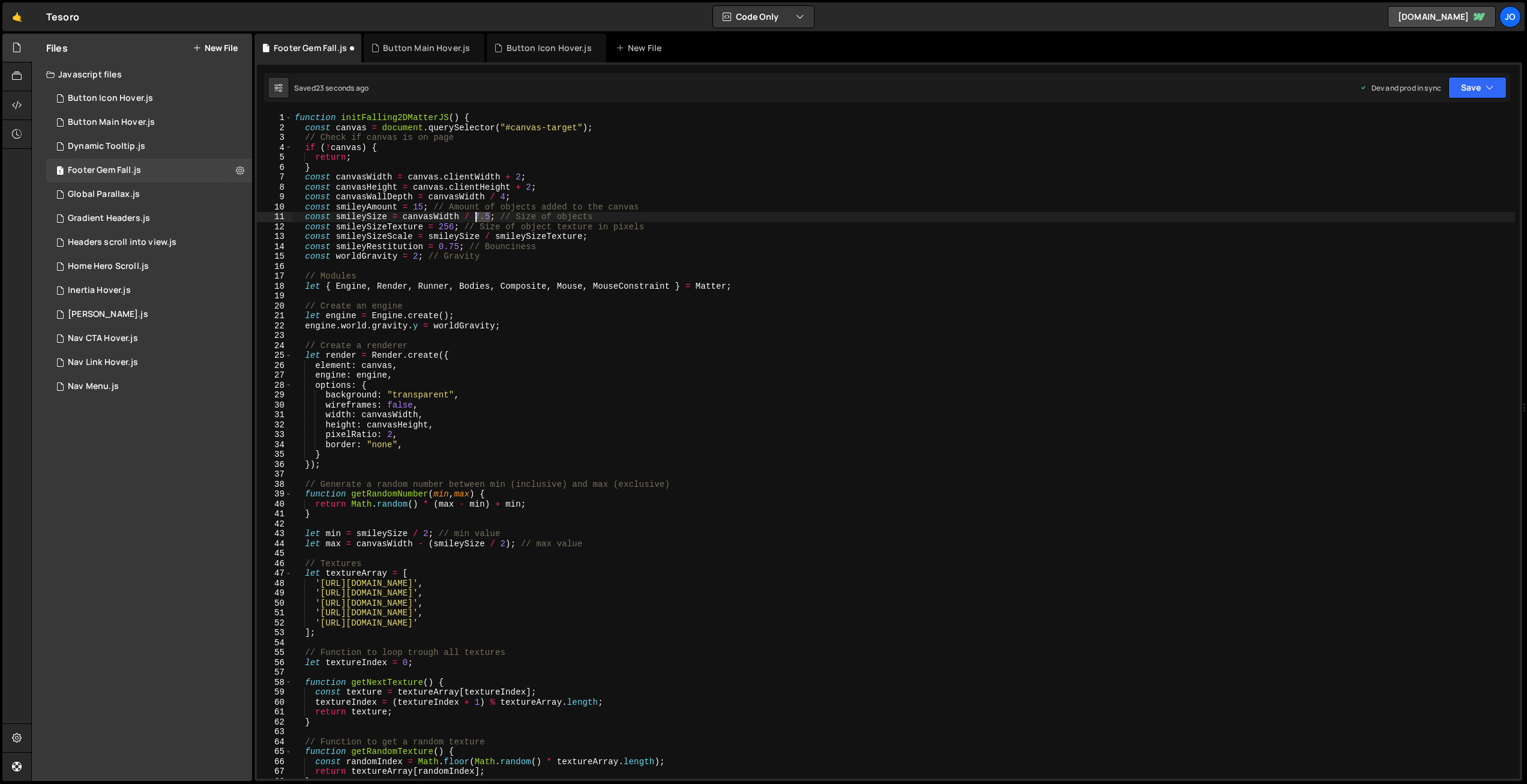
click at [476, 213] on div "function initFalling2DMatterJS ( ) { const canvas = document . querySelector ( …" at bounding box center [904, 455] width 1223 height 686
drag, startPoint x: 1474, startPoint y: 74, endPoint x: 1469, endPoint y: 85, distance: 12.1
click at [1473, 74] on div "Saved 25 seconds ago Dev and prod in sync Upgrade to Edit Save Save to Staging …" at bounding box center [887, 87] width 1246 height 29
click at [1468, 89] on button "Save" at bounding box center [1478, 87] width 58 height 21
click at [1433, 159] on div "Save to Production S" at bounding box center [1437, 156] width 125 height 12
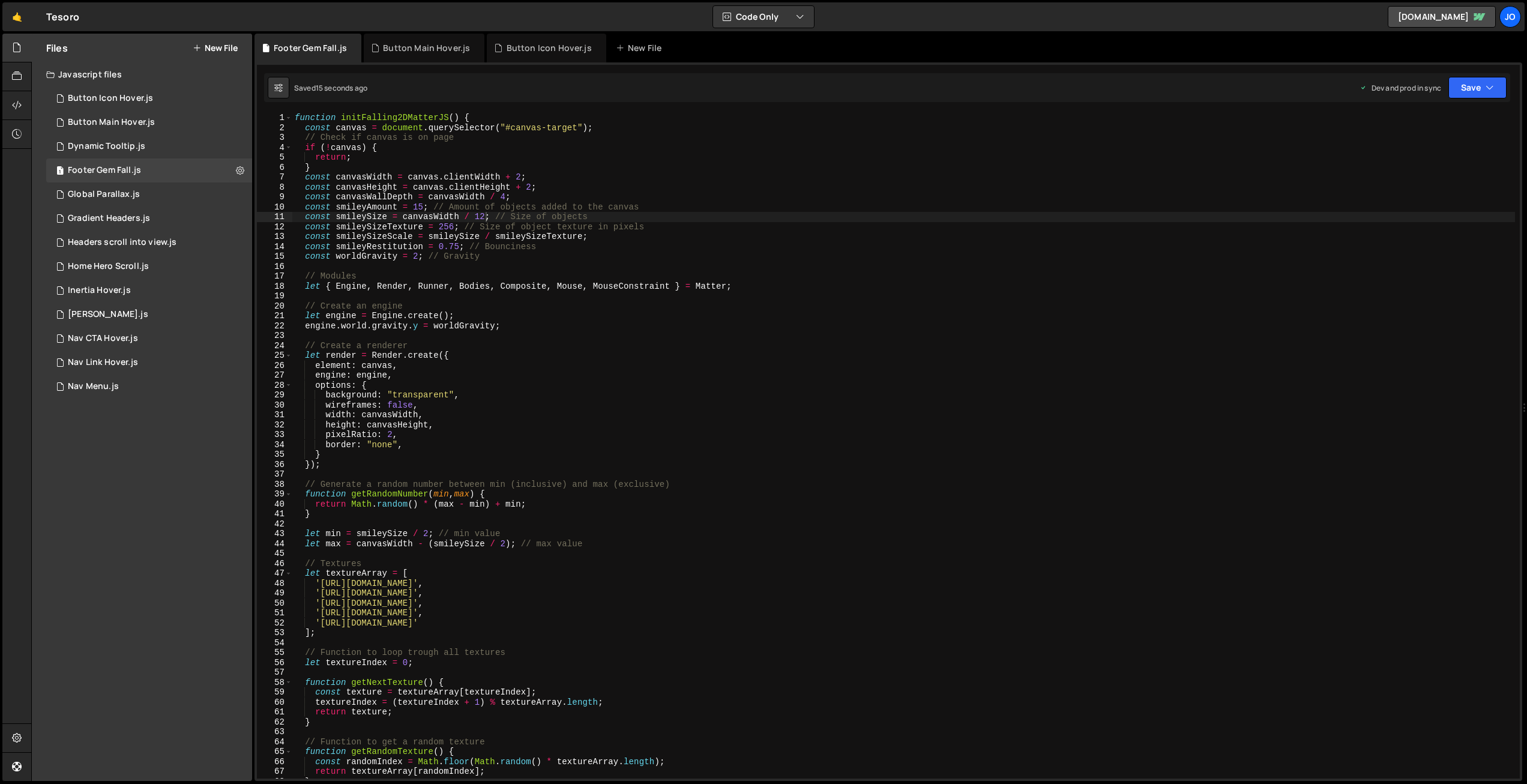
click at [487, 213] on div "function initFalling2DMatterJS ( ) { const canvas = document . querySelector ( …" at bounding box center [904, 455] width 1223 height 686
drag, startPoint x: 606, startPoint y: 320, endPoint x: 602, endPoint y: 325, distance: 6.4
click at [606, 320] on div "function initFalling2DMatterJS ( ) { const canvas = document . querySelector ( …" at bounding box center [904, 455] width 1223 height 686
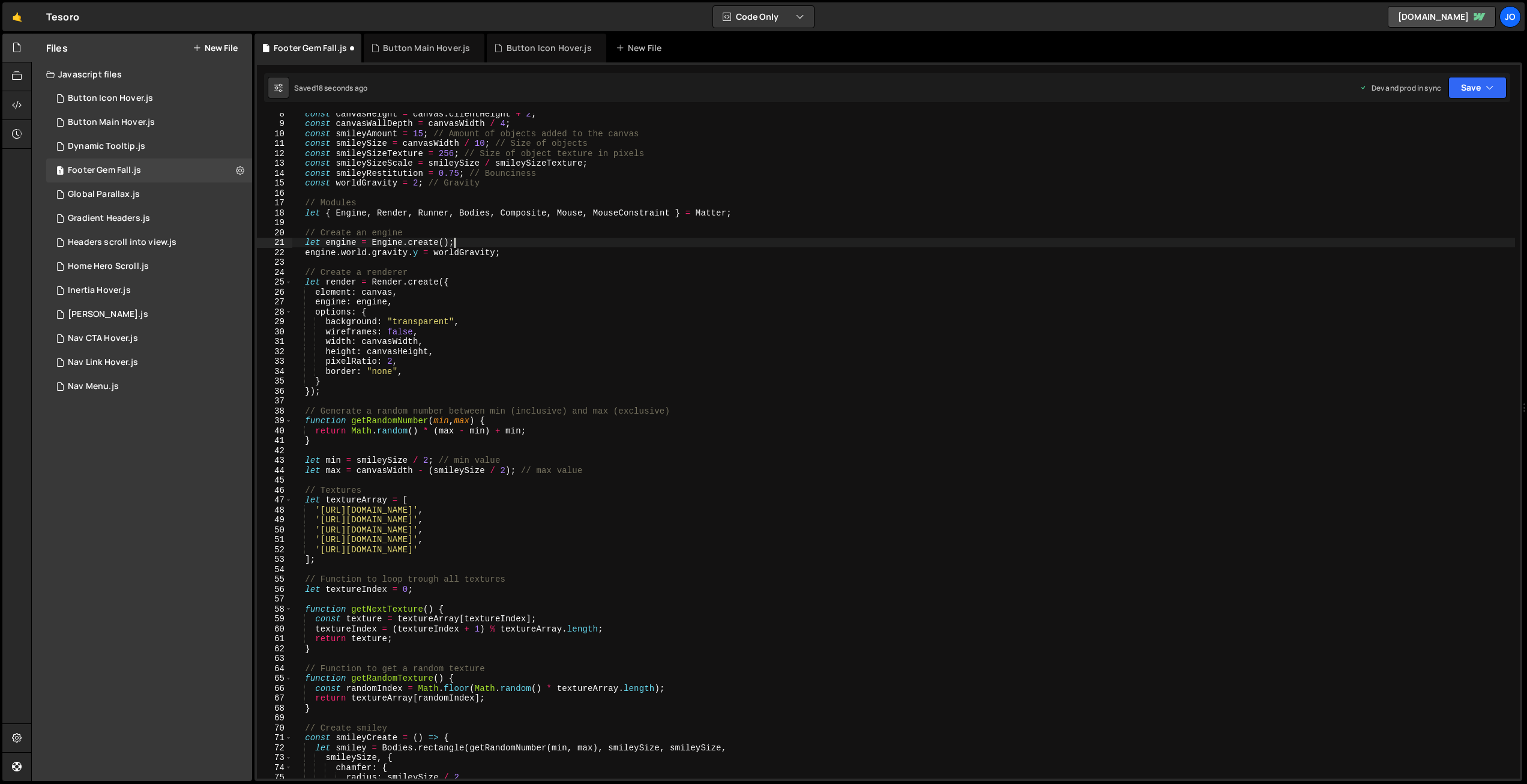
scroll to position [73, 0]
drag, startPoint x: 822, startPoint y: 510, endPoint x: 386, endPoint y: 519, distance: 436.1
click at [320, 511] on div "const canvasHeight = canvas . clientHeight + 2 ; const canvasWallDepth = canvas…" at bounding box center [904, 452] width 1223 height 686
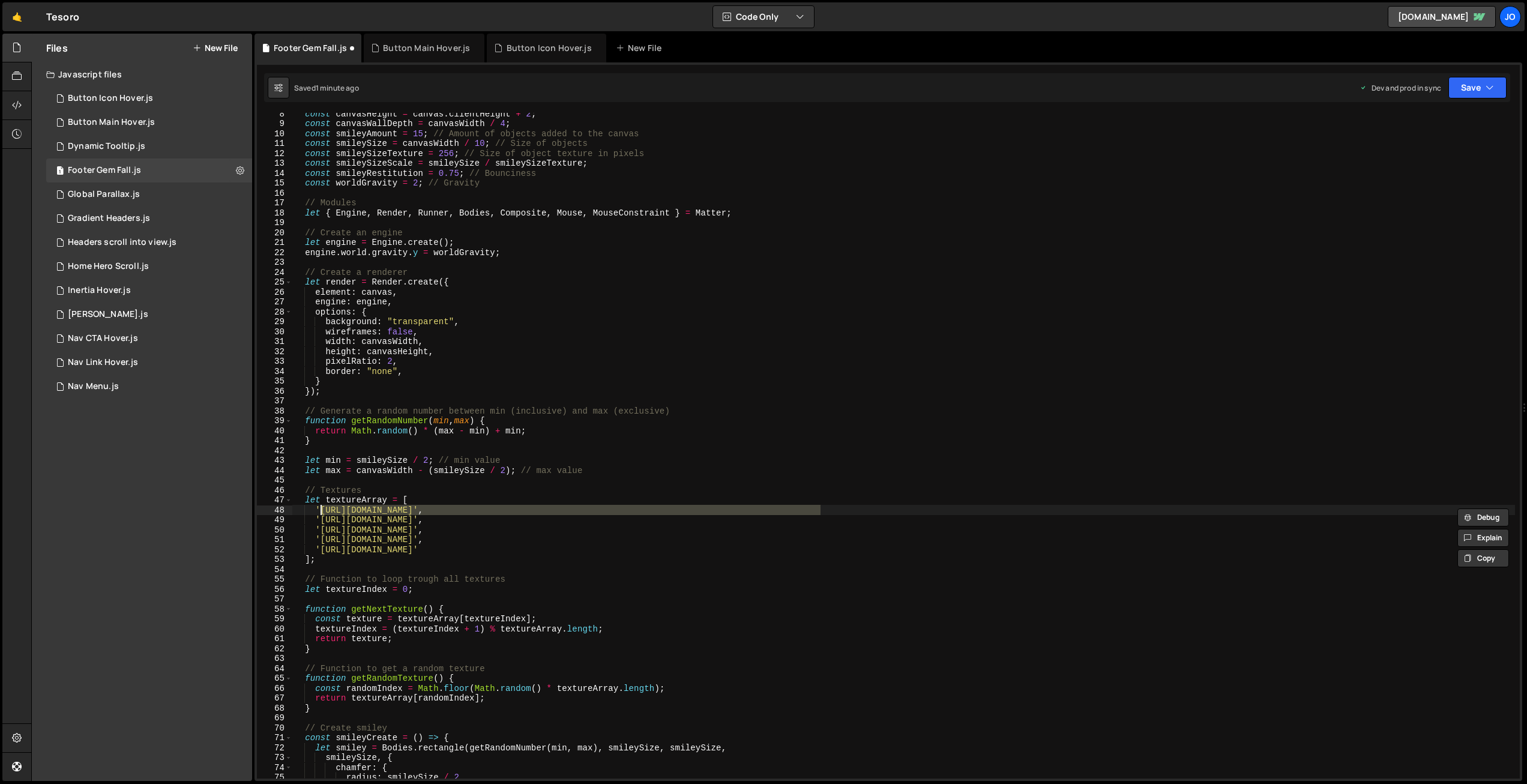
paste textarea "8e6392a59d31f870cef56f9/68ee629d90ef42b566f21fe4_gem_coral"
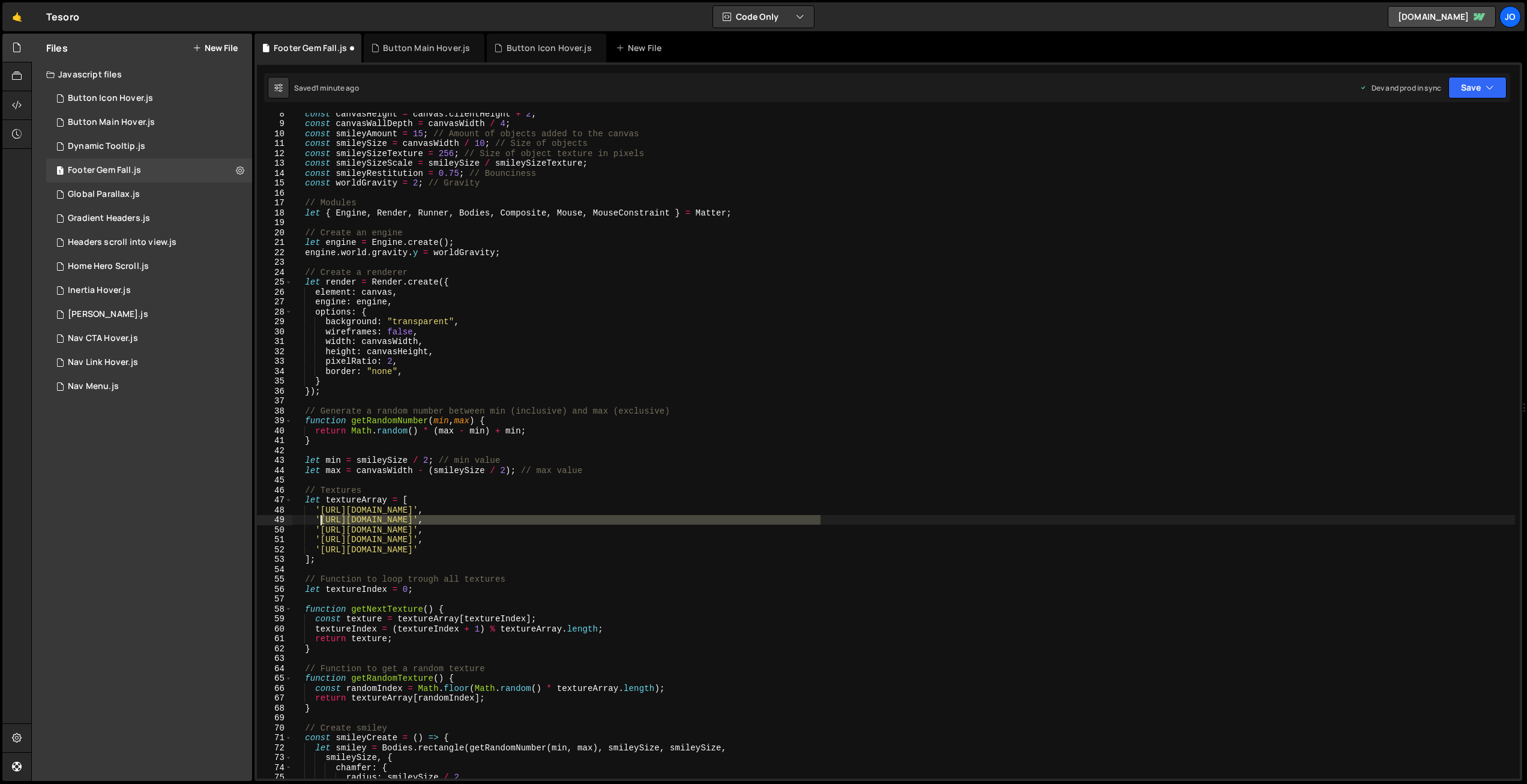
drag, startPoint x: 820, startPoint y: 517, endPoint x: 327, endPoint y: 518, distance: 493.0
click at [322, 518] on div "const canvasHeight = canvas . clientHeight + 2 ; const canvasWallDepth = canvas…" at bounding box center [904, 452] width 1223 height 686
paste textarea "8e6392a59d31f870cef56f9/68ee629dfcd5a3307952b724_gem_green"
drag, startPoint x: 818, startPoint y: 530, endPoint x: 372, endPoint y: 532, distance: 446.0
click at [320, 529] on div "const canvasHeight = canvas . clientHeight + 2 ; const canvasWallDepth = canvas…" at bounding box center [904, 452] width 1223 height 686
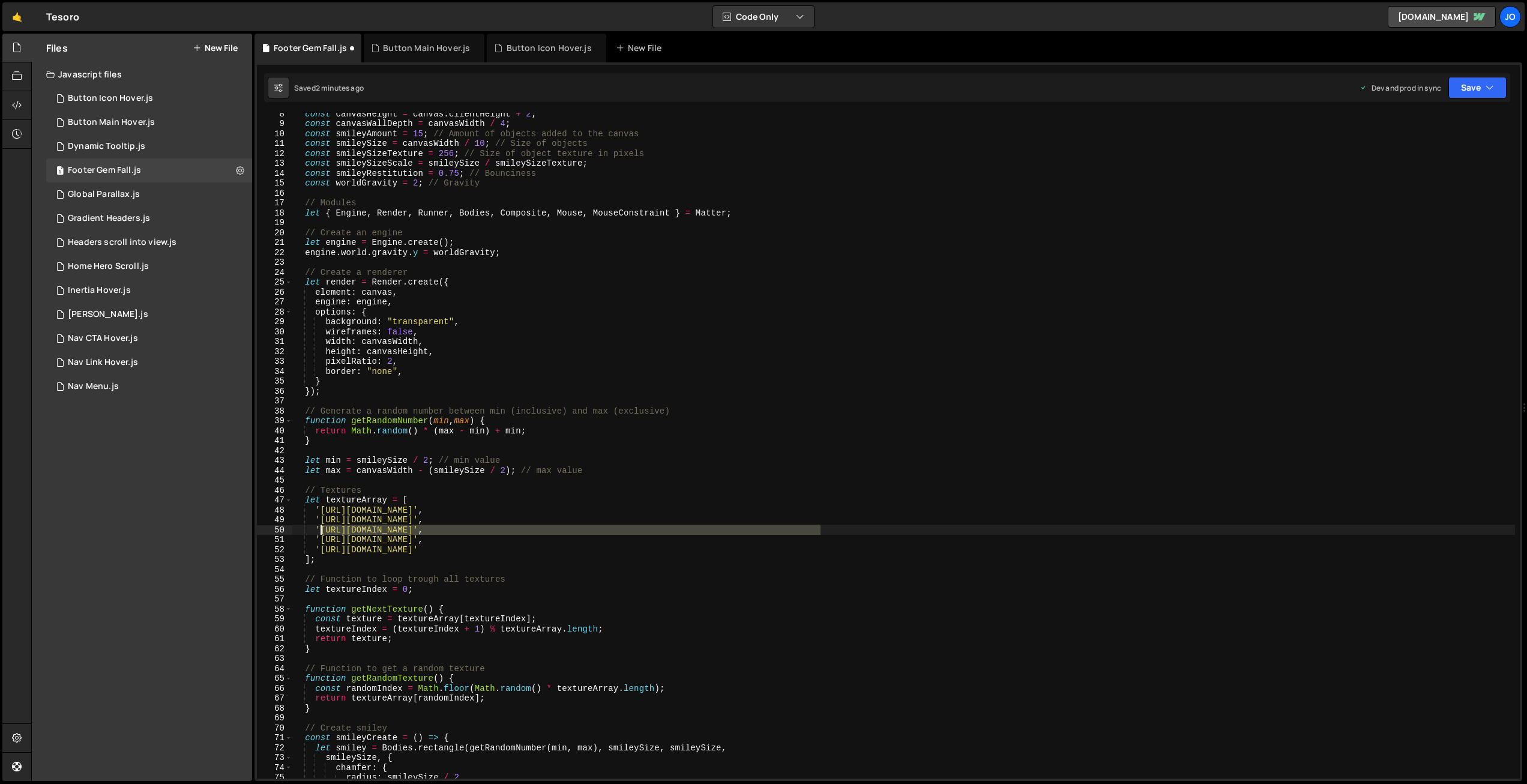
paste textarea "8e6392a59d31f870cef56f9/68ee629df25ccf964abb6c72_gem_teal"
drag, startPoint x: 820, startPoint y: 538, endPoint x: 411, endPoint y: 528, distance: 409.1
click at [320, 538] on div "const canvasHeight = canvas . clientHeight + 2 ; const canvasWallDepth = canvas…" at bounding box center [904, 452] width 1223 height 686
paste textarea "8e6392a59d31f870cef56f9/68ee629dcc5db90bd76f1fd3_gem_fuchsia"
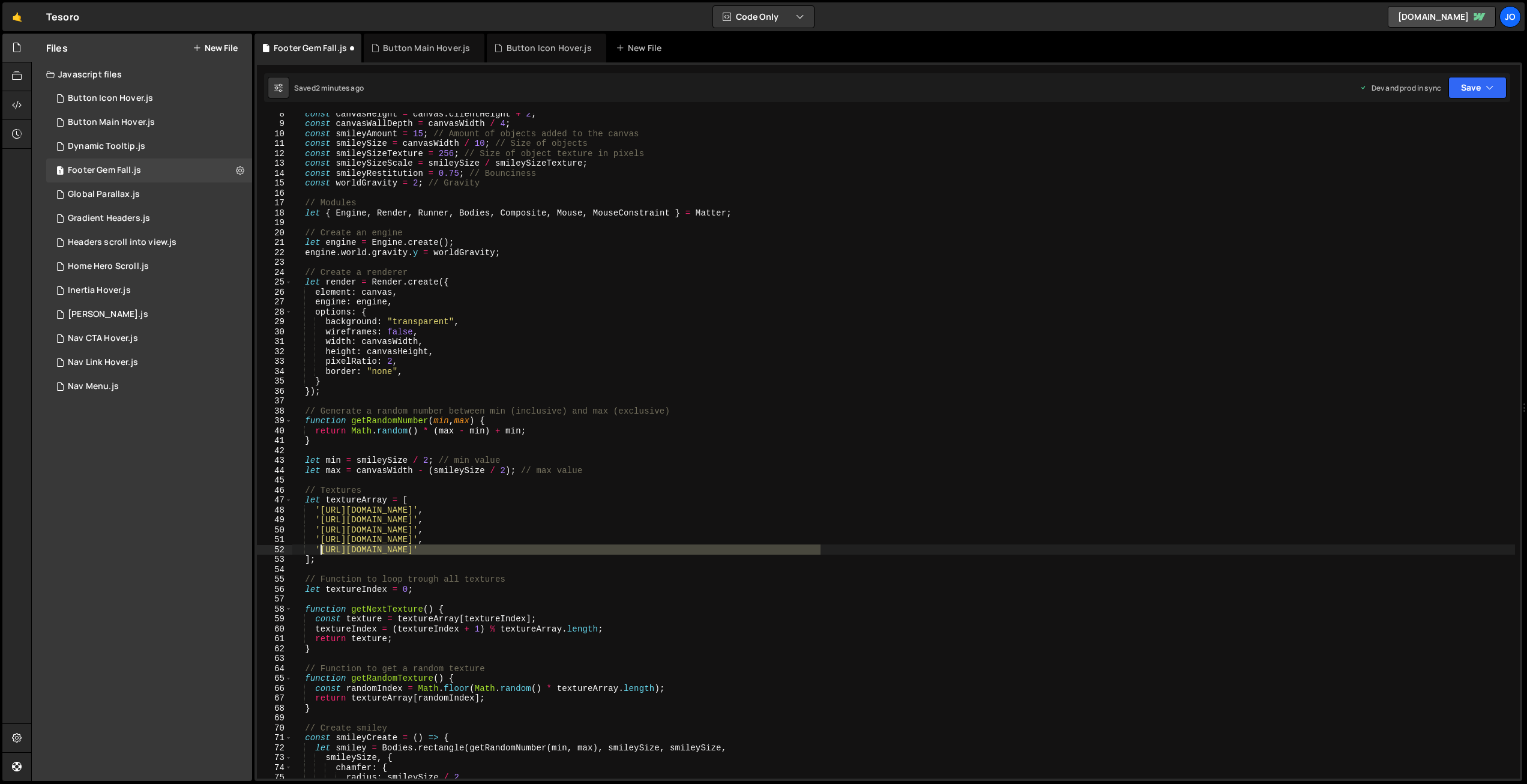
drag, startPoint x: 818, startPoint y: 549, endPoint x: 322, endPoint y: 550, distance: 496.0
click at [322, 550] on div "const canvasHeight = canvas . clientHeight + 2 ; const canvasWallDepth = canvas…" at bounding box center [904, 452] width 1223 height 686
paste textarea "8e6392a59d31f870cef56f9/68ee629d7ac57097b26dbb0a_gem_gold"
click at [1489, 86] on icon "button" at bounding box center [1489, 87] width 8 height 12
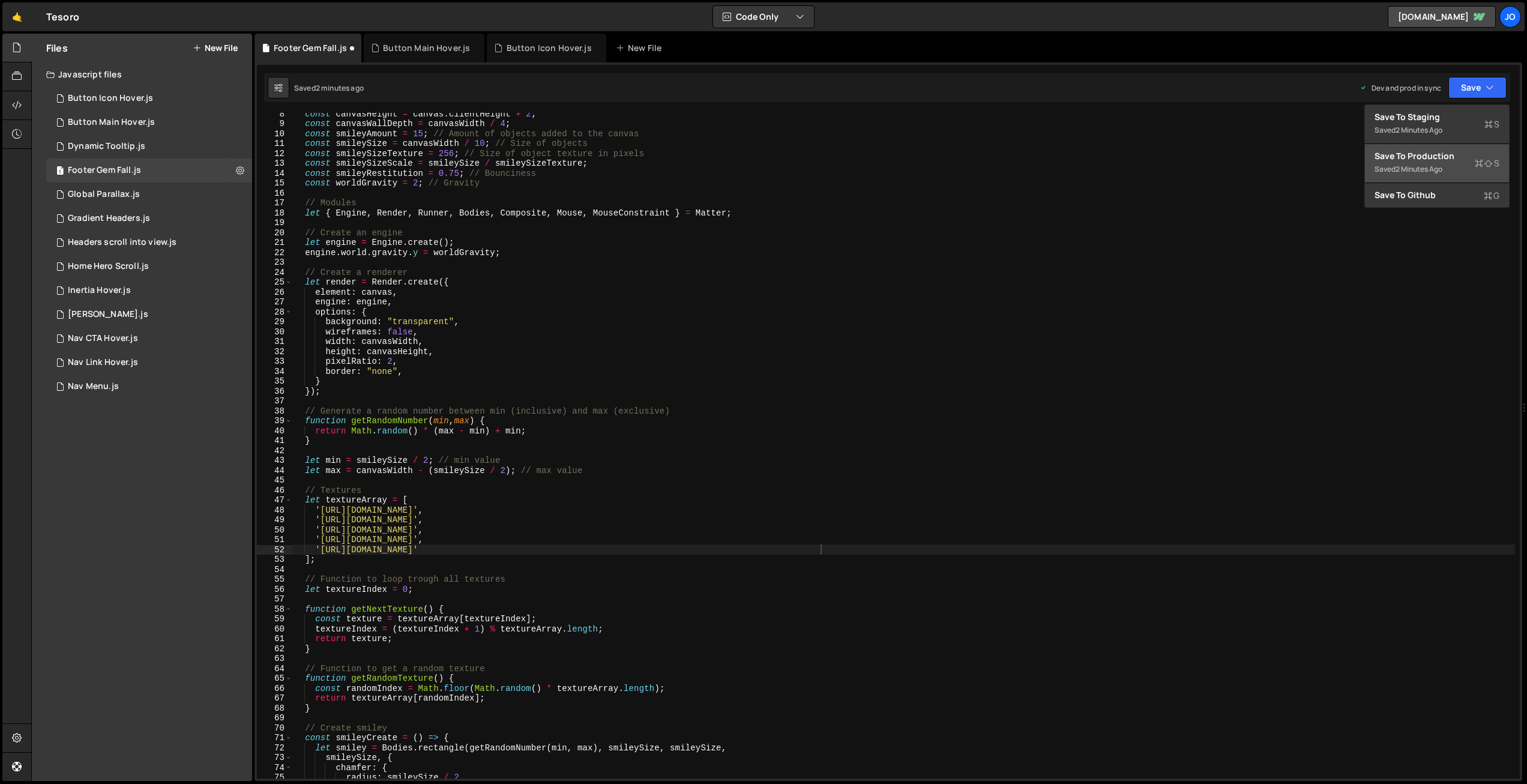
click at [1450, 159] on div "Save to Production S" at bounding box center [1437, 156] width 125 height 12
click at [773, 511] on div "const canvasHeight = canvas . clientHeight + 2 ; const canvasWallDepth = canvas…" at bounding box center [904, 452] width 1223 height 686
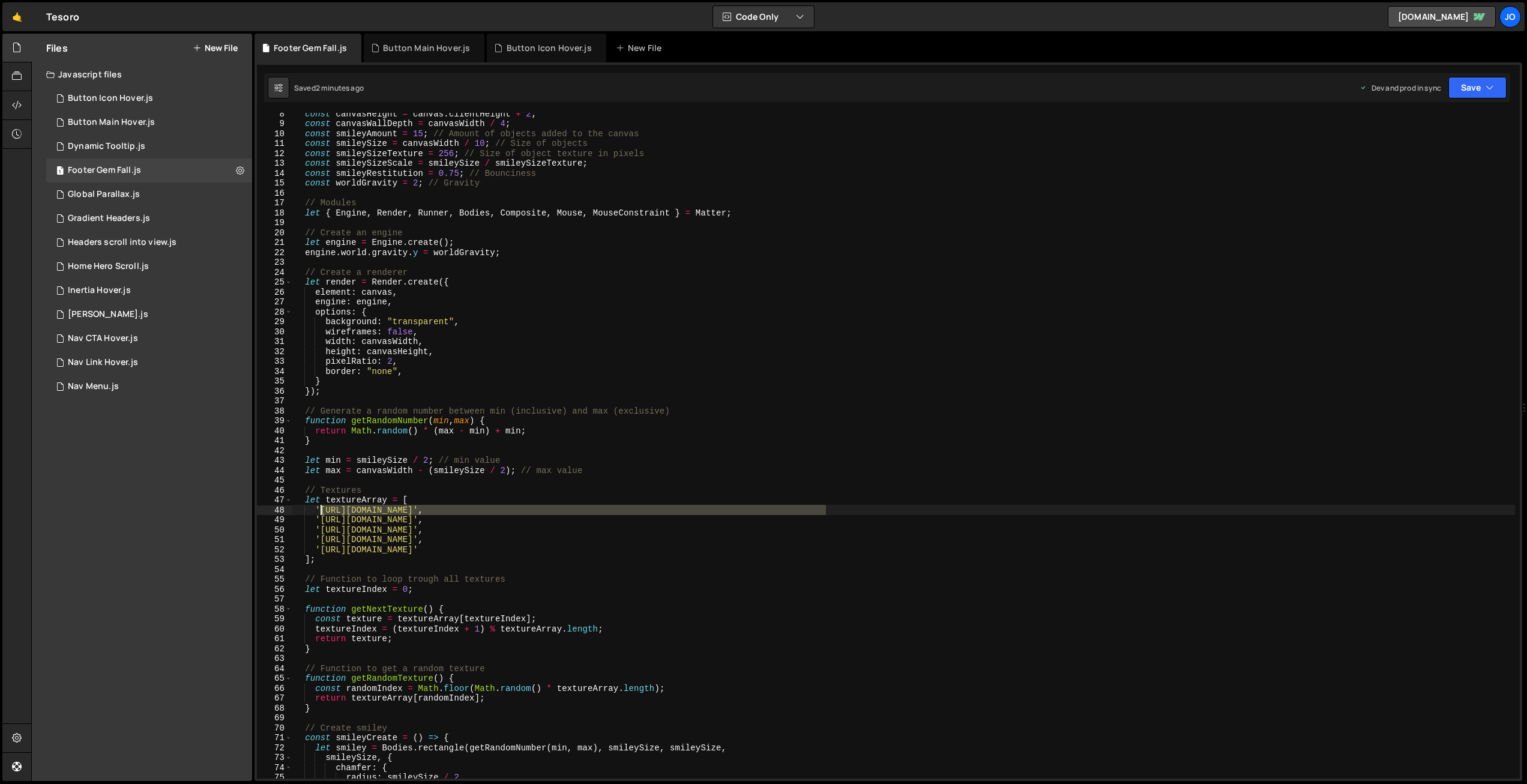
drag, startPoint x: 826, startPoint y: 508, endPoint x: 321, endPoint y: 510, distance: 505.0
click at [321, 510] on div "const canvasHeight = canvas . clientHeight + 2 ; const canvasWallDepth = canvas…" at bounding box center [904, 452] width 1223 height 686
paste textarea "3dfe2cfe95d65e77cd5980ed74e3b8e6_"
drag, startPoint x: 826, startPoint y: 520, endPoint x: 320, endPoint y: 517, distance: 506.0
click at [320, 517] on div "const canvasHeight = canvas . clientHeight + 2 ; const canvasWallDepth = canvas…" at bounding box center [904, 452] width 1223 height 686
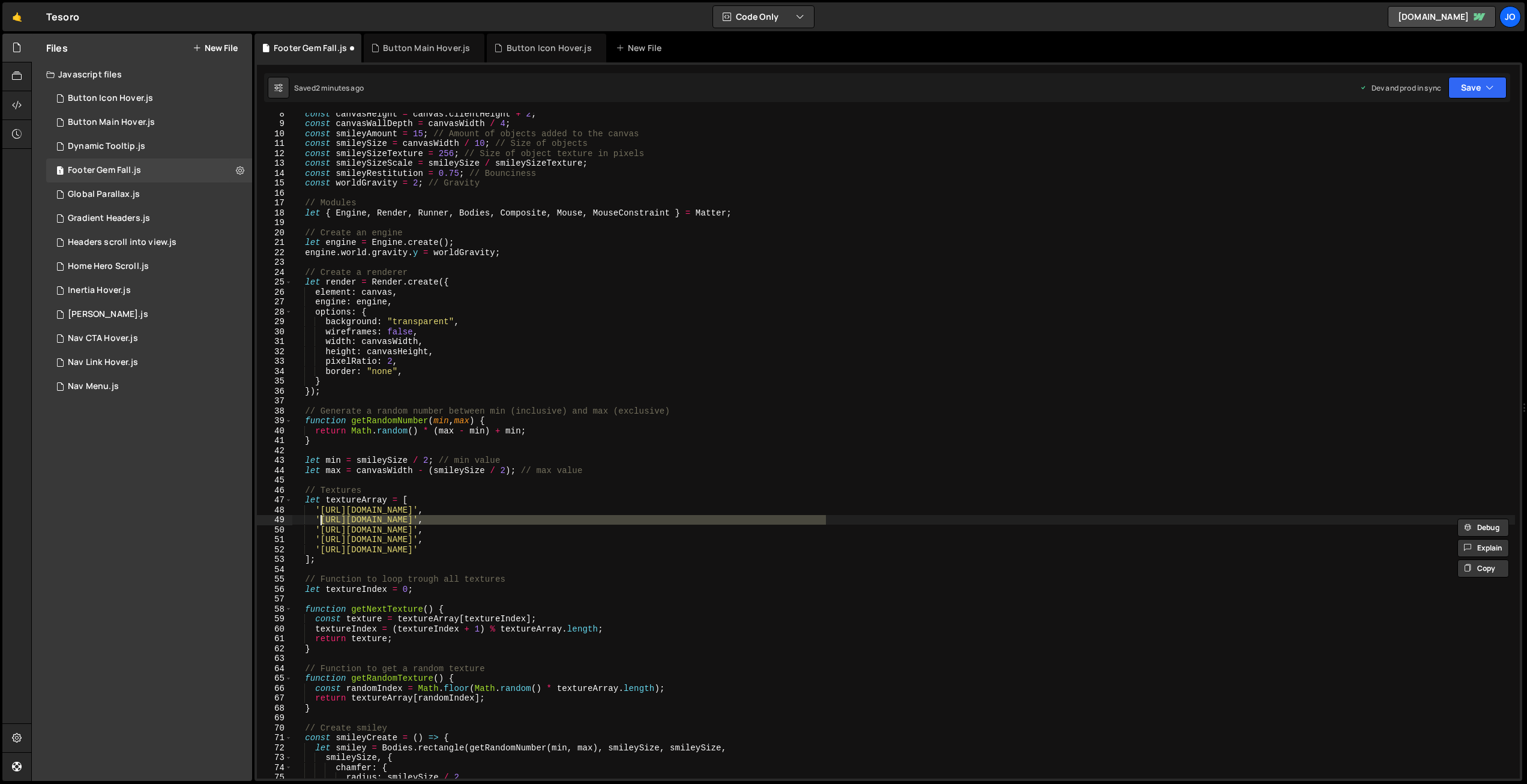
paste textarea "73a973d4a637c76b44052c22a9c6e850_"
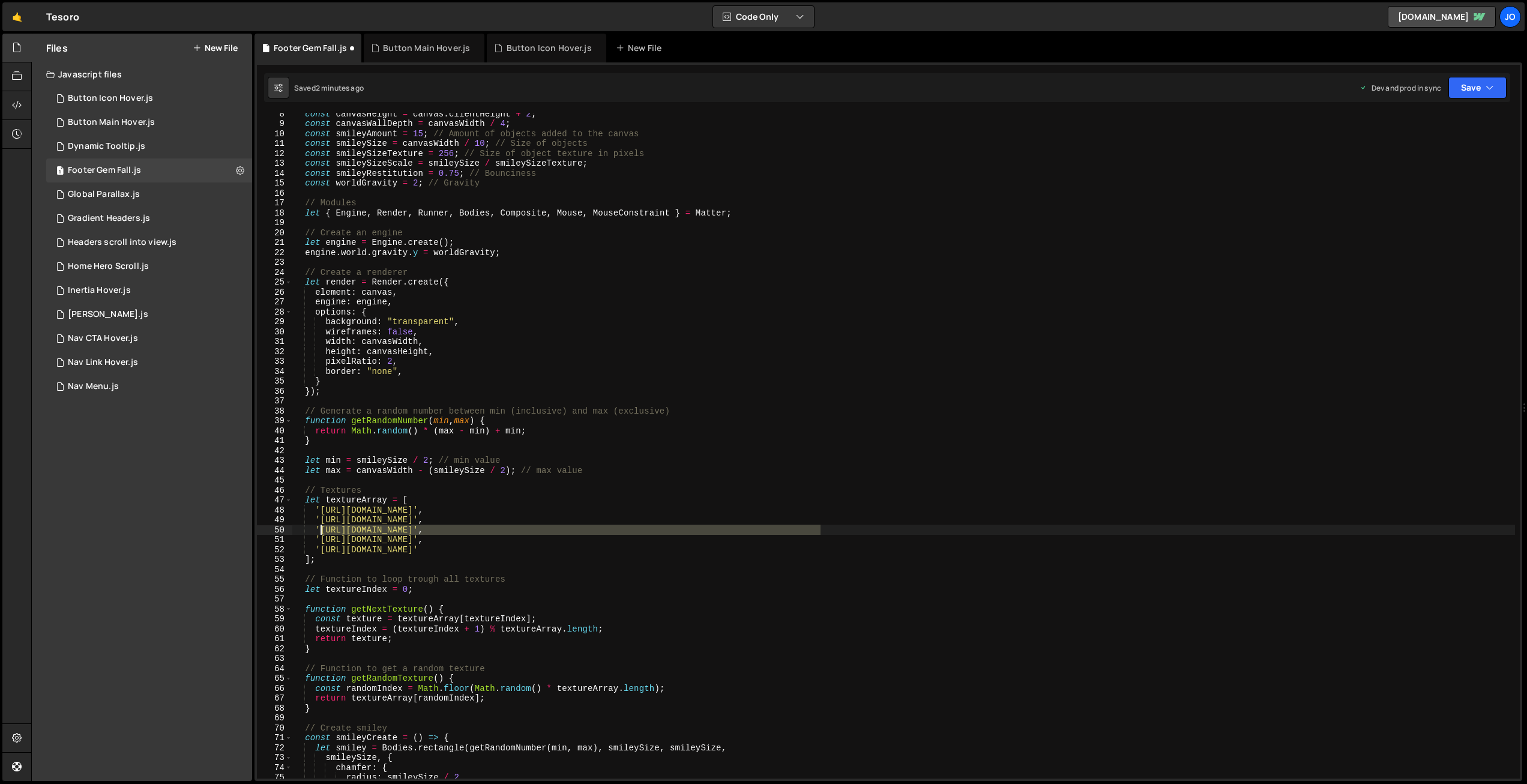
drag, startPoint x: 820, startPoint y: 529, endPoint x: 346, endPoint y: 524, distance: 474.0
click at [320, 529] on div "const canvasHeight = canvas . clientHeight + 2 ; const canvasWallDepth = canvas…" at bounding box center [904, 452] width 1223 height 686
paste textarea "306e69299aba1abee2477d85680e1540_"
drag, startPoint x: 815, startPoint y: 538, endPoint x: 326, endPoint y: 539, distance: 489.0
click at [320, 537] on div "const canvasHeight = canvas . clientHeight + 2 ; const canvasWallDepth = canvas…" at bounding box center [904, 452] width 1223 height 686
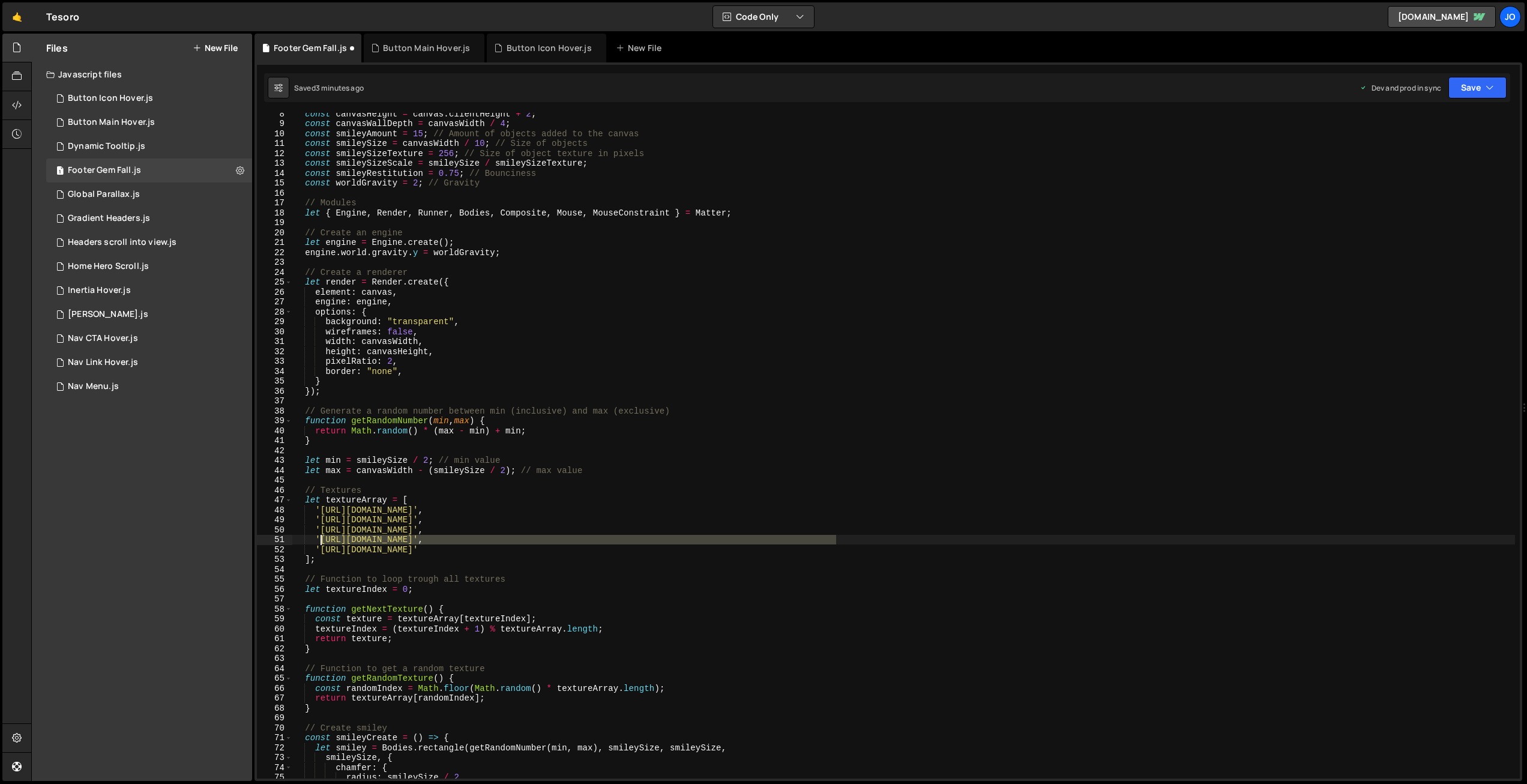
paste textarea "f94186c66d0a684bc502fd4d0a84a15a_"
drag, startPoint x: 805, startPoint y: 549, endPoint x: 327, endPoint y: 550, distance: 478.0
click at [320, 550] on div "const canvasHeight = canvas . clientHeight + 2 ; const canvasWallDepth = canvas…" at bounding box center [904, 452] width 1223 height 686
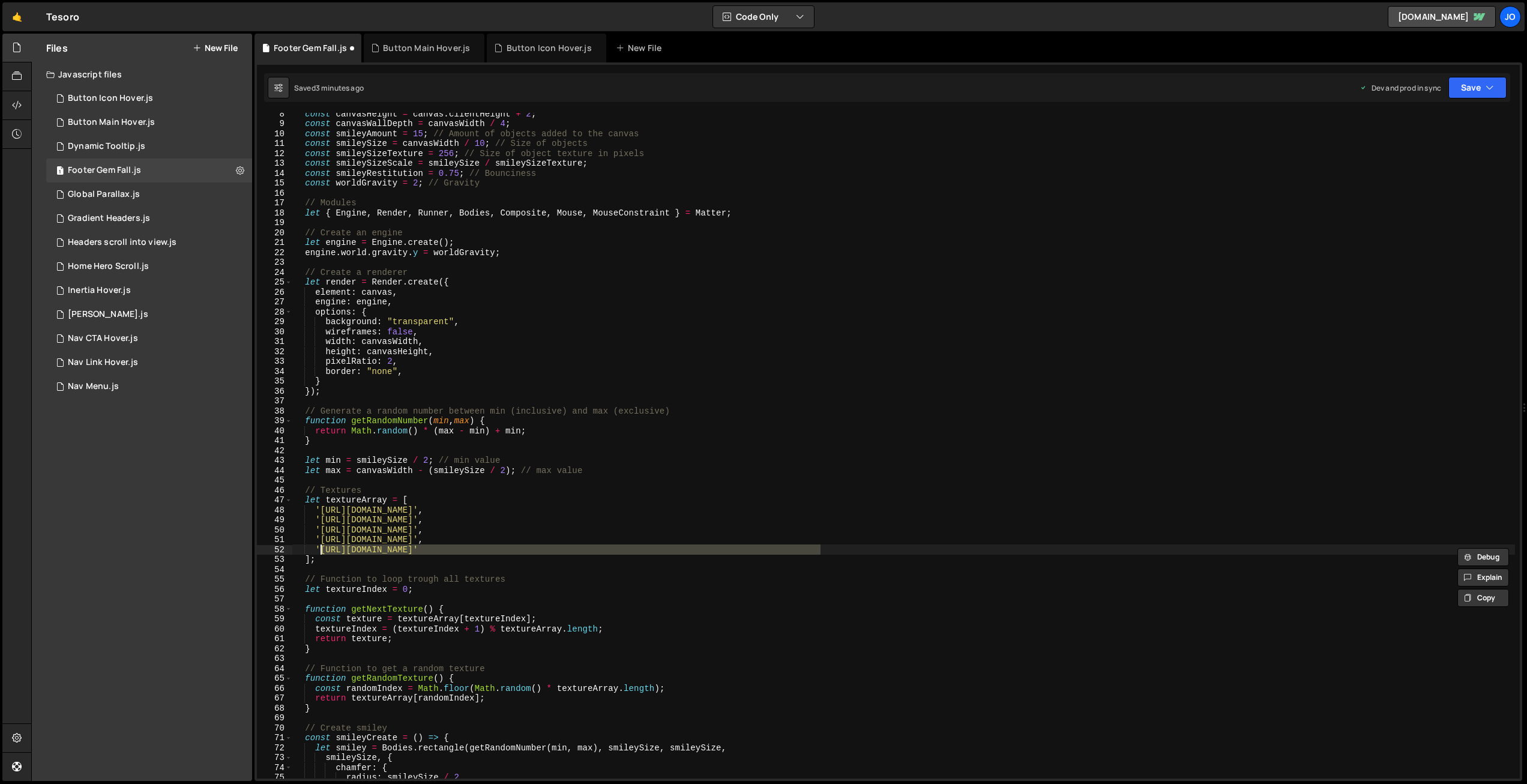
paste textarea "0c83db0bb88a0bd4ff037ee2aaed071e_"
type textarea "'[URL][DOMAIN_NAME]'"
click at [1480, 90] on button "Save" at bounding box center [1478, 87] width 58 height 21
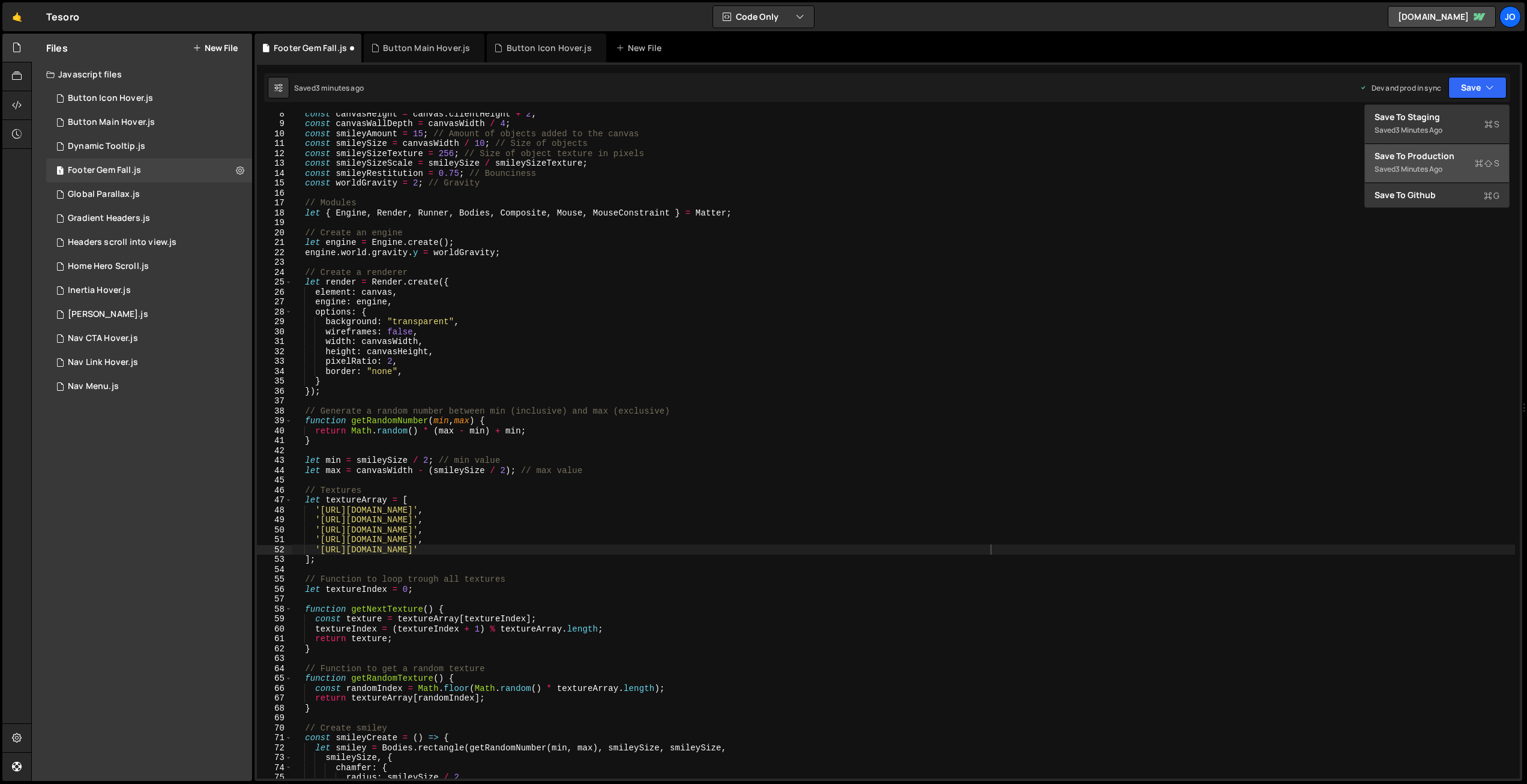
click at [1448, 159] on div "Save to Production S" at bounding box center [1437, 156] width 125 height 12
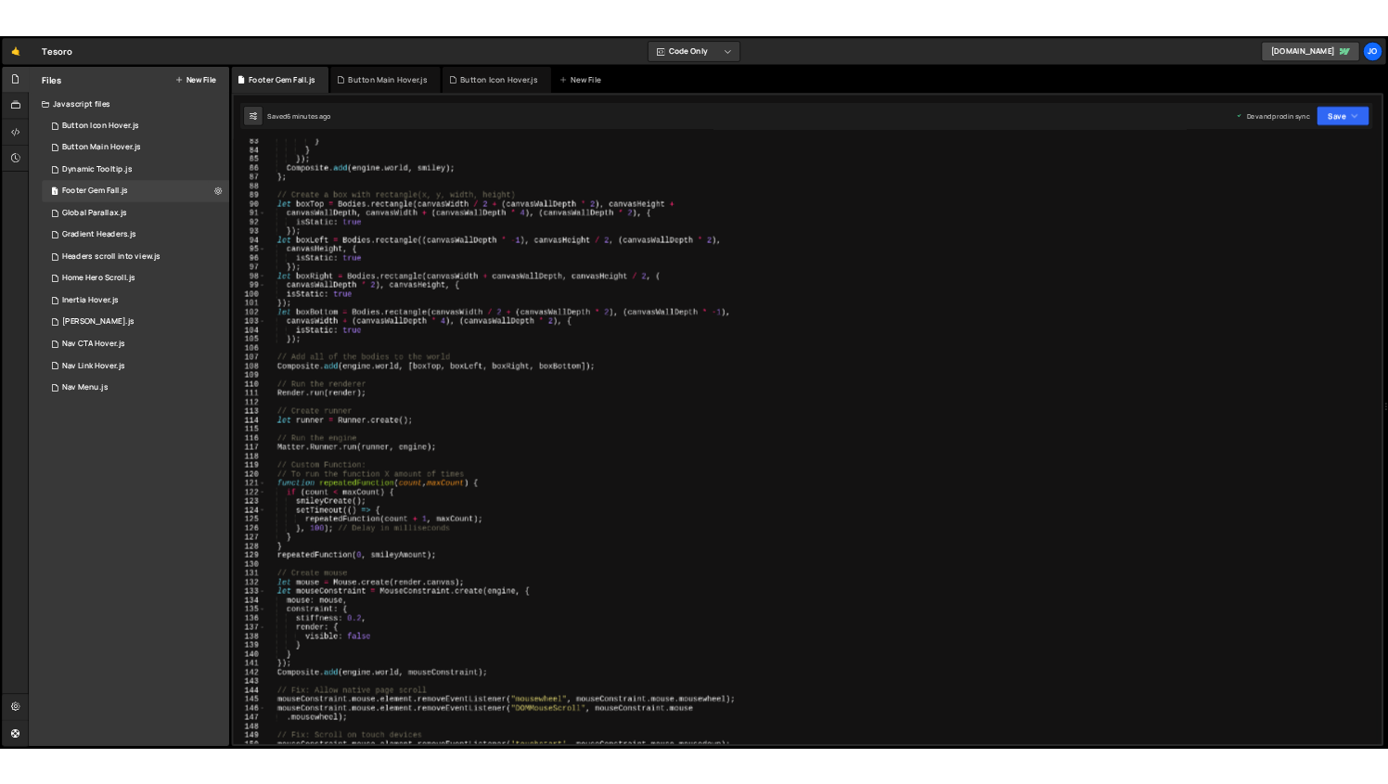
scroll to position [0, 0]
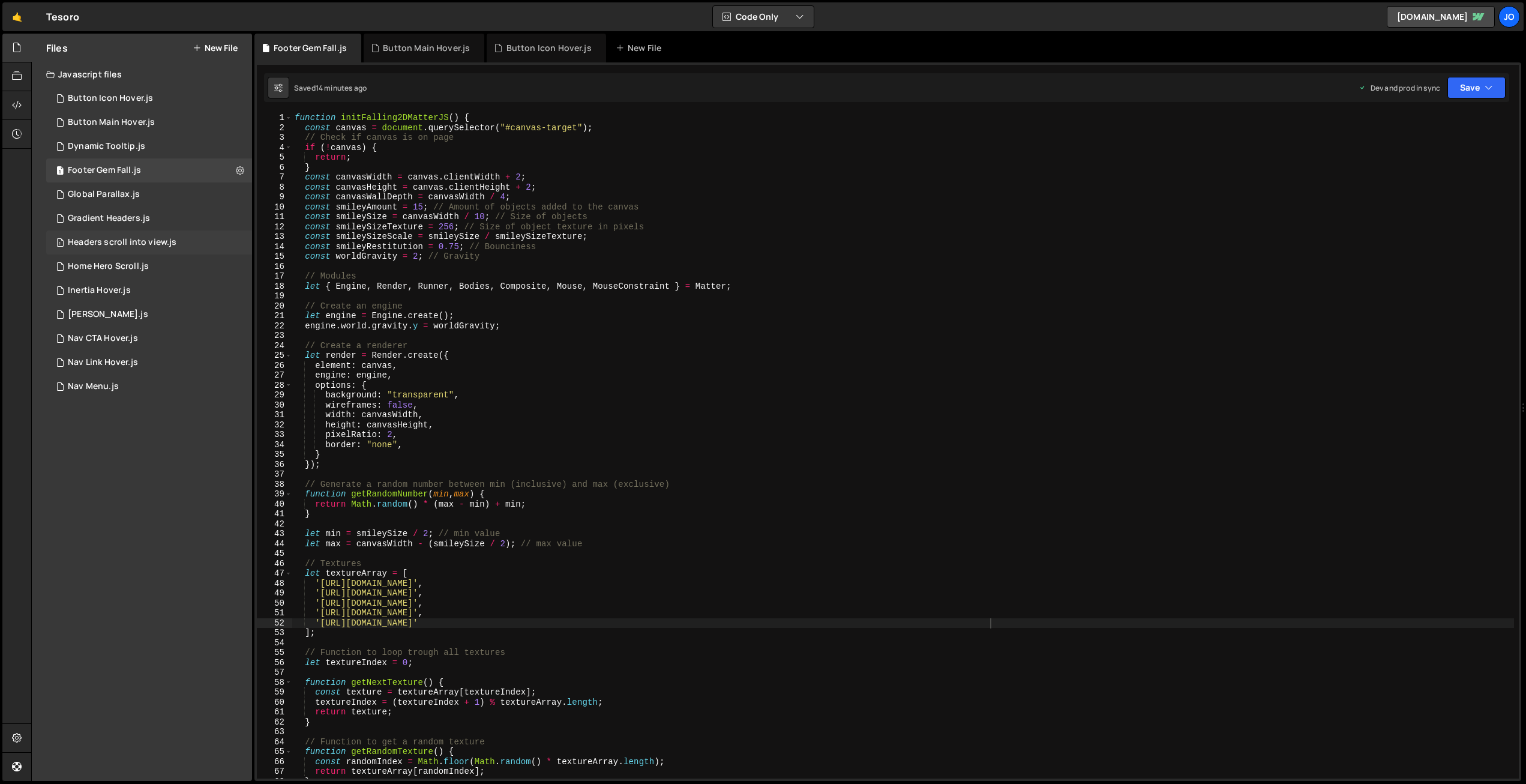
click at [126, 239] on div "Headers scroll into view.js" at bounding box center [122, 242] width 109 height 11
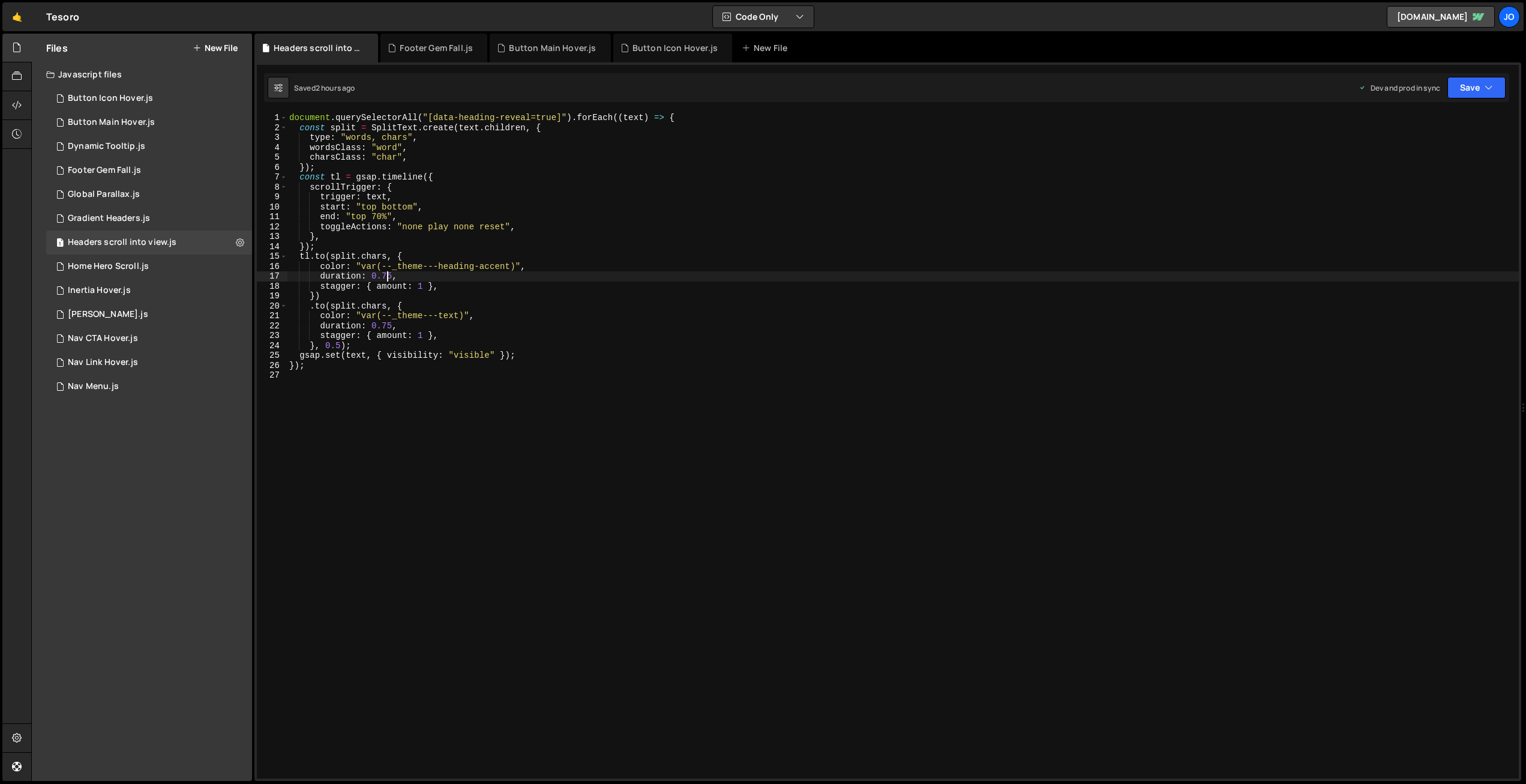
click at [387, 275] on div "document . querySelectorAll ( "[data-heading-reveal=true]" ) . forEach (( text …" at bounding box center [902, 455] width 1232 height 686
click at [387, 323] on div "document . querySelectorAll ( "[data-heading-reveal=true]" ) . forEach (( text …" at bounding box center [902, 455] width 1232 height 686
type textarea "duration: 0.5,"
drag, startPoint x: 1486, startPoint y: 85, endPoint x: 1468, endPoint y: 115, distance: 35.0
click at [1486, 85] on icon "button" at bounding box center [1488, 87] width 8 height 12
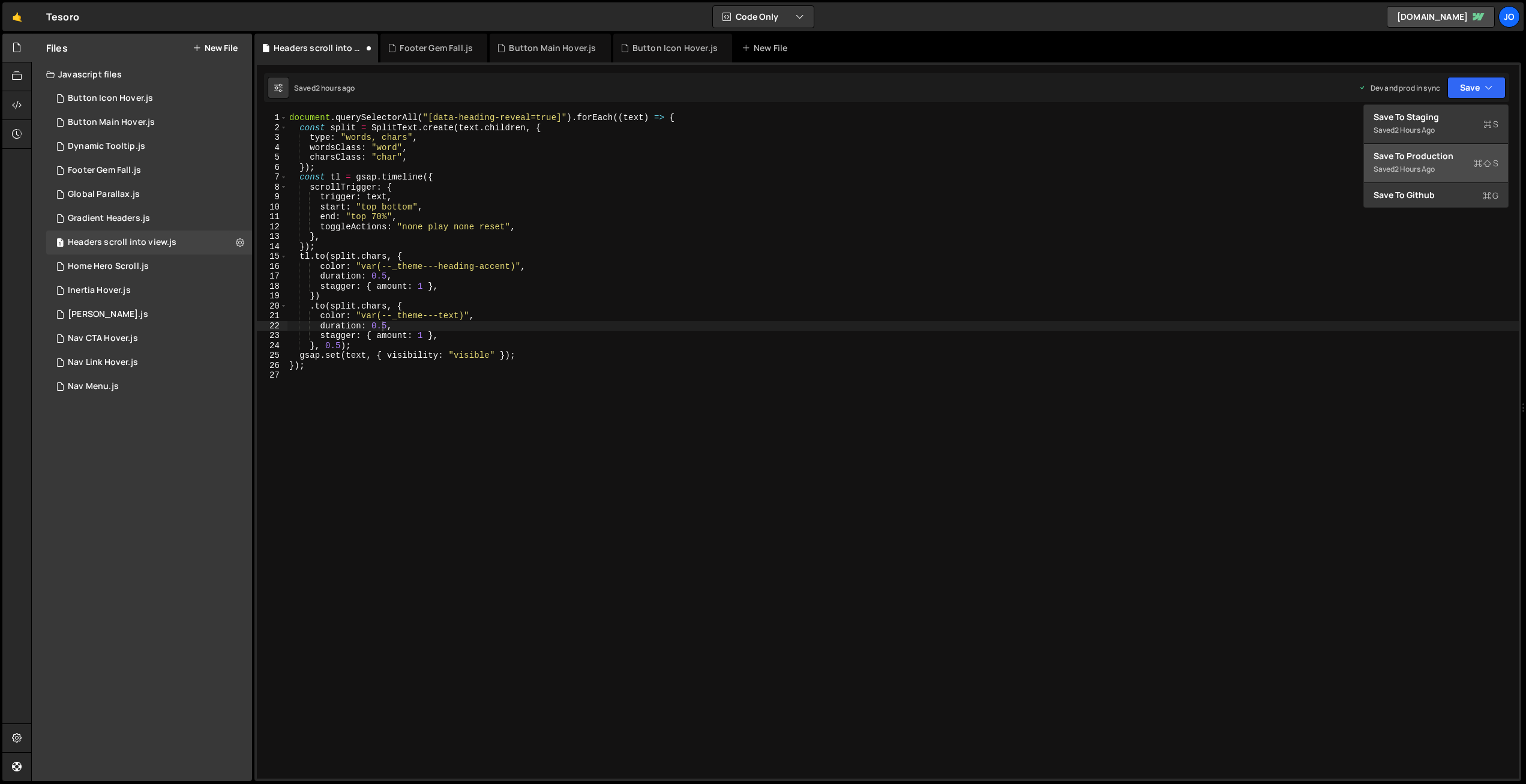
click at [1444, 159] on div "Save to Production S" at bounding box center [1436, 156] width 125 height 12
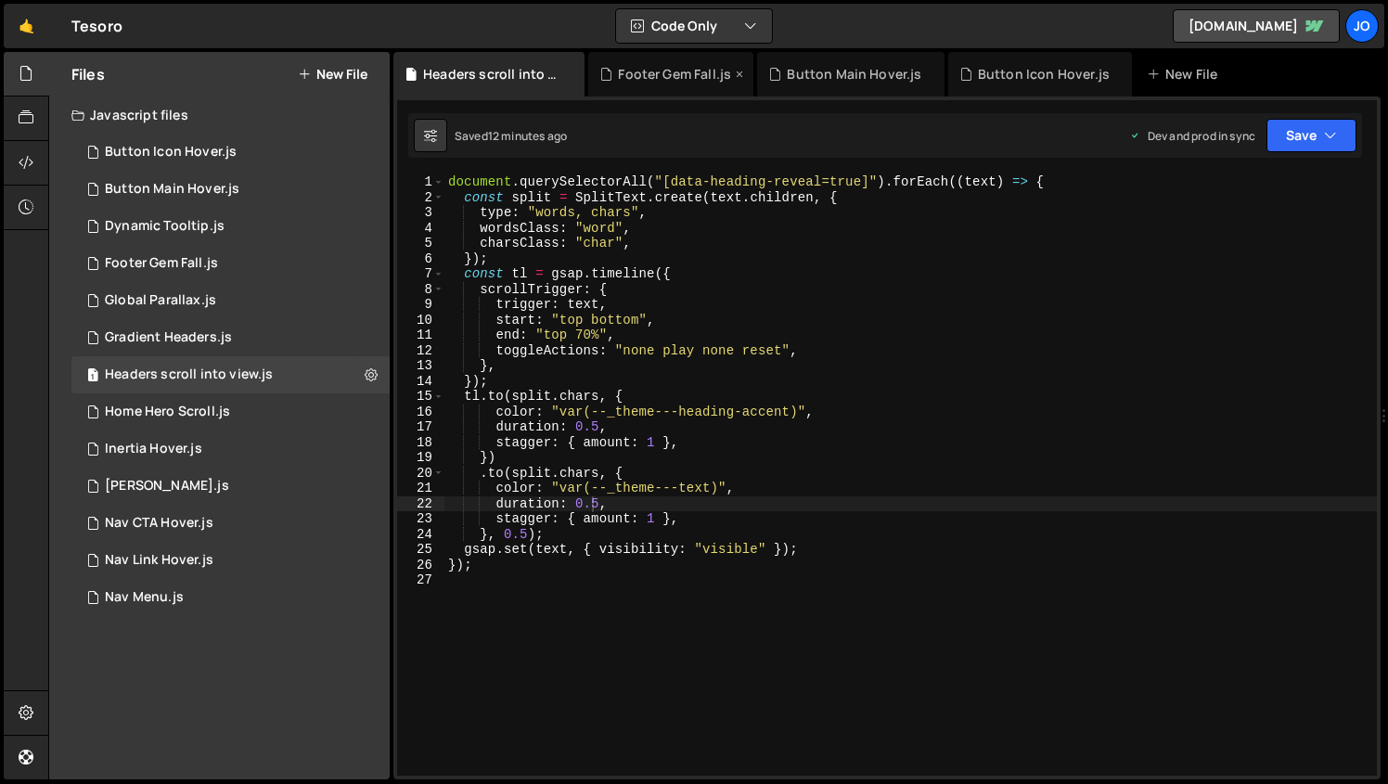
click at [658, 71] on div "Footer Gem Fall.js" at bounding box center [674, 74] width 113 height 19
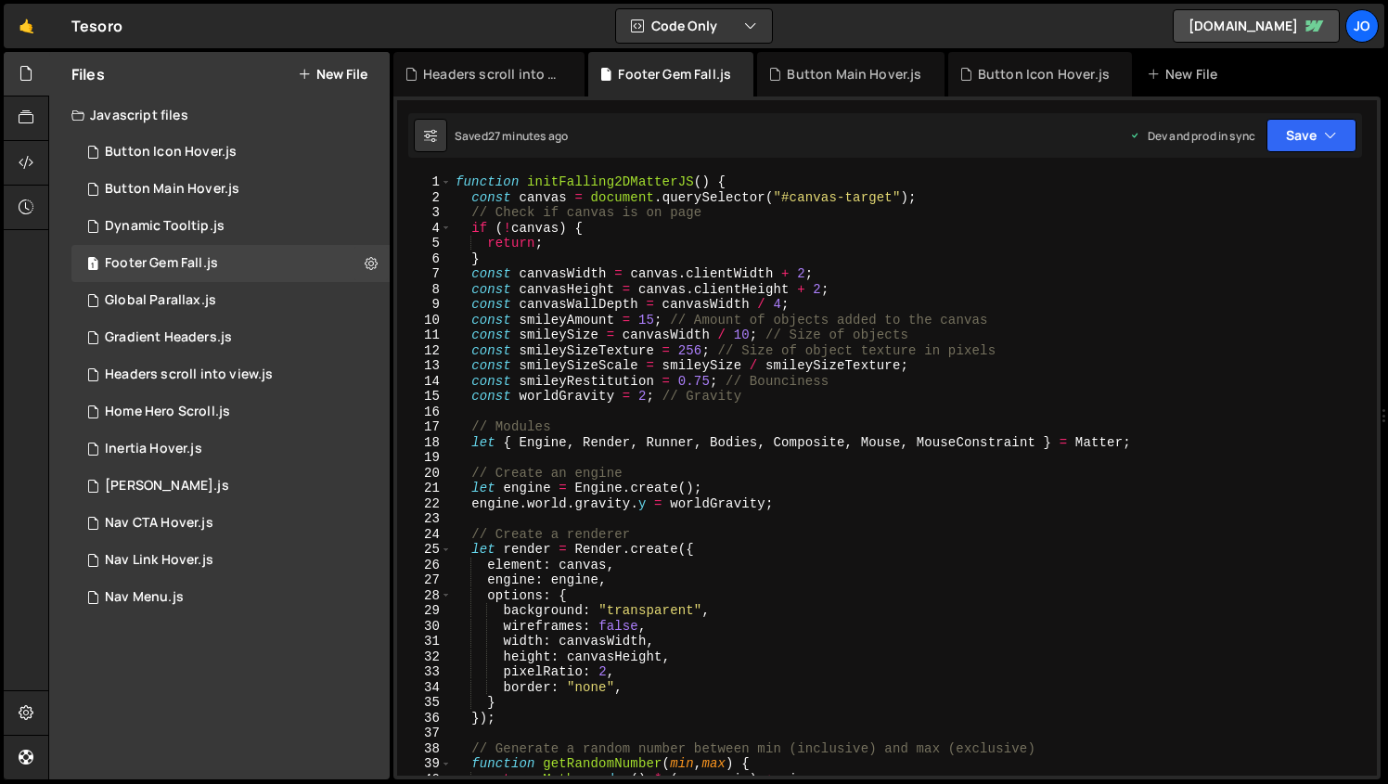
click at [587, 302] on div "function initFalling2DMatterJS ( ) { const canvas = document . querySelector ( …" at bounding box center [1396, 704] width 1889 height 1060
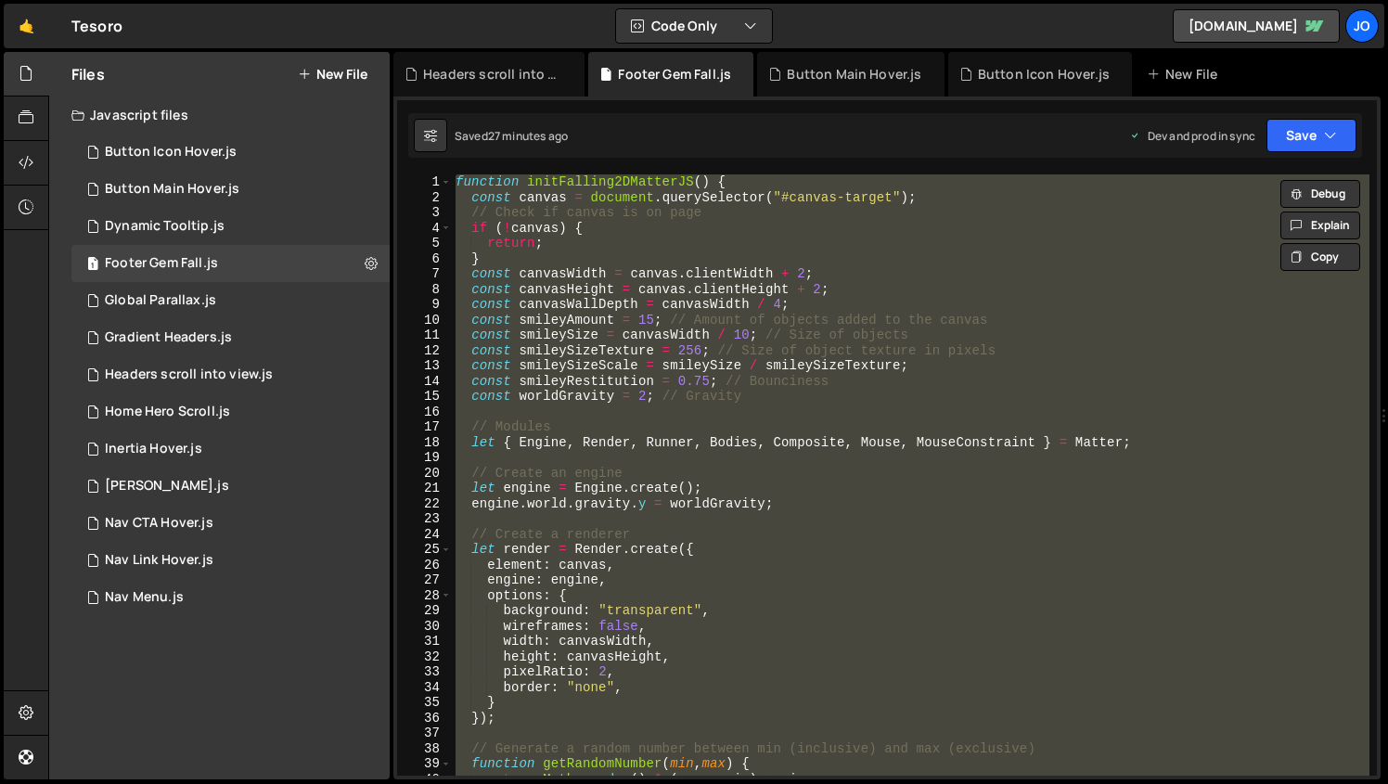
click at [612, 315] on div "function initFalling2DMatterJS ( ) { const canvas = document . querySelector ( …" at bounding box center [911, 474] width 918 height 601
paste textarea "}"
type textarea "}"
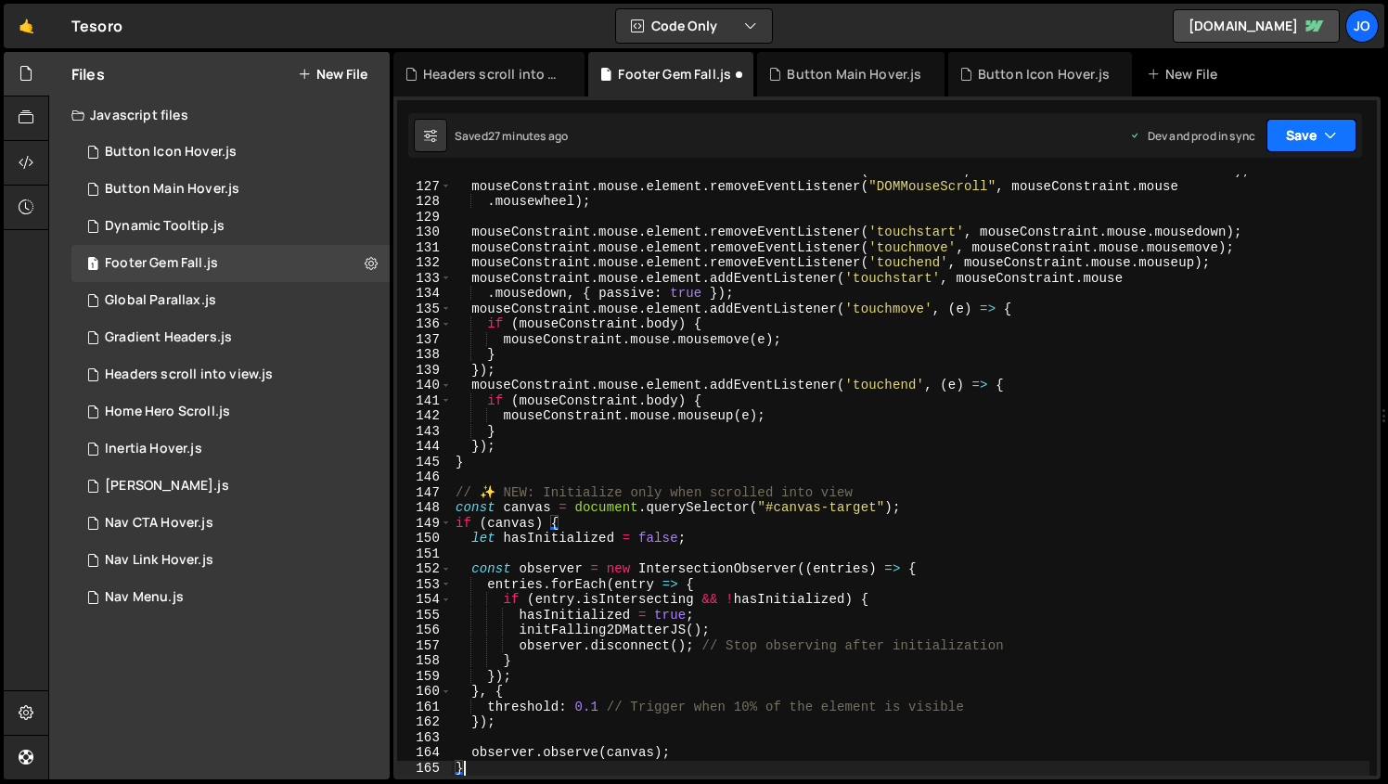
click at [1314, 130] on button "Save" at bounding box center [1311, 135] width 90 height 33
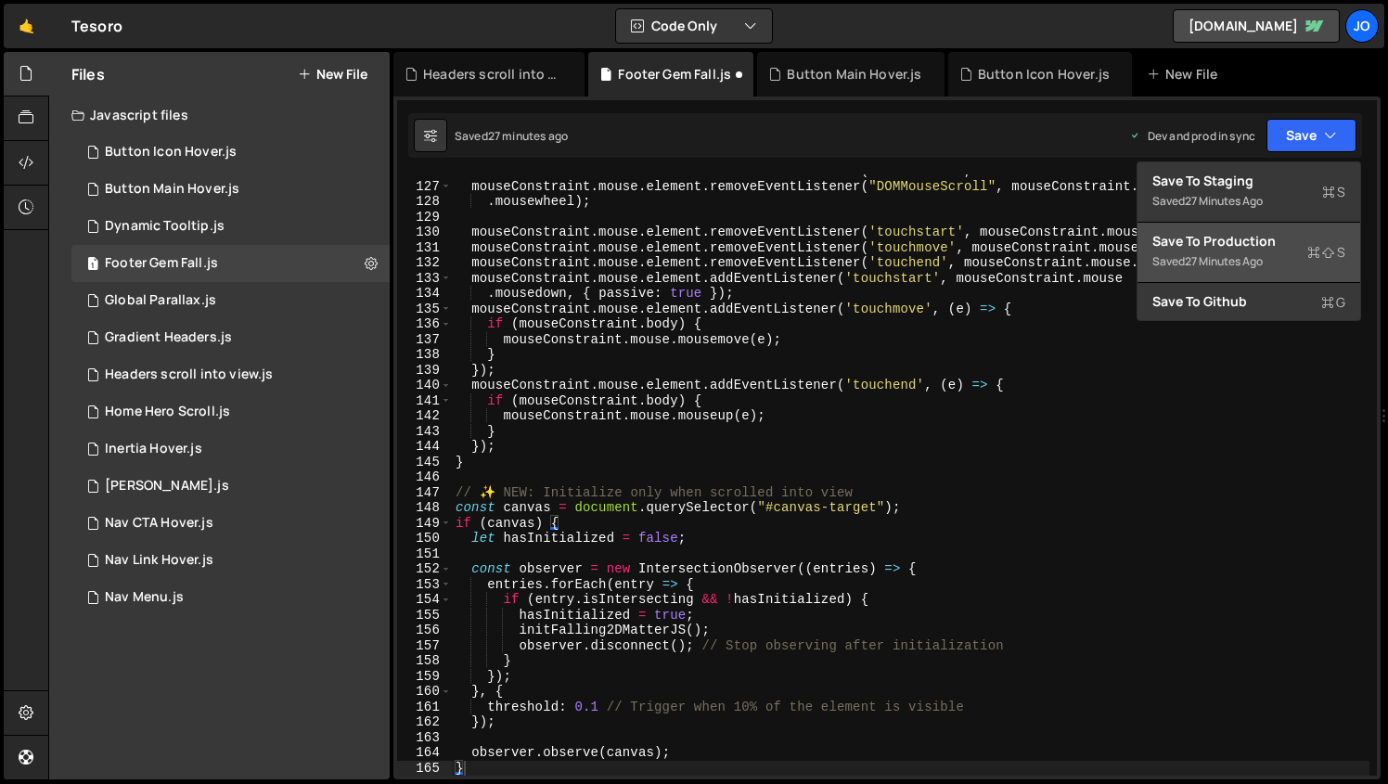
click at [1229, 241] on div "Save to Production S" at bounding box center [1248, 241] width 193 height 19
